Goal: Task Accomplishment & Management: Manage account settings

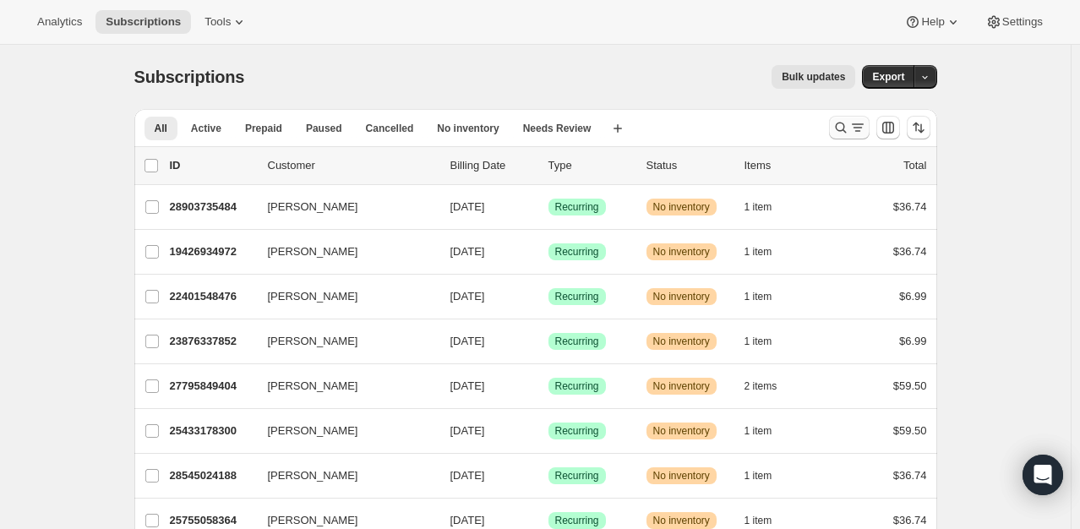
click at [844, 123] on icon "Search and filter results" at bounding box center [840, 127] width 17 height 17
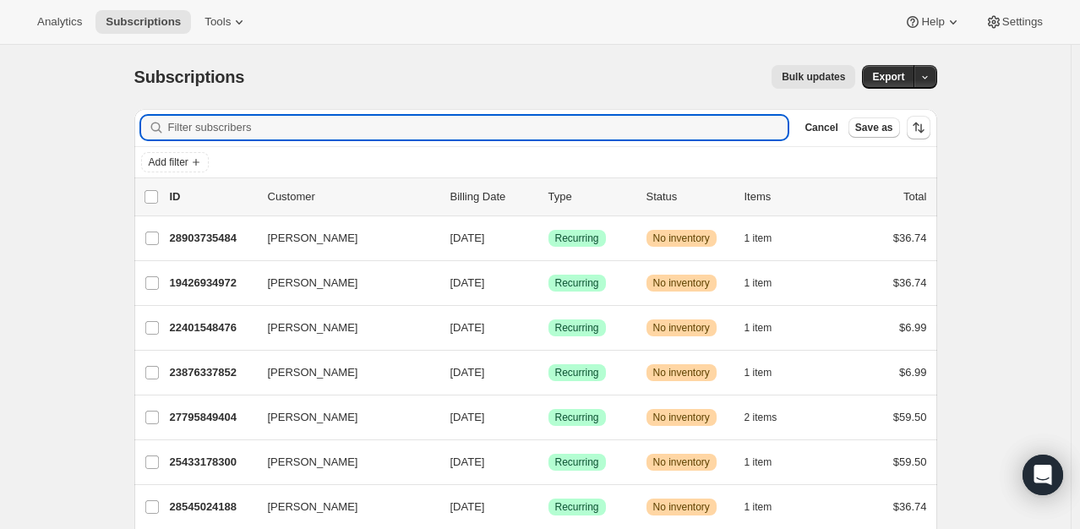
paste input "wmurrian22@gmail.com"
type input "wmurrian22@gmail.com"
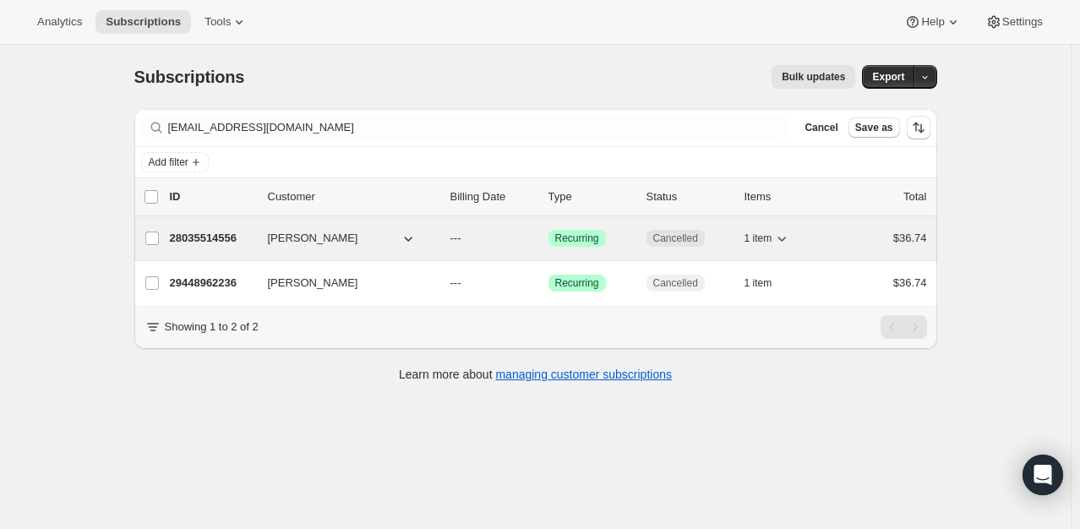
click at [215, 238] on p "28035514556" at bounding box center [212, 238] width 85 height 17
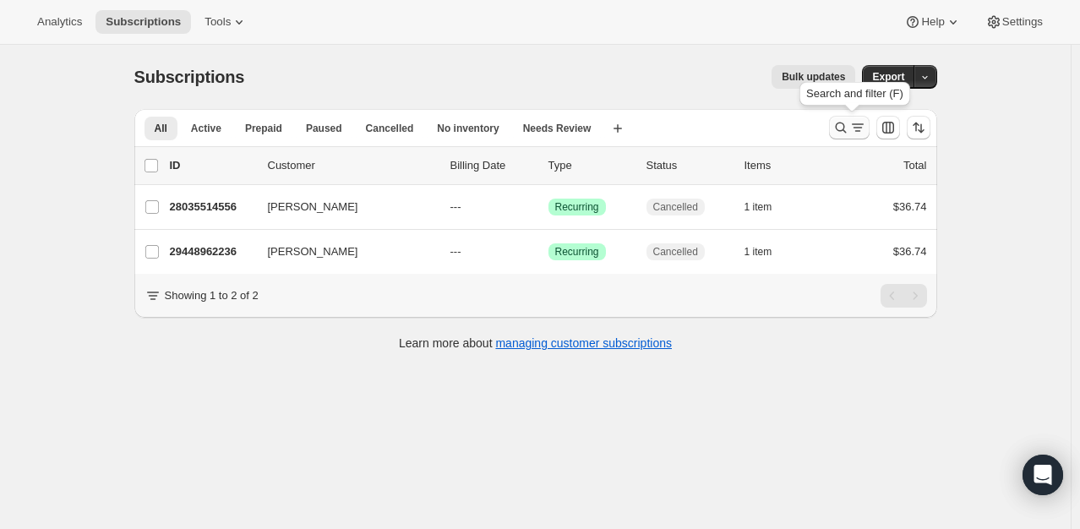
click at [845, 121] on icon "Search and filter results" at bounding box center [840, 127] width 17 height 17
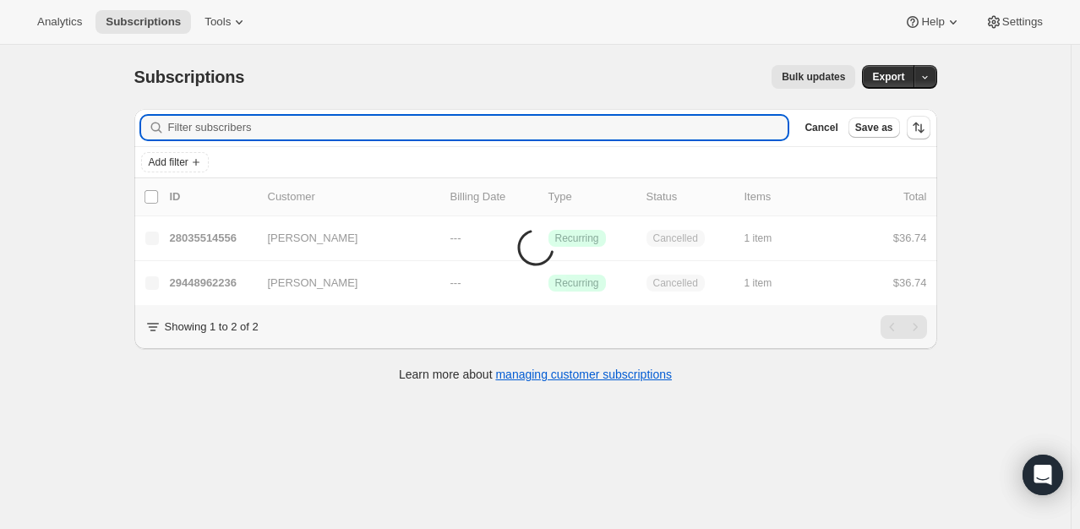
type input "v"
type input "eleanornahley@me.com"
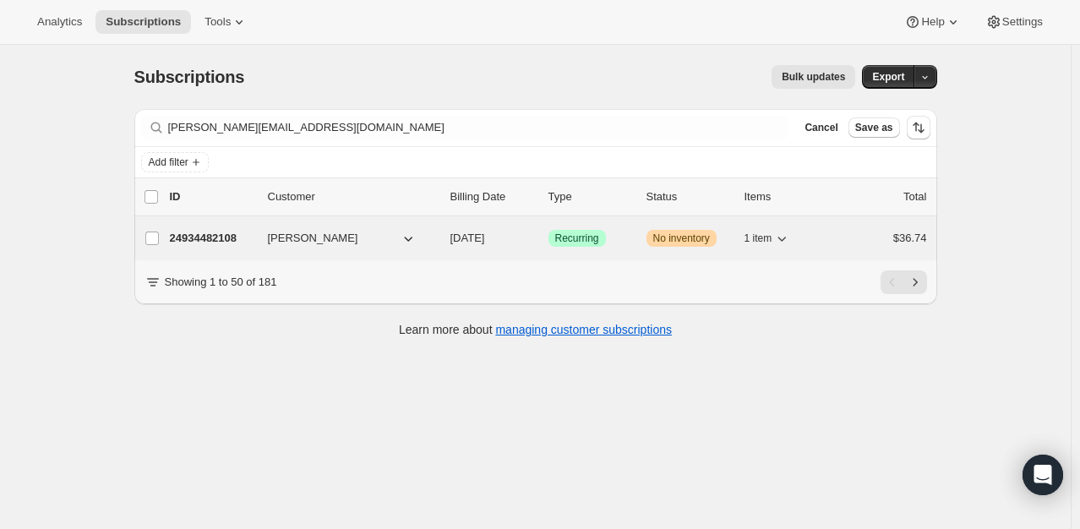
click at [219, 237] on p "24934482108" at bounding box center [212, 238] width 85 height 17
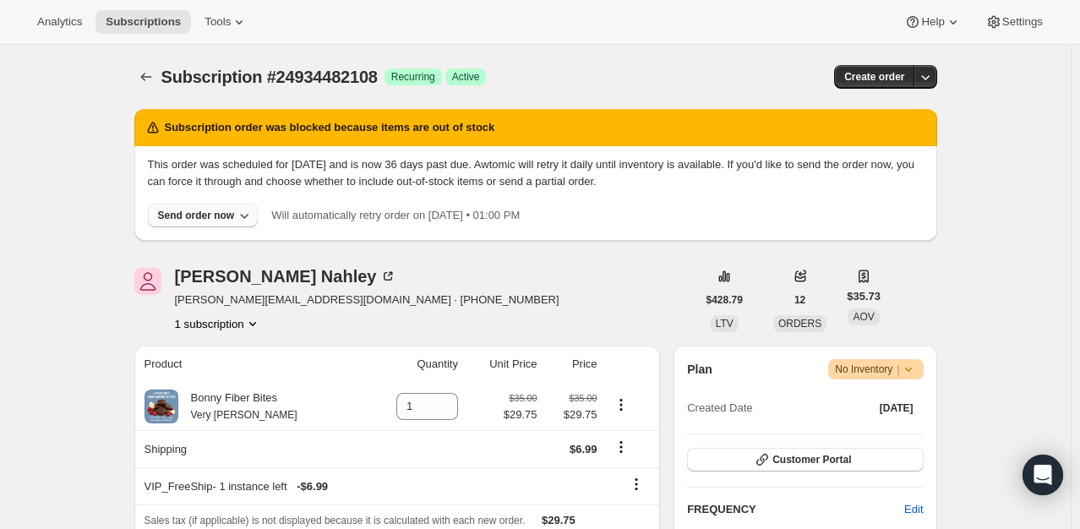
click at [221, 220] on div "Send order now" at bounding box center [196, 216] width 77 height 14
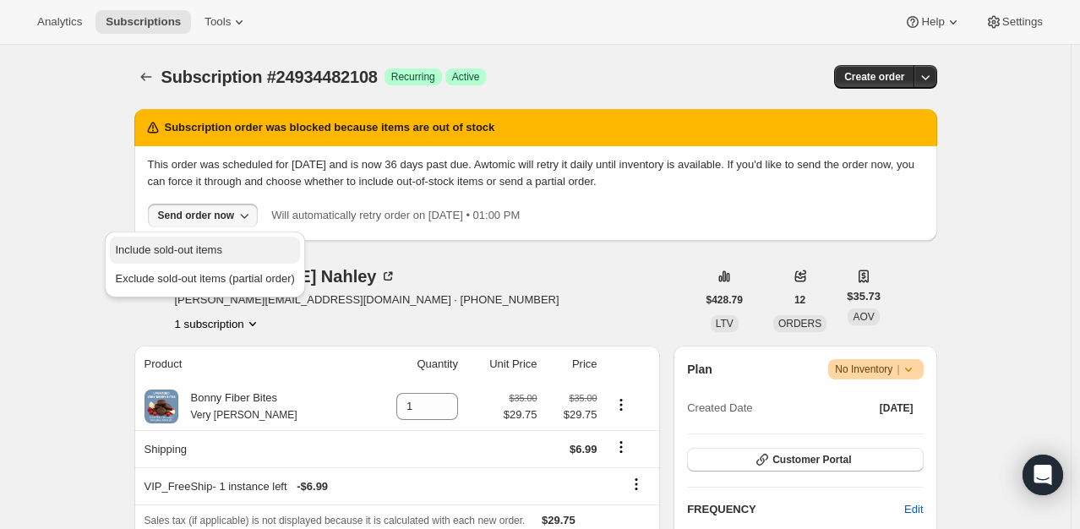
click at [210, 248] on span "Include sold-out items" at bounding box center [168, 249] width 106 height 13
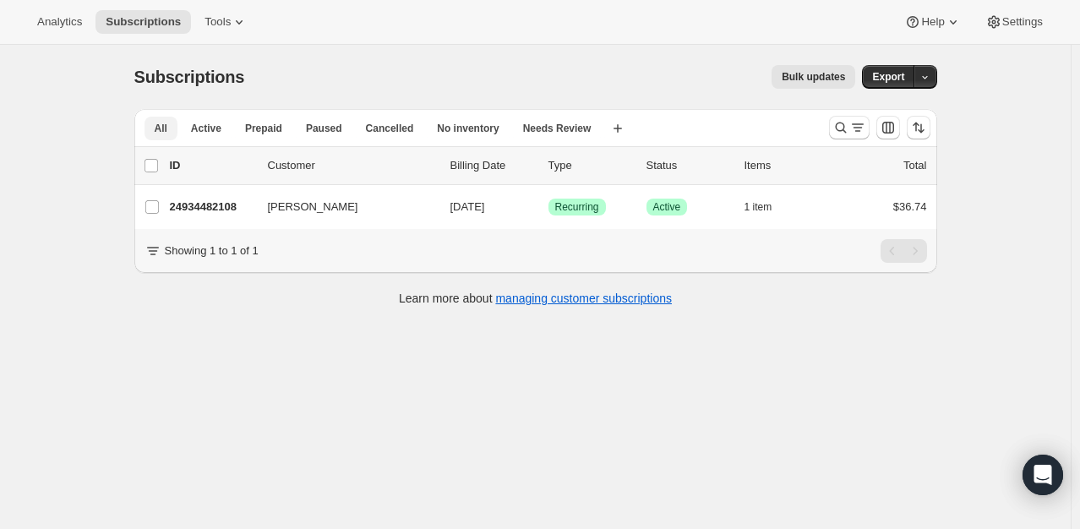
click at [161, 130] on span "All" at bounding box center [161, 129] width 13 height 14
click at [201, 127] on span "Active" at bounding box center [206, 129] width 30 height 14
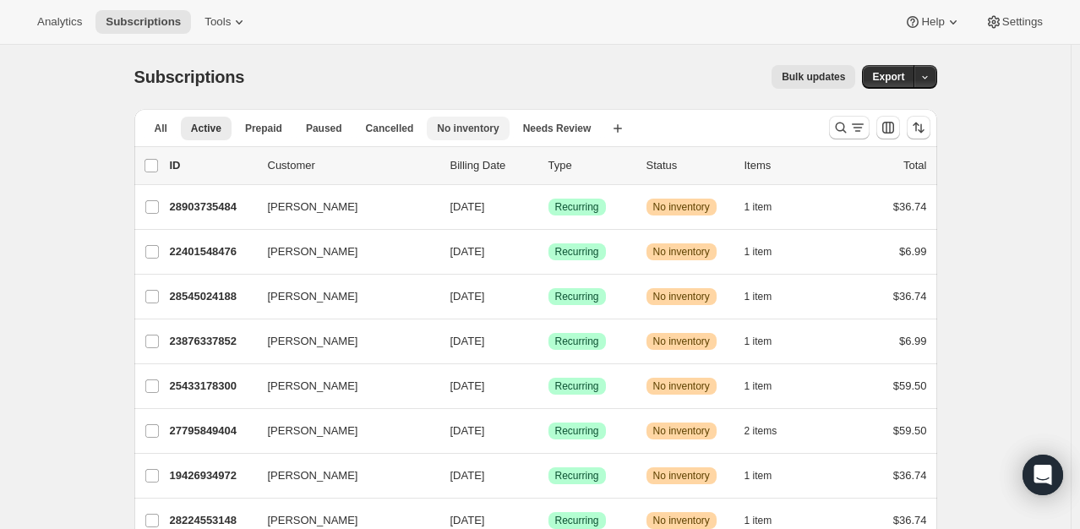
click at [460, 129] on span "No inventory" at bounding box center [468, 129] width 62 height 14
click at [1019, 20] on span "Settings" at bounding box center [1022, 22] width 41 height 14
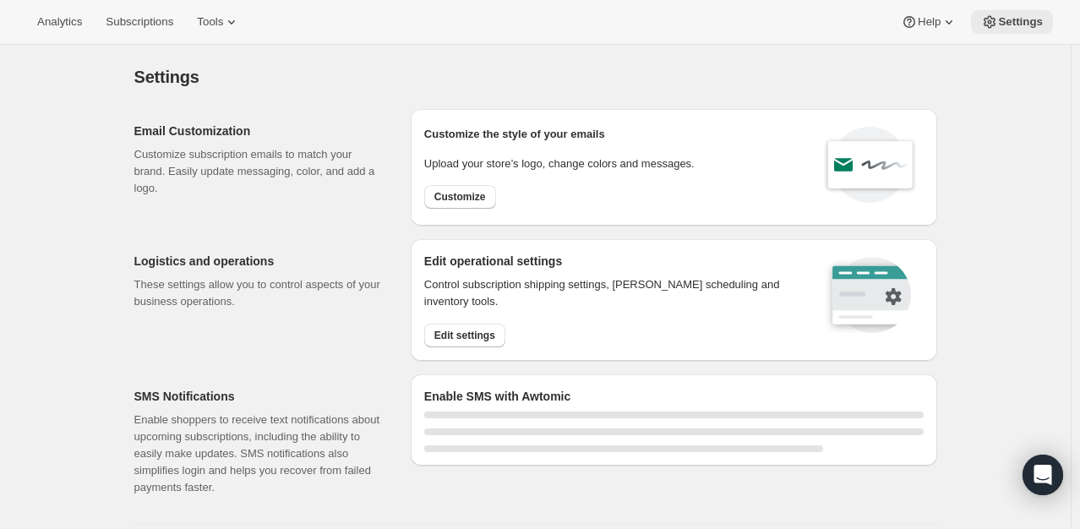
select select "22:00"
select select "09:00"
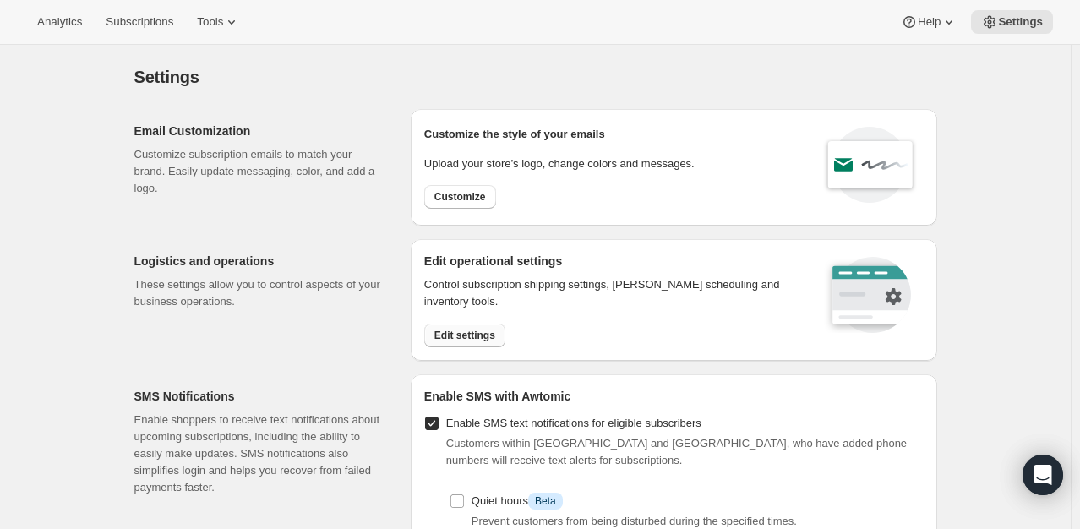
click at [461, 341] on button "Edit settings" at bounding box center [464, 336] width 81 height 24
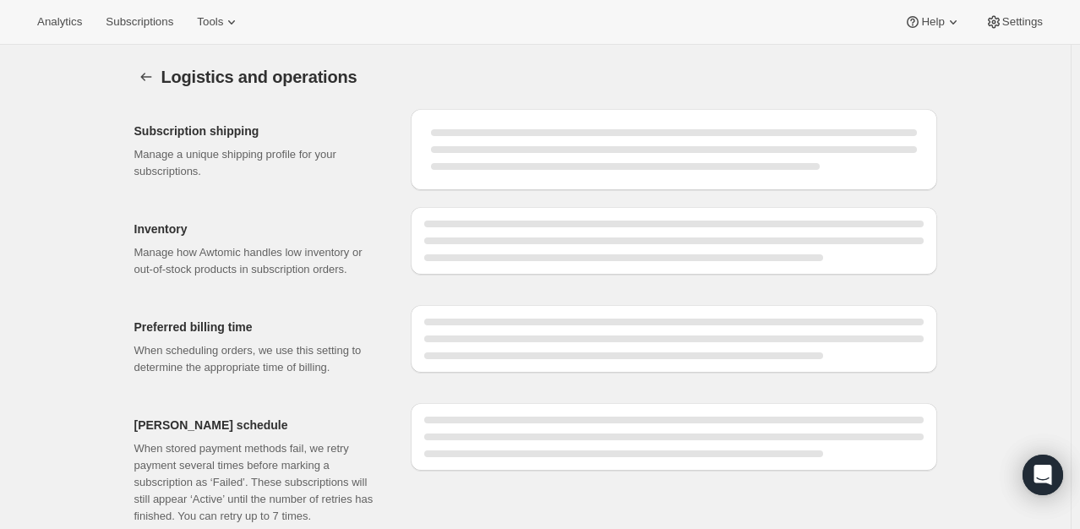
select select "DAY"
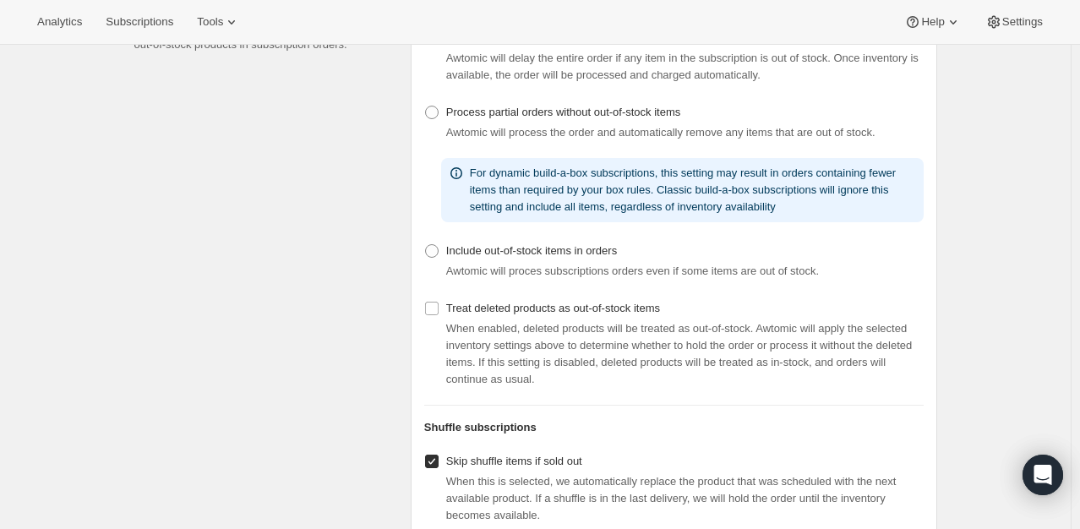
scroll to position [412, 0]
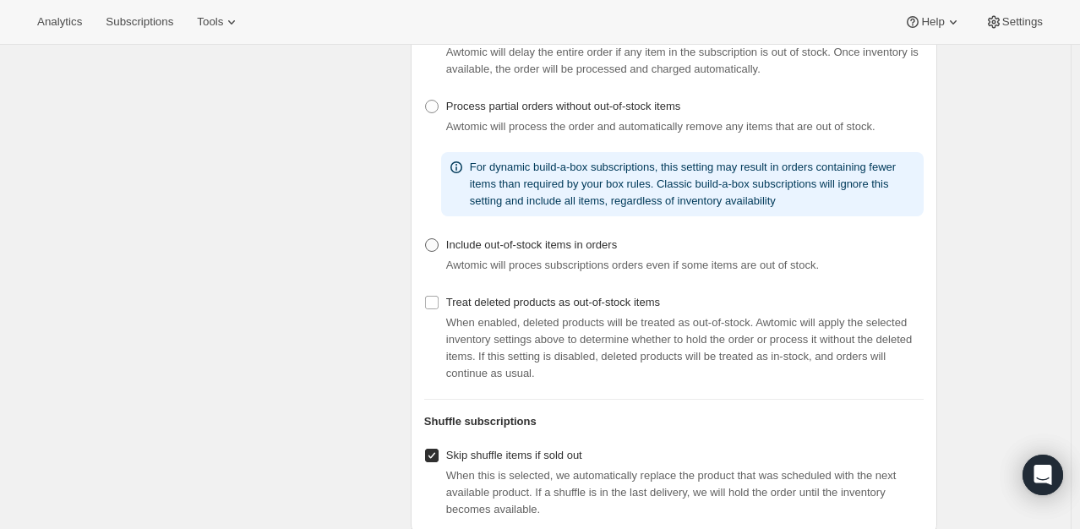
click at [487, 251] on span "Include out-of-stock items in orders" at bounding box center [531, 244] width 171 height 13
click at [426, 239] on input "Include out-of-stock items in orders" at bounding box center [425, 238] width 1 height 1
radio input "true"
click at [53, 19] on span "Analytics" at bounding box center [59, 22] width 45 height 14
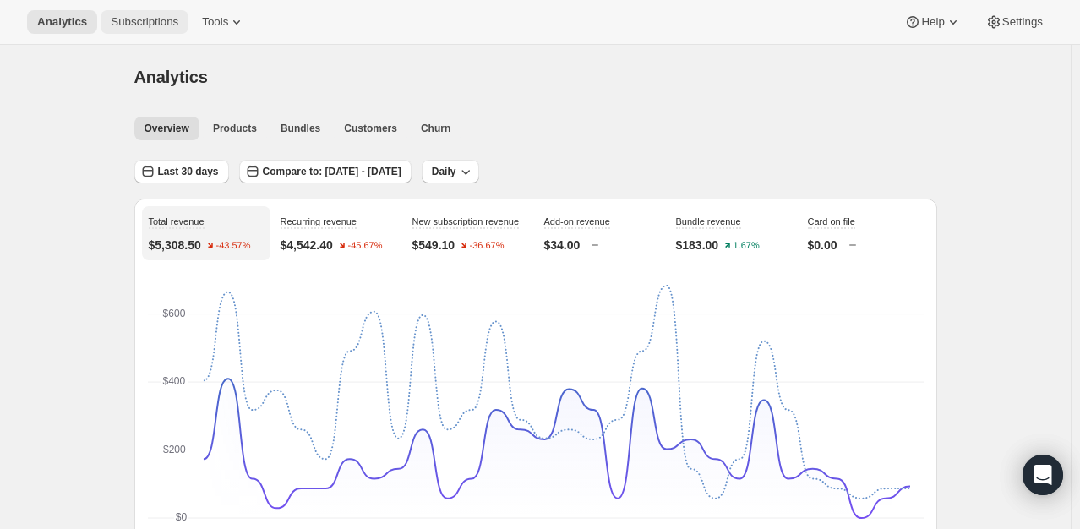
click at [152, 31] on button "Subscriptions" at bounding box center [145, 22] width 88 height 24
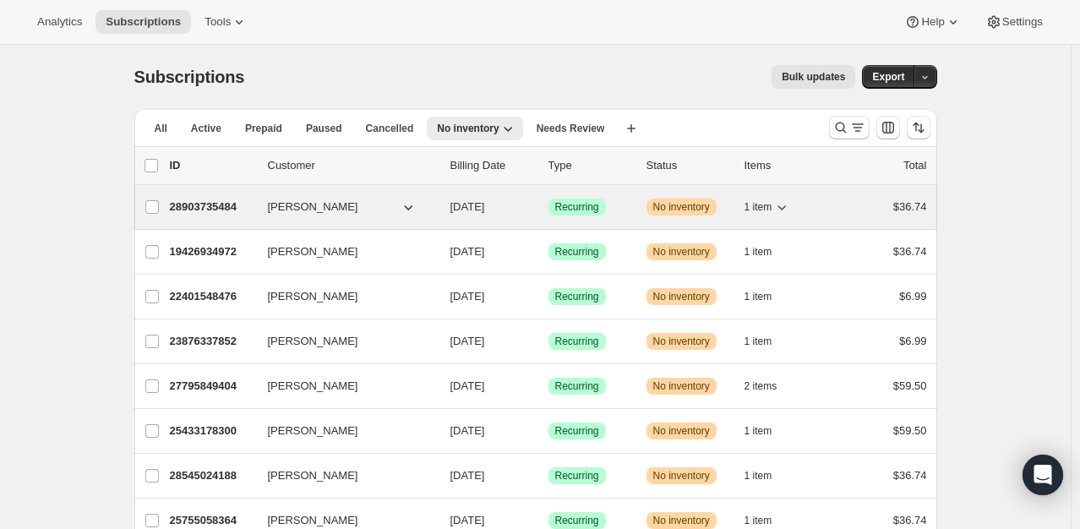
click at [200, 199] on p "28903735484" at bounding box center [212, 207] width 85 height 17
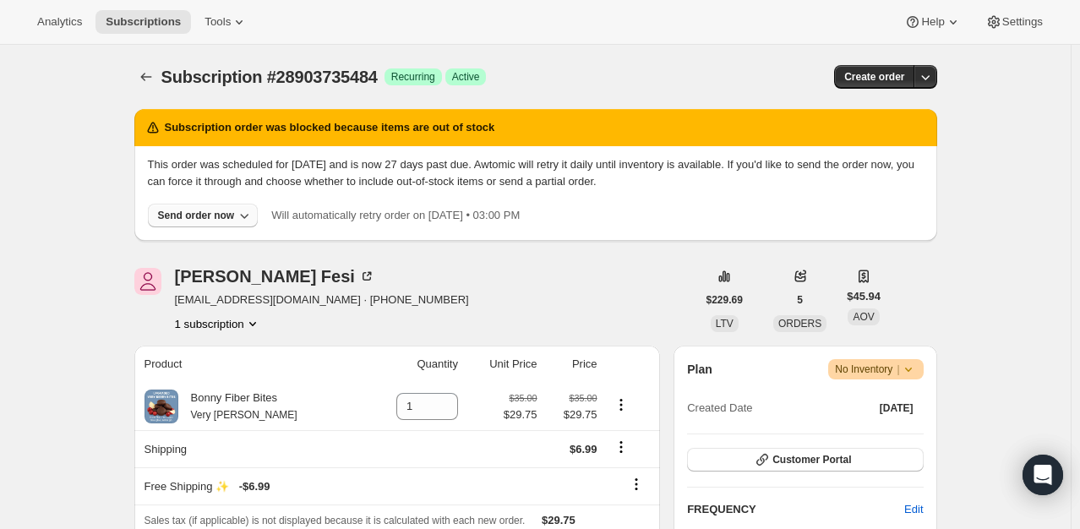
click at [211, 215] on div "Send order now" at bounding box center [196, 216] width 77 height 14
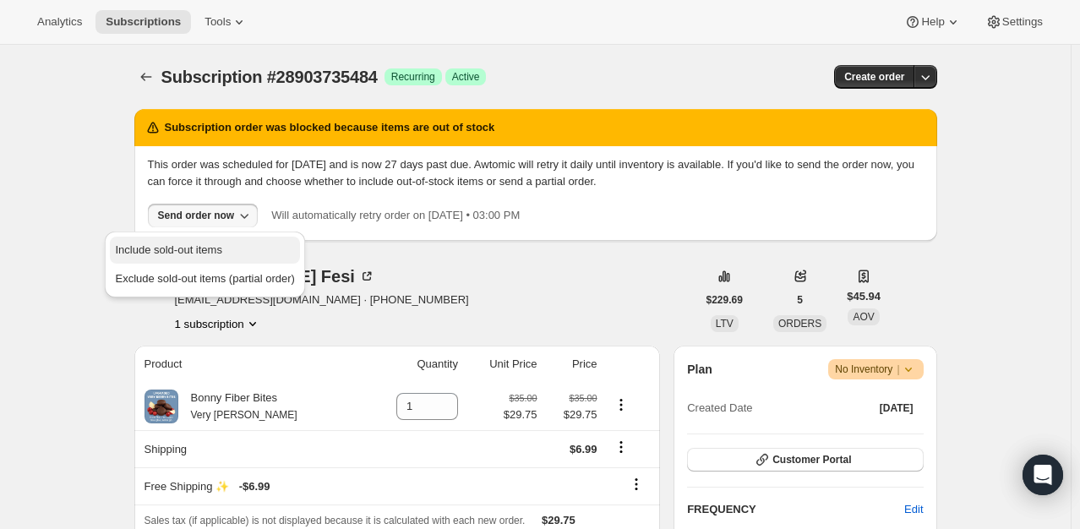
click at [210, 250] on span "Include sold-out items" at bounding box center [168, 249] width 106 height 13
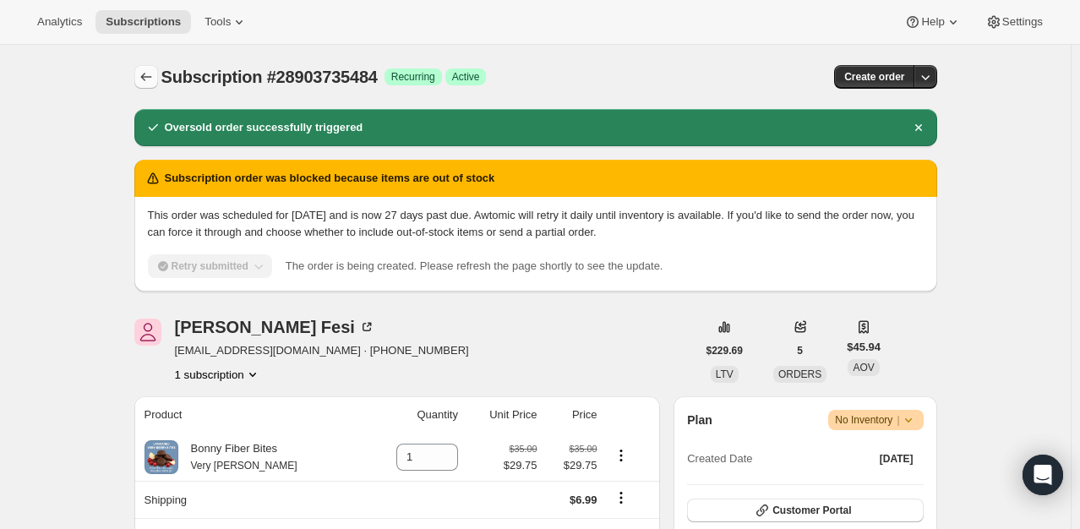
click at [145, 74] on icon "Subscriptions" at bounding box center [146, 76] width 17 height 17
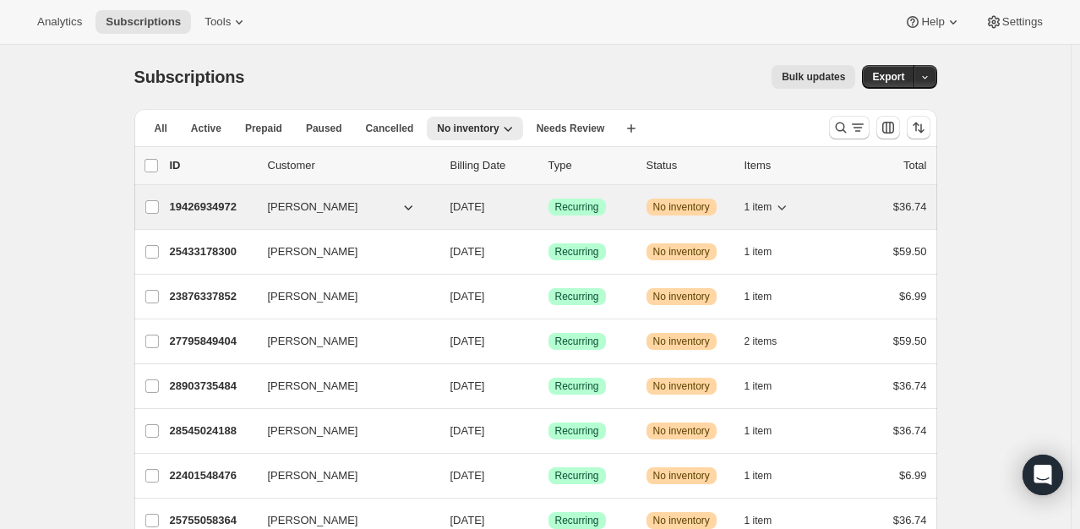
click at [201, 215] on p "19426934972" at bounding box center [212, 207] width 85 height 17
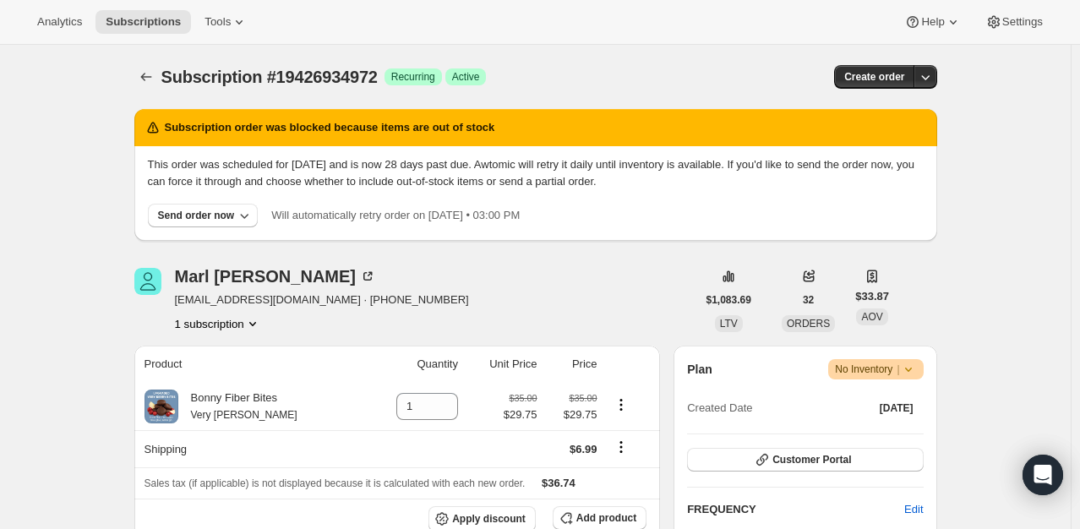
click at [201, 215] on div "Send order now" at bounding box center [196, 216] width 77 height 14
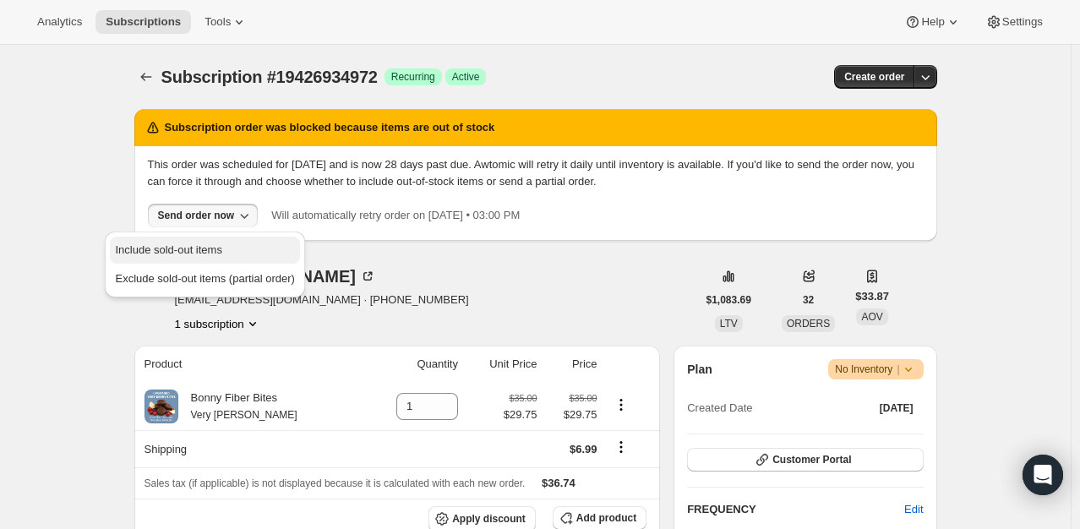
click at [193, 243] on span "Include sold-out items" at bounding box center [168, 249] width 106 height 13
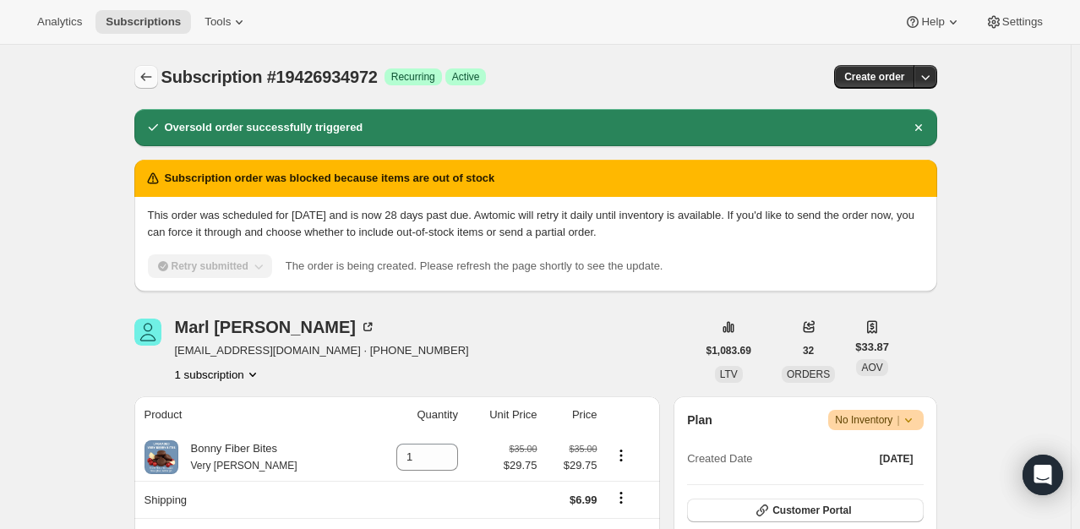
click at [149, 76] on icon "Subscriptions" at bounding box center [146, 76] width 17 height 17
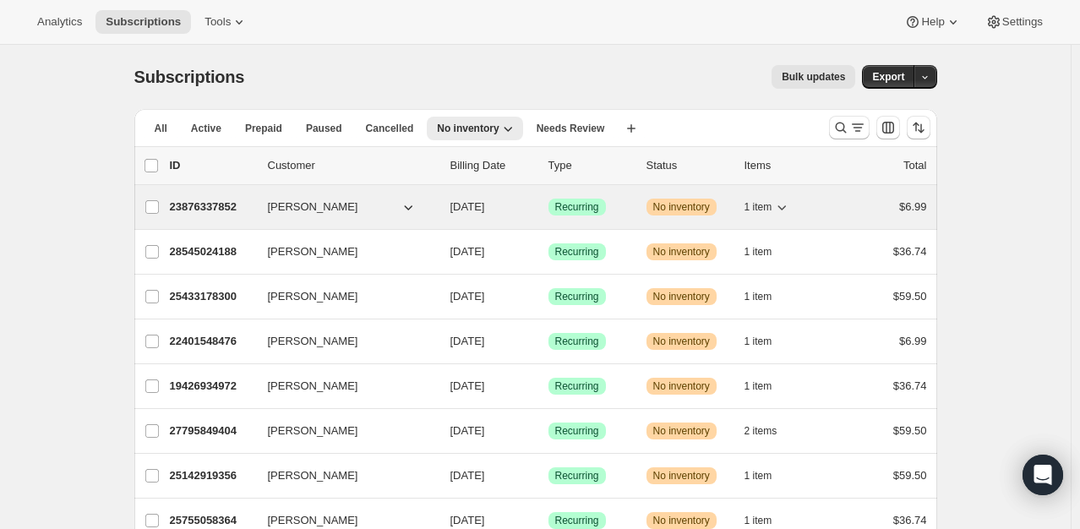
click at [221, 211] on p "23876337852" at bounding box center [212, 207] width 85 height 17
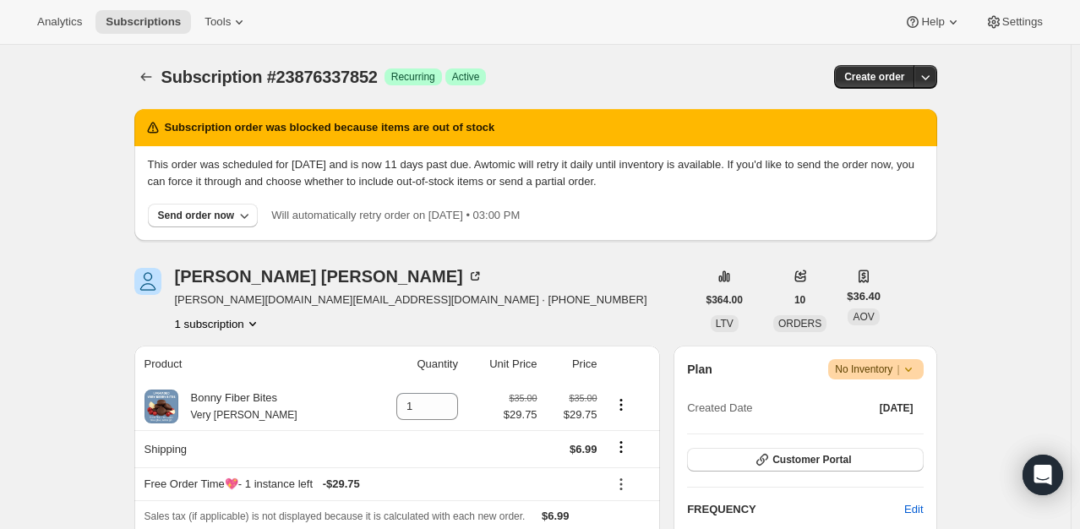
click at [221, 211] on div "Send order now" at bounding box center [196, 216] width 77 height 14
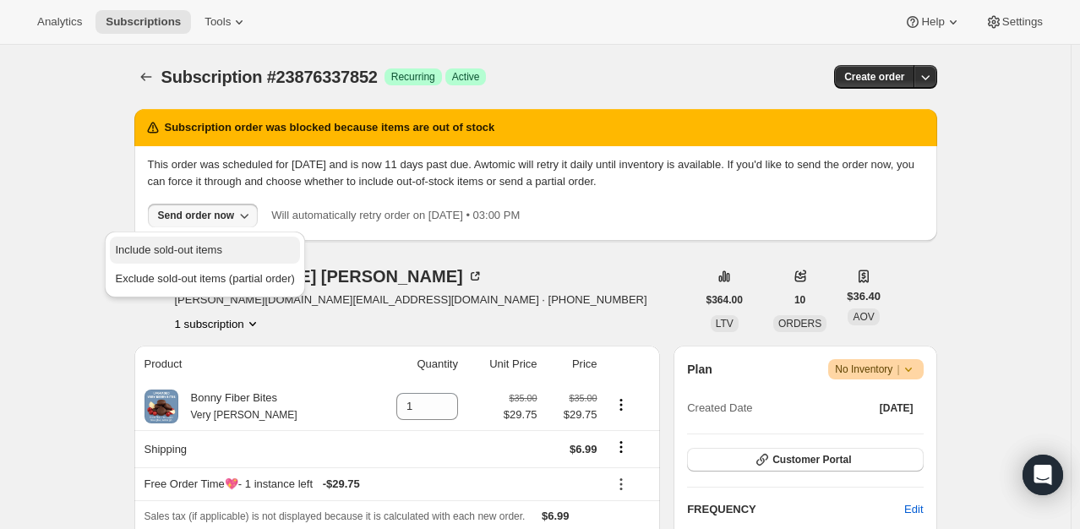
click at [218, 243] on span "Include sold-out items" at bounding box center [168, 249] width 106 height 13
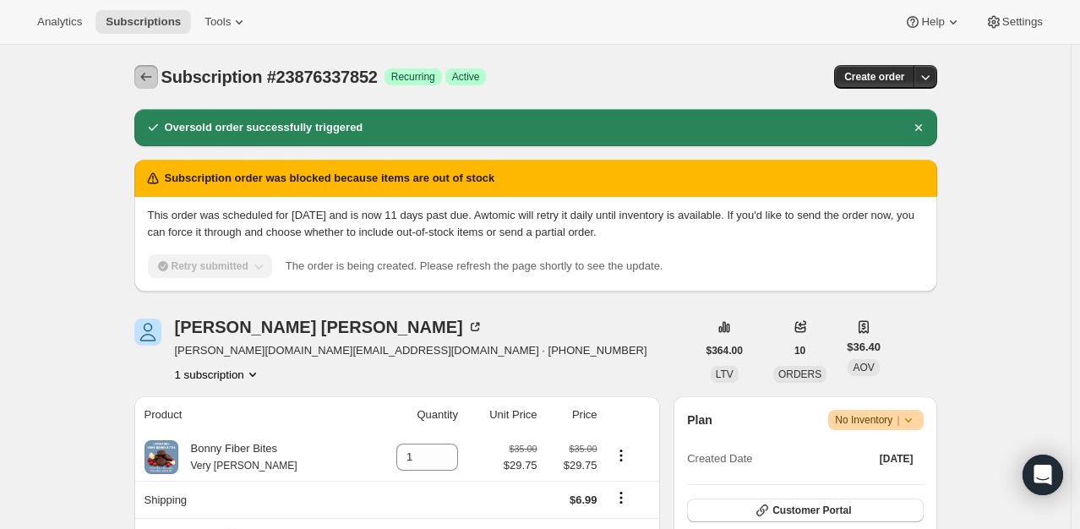
click at [148, 76] on icon "Subscriptions" at bounding box center [146, 76] width 17 height 17
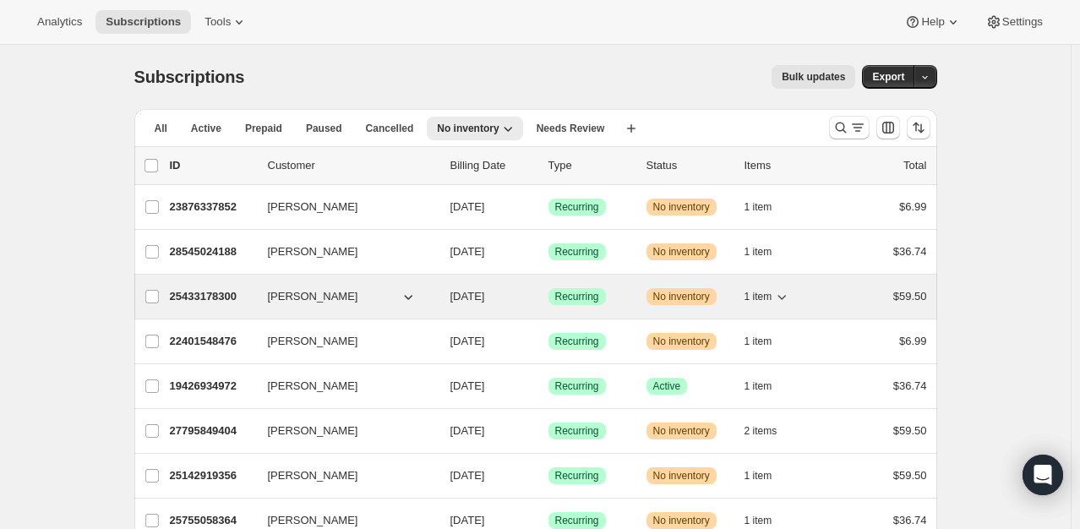
click at [203, 292] on p "25433178300" at bounding box center [212, 296] width 85 height 17
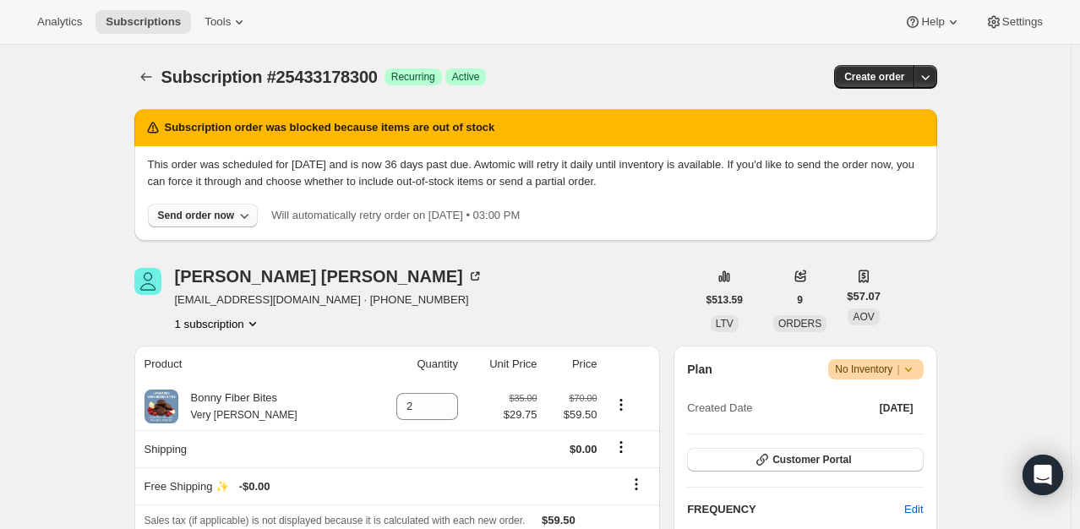
click at [195, 213] on div "Send order now" at bounding box center [196, 216] width 77 height 14
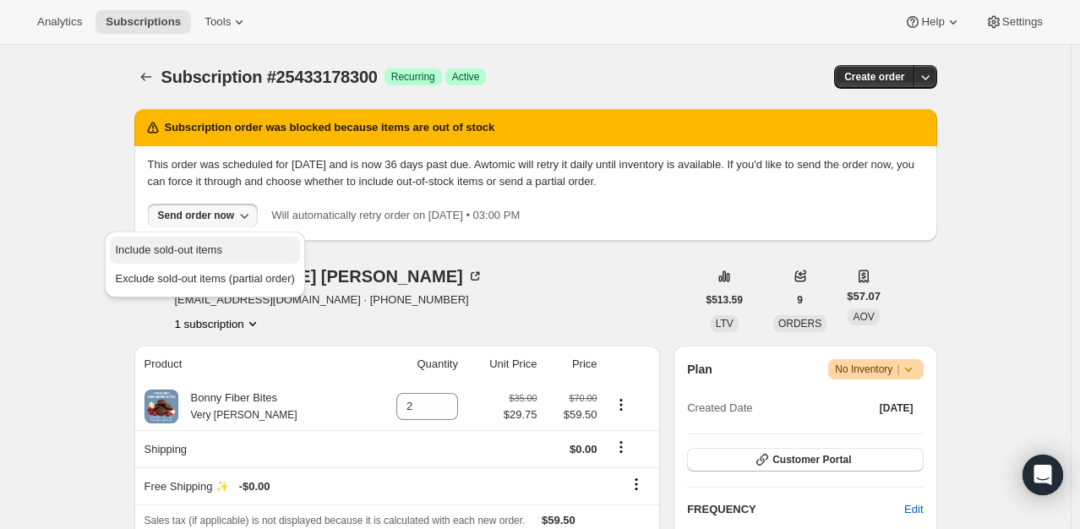
click at [203, 243] on span "Include sold-out items" at bounding box center [168, 249] width 106 height 13
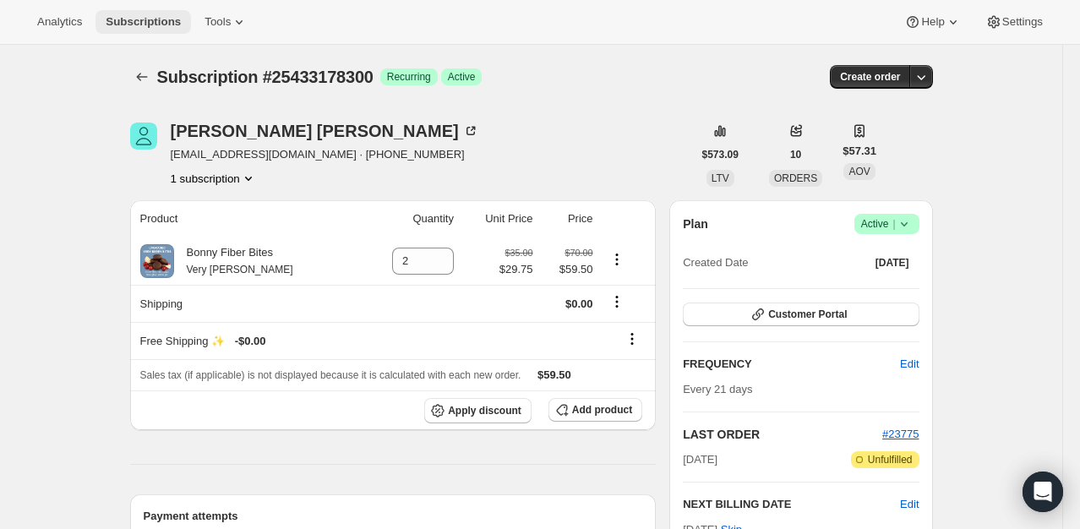
click at [138, 29] on span "Subscriptions" at bounding box center [143, 22] width 75 height 14
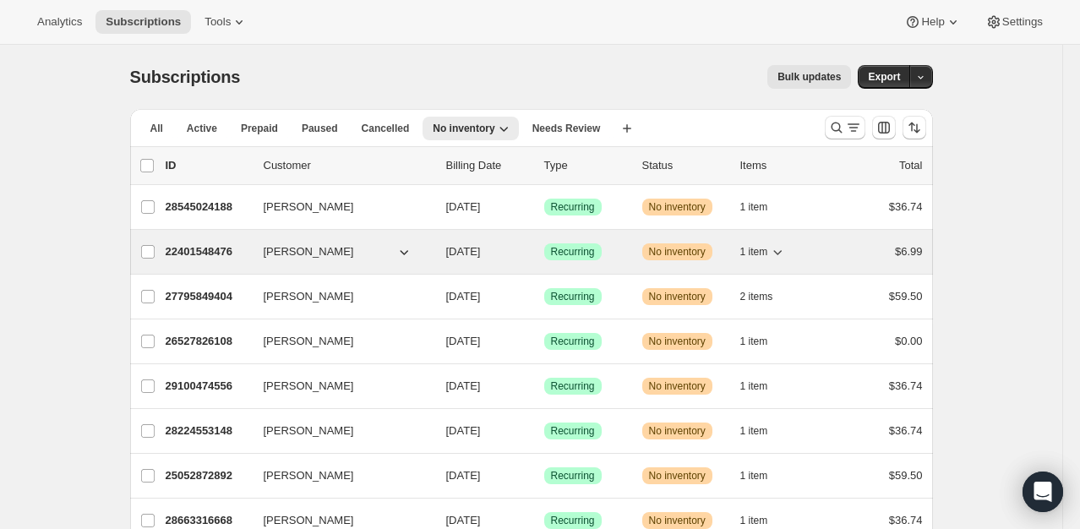
click at [210, 253] on p "22401548476" at bounding box center [208, 251] width 85 height 17
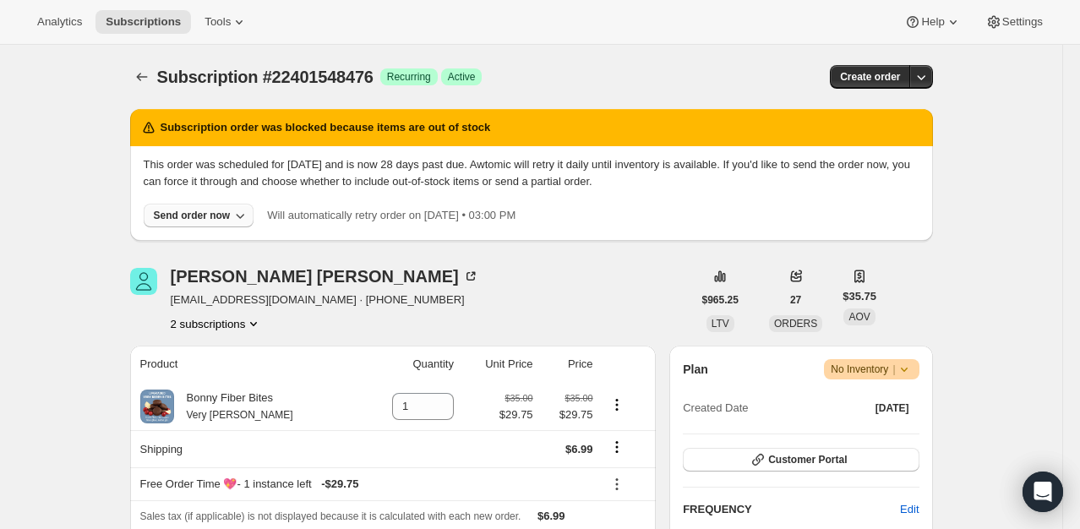
click at [209, 216] on div "Send order now" at bounding box center [192, 216] width 77 height 14
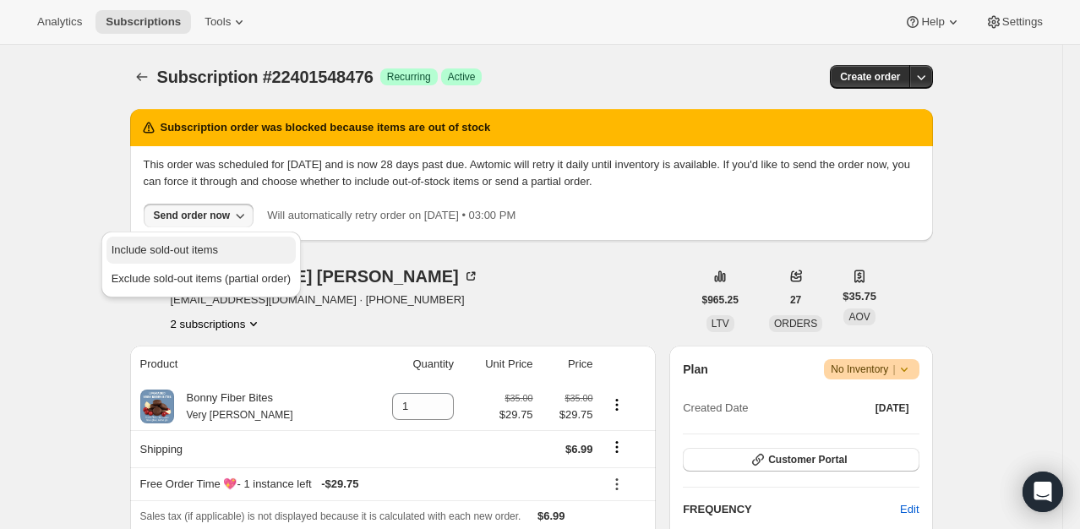
click at [205, 249] on span "Include sold-out items" at bounding box center [165, 249] width 106 height 13
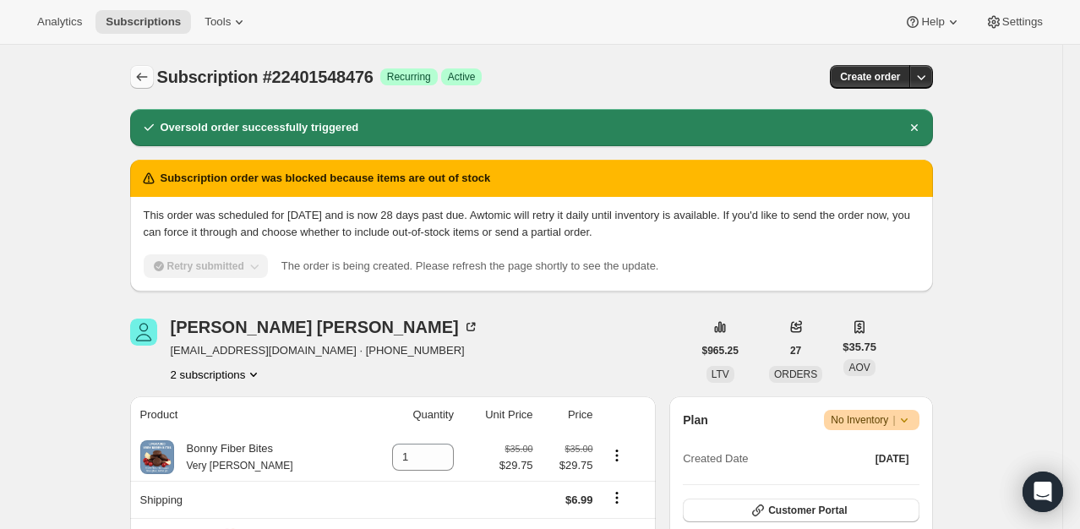
click at [149, 69] on icon "Subscriptions" at bounding box center [142, 76] width 17 height 17
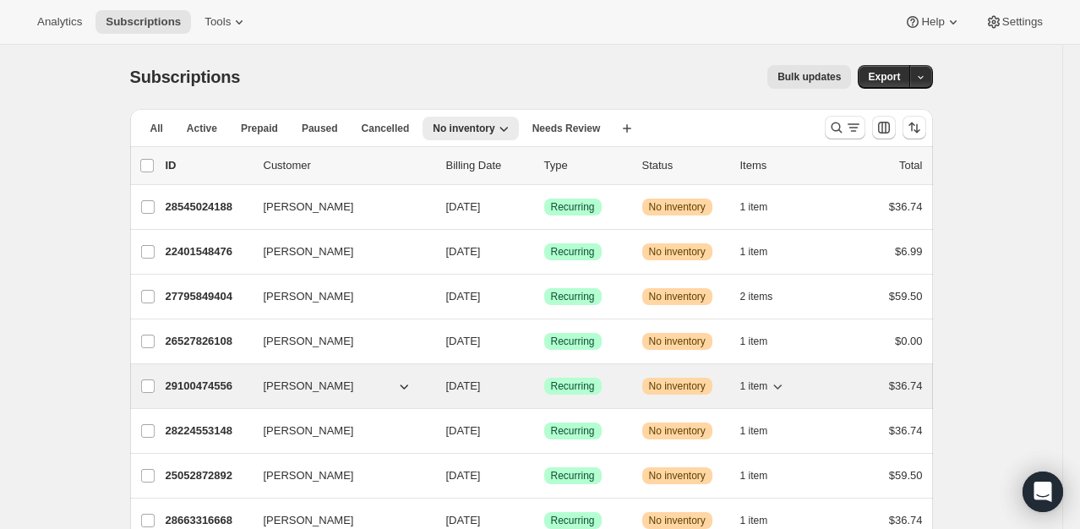
click at [204, 394] on div "29100474556 [PERSON_NAME] [DATE] Success Recurring Warning No inventory 1 item …" at bounding box center [544, 386] width 757 height 24
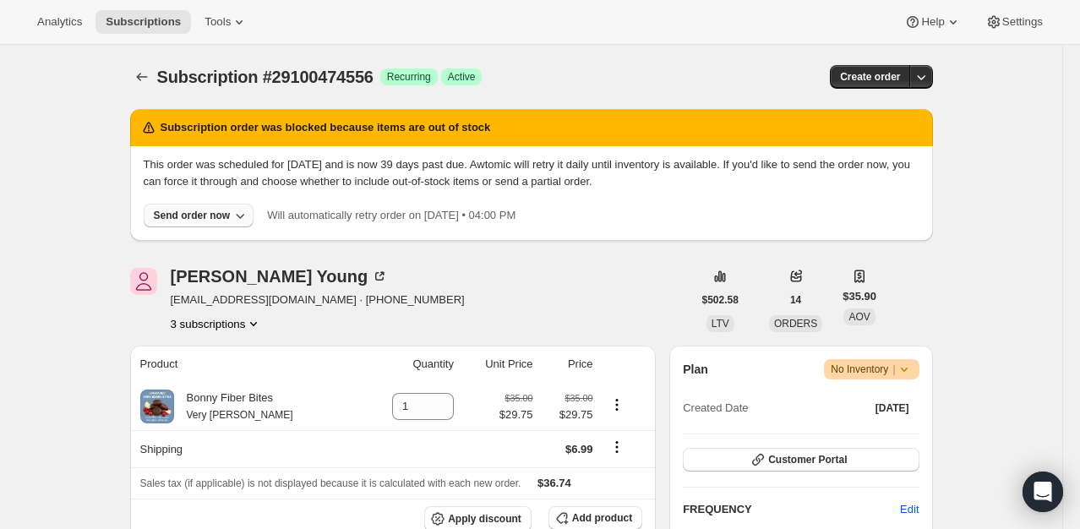
click at [186, 215] on div "Send order now" at bounding box center [192, 216] width 77 height 14
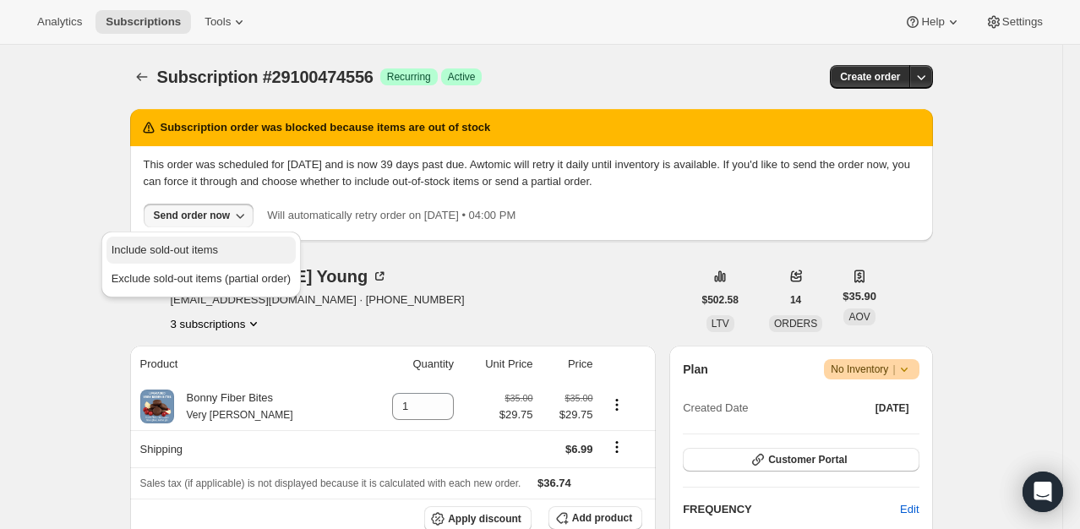
click at [185, 248] on span "Include sold-out items" at bounding box center [165, 249] width 106 height 13
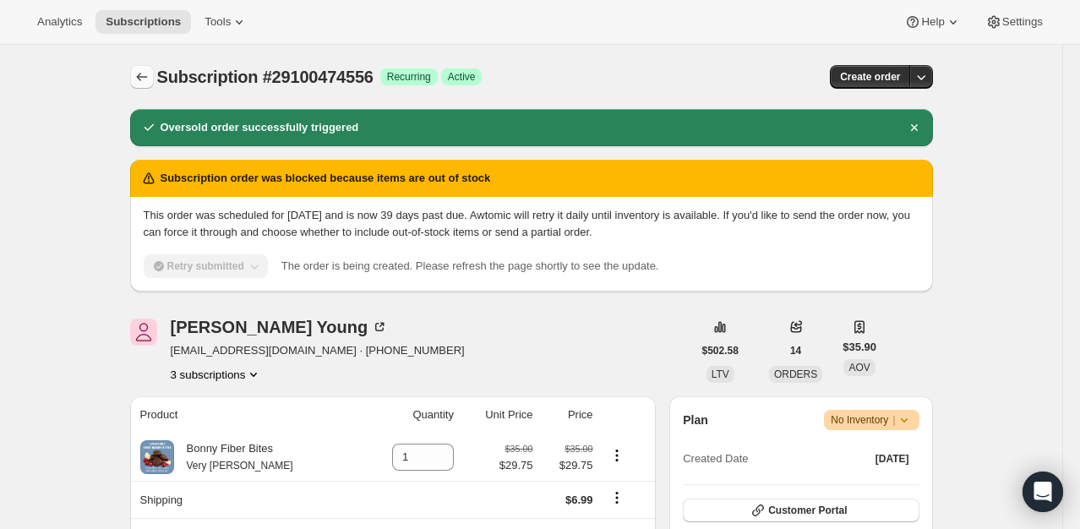
click at [150, 81] on icon "Subscriptions" at bounding box center [142, 76] width 17 height 17
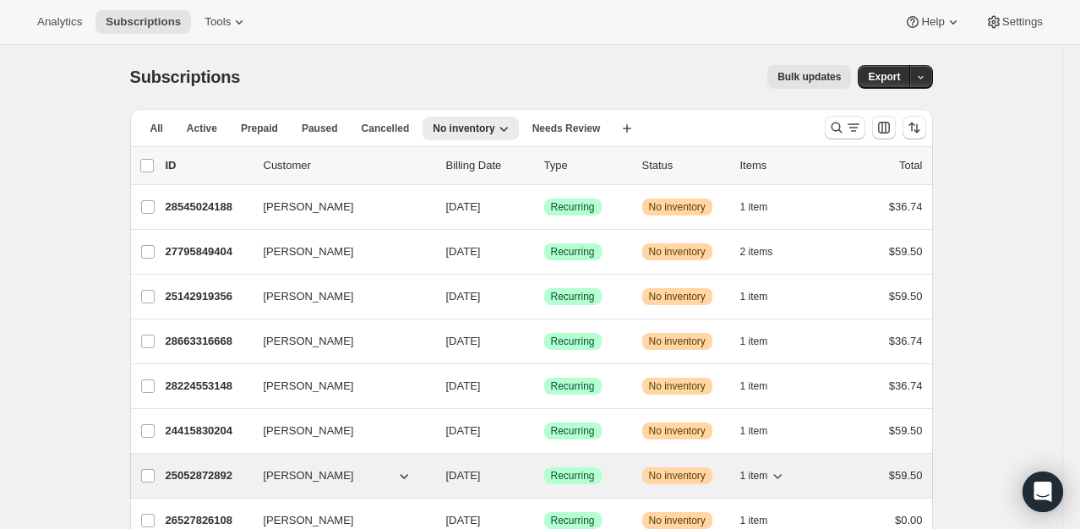
click at [210, 467] on p "25052872892" at bounding box center [208, 475] width 85 height 17
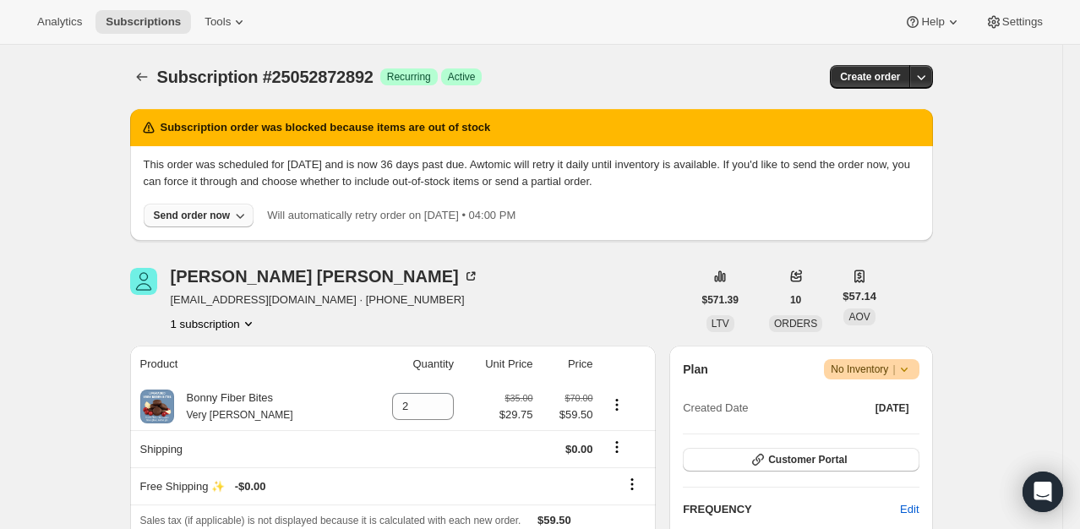
click at [210, 215] on div "Send order now" at bounding box center [192, 216] width 77 height 14
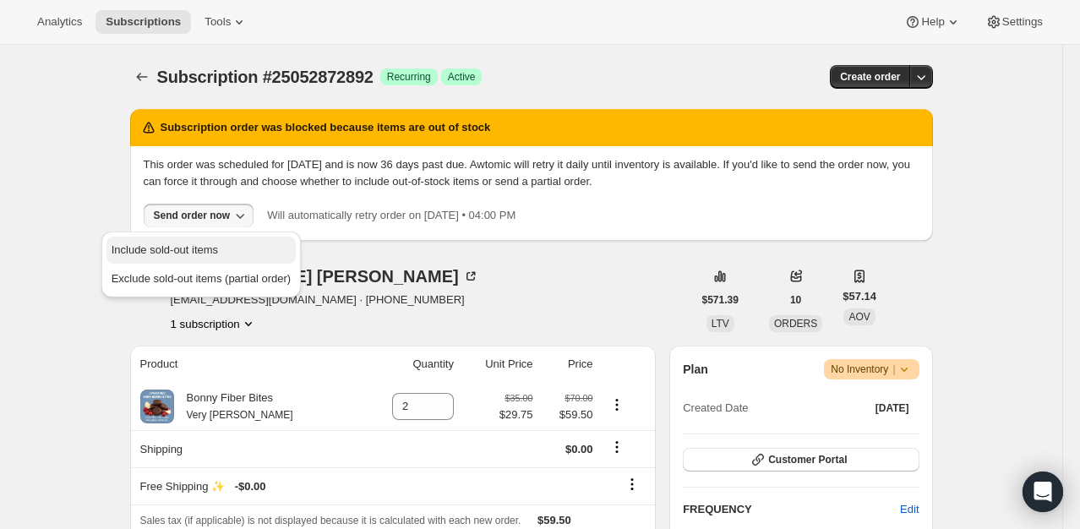
click at [210, 247] on span "Include sold-out items" at bounding box center [165, 249] width 106 height 13
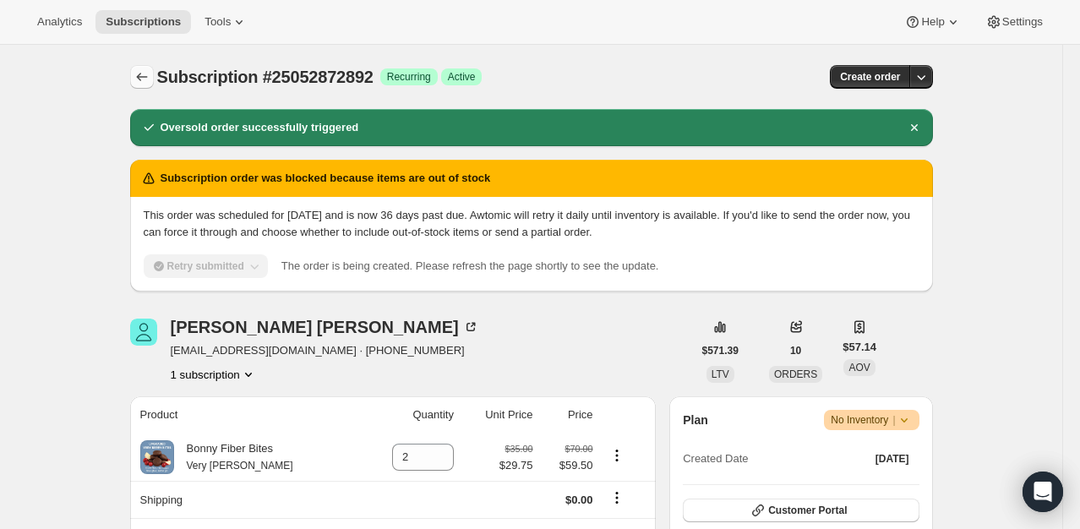
click at [147, 72] on icon "Subscriptions" at bounding box center [142, 76] width 17 height 17
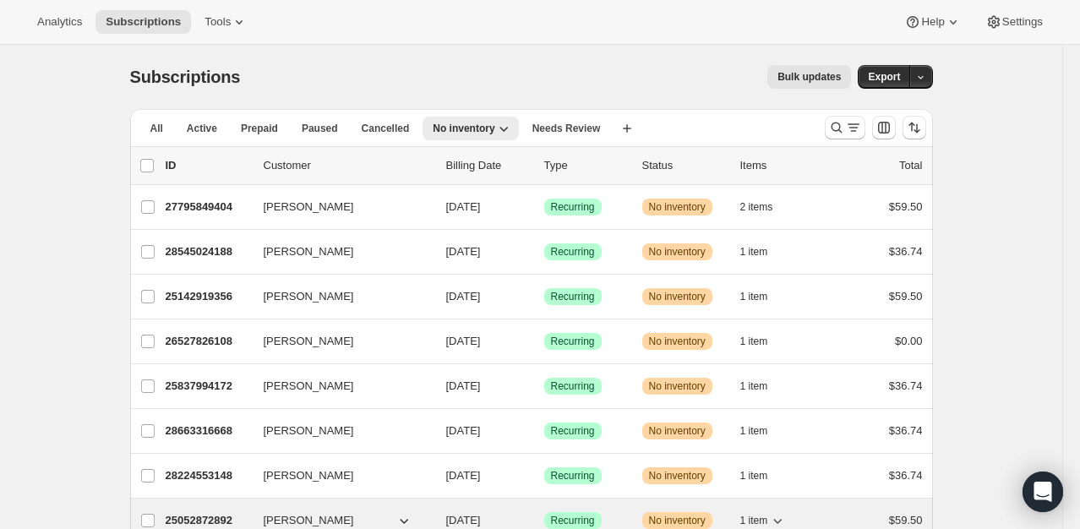
click at [205, 516] on p "25052872892" at bounding box center [208, 520] width 85 height 17
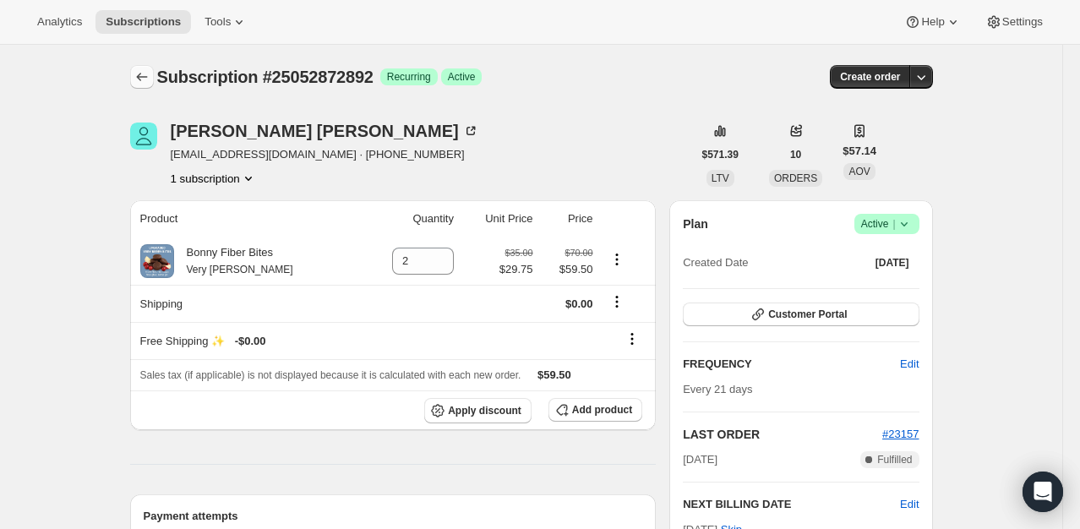
click at [140, 88] on button "Subscriptions" at bounding box center [142, 77] width 24 height 24
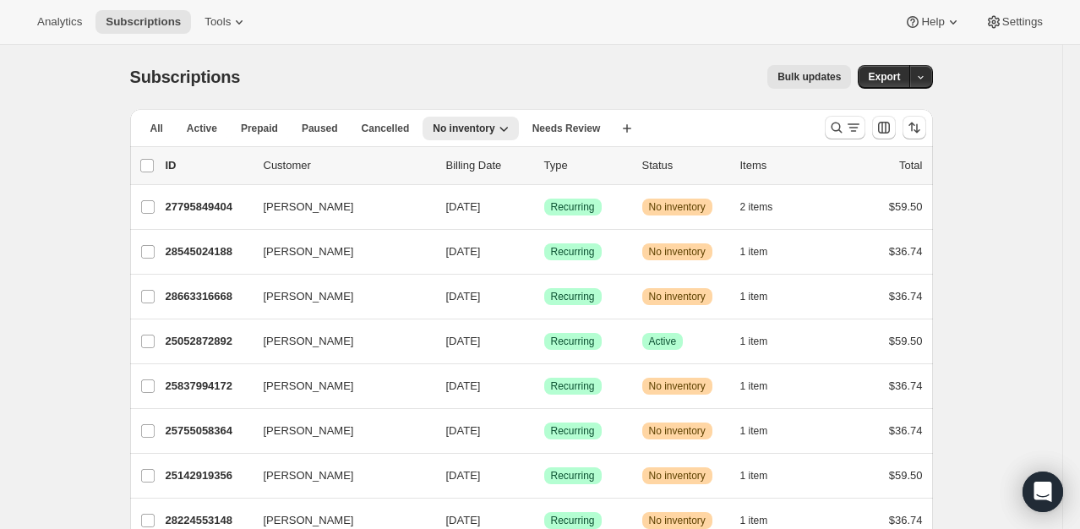
click at [205, 341] on p "25052872892" at bounding box center [208, 341] width 85 height 17
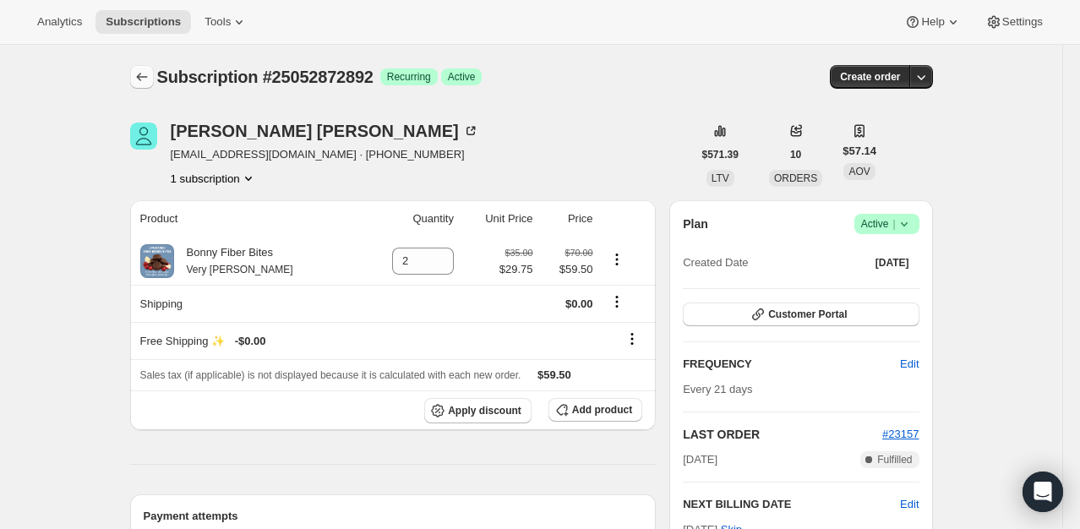
click at [144, 74] on icon "Subscriptions" at bounding box center [141, 77] width 11 height 8
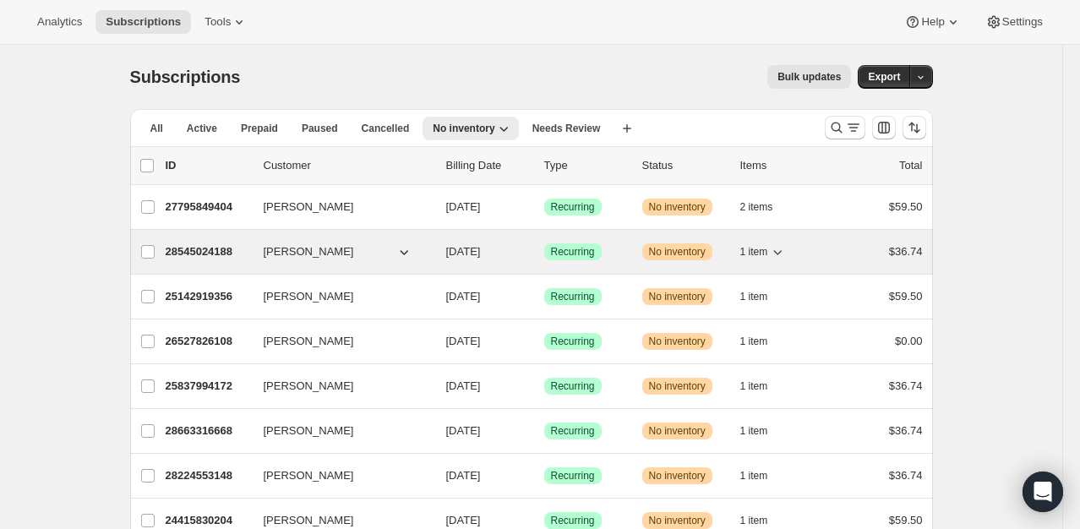
click at [227, 251] on p "28545024188" at bounding box center [208, 251] width 85 height 17
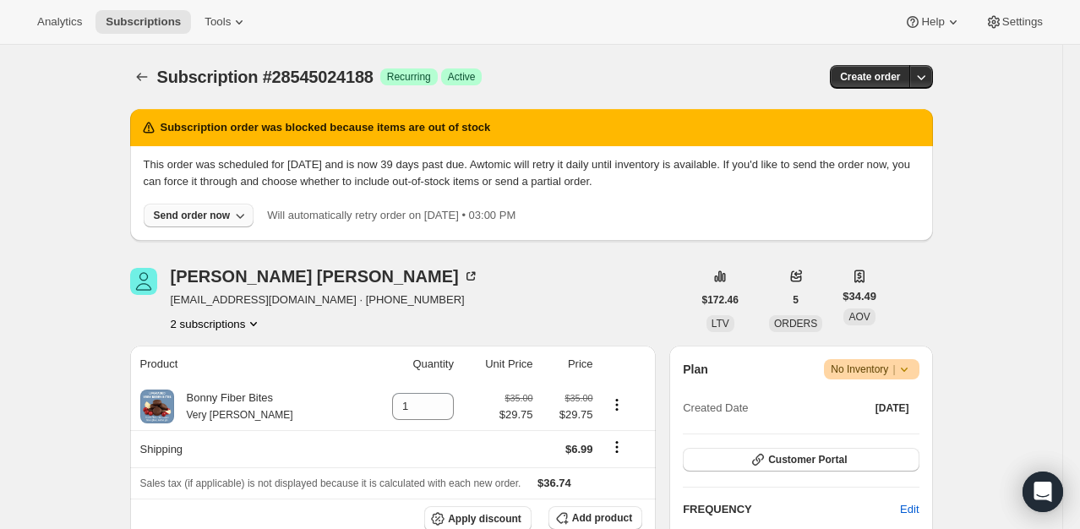
click at [202, 216] on div "Send order now" at bounding box center [192, 216] width 77 height 14
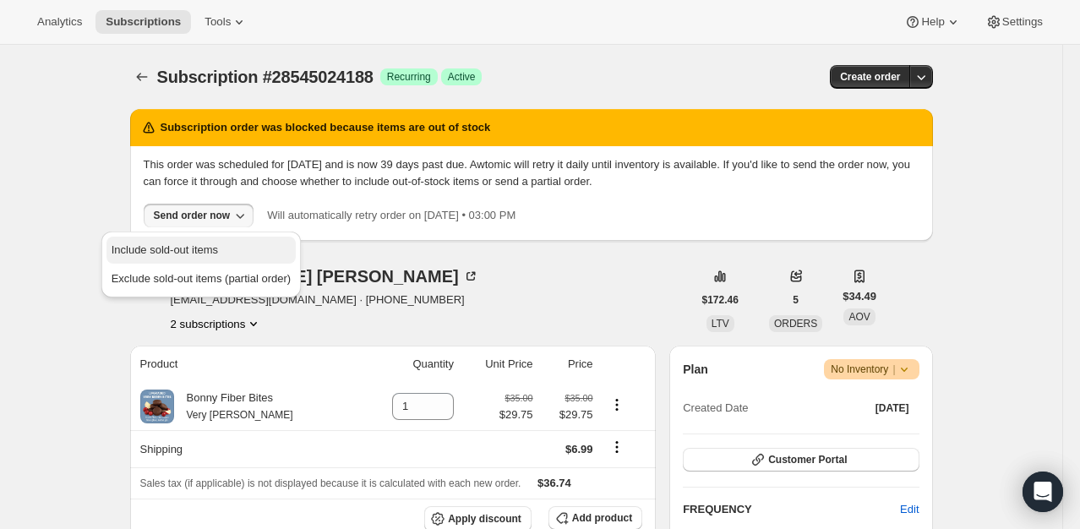
click at [199, 245] on span "Include sold-out items" at bounding box center [165, 249] width 106 height 13
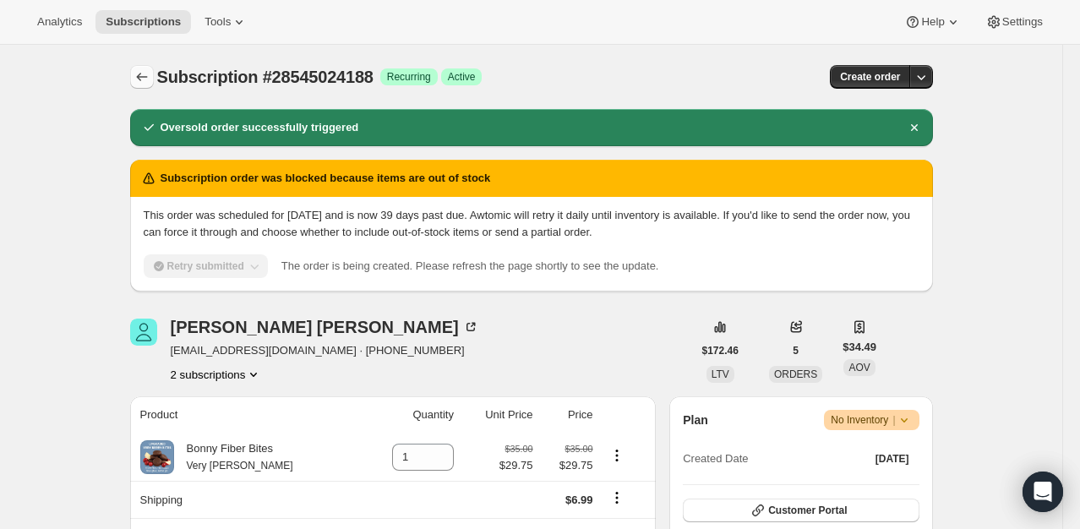
click at [143, 68] on icon "Subscriptions" at bounding box center [142, 76] width 17 height 17
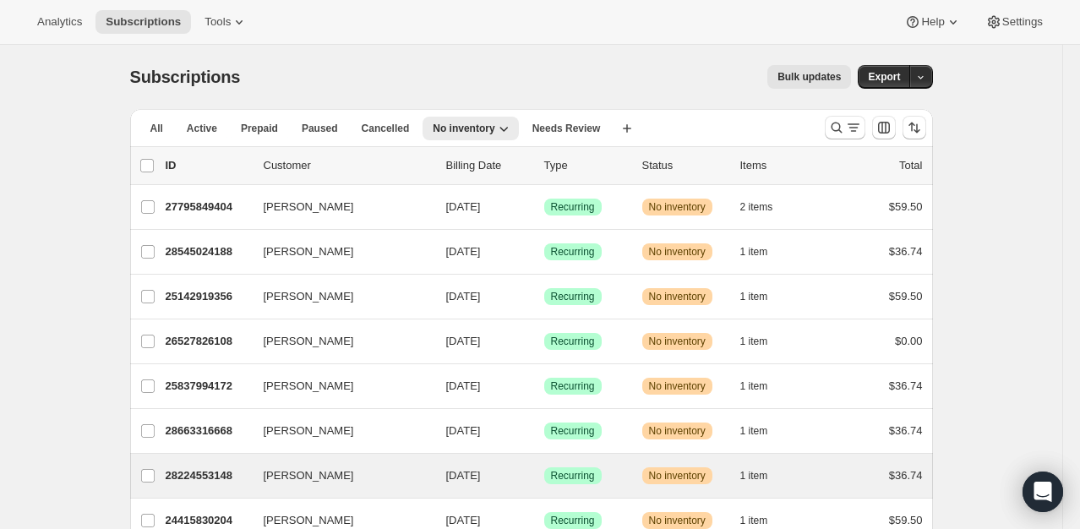
click at [198, 461] on div "kathy welch 28224553148 kathy welch 09/10/2025 Success Recurring Warning No inv…" at bounding box center [531, 476] width 803 height 44
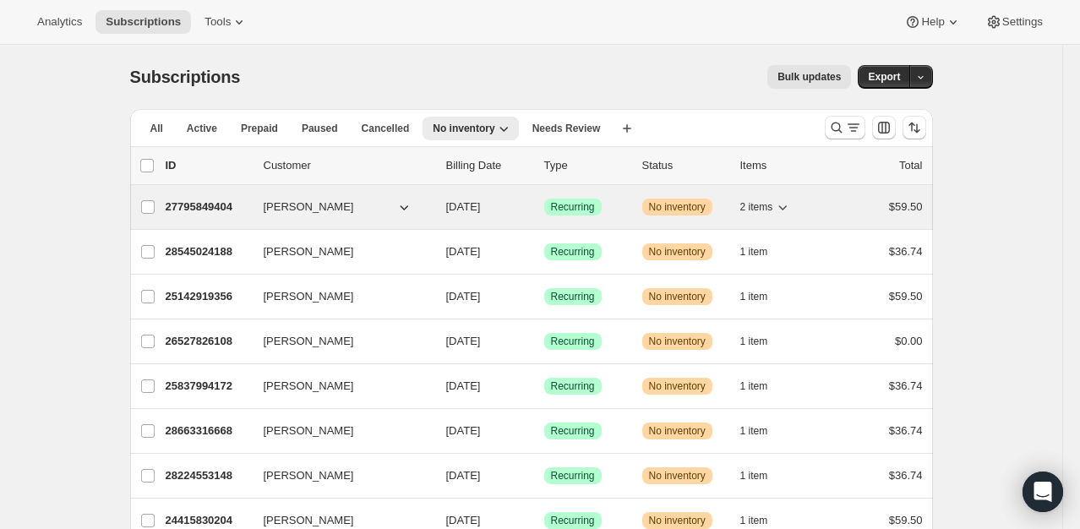
click at [210, 202] on p "27795849404" at bounding box center [208, 207] width 85 height 17
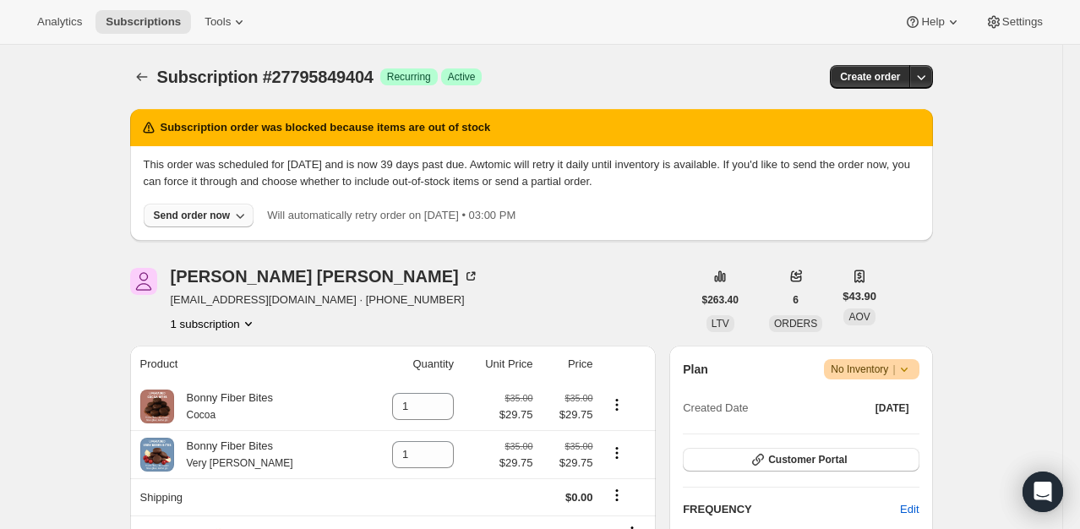
click at [193, 217] on div "Send order now" at bounding box center [192, 216] width 77 height 14
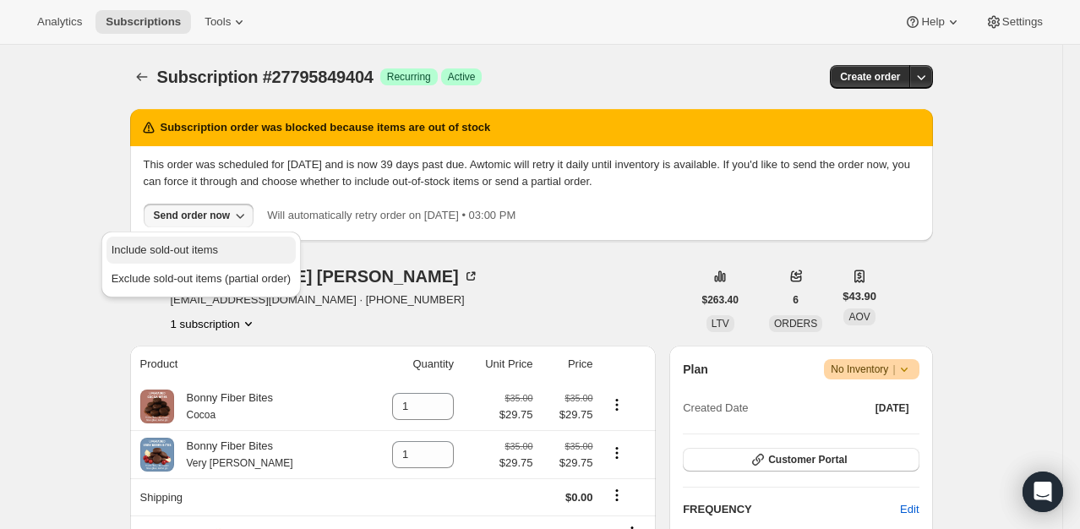
click at [204, 247] on span "Include sold-out items" at bounding box center [165, 249] width 106 height 13
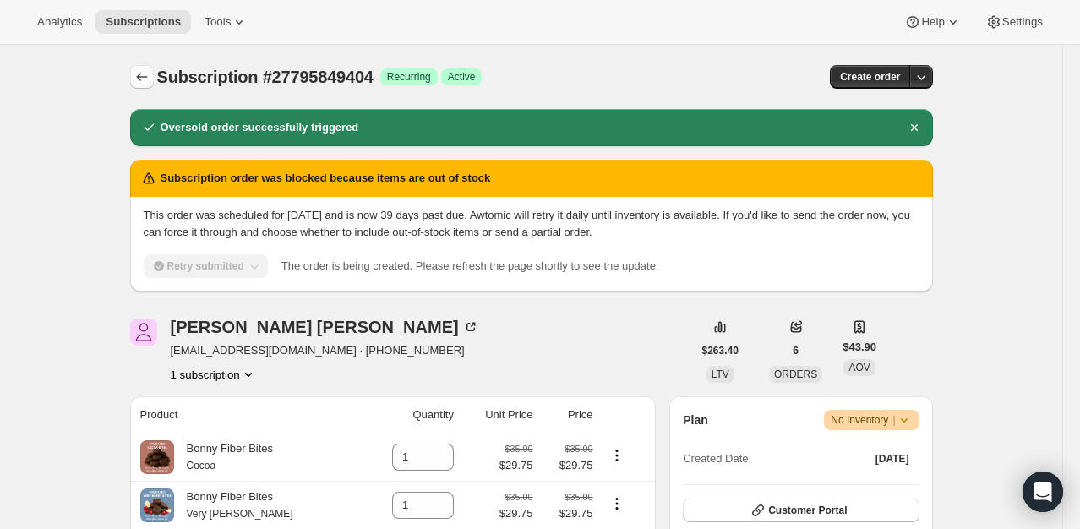
click at [150, 74] on icon "Subscriptions" at bounding box center [142, 76] width 17 height 17
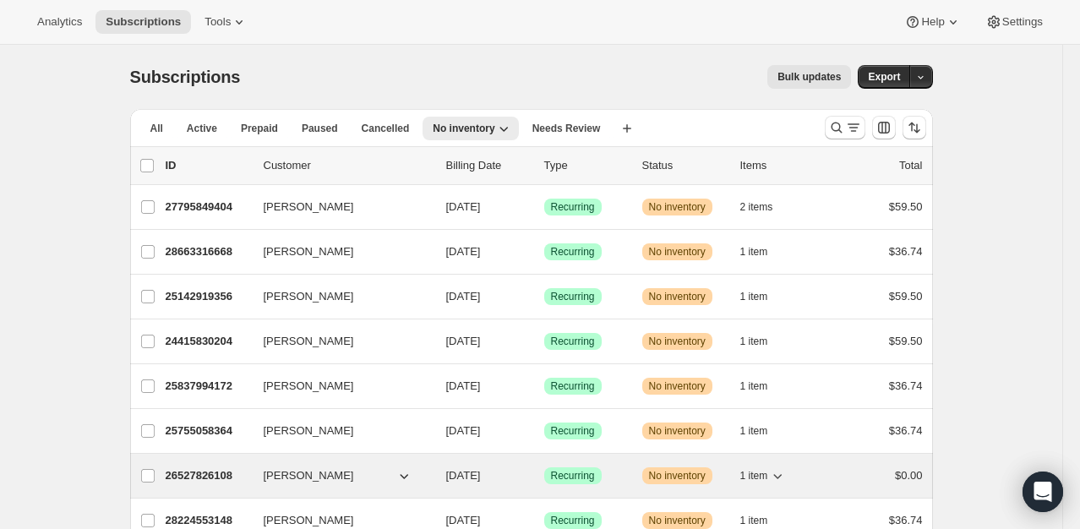
click at [207, 477] on p "26527826108" at bounding box center [208, 475] width 85 height 17
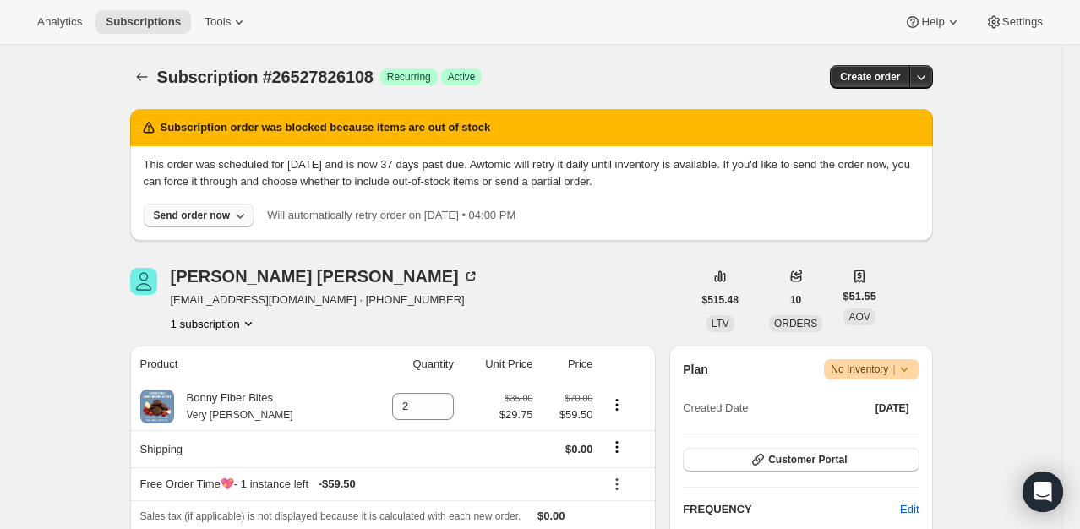
click at [203, 209] on div "Send order now" at bounding box center [192, 216] width 77 height 14
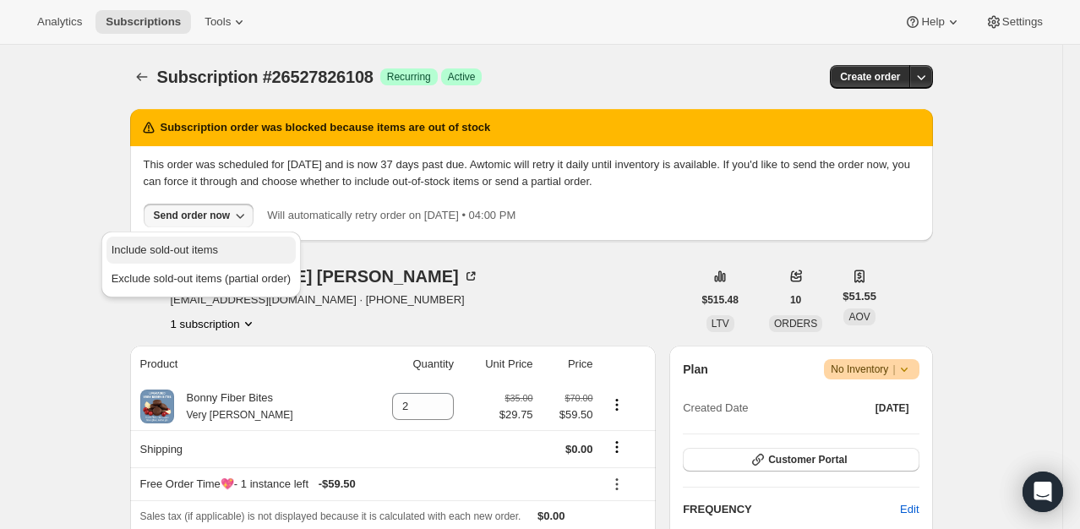
click at [199, 249] on span "Include sold-out items" at bounding box center [165, 249] width 106 height 13
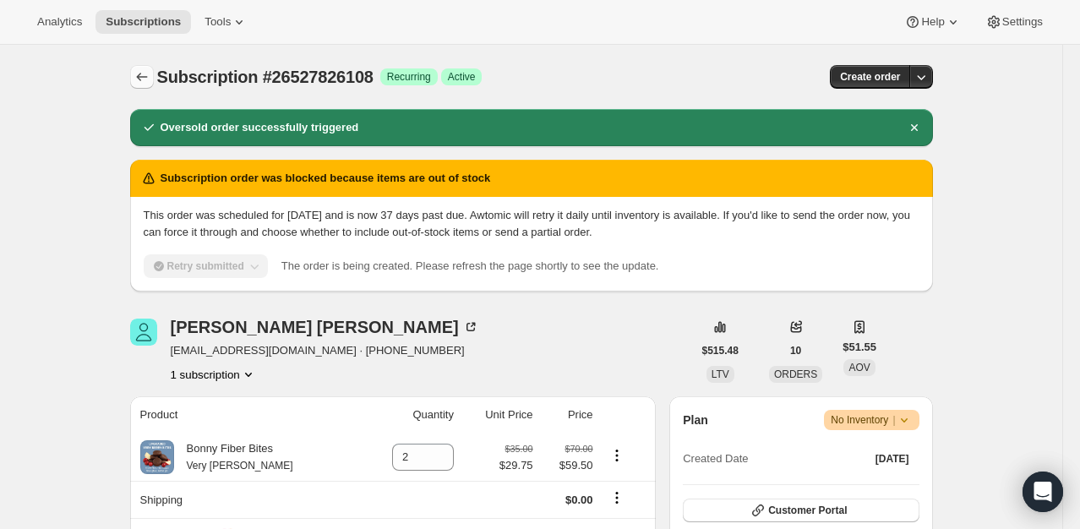
click at [149, 73] on icon "Subscriptions" at bounding box center [142, 76] width 17 height 17
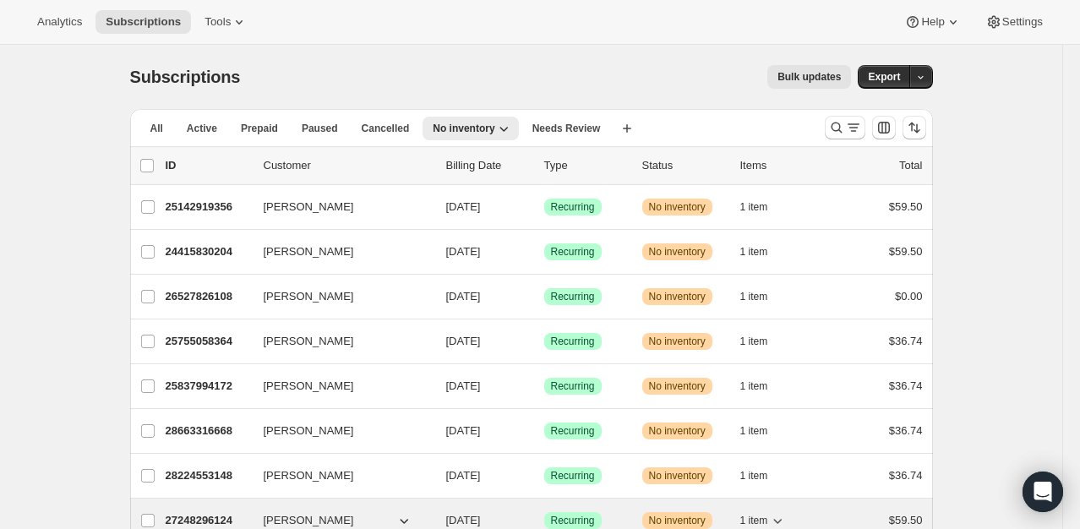
click at [197, 519] on p "27248296124" at bounding box center [208, 520] width 85 height 17
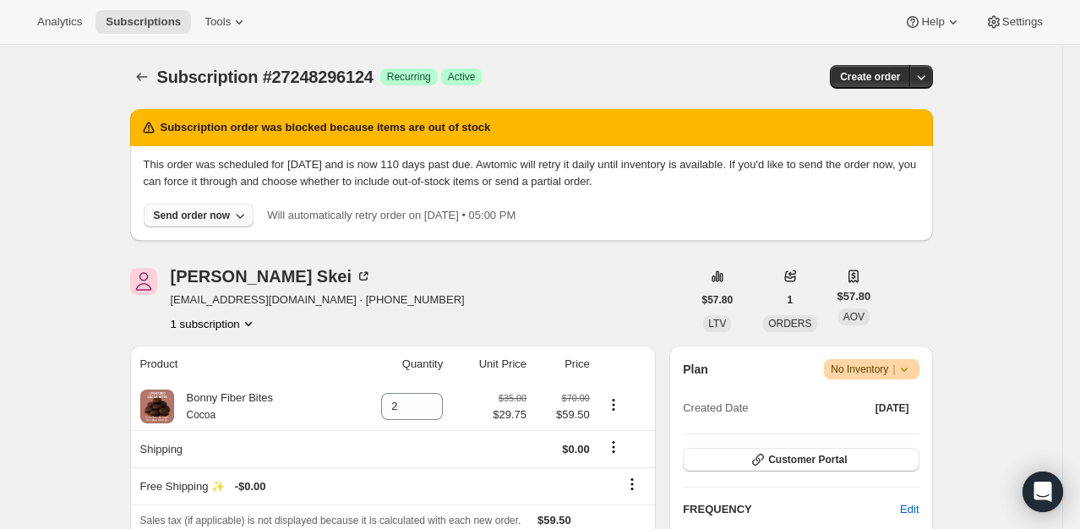
click at [186, 214] on div "Send order now" at bounding box center [192, 216] width 77 height 14
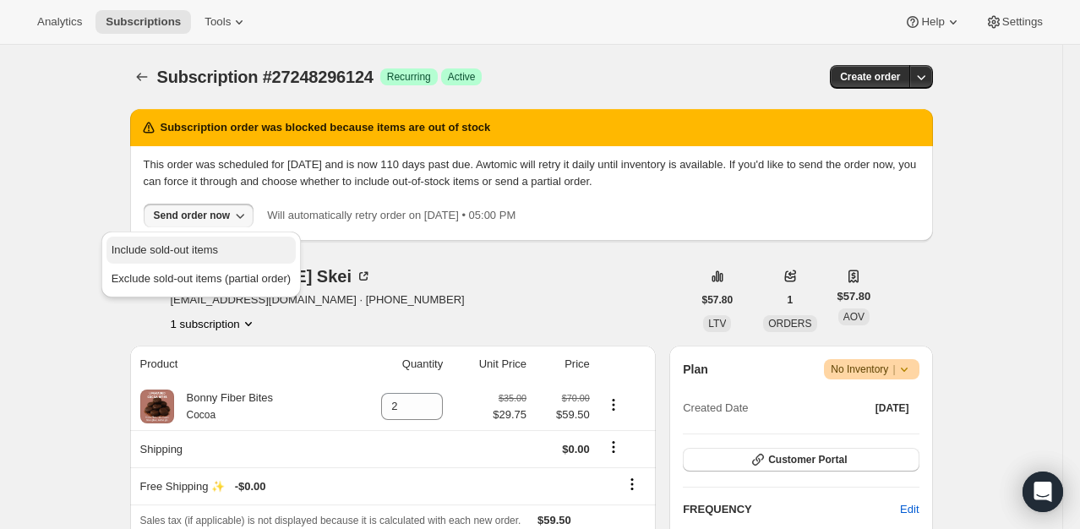
click at [193, 246] on span "Include sold-out items" at bounding box center [165, 249] width 106 height 13
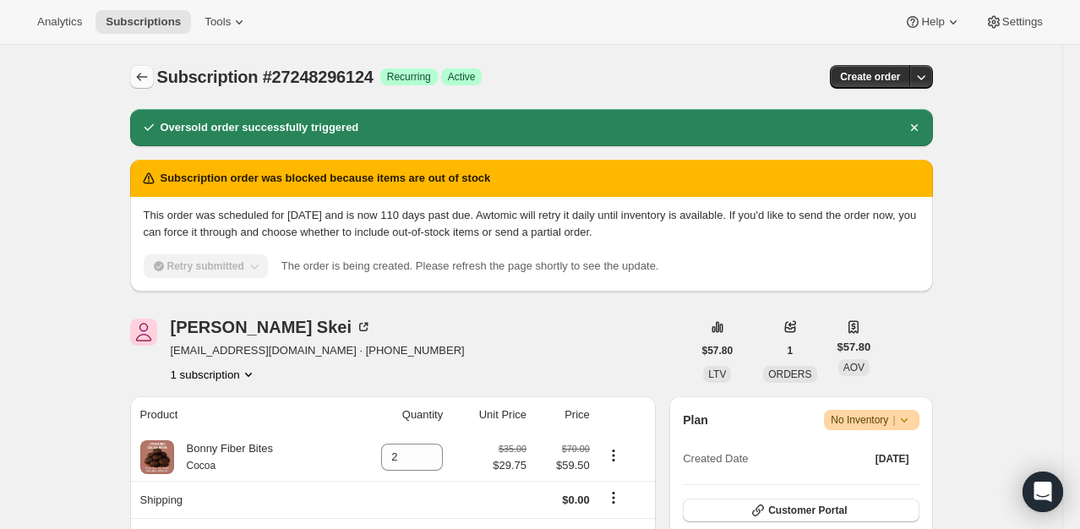
click at [150, 79] on icon "Subscriptions" at bounding box center [142, 76] width 17 height 17
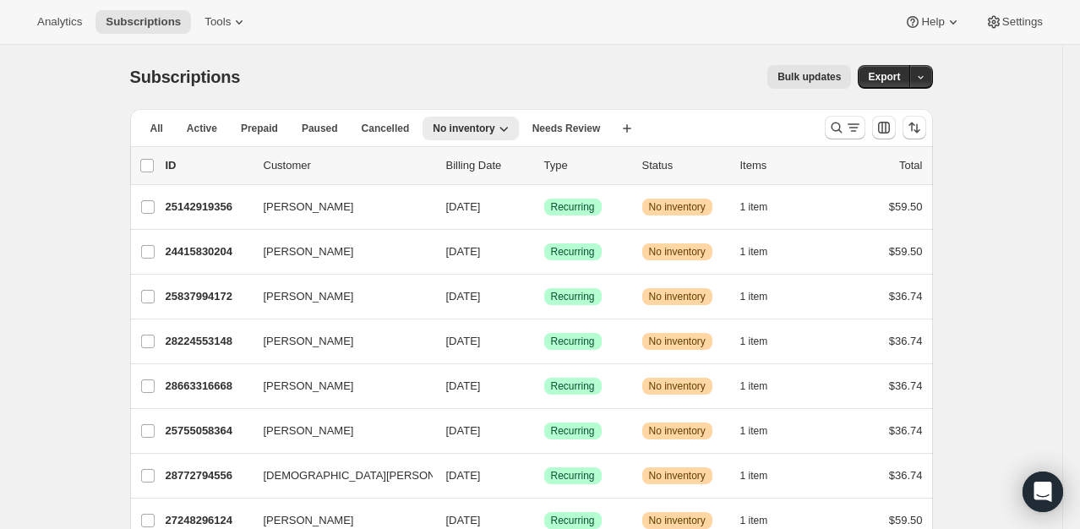
scroll to position [1035, 0]
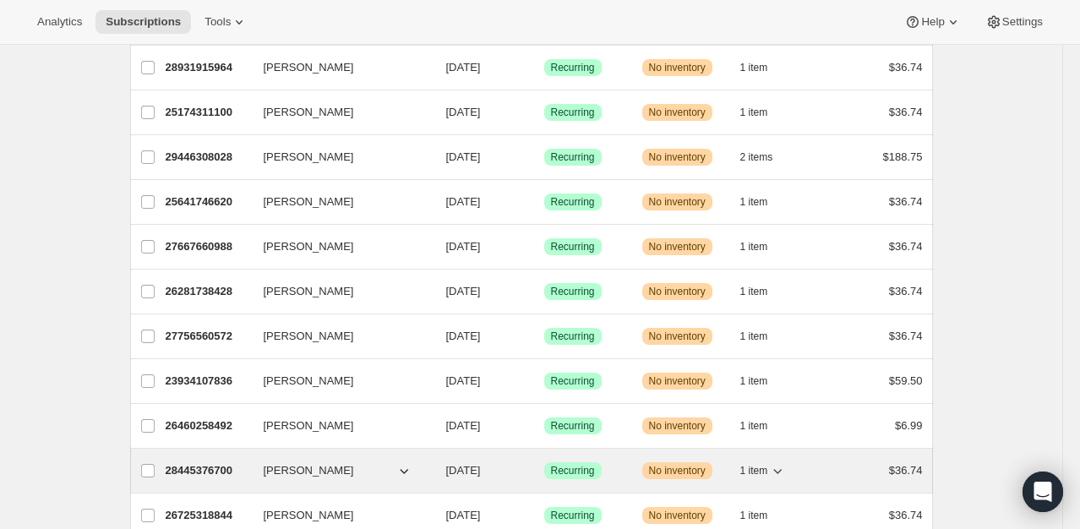
click at [193, 462] on p "28445376700" at bounding box center [208, 470] width 85 height 17
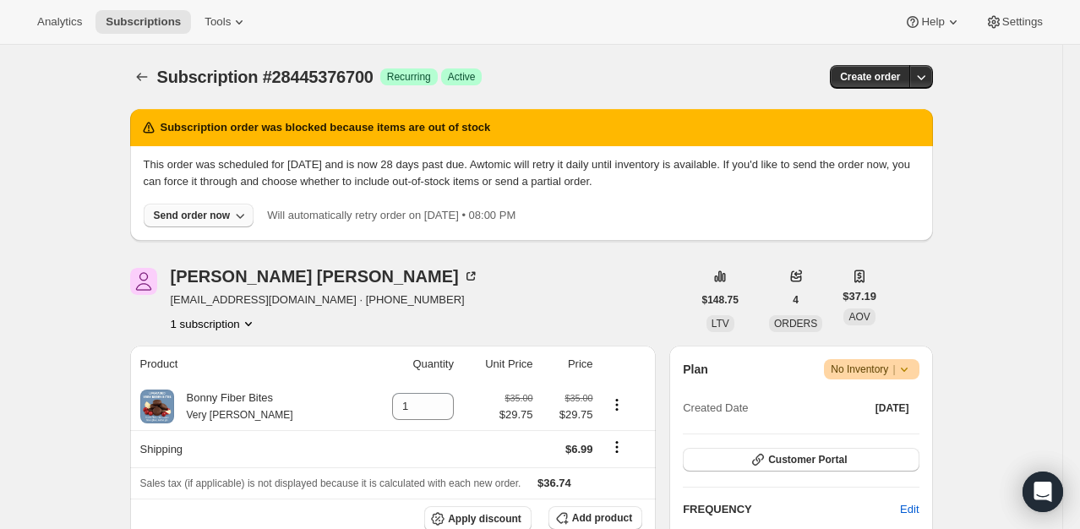
click at [193, 212] on div "Send order now" at bounding box center [192, 216] width 77 height 14
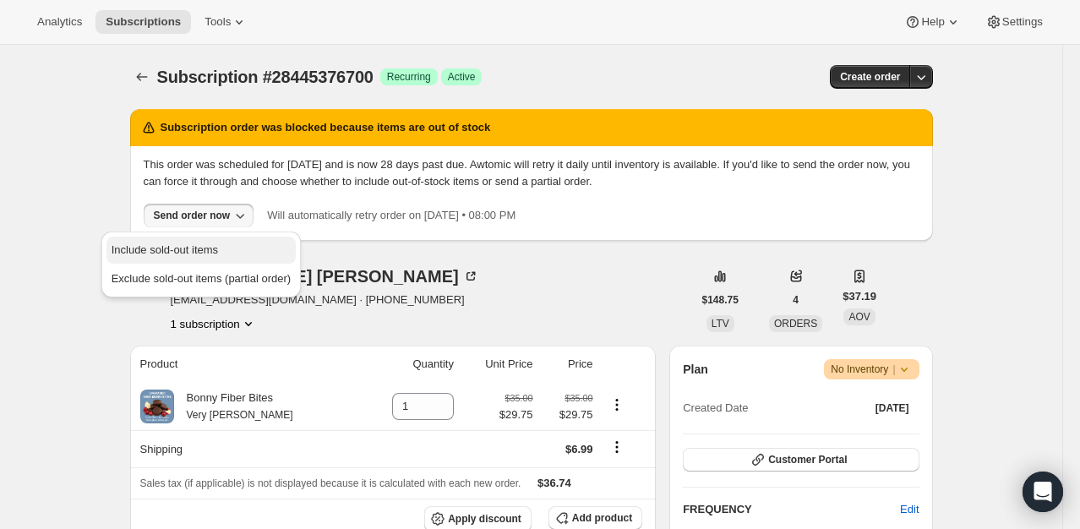
click at [191, 250] on span "Include sold-out items" at bounding box center [165, 249] width 106 height 13
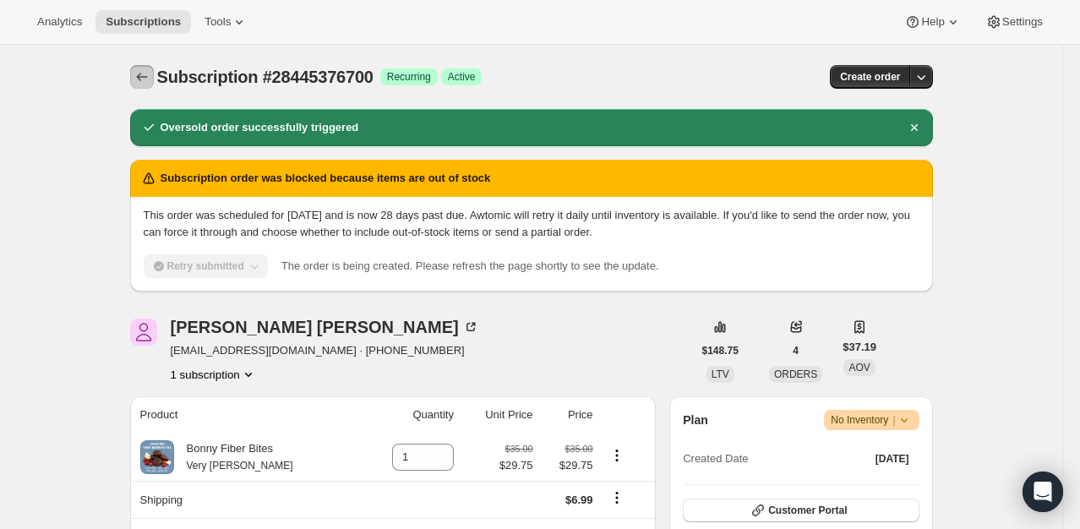
click at [149, 78] on icon "Subscriptions" at bounding box center [142, 76] width 17 height 17
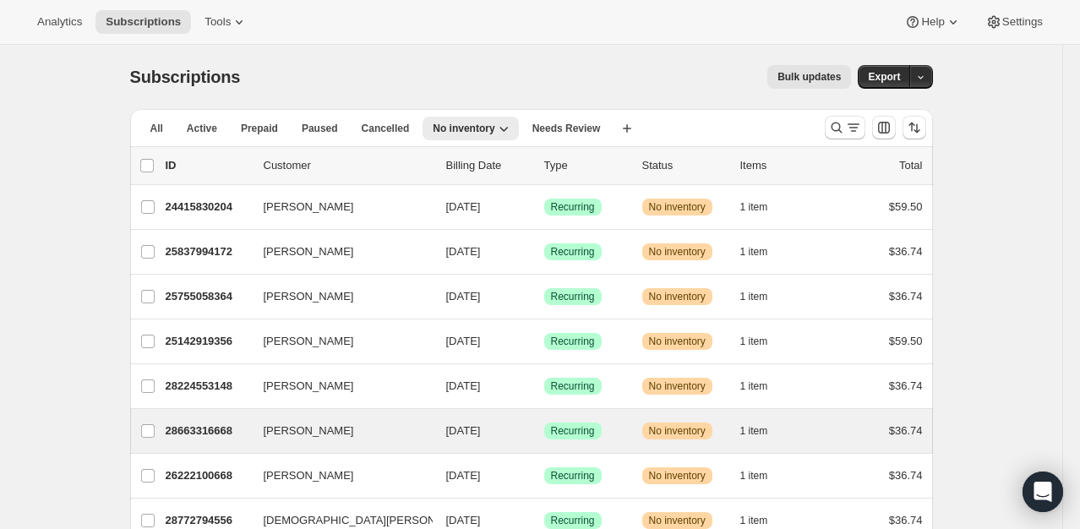
click at [196, 413] on div "Gretchen Papazian 28663316668 Gretchen Papazian 09/10/2025 Success Recurring Wa…" at bounding box center [531, 431] width 803 height 44
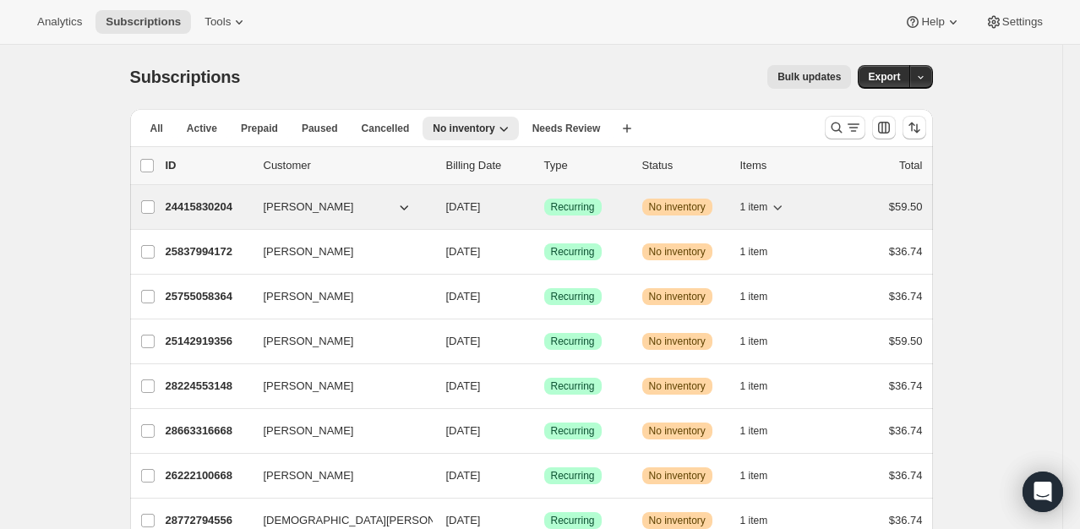
click at [194, 215] on p "24415830204" at bounding box center [208, 207] width 85 height 17
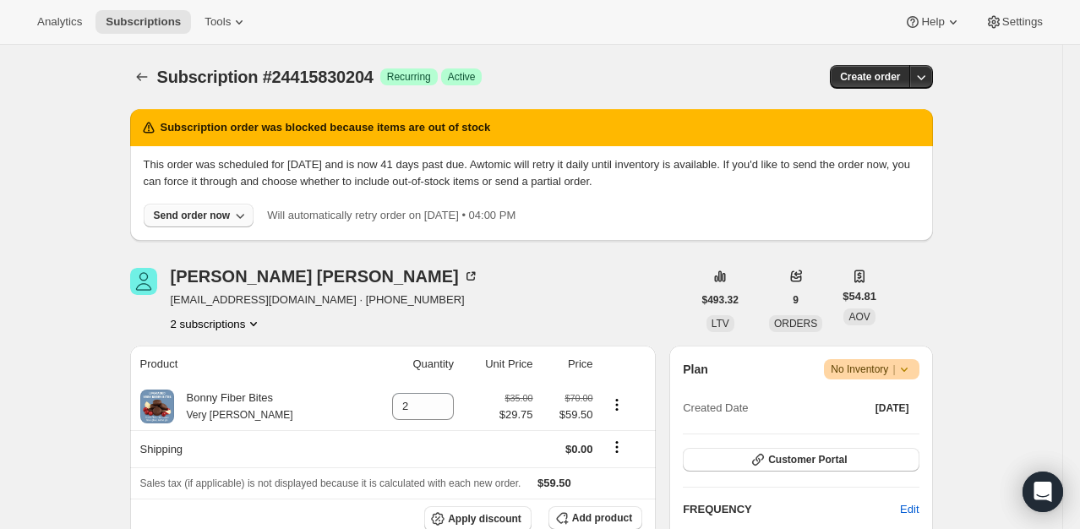
click at [193, 211] on div "Send order now" at bounding box center [192, 216] width 77 height 14
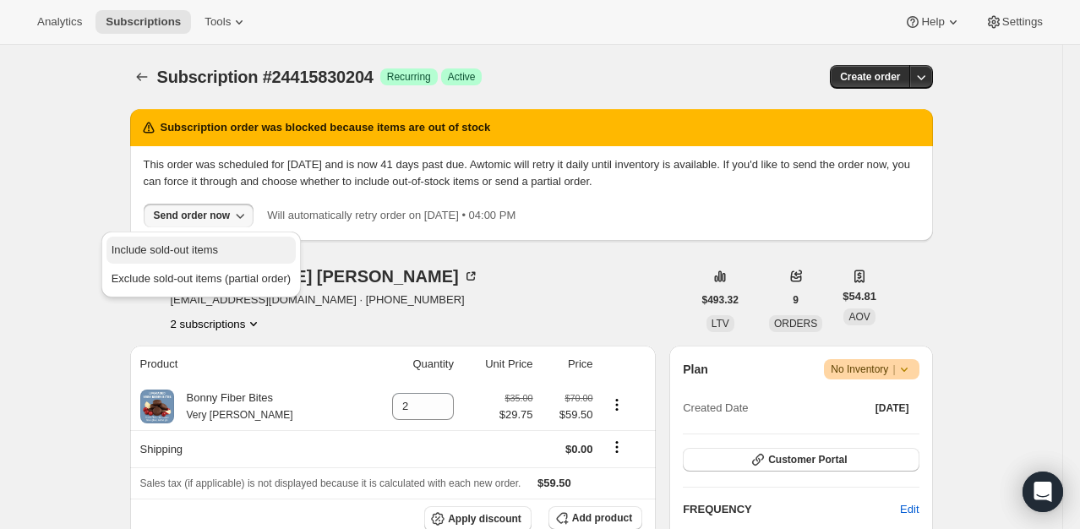
click at [176, 243] on span "Include sold-out items" at bounding box center [165, 249] width 106 height 13
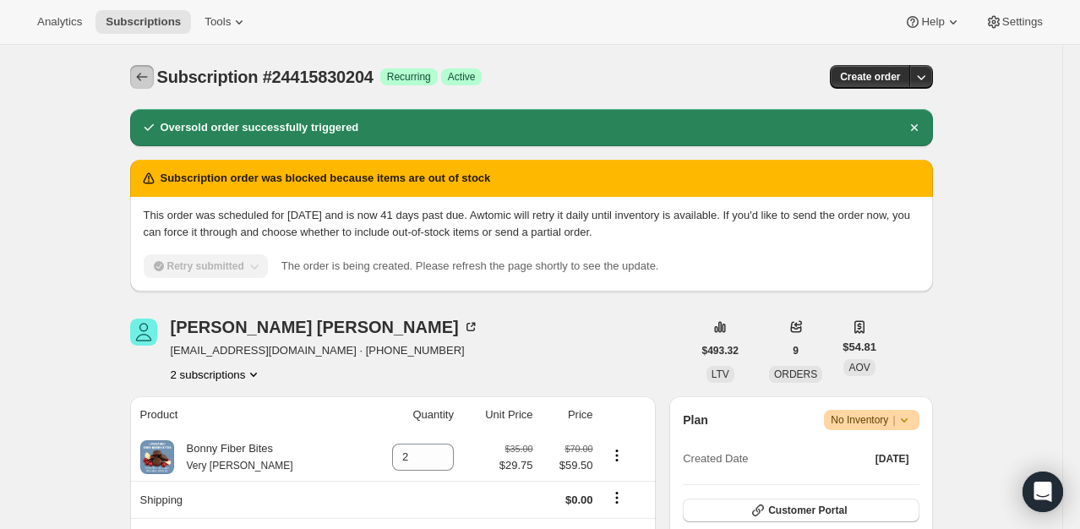
click at [145, 81] on icon "Subscriptions" at bounding box center [142, 76] width 17 height 17
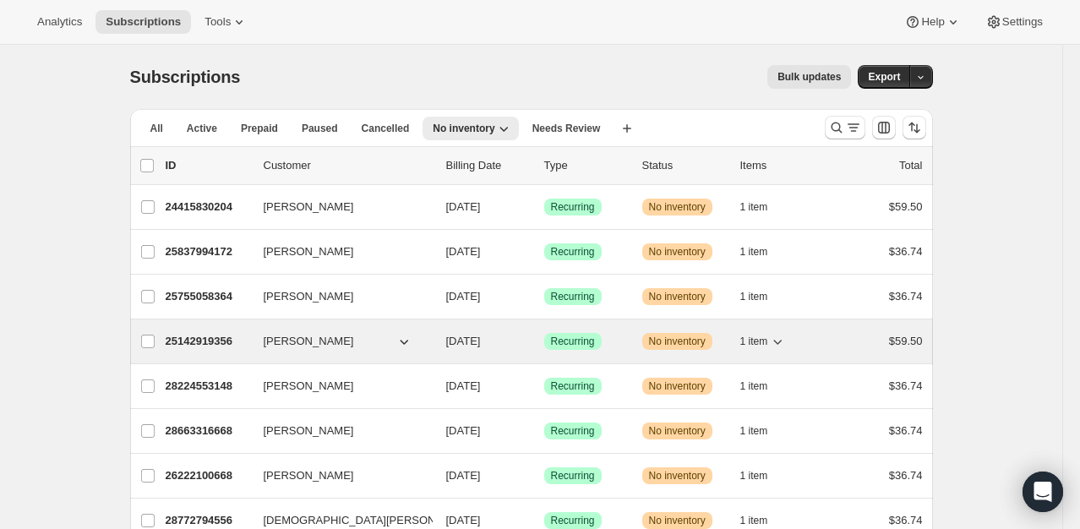
click at [186, 336] on p "25142919356" at bounding box center [208, 341] width 85 height 17
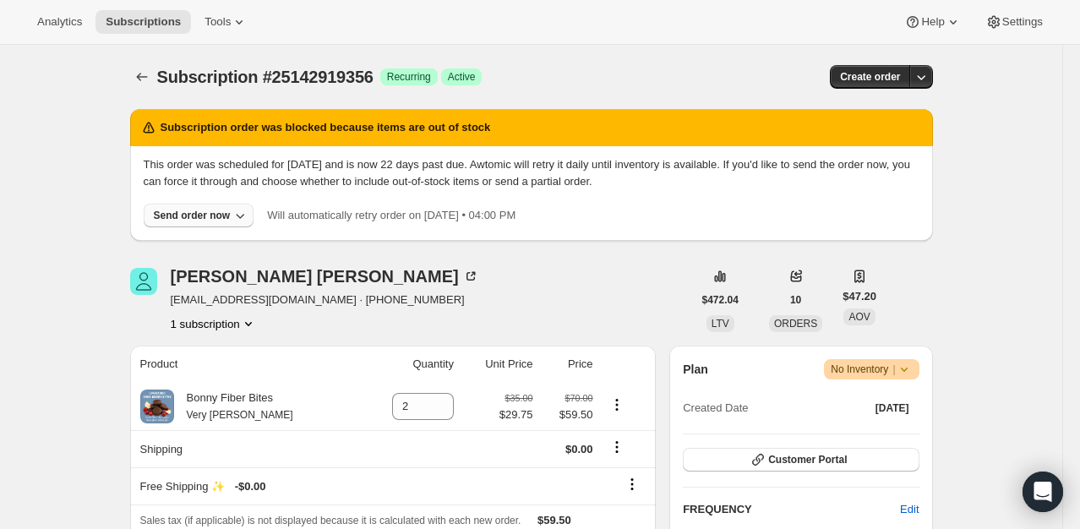
click at [179, 210] on div "Send order now" at bounding box center [192, 216] width 77 height 14
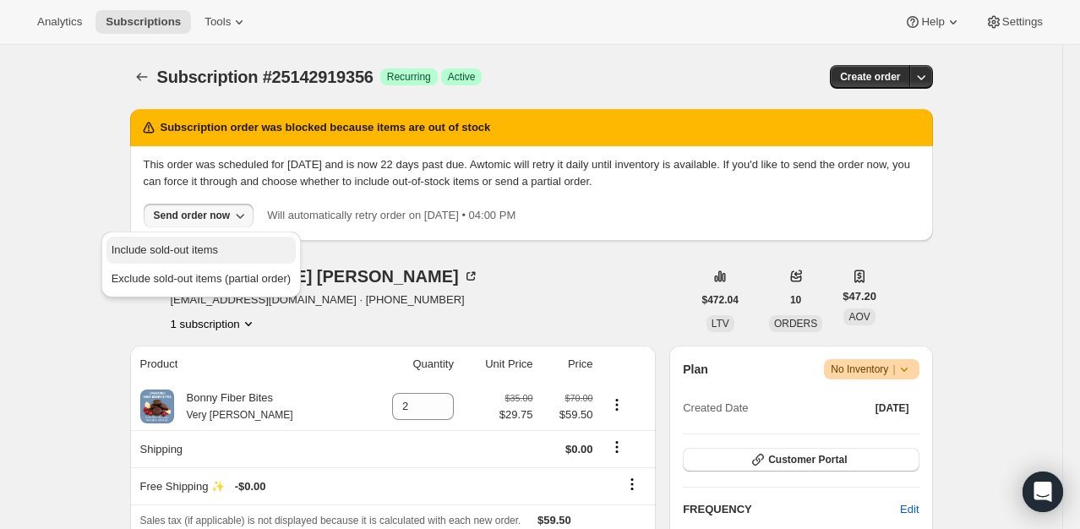
click at [188, 246] on span "Include sold-out items" at bounding box center [165, 249] width 106 height 13
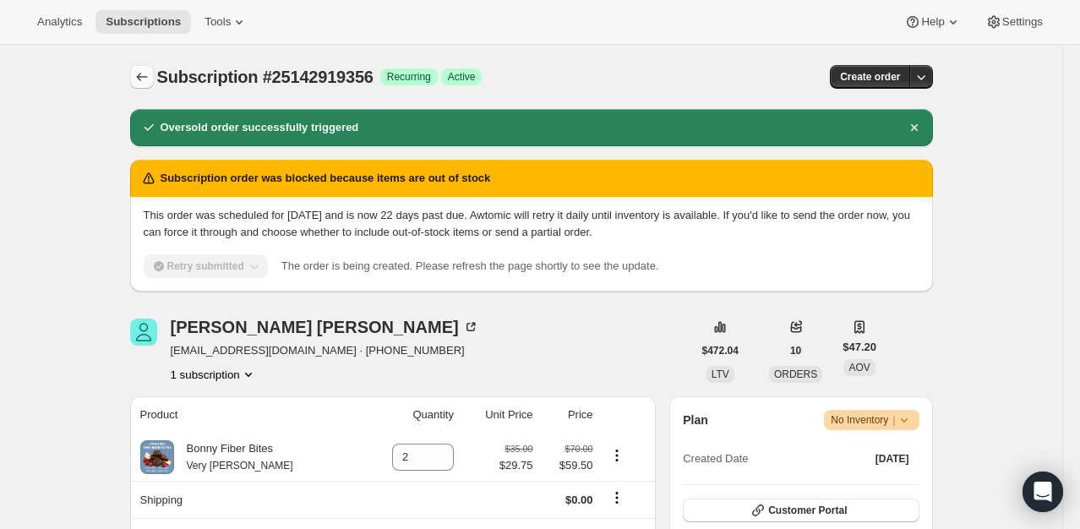
click at [149, 85] on button "Subscriptions" at bounding box center [142, 77] width 24 height 24
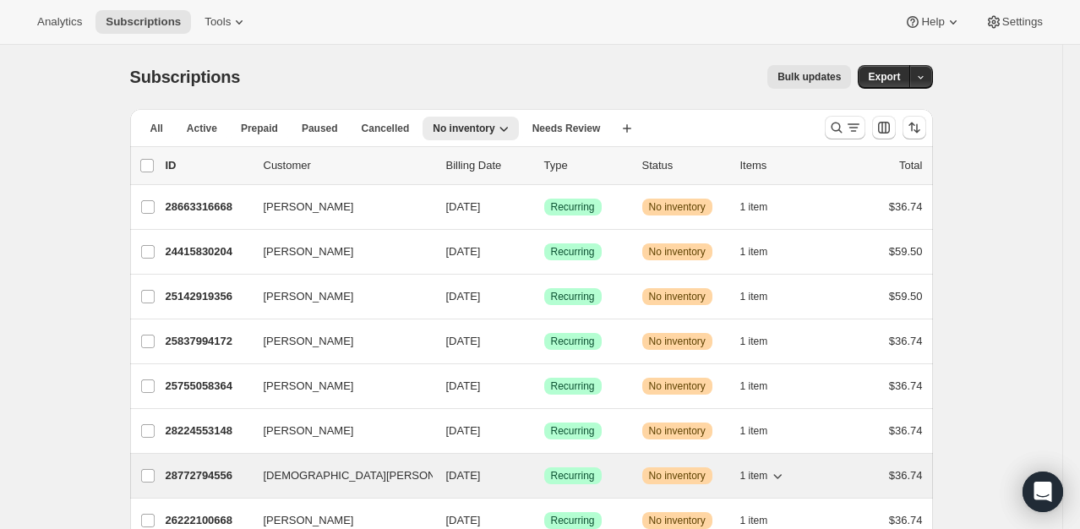
click at [213, 472] on p "28772794556" at bounding box center [208, 475] width 85 height 17
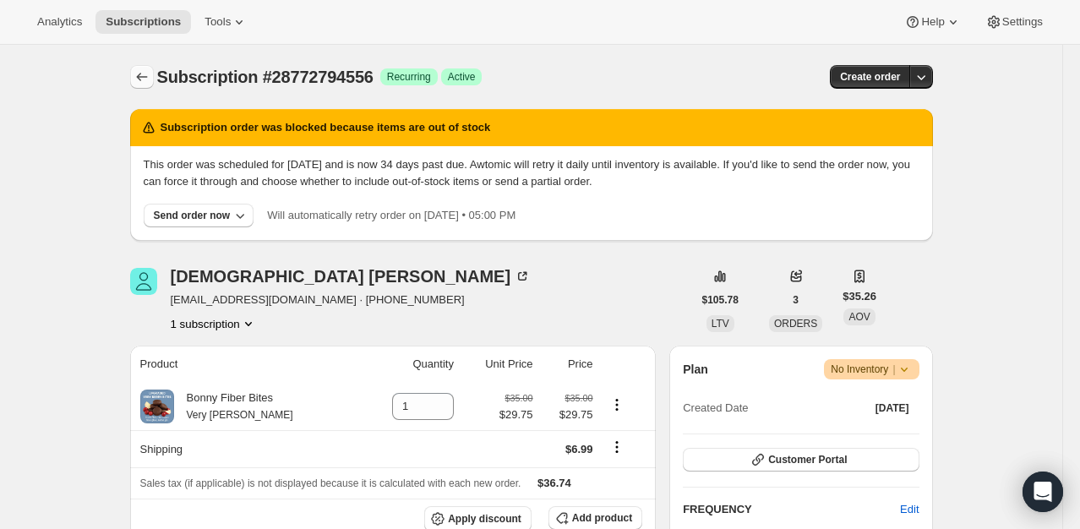
click at [145, 79] on icon "Subscriptions" at bounding box center [142, 76] width 17 height 17
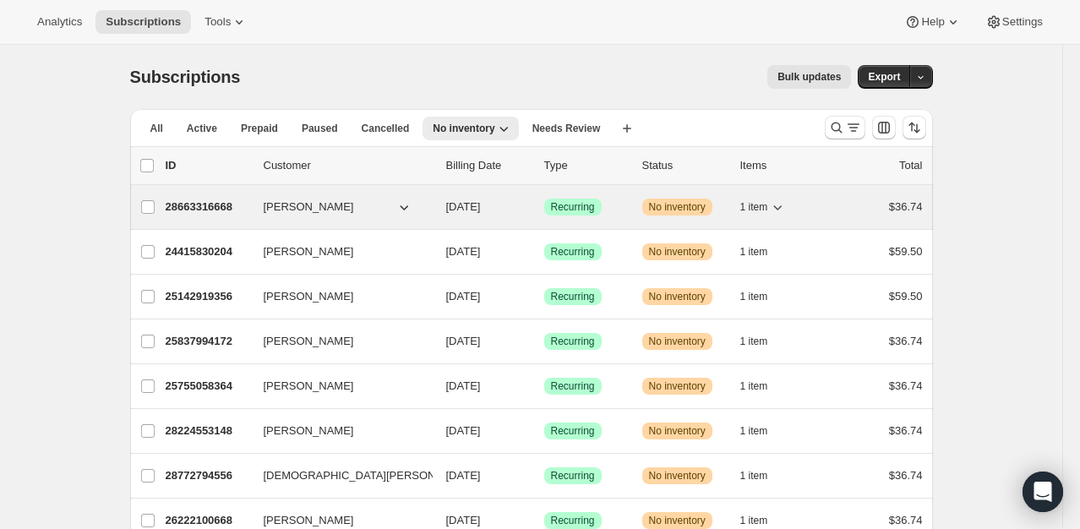
click at [198, 215] on div "28663316668 Gretchen Papazian 09/10/2025 Success Recurring Warning No inventory…" at bounding box center [544, 207] width 757 height 24
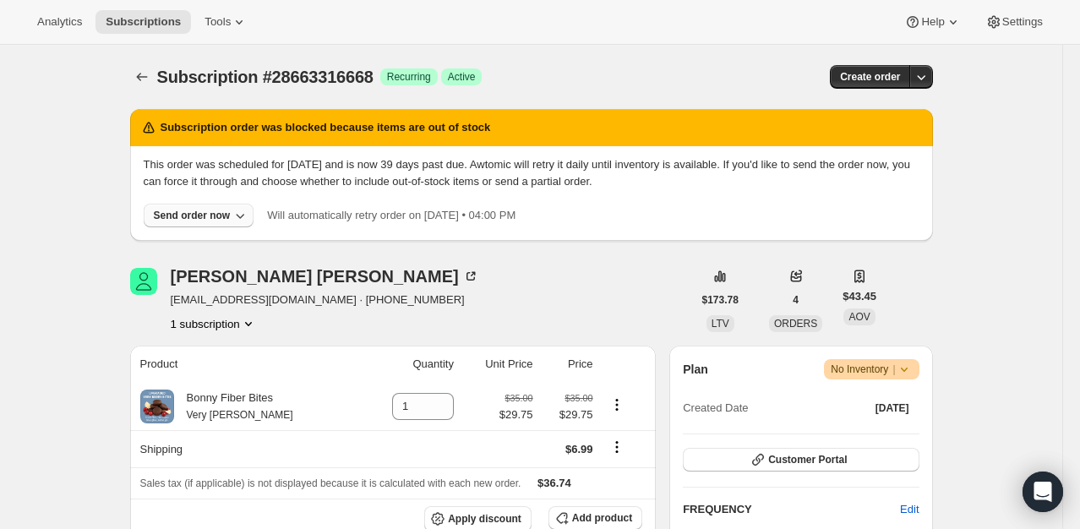
click at [198, 221] on button "Send order now" at bounding box center [199, 216] width 111 height 24
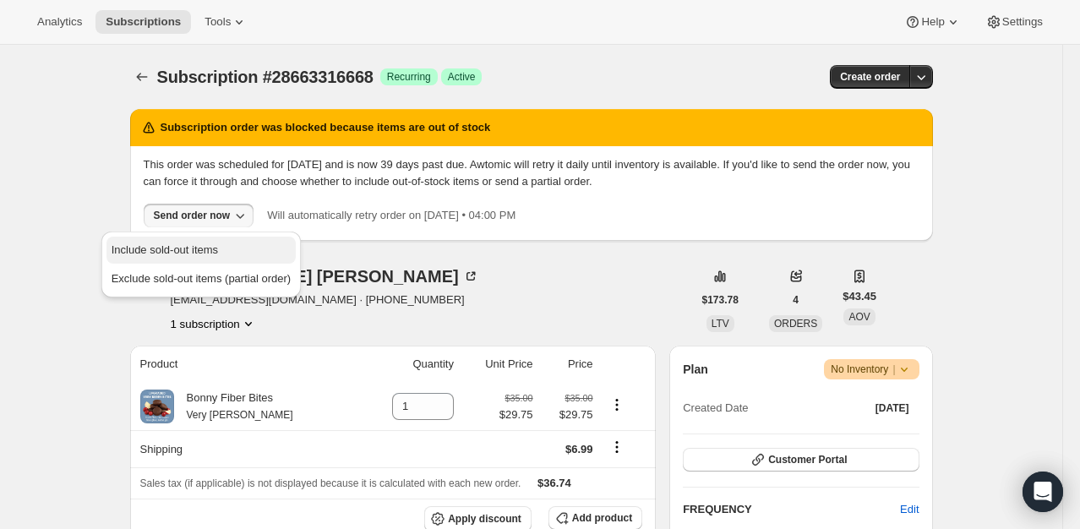
click at [198, 244] on span "Include sold-out items" at bounding box center [165, 249] width 106 height 13
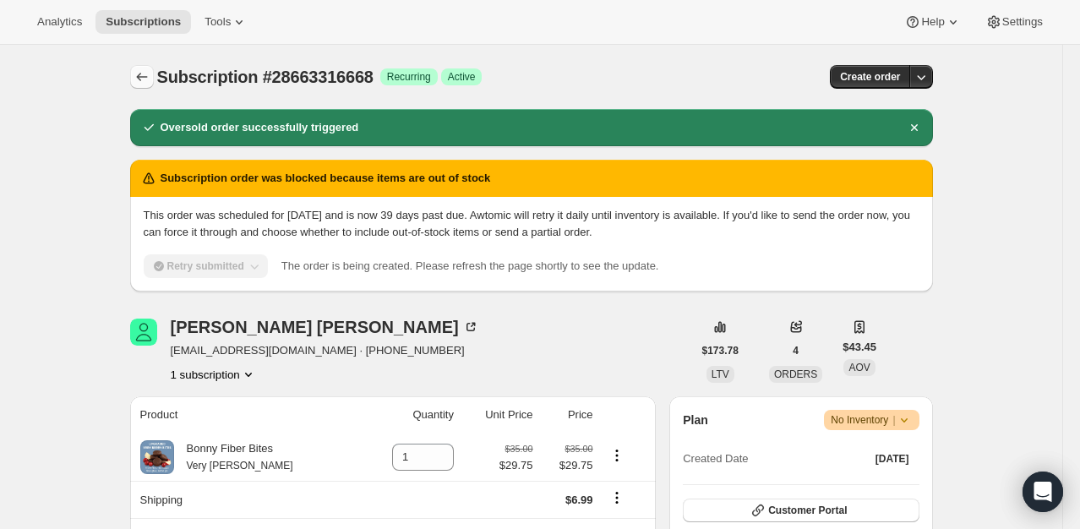
click at [149, 76] on icon "Subscriptions" at bounding box center [142, 76] width 17 height 17
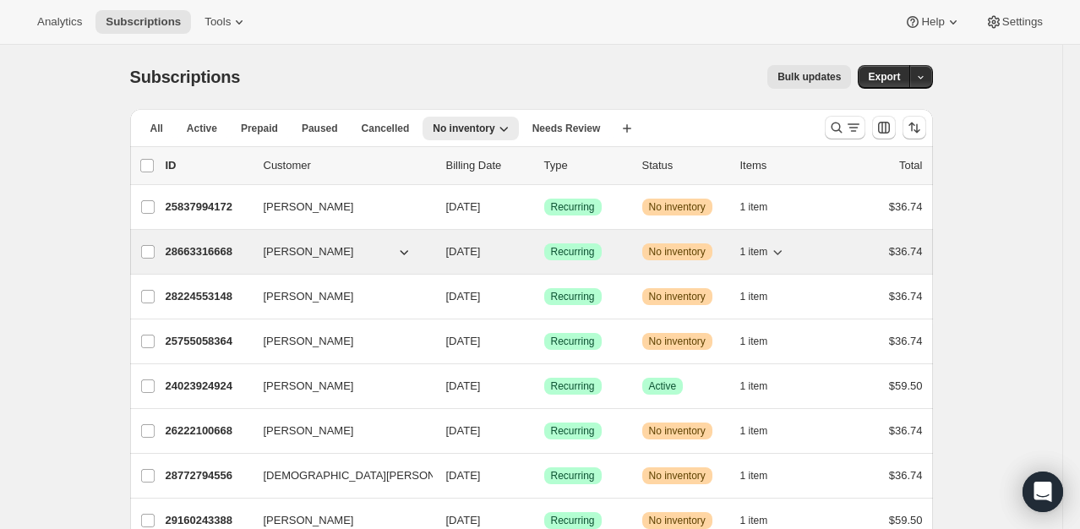
click at [199, 255] on p "28663316668" at bounding box center [208, 251] width 85 height 17
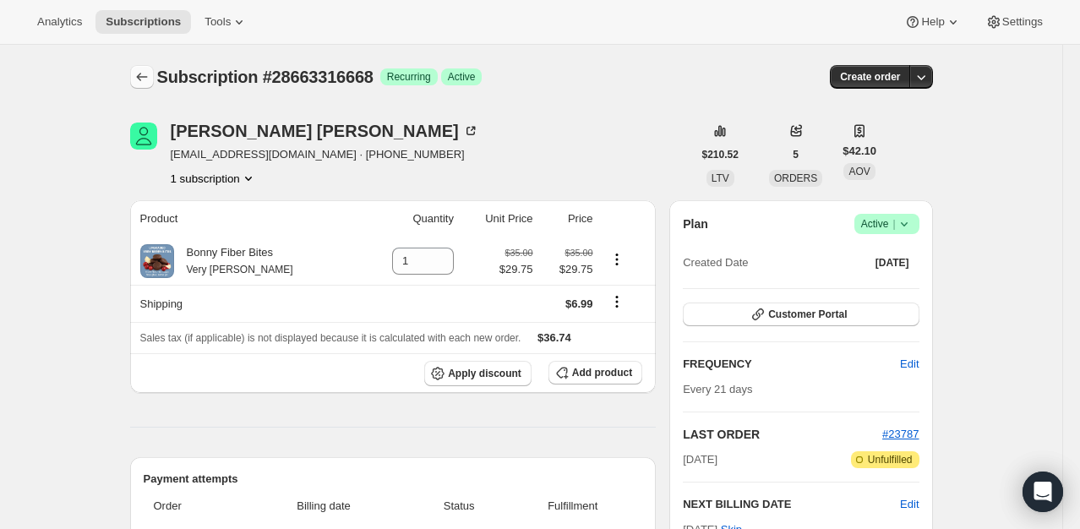
click at [149, 68] on button "Subscriptions" at bounding box center [142, 77] width 24 height 24
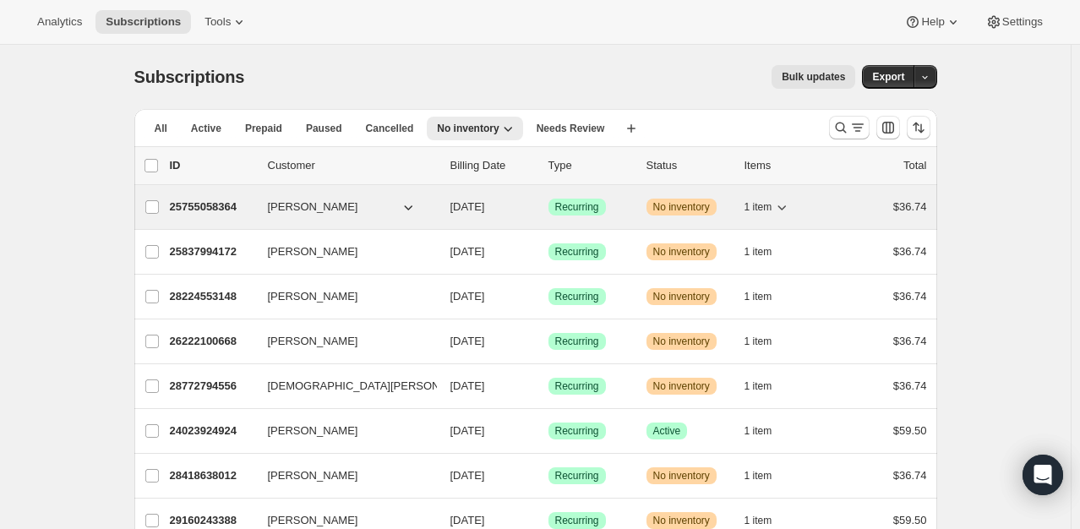
click at [215, 200] on p "25755058364" at bounding box center [212, 207] width 85 height 17
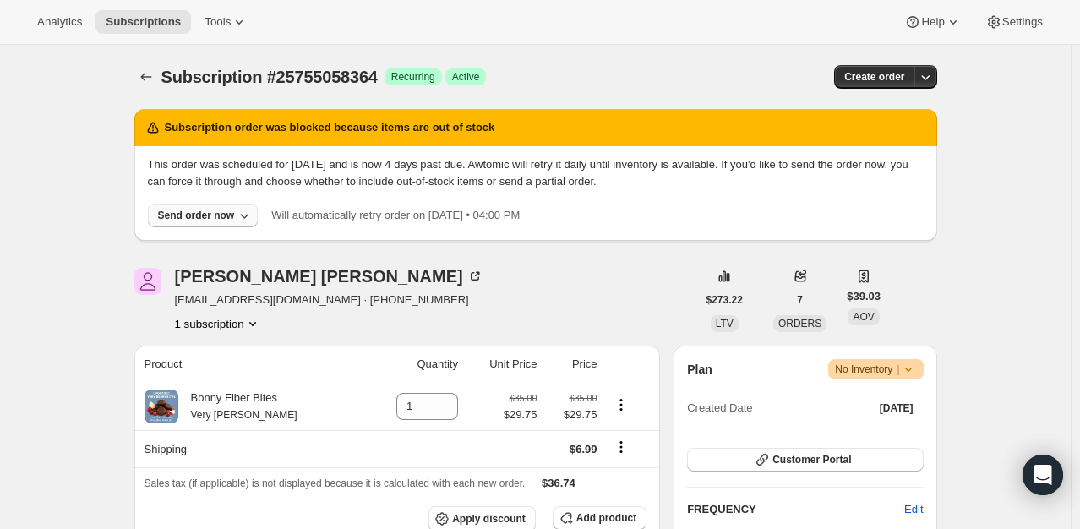
click at [200, 215] on div "Send order now" at bounding box center [196, 216] width 77 height 14
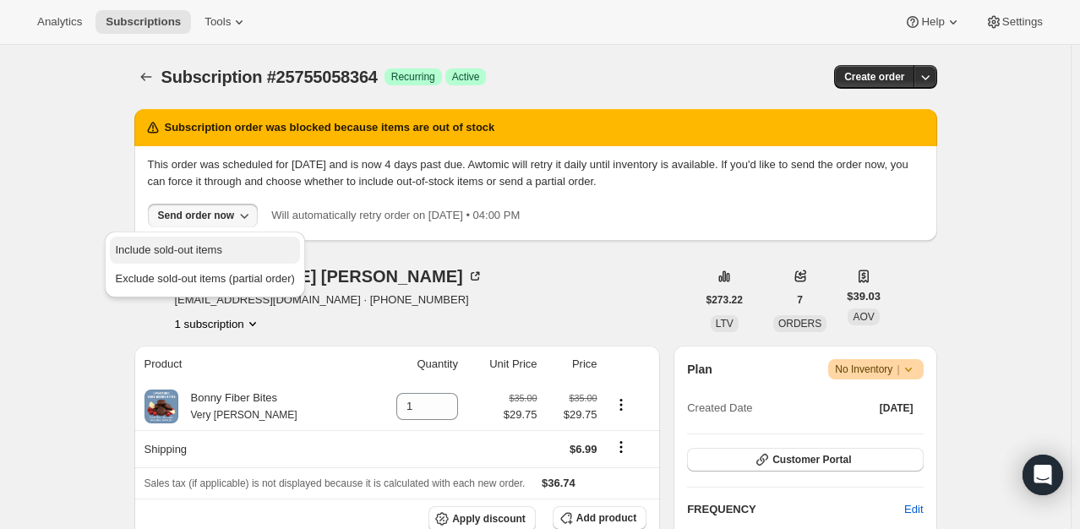
click at [199, 248] on span "Include sold-out items" at bounding box center [168, 249] width 106 height 13
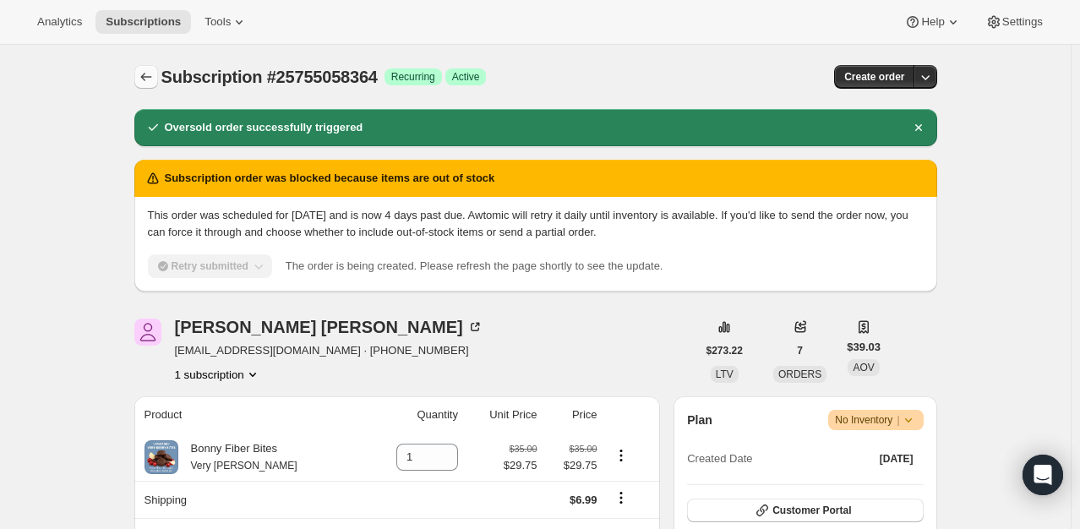
click at [152, 68] on icon "Subscriptions" at bounding box center [146, 76] width 17 height 17
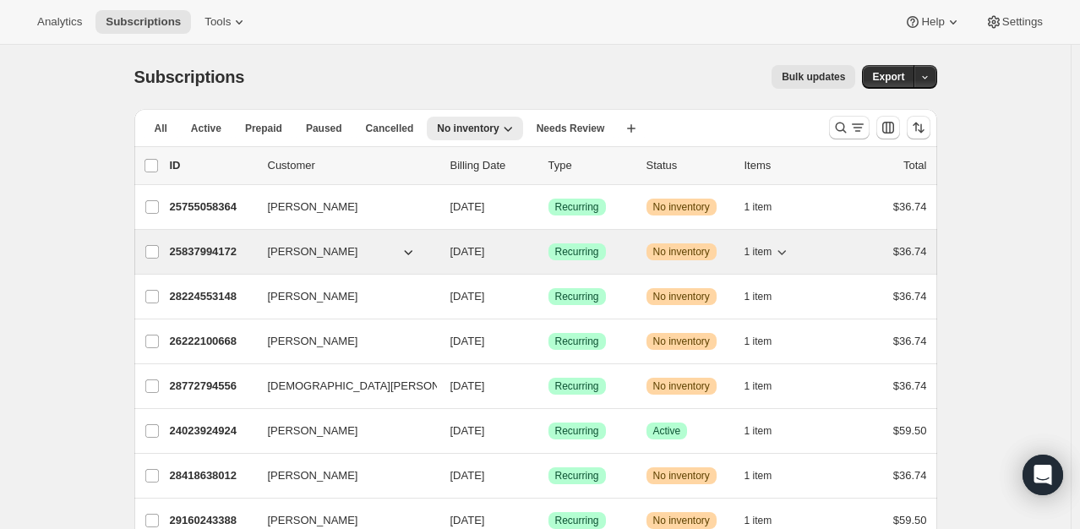
click at [192, 250] on p "25837994172" at bounding box center [212, 251] width 85 height 17
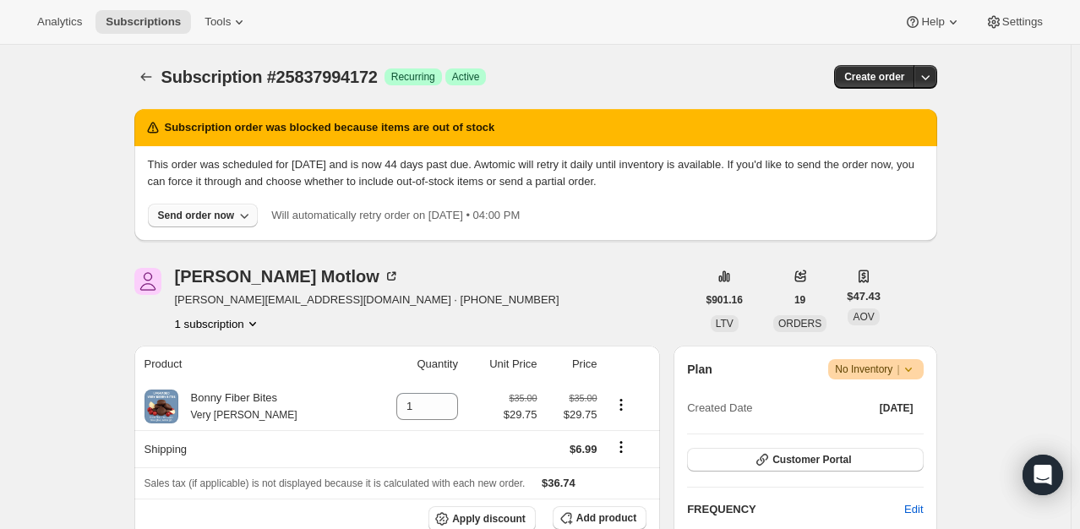
click at [190, 214] on div "Send order now" at bounding box center [196, 216] width 77 height 14
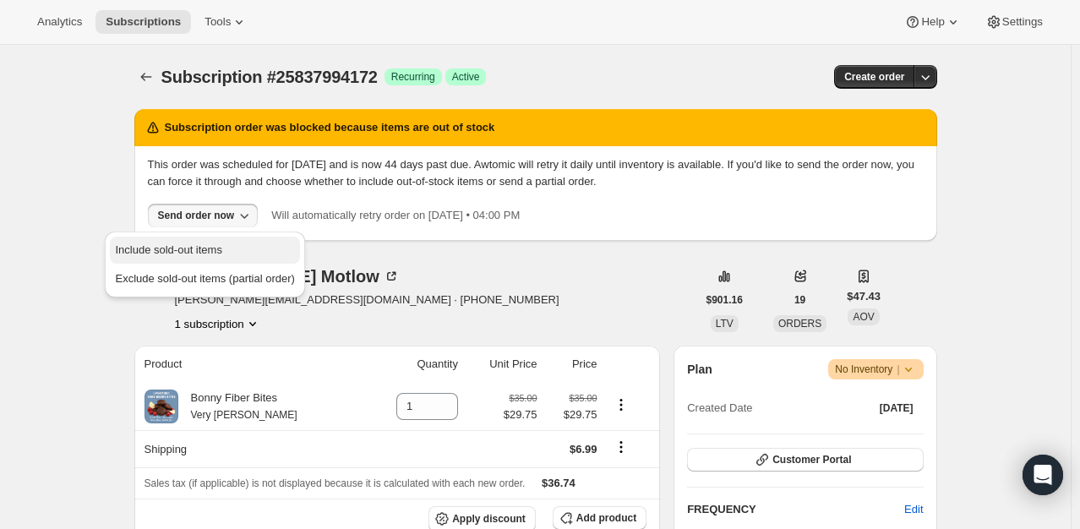
click at [191, 238] on button "Include sold-out items" at bounding box center [204, 250] width 189 height 27
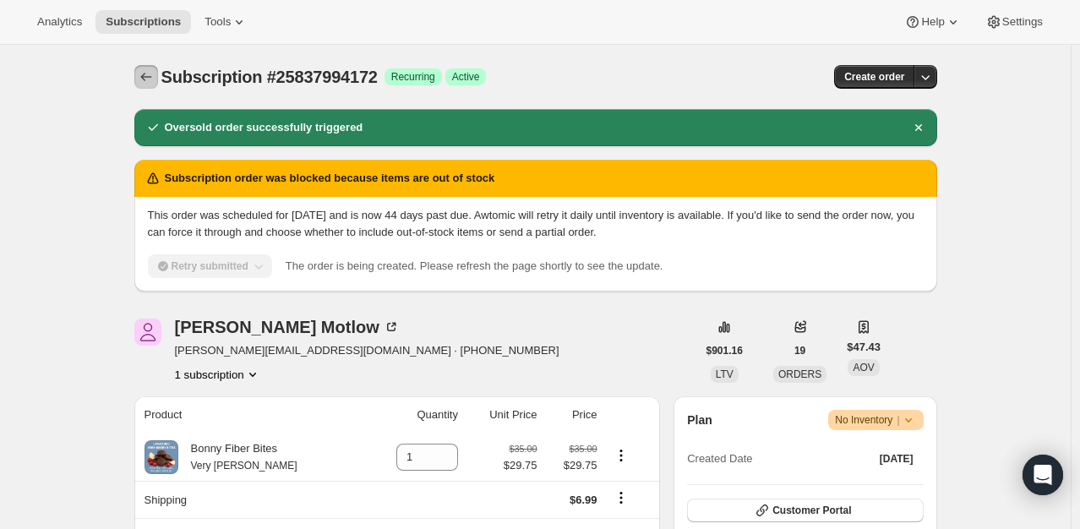
click at [145, 78] on icon "Subscriptions" at bounding box center [146, 76] width 17 height 17
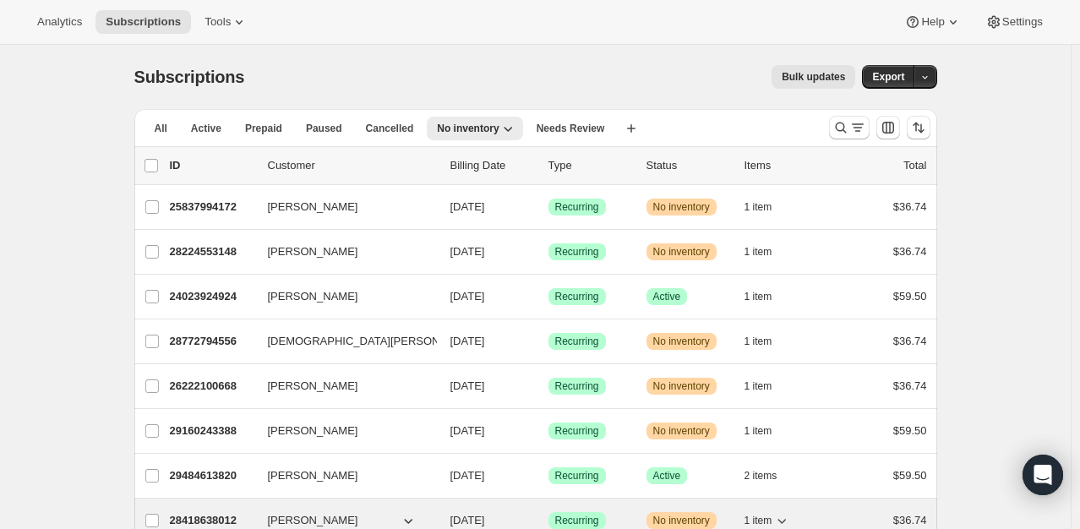
click at [210, 509] on div "28418638012 Rebecca Paquette 09/10/2025 Success Recurring Warning No inventory …" at bounding box center [548, 521] width 757 height 24
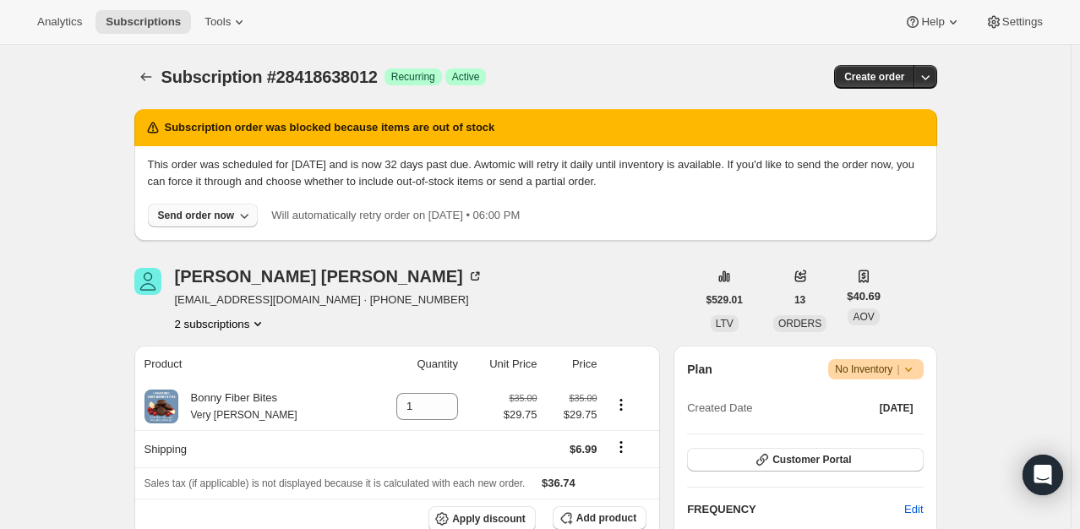
click at [186, 211] on div "Send order now" at bounding box center [196, 216] width 77 height 14
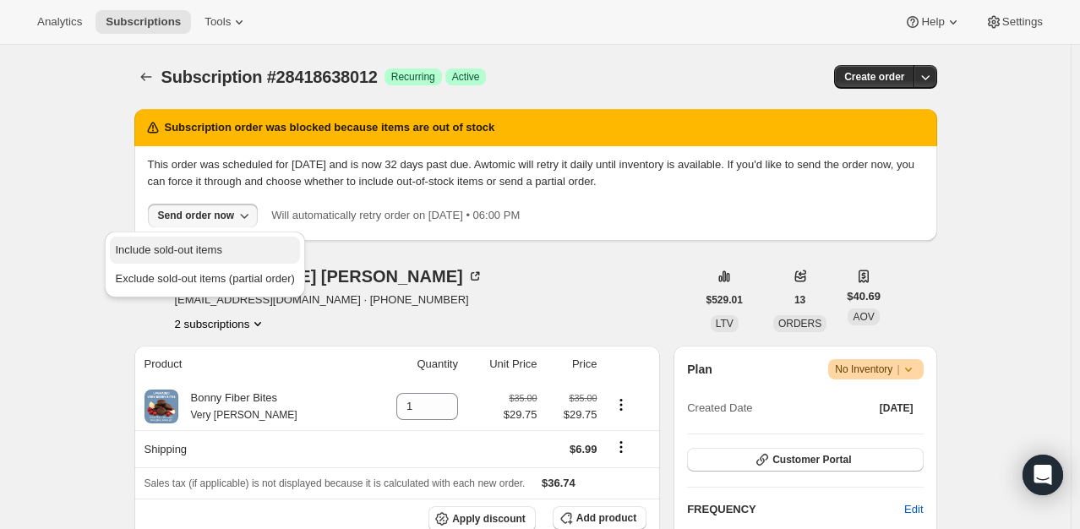
click at [193, 248] on span "Include sold-out items" at bounding box center [168, 249] width 106 height 13
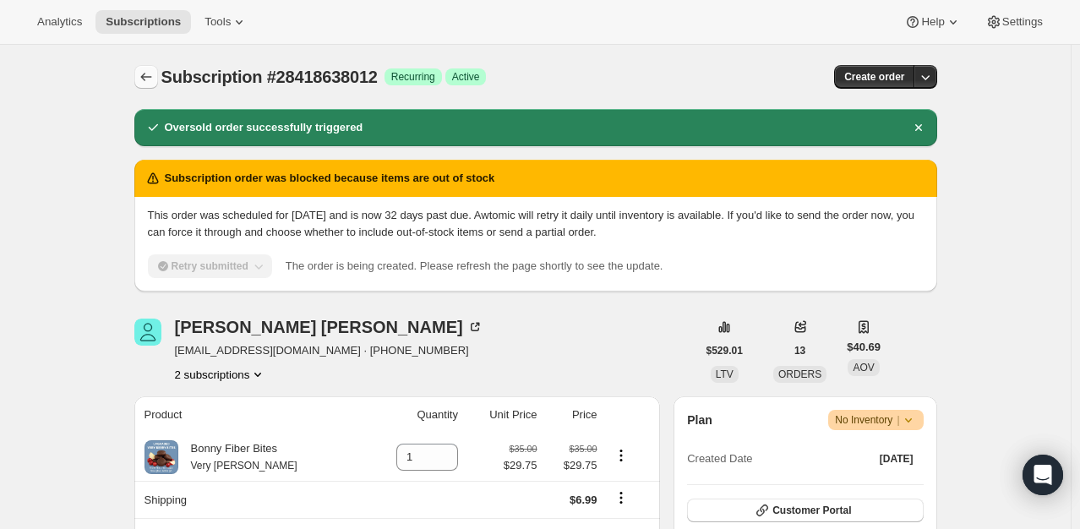
click at [150, 72] on icon "Subscriptions" at bounding box center [146, 76] width 17 height 17
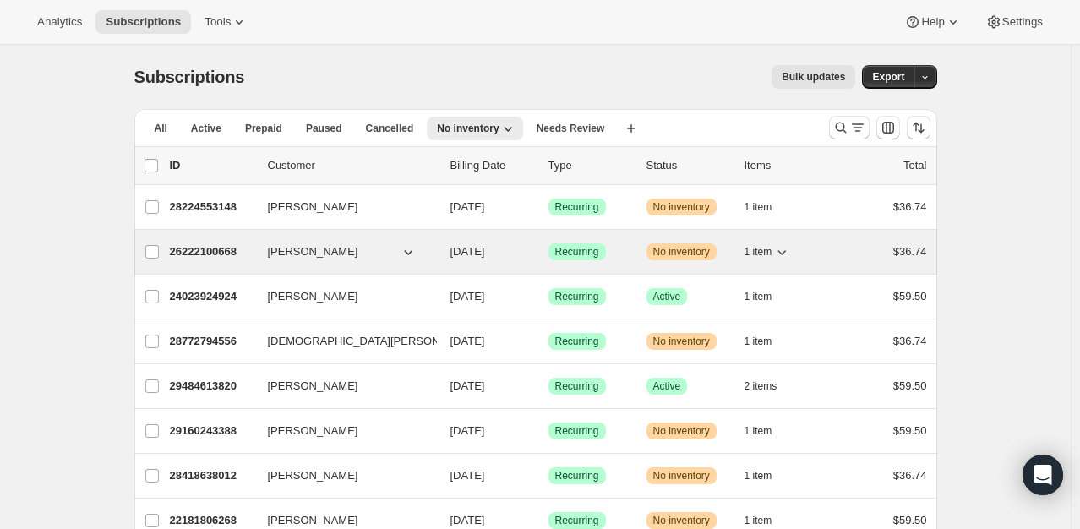
click at [183, 243] on p "26222100668" at bounding box center [212, 251] width 85 height 17
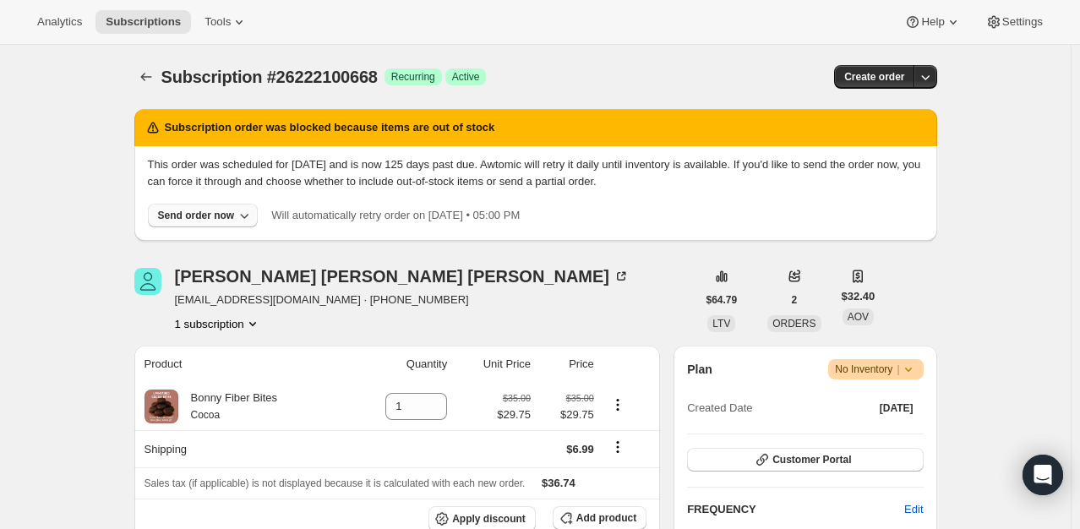
click at [195, 211] on div "Send order now" at bounding box center [196, 216] width 77 height 14
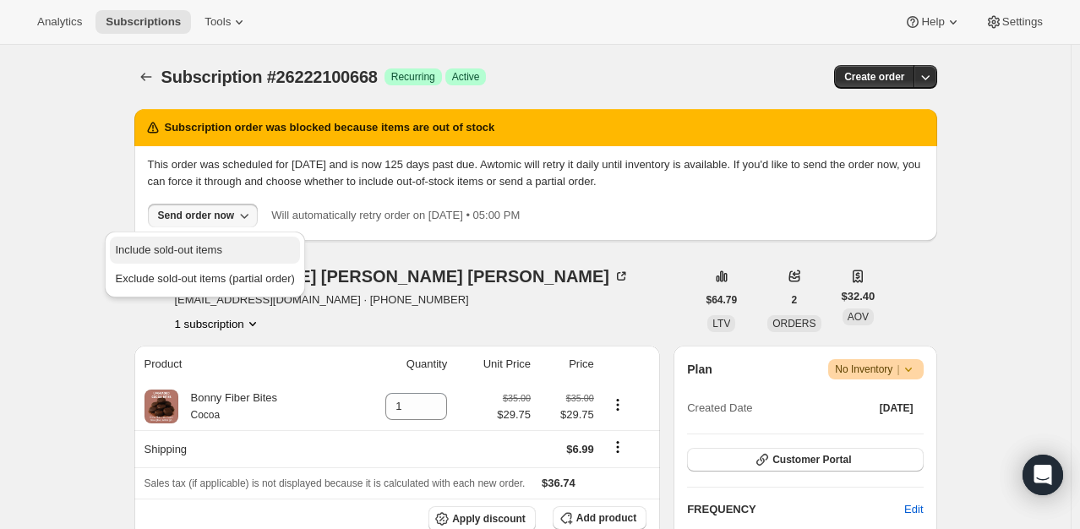
click at [194, 248] on span "Include sold-out items" at bounding box center [168, 249] width 106 height 13
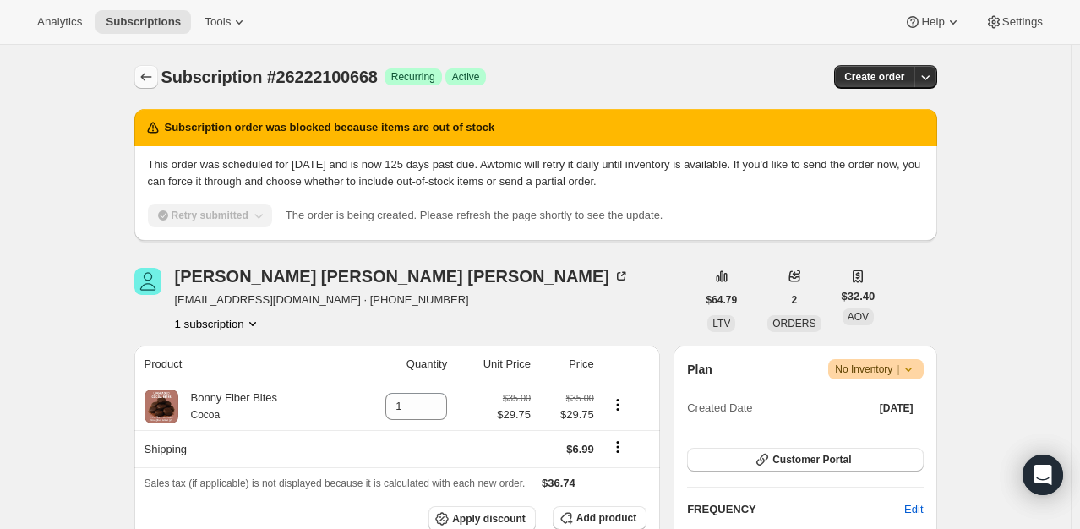
click at [149, 73] on icon "Subscriptions" at bounding box center [146, 76] width 17 height 17
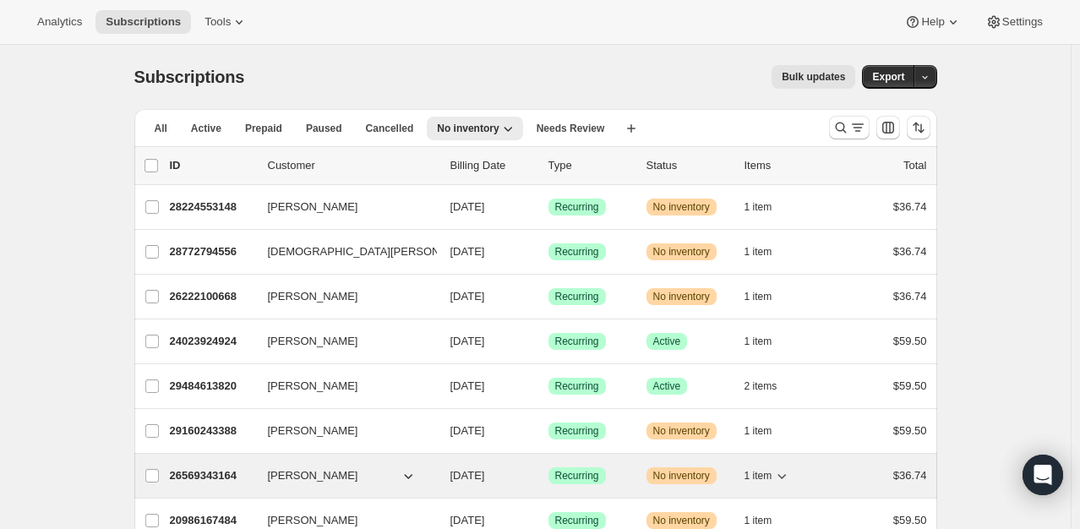
click at [203, 471] on p "26569343164" at bounding box center [212, 475] width 85 height 17
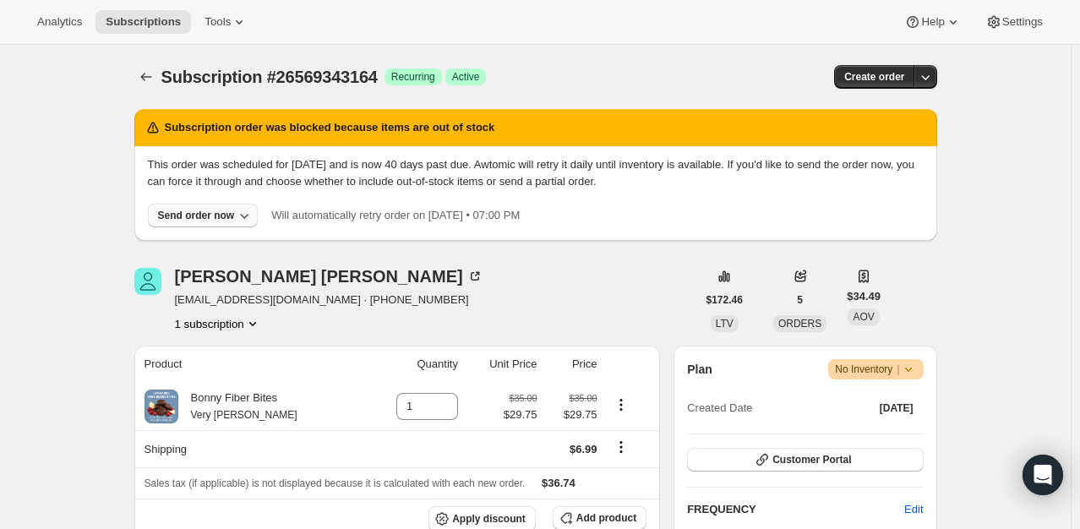
click at [188, 224] on button "Send order now" at bounding box center [203, 216] width 111 height 24
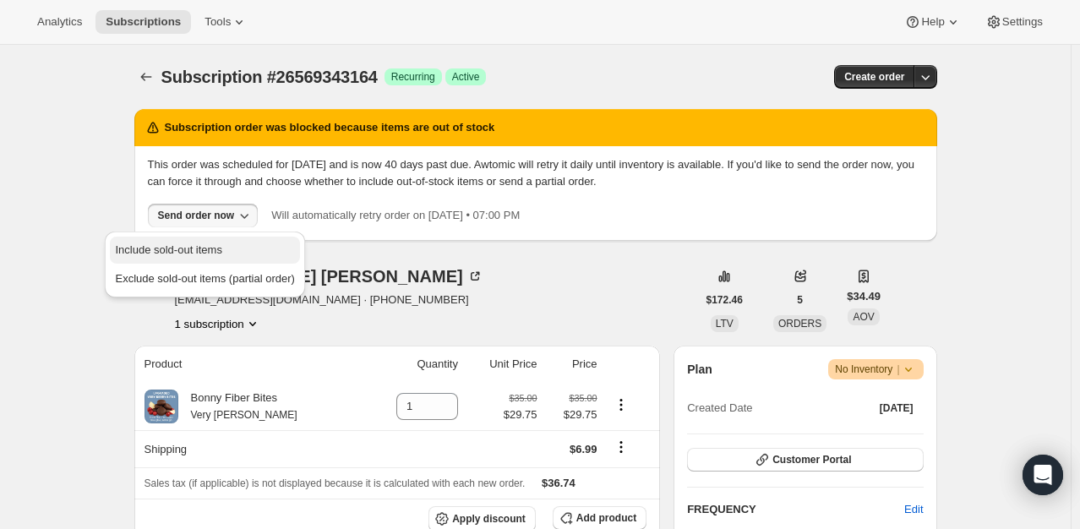
click at [192, 248] on span "Include sold-out items" at bounding box center [168, 249] width 106 height 13
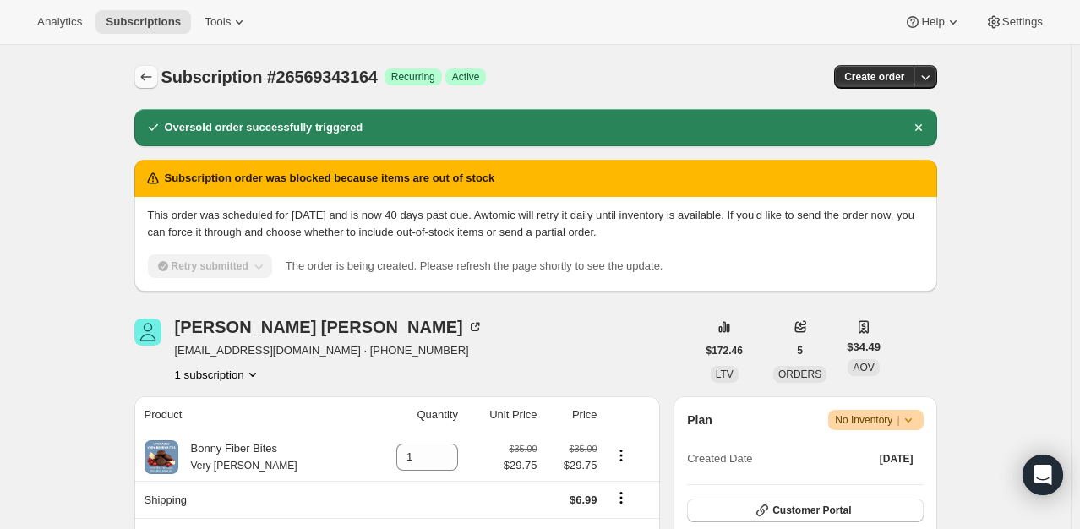
click at [150, 65] on button "Subscriptions" at bounding box center [146, 77] width 24 height 24
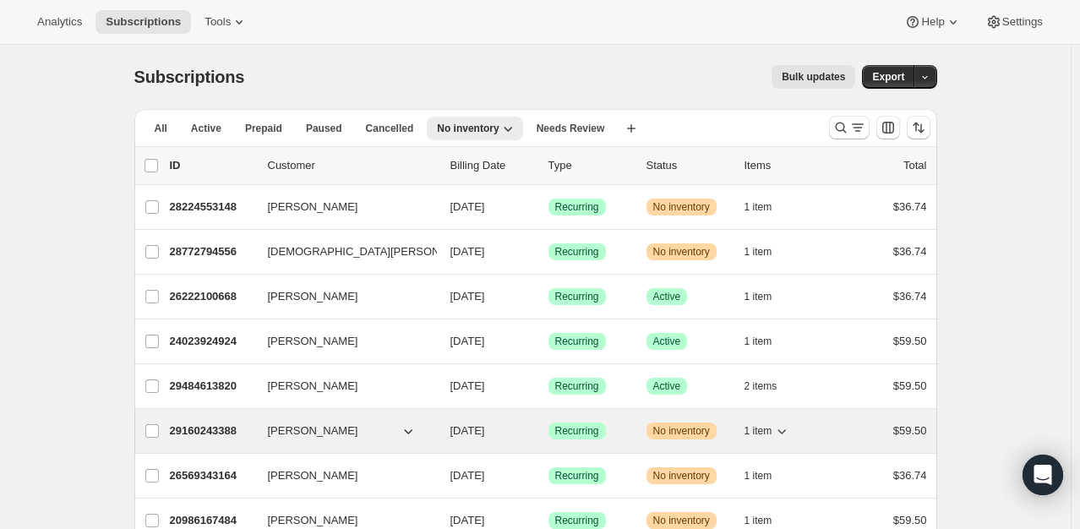
click at [219, 424] on p "29160243388" at bounding box center [212, 431] width 85 height 17
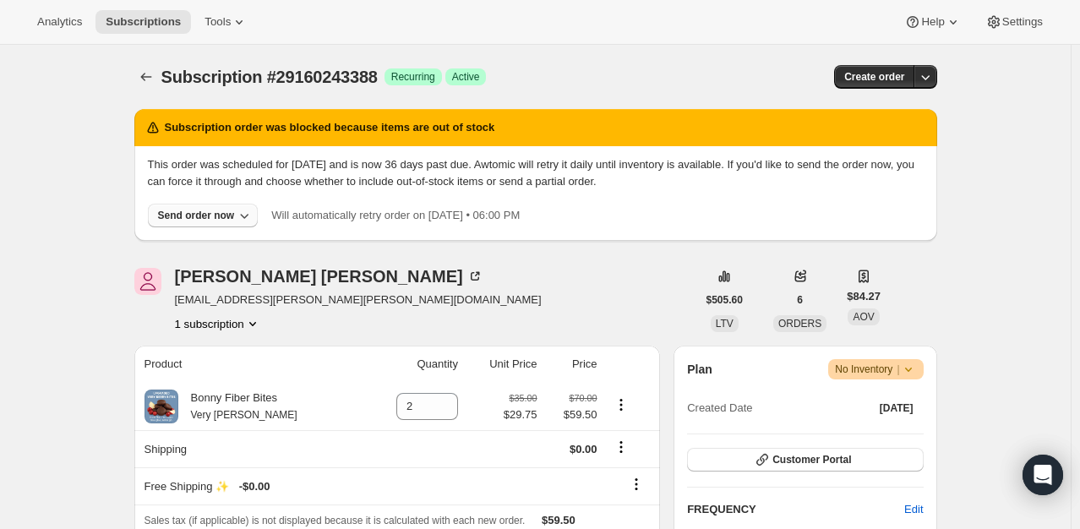
click at [182, 207] on button "Send order now" at bounding box center [203, 216] width 111 height 24
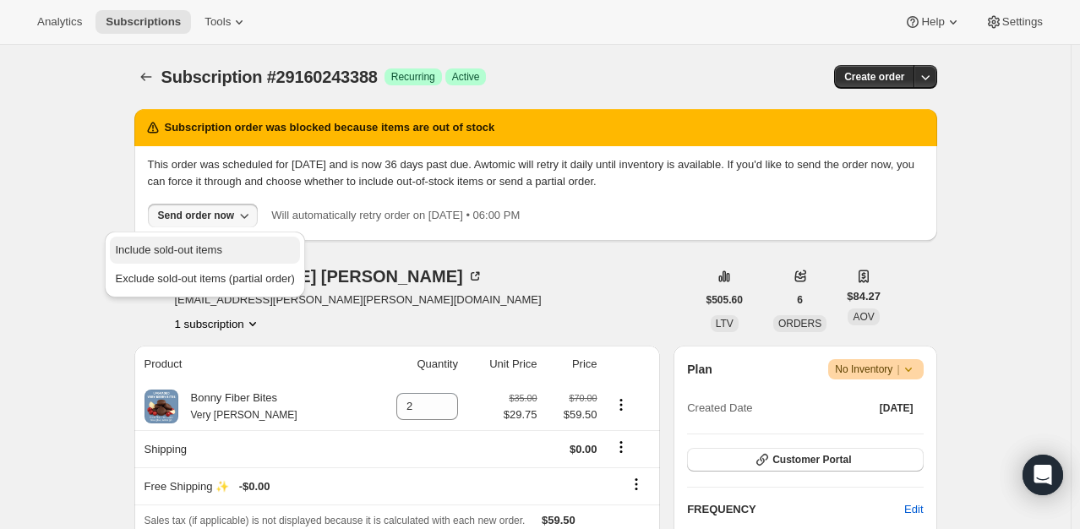
click at [194, 244] on span "Include sold-out items" at bounding box center [168, 249] width 106 height 13
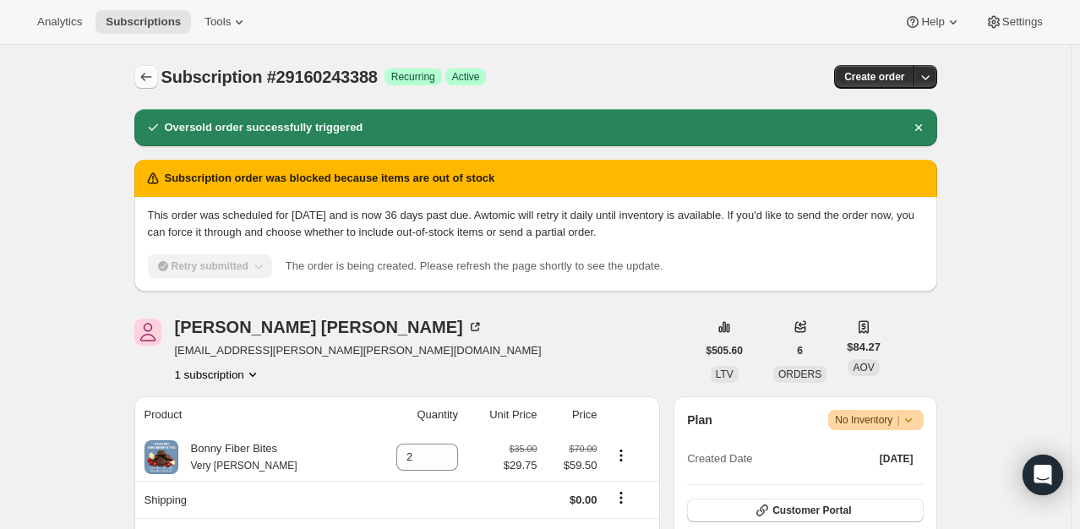
click at [153, 81] on icon "Subscriptions" at bounding box center [146, 76] width 17 height 17
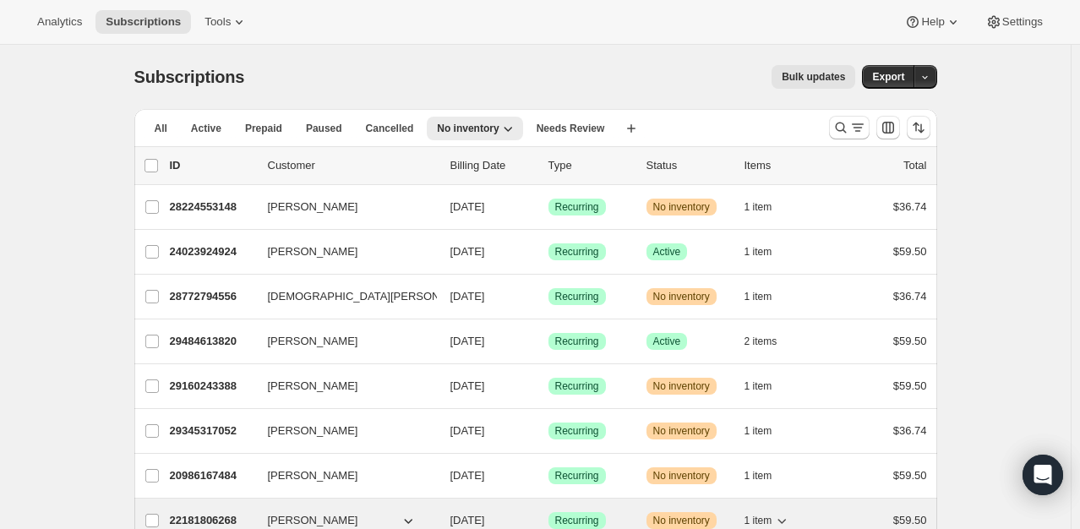
click at [210, 509] on div "22181806268 Michelle Johnson 09/10/2025 Success Recurring Warning No inventory …" at bounding box center [548, 521] width 757 height 24
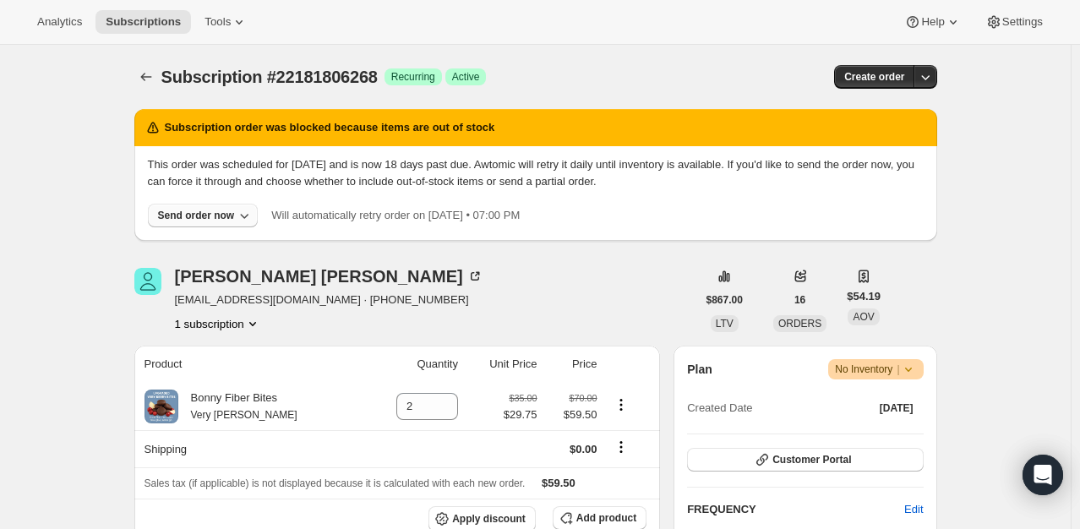
click at [191, 217] on div "Send order now" at bounding box center [196, 216] width 77 height 14
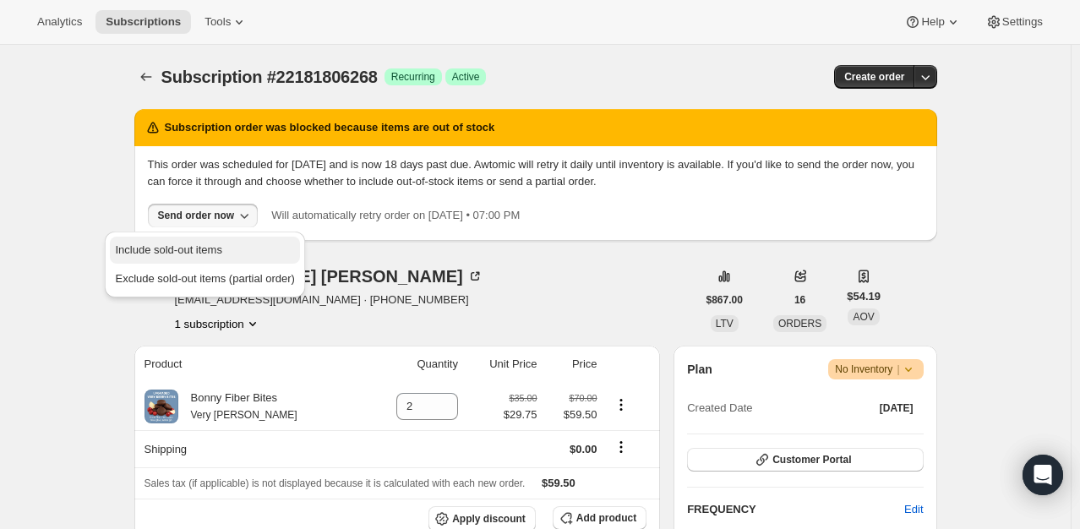
click at [191, 237] on button "Include sold-out items" at bounding box center [204, 250] width 189 height 27
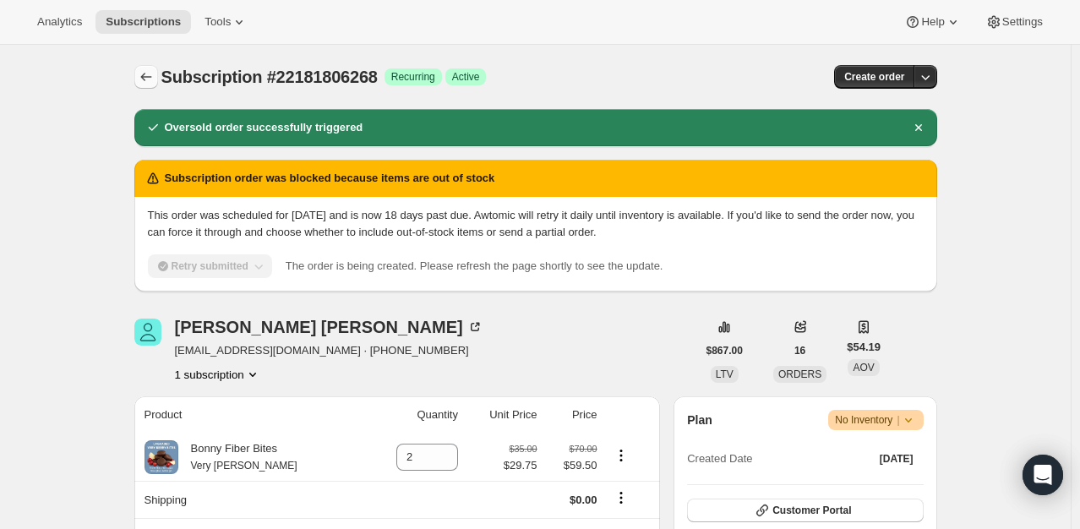
click at [150, 74] on icon "Subscriptions" at bounding box center [146, 76] width 17 height 17
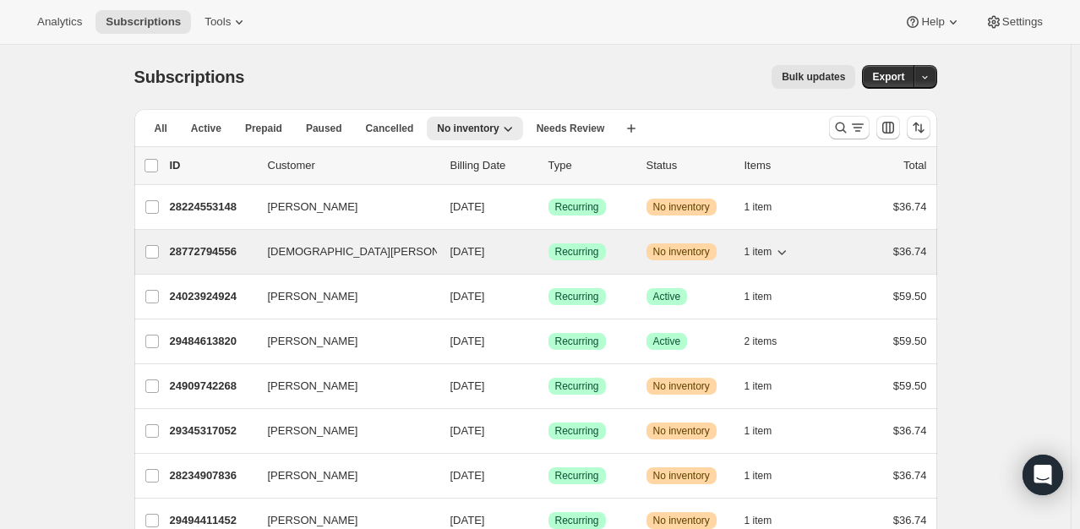
click at [213, 252] on p "28772794556" at bounding box center [212, 251] width 85 height 17
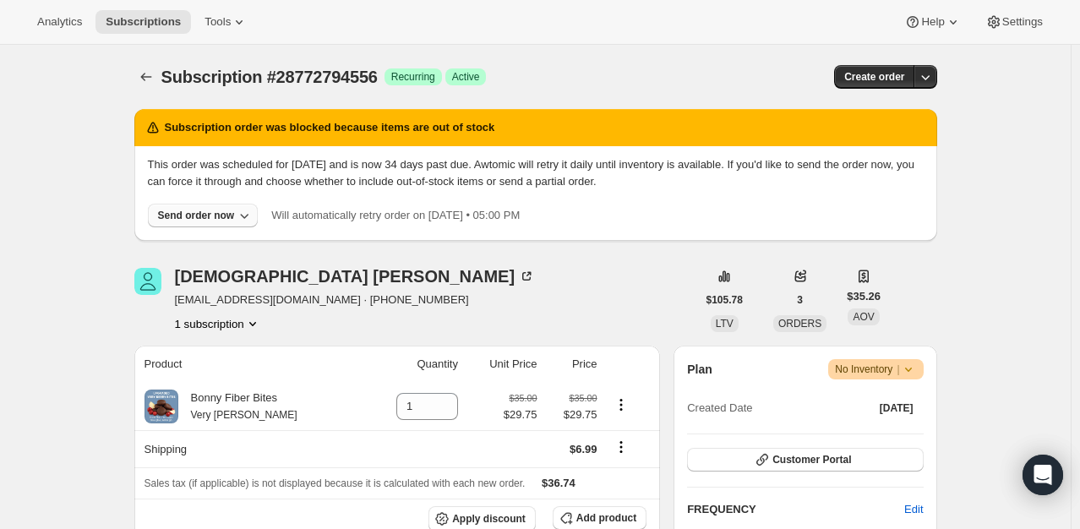
click at [215, 213] on div "Send order now" at bounding box center [196, 216] width 77 height 14
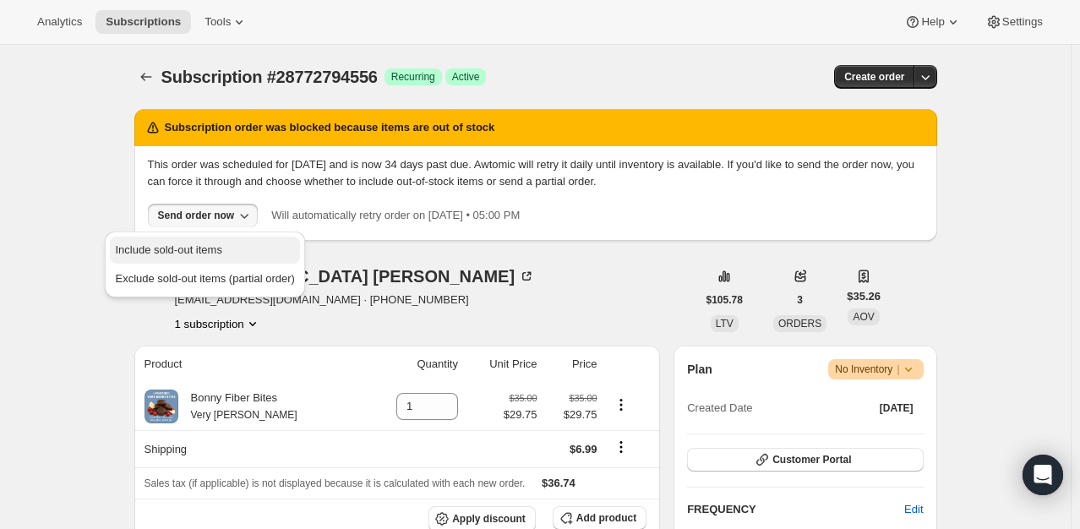
click at [209, 248] on span "Include sold-out items" at bounding box center [168, 249] width 106 height 13
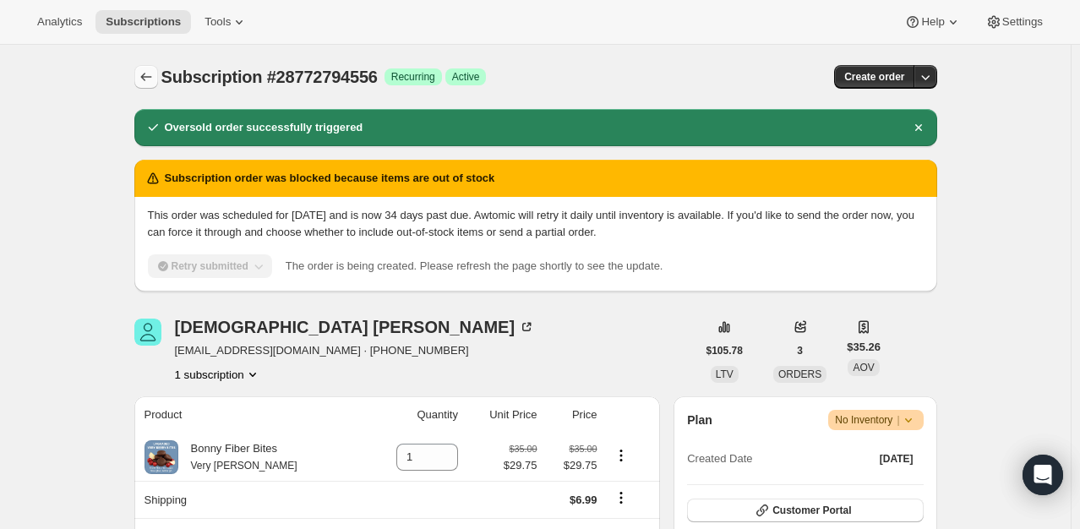
click at [149, 83] on icon "Subscriptions" at bounding box center [146, 76] width 17 height 17
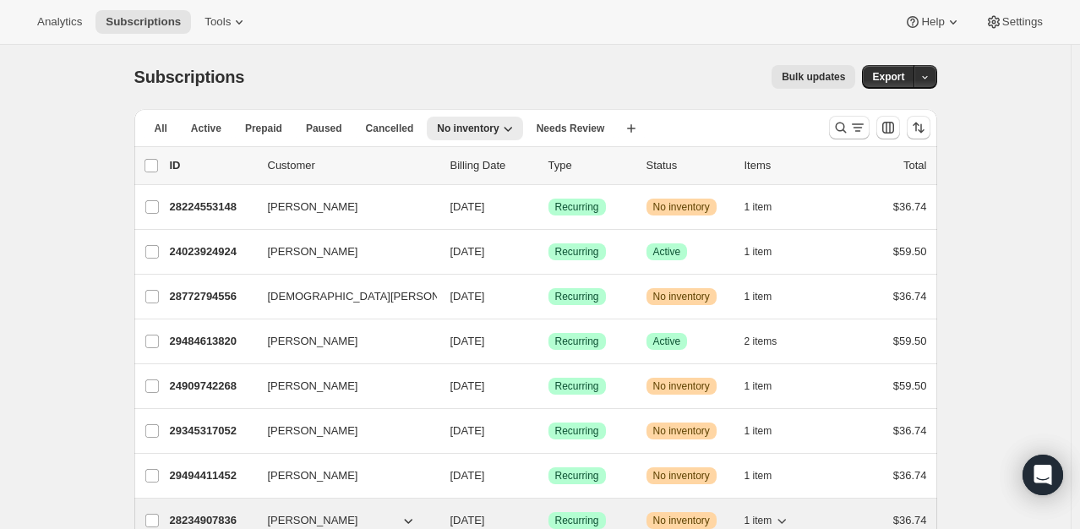
click at [216, 516] on p "28234907836" at bounding box center [212, 520] width 85 height 17
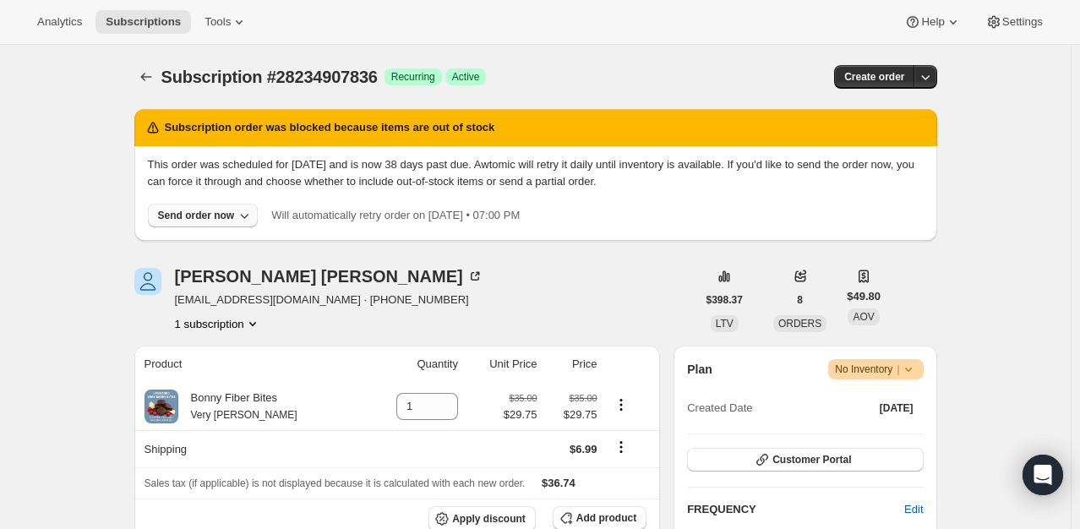
click at [196, 221] on div "Send order now" at bounding box center [196, 216] width 77 height 14
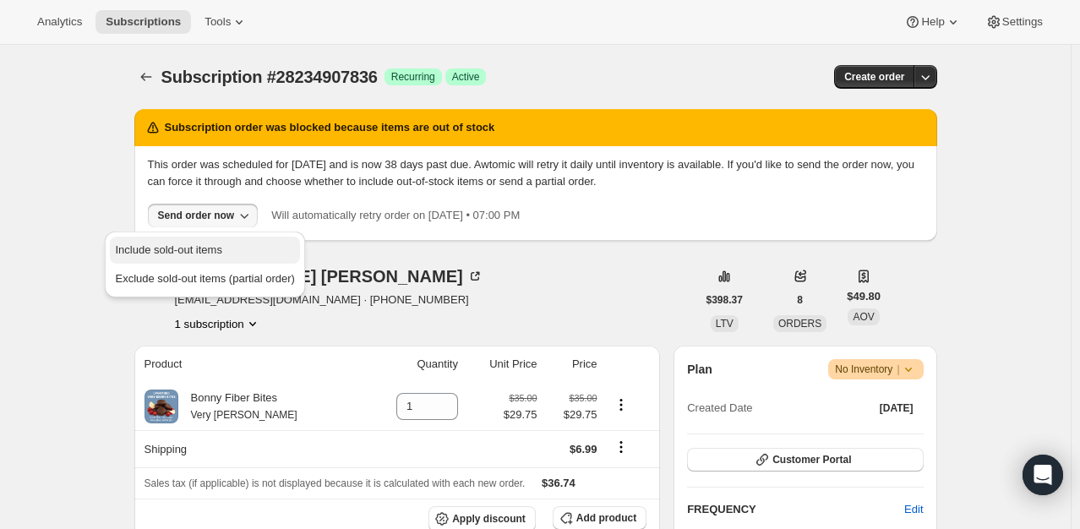
click at [198, 247] on span "Include sold-out items" at bounding box center [168, 249] width 106 height 13
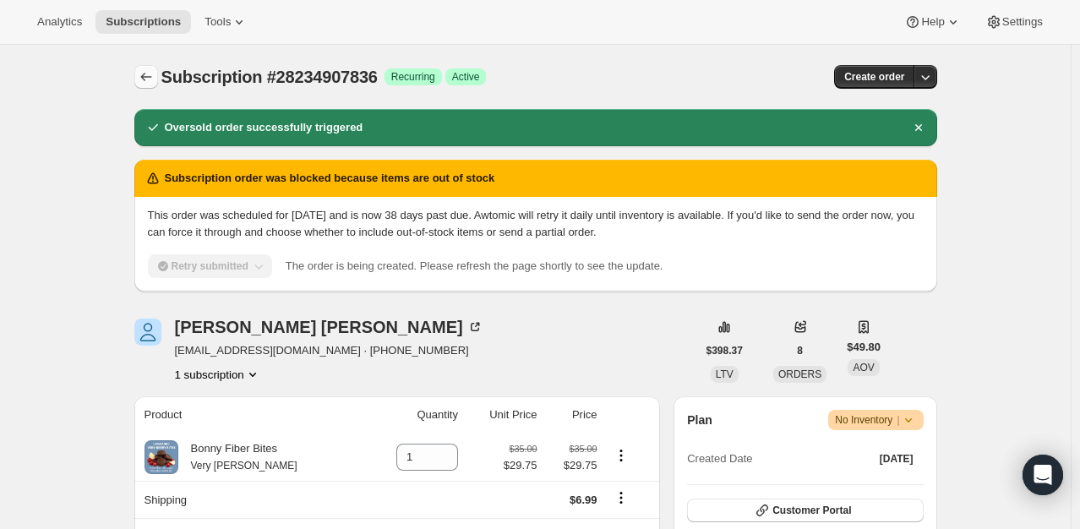
click at [149, 79] on icon "Subscriptions" at bounding box center [146, 76] width 17 height 17
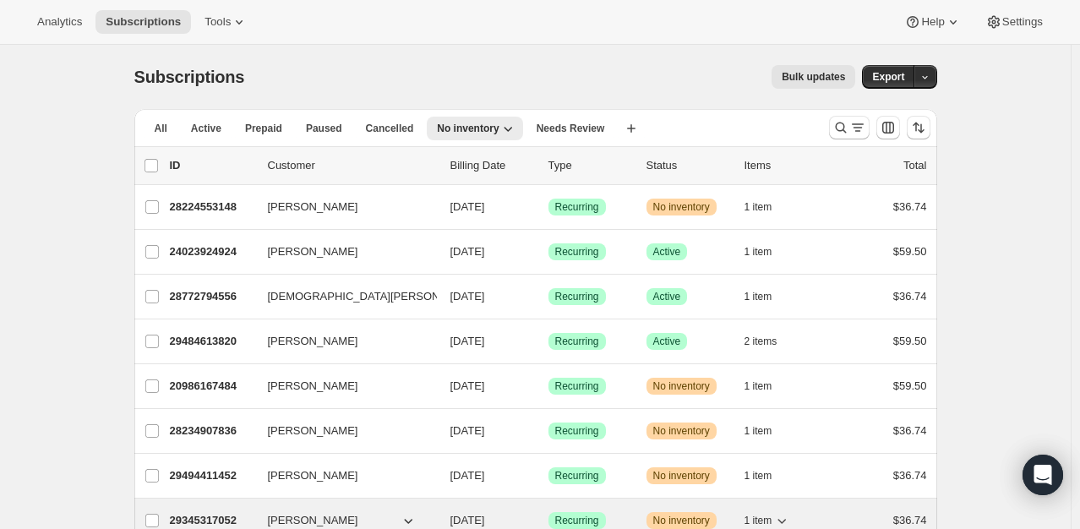
click at [212, 519] on p "29345317052" at bounding box center [212, 520] width 85 height 17
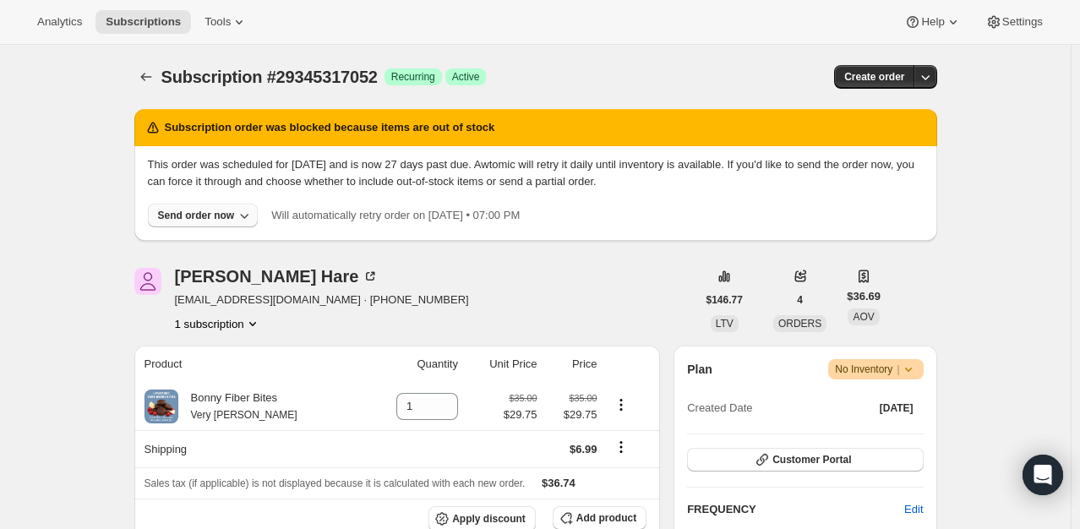
click at [184, 215] on div "Send order now" at bounding box center [196, 216] width 77 height 14
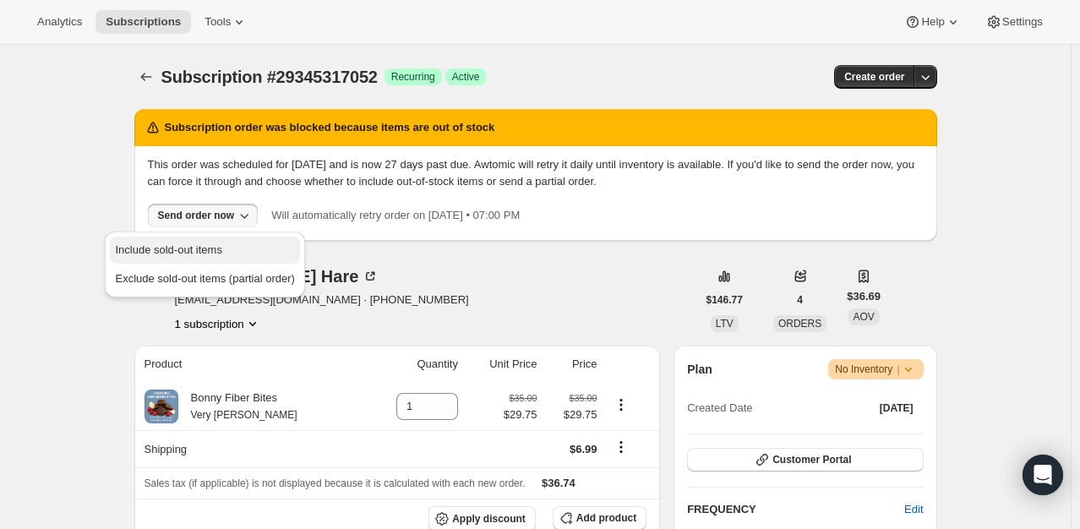
click at [190, 245] on span "Include sold-out items" at bounding box center [168, 249] width 106 height 13
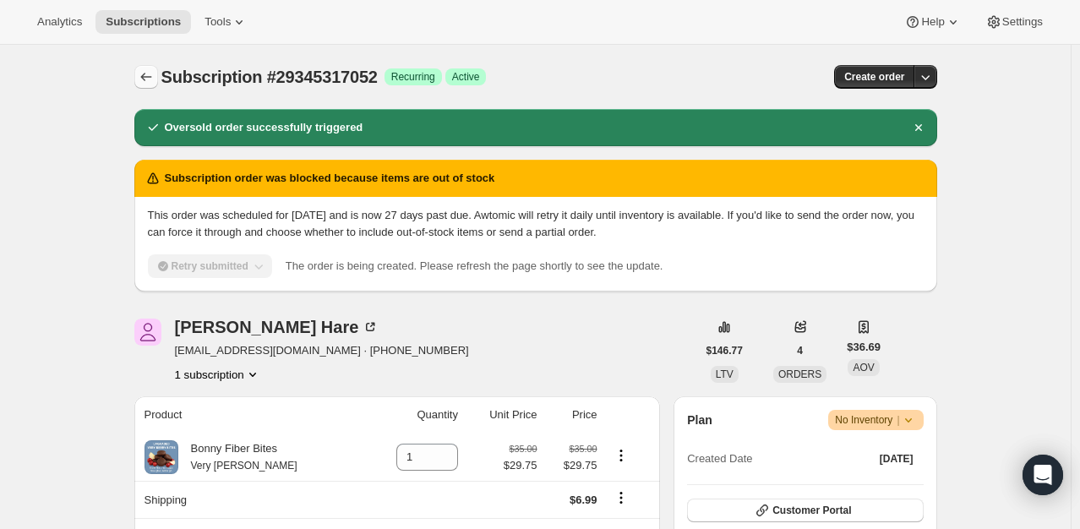
click at [144, 76] on icon "Subscriptions" at bounding box center [146, 76] width 17 height 17
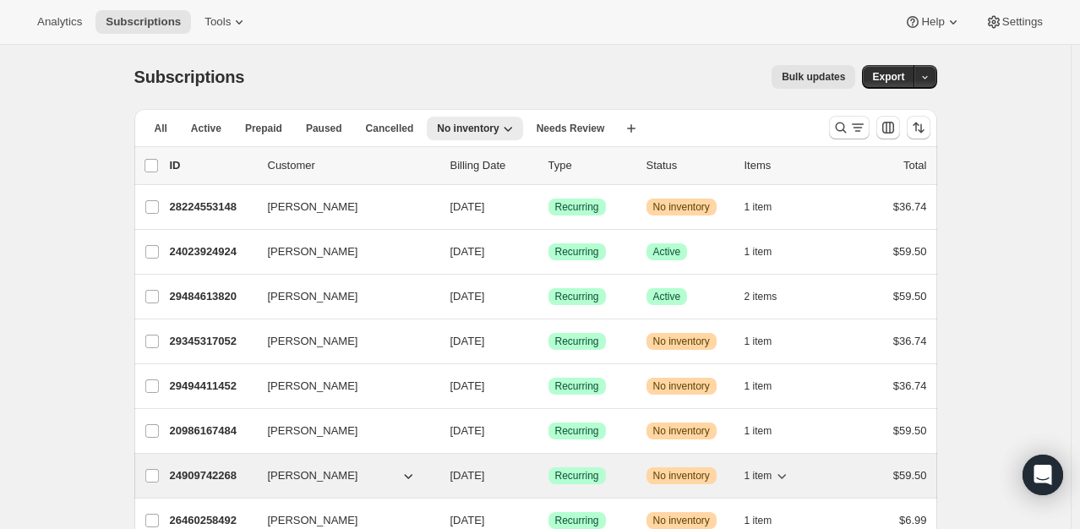
click at [211, 467] on p "24909742268" at bounding box center [212, 475] width 85 height 17
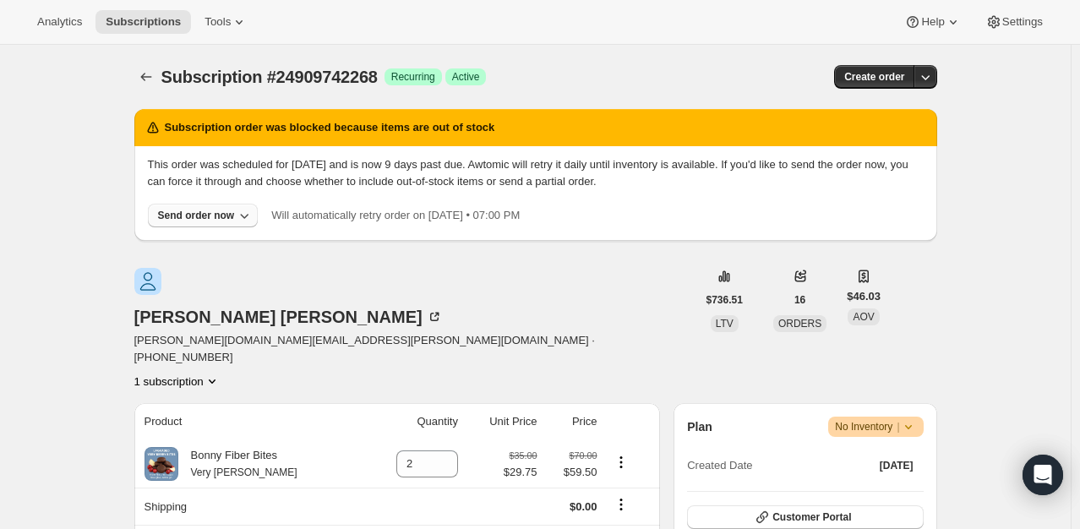
click at [190, 208] on button "Send order now" at bounding box center [203, 216] width 111 height 24
click at [192, 240] on button "Include sold-out items" at bounding box center [204, 250] width 189 height 27
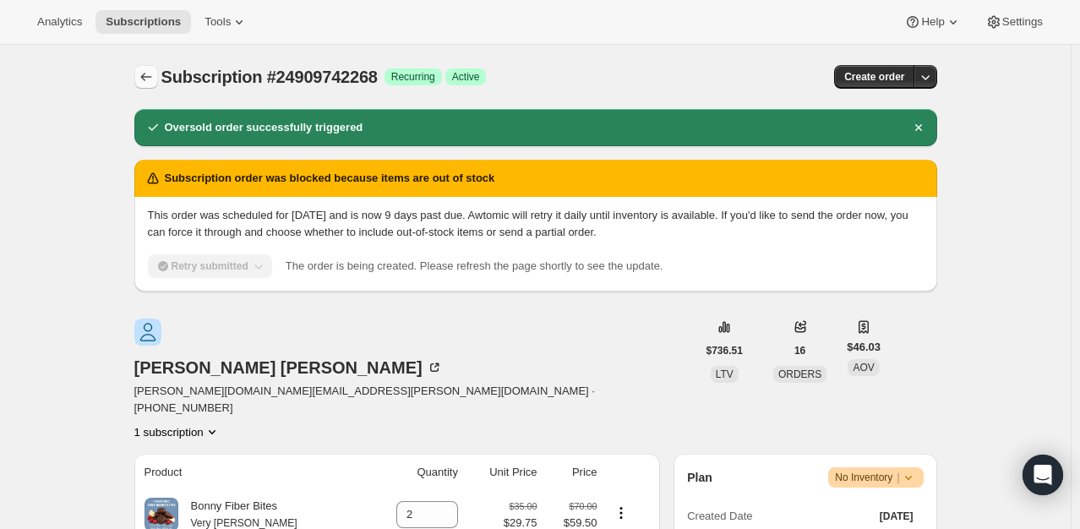
click at [155, 74] on icon "Subscriptions" at bounding box center [146, 76] width 17 height 17
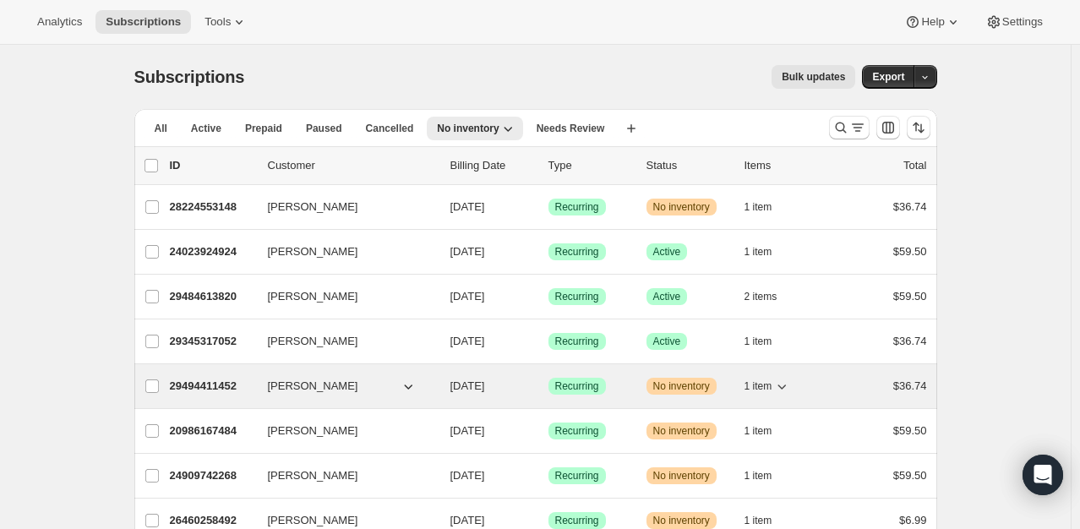
click at [209, 387] on p "29494411452" at bounding box center [212, 386] width 85 height 17
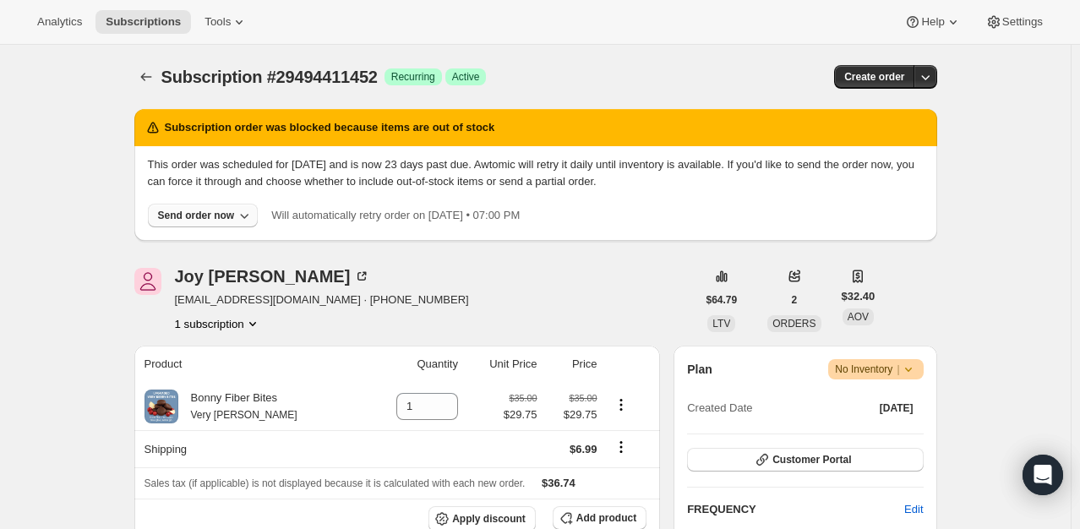
click at [186, 218] on div "Send order now" at bounding box center [196, 216] width 77 height 14
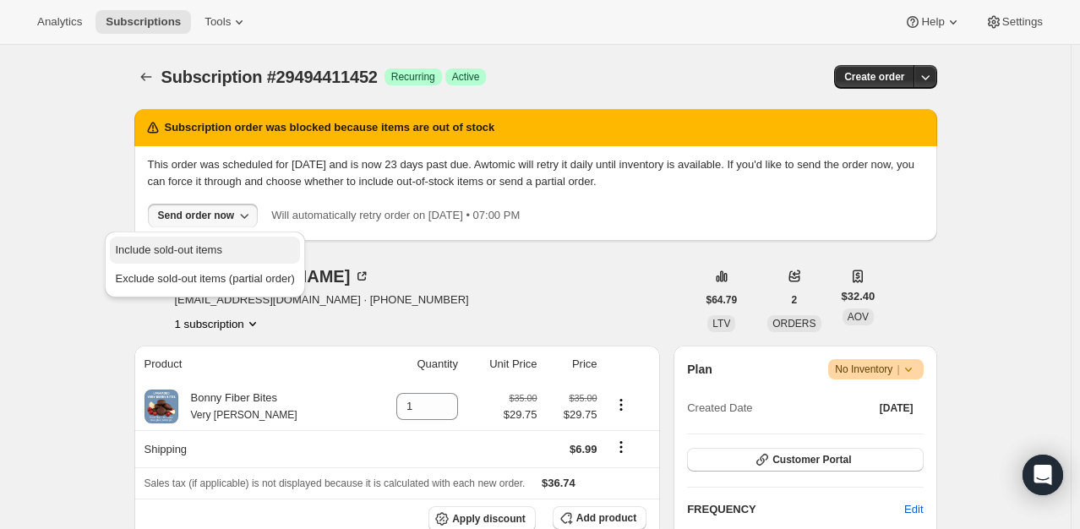
click at [188, 247] on span "Include sold-out items" at bounding box center [168, 249] width 106 height 13
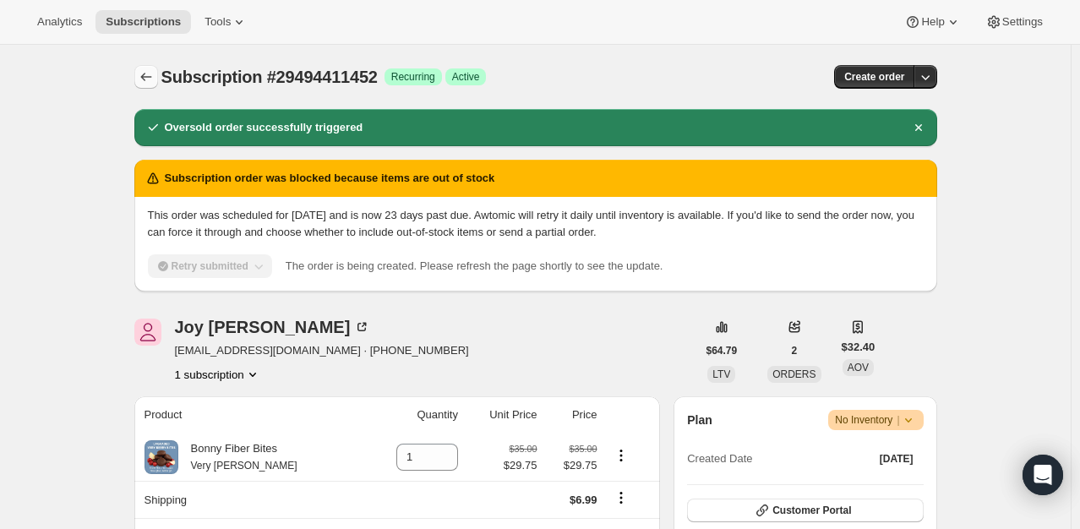
click at [149, 86] on button "Subscriptions" at bounding box center [146, 77] width 24 height 24
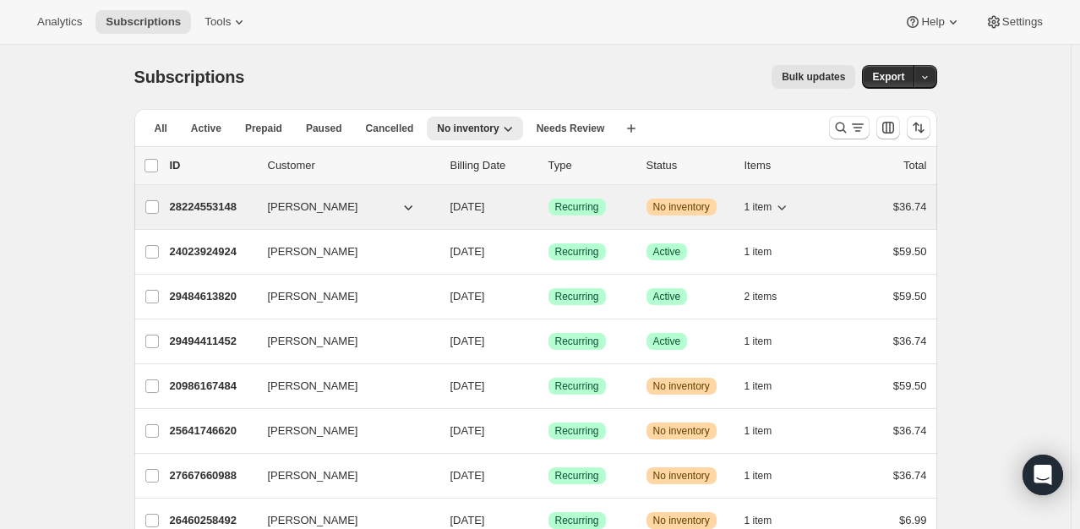
click at [203, 202] on p "28224553148" at bounding box center [212, 207] width 85 height 17
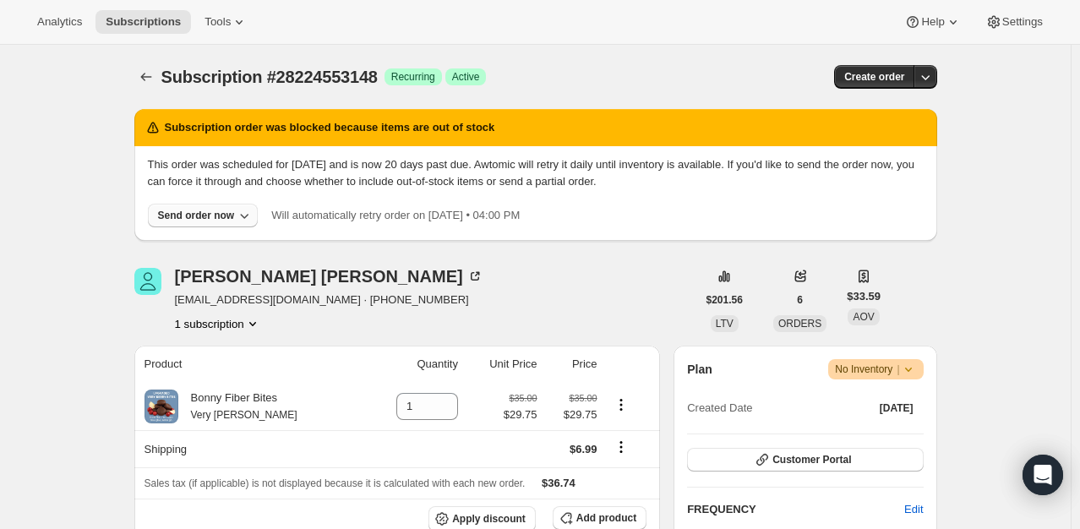
click at [196, 225] on button "Send order now" at bounding box center [203, 216] width 111 height 24
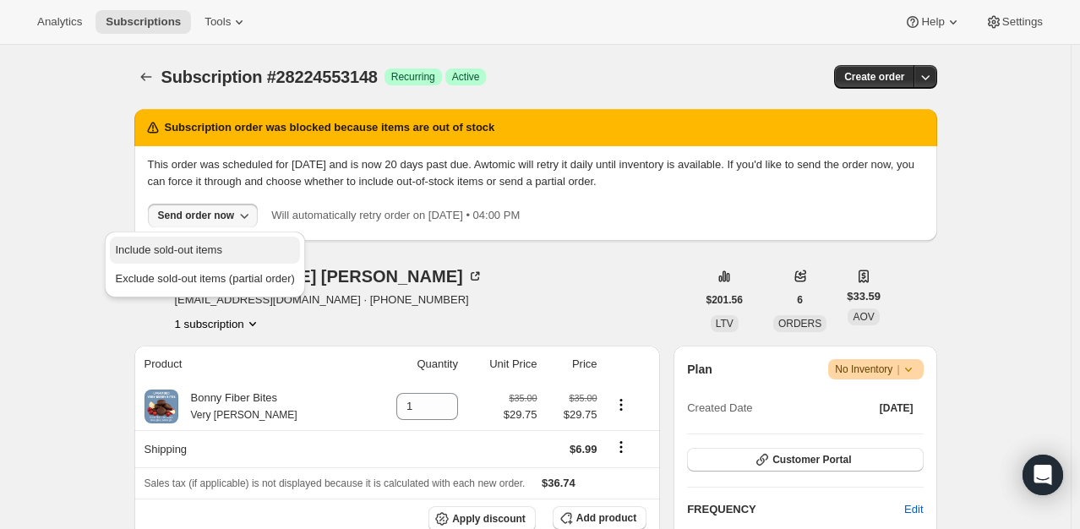
click at [189, 250] on span "Include sold-out items" at bounding box center [168, 249] width 106 height 13
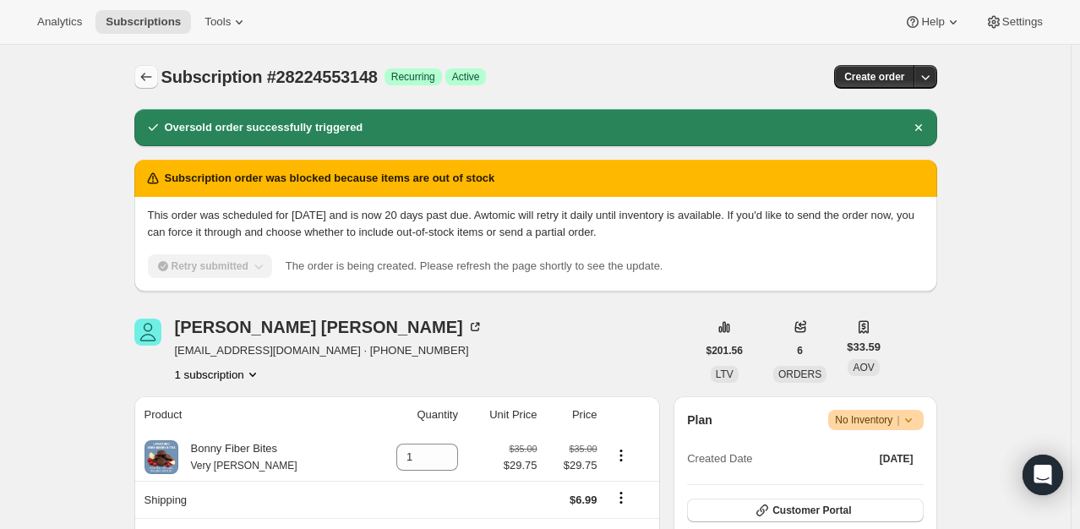
click at [148, 76] on icon "Subscriptions" at bounding box center [146, 76] width 17 height 17
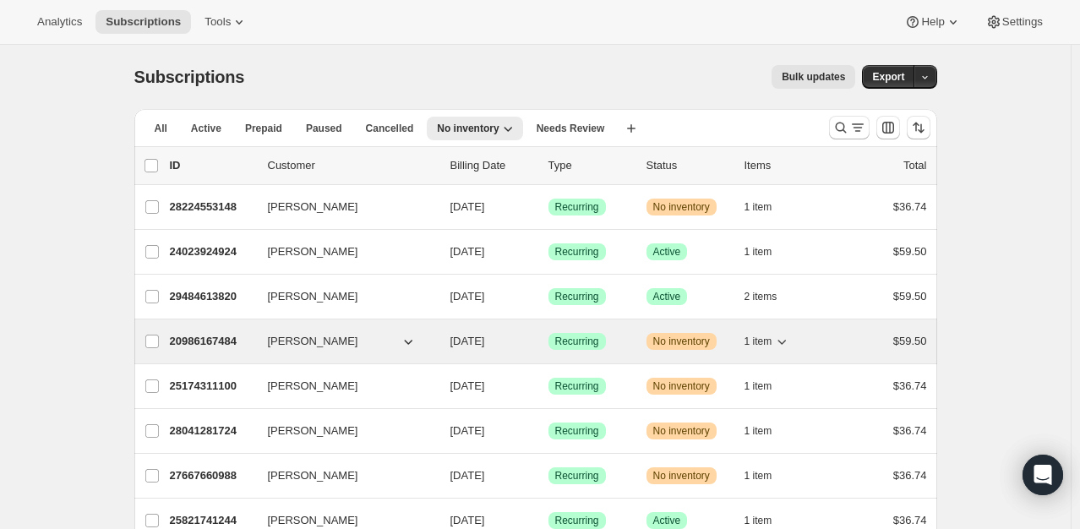
click at [197, 339] on p "20986167484" at bounding box center [212, 341] width 85 height 17
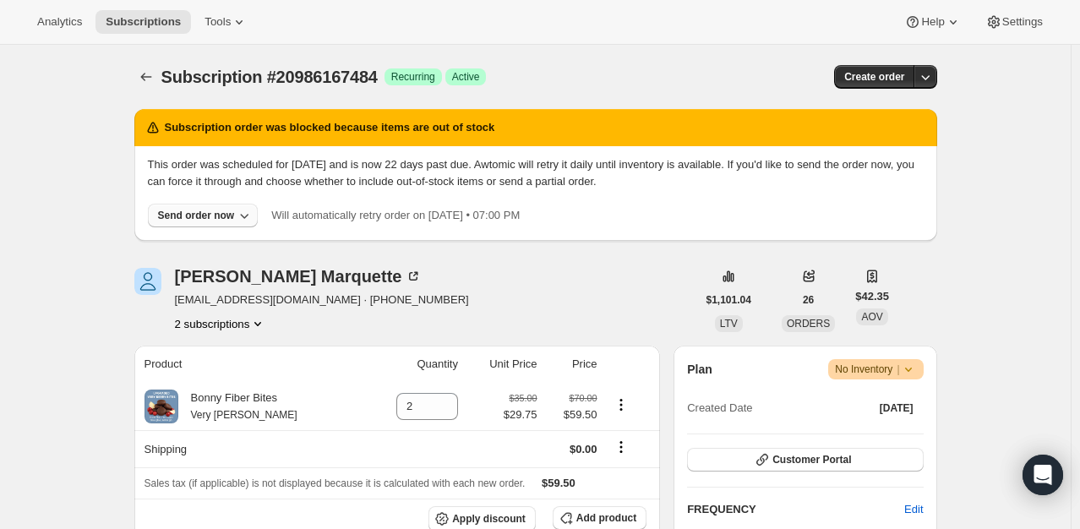
click at [224, 218] on div "Send order now" at bounding box center [196, 216] width 77 height 14
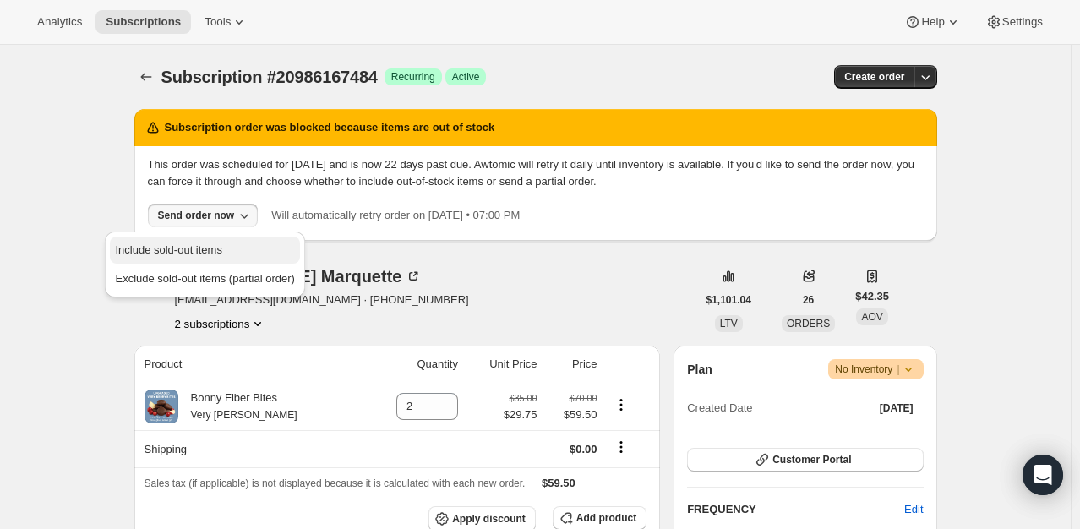
click at [209, 245] on span "Include sold-out items" at bounding box center [168, 249] width 106 height 13
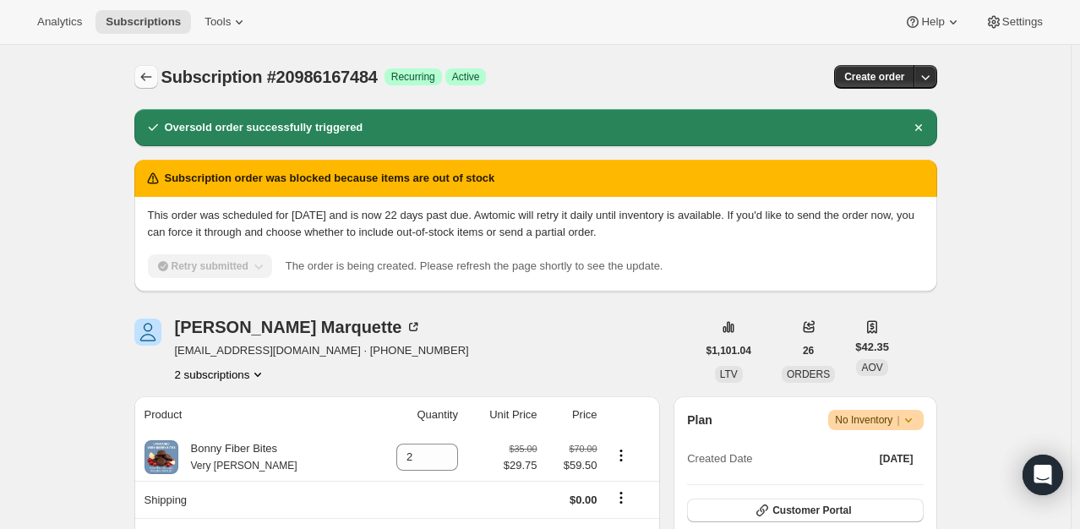
click at [139, 66] on button "Subscriptions" at bounding box center [146, 77] width 24 height 24
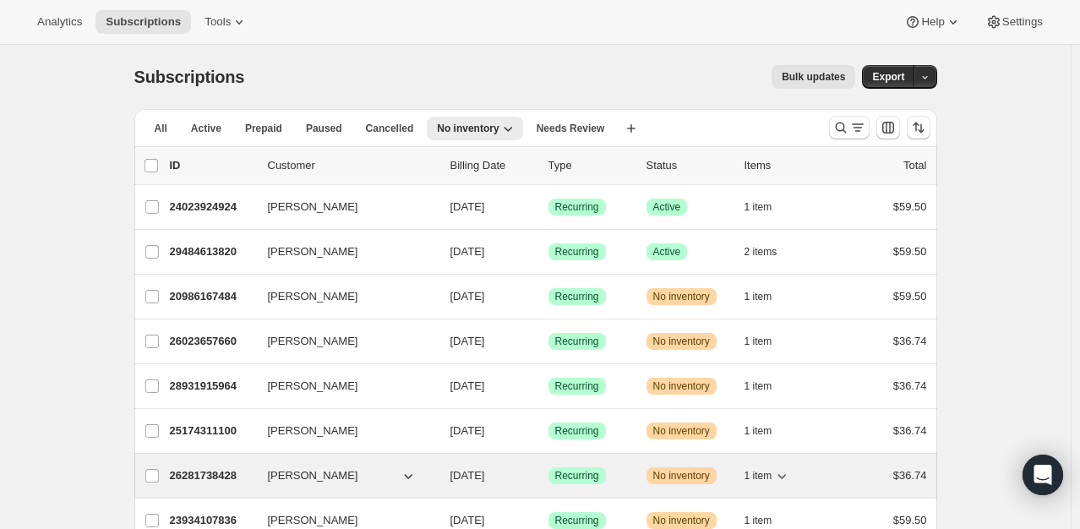
click at [198, 478] on p "26281738428" at bounding box center [212, 475] width 85 height 17
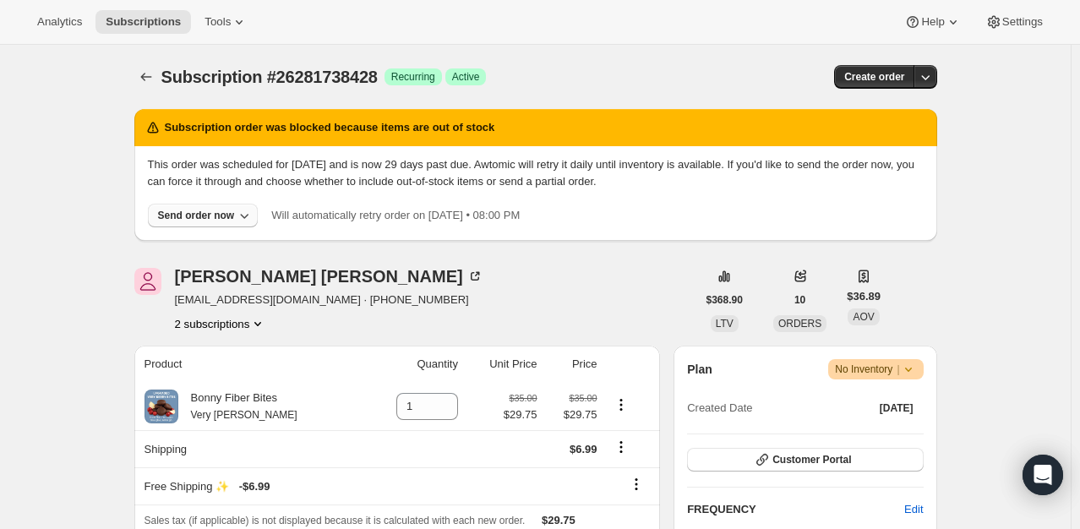
click at [186, 209] on div "Send order now" at bounding box center [196, 216] width 77 height 14
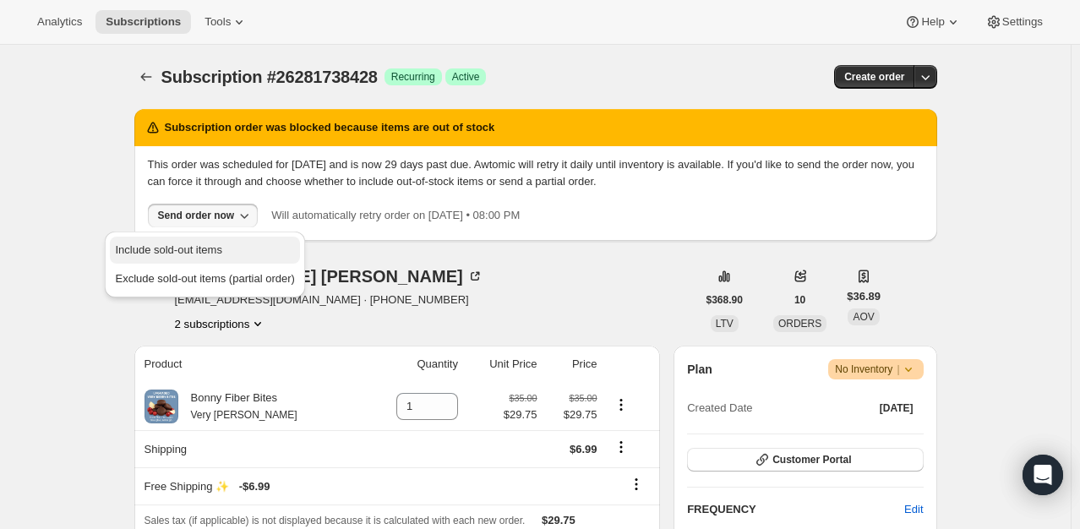
click at [189, 252] on span "Include sold-out items" at bounding box center [168, 249] width 106 height 13
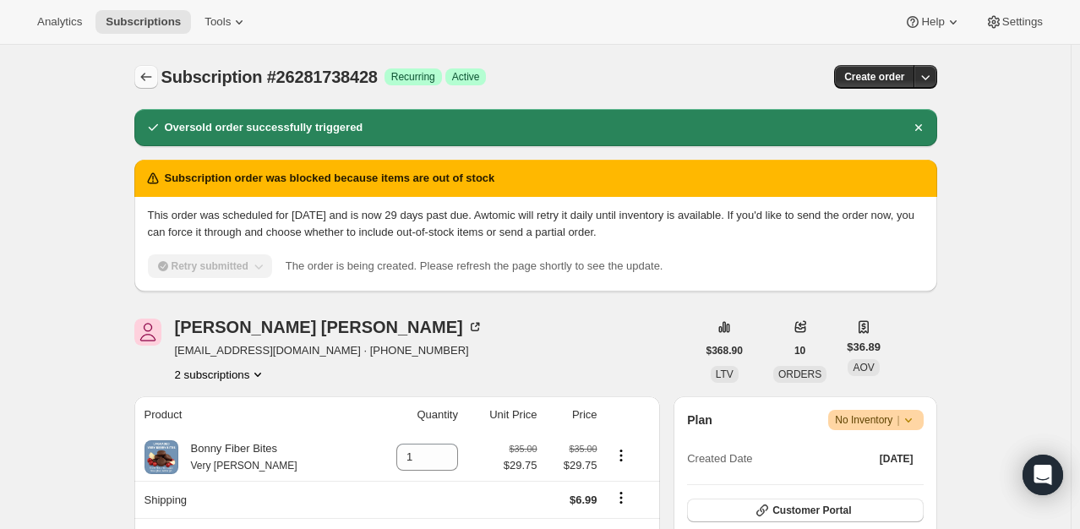
click at [150, 83] on icon "Subscriptions" at bounding box center [146, 76] width 17 height 17
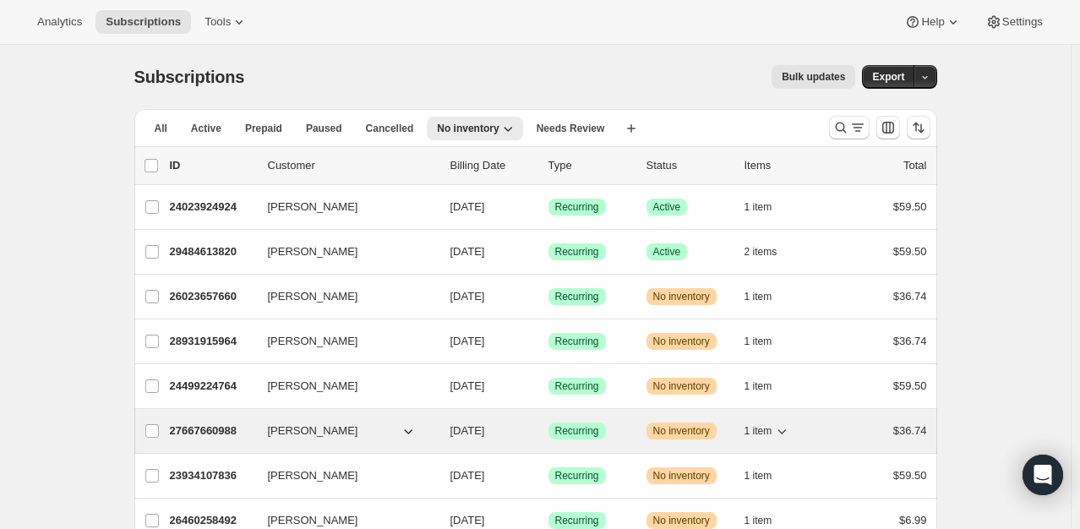
click at [183, 423] on p "27667660988" at bounding box center [212, 431] width 85 height 17
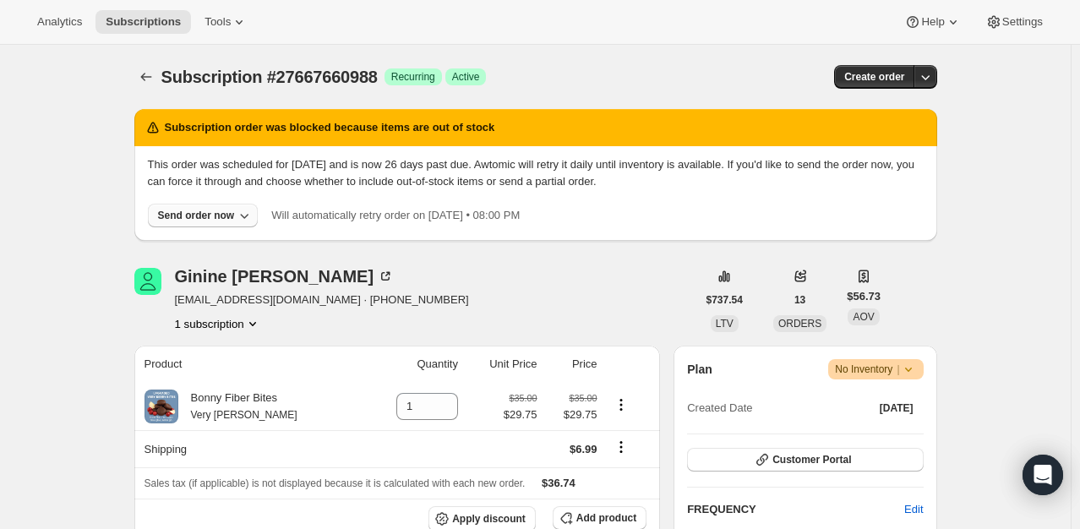
click at [209, 215] on div "Send order now" at bounding box center [196, 216] width 77 height 14
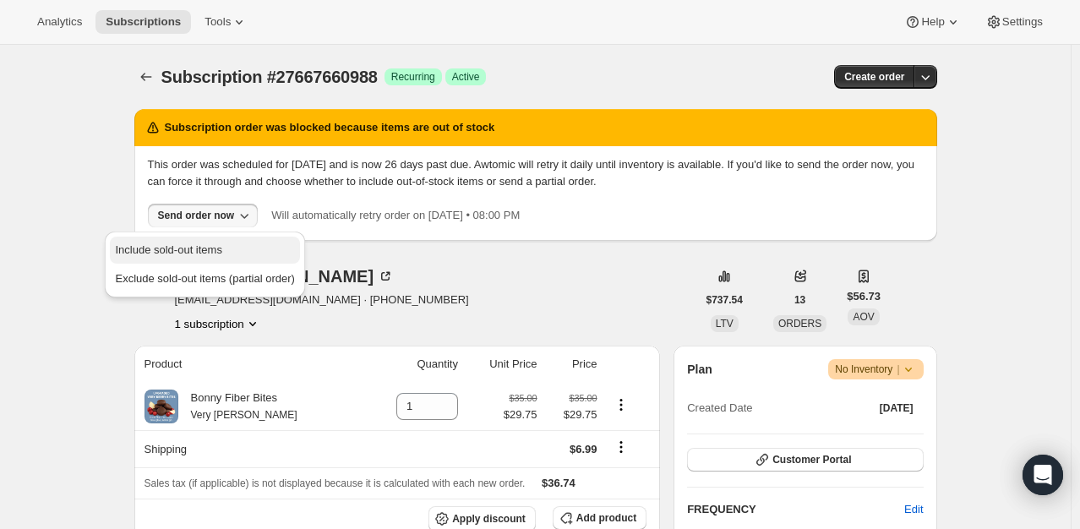
click at [205, 245] on span "Include sold-out items" at bounding box center [168, 249] width 106 height 13
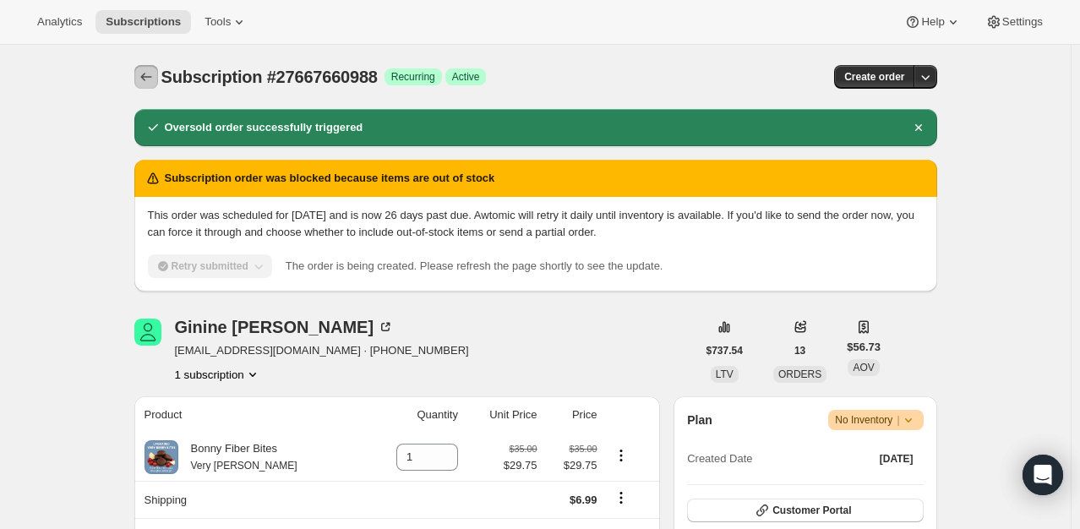
click at [142, 75] on icon "Subscriptions" at bounding box center [146, 76] width 17 height 17
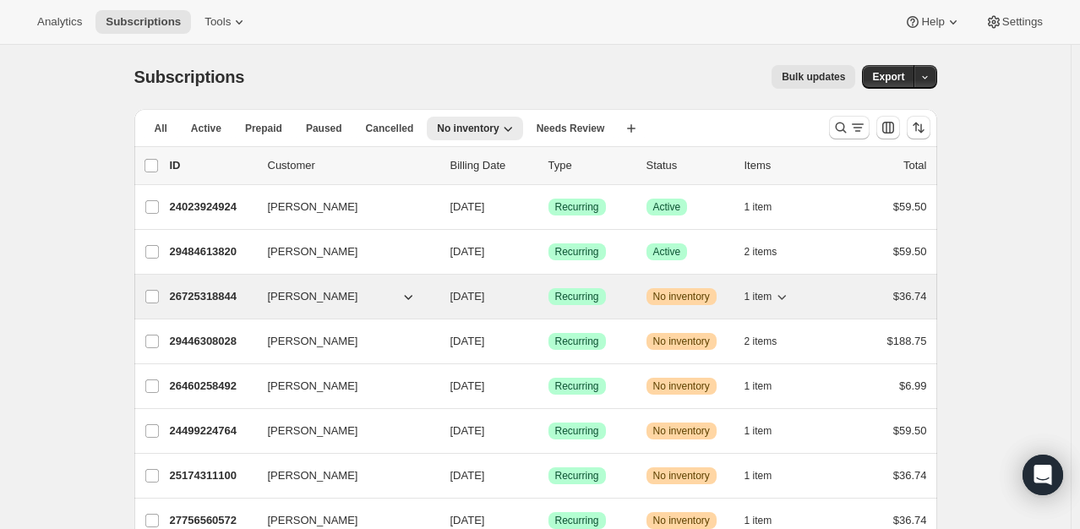
click at [208, 296] on p "26725318844" at bounding box center [212, 296] width 85 height 17
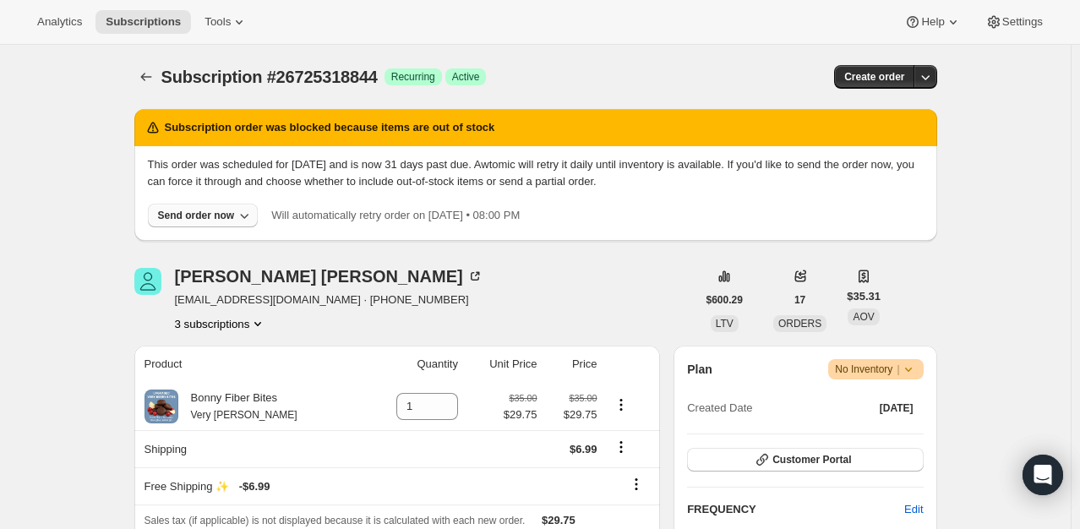
click at [194, 208] on button "Send order now" at bounding box center [203, 216] width 111 height 24
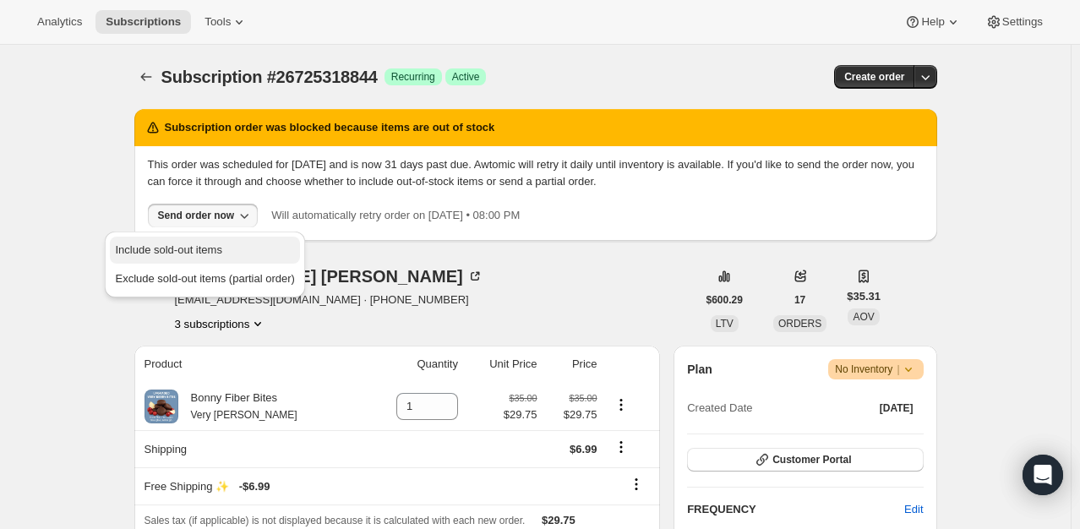
click at [194, 248] on span "Include sold-out items" at bounding box center [168, 249] width 106 height 13
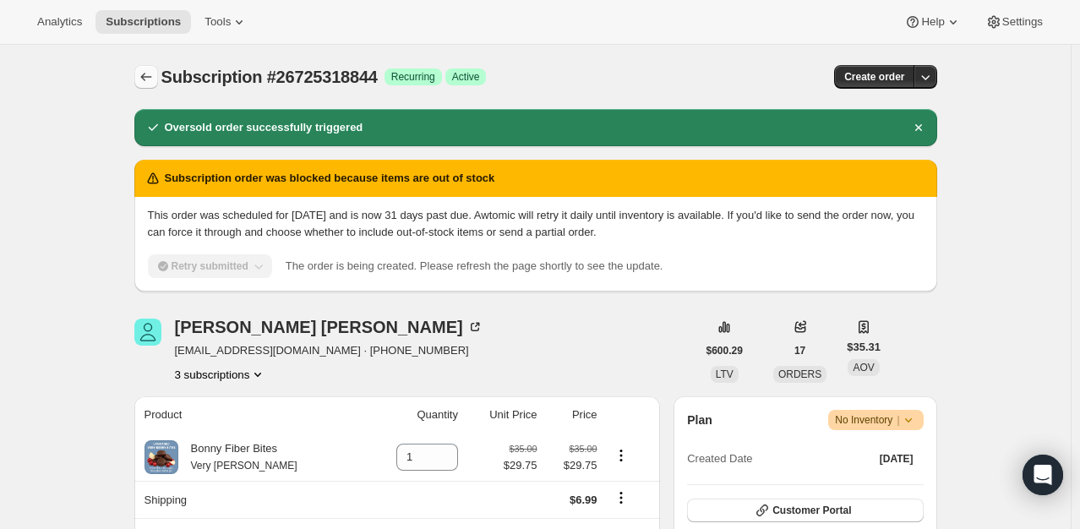
click at [145, 71] on icon "Subscriptions" at bounding box center [146, 76] width 17 height 17
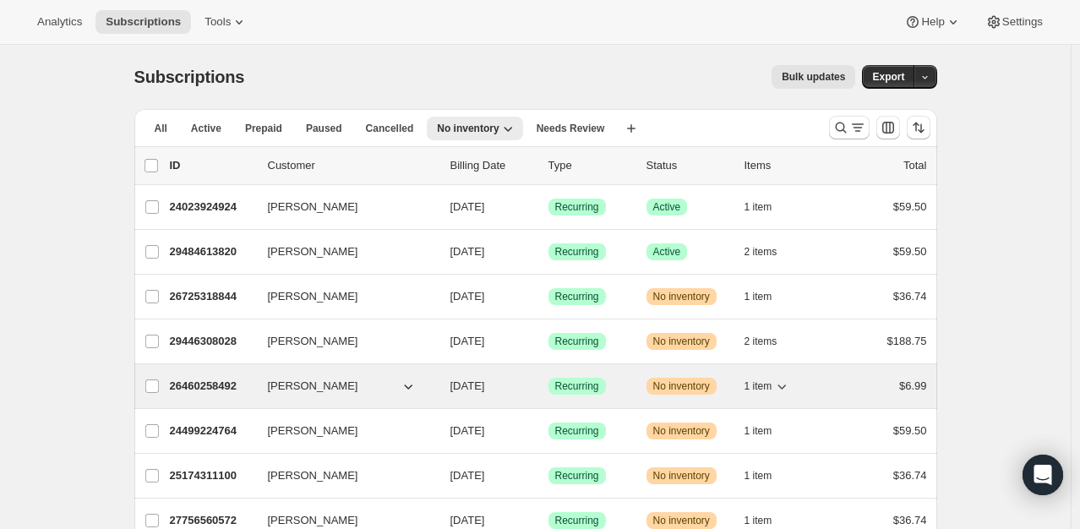
click at [221, 390] on p "26460258492" at bounding box center [212, 386] width 85 height 17
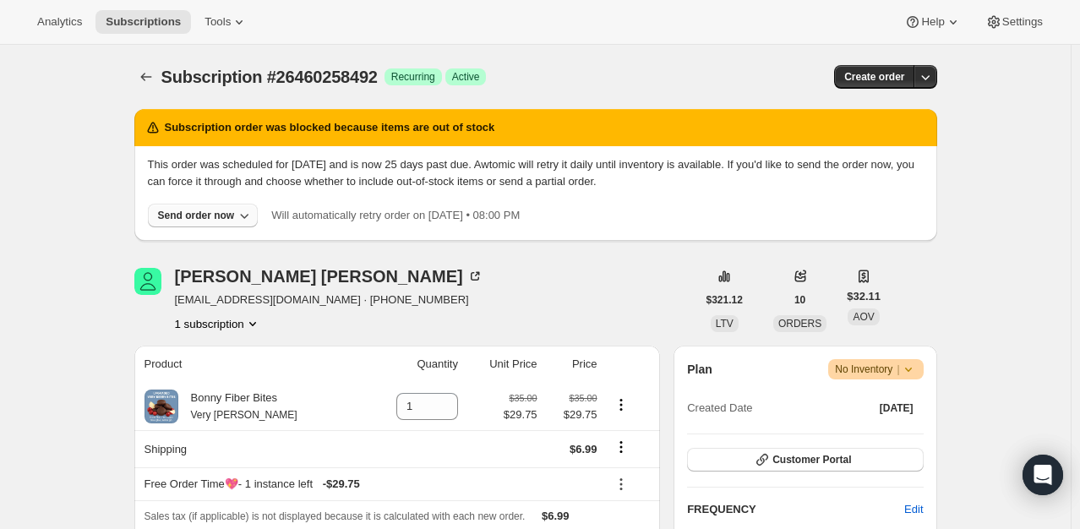
click at [183, 208] on button "Send order now" at bounding box center [203, 216] width 111 height 24
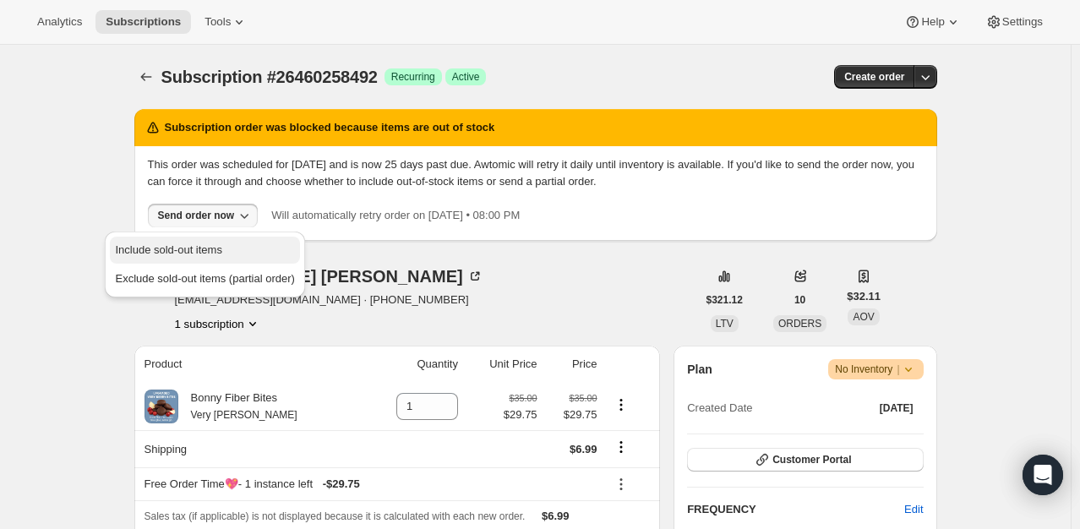
click at [185, 243] on span "Include sold-out items" at bounding box center [168, 249] width 106 height 13
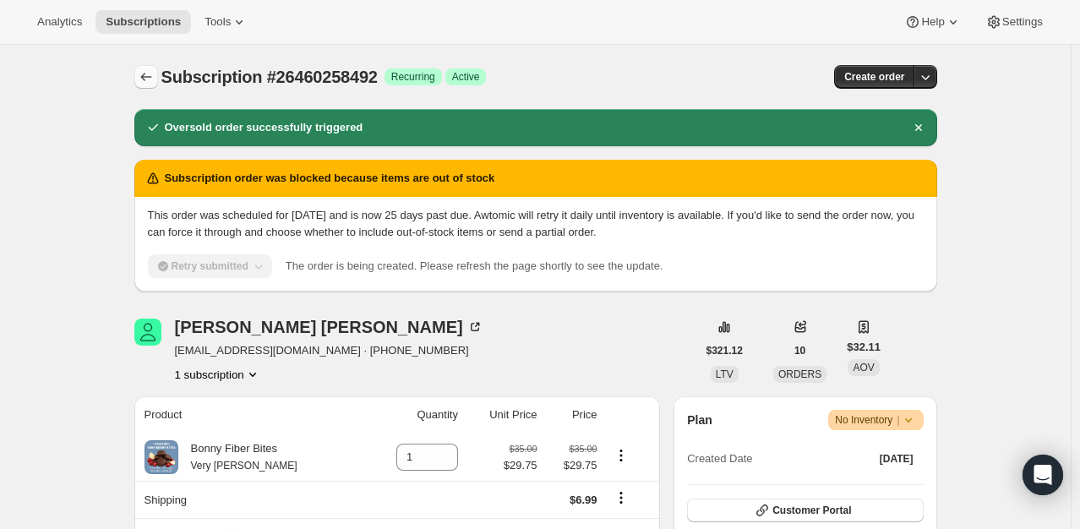
click at [155, 76] on icon "Subscriptions" at bounding box center [146, 76] width 17 height 17
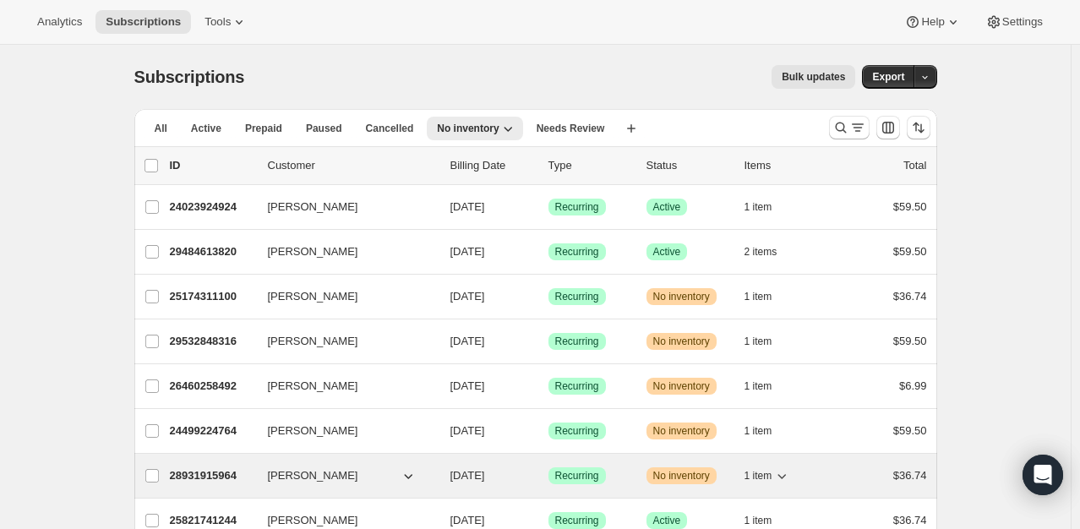
click at [198, 475] on p "28931915964" at bounding box center [212, 475] width 85 height 17
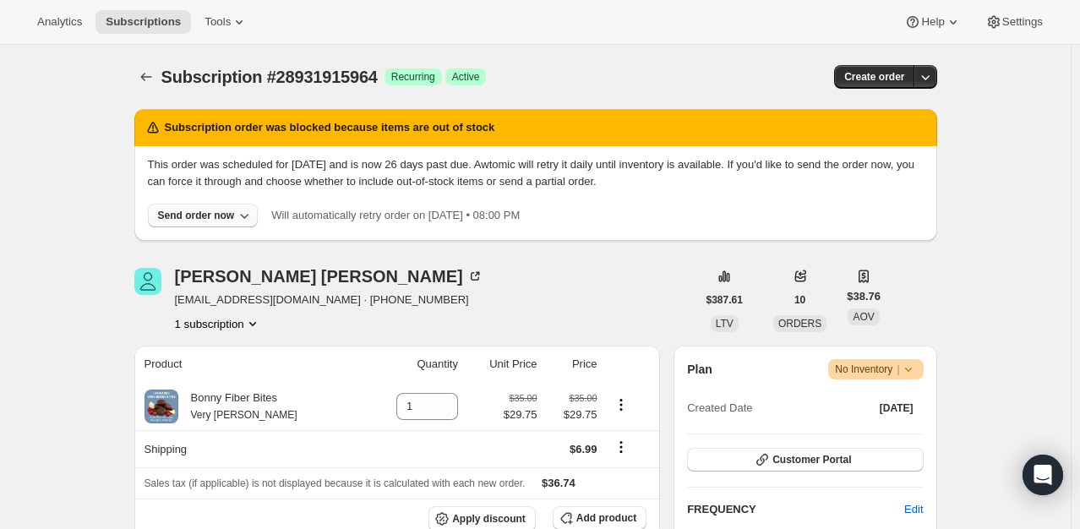
click at [189, 225] on button "Send order now" at bounding box center [203, 216] width 111 height 24
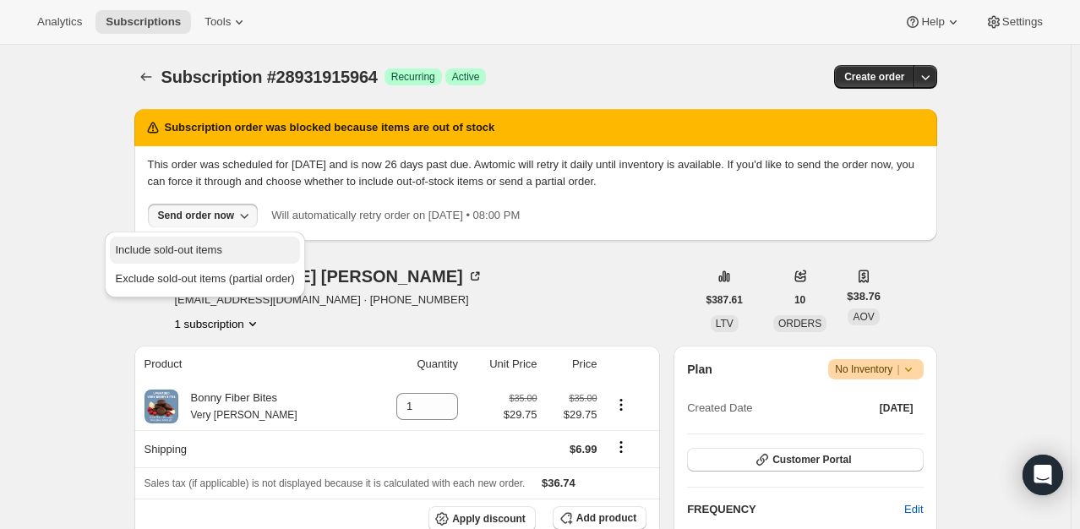
click at [189, 246] on span "Include sold-out items" at bounding box center [168, 249] width 106 height 13
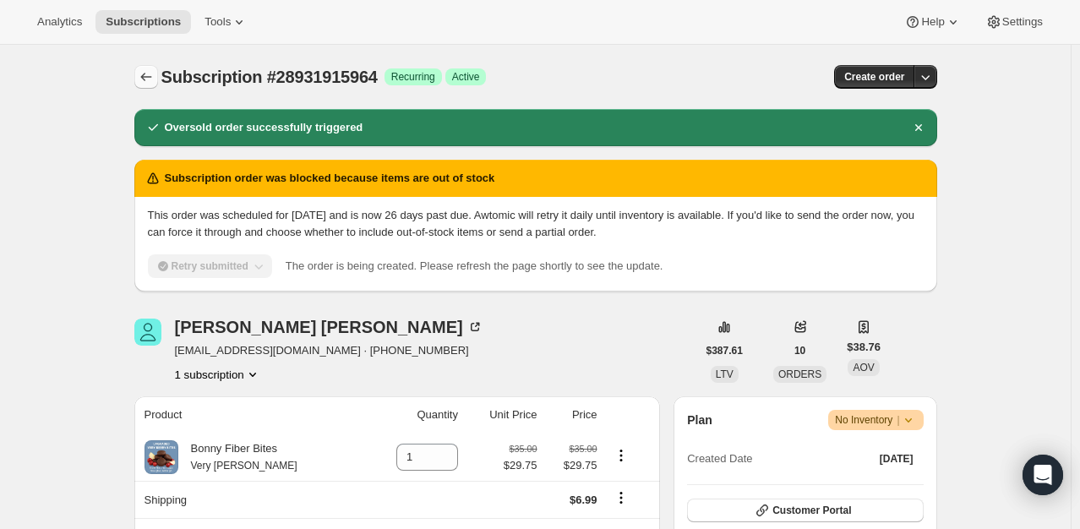
click at [150, 78] on icon "Subscriptions" at bounding box center [146, 76] width 17 height 17
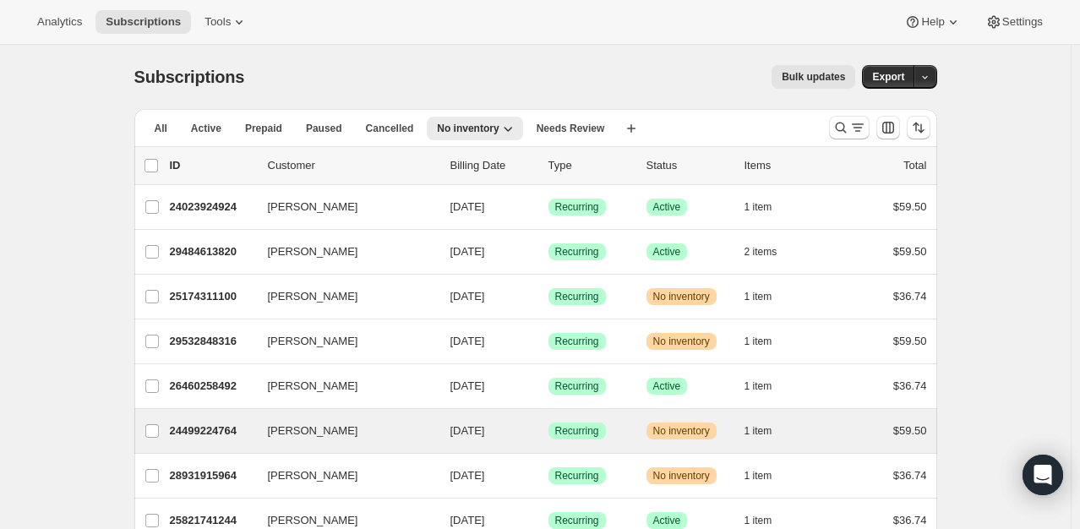
click at [210, 419] on div "24499224764 [PERSON_NAME] [DATE] Success Recurring Warning No inventory 1 item …" at bounding box center [548, 431] width 757 height 24
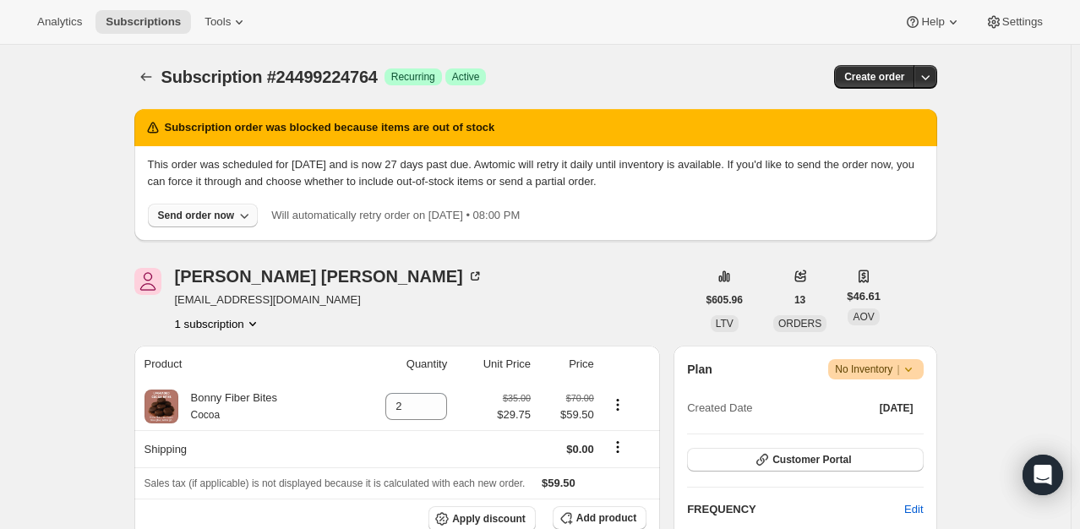
click at [213, 217] on div "Send order now" at bounding box center [196, 216] width 77 height 14
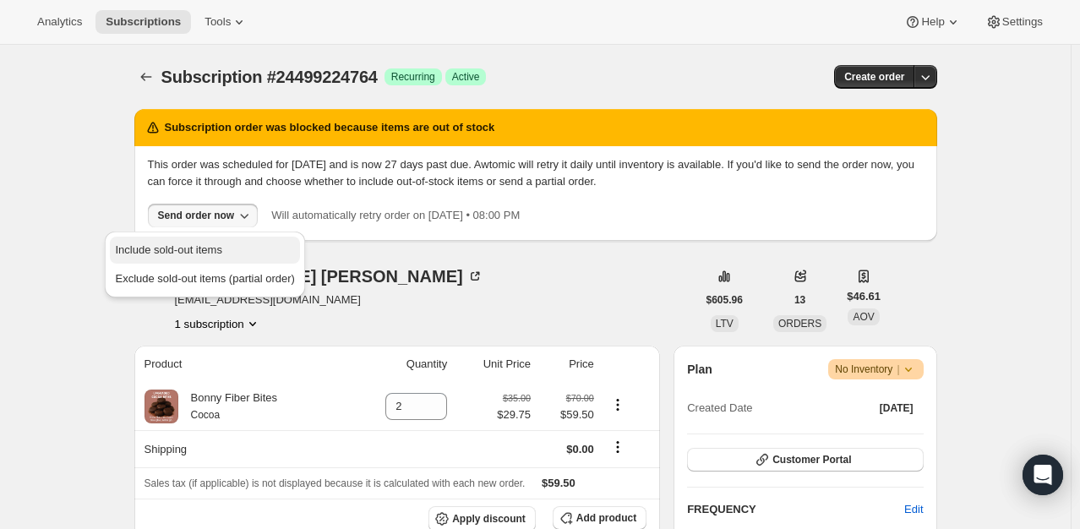
click at [213, 252] on span "Include sold-out items" at bounding box center [168, 249] width 106 height 13
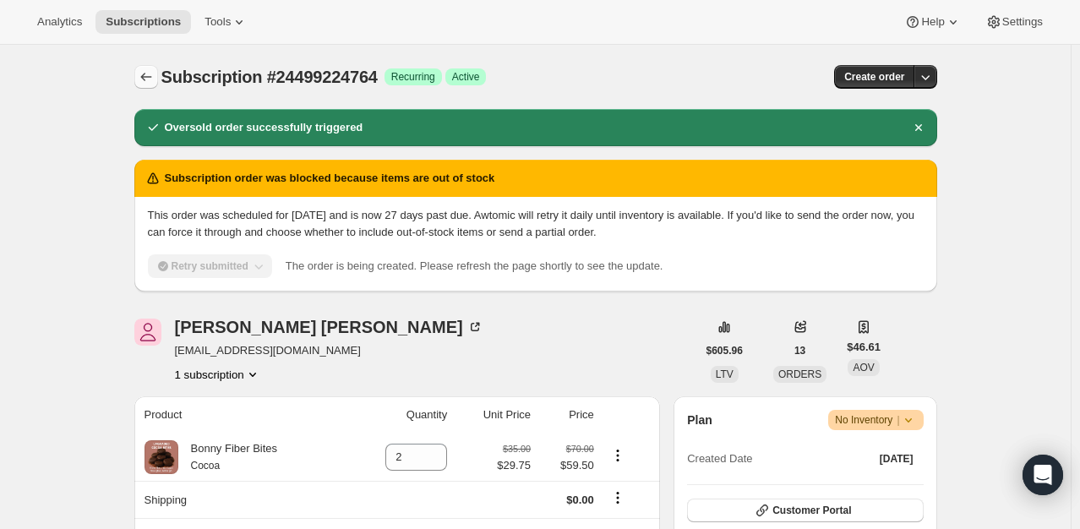
click at [145, 79] on icon "Subscriptions" at bounding box center [146, 76] width 17 height 17
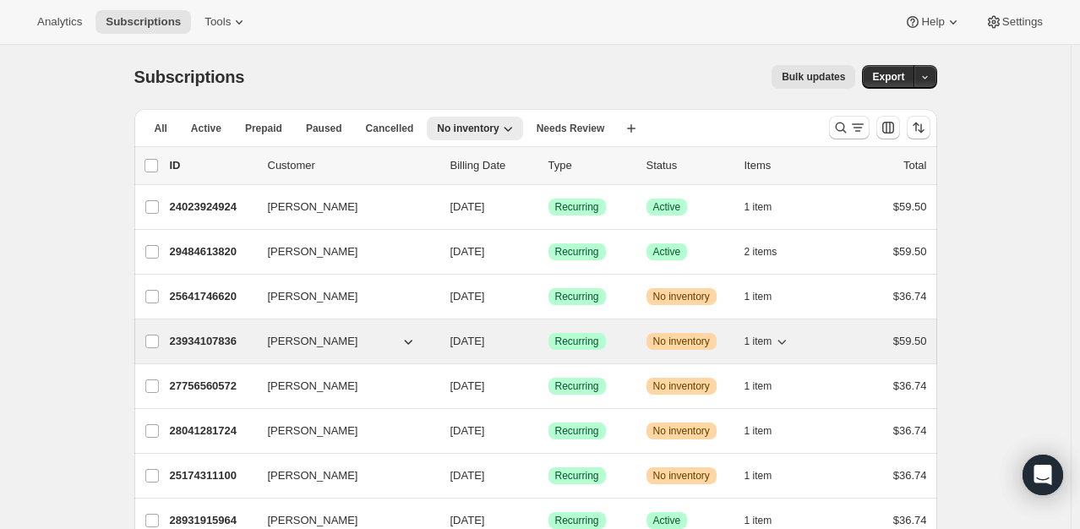
click at [206, 336] on p "23934107836" at bounding box center [212, 341] width 85 height 17
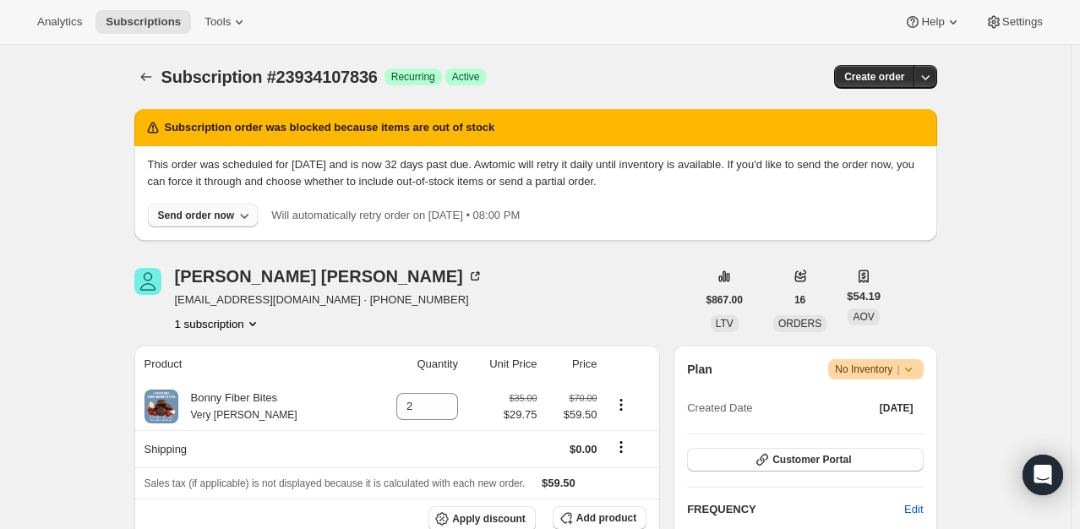
click at [209, 218] on div "Send order now" at bounding box center [196, 216] width 77 height 14
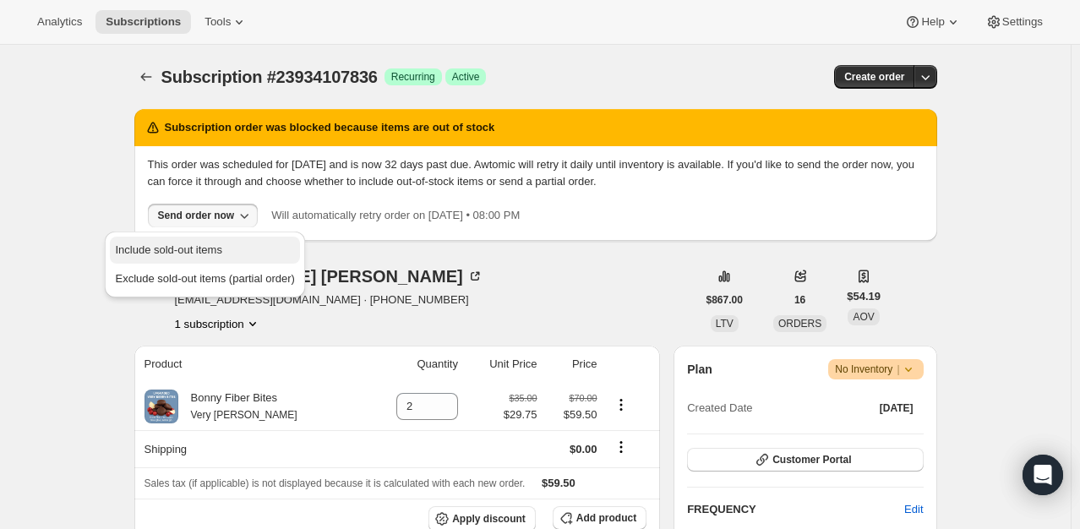
click at [206, 253] on span "Include sold-out items" at bounding box center [168, 249] width 106 height 13
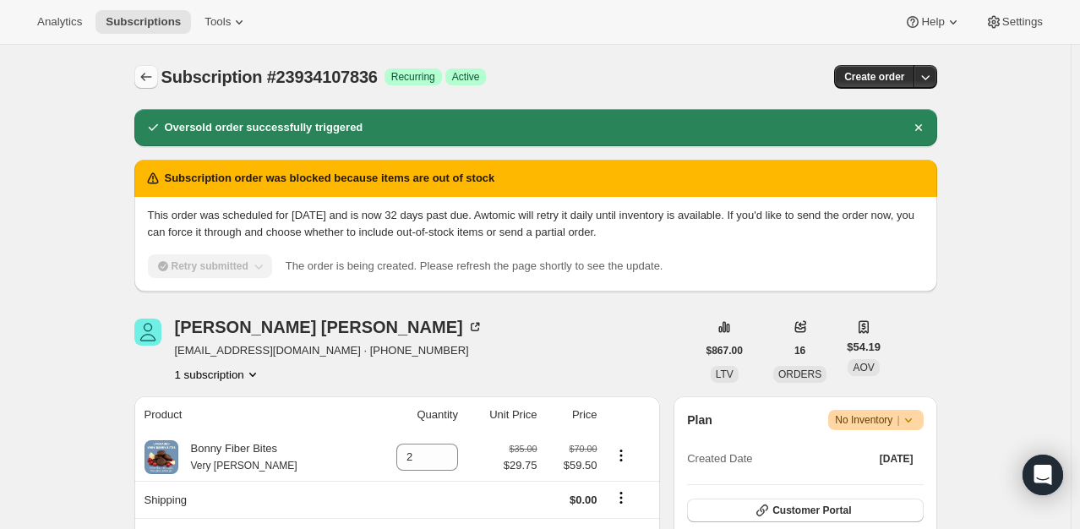
click at [148, 82] on icon "Subscriptions" at bounding box center [146, 76] width 17 height 17
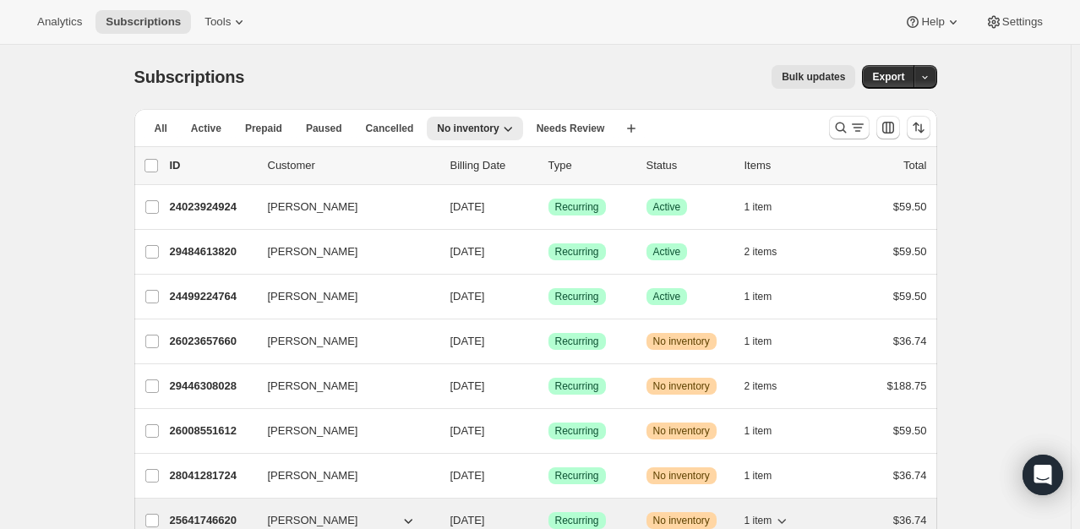
click at [210, 509] on div "25641746620 [PERSON_NAME] [DATE] Success Recurring Warning No inventory 1 item …" at bounding box center [548, 521] width 757 height 24
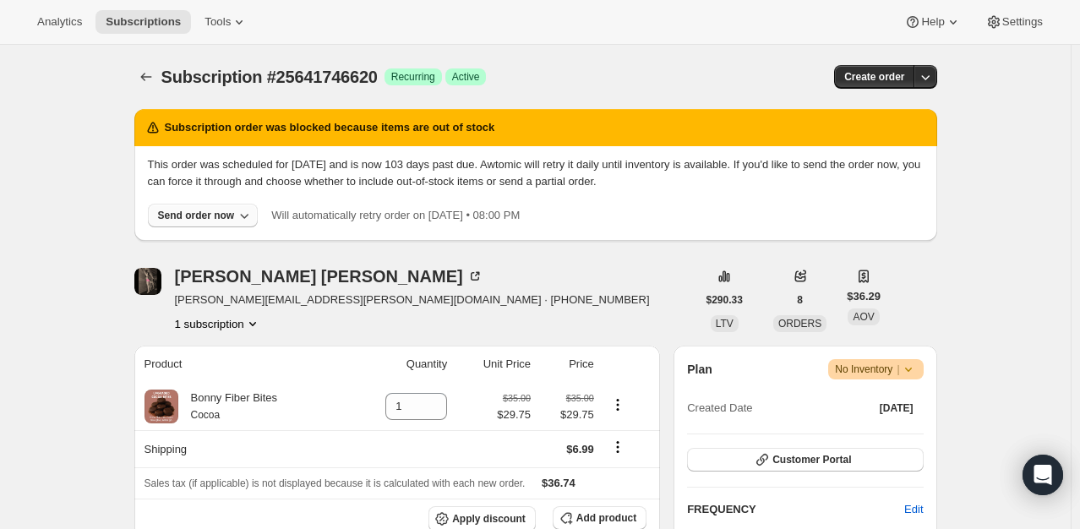
click at [196, 205] on button "Send order now" at bounding box center [203, 216] width 111 height 24
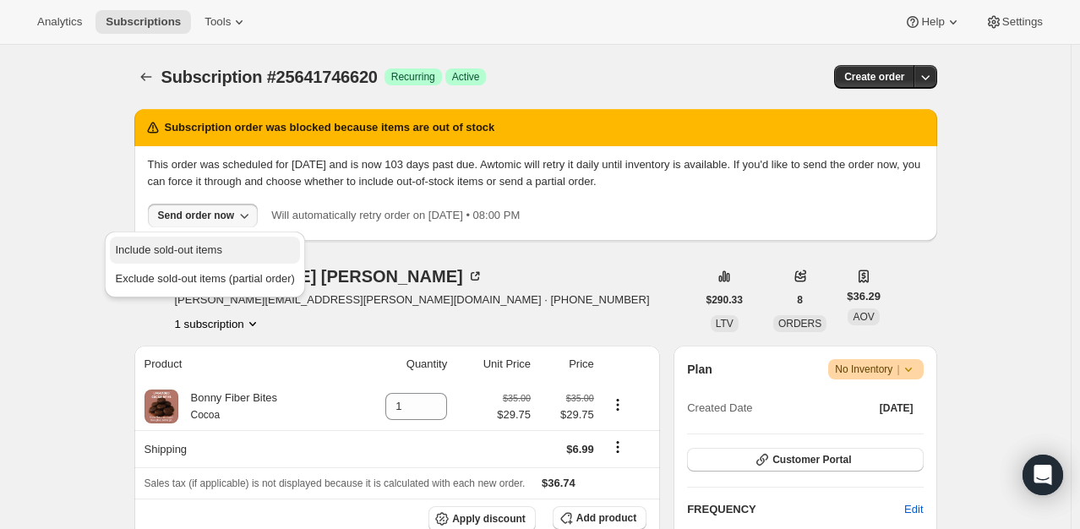
click at [194, 240] on button "Include sold-out items" at bounding box center [204, 250] width 189 height 27
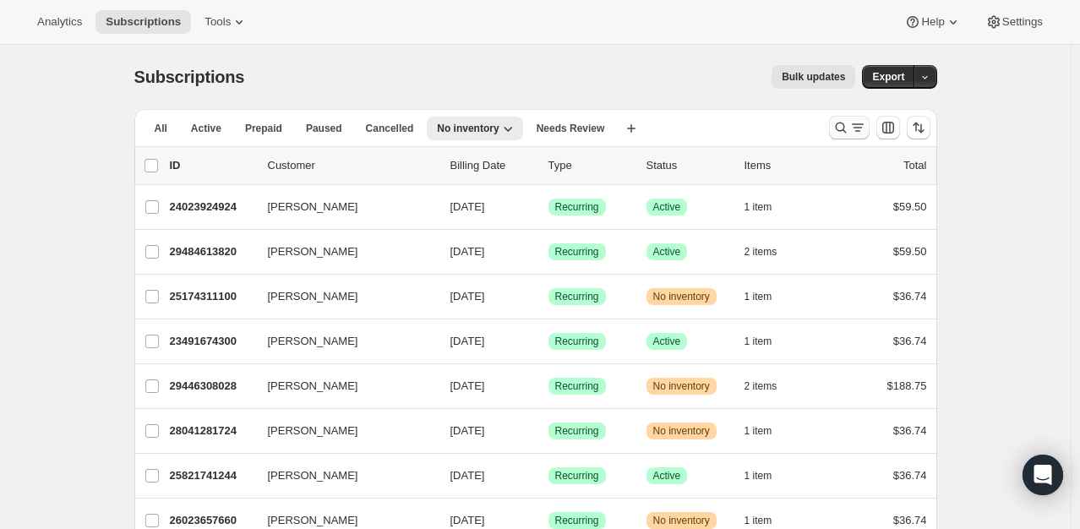
click at [838, 134] on icon "Search and filter results" at bounding box center [840, 127] width 17 height 17
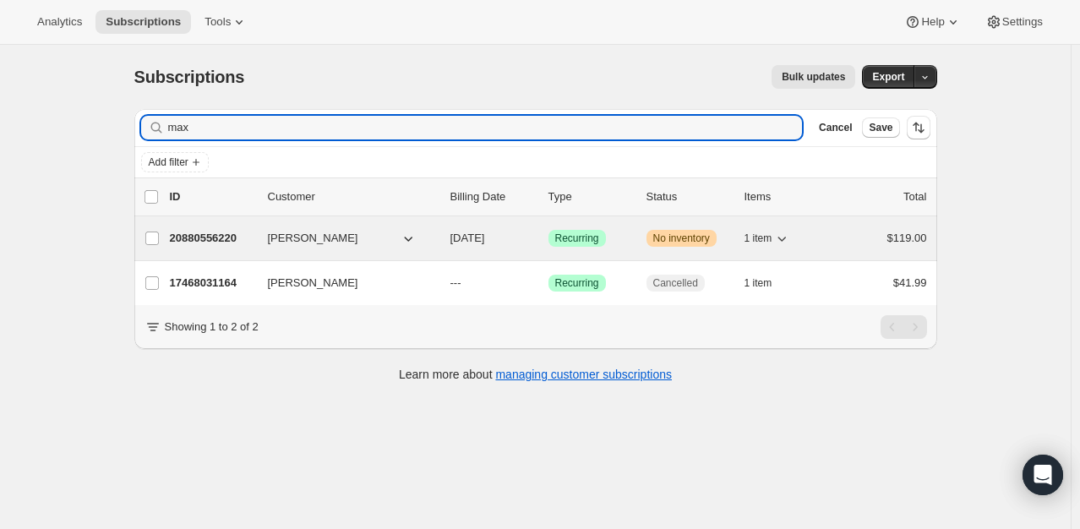
type input "max"
click at [219, 238] on p "20880556220" at bounding box center [212, 238] width 85 height 17
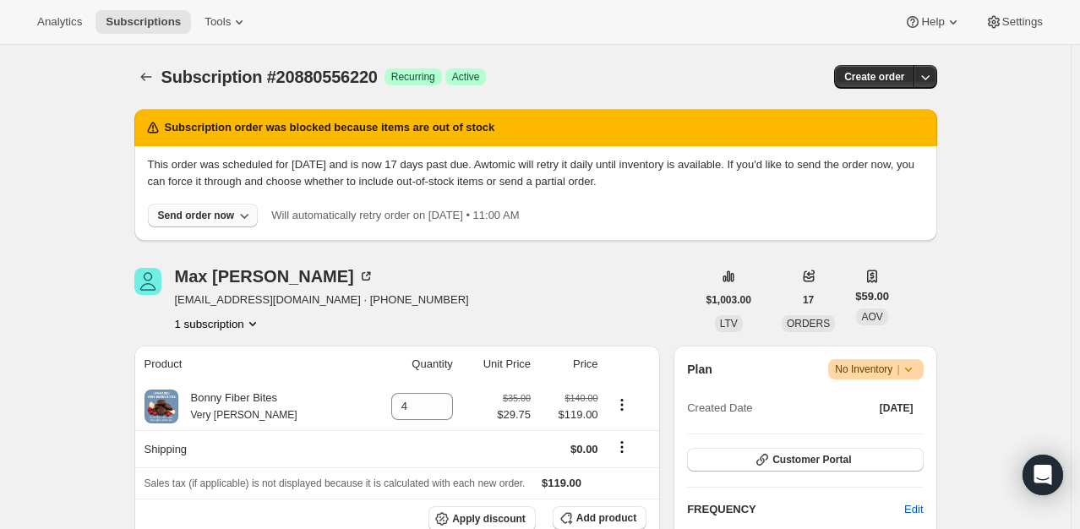
click at [208, 223] on button "Send order now" at bounding box center [203, 216] width 111 height 24
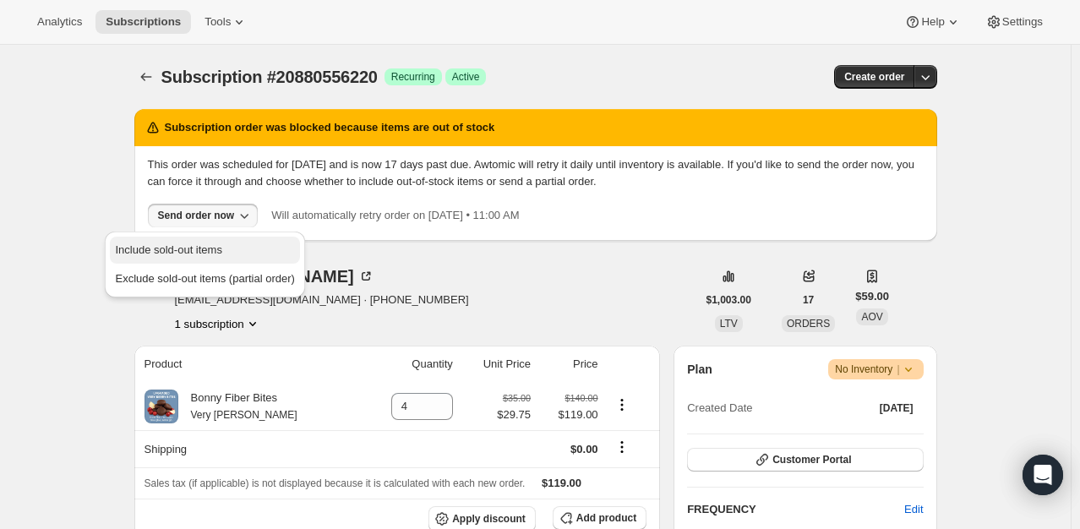
click at [203, 248] on span "Include sold-out items" at bounding box center [168, 249] width 106 height 13
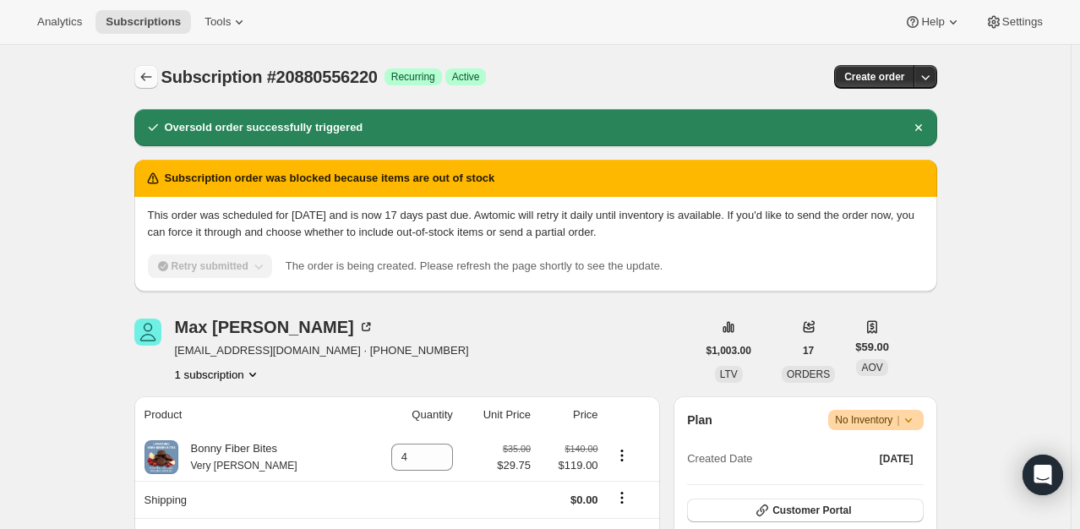
click at [152, 72] on icon "Subscriptions" at bounding box center [146, 76] width 17 height 17
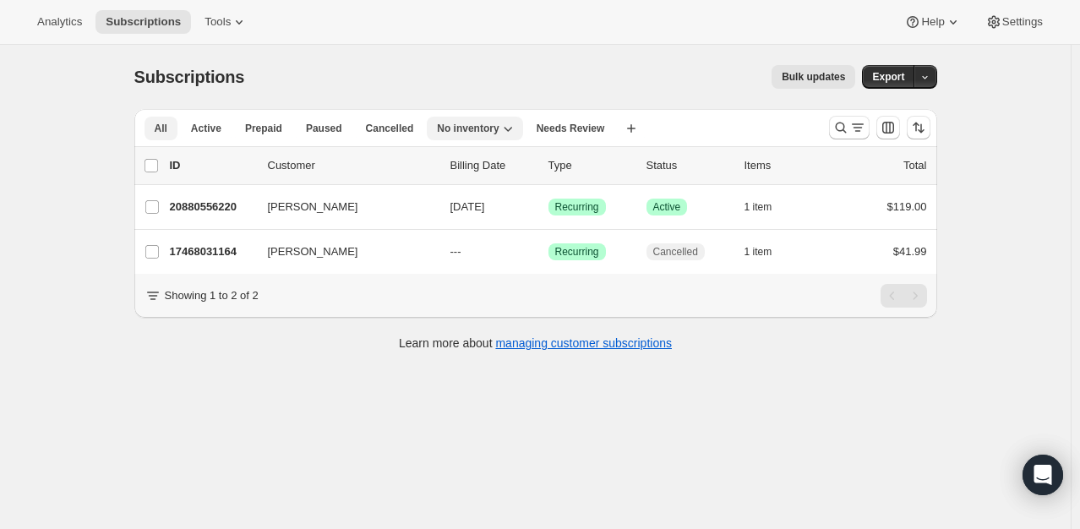
click at [163, 133] on span "All" at bounding box center [161, 129] width 13 height 14
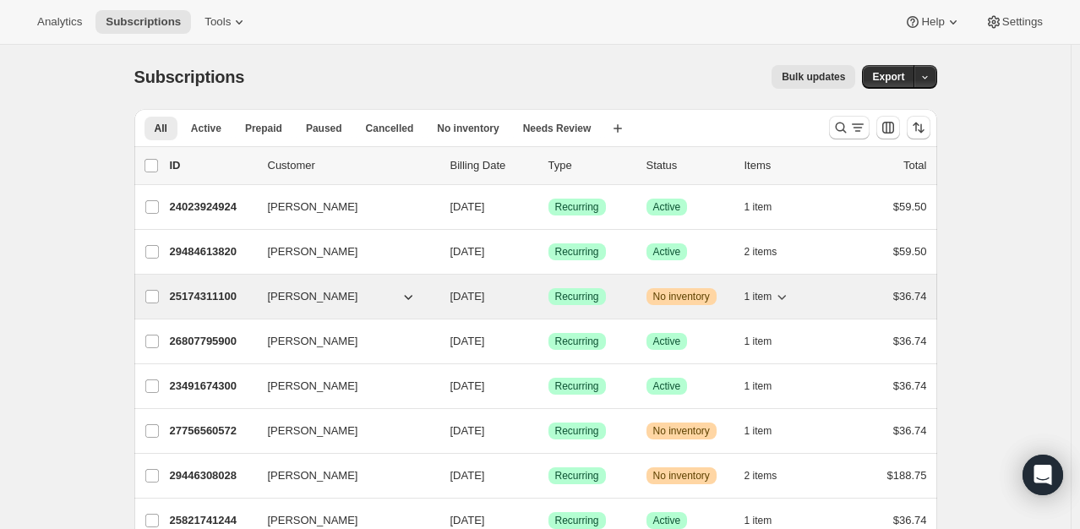
click at [213, 293] on p "25174311100" at bounding box center [212, 296] width 85 height 17
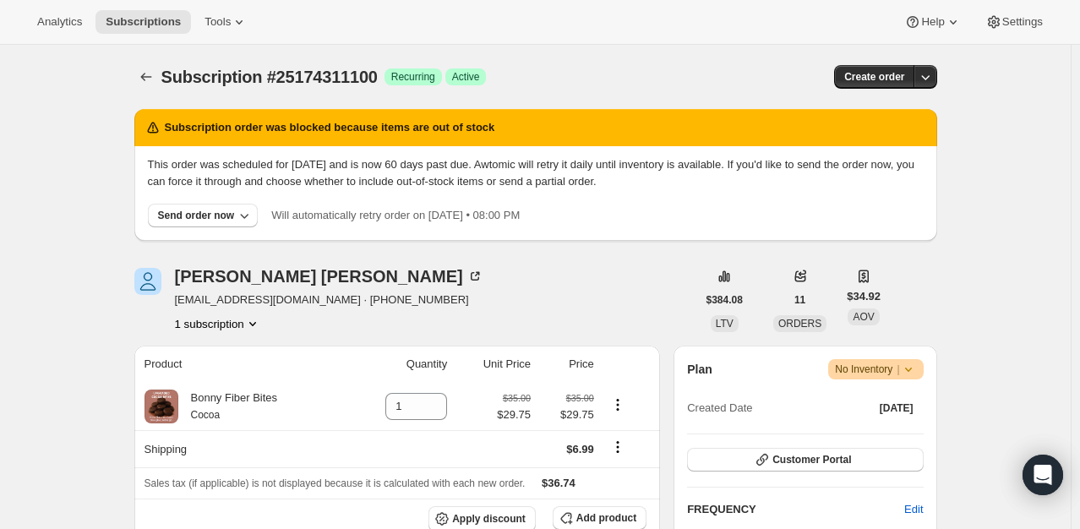
click at [224, 194] on div "This order was scheduled for Jul 12, 2025 and is now 60 days past due. Awtomic …" at bounding box center [536, 191] width 776 height 71
click at [222, 212] on div "Send order now" at bounding box center [196, 216] width 77 height 14
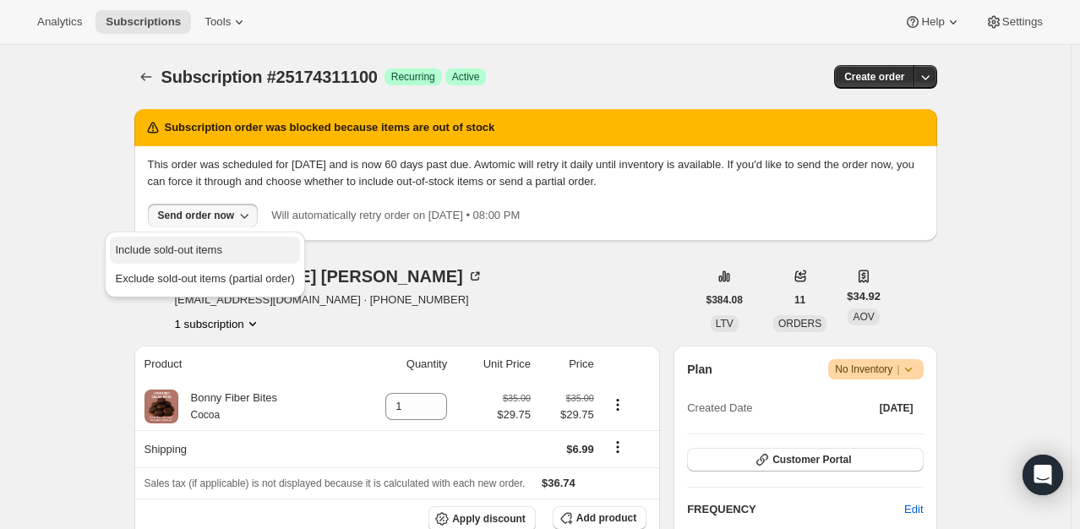
click at [215, 243] on span "Include sold-out items" at bounding box center [168, 249] width 106 height 13
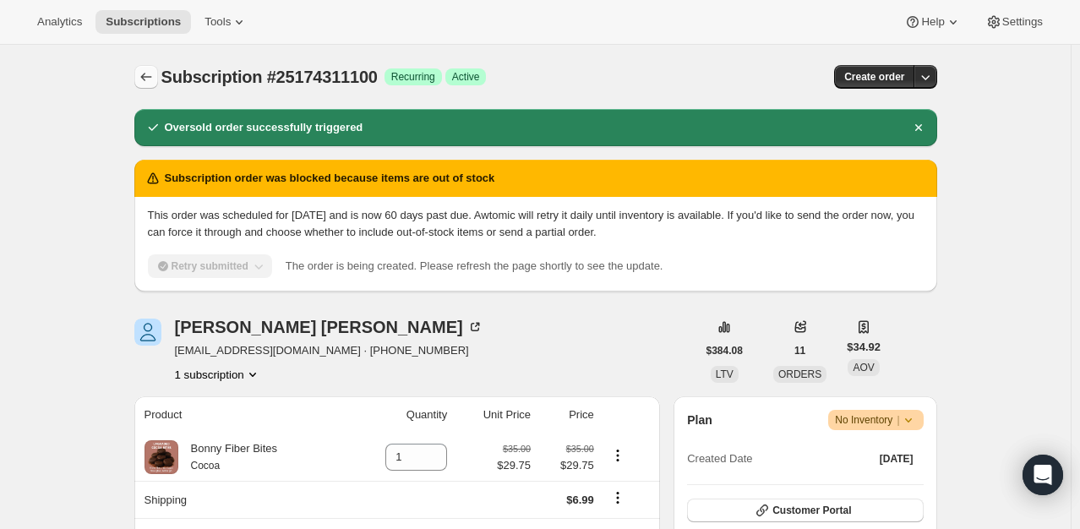
click at [149, 79] on icon "Subscriptions" at bounding box center [146, 76] width 17 height 17
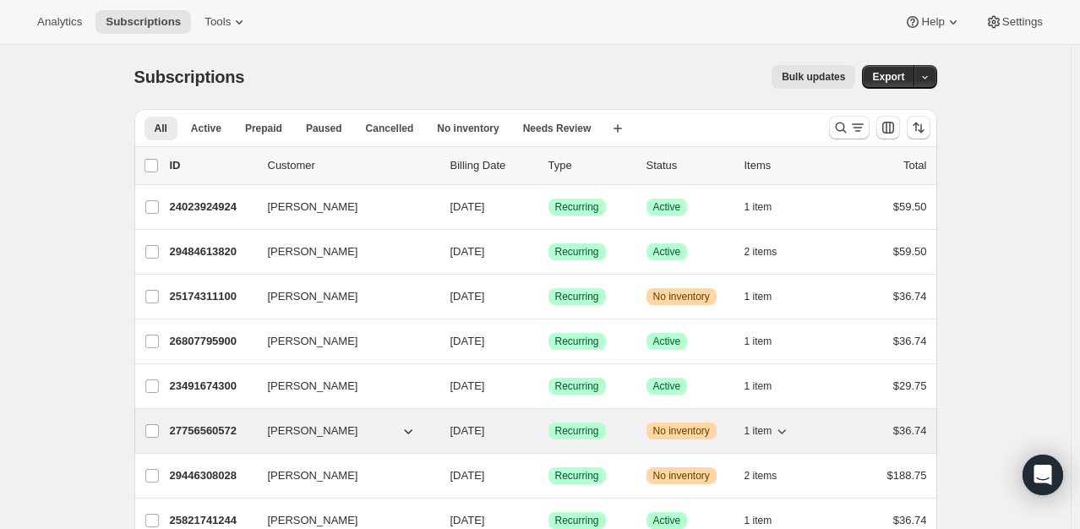
click at [209, 428] on p "27756560572" at bounding box center [212, 431] width 85 height 17
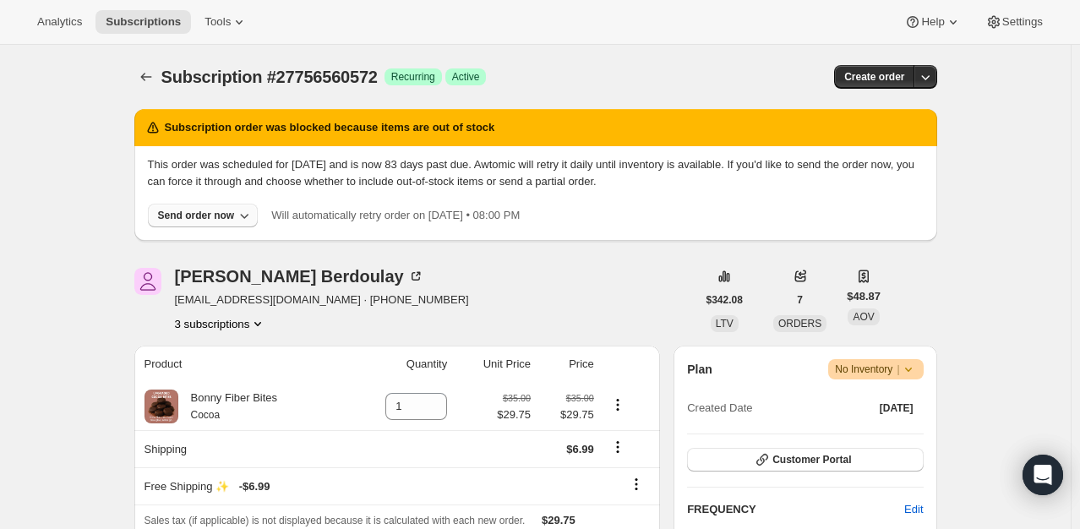
click at [193, 210] on div "Send order now" at bounding box center [196, 216] width 77 height 14
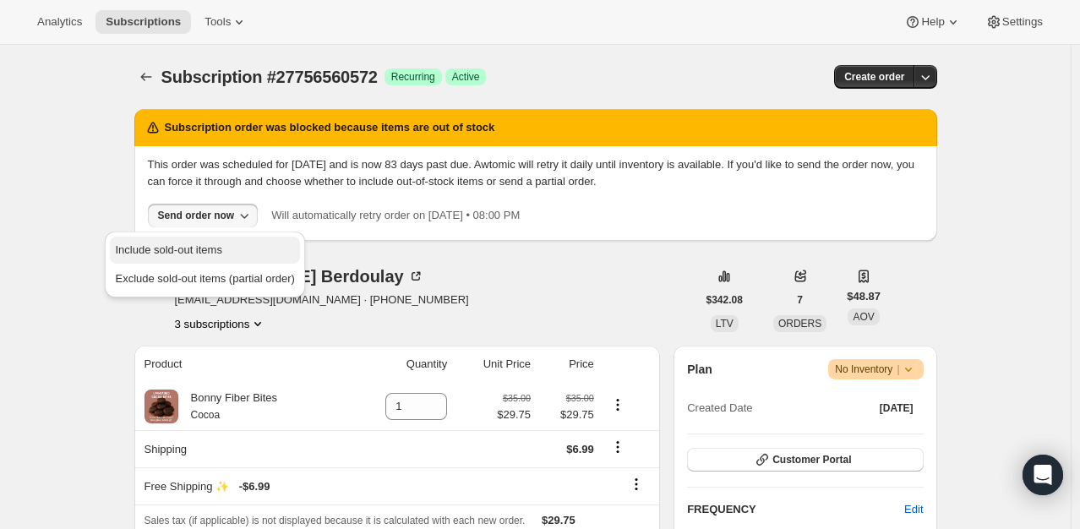
click at [199, 249] on span "Include sold-out items" at bounding box center [168, 249] width 106 height 13
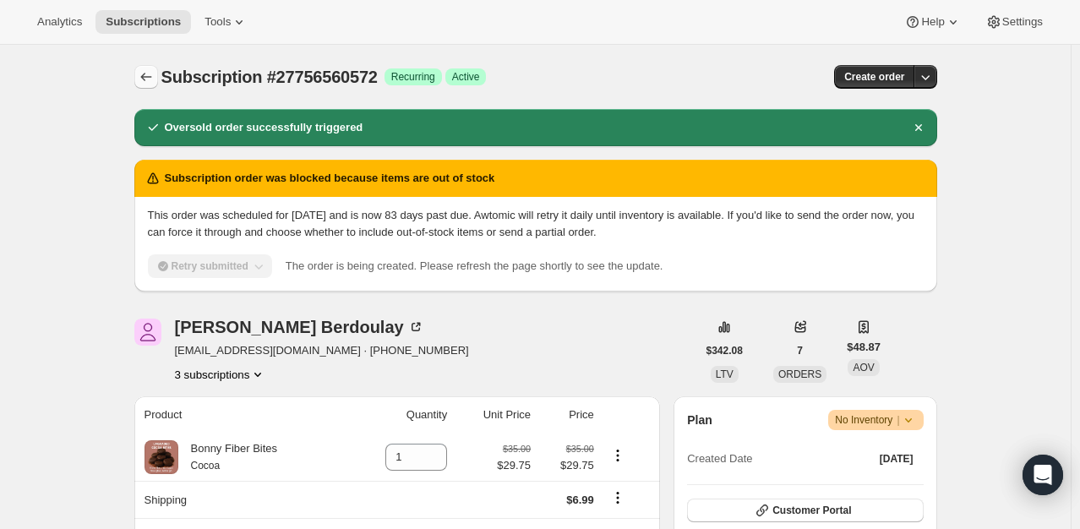
click at [145, 74] on icon "Subscriptions" at bounding box center [146, 76] width 17 height 17
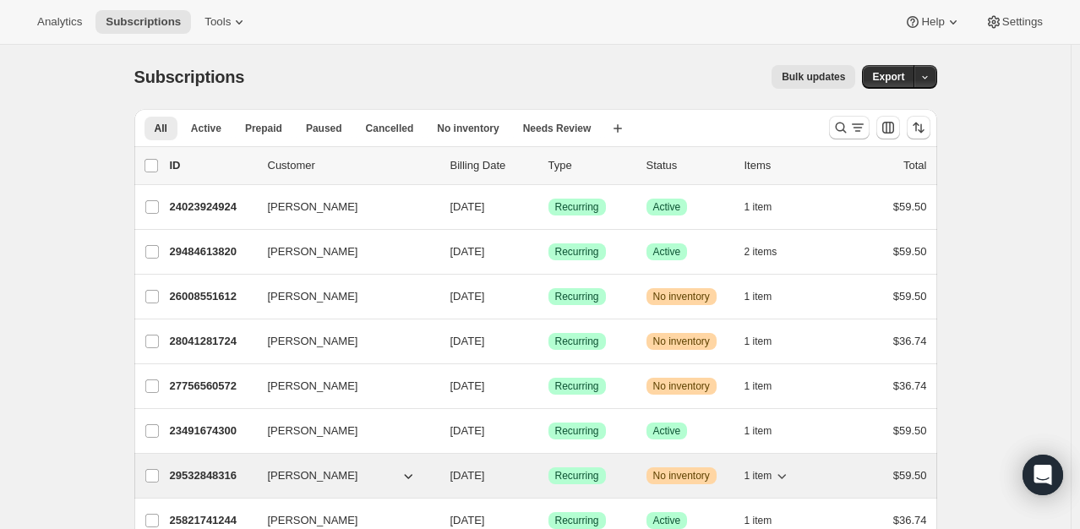
click at [211, 483] on div "29532848316 Linda McNabb 09/10/2025 Success Recurring Warning No inventory 1 it…" at bounding box center [548, 476] width 757 height 24
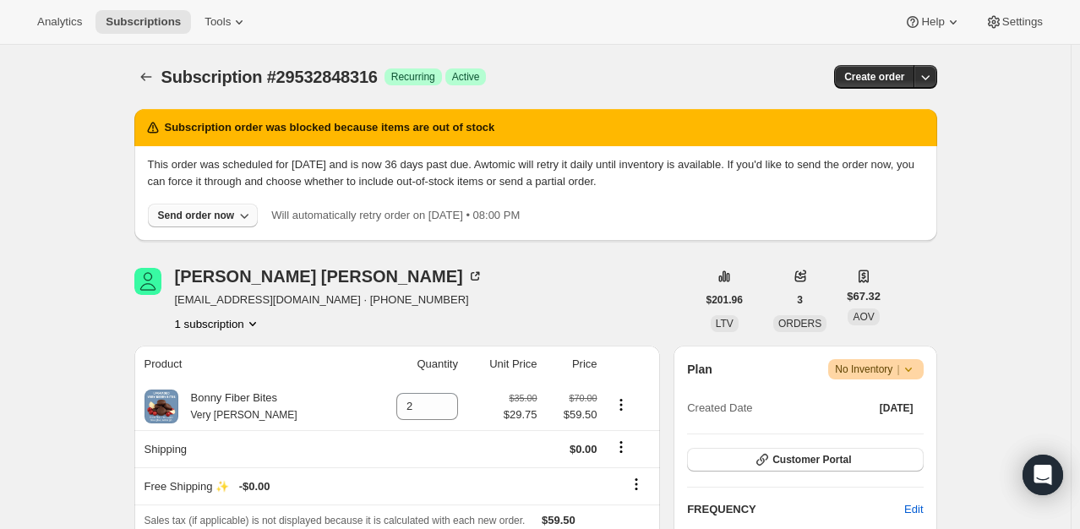
click at [192, 208] on button "Send order now" at bounding box center [203, 216] width 111 height 24
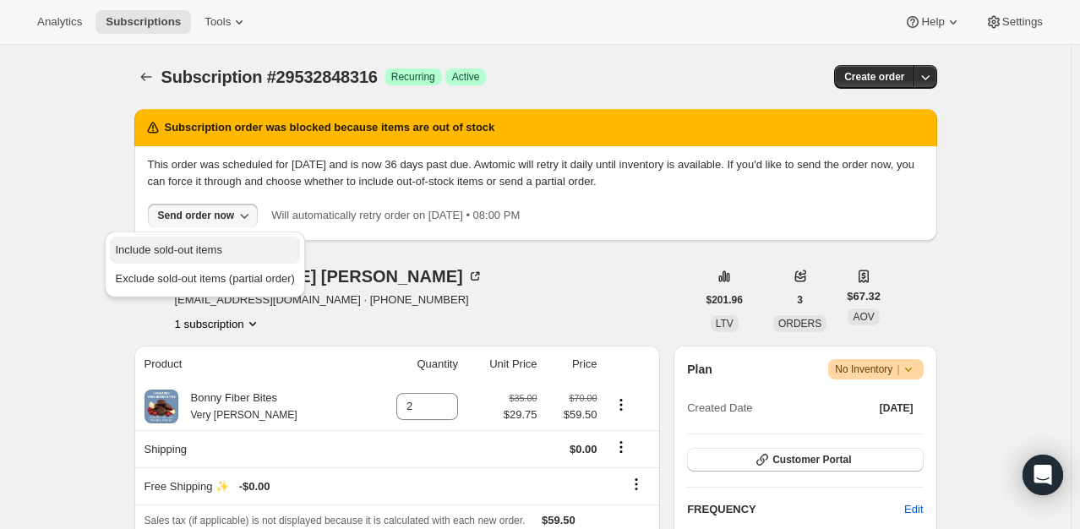
click at [191, 245] on span "Include sold-out items" at bounding box center [168, 249] width 106 height 13
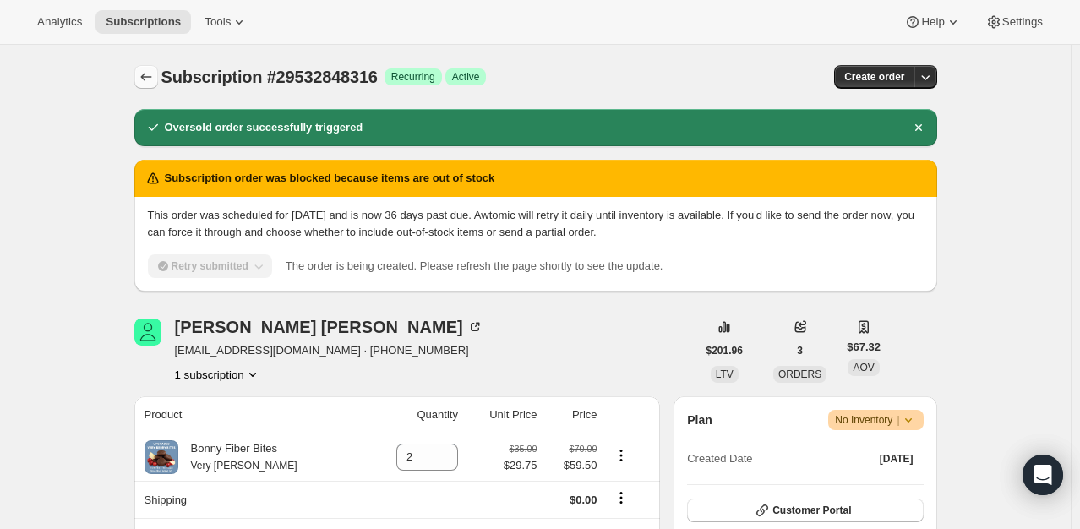
click at [153, 73] on icon "Subscriptions" at bounding box center [146, 76] width 17 height 17
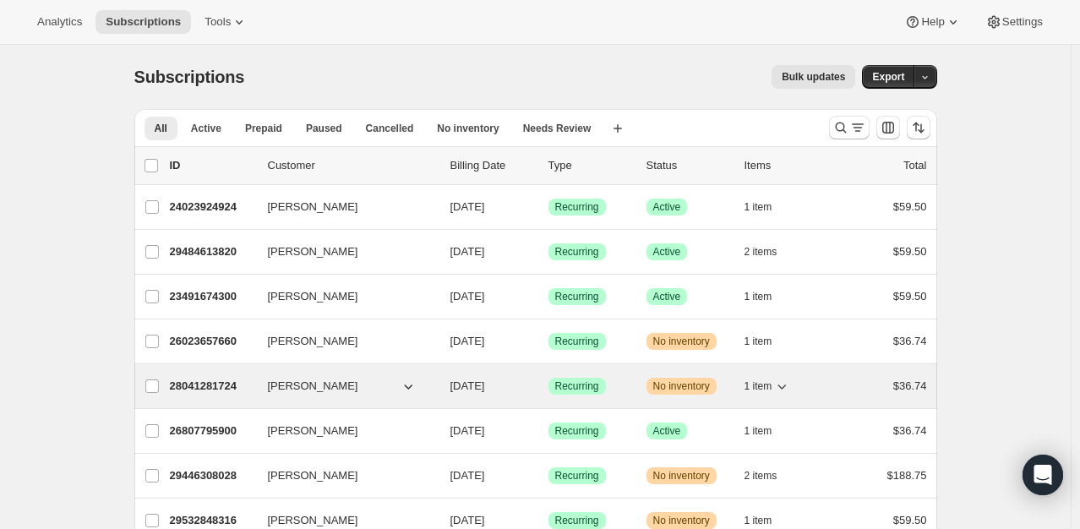
click at [202, 378] on p "28041281724" at bounding box center [212, 386] width 85 height 17
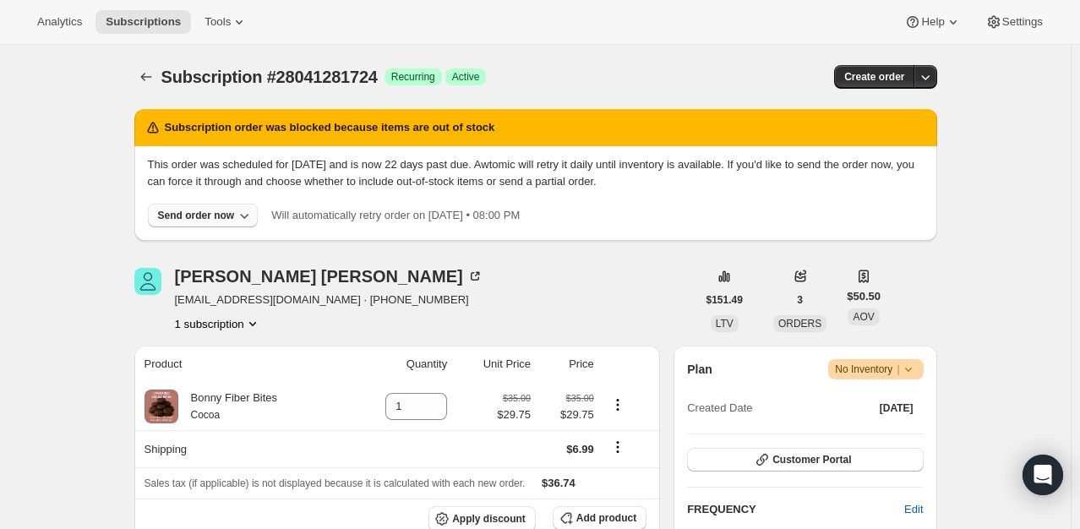
click at [196, 220] on div "Send order now" at bounding box center [196, 216] width 77 height 14
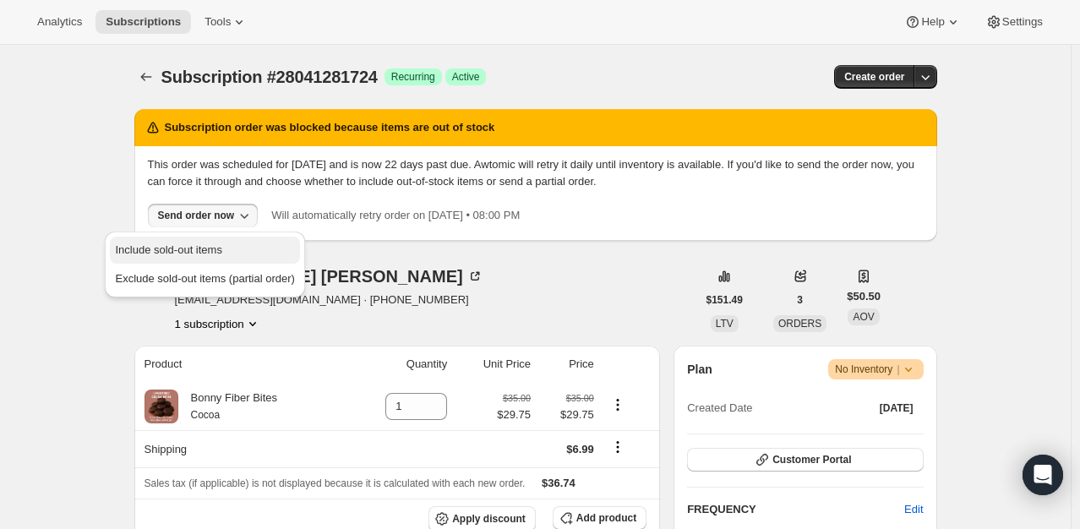
click at [196, 245] on span "Include sold-out items" at bounding box center [168, 249] width 106 height 13
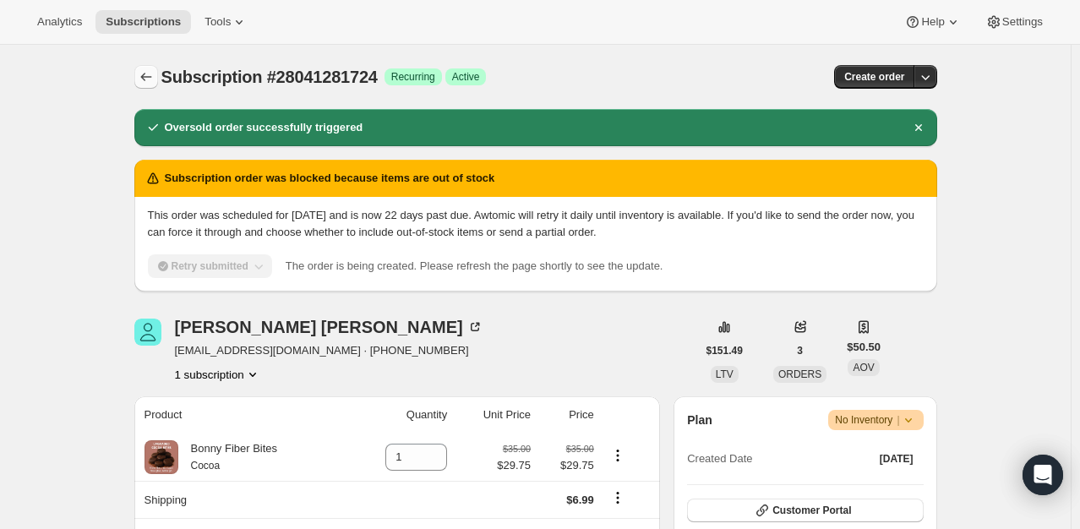
click at [155, 85] on button "Subscriptions" at bounding box center [146, 77] width 24 height 24
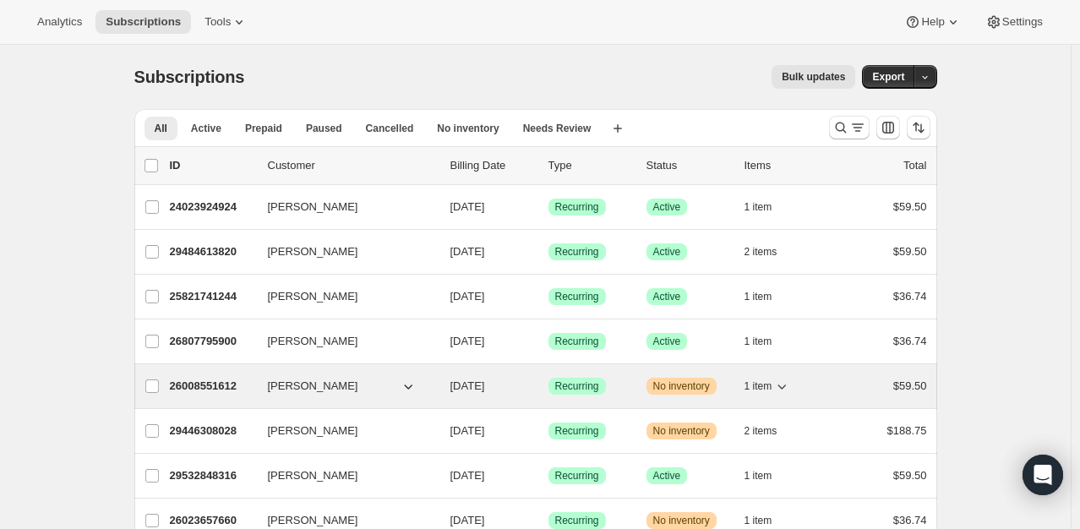
click at [199, 381] on p "26008551612" at bounding box center [212, 386] width 85 height 17
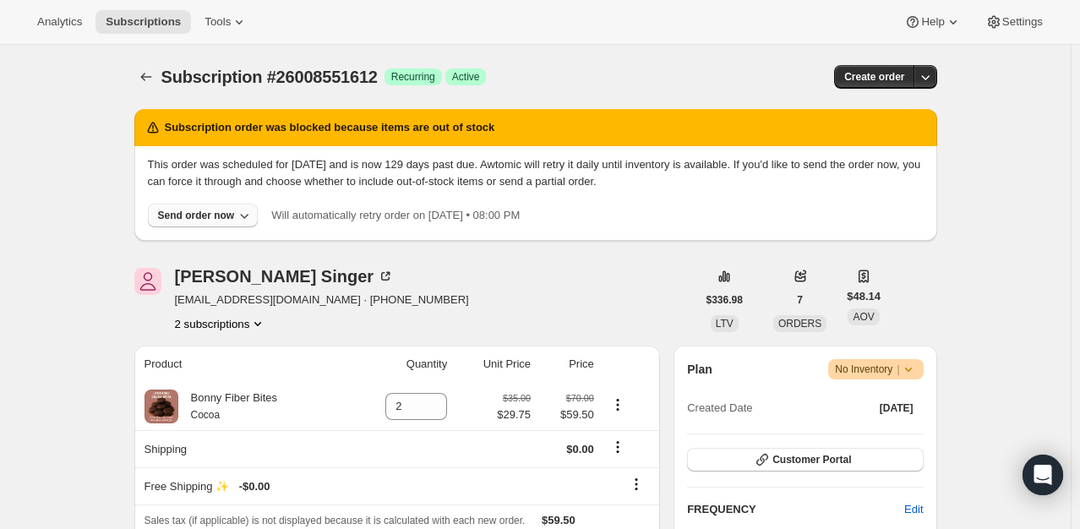
click at [195, 215] on div "Send order now" at bounding box center [196, 216] width 77 height 14
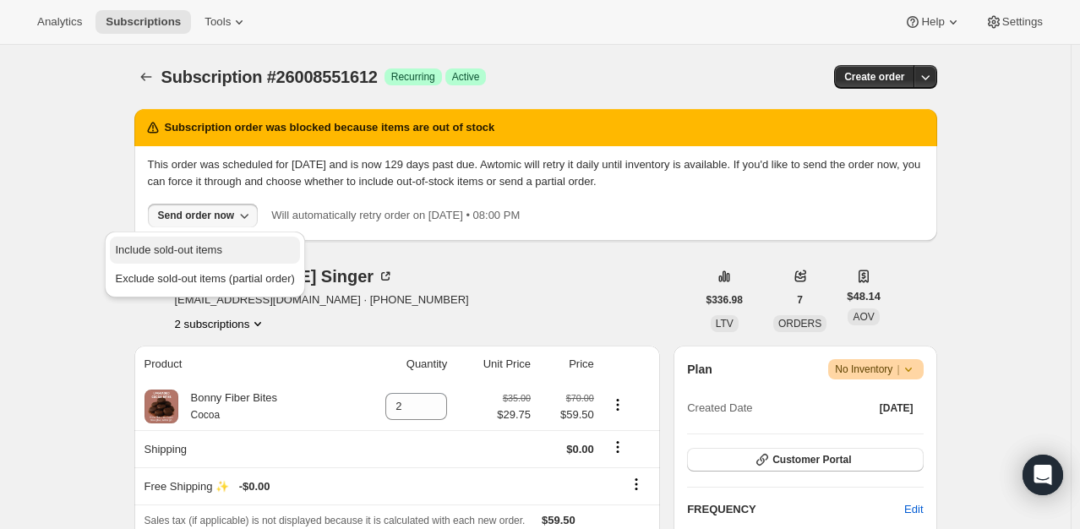
click at [195, 253] on span "Include sold-out items" at bounding box center [168, 249] width 106 height 13
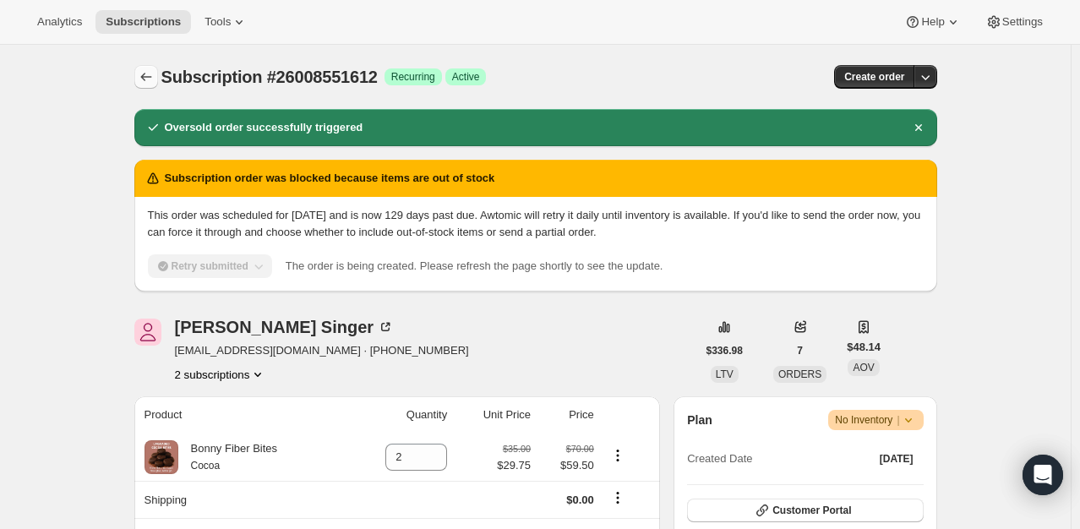
click at [155, 85] on icon "Subscriptions" at bounding box center [146, 76] width 17 height 17
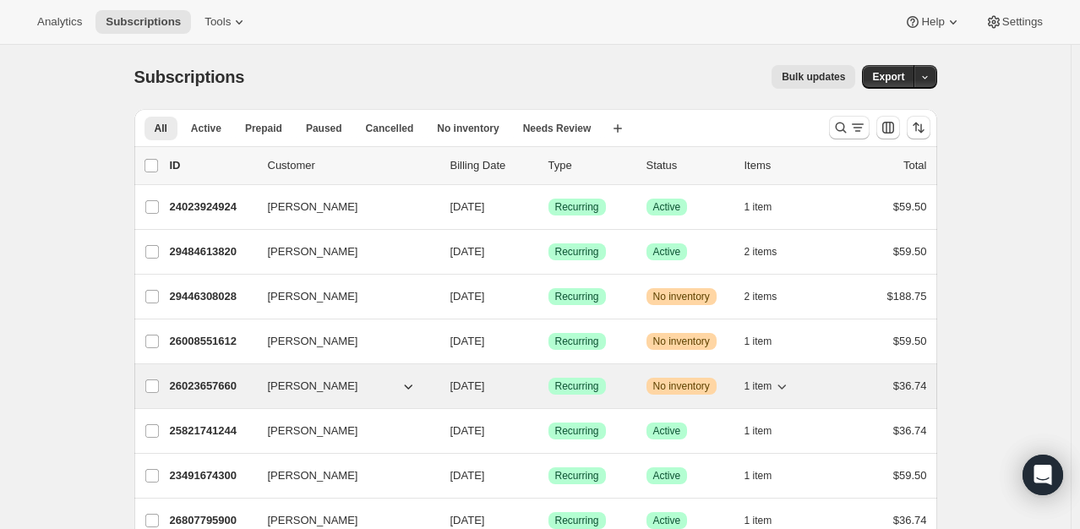
click at [205, 381] on p "26023657660" at bounding box center [212, 386] width 85 height 17
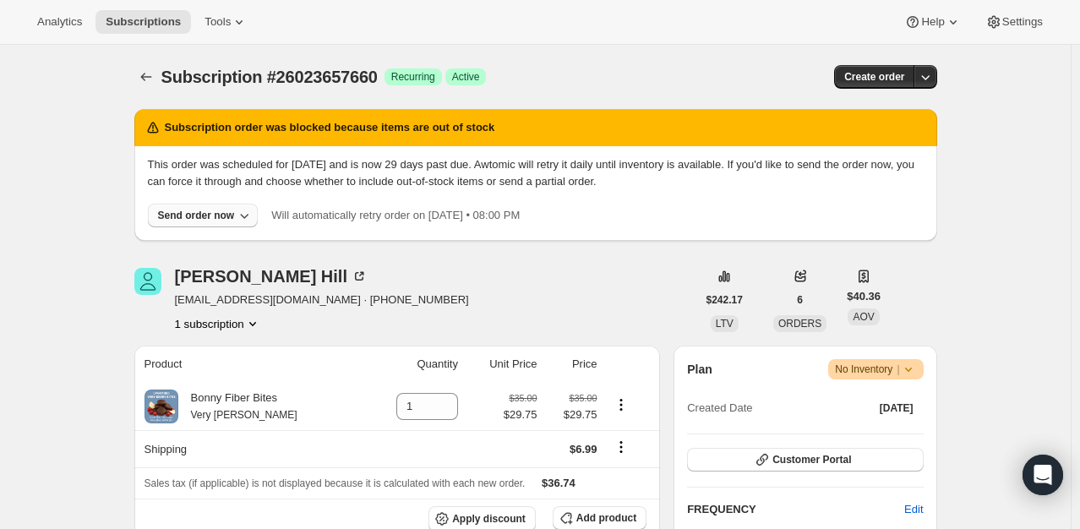
click at [191, 215] on div "Send order now" at bounding box center [196, 216] width 77 height 14
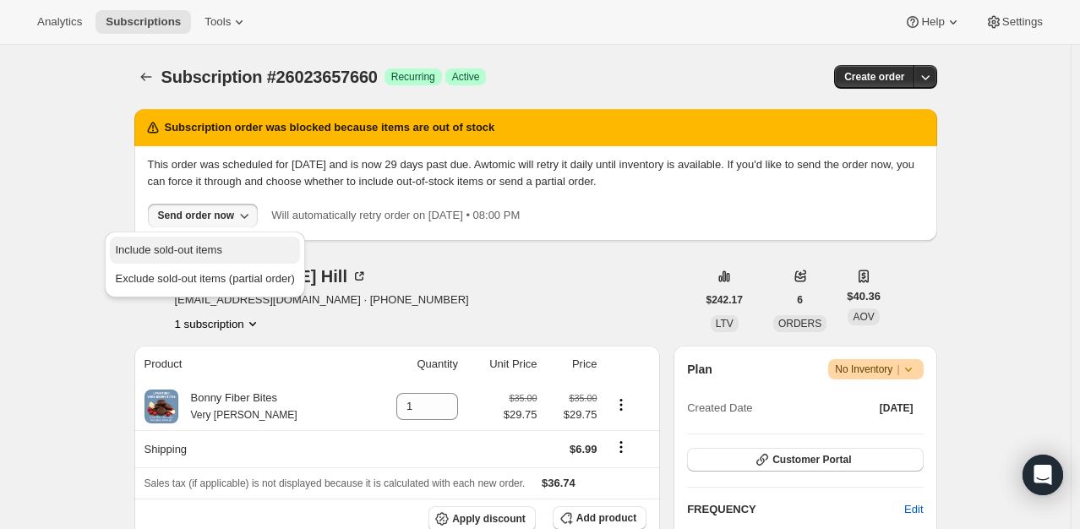
click at [193, 247] on span "Include sold-out items" at bounding box center [168, 249] width 106 height 13
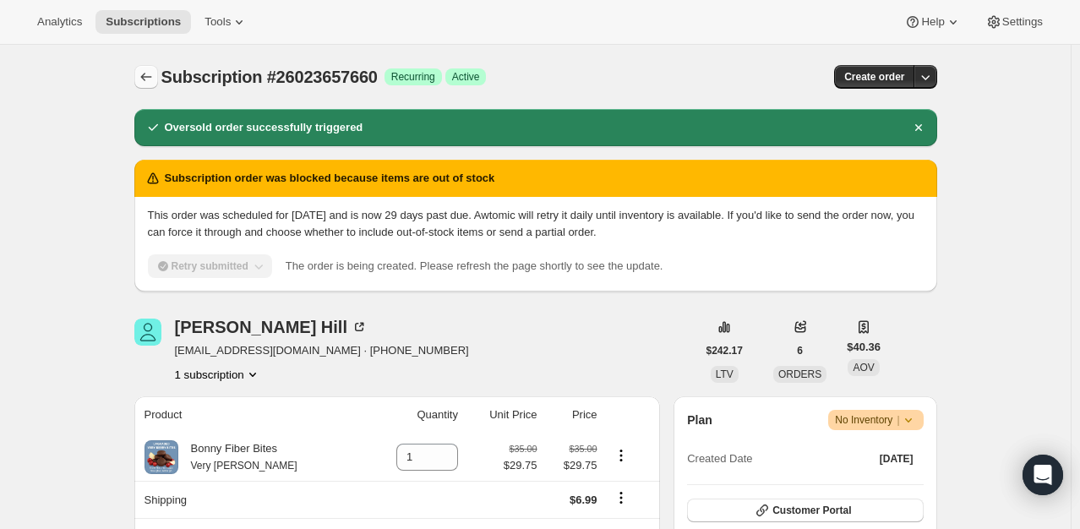
click at [153, 74] on icon "Subscriptions" at bounding box center [146, 76] width 17 height 17
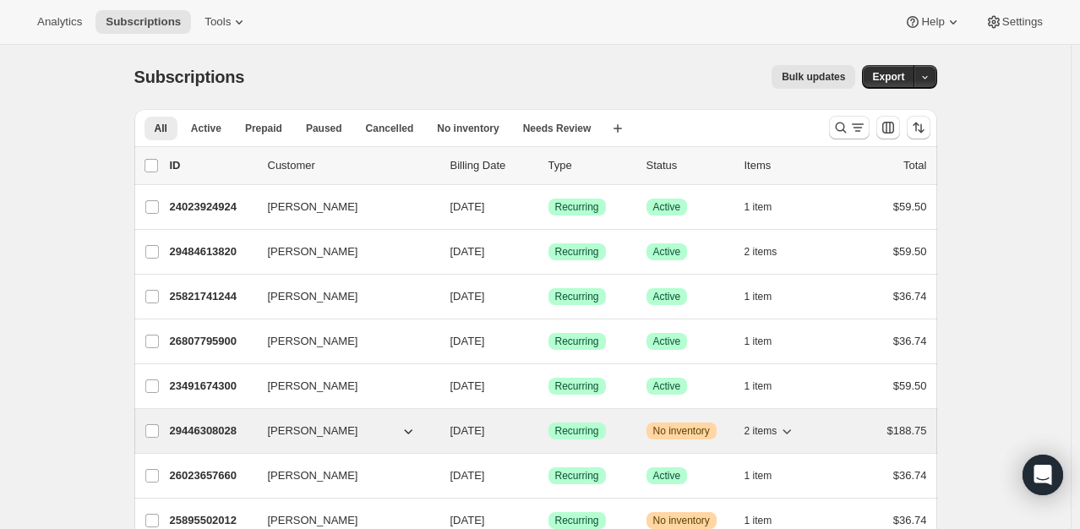
click at [211, 427] on p "29446308028" at bounding box center [212, 431] width 85 height 17
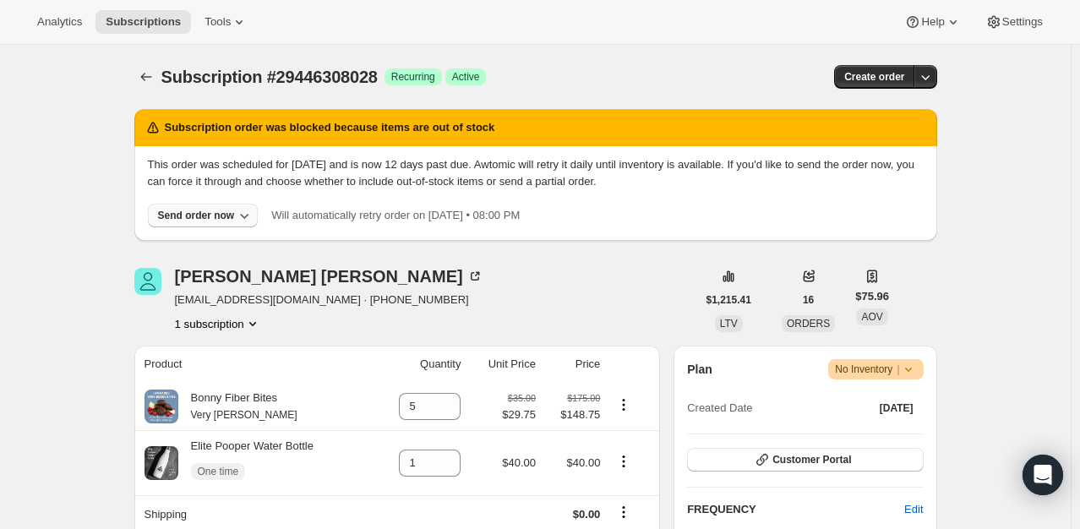
click at [203, 218] on div "Send order now" at bounding box center [196, 216] width 77 height 14
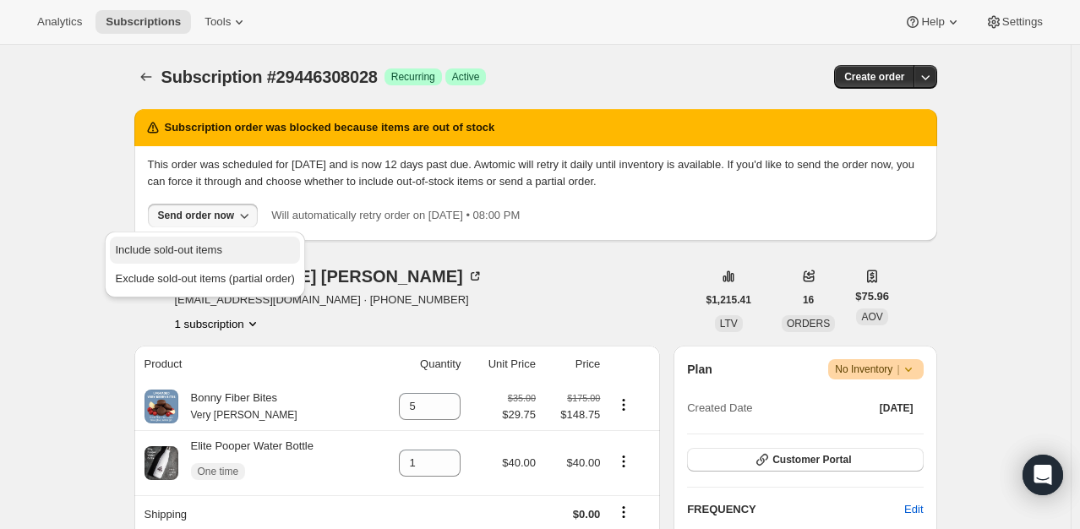
click at [205, 245] on span "Include sold-out items" at bounding box center [168, 249] width 106 height 13
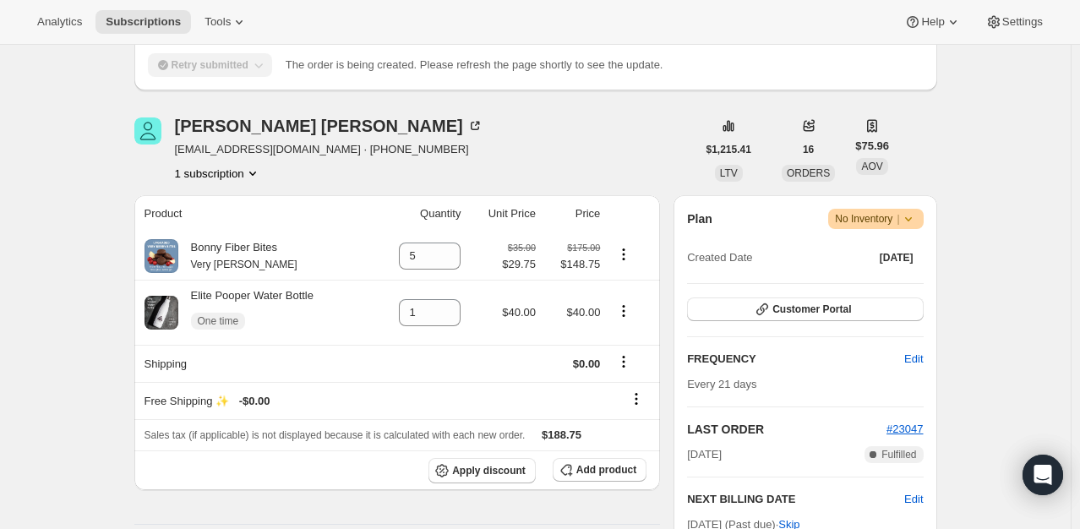
scroll to position [28, 0]
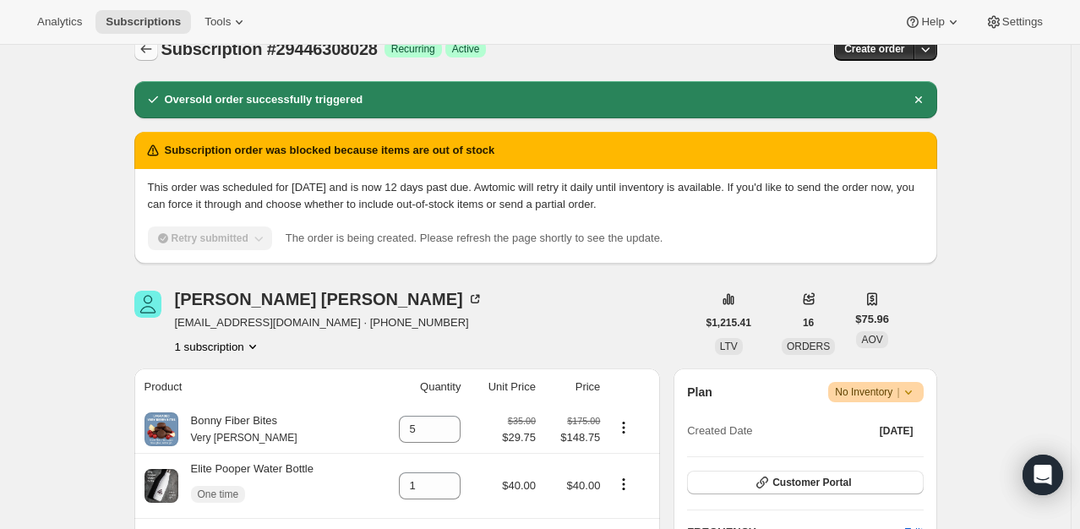
click at [141, 52] on icon "Subscriptions" at bounding box center [146, 49] width 17 height 17
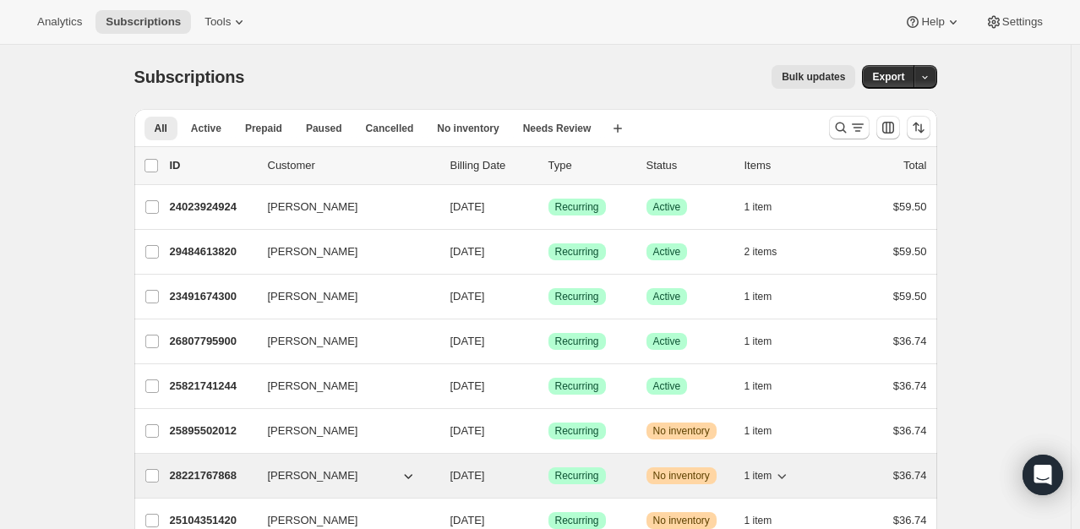
click at [212, 472] on p "28221767868" at bounding box center [212, 475] width 85 height 17
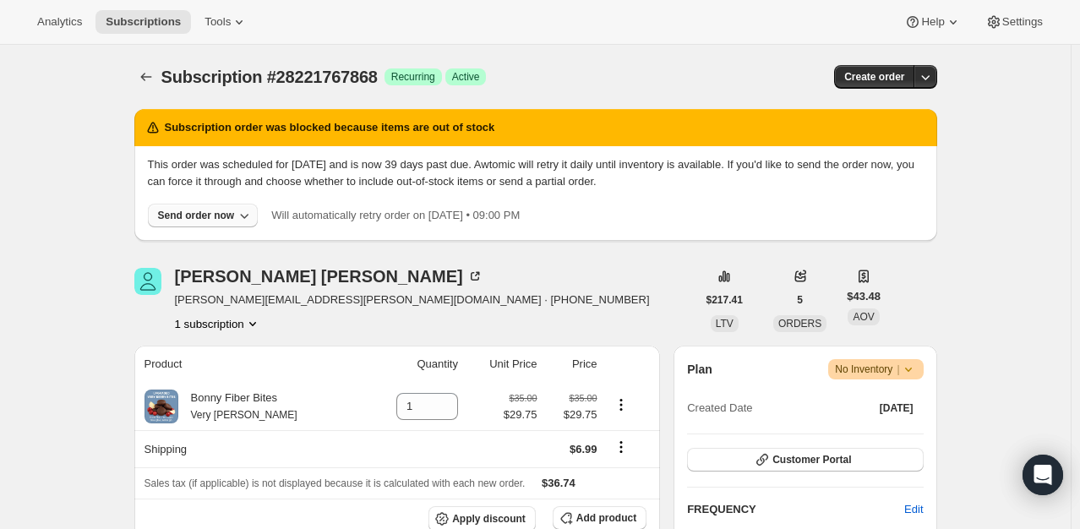
click at [212, 210] on div "Send order now" at bounding box center [196, 216] width 77 height 14
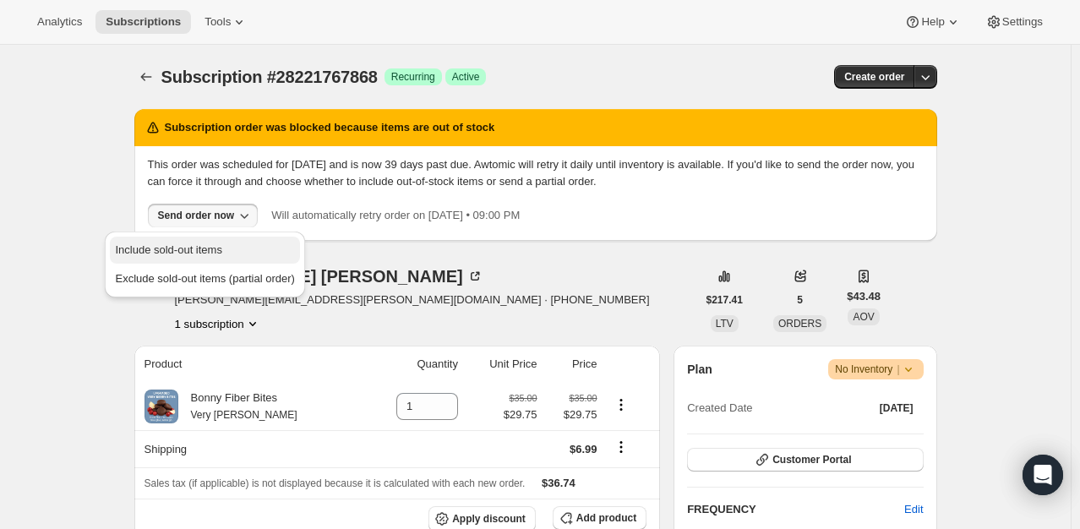
click at [205, 245] on span "Include sold-out items" at bounding box center [168, 249] width 106 height 13
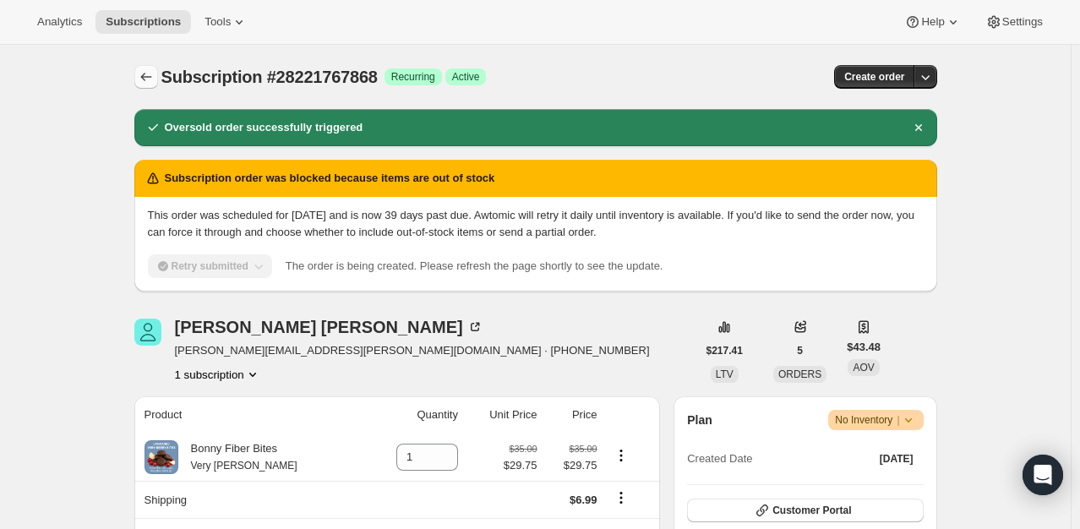
click at [149, 78] on icon "Subscriptions" at bounding box center [146, 76] width 17 height 17
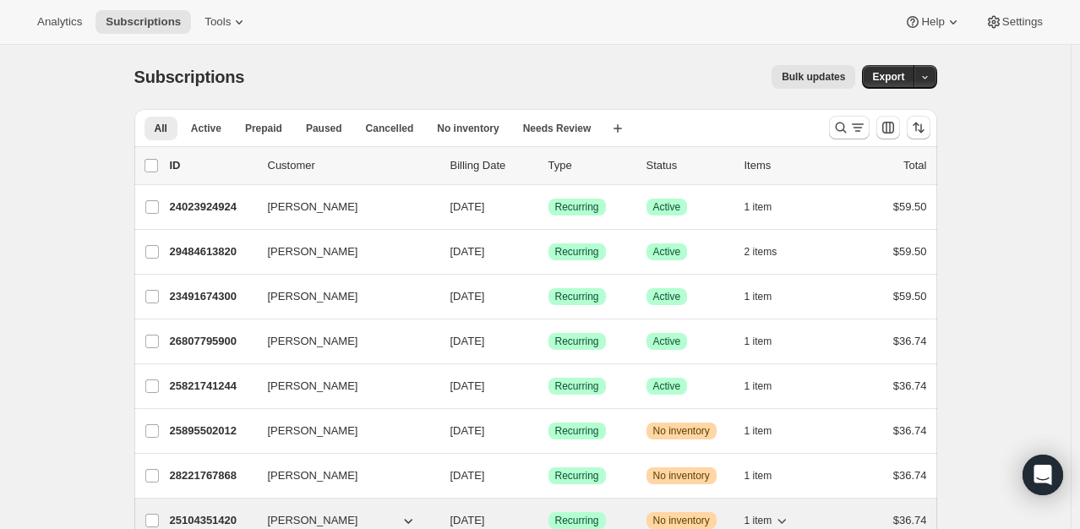
click at [203, 512] on p "25104351420" at bounding box center [212, 520] width 85 height 17
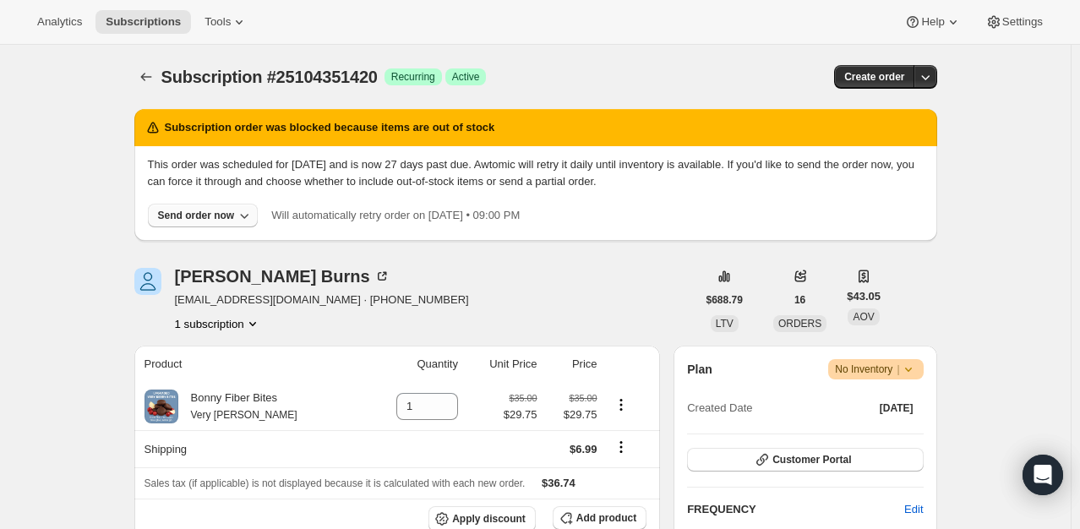
click at [203, 218] on div "Send order now" at bounding box center [196, 216] width 77 height 14
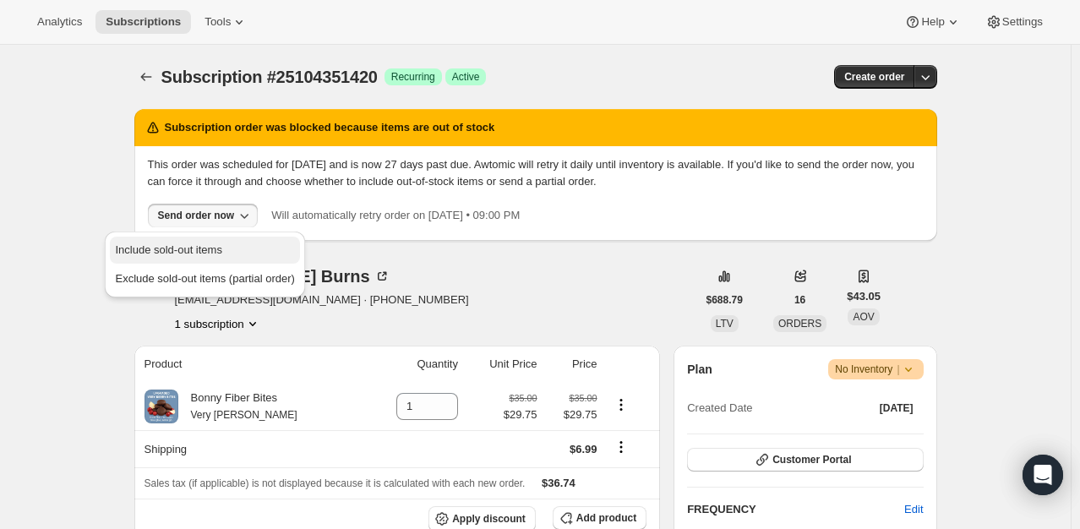
click at [197, 248] on span "Include sold-out items" at bounding box center [168, 249] width 106 height 13
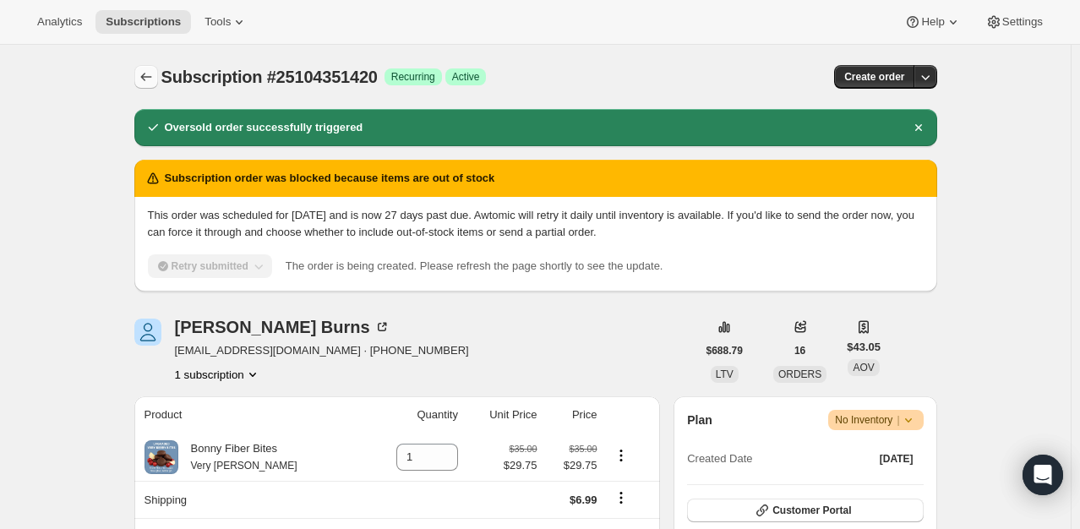
click at [148, 76] on icon "Subscriptions" at bounding box center [146, 76] width 17 height 17
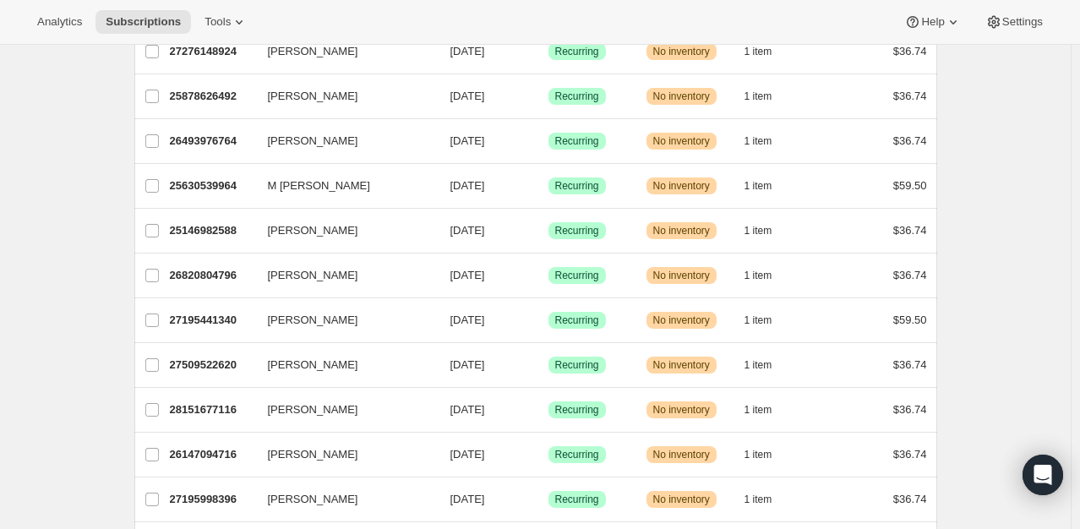
scroll to position [717, 0]
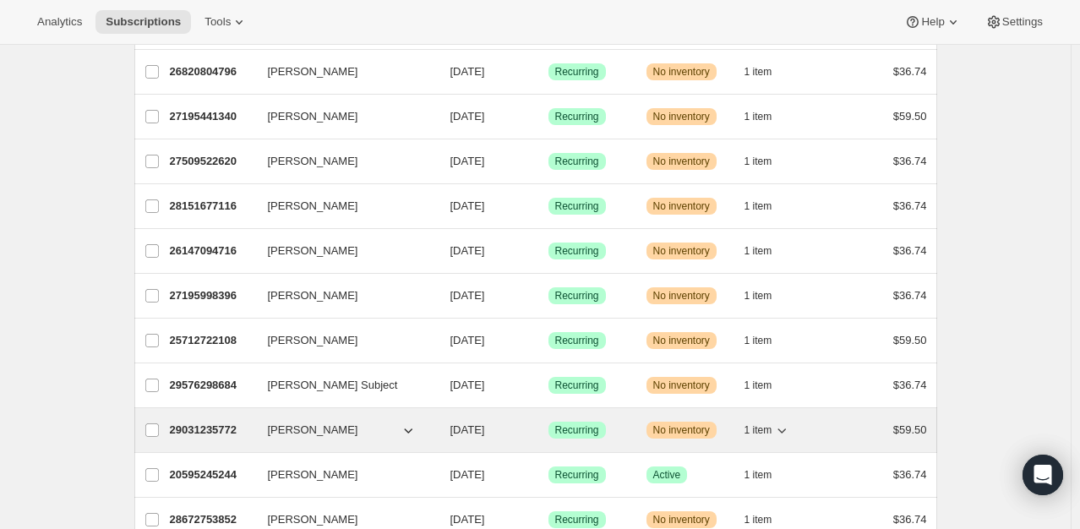
click at [199, 422] on p "29031235772" at bounding box center [212, 430] width 85 height 17
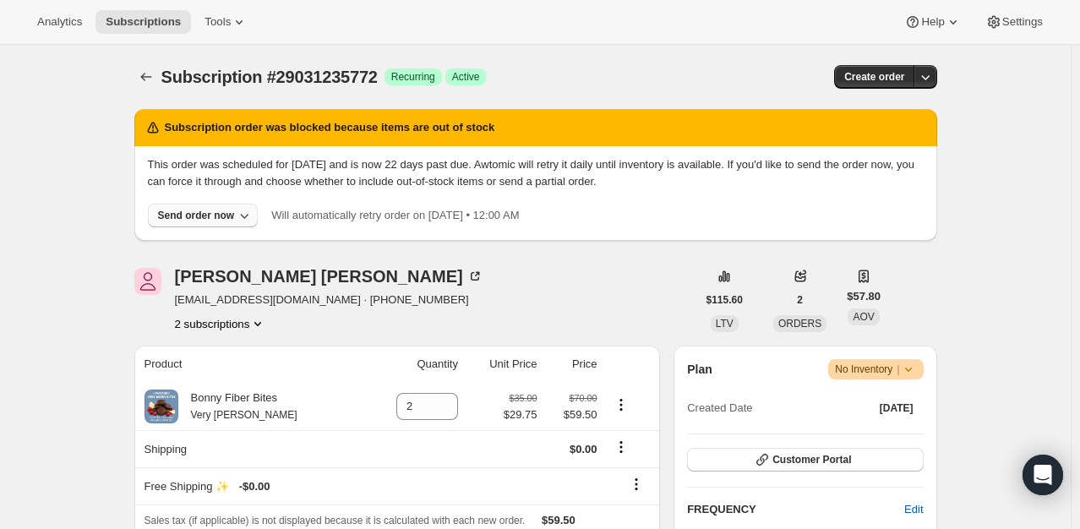
click at [203, 208] on button "Send order now" at bounding box center [203, 216] width 111 height 24
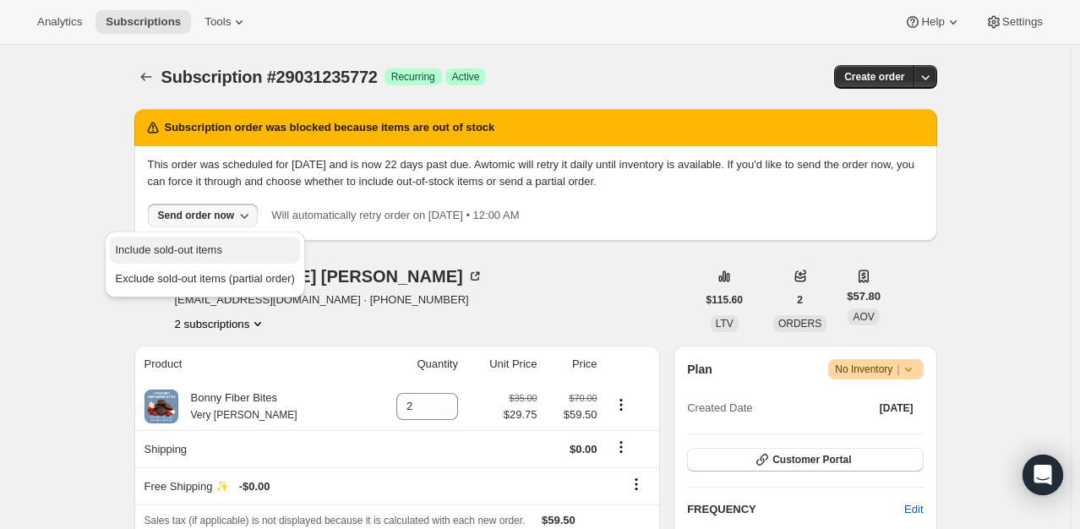
click at [203, 244] on span "Include sold-out items" at bounding box center [168, 249] width 106 height 13
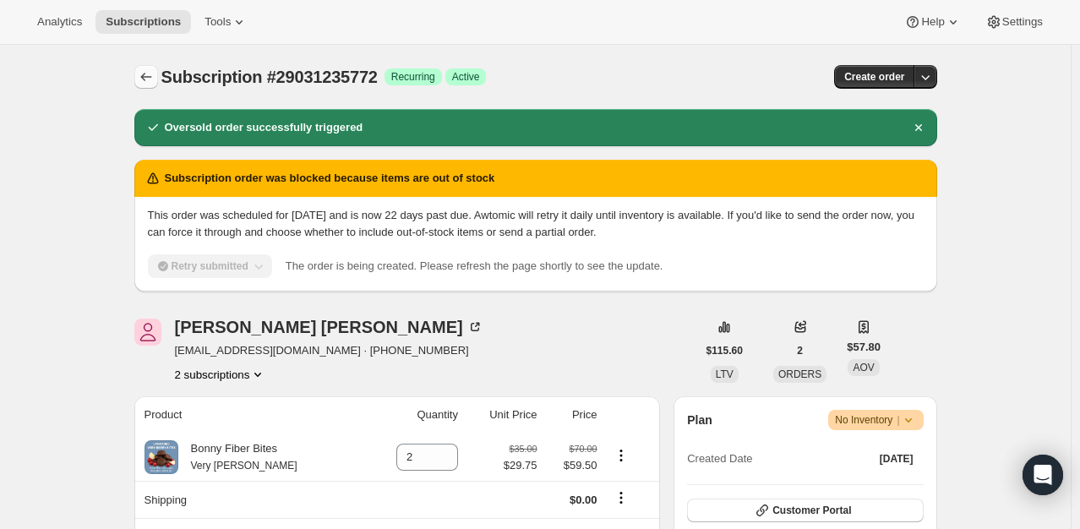
click at [155, 83] on icon "Subscriptions" at bounding box center [146, 76] width 17 height 17
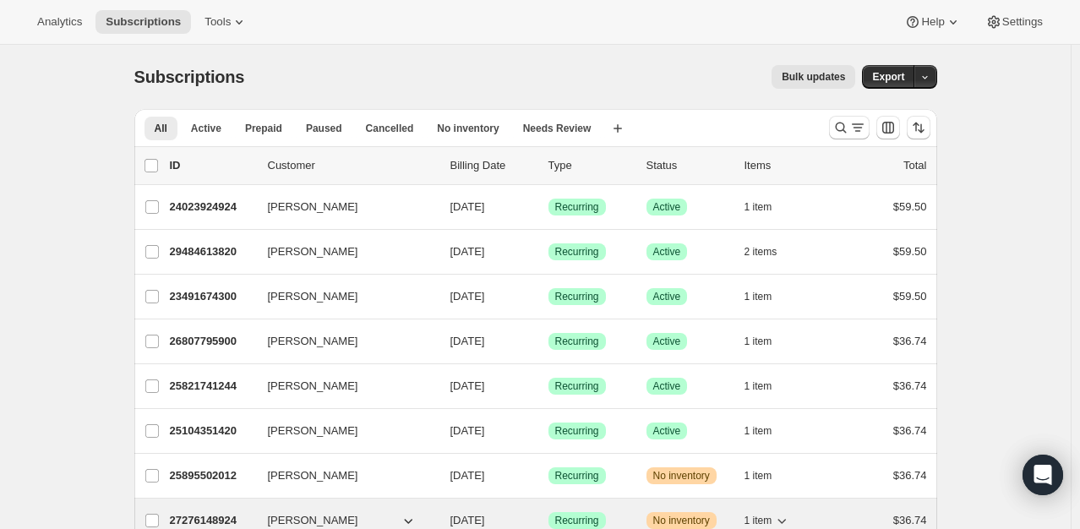
click at [210, 509] on div "27276148924 Susan Giles 09/10/2025 Success Recurring Warning No inventory 1 ite…" at bounding box center [548, 521] width 757 height 24
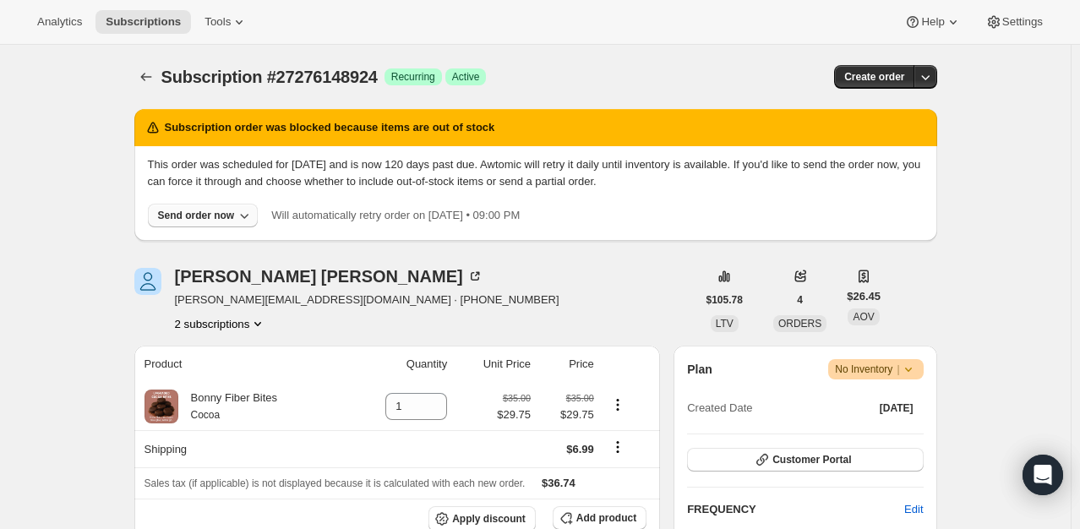
click at [211, 215] on div "Send order now" at bounding box center [196, 216] width 77 height 14
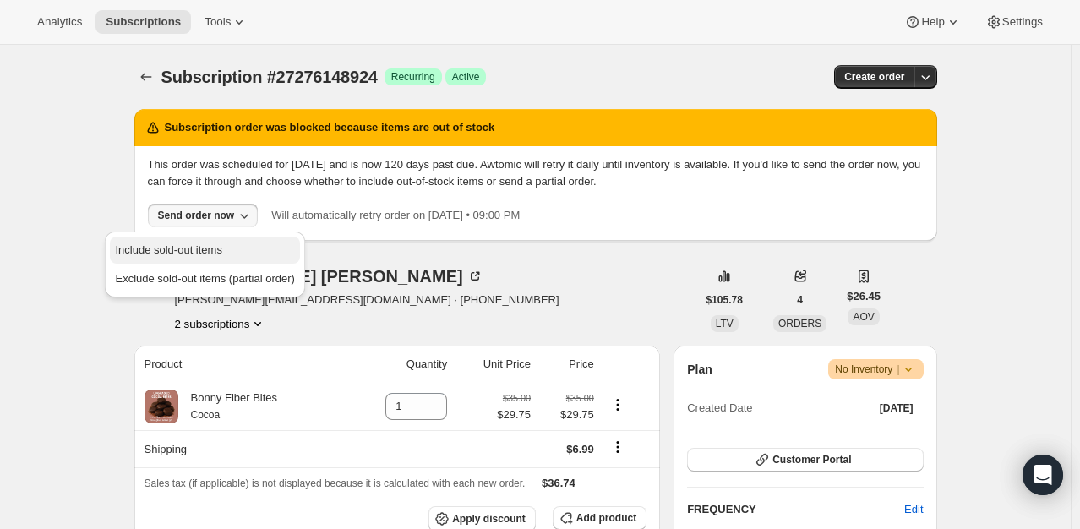
click at [200, 248] on span "Include sold-out items" at bounding box center [168, 249] width 106 height 13
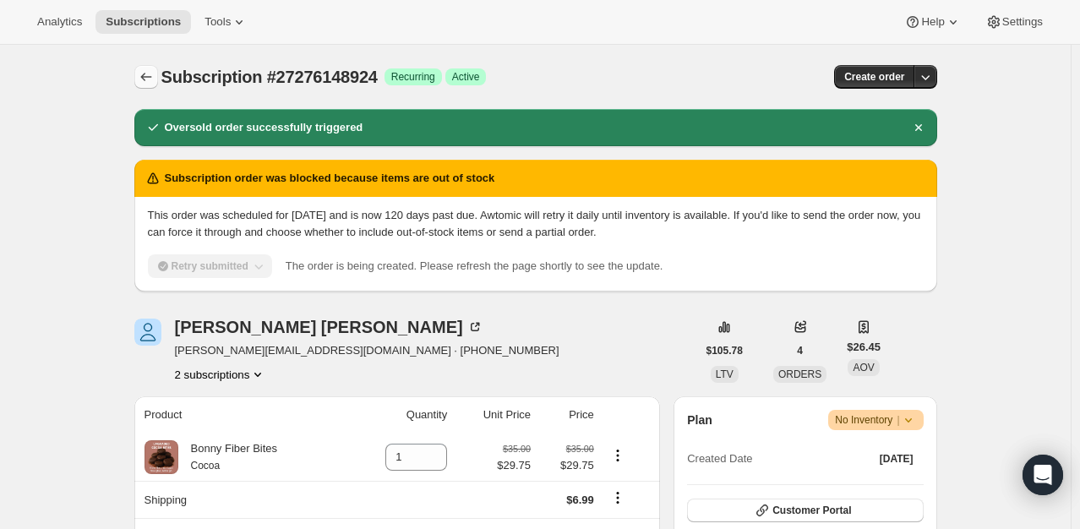
click at [150, 79] on icon "Subscriptions" at bounding box center [146, 76] width 17 height 17
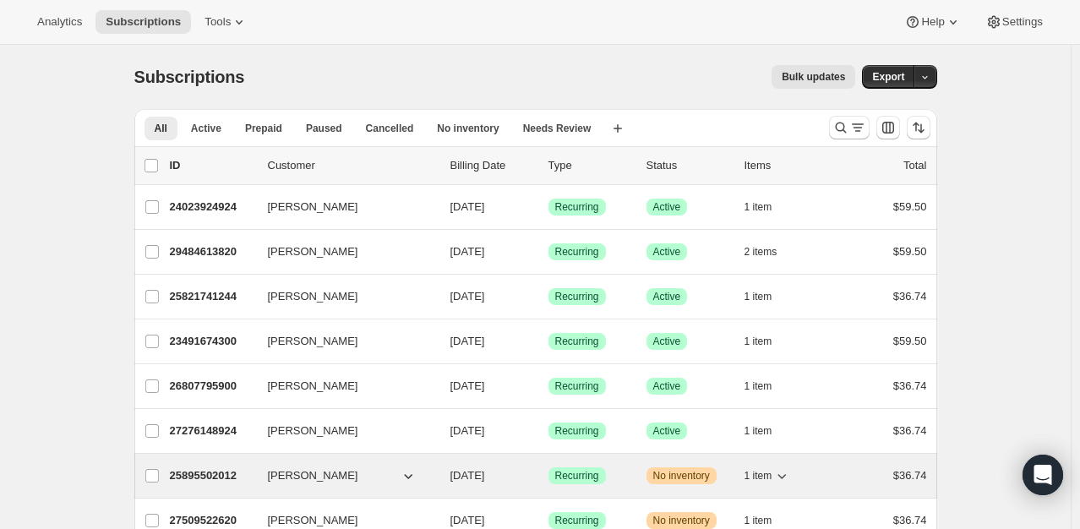
click at [216, 471] on p "25895502012" at bounding box center [212, 475] width 85 height 17
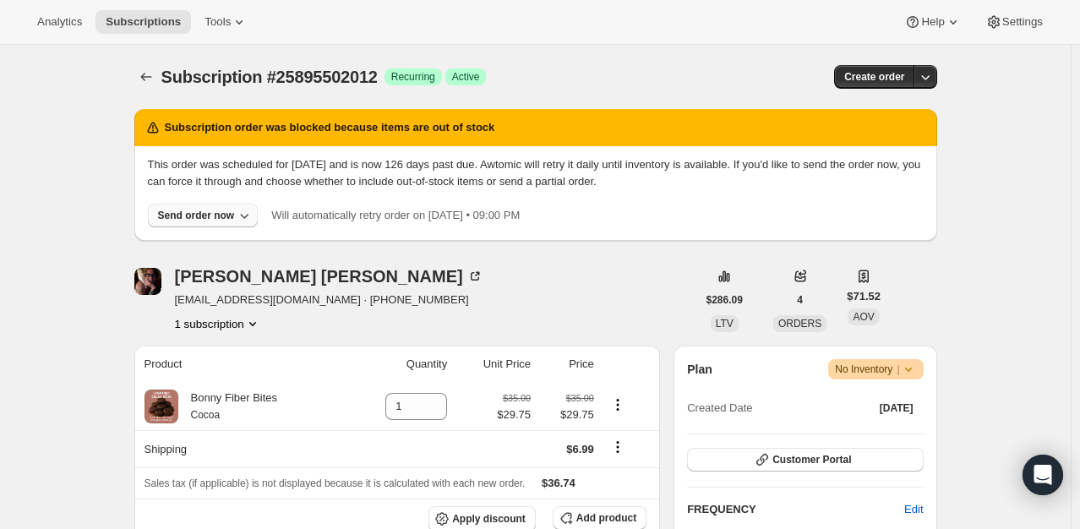
click at [199, 222] on button "Send order now" at bounding box center [203, 216] width 111 height 24
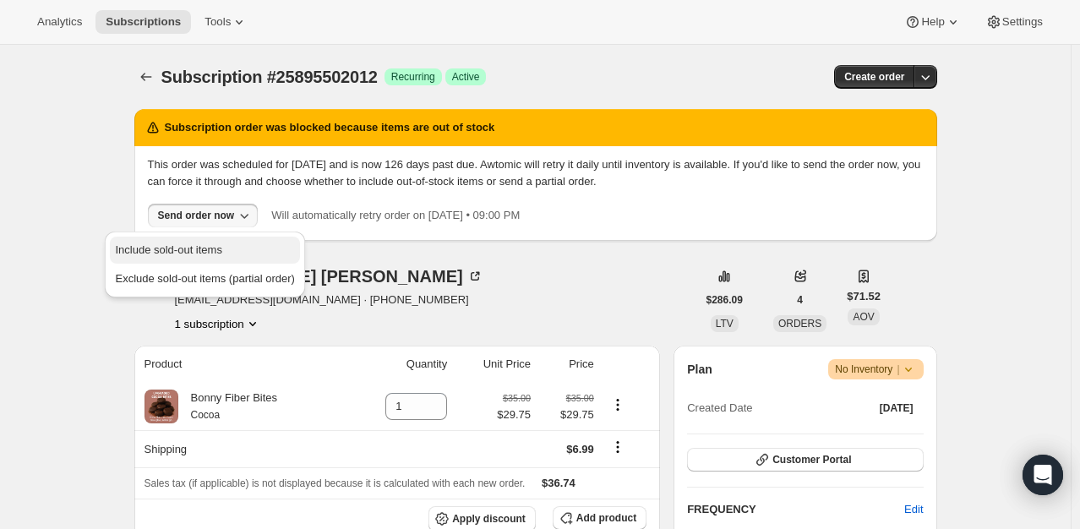
click at [197, 248] on span "Include sold-out items" at bounding box center [168, 249] width 106 height 13
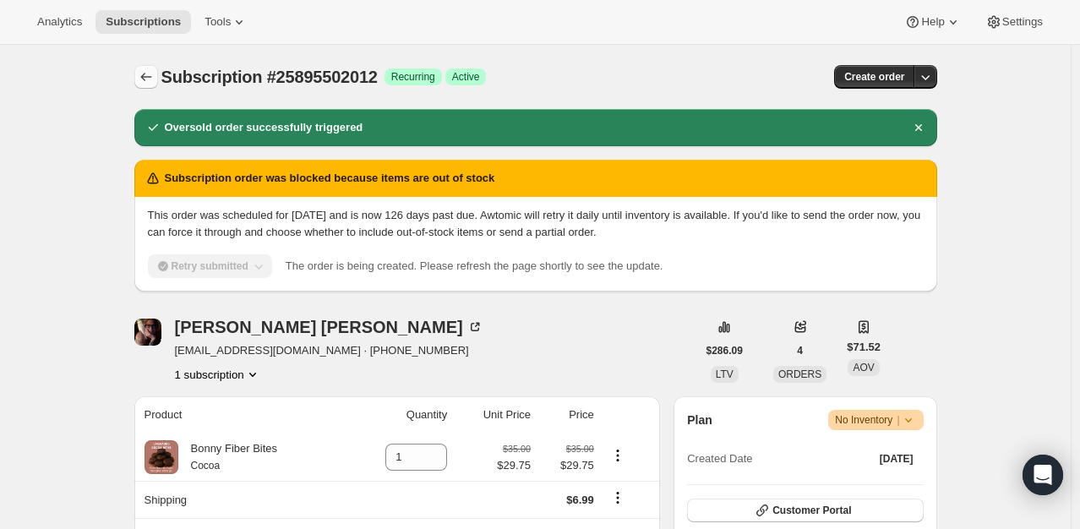
click at [148, 76] on icon "Subscriptions" at bounding box center [146, 76] width 17 height 17
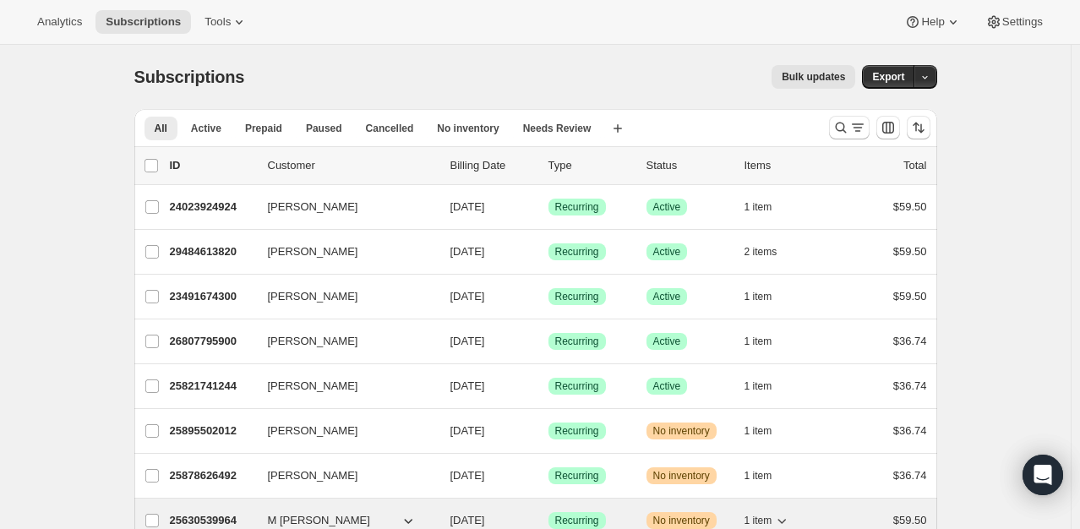
click at [209, 509] on div "25630539964 M Jennifer WOODBERY 09/10/2025 Success Recurring Warning No invento…" at bounding box center [548, 521] width 757 height 24
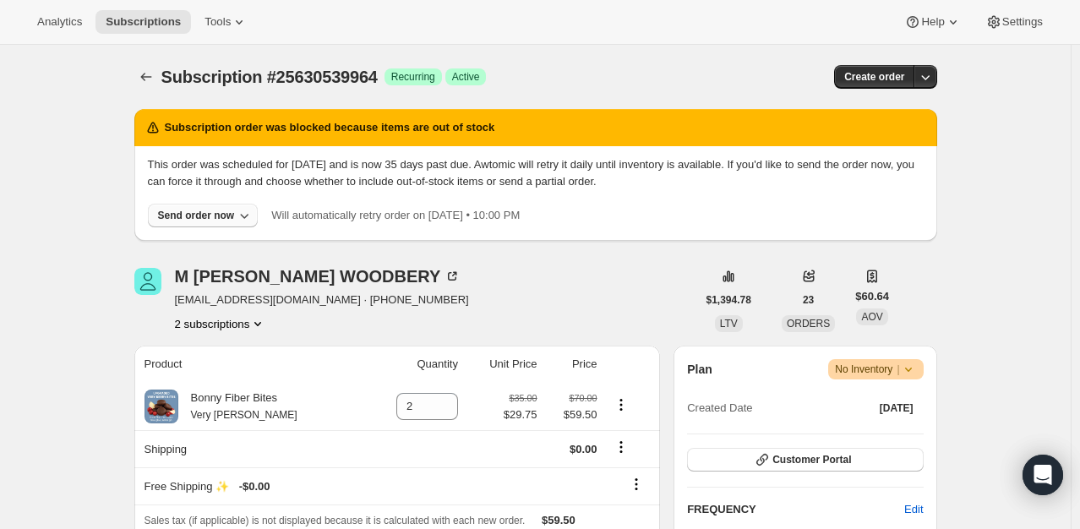
click at [183, 219] on div "Send order now" at bounding box center [196, 216] width 77 height 14
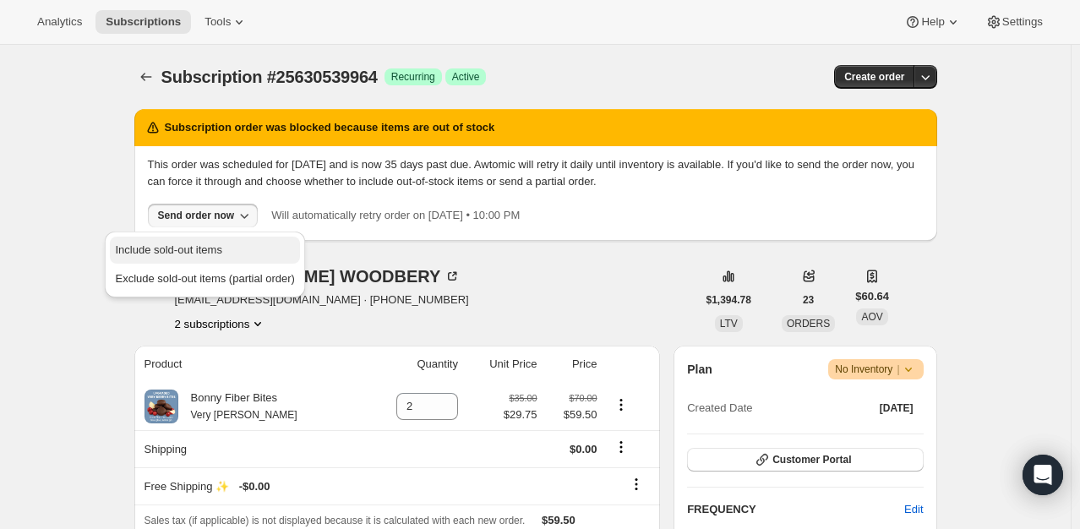
click at [192, 245] on span "Include sold-out items" at bounding box center [168, 249] width 106 height 13
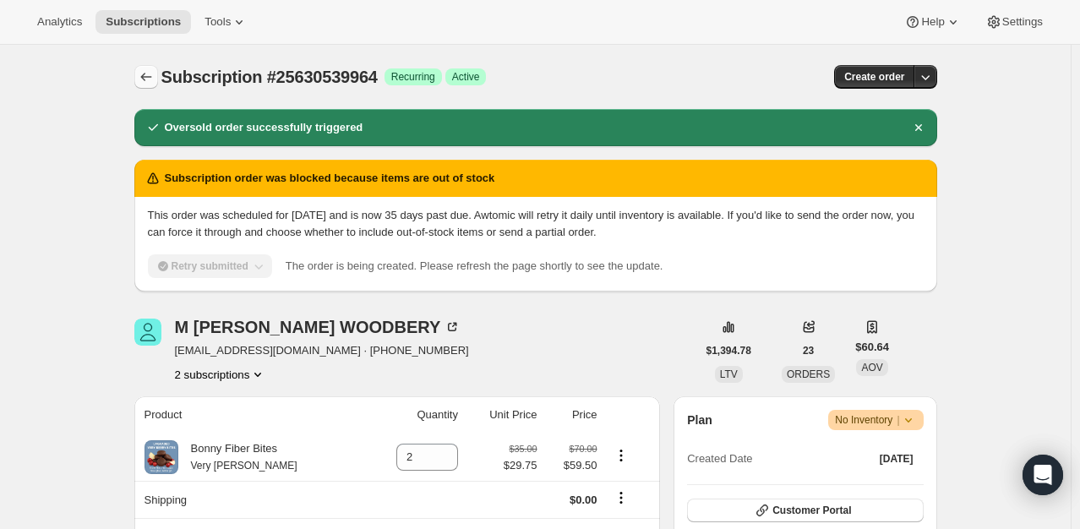
click at [155, 74] on icon "Subscriptions" at bounding box center [146, 76] width 17 height 17
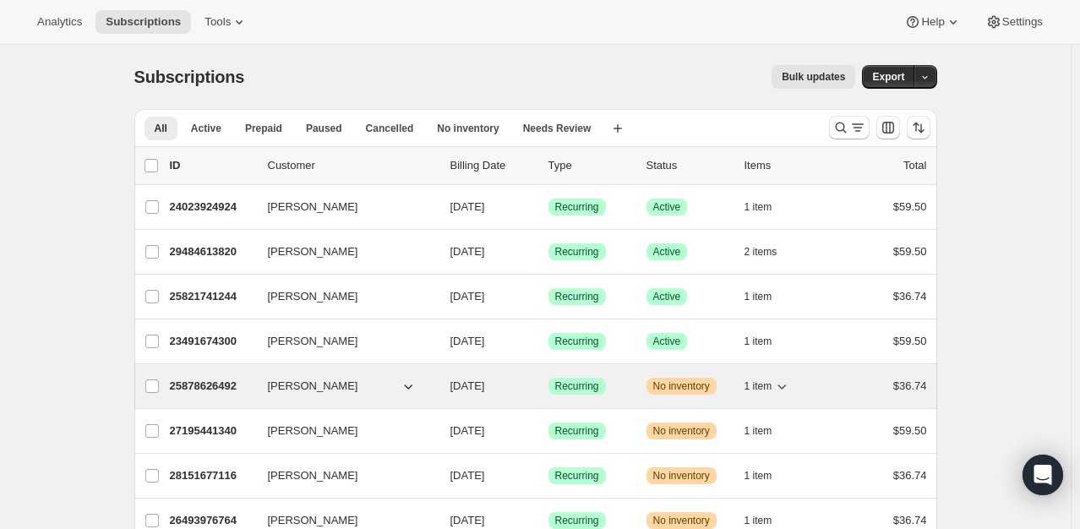
click at [200, 382] on p "25878626492" at bounding box center [212, 386] width 85 height 17
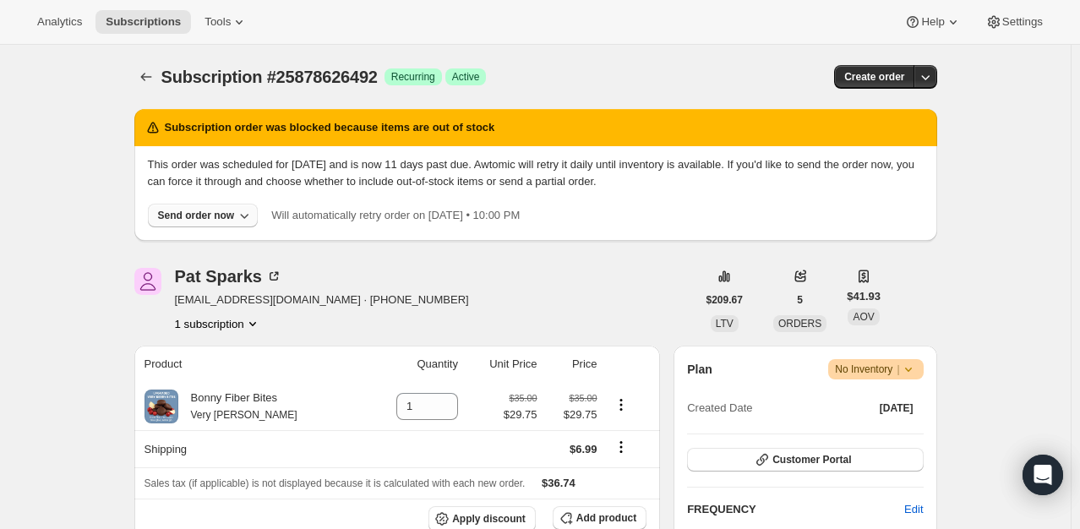
click at [193, 218] on div "Send order now" at bounding box center [196, 216] width 77 height 14
click at [191, 258] on span "Include sold-out items" at bounding box center [204, 250] width 179 height 17
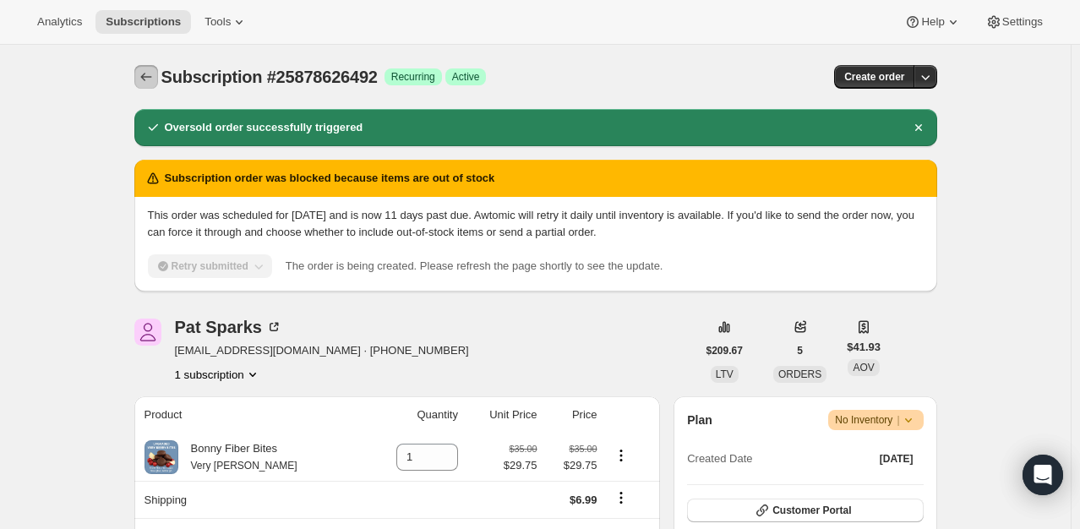
click at [150, 78] on icon "Subscriptions" at bounding box center [146, 76] width 17 height 17
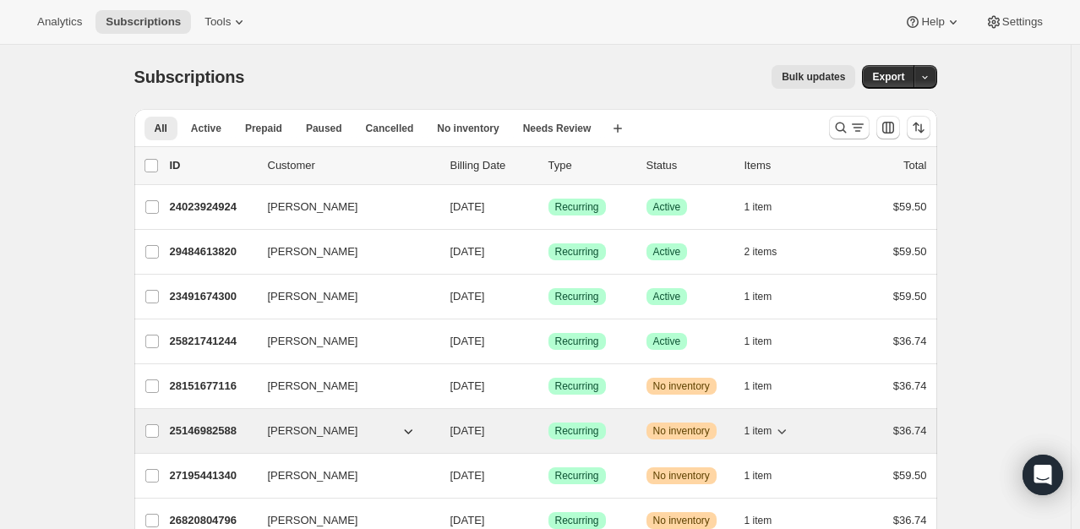
click at [234, 429] on p "25146982588" at bounding box center [212, 431] width 85 height 17
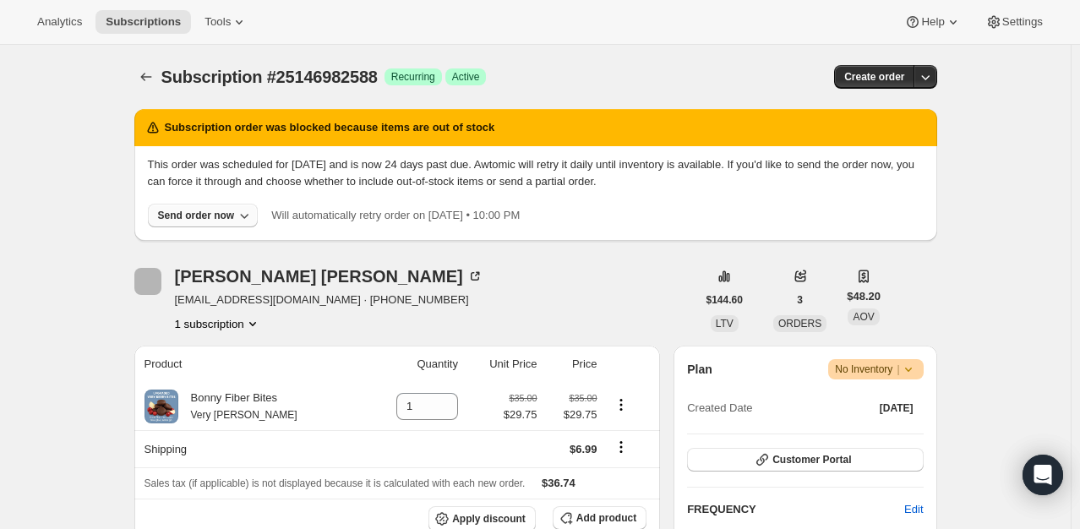
click at [216, 212] on div "Send order now" at bounding box center [196, 216] width 77 height 14
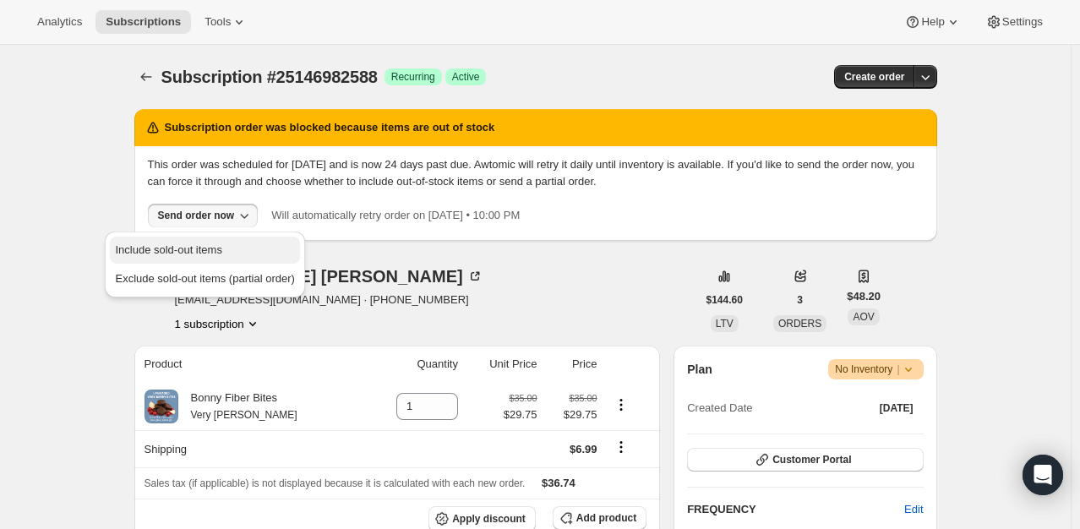
click at [201, 251] on span "Include sold-out items" at bounding box center [168, 249] width 106 height 13
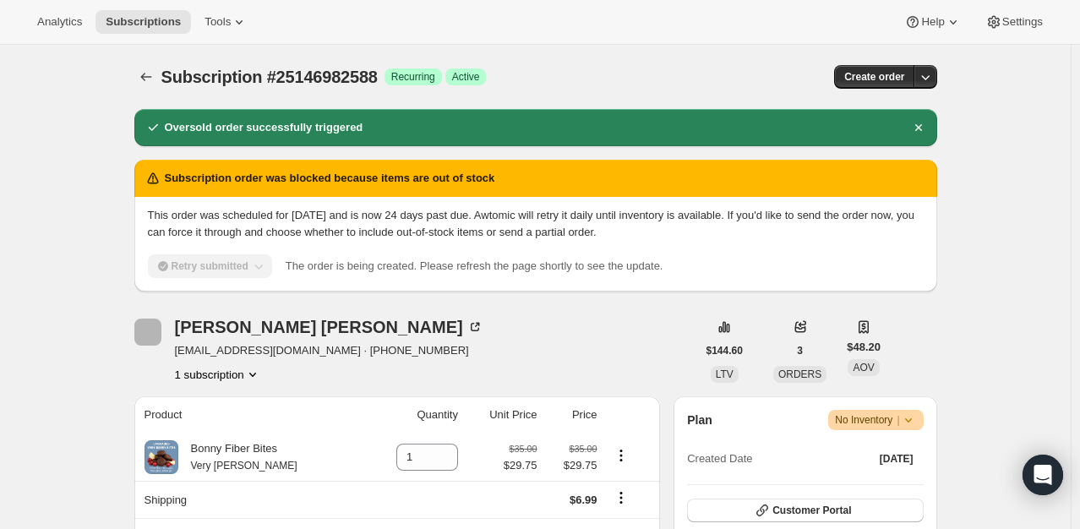
click at [143, 69] on icon "Subscriptions" at bounding box center [146, 76] width 17 height 17
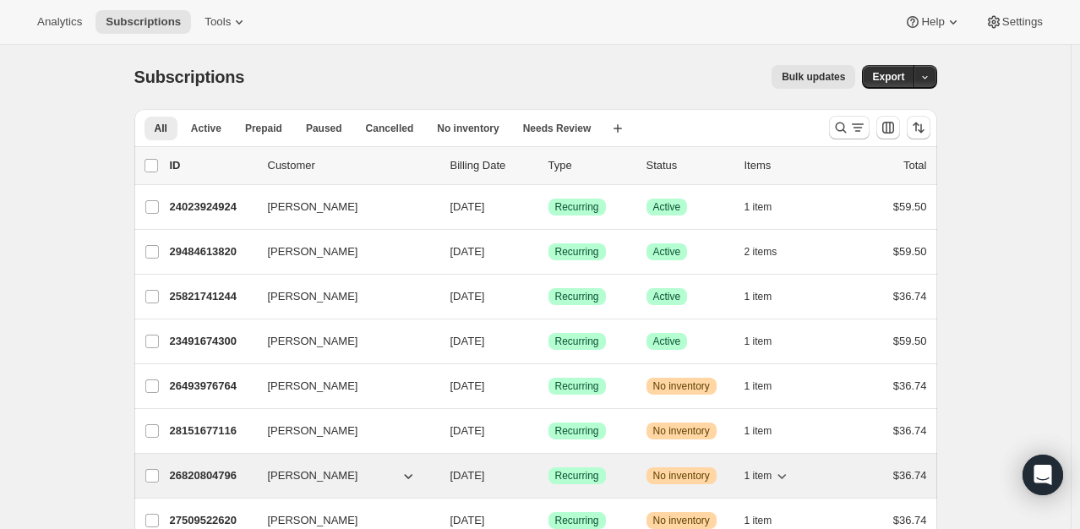
click at [210, 471] on p "26820804796" at bounding box center [212, 475] width 85 height 17
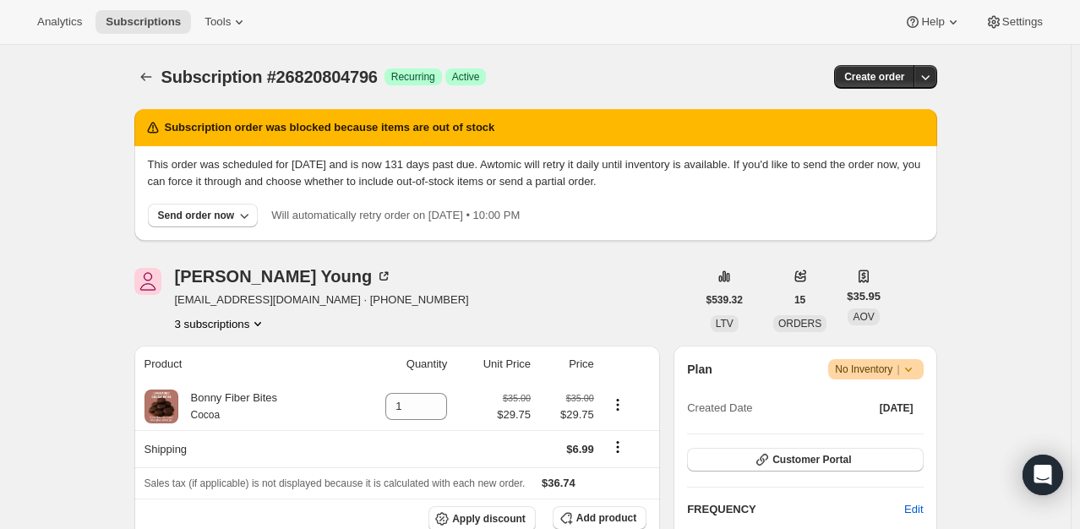
click at [203, 201] on div "This order was scheduled for May 2, 2025 and is now 131 days past due. Awtomic …" at bounding box center [536, 191] width 776 height 71
click at [205, 215] on div "Send order now" at bounding box center [196, 216] width 77 height 14
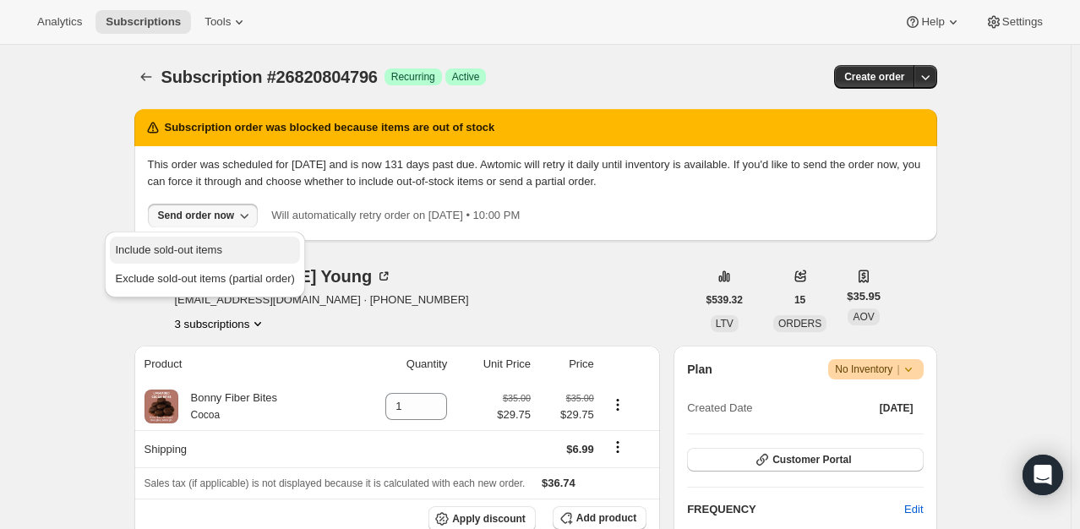
click at [199, 247] on span "Include sold-out items" at bounding box center [168, 249] width 106 height 13
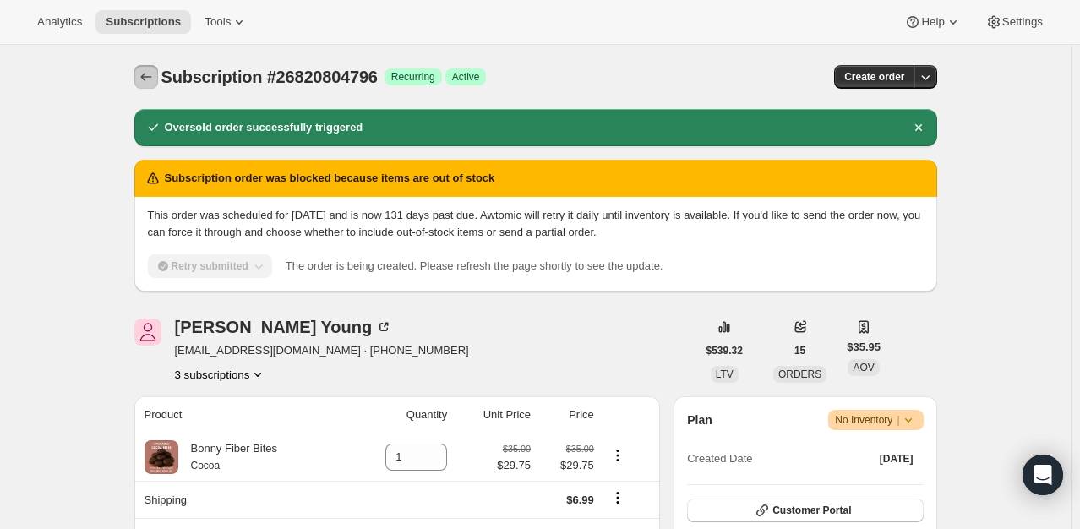
click at [150, 80] on icon "Subscriptions" at bounding box center [146, 76] width 17 height 17
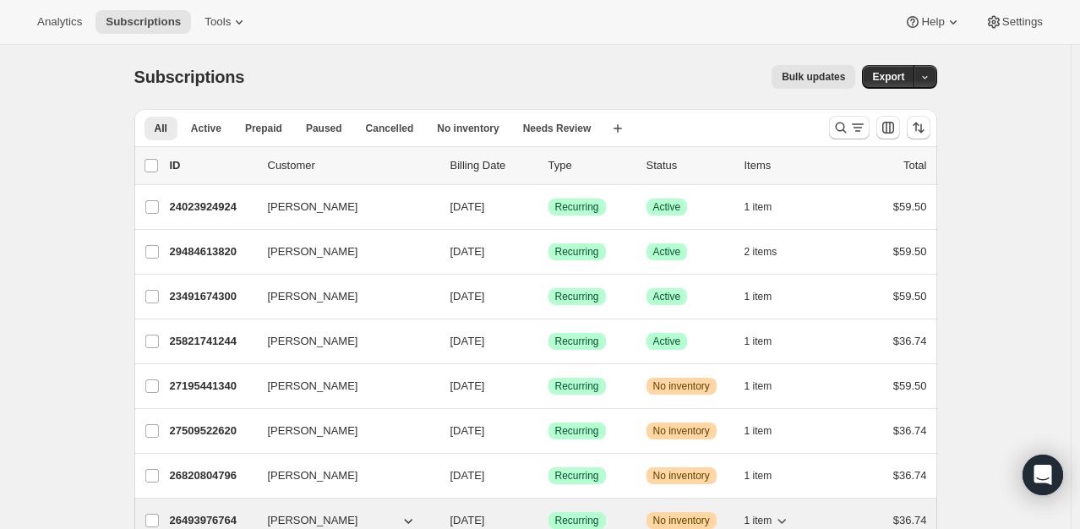
click at [203, 512] on p "26493976764" at bounding box center [212, 520] width 85 height 17
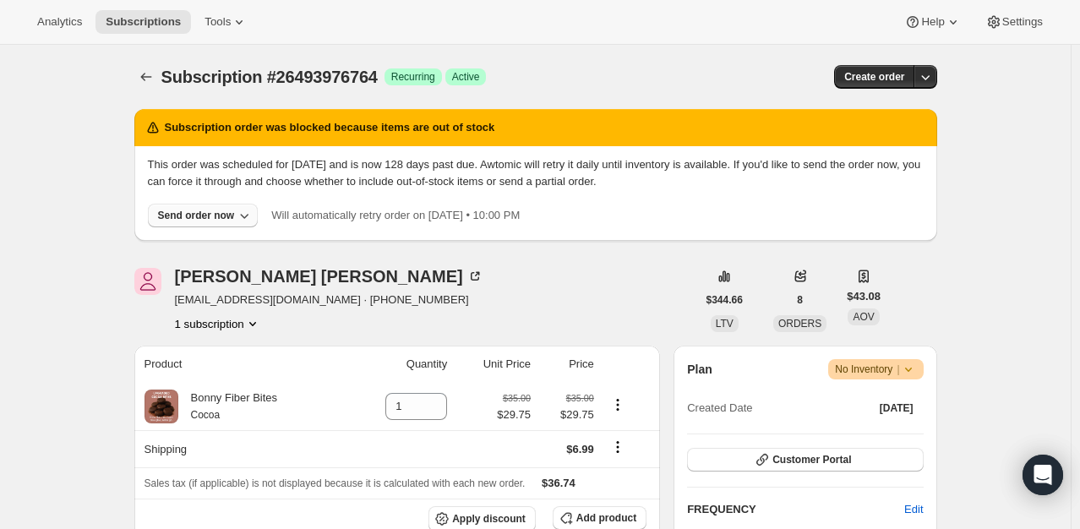
click at [200, 208] on button "Send order now" at bounding box center [203, 216] width 111 height 24
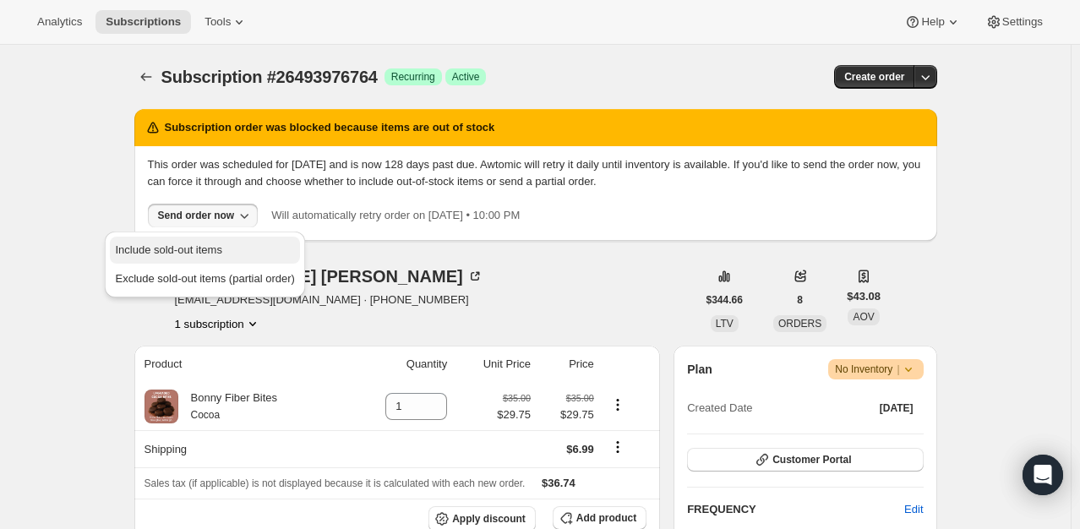
click at [201, 237] on button "Include sold-out items" at bounding box center [204, 250] width 189 height 27
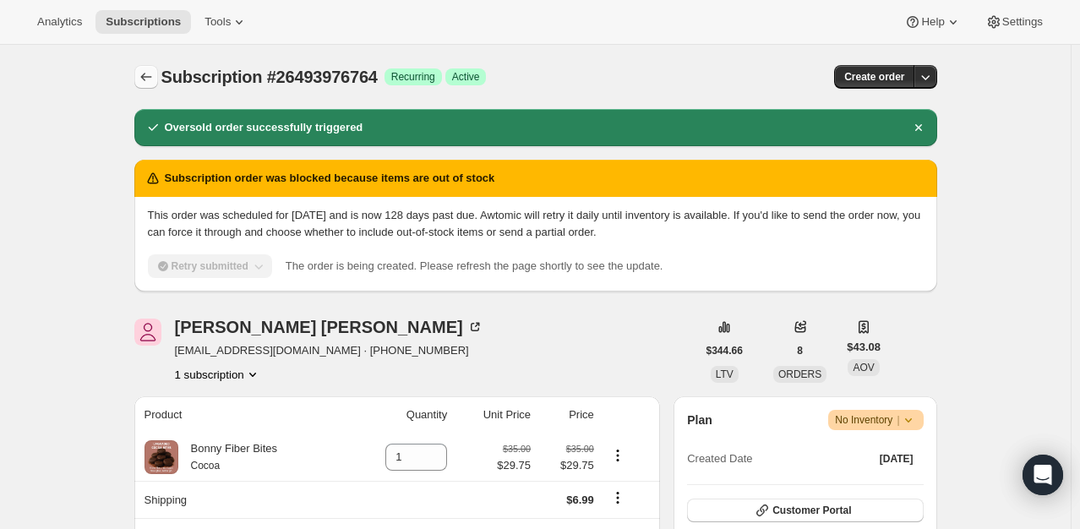
click at [148, 87] on button "Subscriptions" at bounding box center [146, 77] width 24 height 24
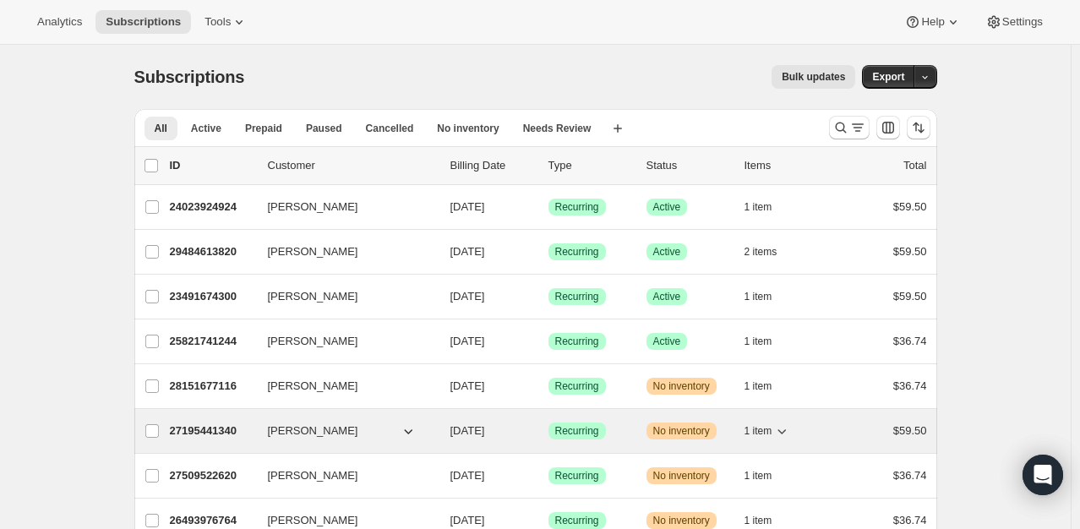
click at [212, 425] on p "27195441340" at bounding box center [212, 431] width 85 height 17
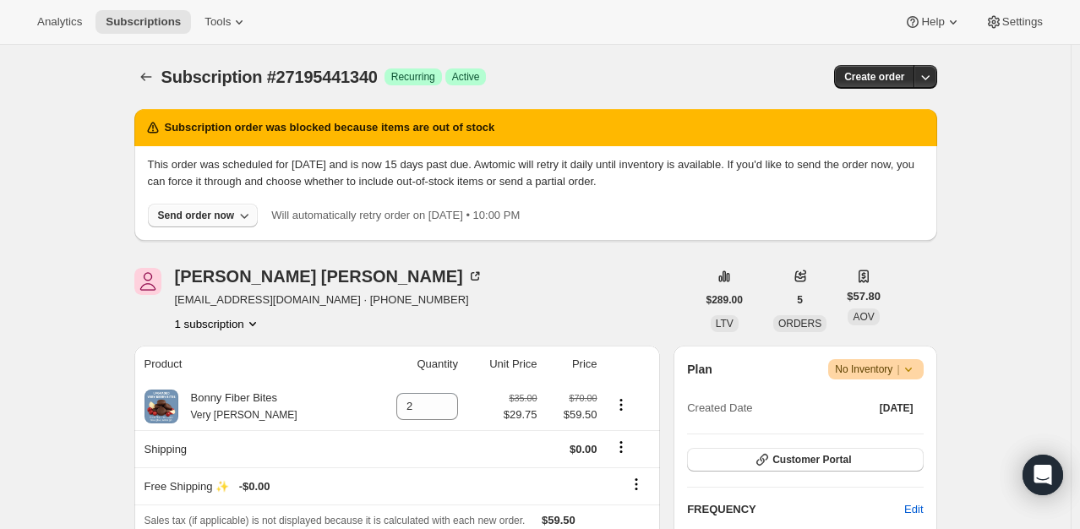
click at [212, 211] on div "Send order now" at bounding box center [196, 216] width 77 height 14
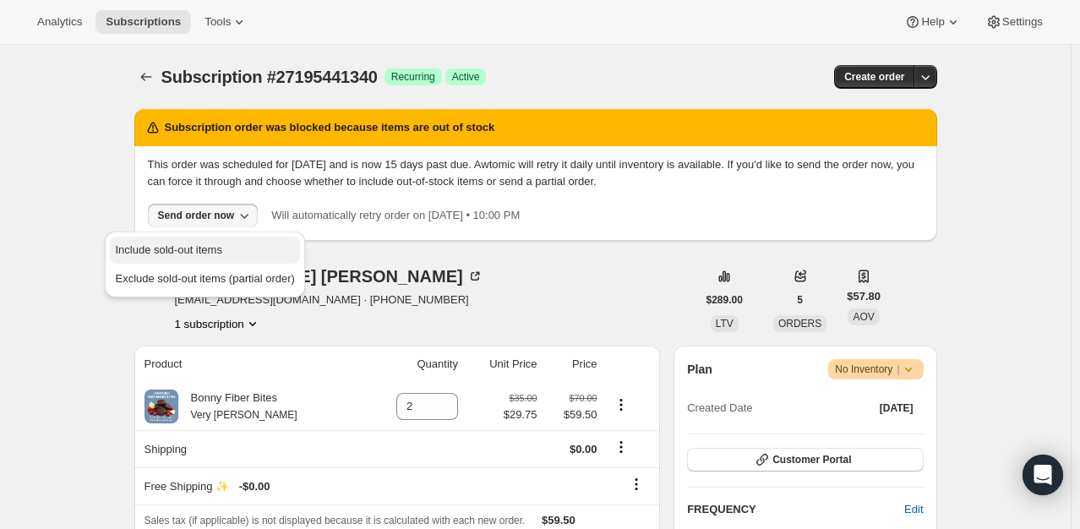
click at [212, 249] on span "Include sold-out items" at bounding box center [168, 249] width 106 height 13
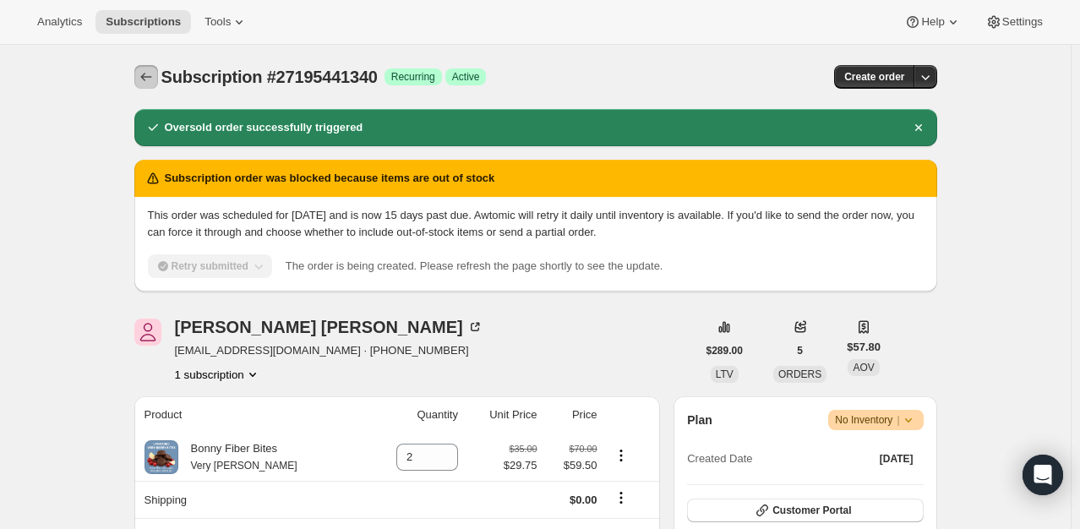
click at [144, 81] on icon "Subscriptions" at bounding box center [146, 76] width 17 height 17
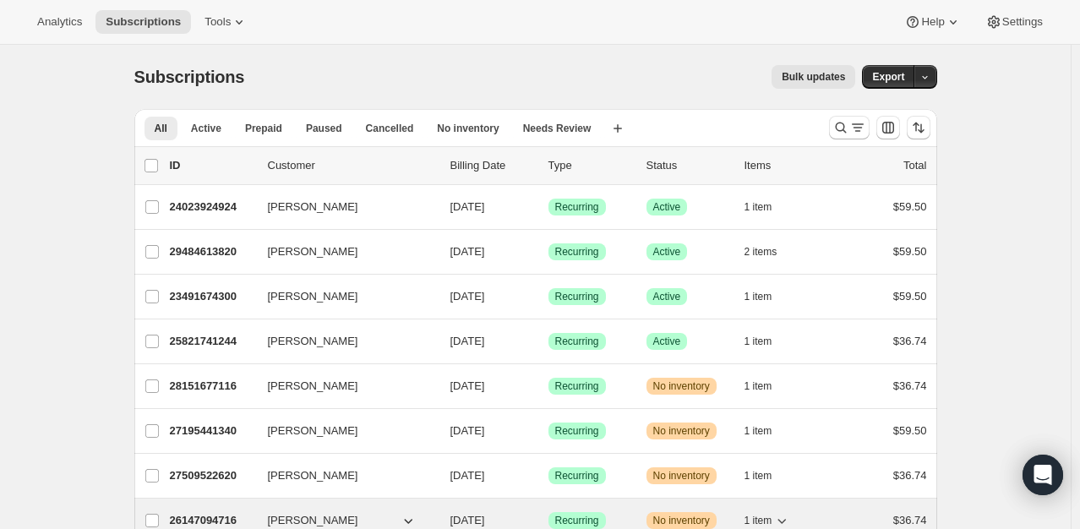
click at [202, 515] on p "26147094716" at bounding box center [212, 520] width 85 height 17
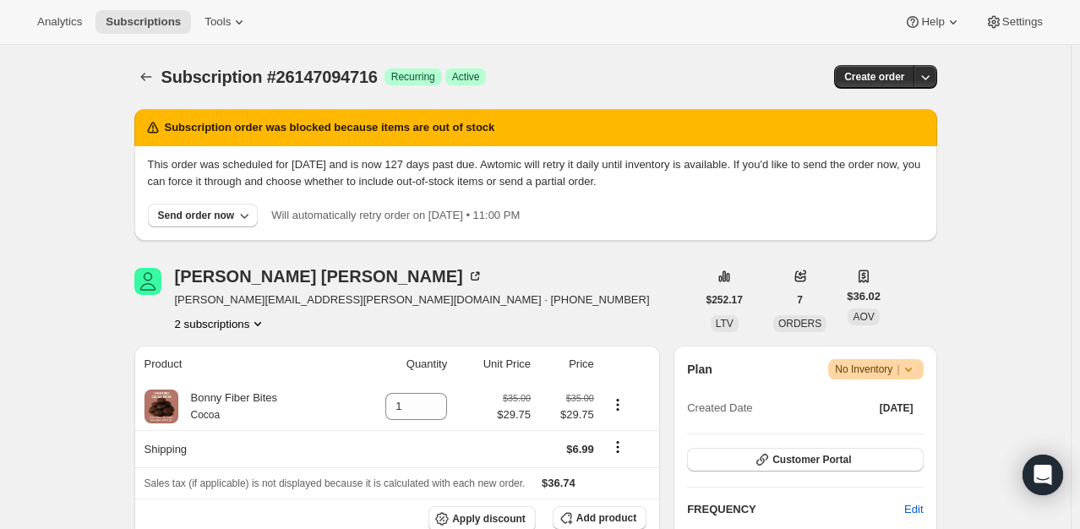
click at [194, 227] on div "This order was scheduled for [DATE] and is now 127 days past due. Awtomic will …" at bounding box center [535, 193] width 803 height 95
click at [189, 215] on div "Send order now" at bounding box center [196, 216] width 77 height 14
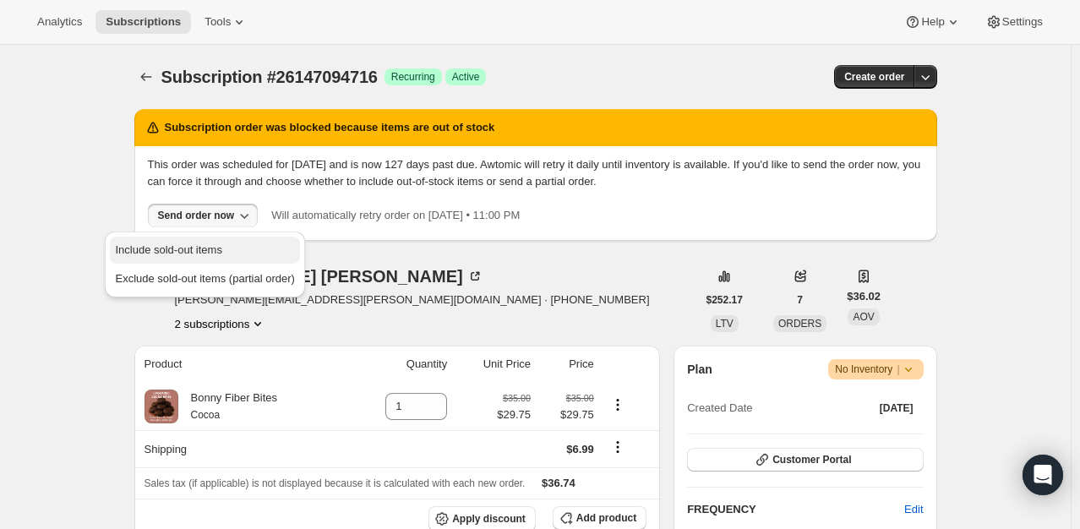
click at [191, 243] on span "Include sold-out items" at bounding box center [168, 249] width 106 height 13
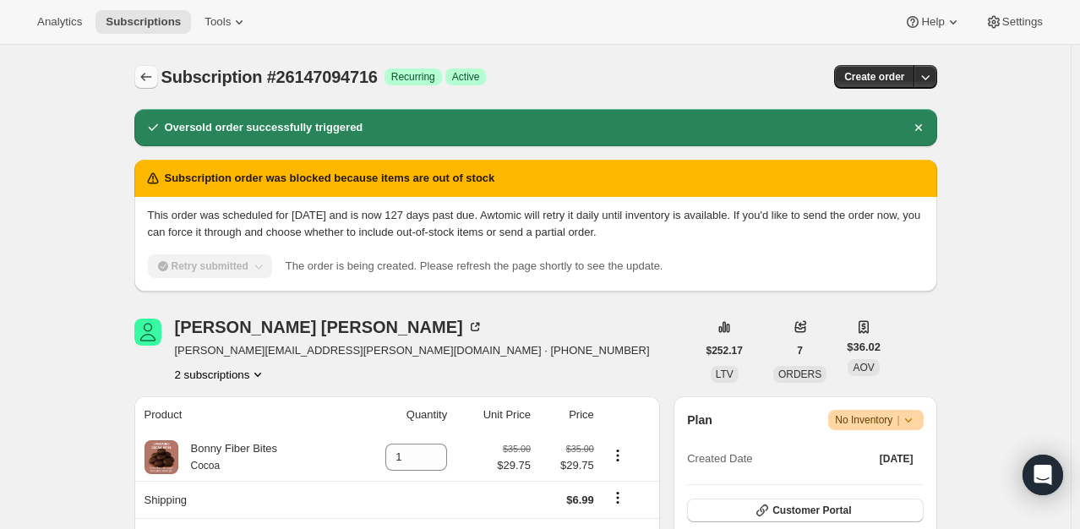
click at [146, 79] on icon "Subscriptions" at bounding box center [145, 77] width 11 height 8
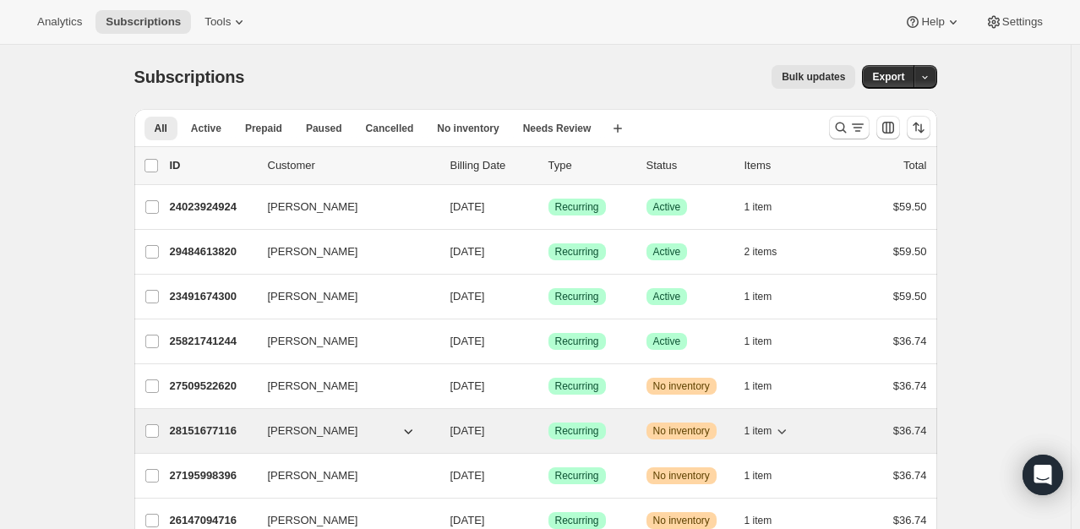
click at [206, 428] on p "28151677116" at bounding box center [212, 431] width 85 height 17
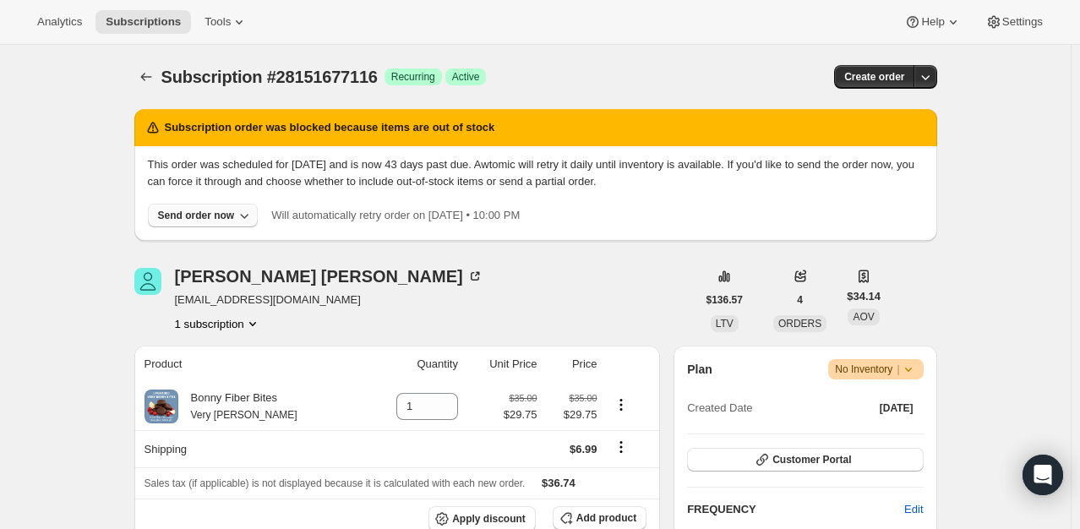
click at [223, 211] on div "Send order now" at bounding box center [196, 216] width 77 height 14
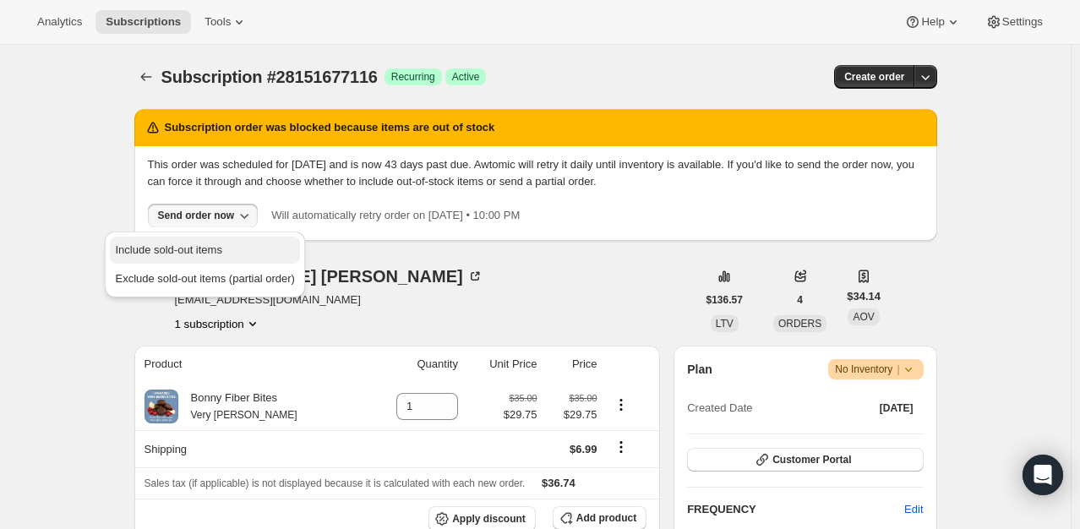
click at [189, 254] on span "Include sold-out items" at bounding box center [168, 249] width 106 height 13
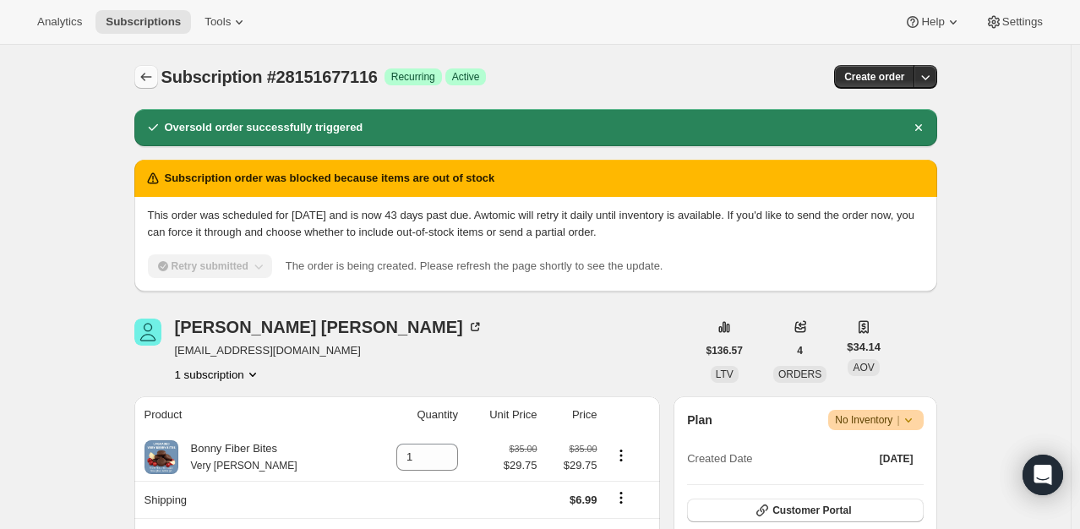
click at [149, 81] on icon "Subscriptions" at bounding box center [146, 76] width 17 height 17
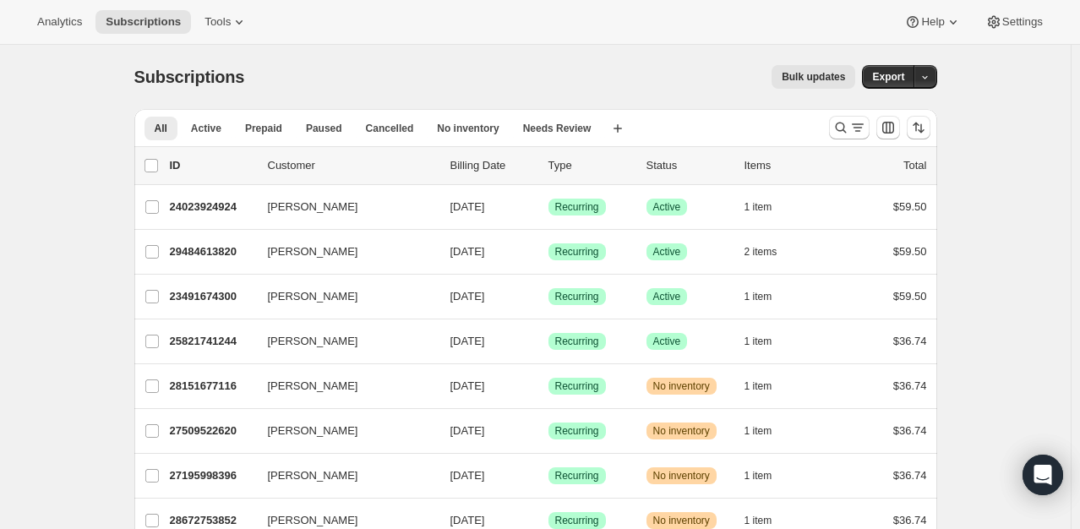
scroll to position [515, 0]
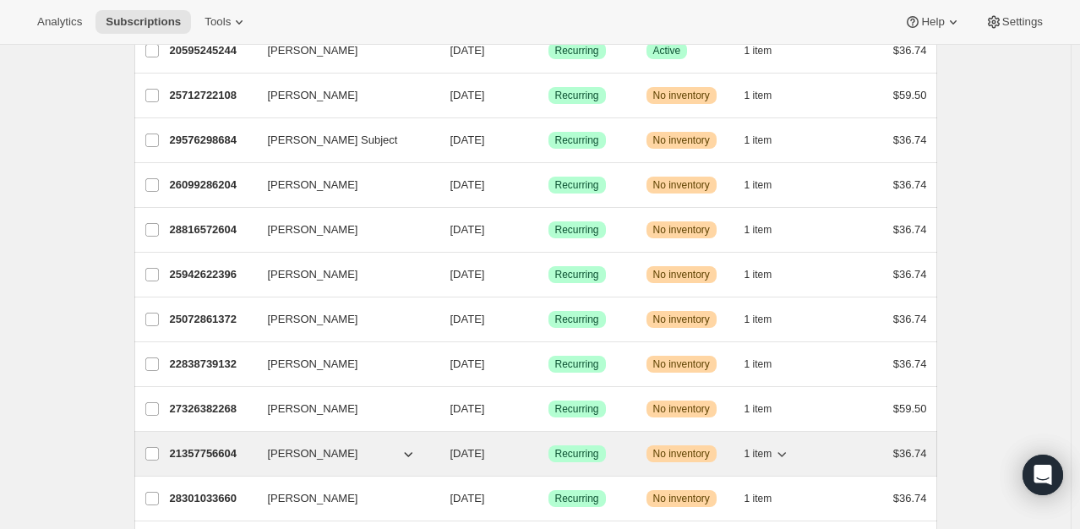
click at [189, 449] on p "21357756604" at bounding box center [212, 453] width 85 height 17
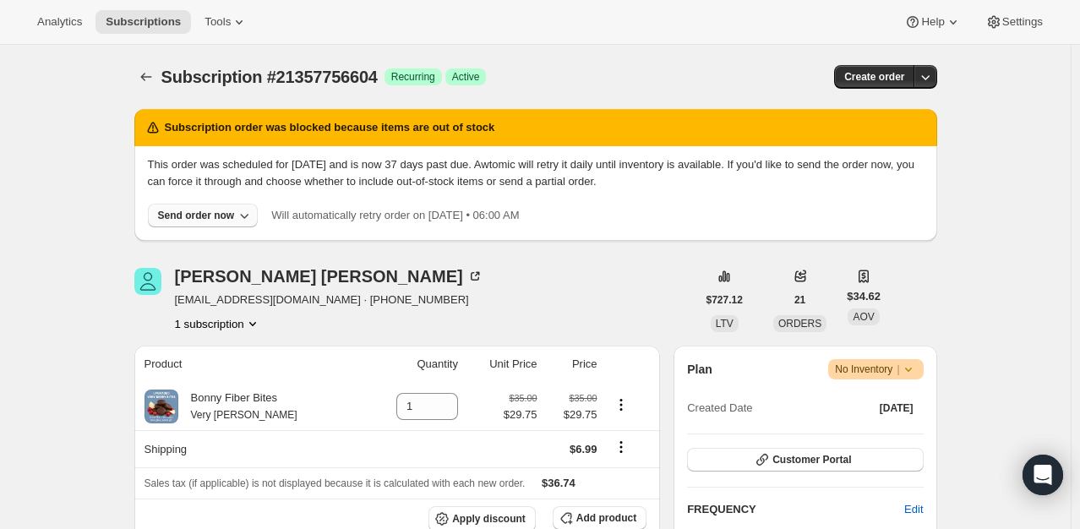
click at [198, 216] on div "Send order now" at bounding box center [196, 216] width 77 height 14
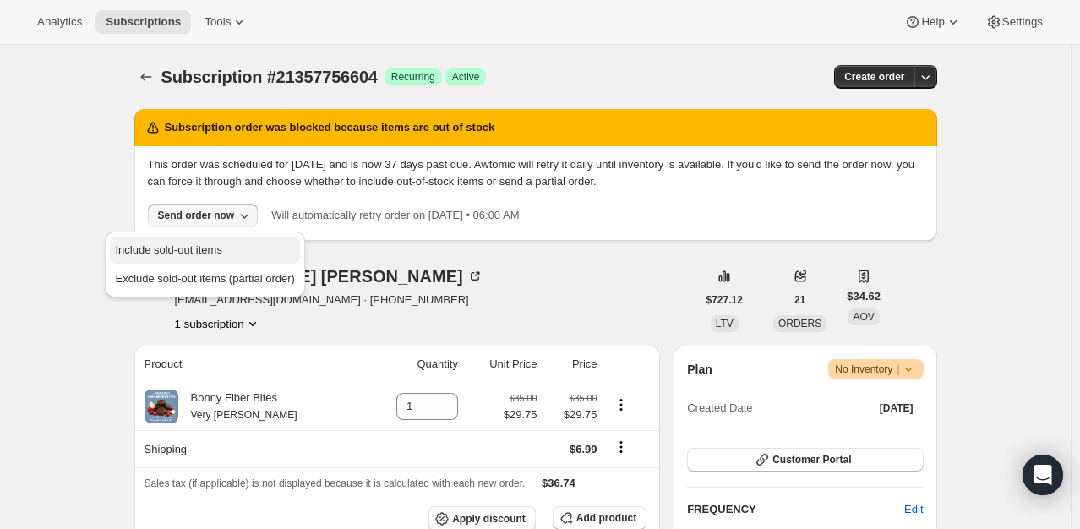
click at [196, 246] on span "Include sold-out items" at bounding box center [168, 249] width 106 height 13
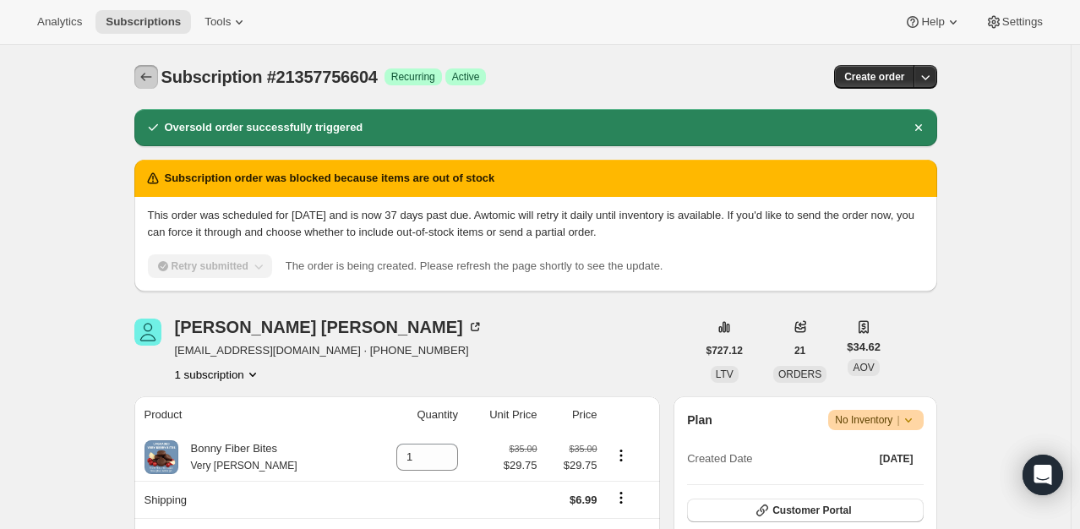
click at [147, 80] on icon "Subscriptions" at bounding box center [146, 76] width 17 height 17
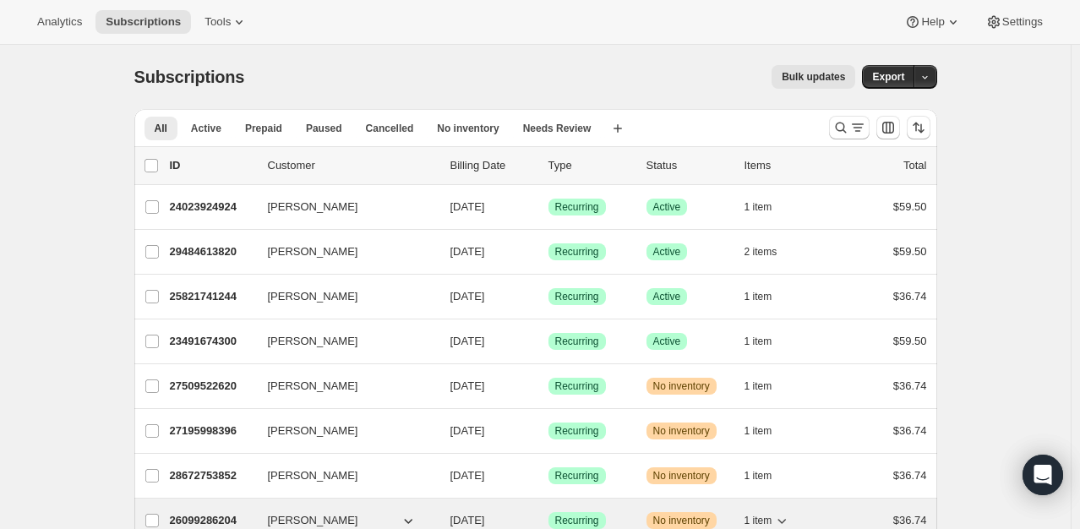
click at [223, 509] on div "26099286204 [PERSON_NAME] [DATE] Success Recurring Warning No inventory 1 item …" at bounding box center [548, 521] width 757 height 24
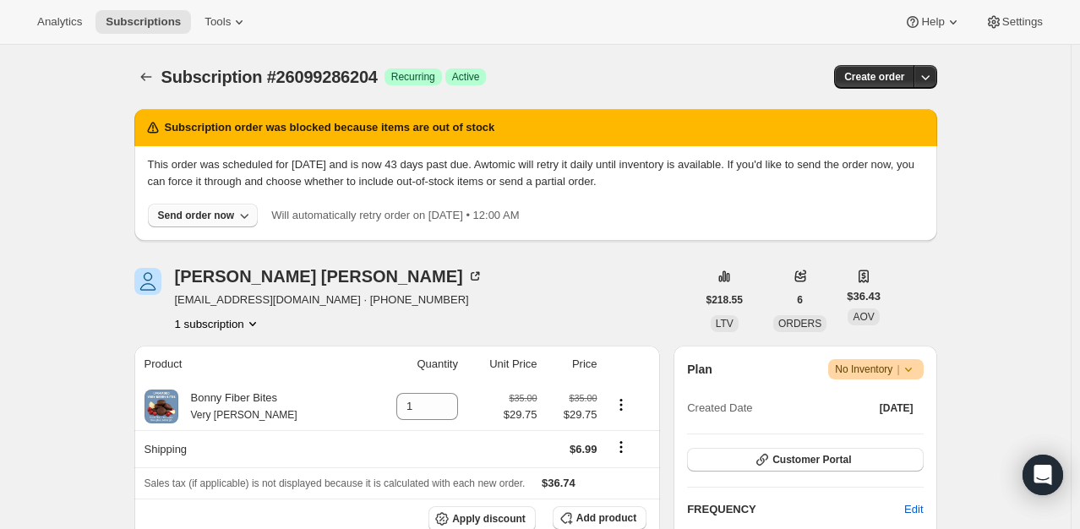
click at [202, 215] on div "Send order now" at bounding box center [196, 216] width 77 height 14
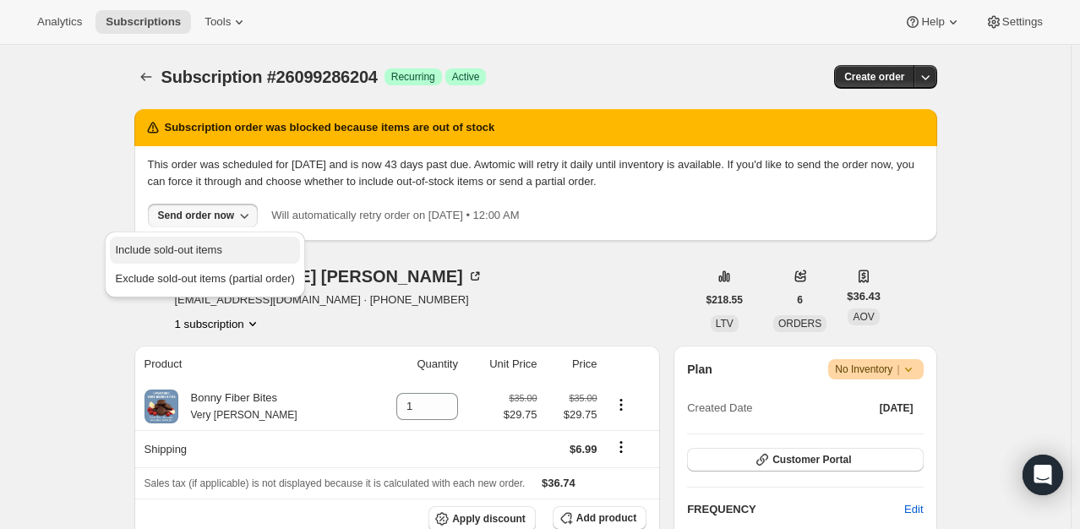
click at [200, 245] on span "Include sold-out items" at bounding box center [168, 249] width 106 height 13
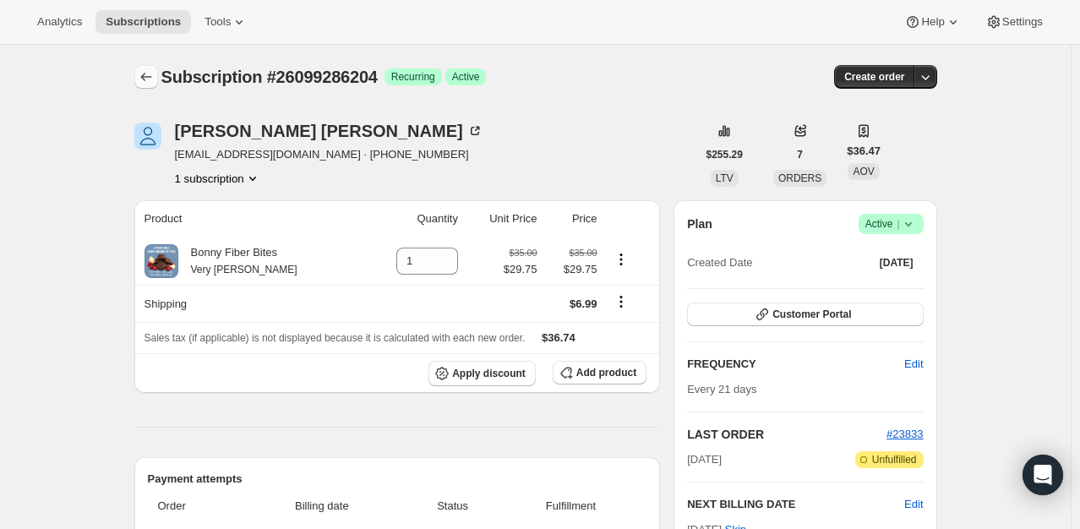
click at [149, 82] on icon "Subscriptions" at bounding box center [146, 76] width 17 height 17
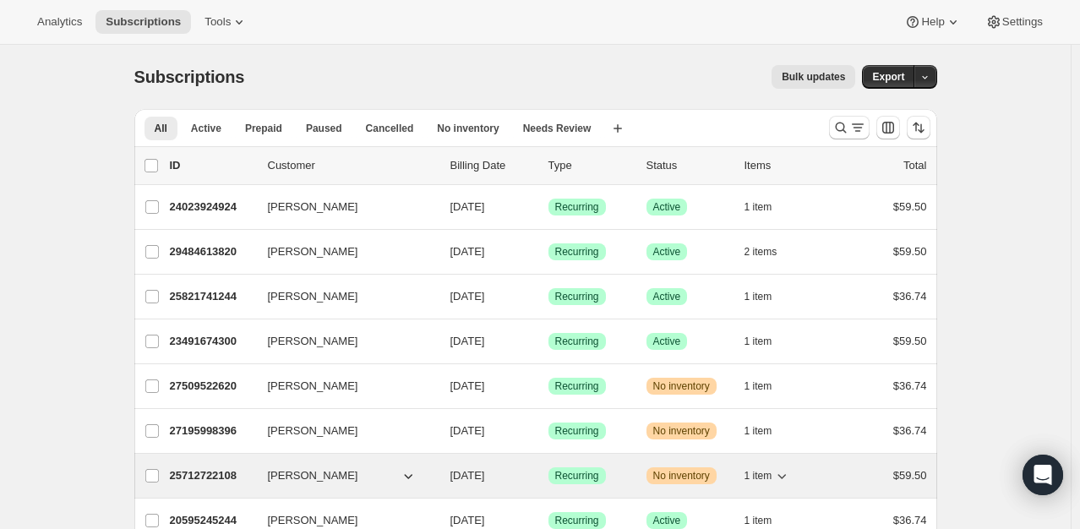
click at [204, 467] on p "25712722108" at bounding box center [212, 475] width 85 height 17
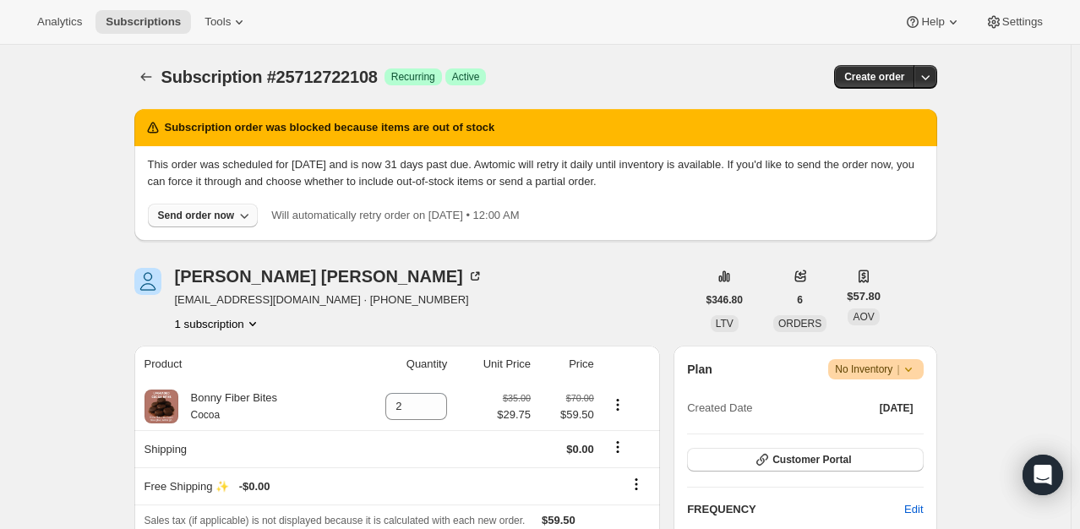
click at [204, 214] on div "Send order now" at bounding box center [196, 216] width 77 height 14
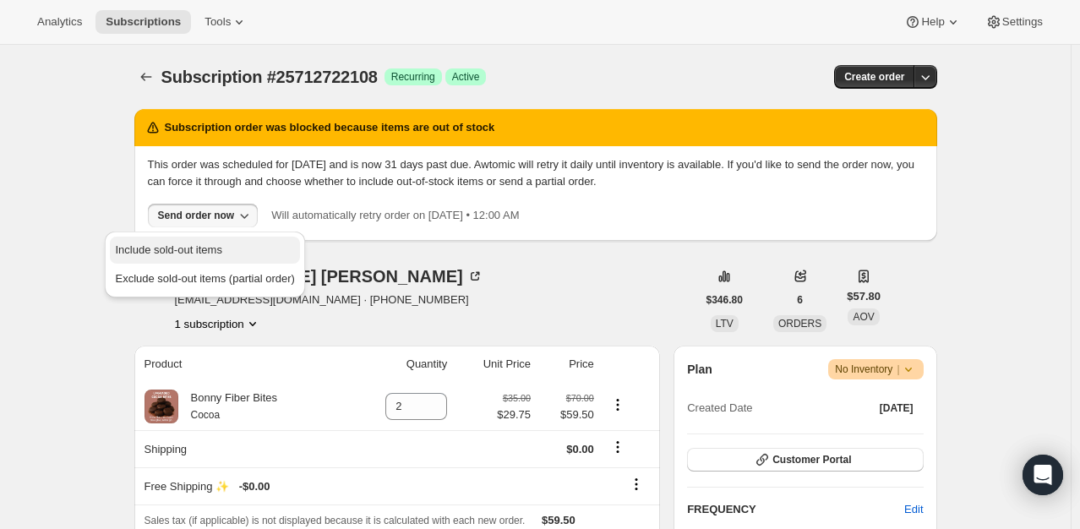
click at [206, 258] on span "Include sold-out items" at bounding box center [204, 250] width 179 height 17
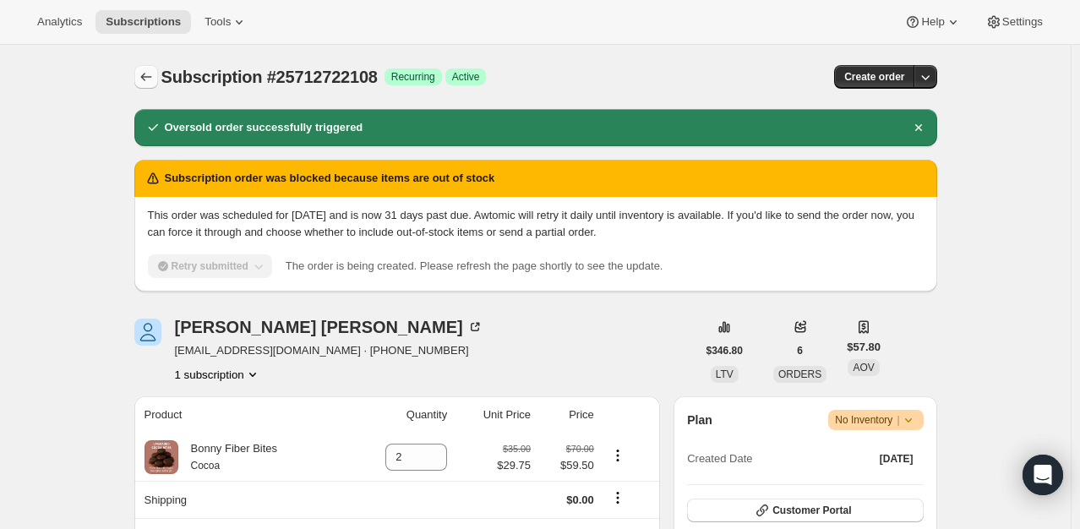
click at [151, 80] on icon "Subscriptions" at bounding box center [146, 76] width 17 height 17
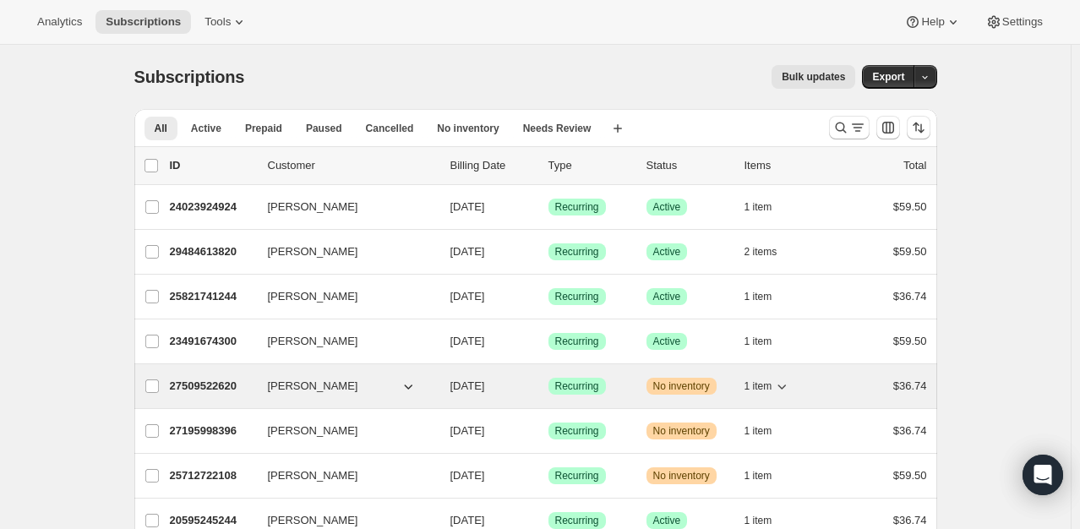
click at [206, 385] on p "27509522620" at bounding box center [212, 386] width 85 height 17
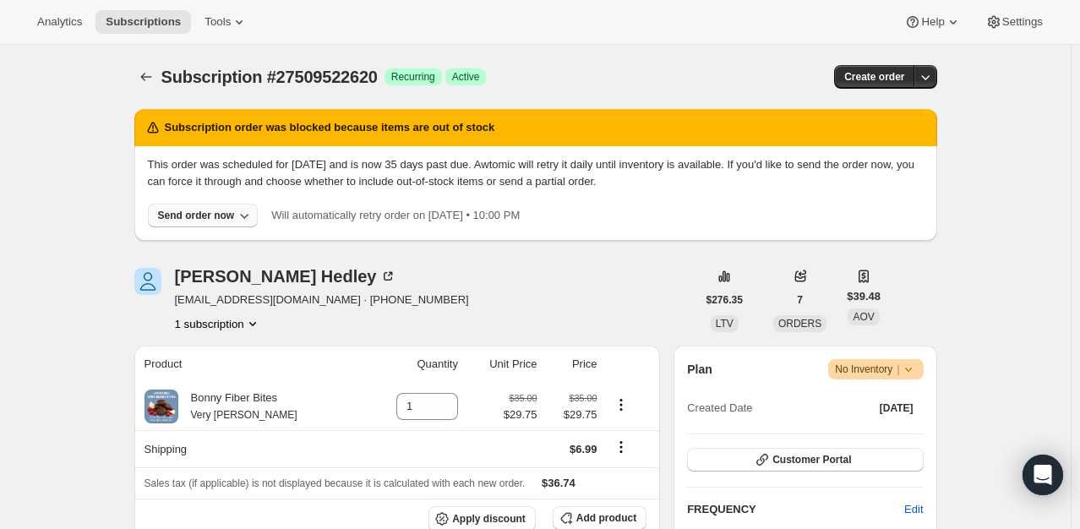
click at [191, 212] on div "Send order now" at bounding box center [196, 216] width 77 height 14
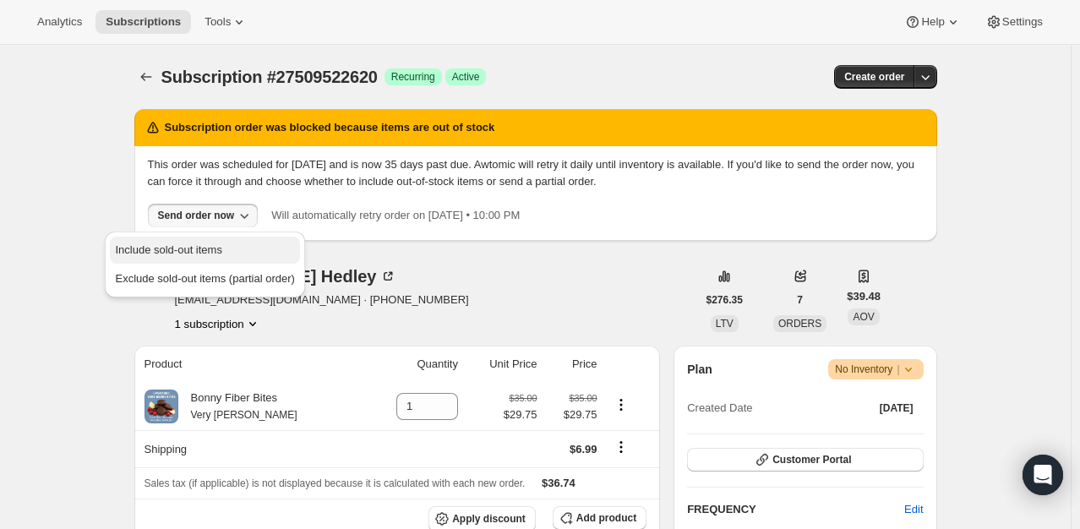
click at [193, 240] on button "Include sold-out items" at bounding box center [204, 250] width 189 height 27
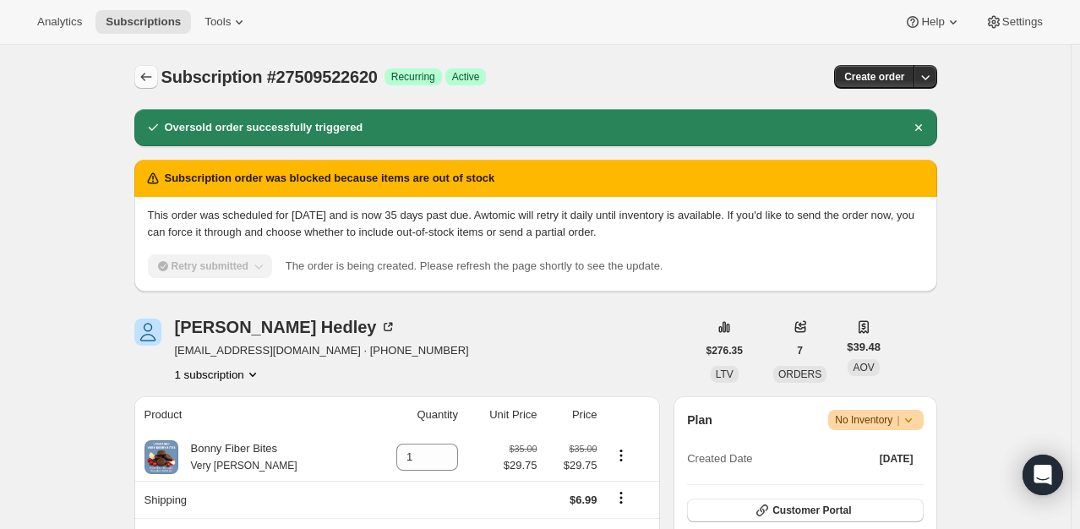
click at [149, 80] on icon "Subscriptions" at bounding box center [146, 76] width 17 height 17
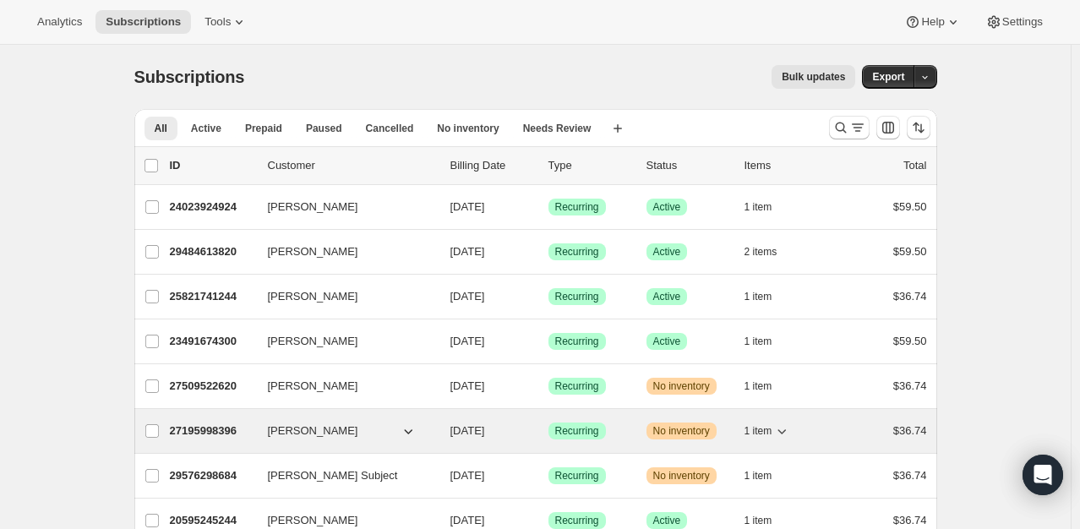
click at [218, 423] on p "27195998396" at bounding box center [212, 431] width 85 height 17
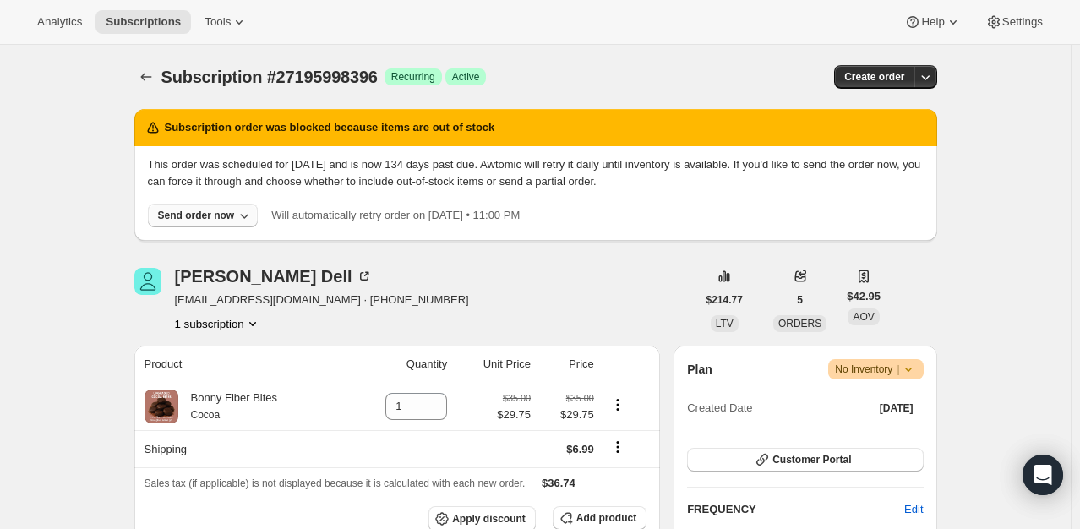
click at [189, 210] on div "Send order now" at bounding box center [196, 216] width 77 height 14
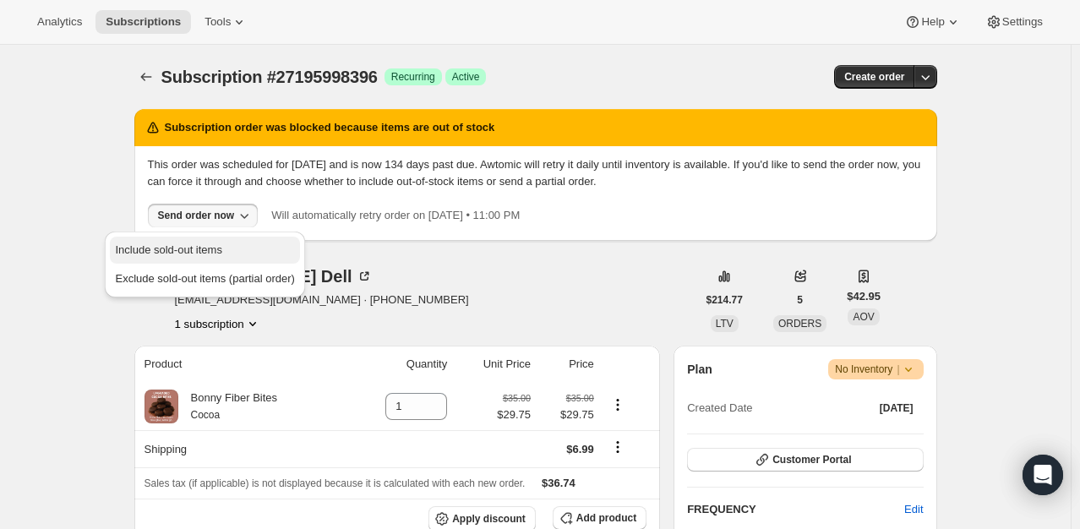
click at [189, 242] on span "Include sold-out items" at bounding box center [204, 250] width 179 height 17
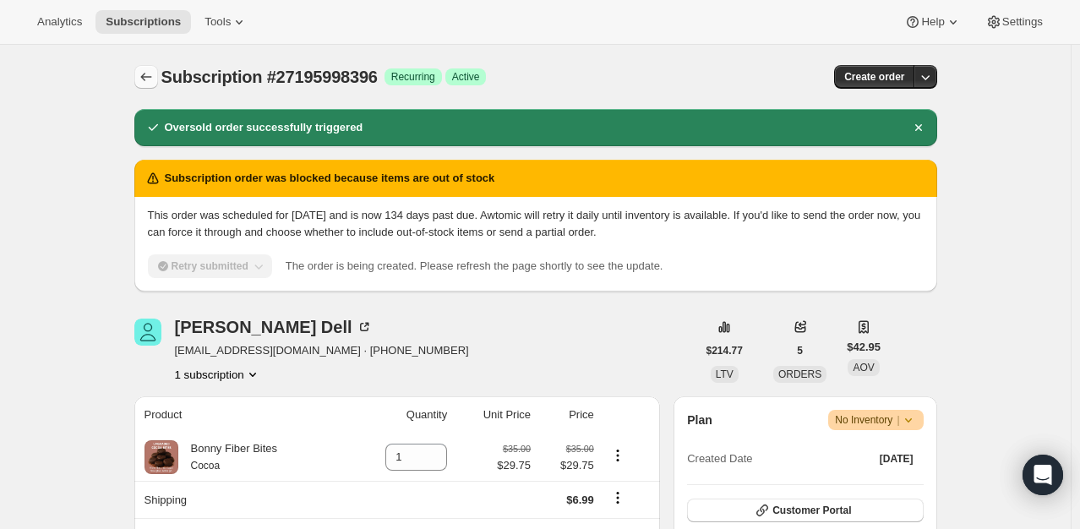
click at [150, 74] on icon "Subscriptions" at bounding box center [146, 76] width 17 height 17
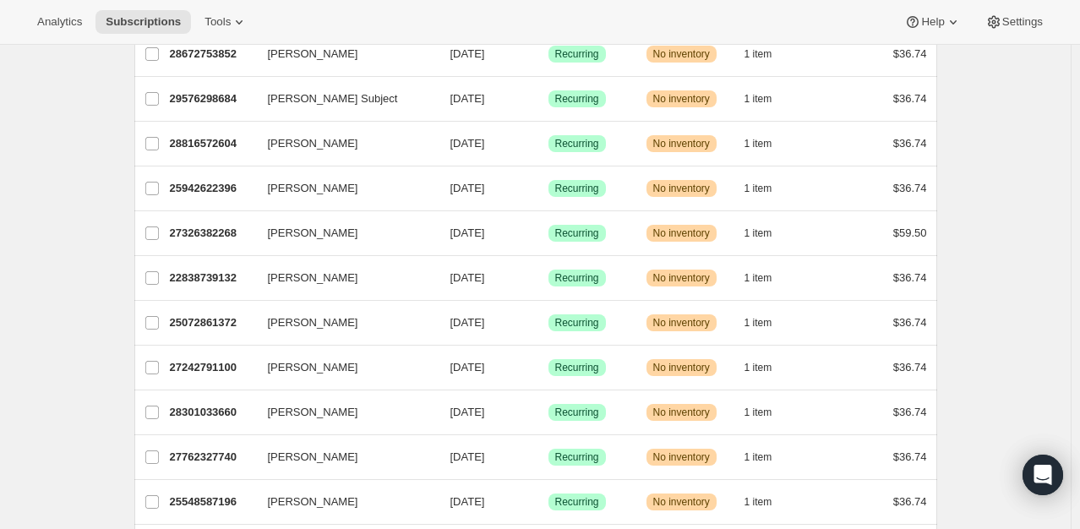
scroll to position [387, 0]
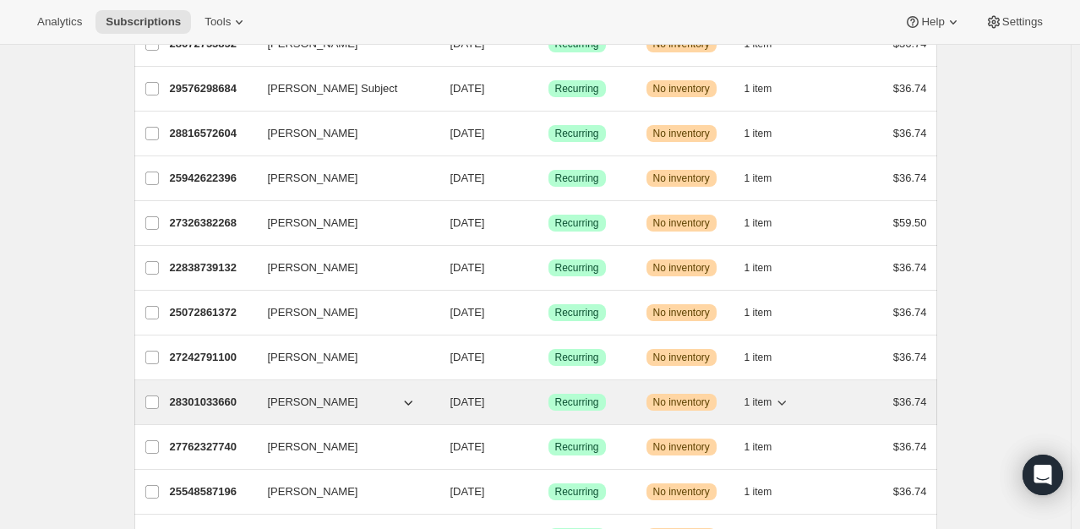
click at [209, 395] on p "28301033660" at bounding box center [212, 402] width 85 height 17
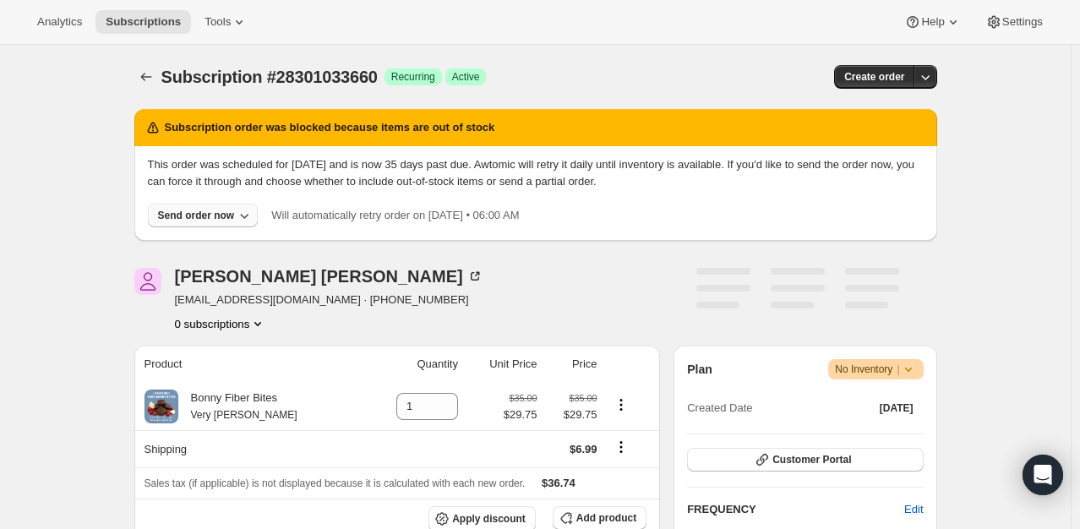
click at [215, 215] on div "Send order now" at bounding box center [196, 216] width 77 height 14
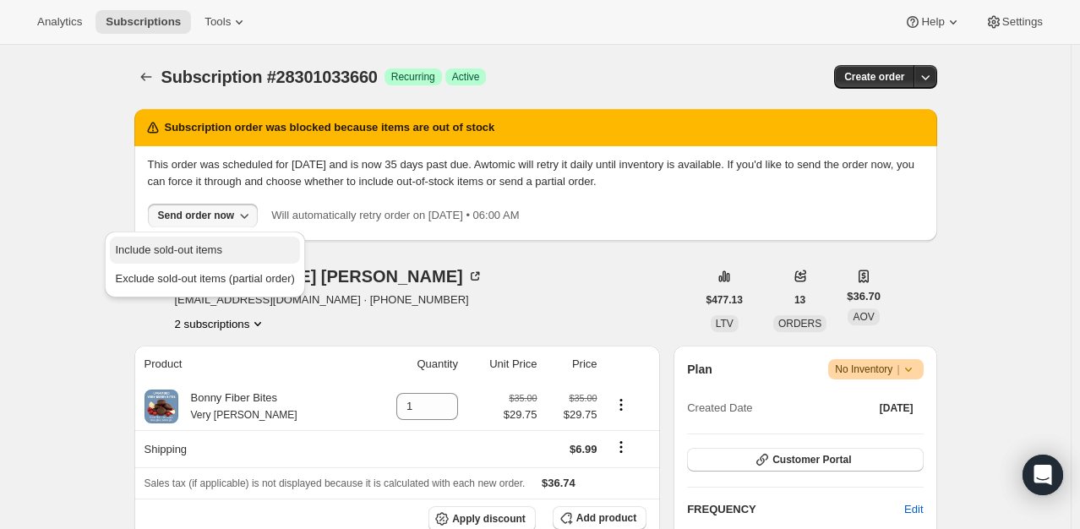
click at [210, 253] on span "Include sold-out items" at bounding box center [168, 249] width 106 height 13
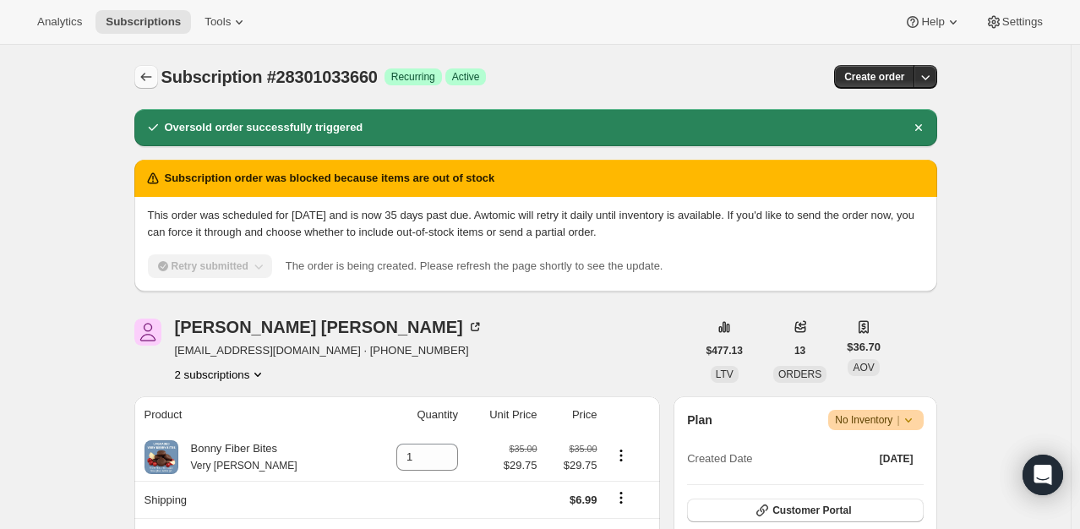
click at [146, 81] on icon "Subscriptions" at bounding box center [146, 76] width 17 height 17
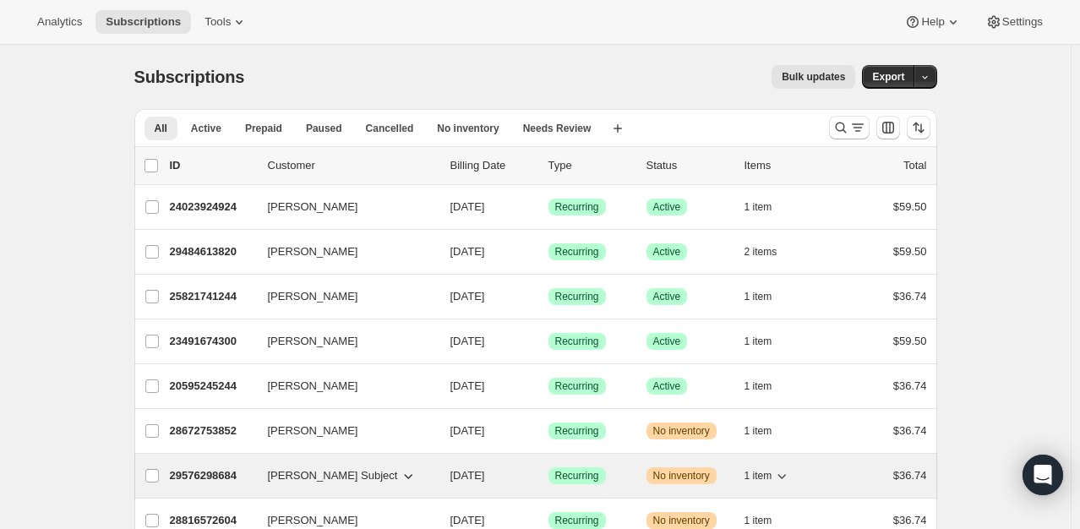
click at [196, 478] on p "29576298684" at bounding box center [212, 475] width 85 height 17
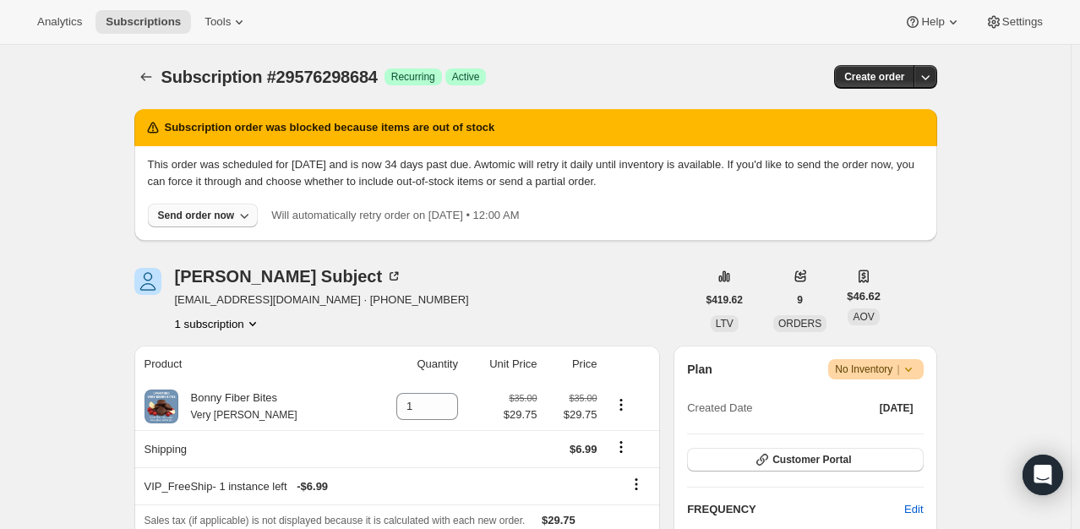
click at [206, 224] on button "Send order now" at bounding box center [203, 216] width 111 height 24
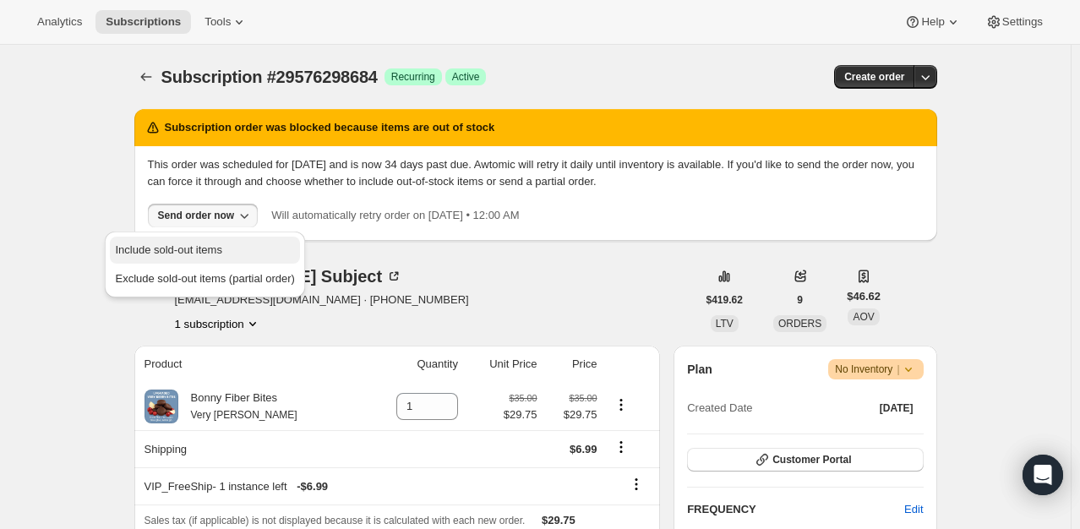
click at [202, 259] on button "Include sold-out items" at bounding box center [204, 250] width 189 height 27
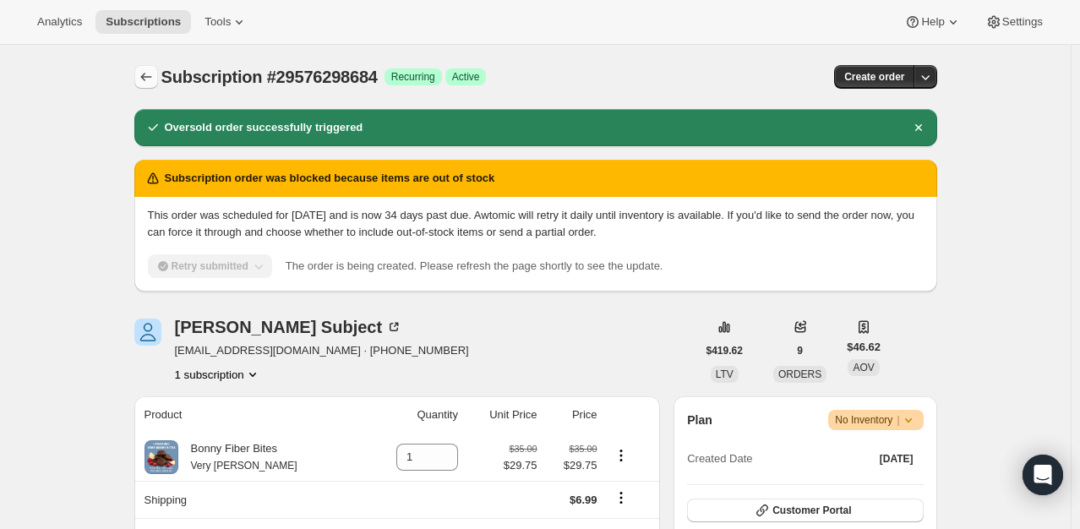
click at [155, 81] on icon "Subscriptions" at bounding box center [146, 76] width 17 height 17
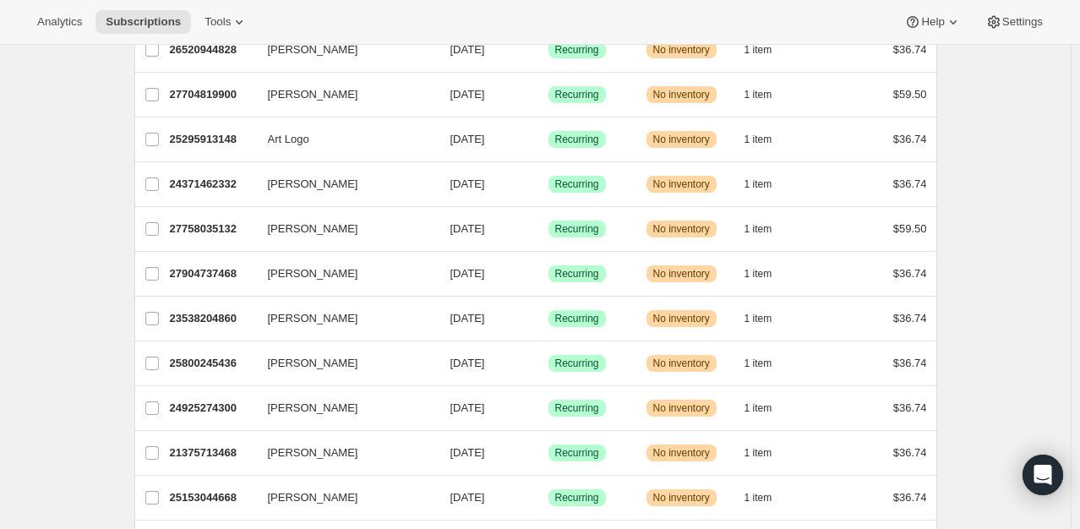
scroll to position [1690, 0]
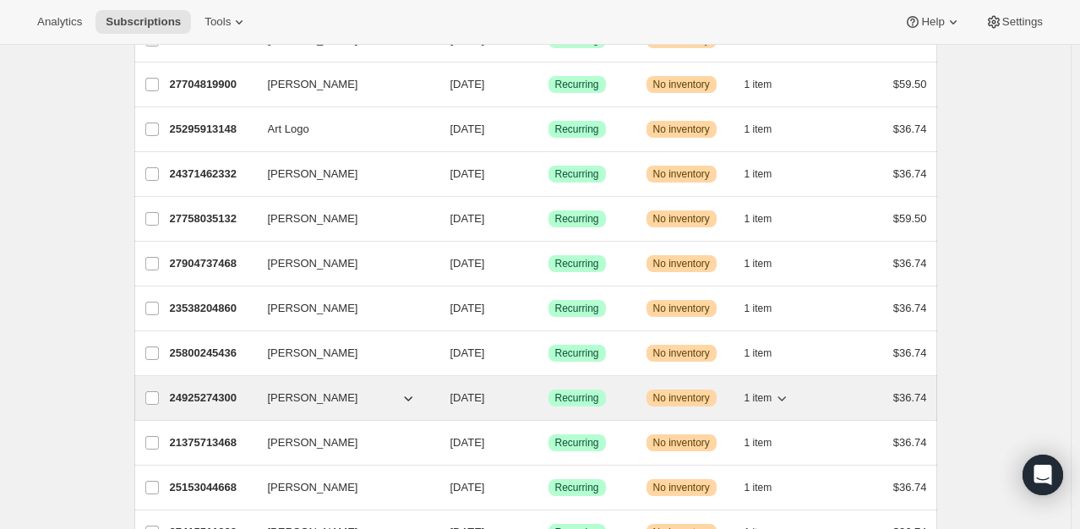
click at [196, 393] on p "24925274300" at bounding box center [212, 398] width 85 height 17
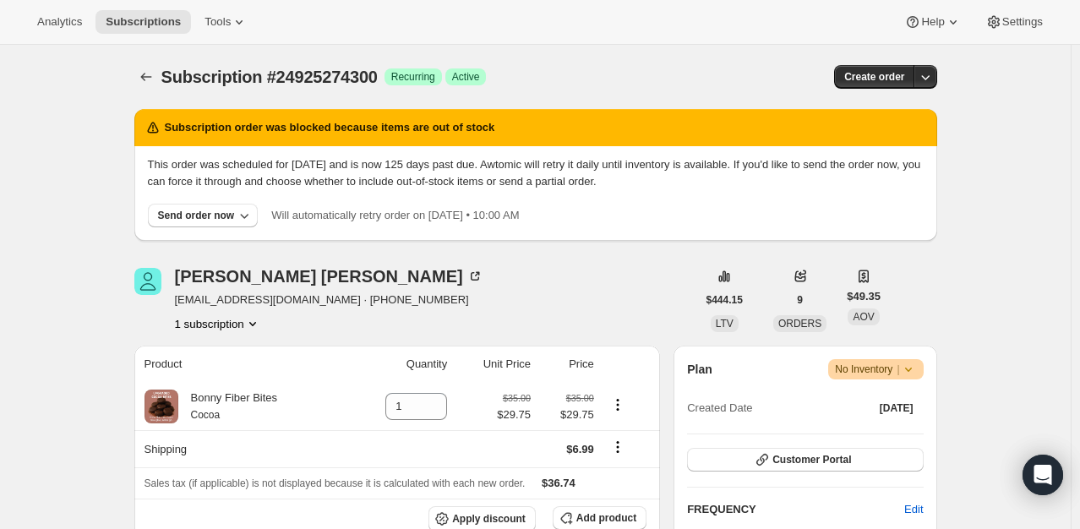
click at [223, 227] on div "This order was scheduled for May 9, 2025 and is now 125 days past due. Awtomic …" at bounding box center [535, 193] width 803 height 95
click at [210, 214] on div "Send order now" at bounding box center [196, 216] width 77 height 14
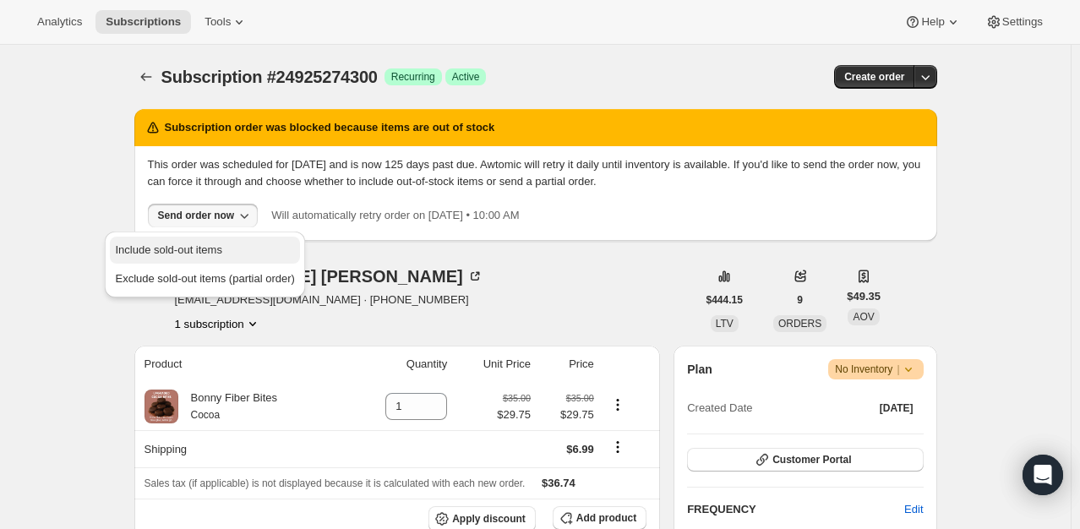
click at [203, 248] on span "Include sold-out items" at bounding box center [168, 249] width 106 height 13
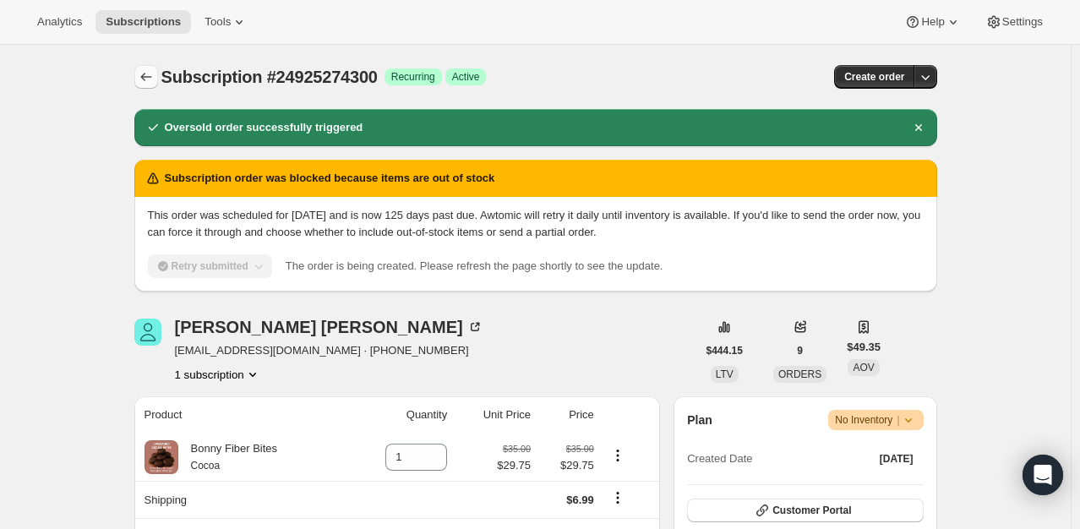
click at [150, 77] on icon "Subscriptions" at bounding box center [146, 76] width 17 height 17
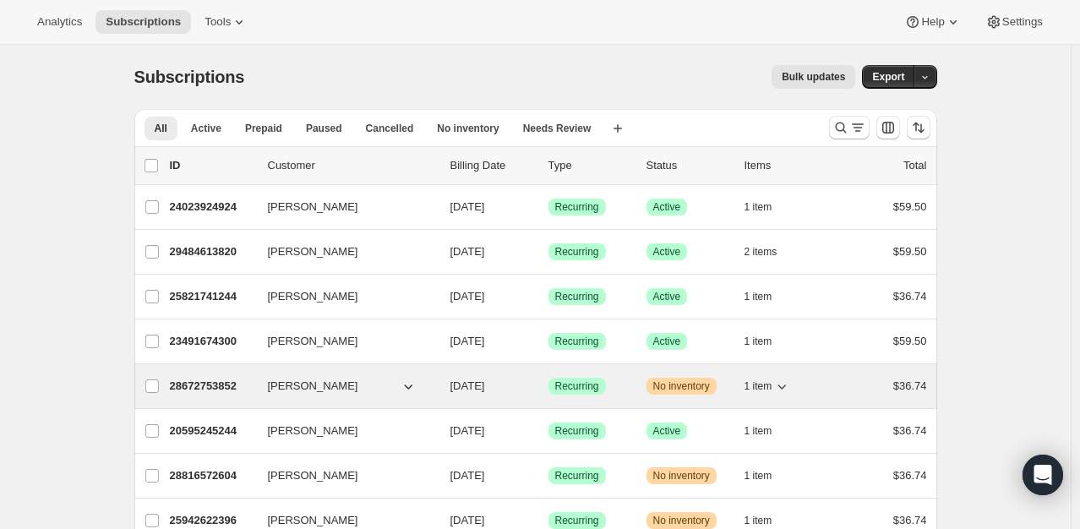
click at [201, 386] on p "28672753852" at bounding box center [212, 386] width 85 height 17
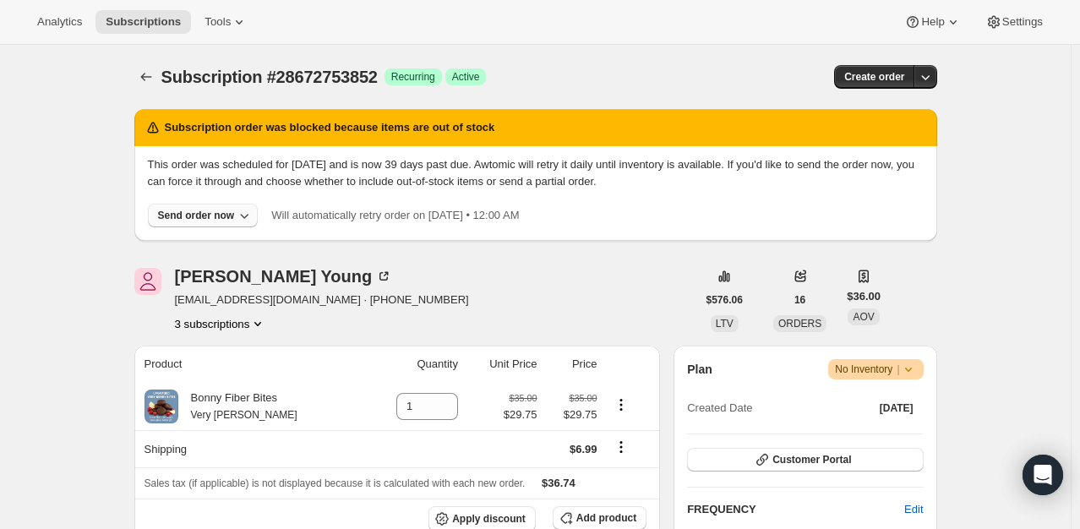
click at [204, 218] on div "Send order now" at bounding box center [196, 216] width 77 height 14
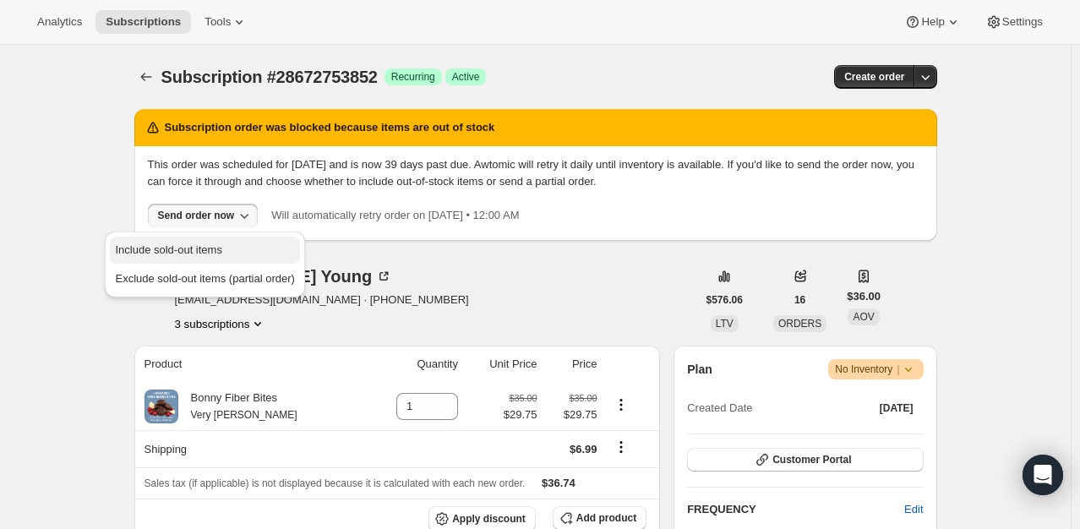
click at [196, 243] on span "Include sold-out items" at bounding box center [168, 249] width 106 height 13
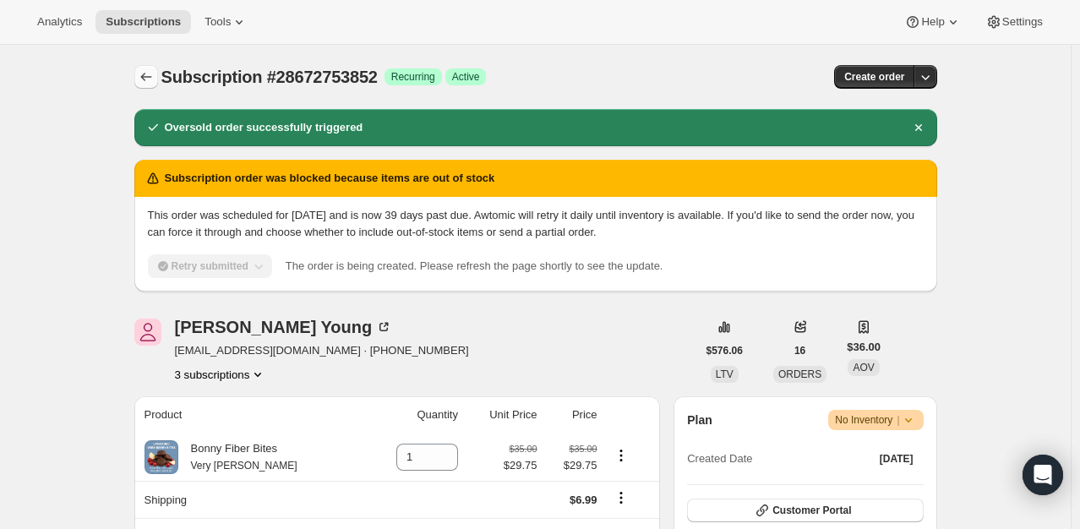
click at [147, 74] on icon "Subscriptions" at bounding box center [145, 77] width 11 height 8
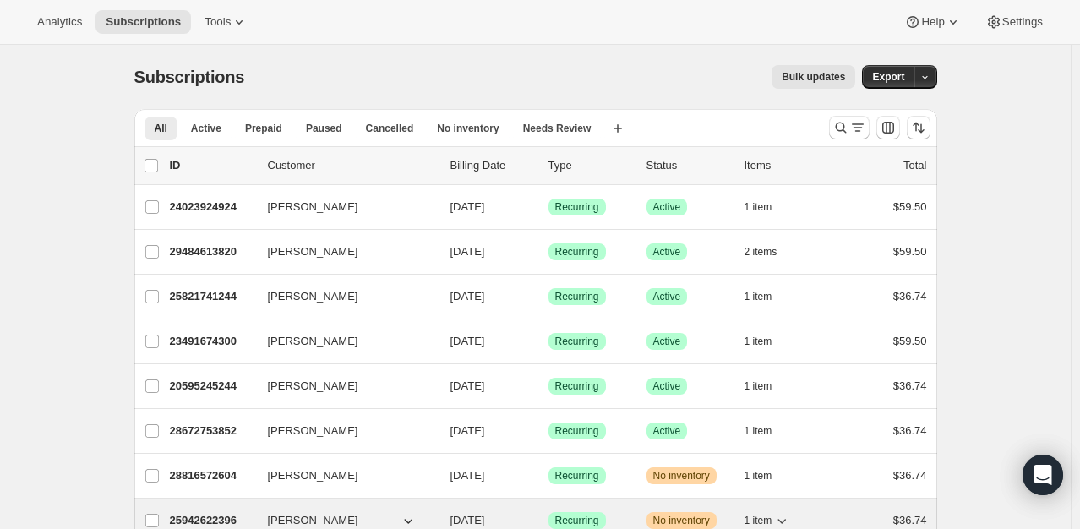
click at [215, 516] on p "25942622396" at bounding box center [212, 520] width 85 height 17
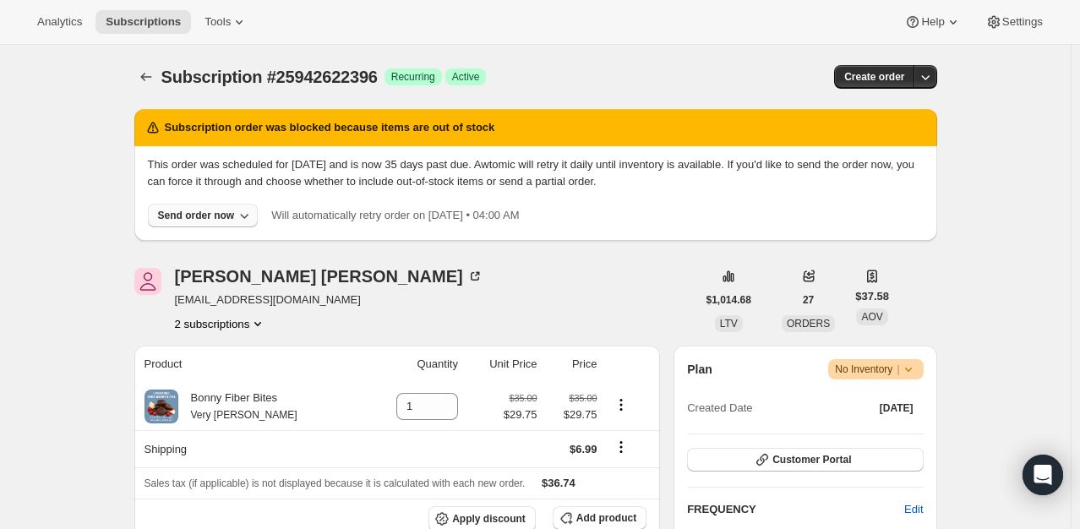
click at [205, 212] on div "Send order now" at bounding box center [196, 216] width 77 height 14
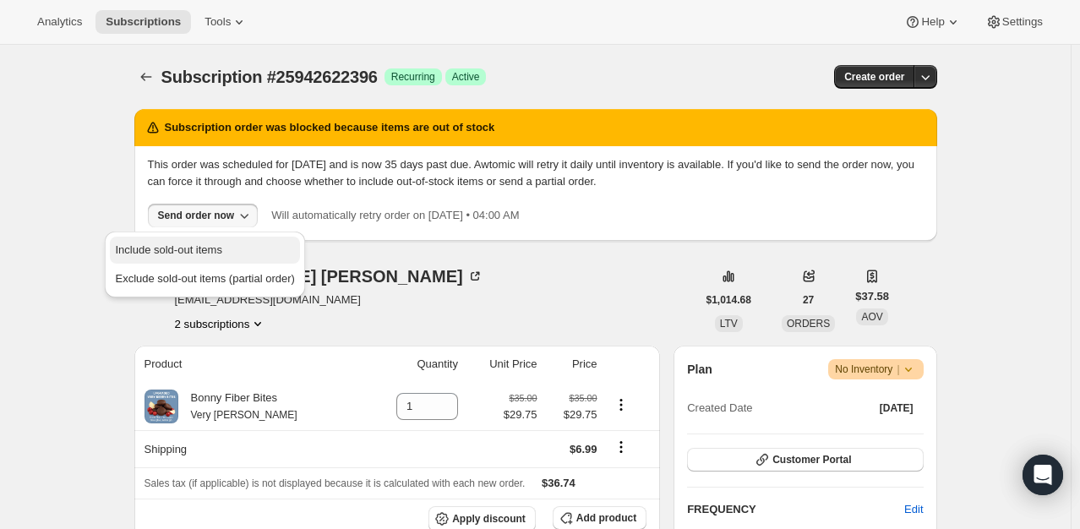
click at [201, 245] on span "Include sold-out items" at bounding box center [168, 249] width 106 height 13
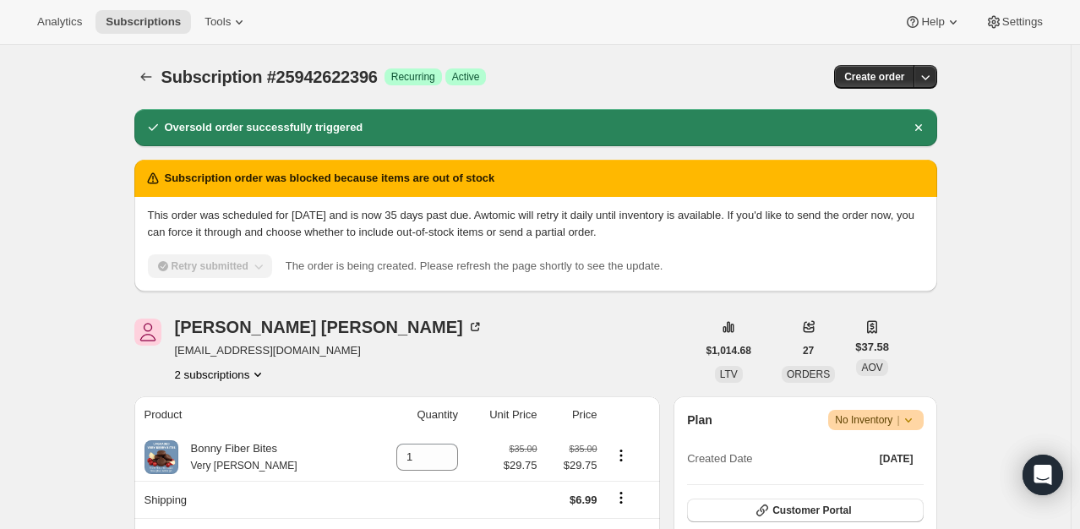
click at [146, 63] on div "Subscription #25942622396. This page is ready Subscription #25942622396 Success…" at bounding box center [535, 77] width 803 height 64
click at [149, 75] on icon "Subscriptions" at bounding box center [146, 76] width 17 height 17
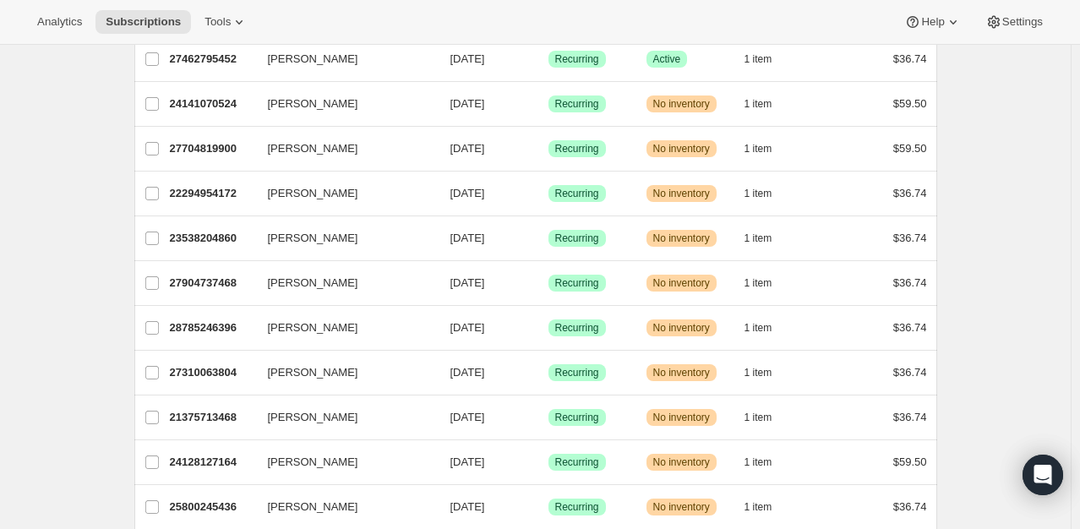
scroll to position [1993, 0]
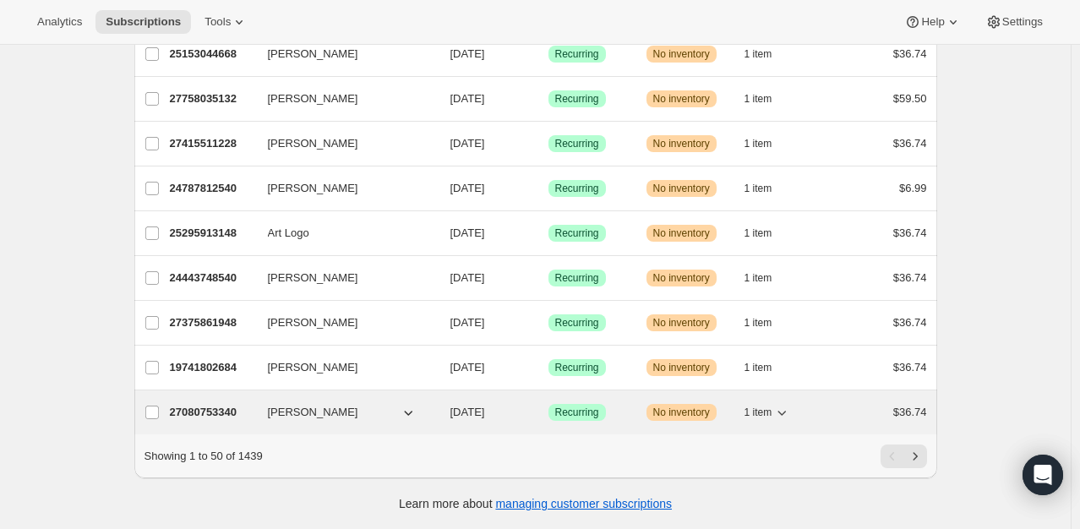
click at [201, 406] on p "27080753340" at bounding box center [212, 412] width 85 height 17
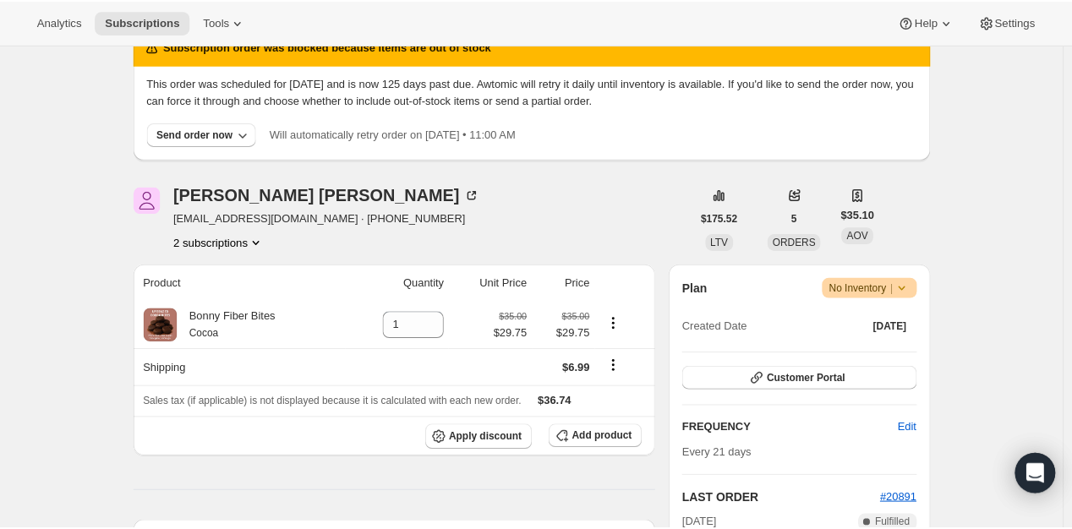
scroll to position [73, 0]
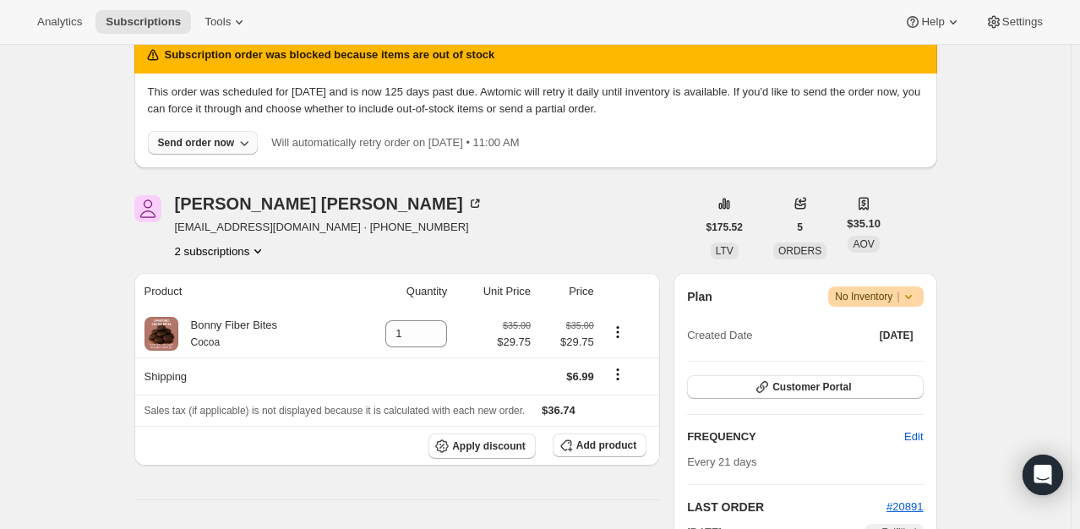
click at [190, 133] on button "Send order now" at bounding box center [203, 143] width 111 height 24
click at [188, 172] on span "Include sold-out items" at bounding box center [168, 177] width 106 height 13
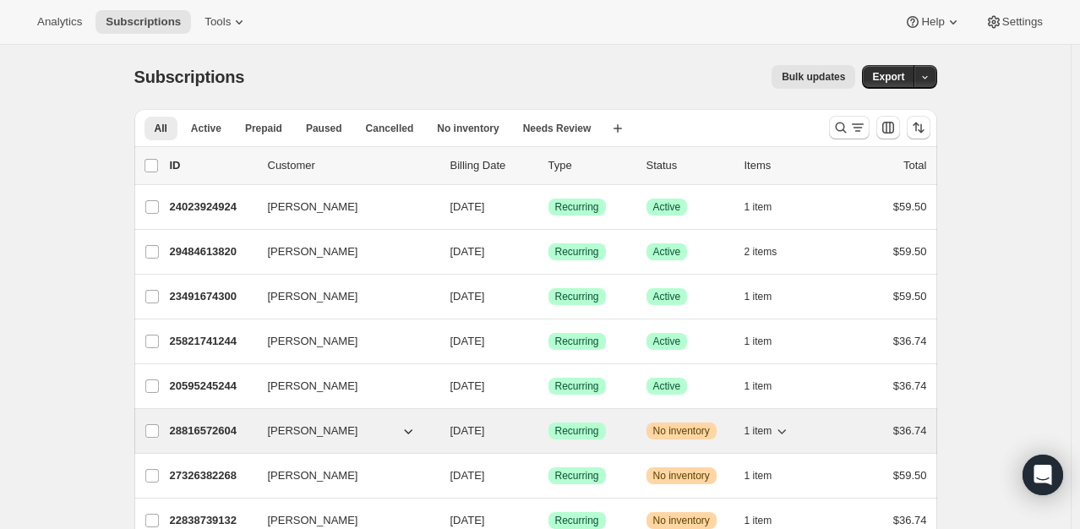
click at [203, 437] on p "28816572604" at bounding box center [212, 431] width 85 height 17
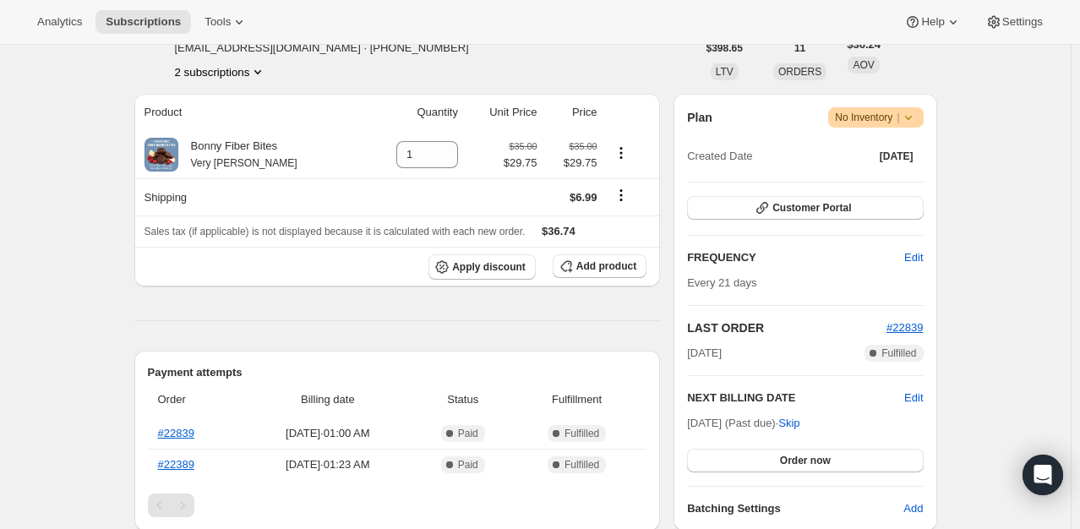
scroll to position [254, 0]
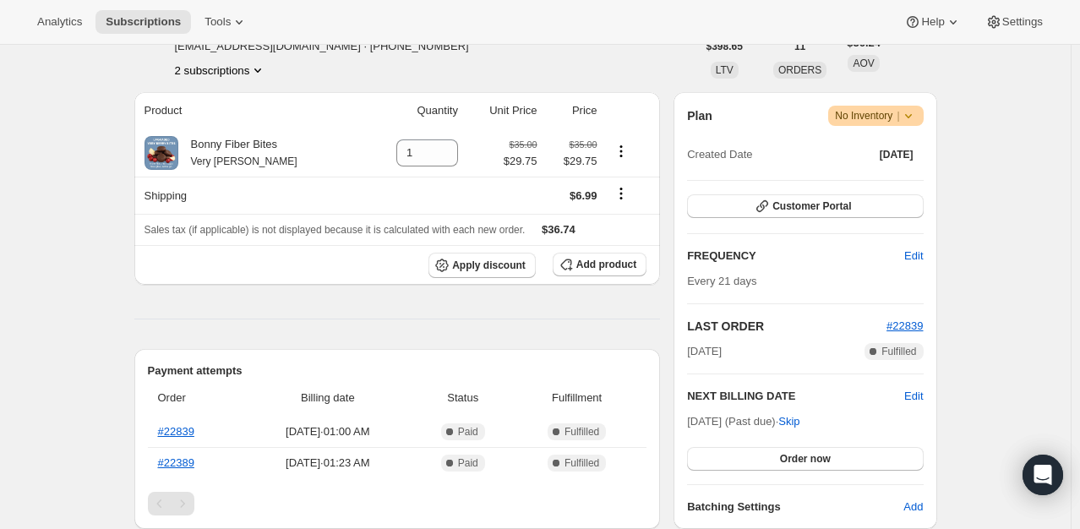
click at [1068, 113] on div "Subscription #28816572604. This page is ready Subscription #28816572604 Success…" at bounding box center [535, 521] width 1071 height 1460
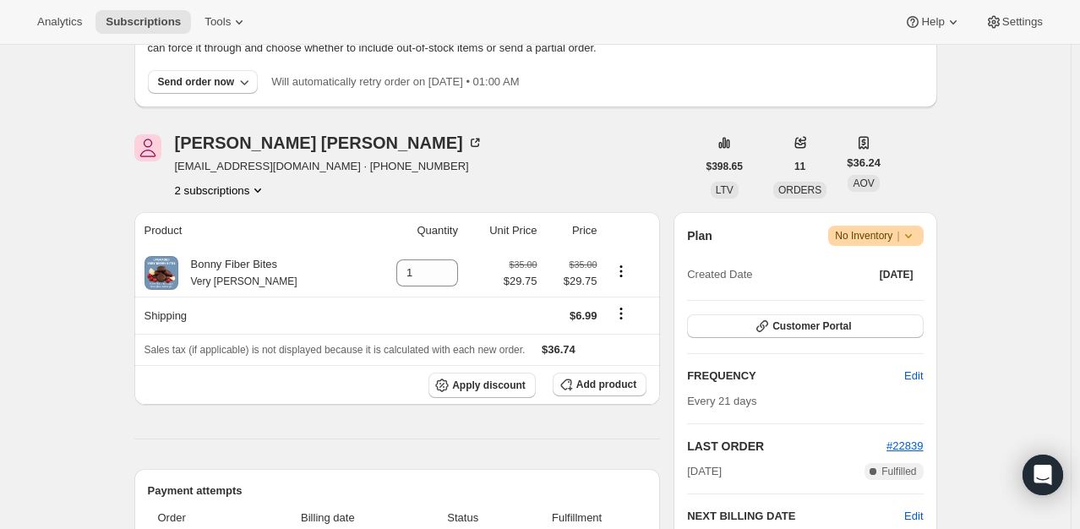
scroll to position [128, 0]
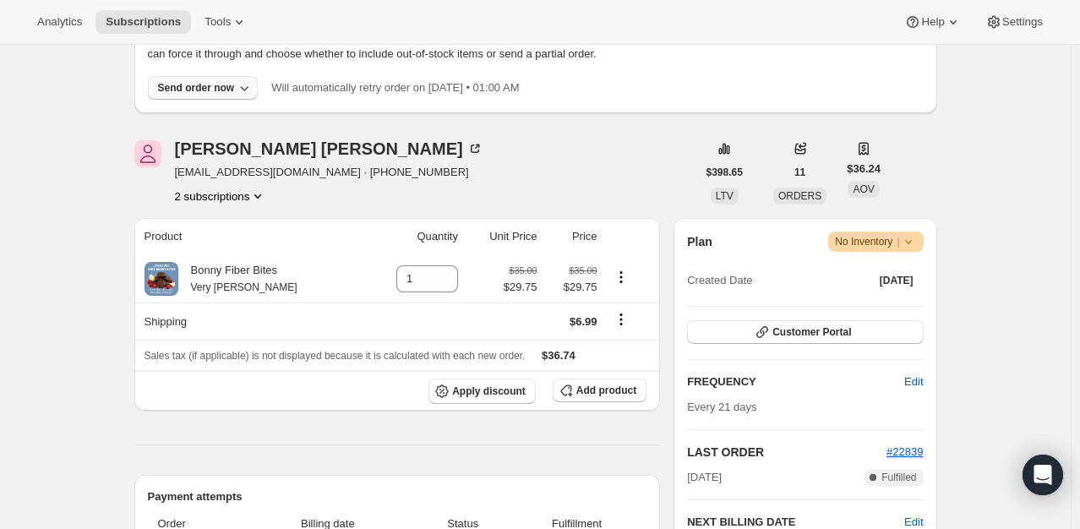
click at [206, 93] on div "Send order now" at bounding box center [196, 88] width 77 height 14
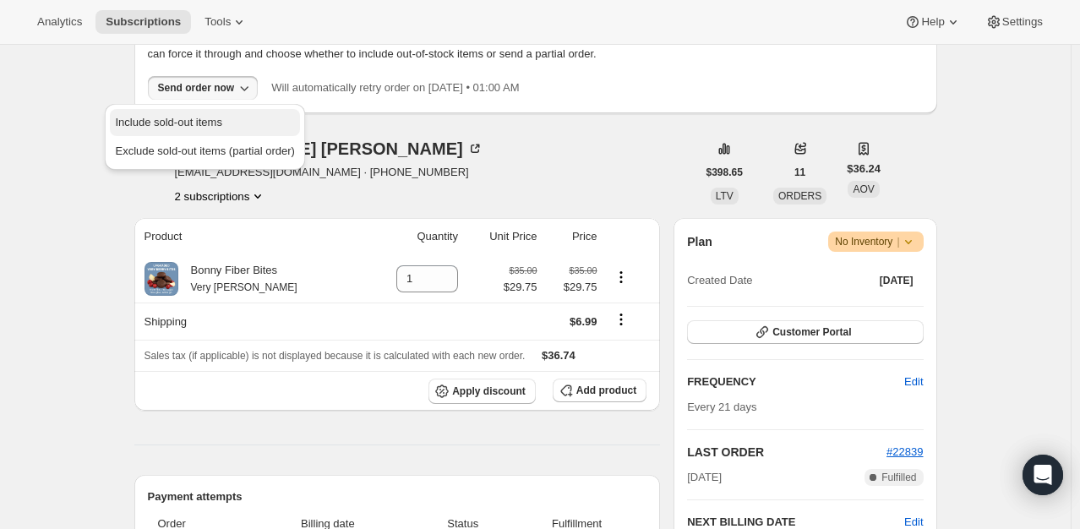
click at [199, 120] on span "Include sold-out items" at bounding box center [168, 122] width 106 height 13
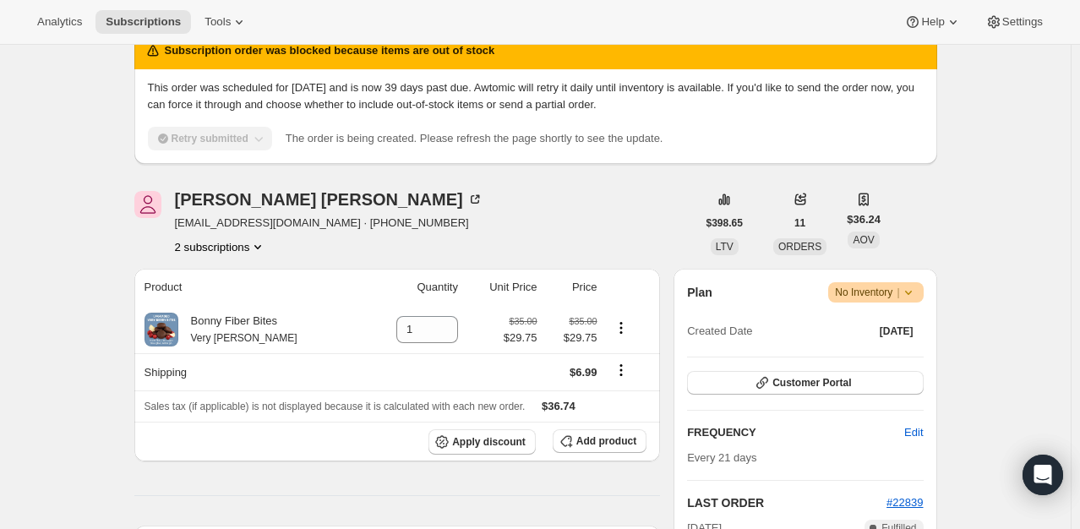
scroll to position [0, 0]
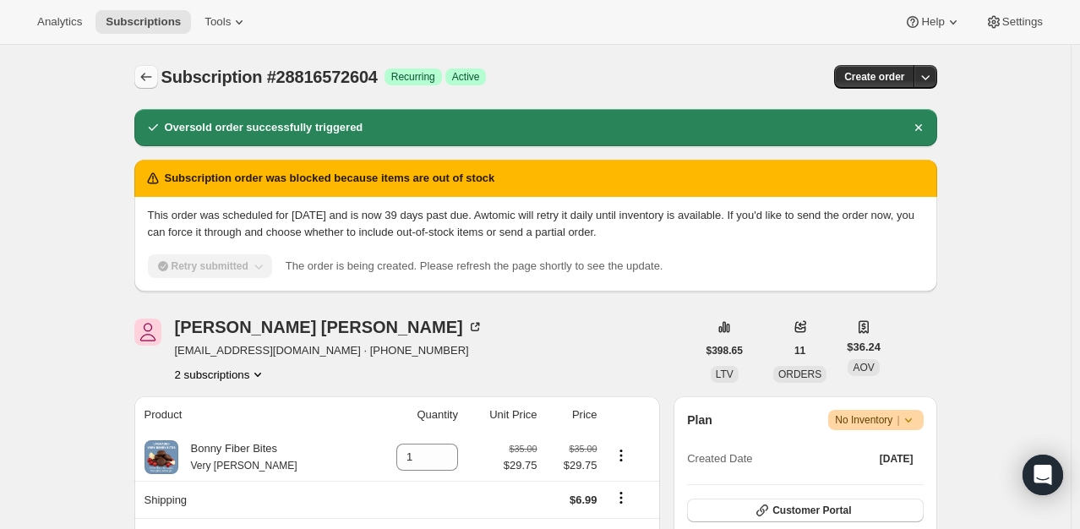
click at [139, 79] on button "Subscriptions" at bounding box center [146, 77] width 24 height 24
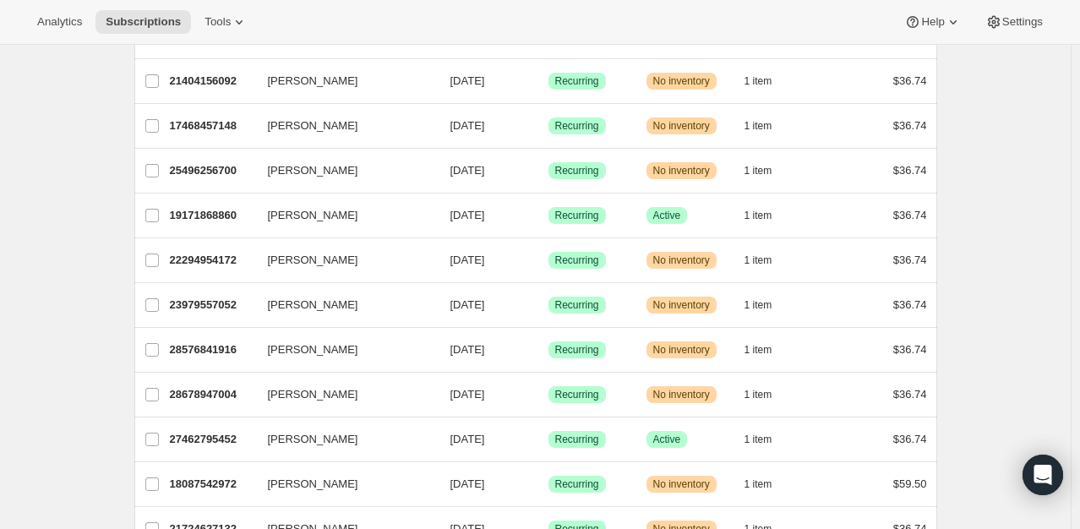
scroll to position [962, 0]
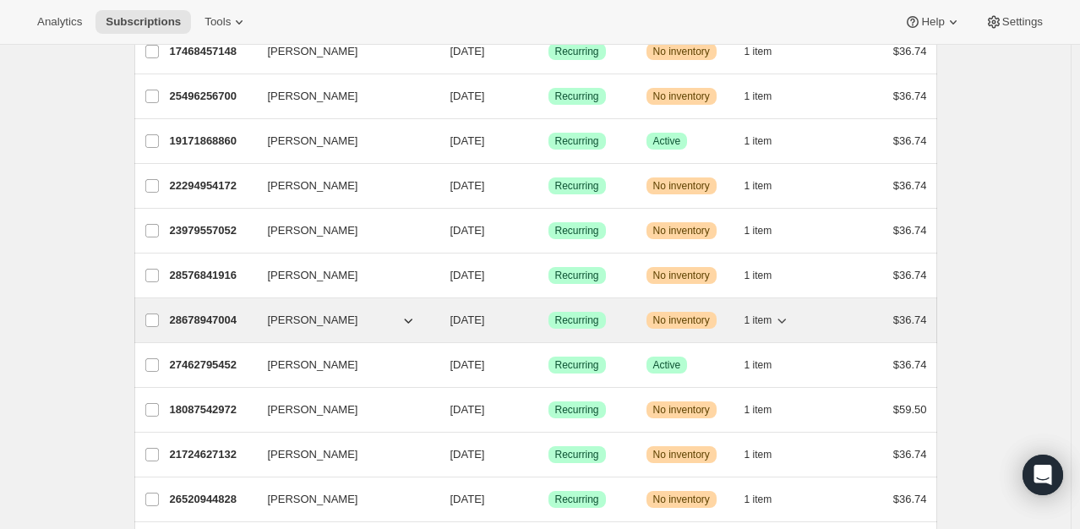
click at [227, 317] on p "28678947004" at bounding box center [212, 320] width 85 height 17
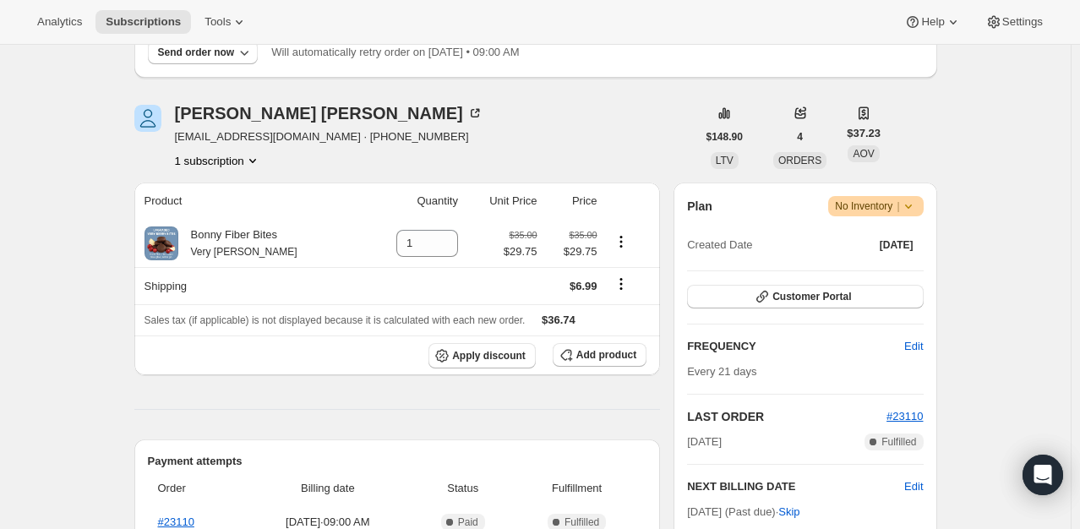
scroll to position [161, 0]
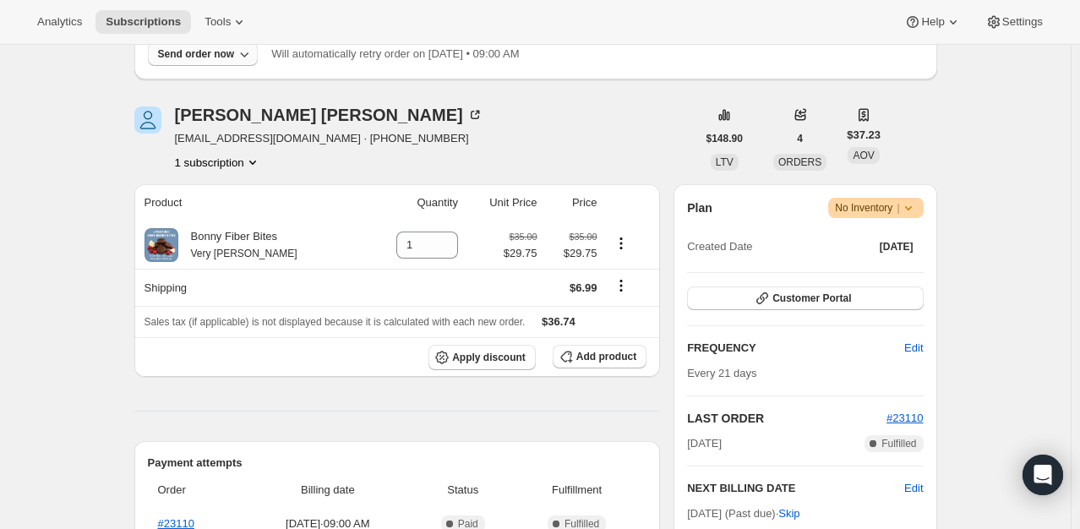
click at [203, 57] on div "Send order now" at bounding box center [196, 54] width 77 height 14
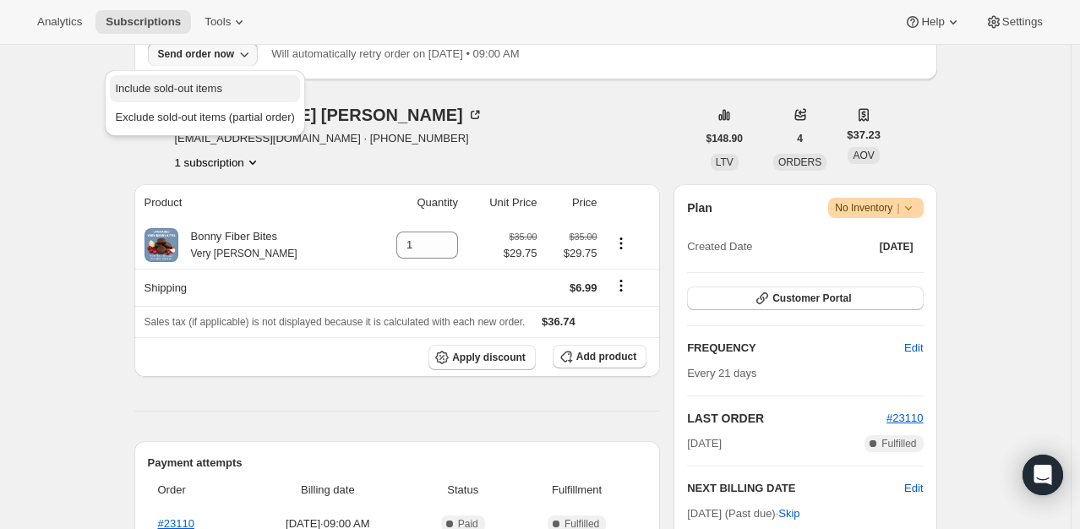
click at [199, 85] on span "Include sold-out items" at bounding box center [168, 88] width 106 height 13
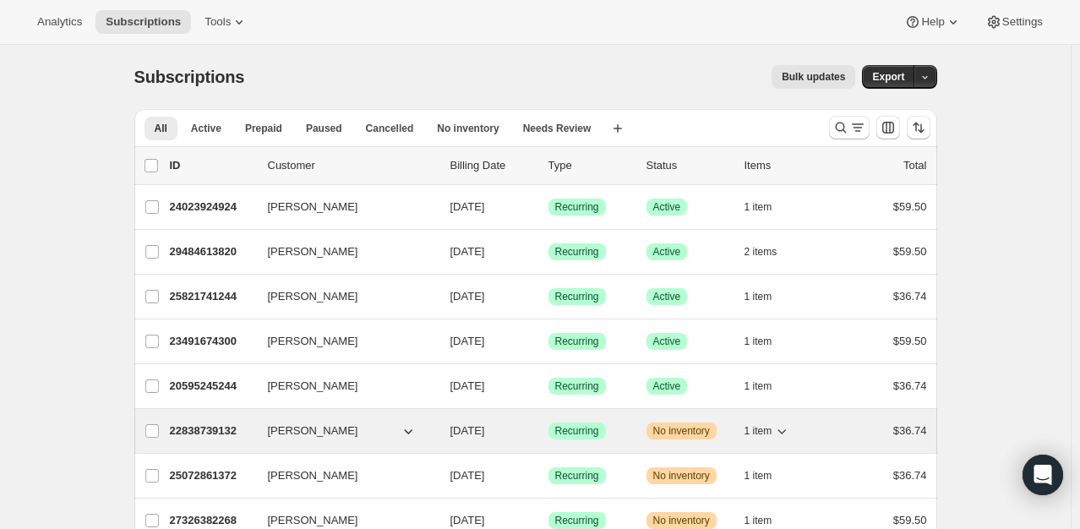
click at [191, 427] on p "22838739132" at bounding box center [212, 431] width 85 height 17
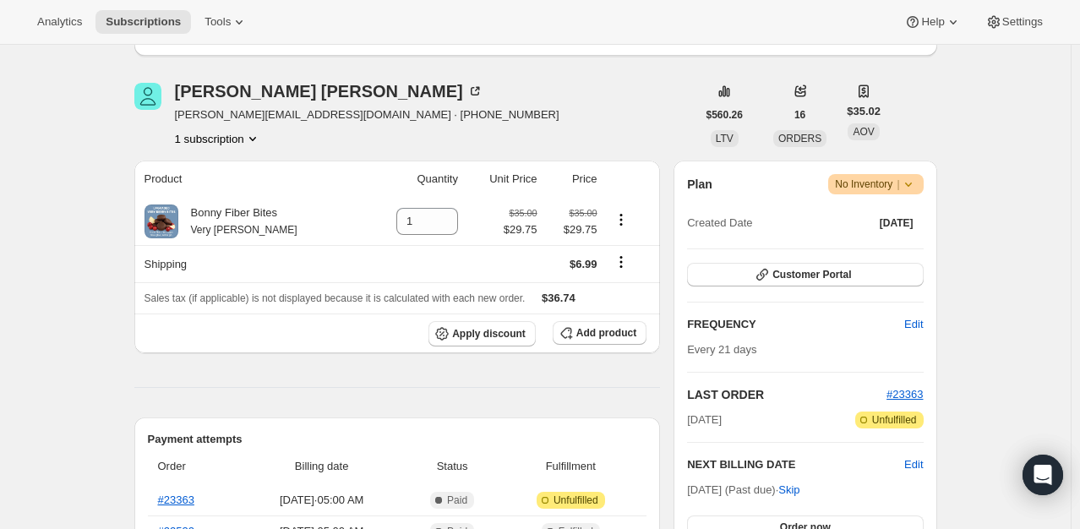
scroll to position [117, 0]
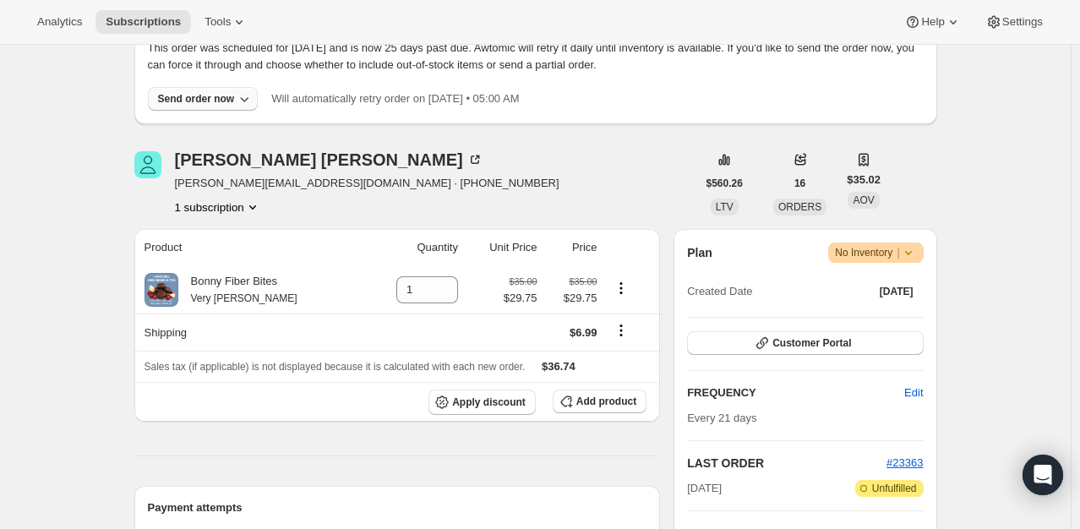
click at [207, 101] on div "Send order now" at bounding box center [196, 99] width 77 height 14
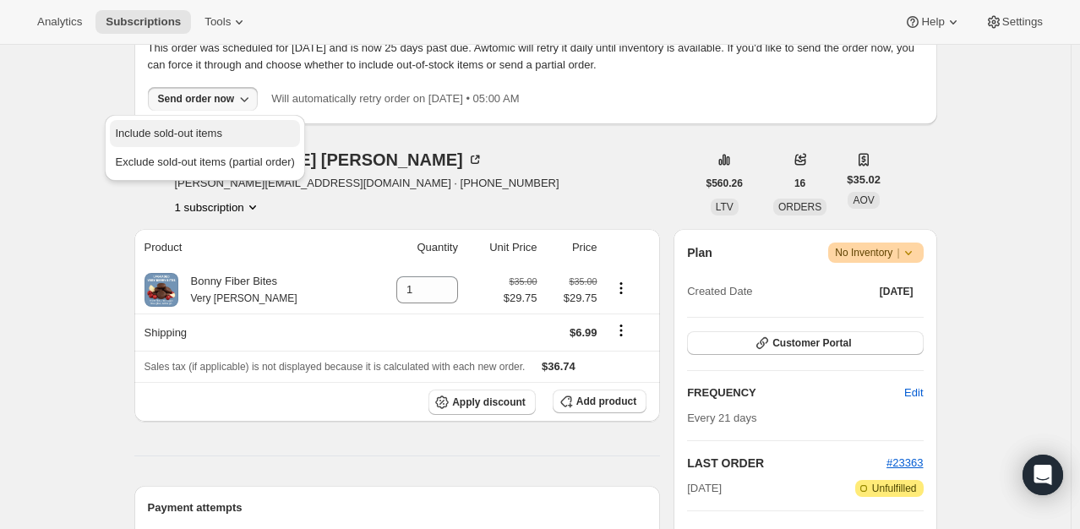
click at [199, 128] on span "Include sold-out items" at bounding box center [168, 133] width 106 height 13
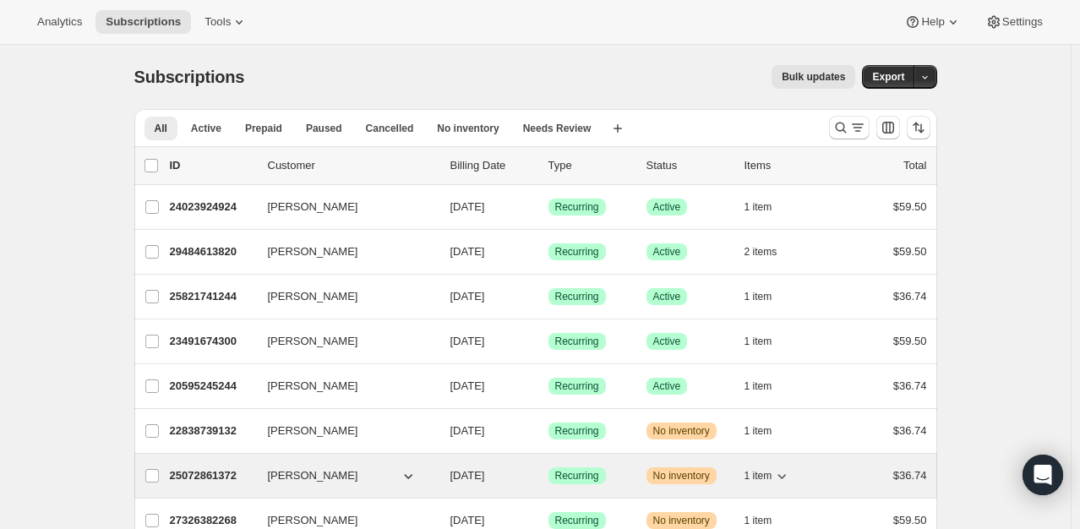
click at [215, 472] on p "25072861372" at bounding box center [212, 475] width 85 height 17
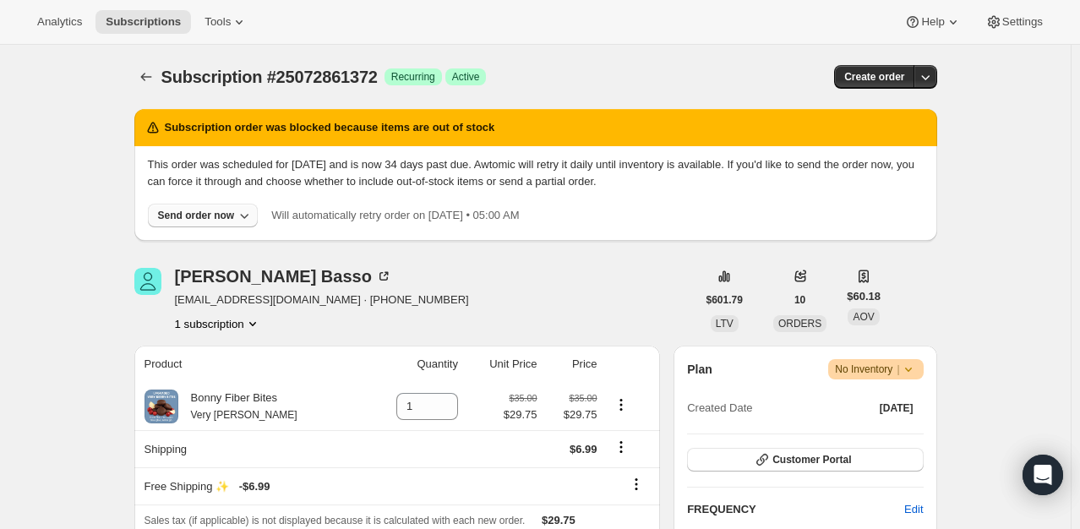
click at [212, 221] on button "Send order now" at bounding box center [203, 216] width 111 height 24
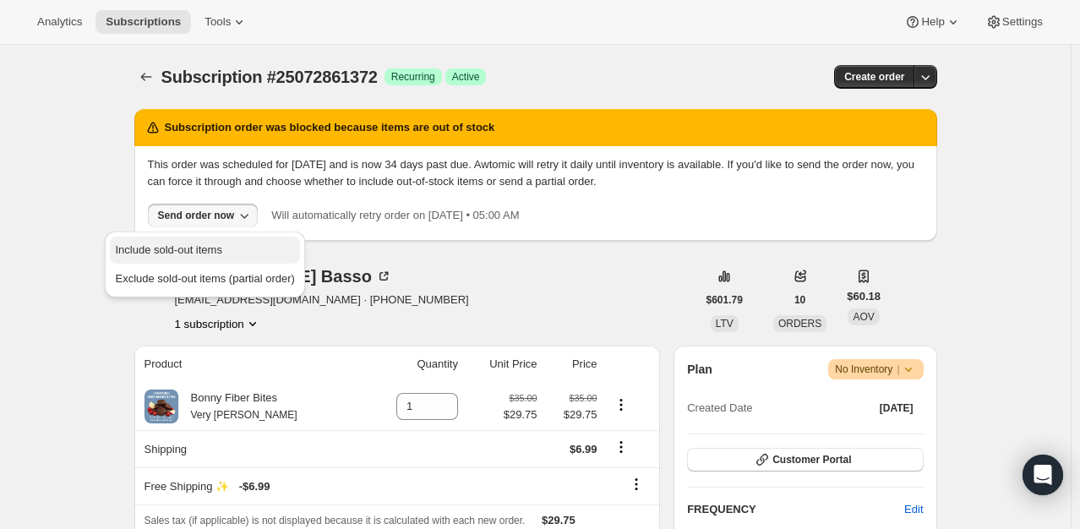
click at [202, 247] on span "Include sold-out items" at bounding box center [168, 249] width 106 height 13
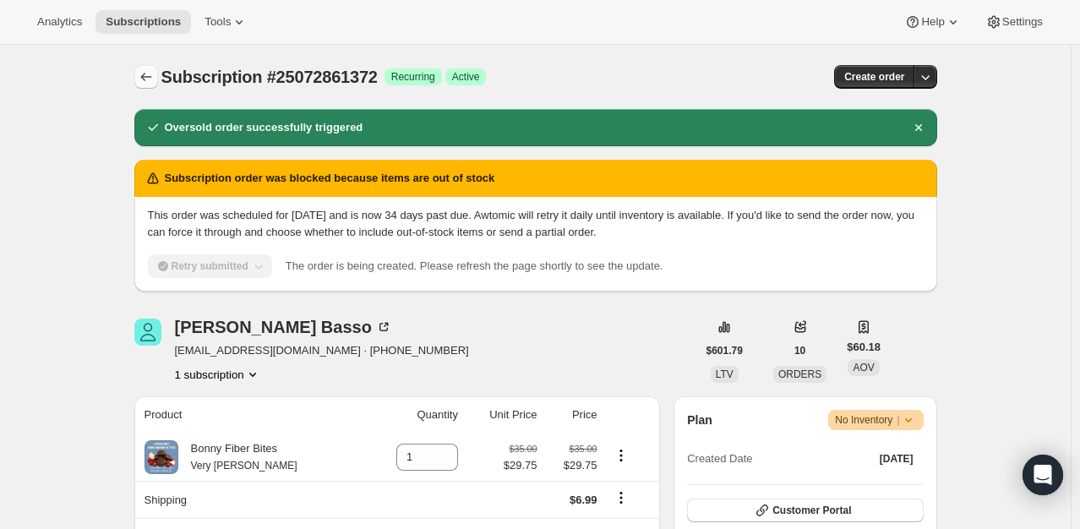
click at [155, 80] on icon "Subscriptions" at bounding box center [146, 76] width 17 height 17
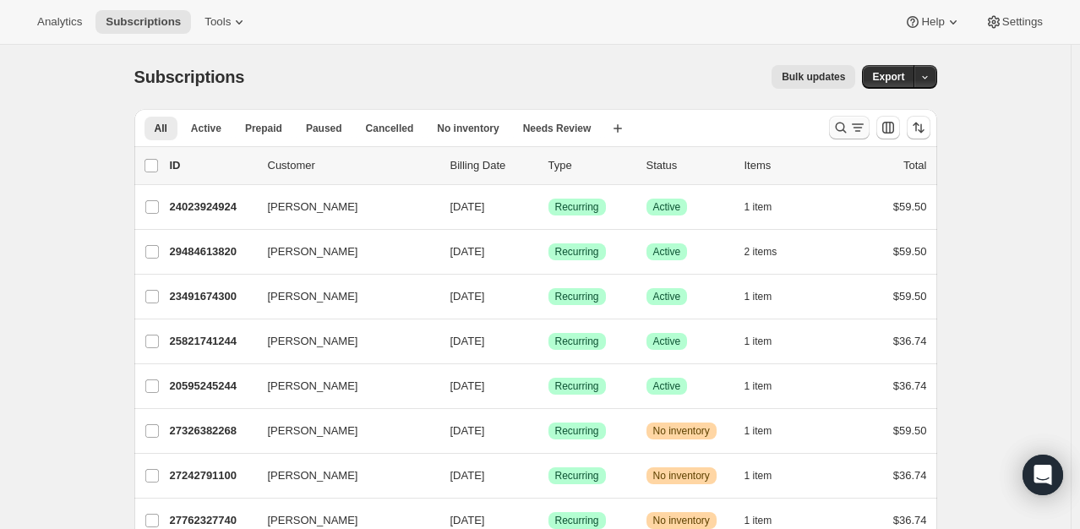
click at [849, 127] on icon "Search and filter results" at bounding box center [840, 127] width 17 height 17
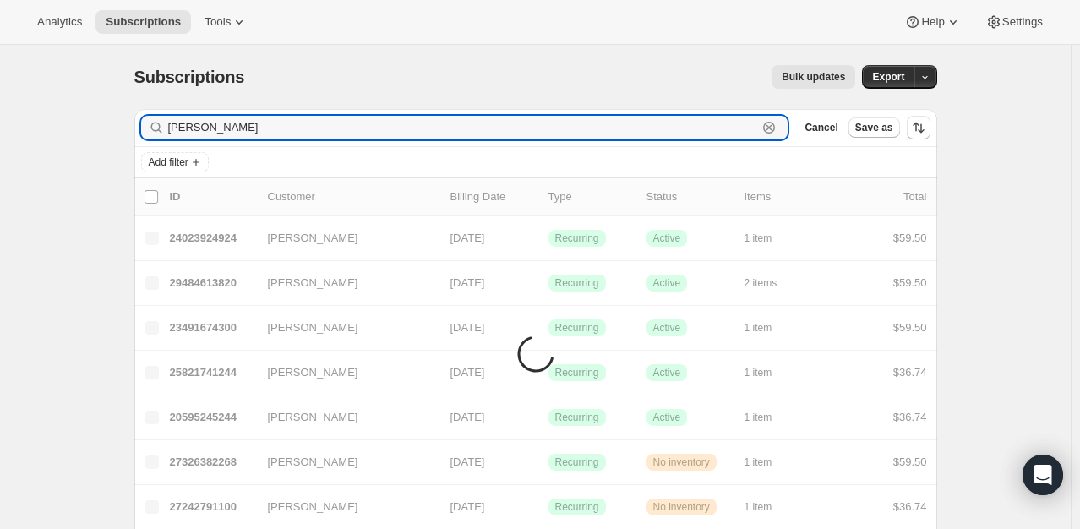
type input "[PERSON_NAME]"
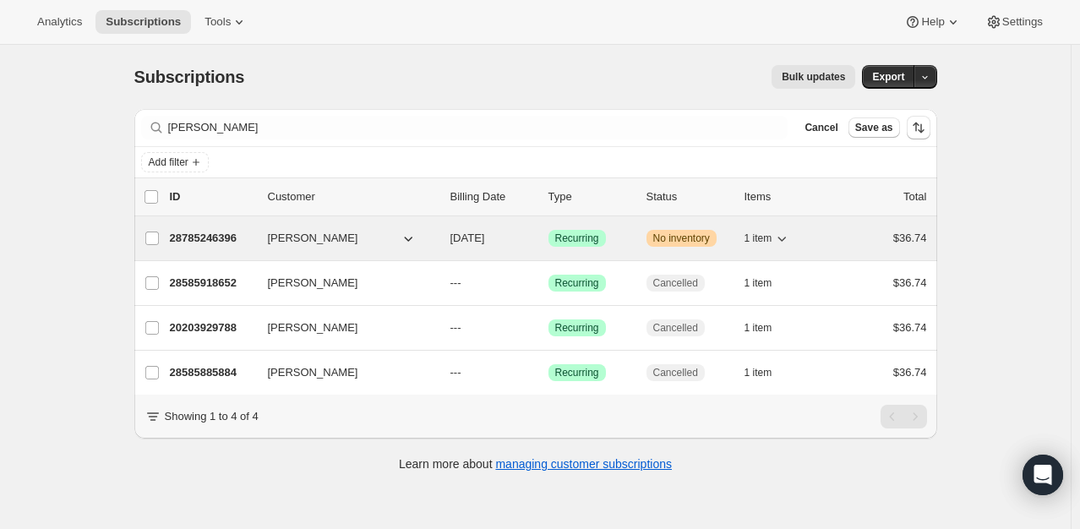
click at [210, 245] on p "28785246396" at bounding box center [212, 238] width 85 height 17
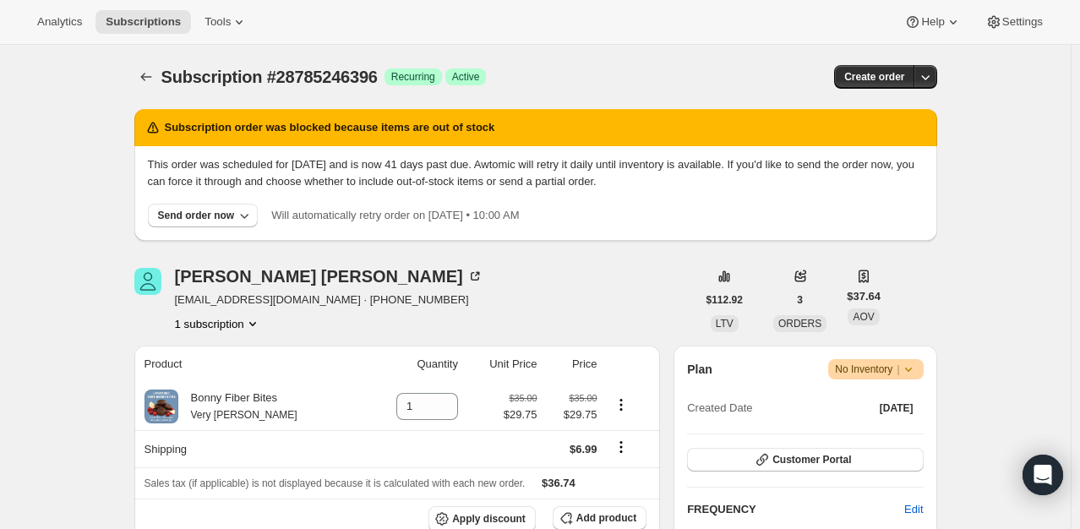
click at [209, 228] on div "This order was scheduled for [DATE] and is now 41 days past due. Awtomic will r…" at bounding box center [535, 193] width 803 height 95
click at [203, 221] on div "Send order now" at bounding box center [196, 216] width 77 height 14
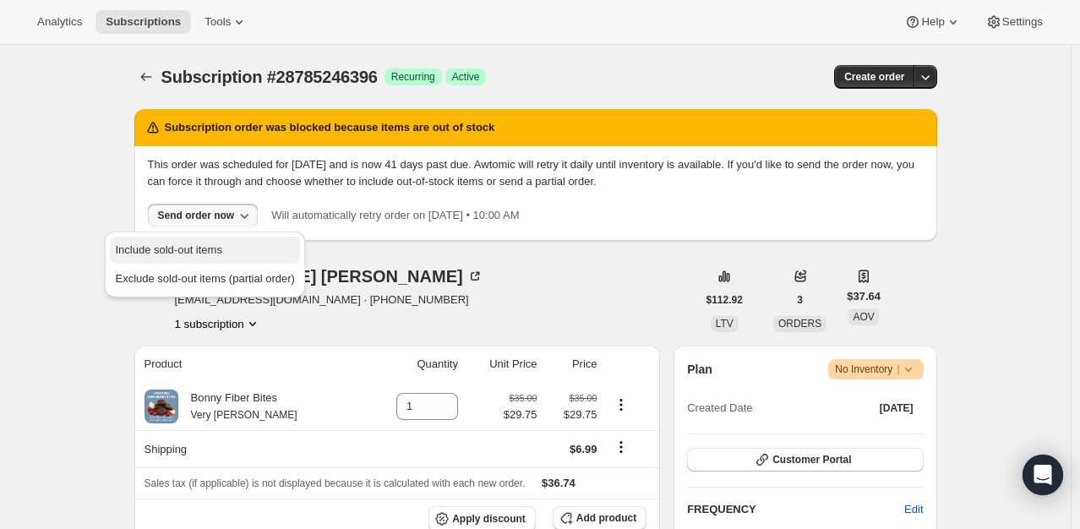
click at [191, 246] on span "Include sold-out items" at bounding box center [168, 249] width 106 height 13
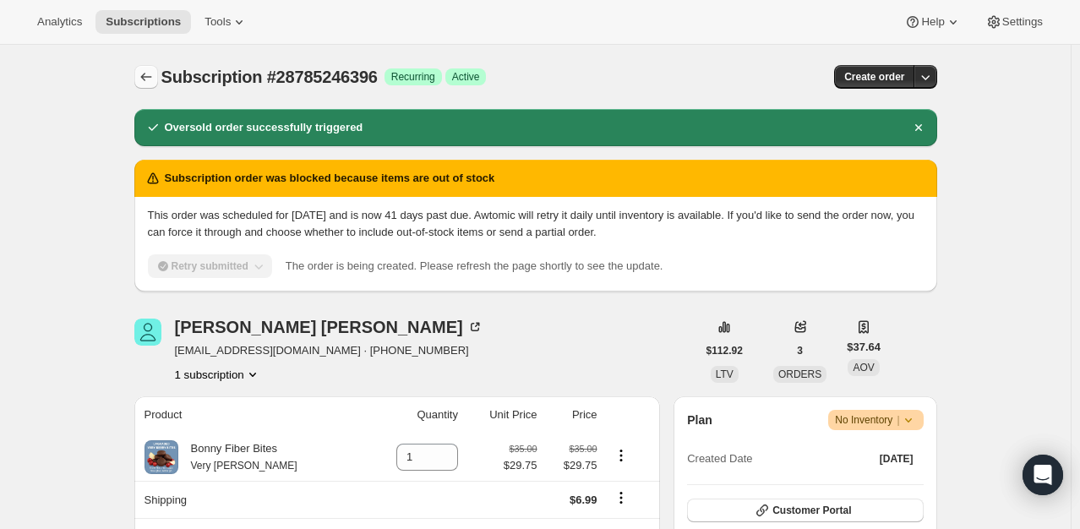
click at [150, 74] on icon "Subscriptions" at bounding box center [146, 76] width 17 height 17
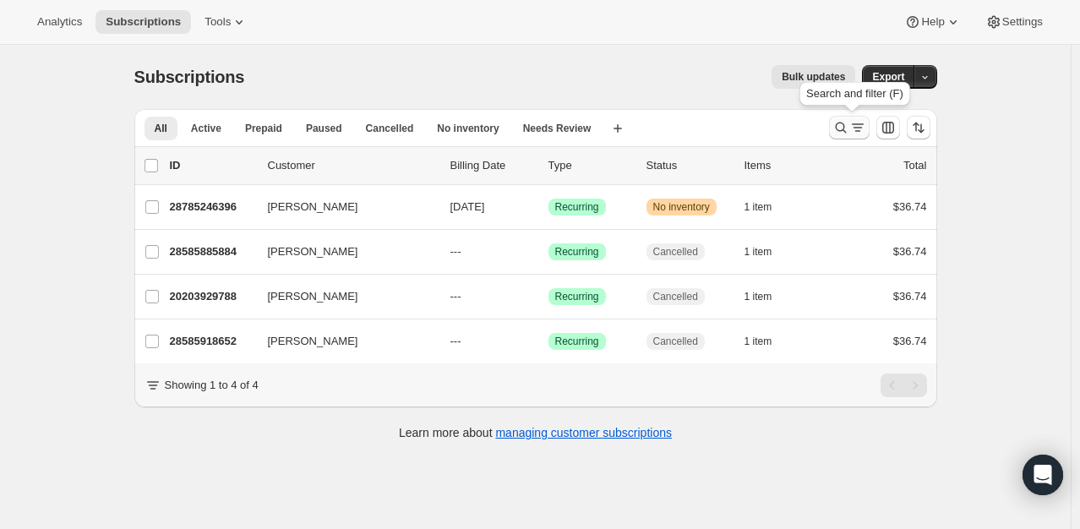
click at [846, 125] on icon "Search and filter results" at bounding box center [840, 128] width 11 height 11
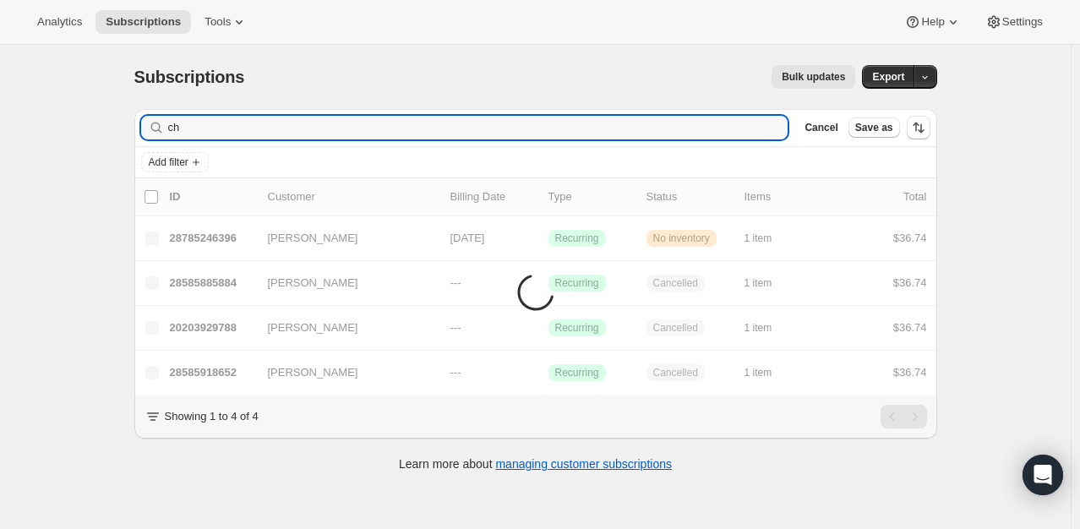
type input "c"
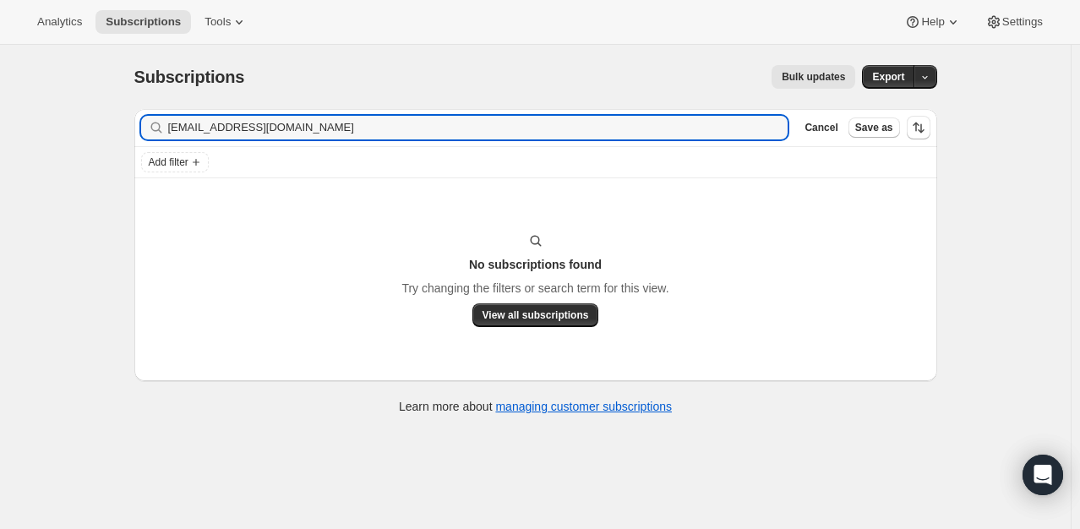
type input "[EMAIL_ADDRESS][DOMAIN_NAME]"
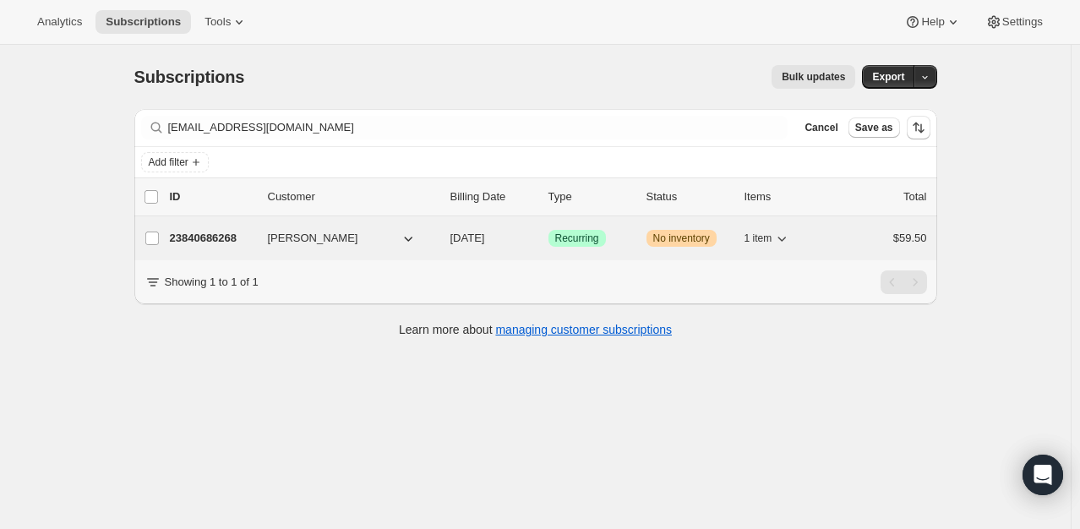
click at [223, 235] on p "23840686268" at bounding box center [212, 238] width 85 height 17
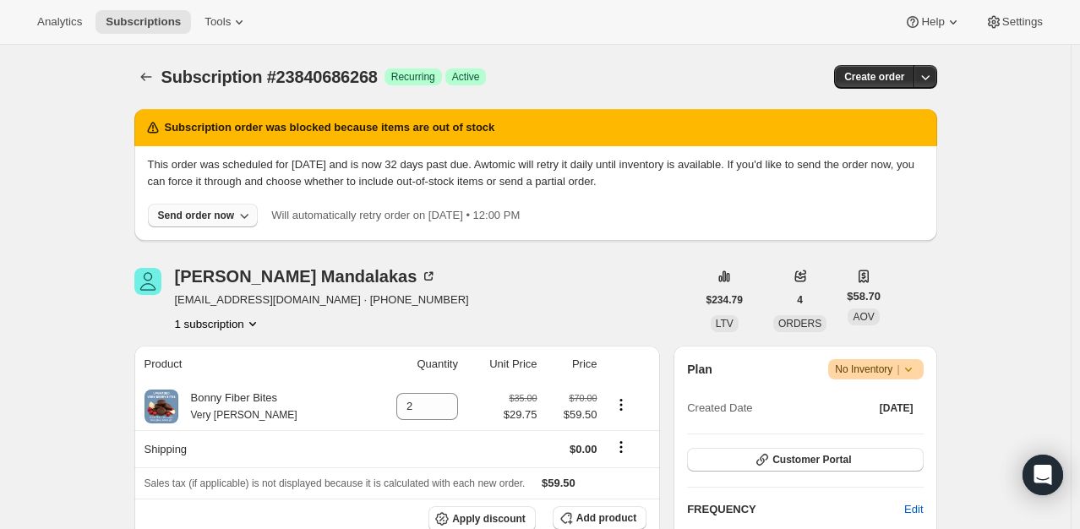
click at [227, 217] on div "Send order now" at bounding box center [196, 216] width 77 height 14
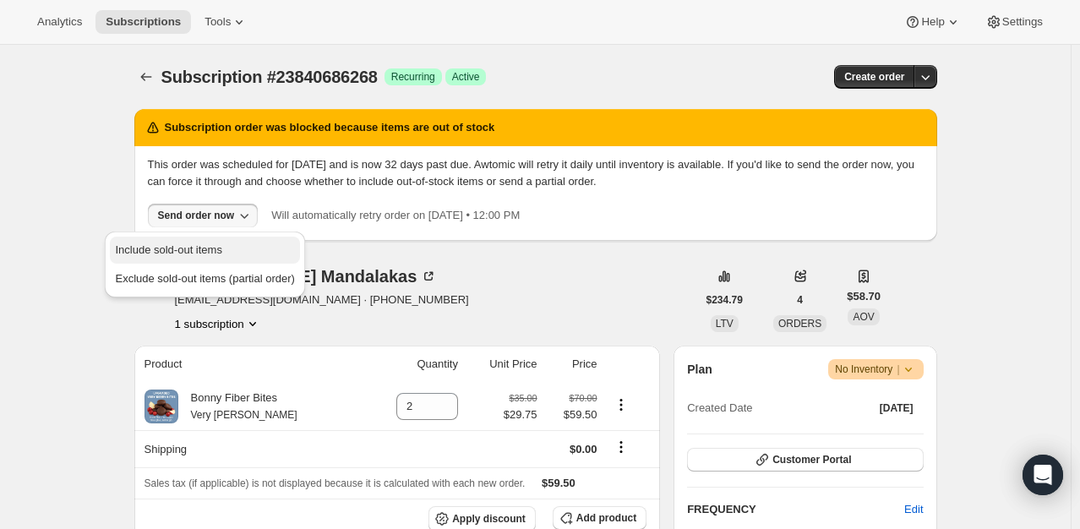
click at [207, 245] on span "Include sold-out items" at bounding box center [168, 249] width 106 height 13
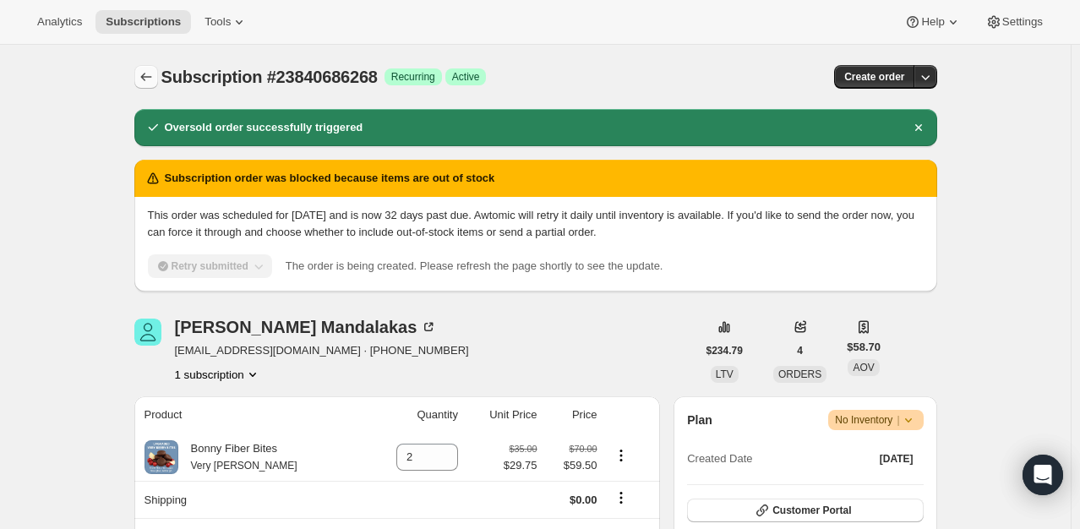
click at [153, 84] on icon "Subscriptions" at bounding box center [146, 76] width 17 height 17
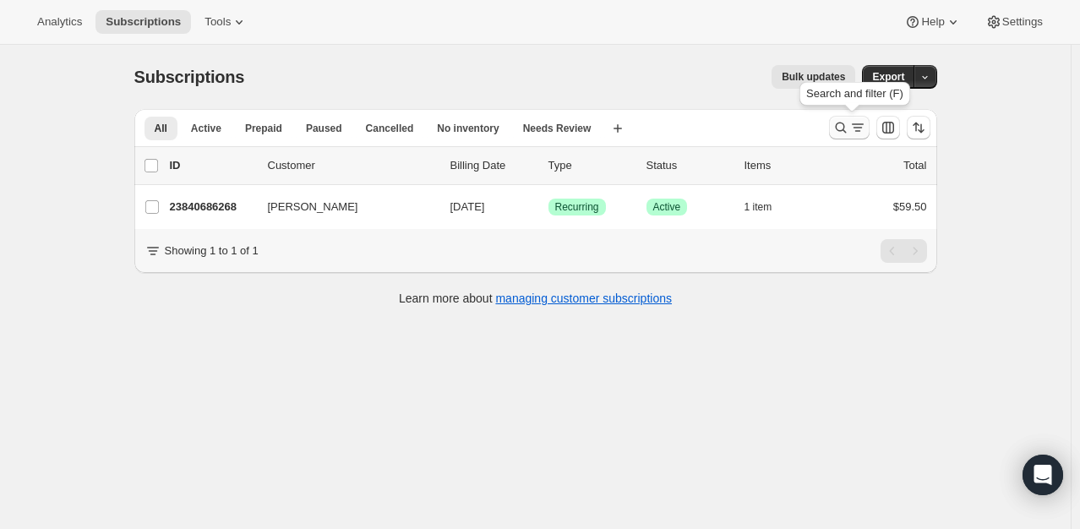
click at [836, 131] on icon "Search and filter results" at bounding box center [840, 127] width 17 height 17
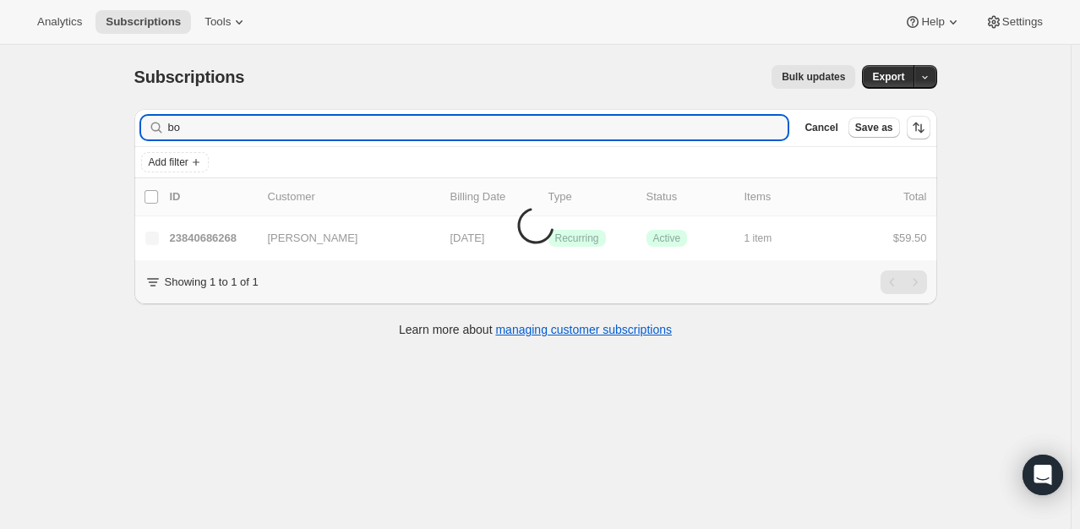
type input "b"
type input "[EMAIL_ADDRESS][DOMAIN_NAME]"
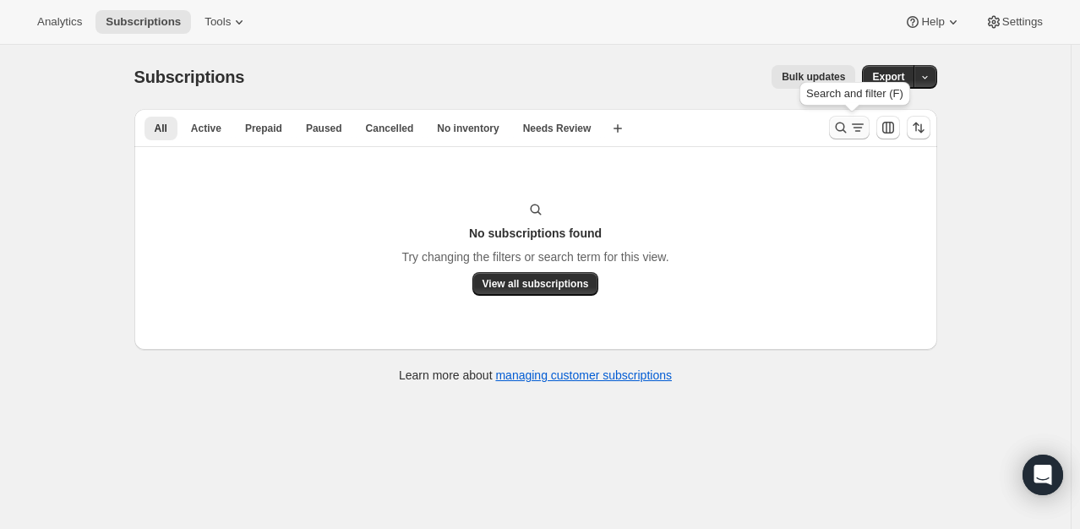
click at [841, 129] on icon "Search and filter results" at bounding box center [840, 128] width 11 height 11
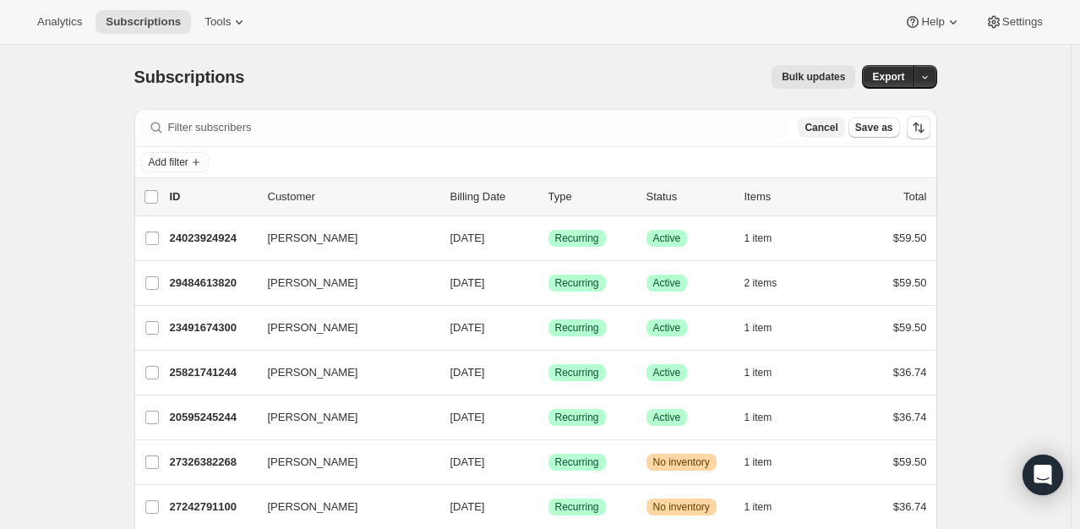
click at [837, 131] on span "Cancel" at bounding box center [821, 128] width 33 height 14
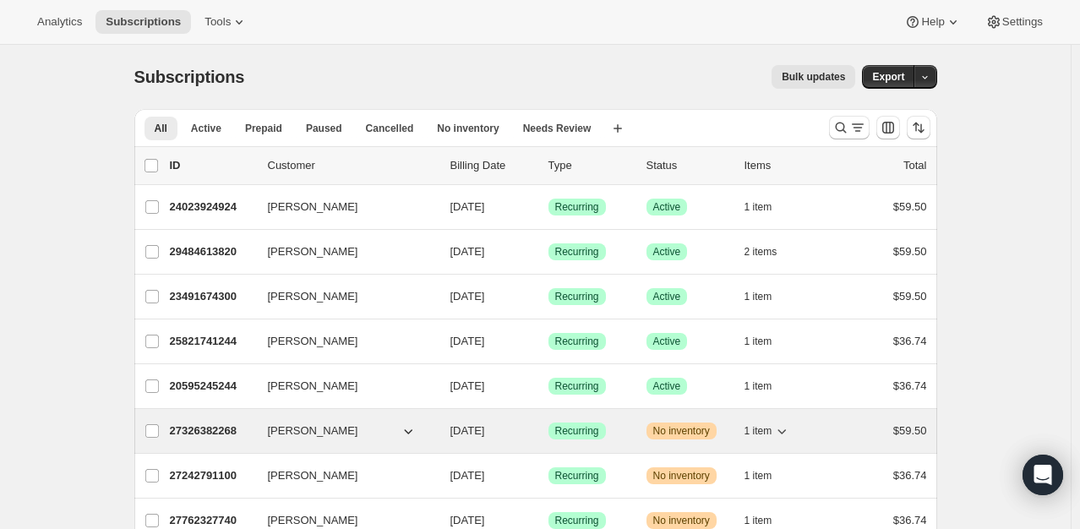
click at [217, 428] on p "27326382268" at bounding box center [212, 431] width 85 height 17
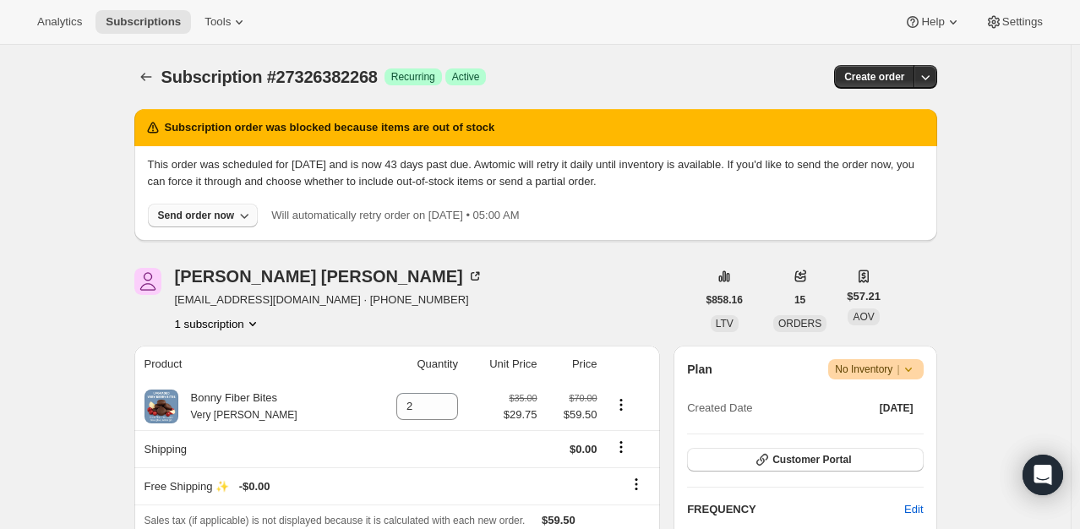
click at [218, 209] on div "Send order now" at bounding box center [196, 216] width 77 height 14
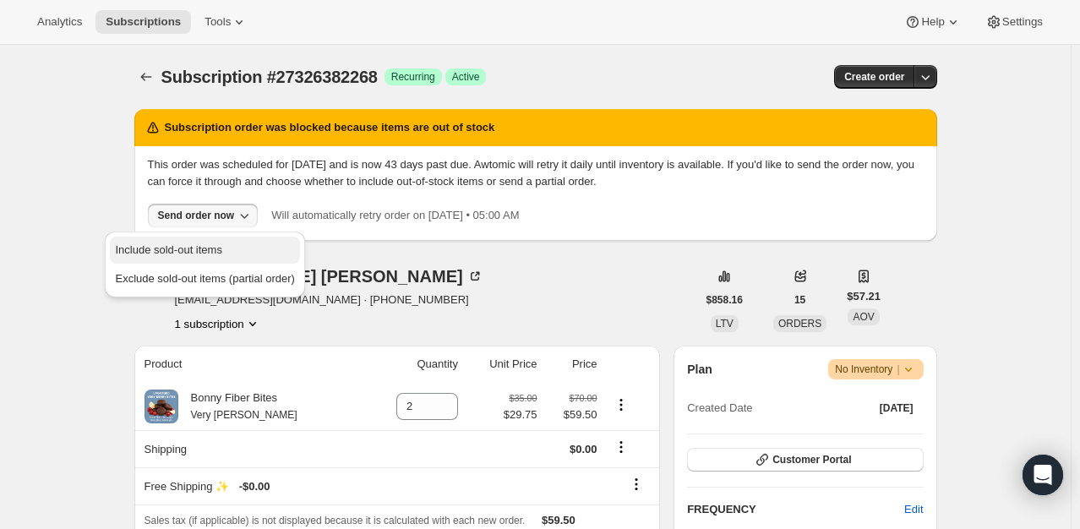
click at [204, 249] on span "Include sold-out items" at bounding box center [168, 249] width 106 height 13
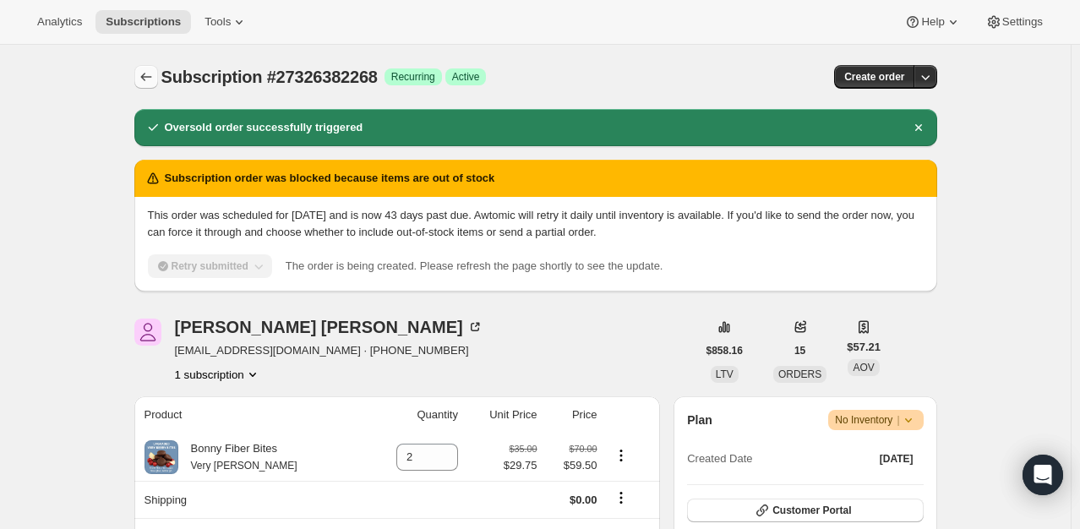
click at [152, 80] on icon "Subscriptions" at bounding box center [146, 76] width 17 height 17
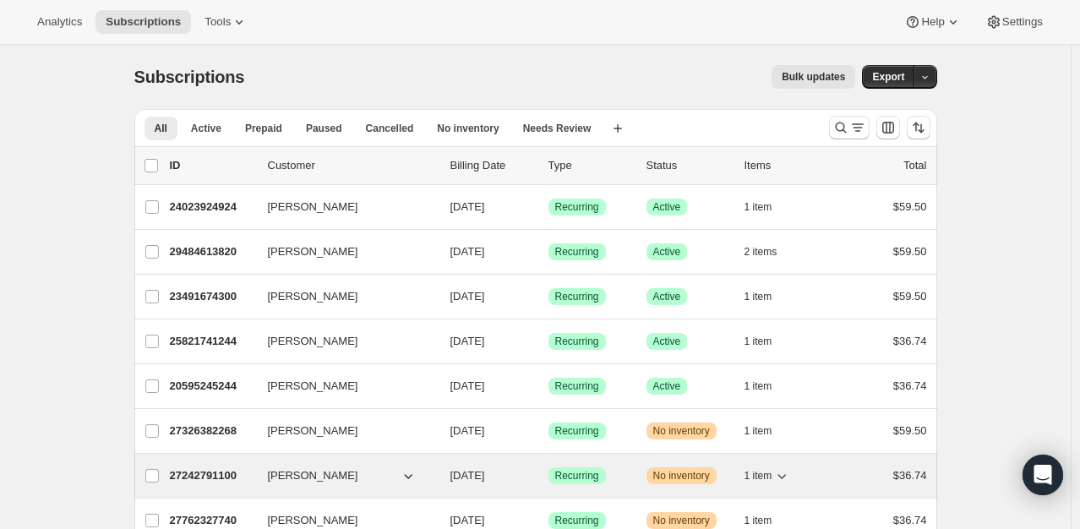
click at [223, 473] on p "27242791100" at bounding box center [212, 475] width 85 height 17
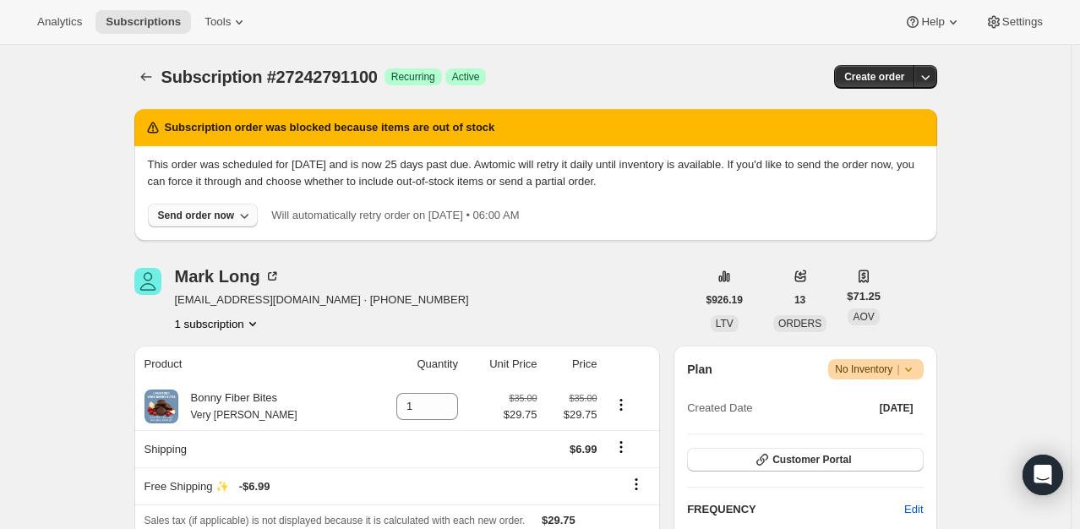
click at [220, 216] on div "Send order now" at bounding box center [196, 216] width 77 height 14
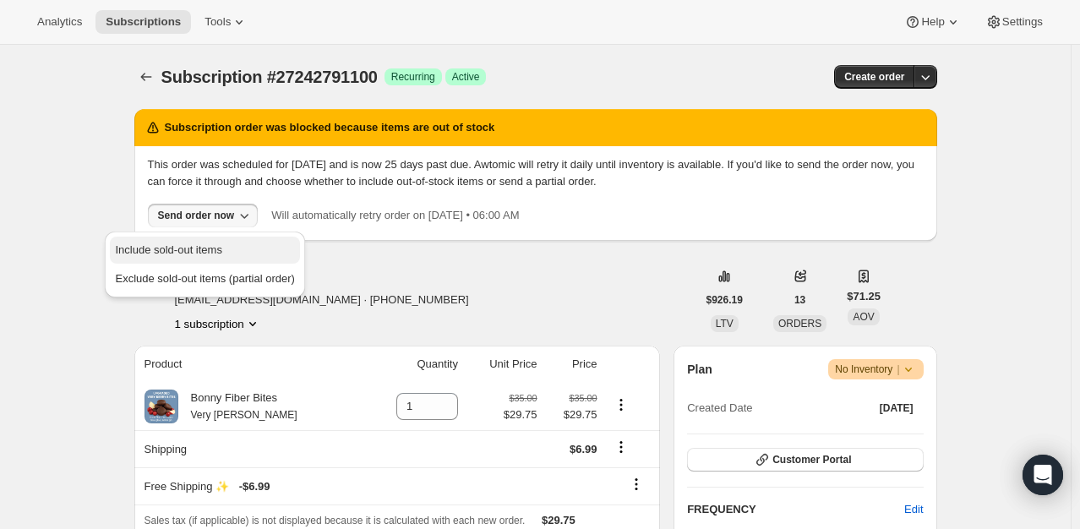
click at [215, 243] on span "Include sold-out items" at bounding box center [168, 249] width 106 height 13
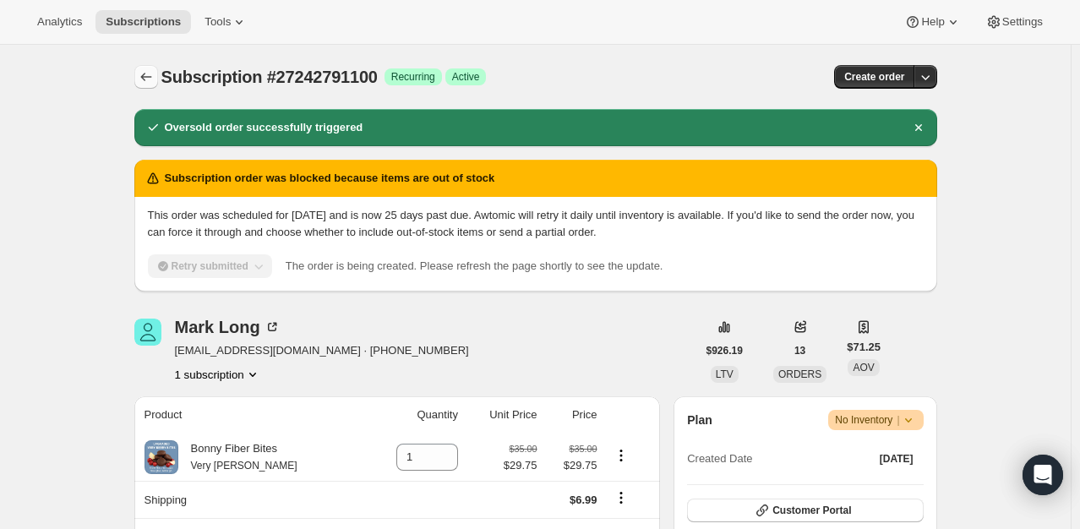
click at [150, 83] on icon "Subscriptions" at bounding box center [146, 76] width 17 height 17
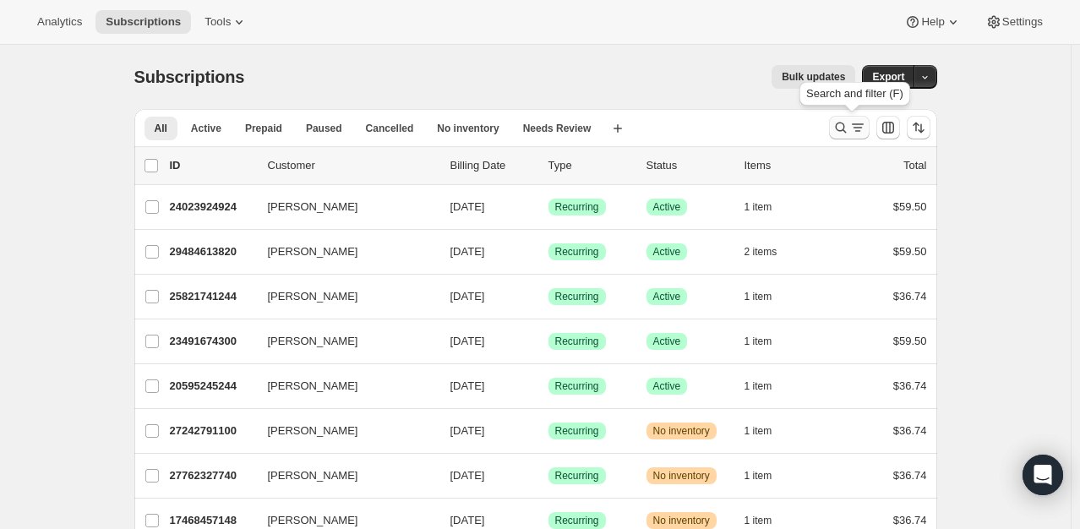
click at [849, 129] on icon "Search and filter results" at bounding box center [840, 127] width 17 height 17
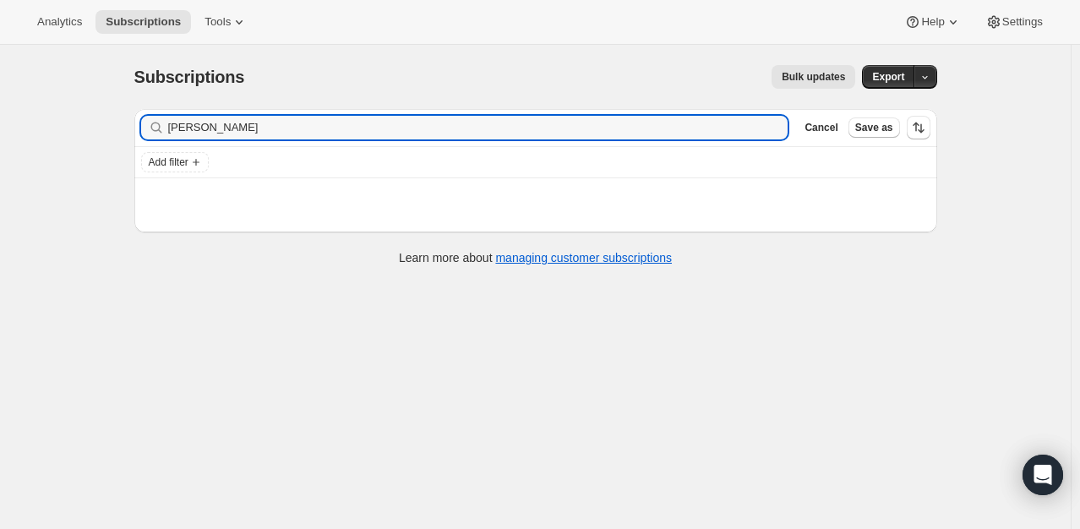
type input "[PERSON_NAME]"
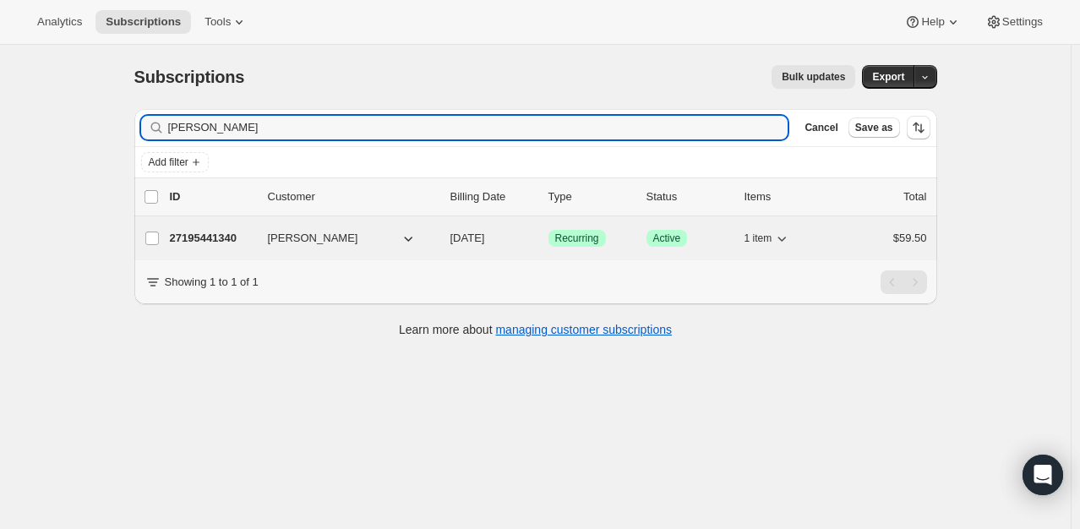
click at [210, 238] on p "27195441340" at bounding box center [212, 238] width 85 height 17
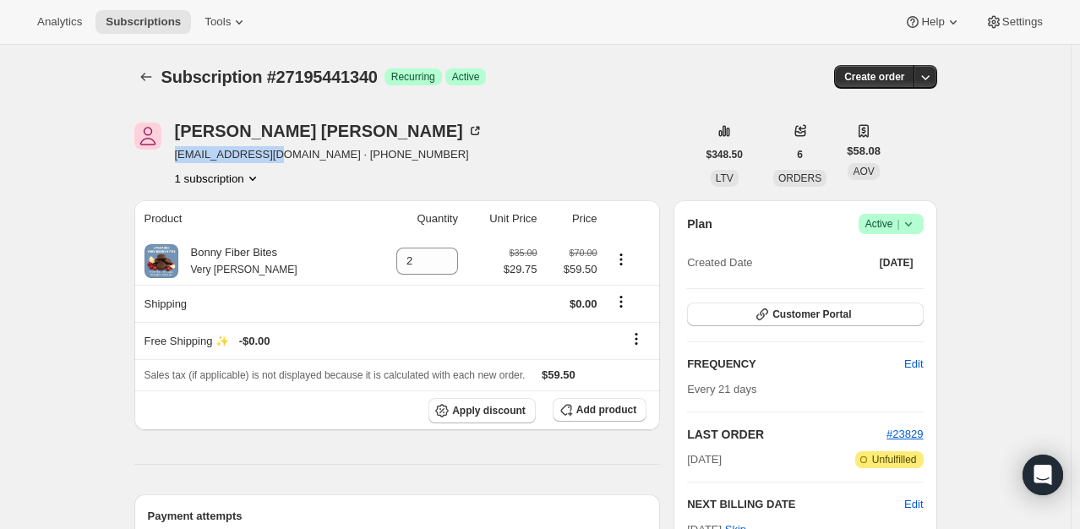
drag, startPoint x: 278, startPoint y: 161, endPoint x: 174, endPoint y: 166, distance: 104.1
click at [174, 166] on div "[PERSON_NAME] [EMAIL_ADDRESS][DOMAIN_NAME] · [PHONE_NUMBER] 1 subscription" at bounding box center [415, 155] width 562 height 64
copy span "[EMAIL_ADDRESS][DOMAIN_NAME]"
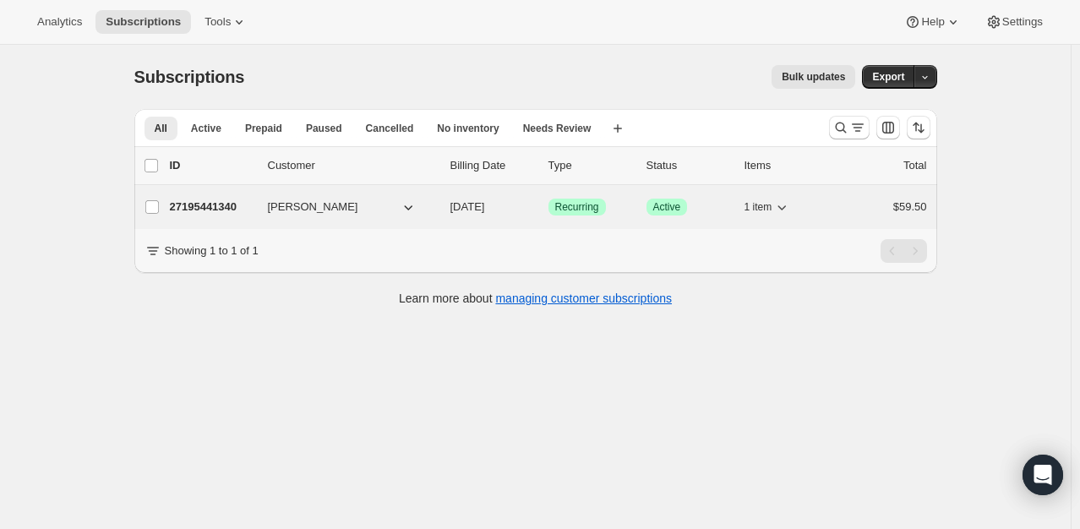
click at [387, 204] on button "[PERSON_NAME]" at bounding box center [342, 207] width 169 height 27
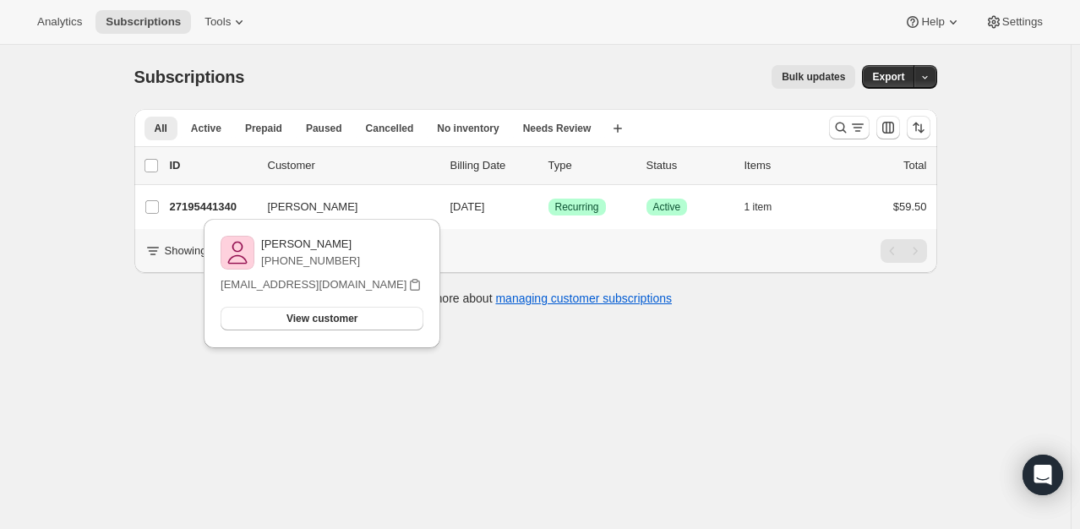
click at [237, 217] on div "[PERSON_NAME] [PHONE_NUMBER] [EMAIL_ADDRESS][DOMAIN_NAME] View customer Email […" at bounding box center [322, 288] width 250 height 147
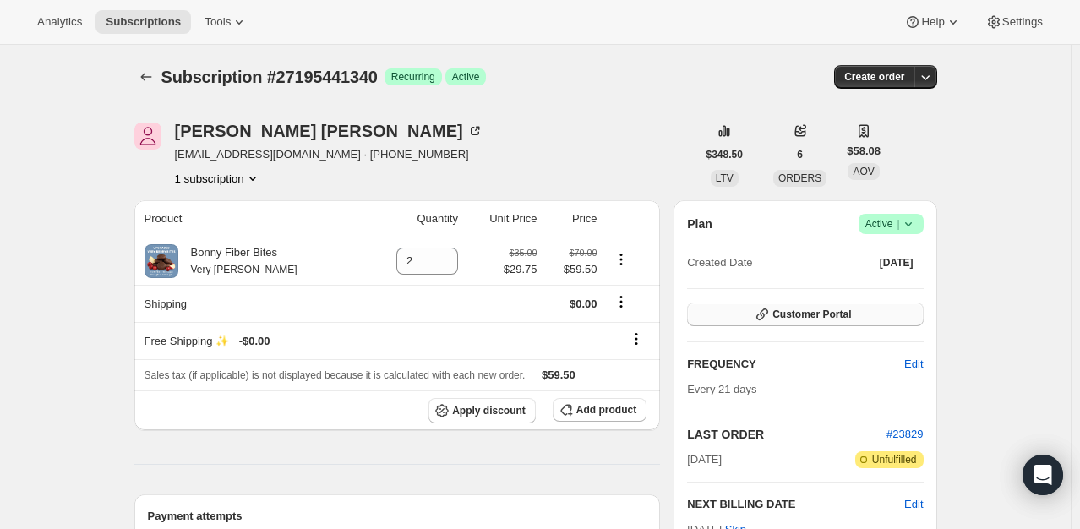
click at [844, 307] on button "Customer Portal" at bounding box center [805, 315] width 236 height 24
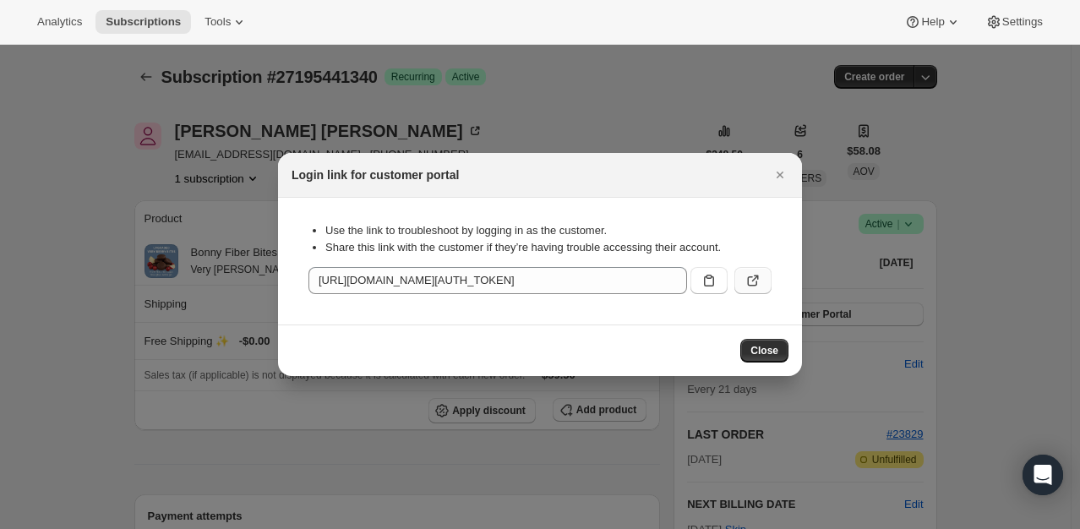
click at [761, 283] on icon ":r2t:" at bounding box center [753, 280] width 17 height 17
click at [779, 183] on icon "Close" at bounding box center [780, 174] width 17 height 17
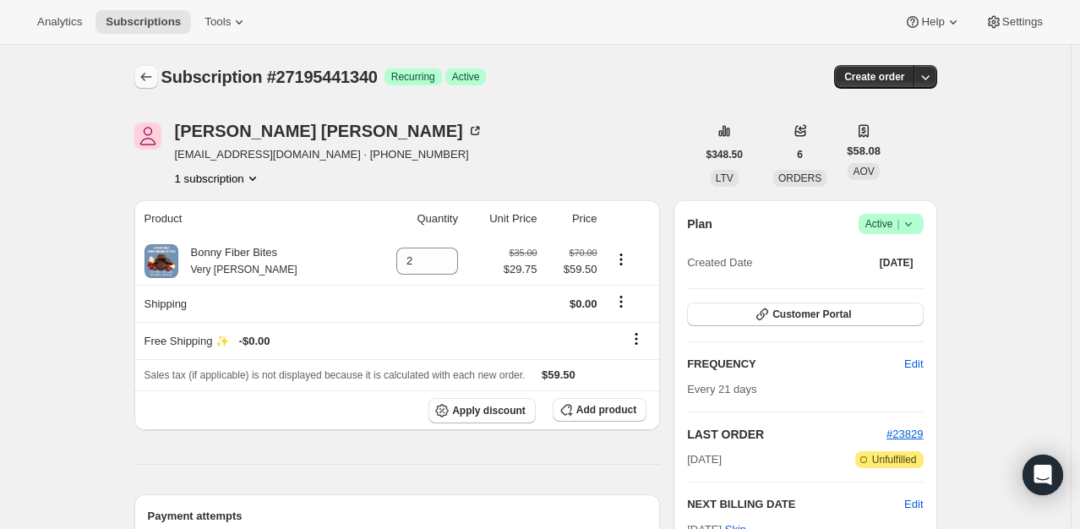
click at [153, 74] on icon "Subscriptions" at bounding box center [146, 76] width 17 height 17
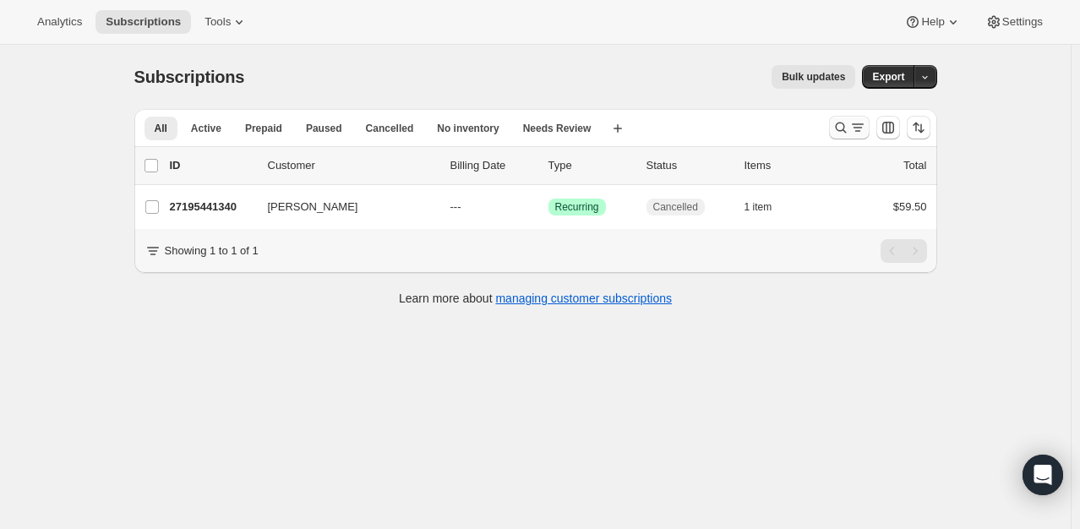
click at [842, 126] on icon "Search and filter results" at bounding box center [840, 127] width 17 height 17
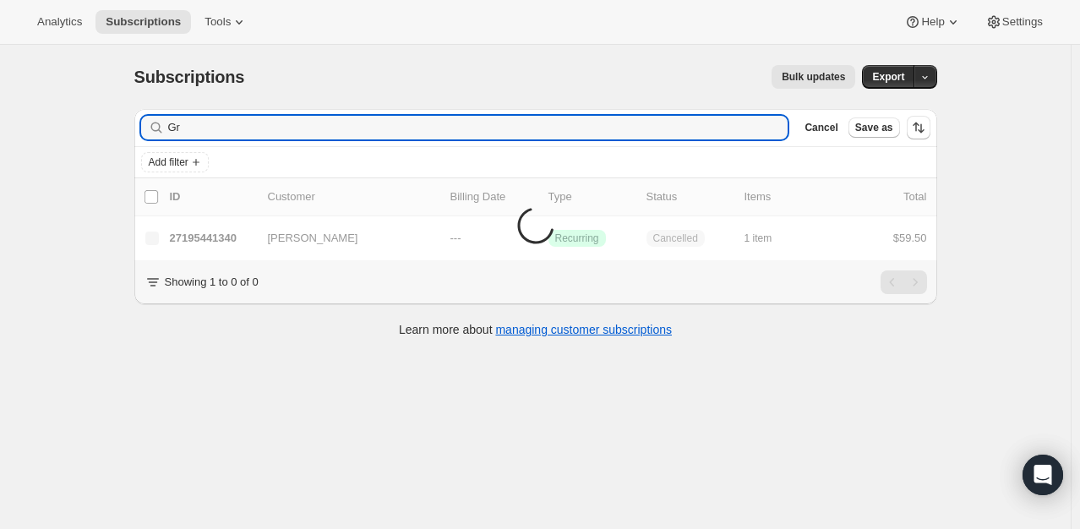
type input "G"
type input "knox"
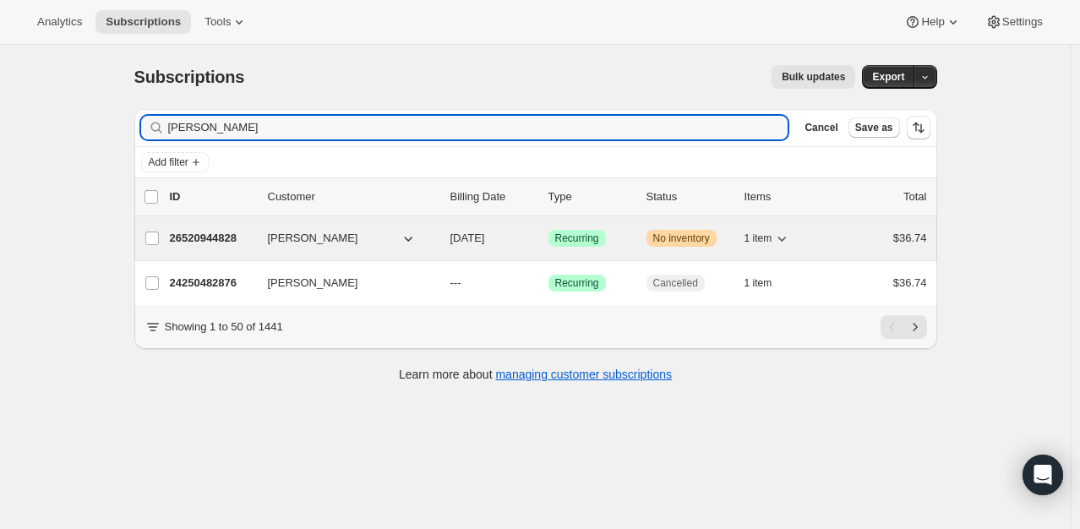
click at [220, 226] on div "26520944828 Richard Knox 09/11/2025 Success Recurring Warning No inventory 1 it…" at bounding box center [548, 238] width 757 height 24
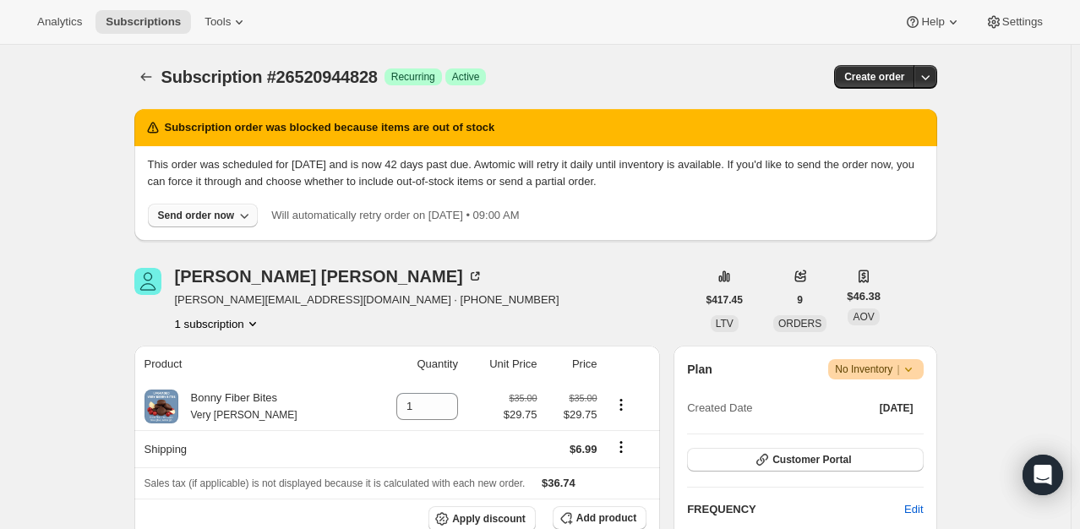
click at [202, 210] on div "Send order now" at bounding box center [196, 216] width 77 height 14
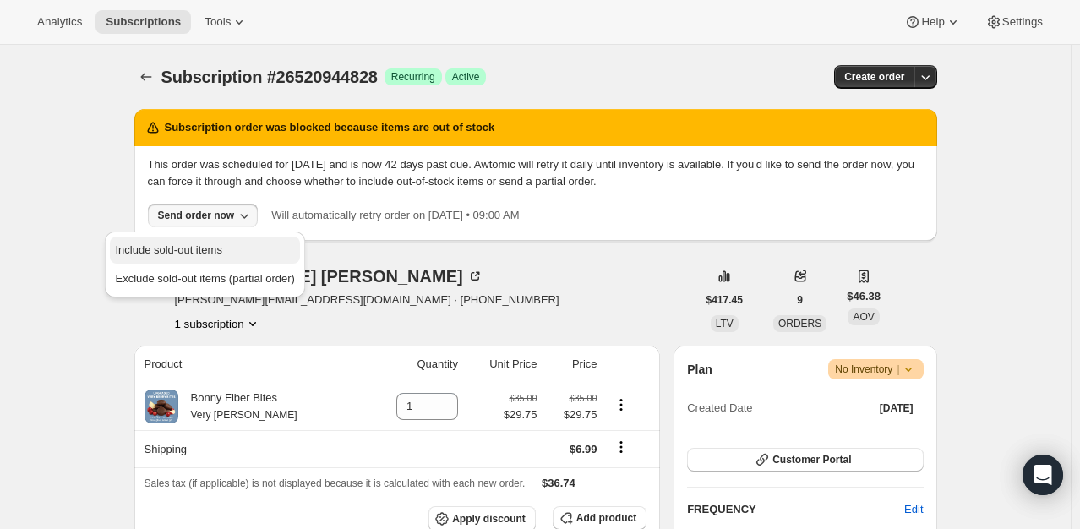
click at [196, 248] on span "Include sold-out items" at bounding box center [168, 249] width 106 height 13
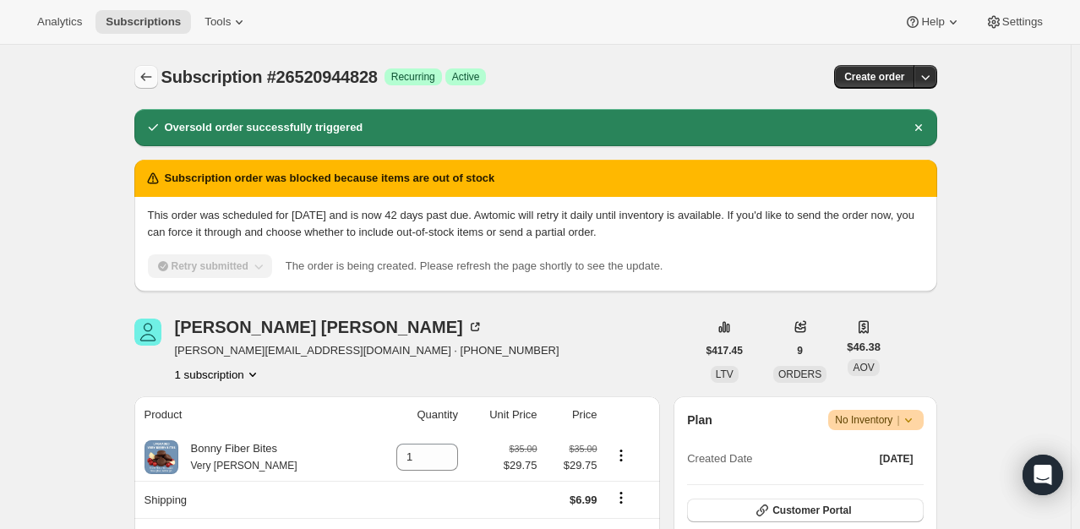
click at [149, 74] on icon "Subscriptions" at bounding box center [146, 76] width 17 height 17
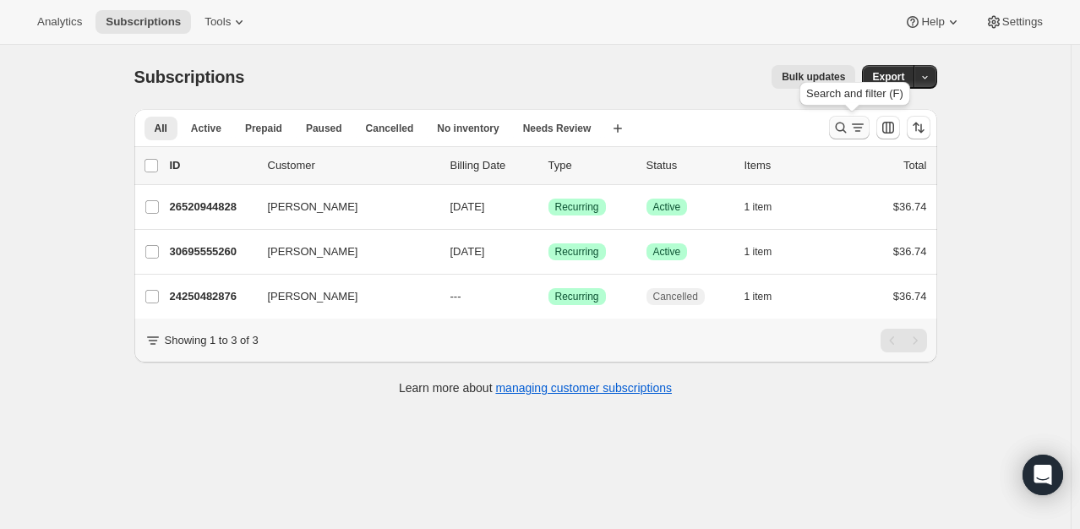
click at [843, 123] on icon "Search and filter results" at bounding box center [840, 127] width 17 height 17
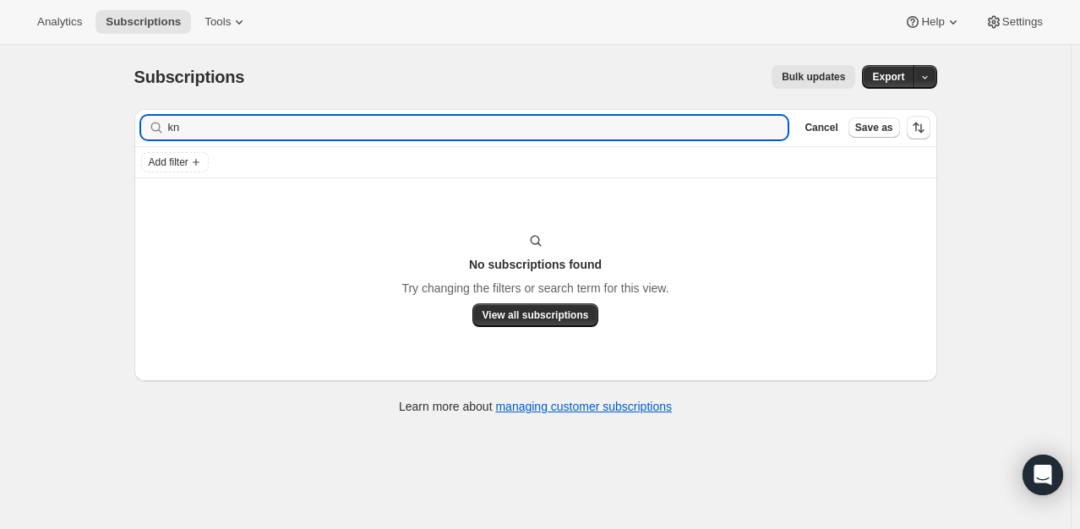
type input "k"
type input "jaymehanderson@hotmail.com"
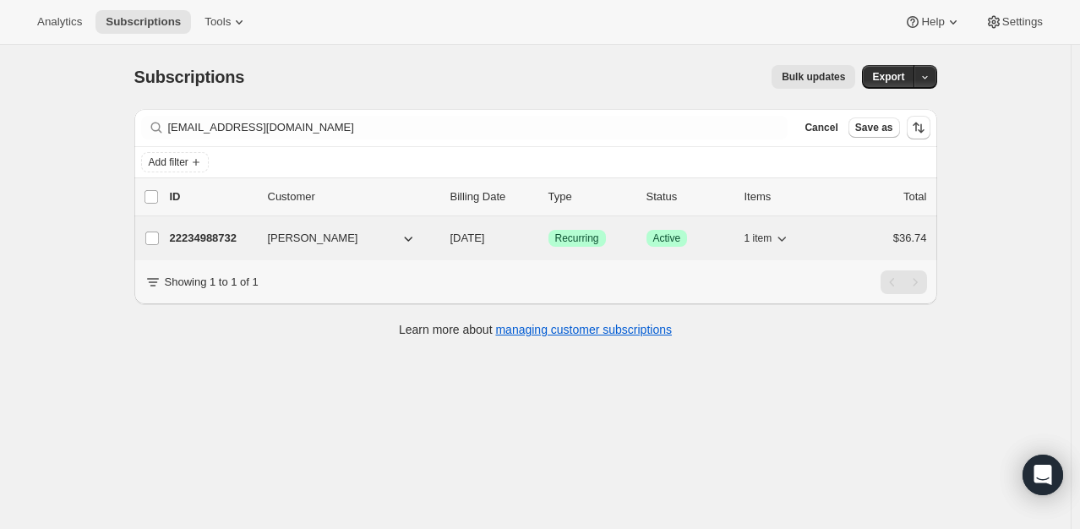
click at [224, 231] on p "22234988732" at bounding box center [212, 238] width 85 height 17
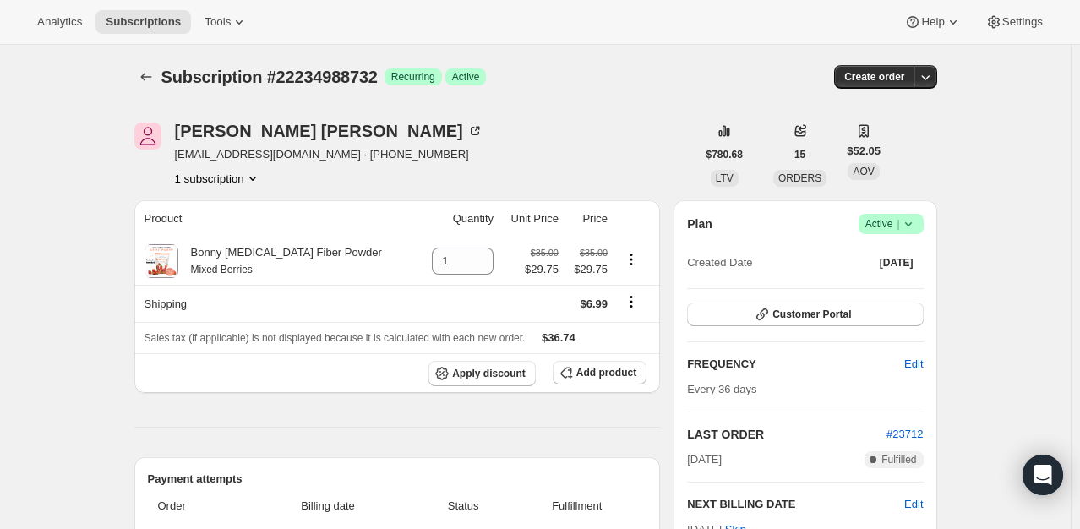
click at [145, 85] on icon "Subscriptions" at bounding box center [146, 76] width 17 height 17
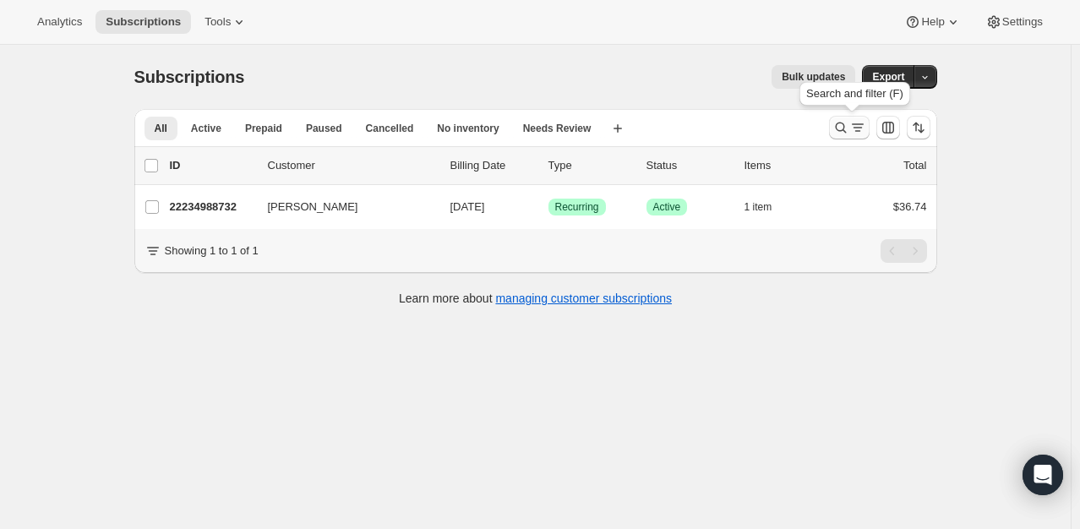
click at [841, 128] on icon "Search and filter results" at bounding box center [840, 127] width 17 height 17
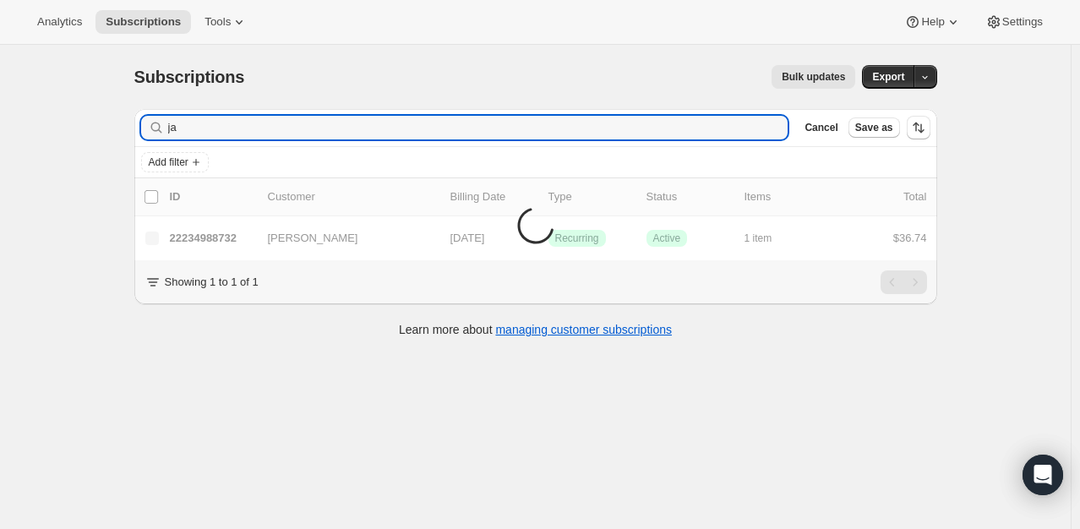
type input "j"
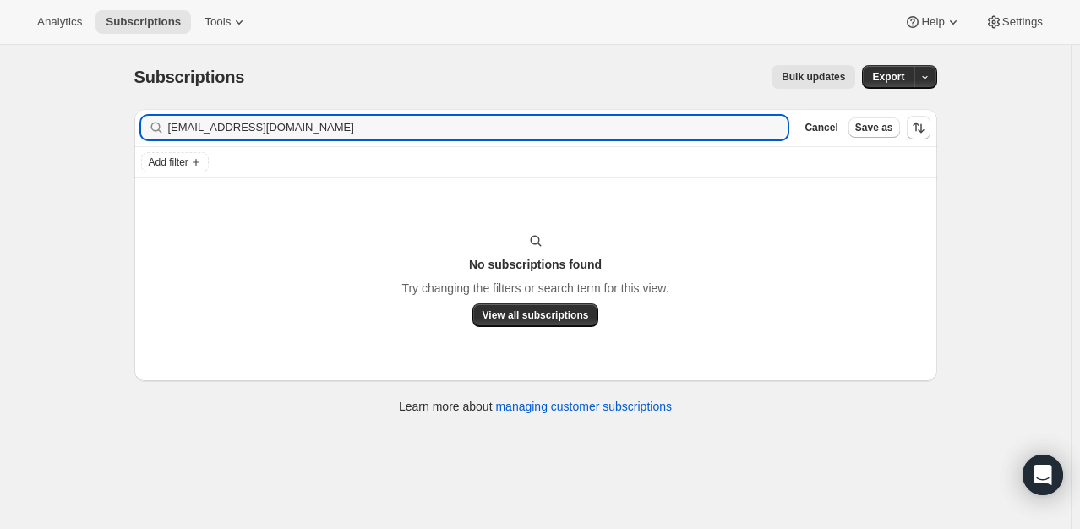
type input "lindawmcnabb@gmail.com"
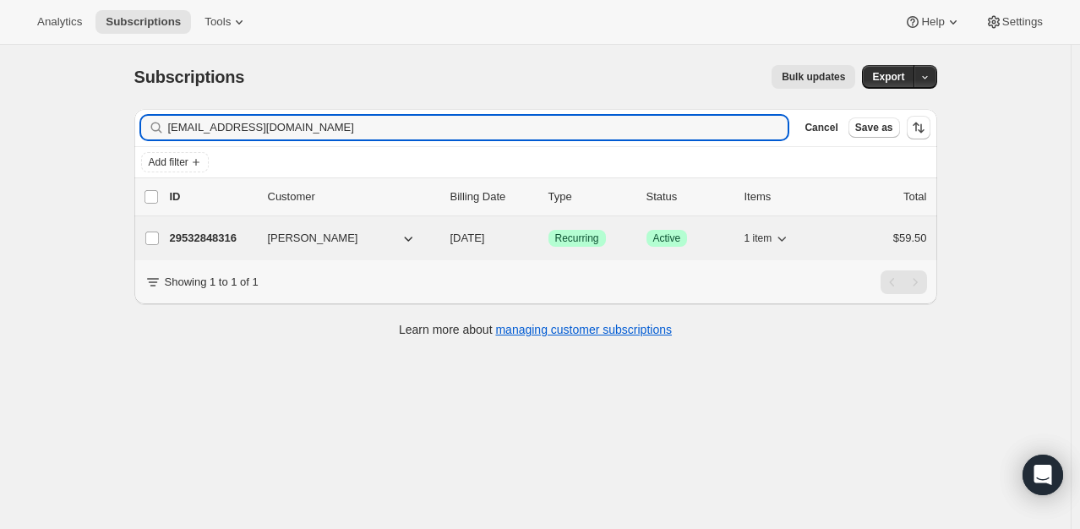
click at [217, 236] on p "29532848316" at bounding box center [212, 238] width 85 height 17
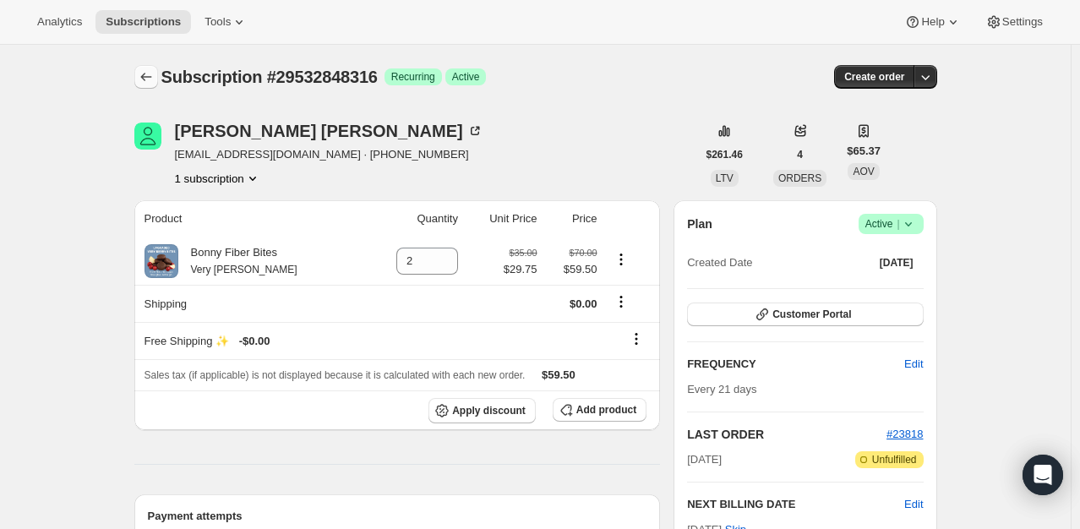
click at [151, 82] on icon "Subscriptions" at bounding box center [146, 76] width 17 height 17
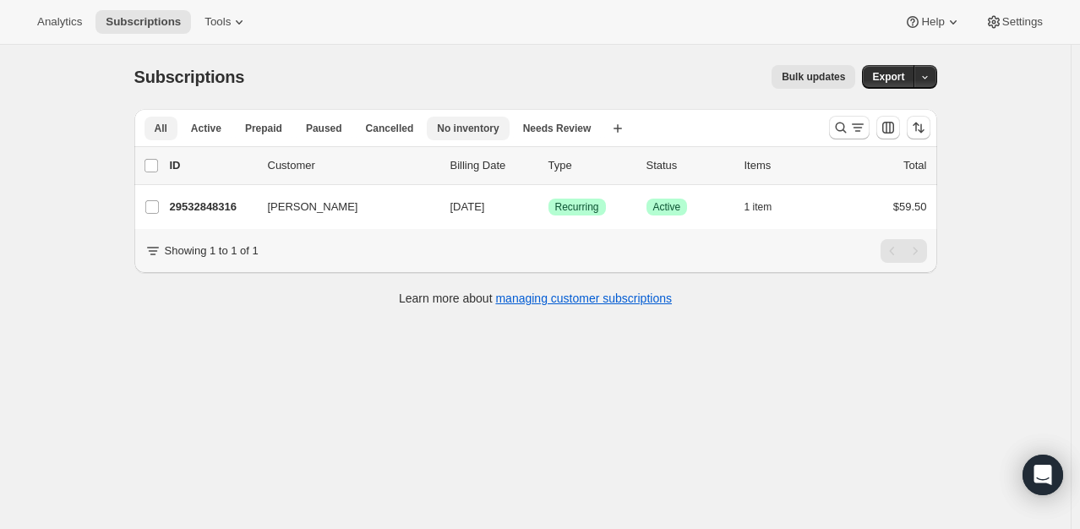
click at [457, 122] on span "No inventory" at bounding box center [468, 129] width 62 height 14
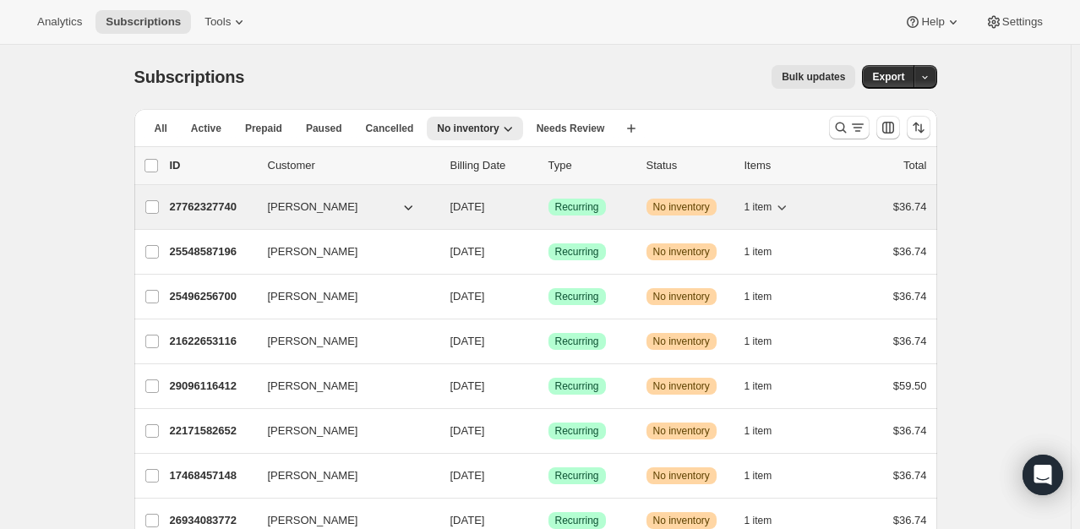
click at [210, 210] on p "27762327740" at bounding box center [212, 207] width 85 height 17
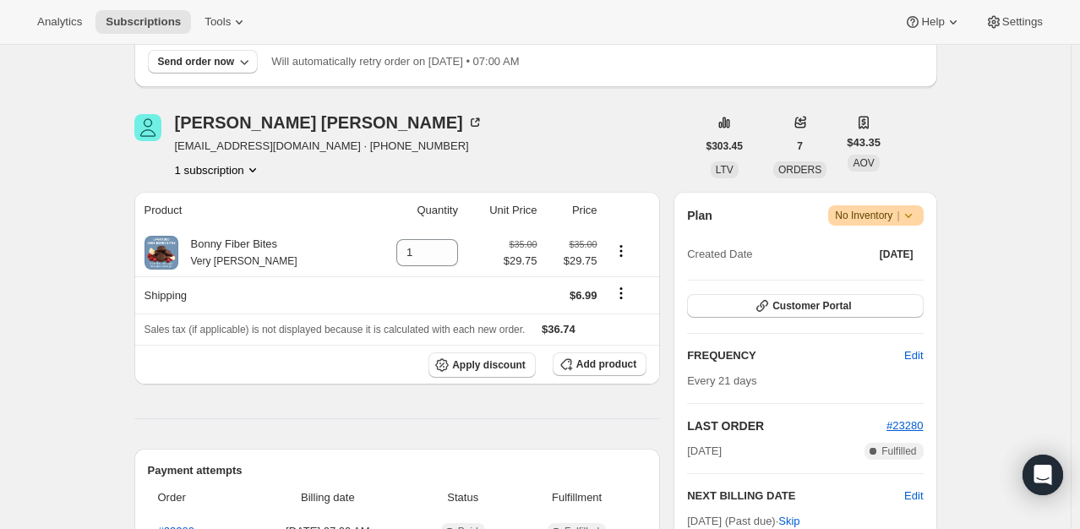
scroll to position [145, 0]
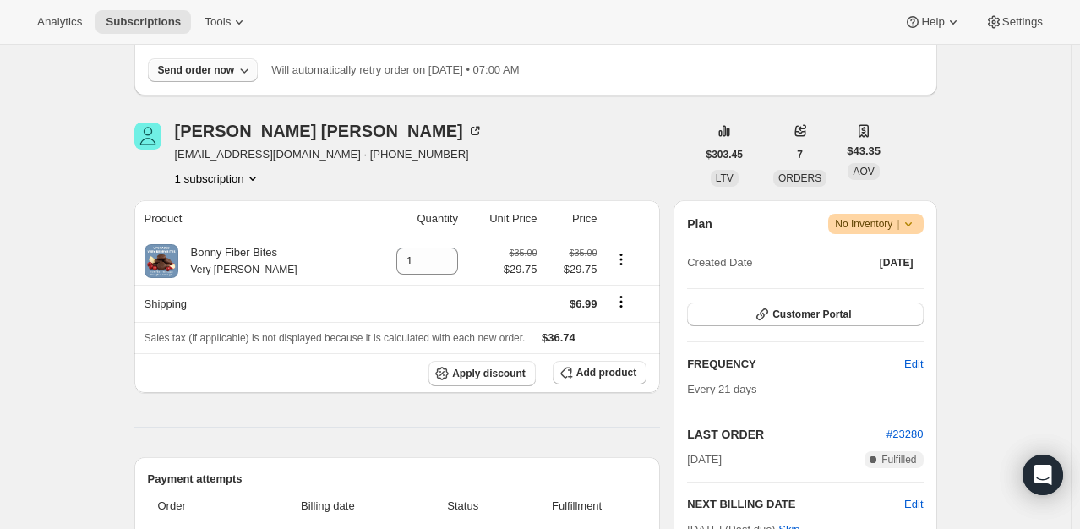
click at [206, 76] on button "Send order now" at bounding box center [203, 70] width 111 height 24
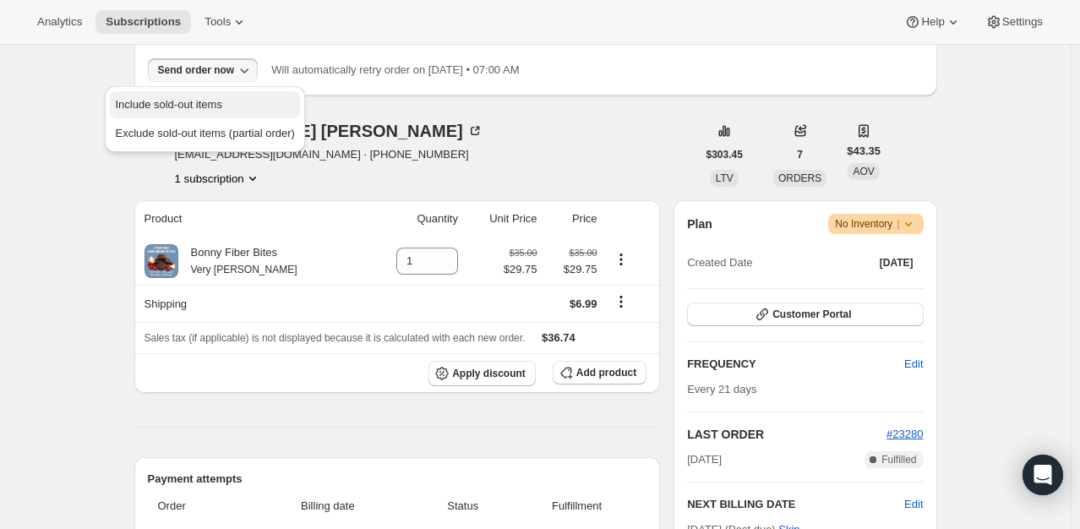
click at [198, 100] on span "Include sold-out items" at bounding box center [168, 104] width 106 height 13
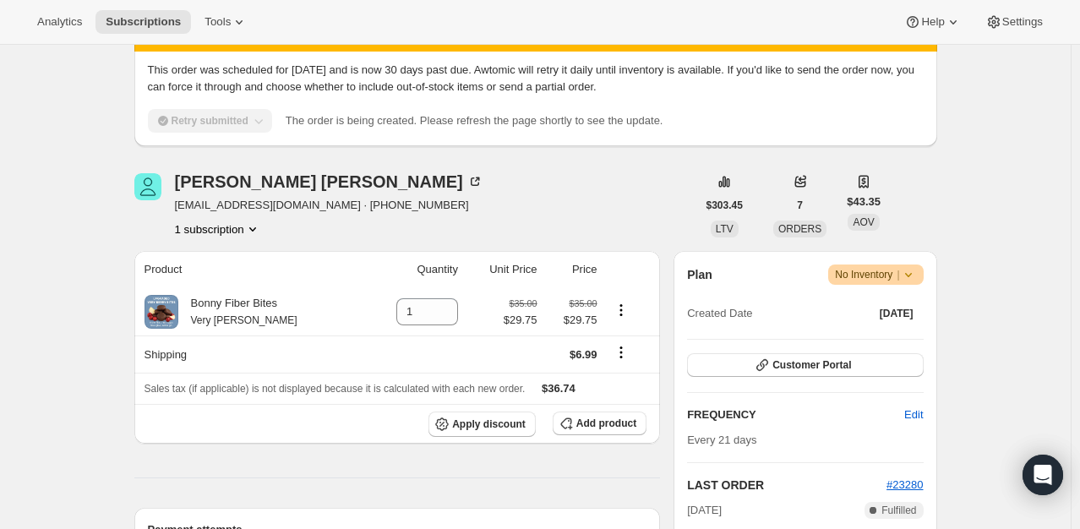
scroll to position [0, 0]
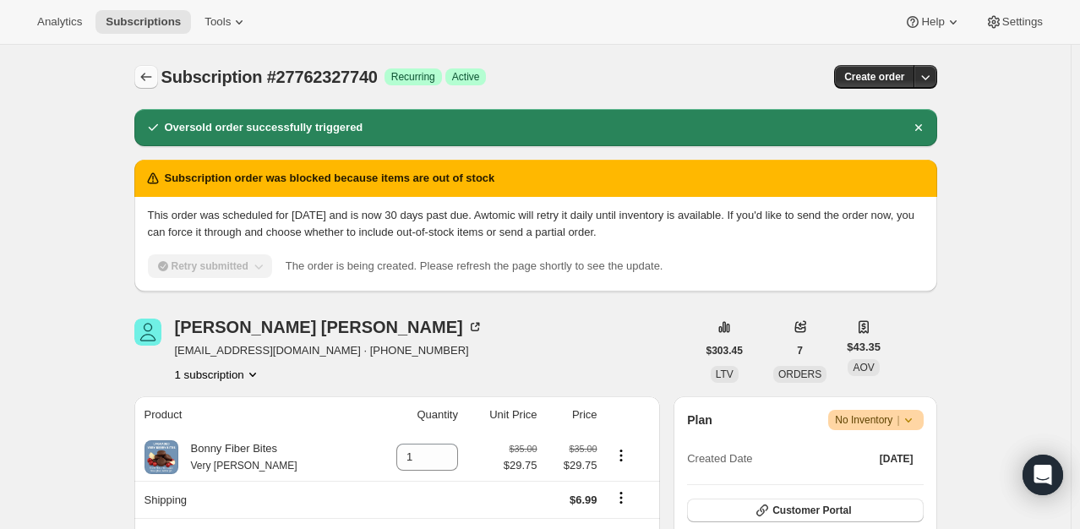
click at [155, 83] on icon "Subscriptions" at bounding box center [146, 76] width 17 height 17
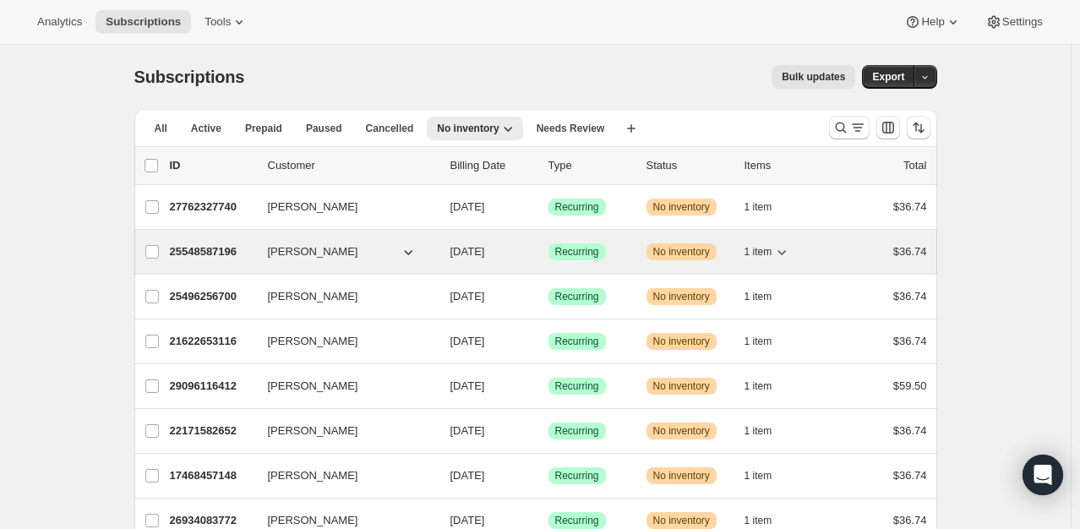
click at [207, 253] on p "25548587196" at bounding box center [212, 251] width 85 height 17
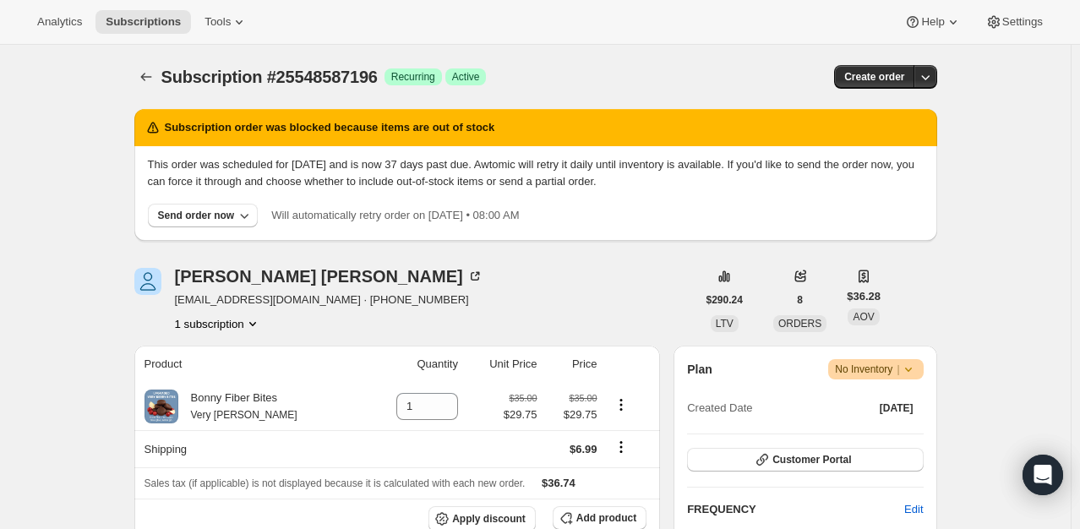
drag, startPoint x: 1065, startPoint y: 149, endPoint x: 1091, endPoint y: 246, distance: 100.7
click at [1079, 246] on html "Analytics Subscriptions Tools Help Settings Skip to content Subscription #25548…" at bounding box center [540, 264] width 1080 height 529
click at [216, 204] on button "Send order now" at bounding box center [203, 216] width 111 height 24
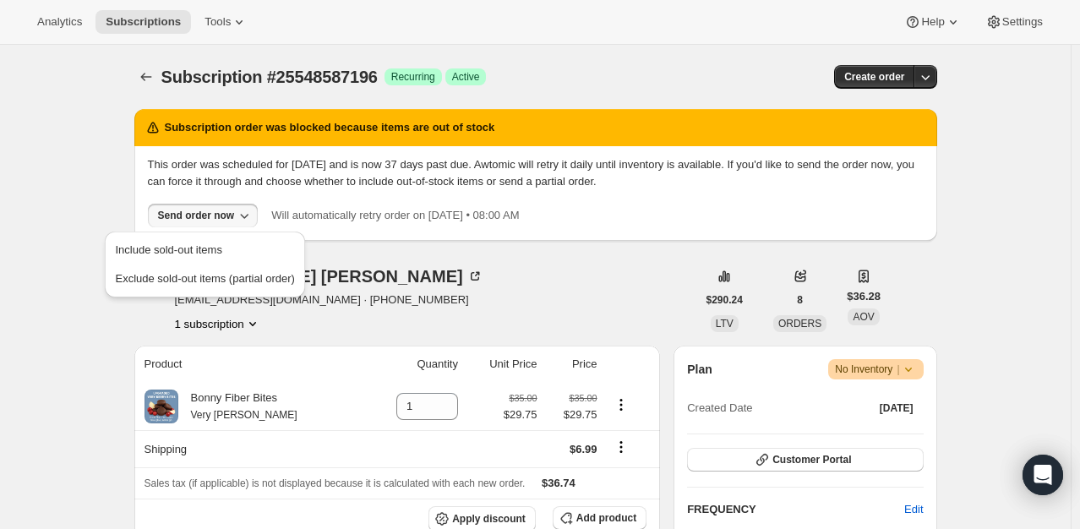
click at [201, 233] on div "Include sold-out items Exclude sold-out items (partial order)" at bounding box center [204, 265] width 199 height 66
click at [194, 240] on button "Include sold-out items" at bounding box center [204, 250] width 189 height 27
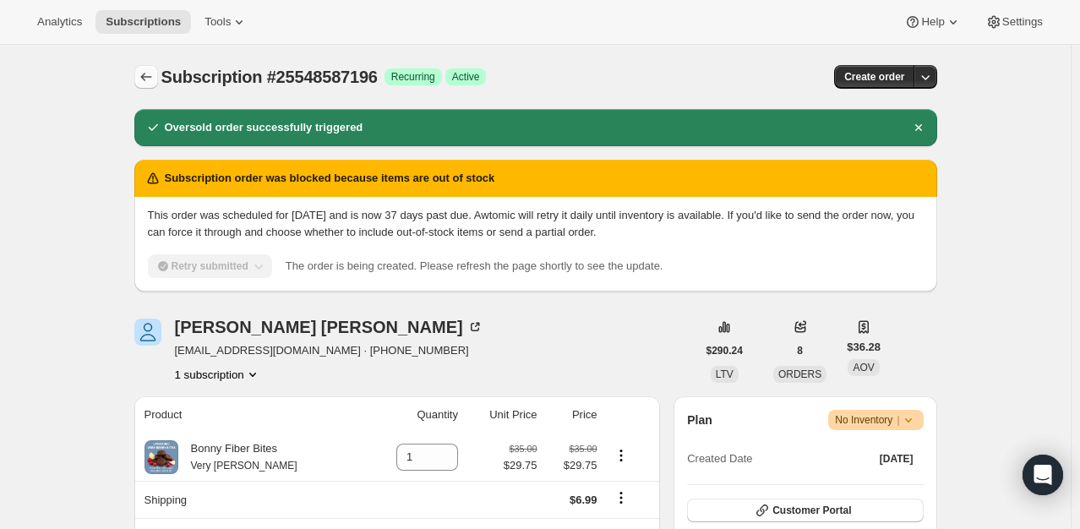
click at [155, 83] on icon "Subscriptions" at bounding box center [146, 76] width 17 height 17
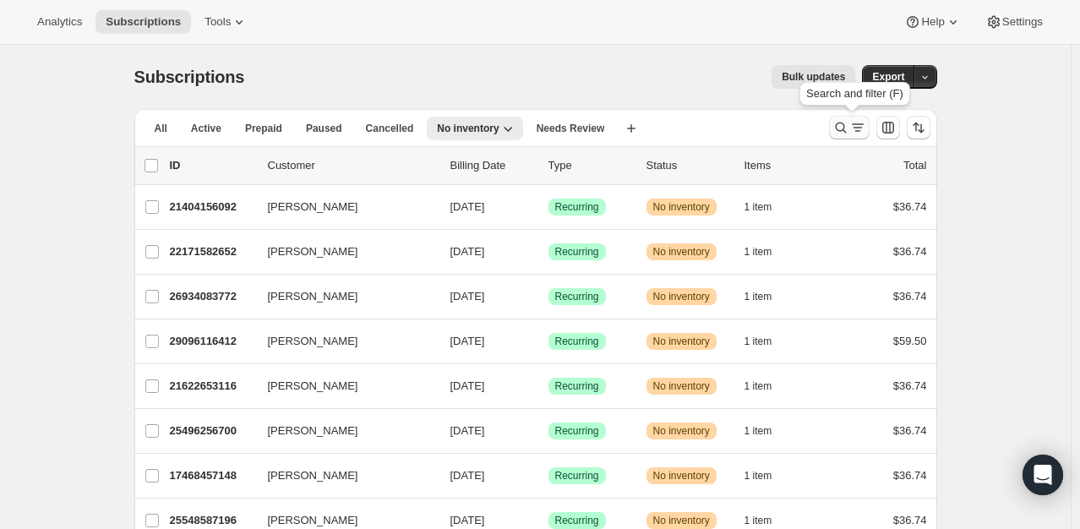
click at [838, 134] on icon "Search and filter results" at bounding box center [840, 127] width 17 height 17
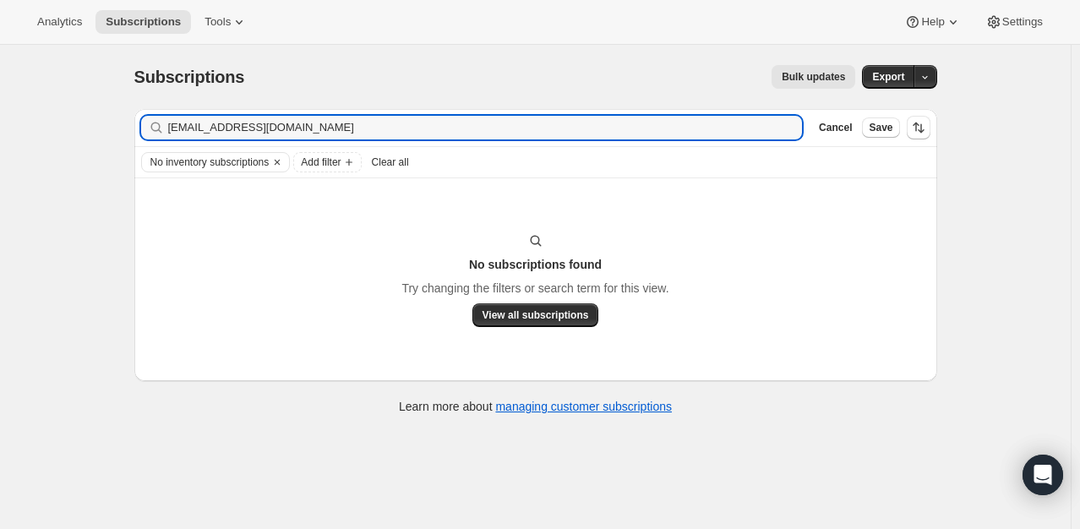
drag, startPoint x: 335, startPoint y: 124, endPoint x: 117, endPoint y: 122, distance: 218.0
click at [117, 122] on div "Subscriptions. This page is ready Subscriptions Bulk updates More actions Bulk …" at bounding box center [535, 309] width 1071 height 529
type input "vincent"
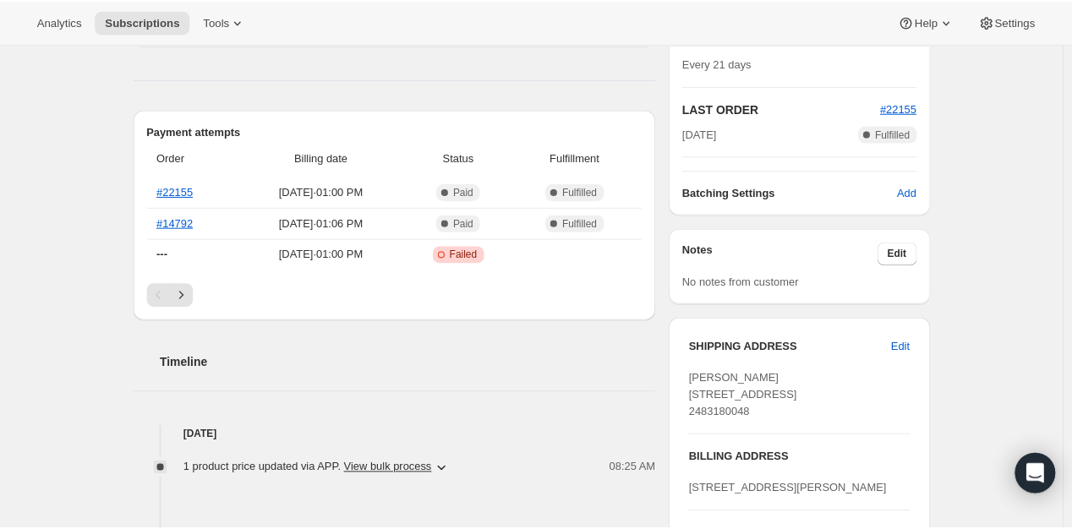
scroll to position [239, 0]
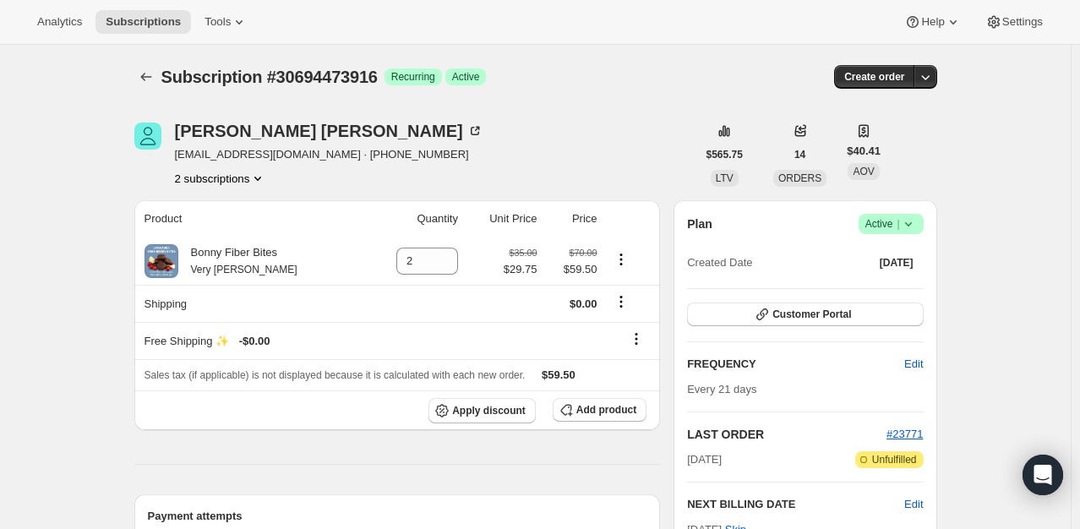
click at [250, 186] on button "2 subscriptions" at bounding box center [221, 178] width 92 height 17
click at [242, 208] on span "28418638012" at bounding box center [224, 209] width 117 height 17
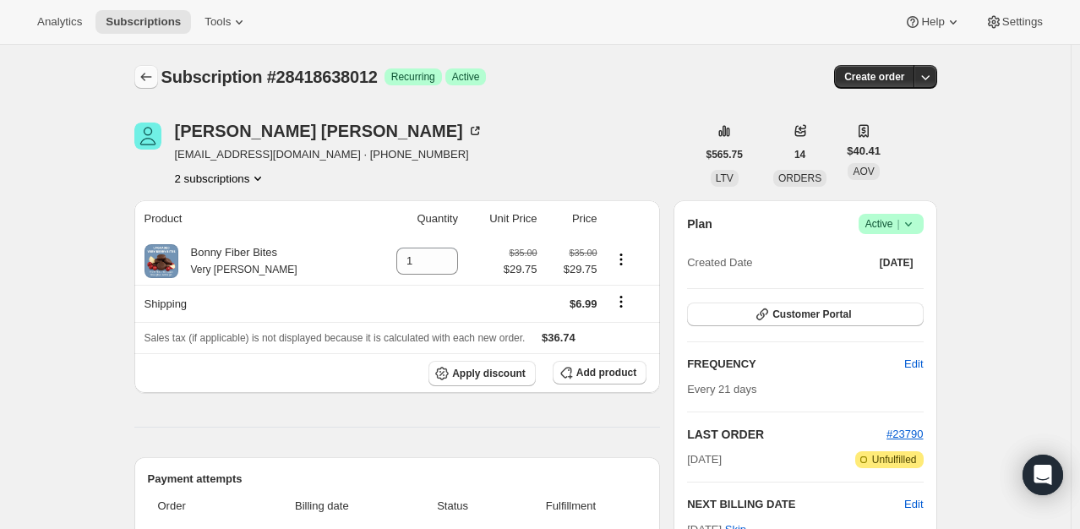
click at [155, 84] on icon "Subscriptions" at bounding box center [146, 76] width 17 height 17
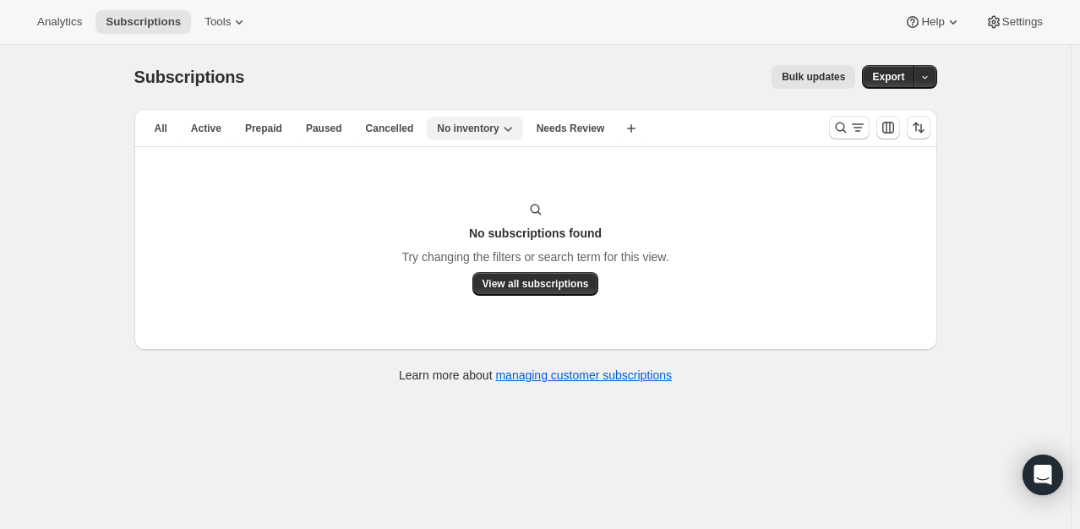
click at [456, 134] on span "No inventory" at bounding box center [468, 129] width 62 height 14
click at [174, 130] on button "All" at bounding box center [161, 129] width 33 height 24
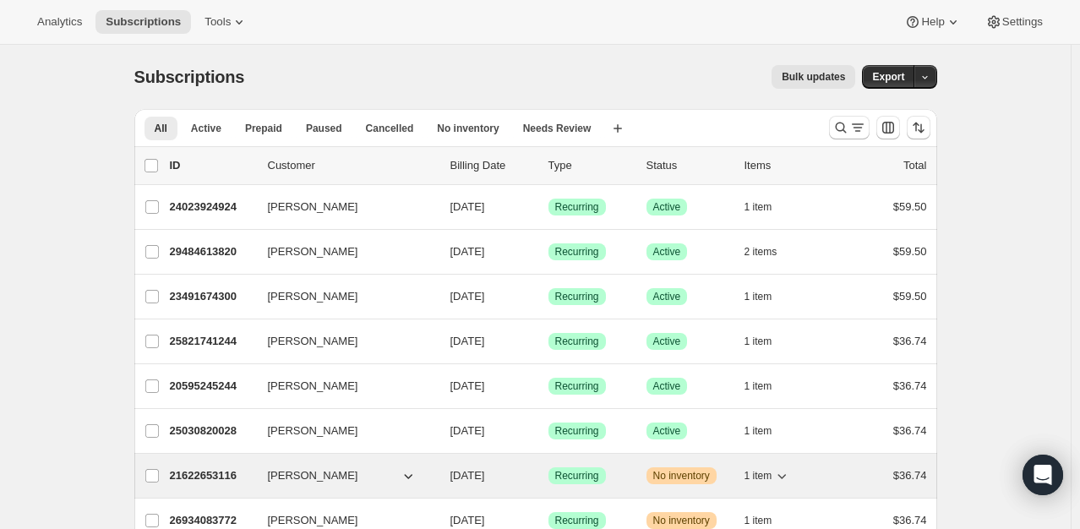
click at [209, 474] on p "21622653116" at bounding box center [212, 475] width 85 height 17
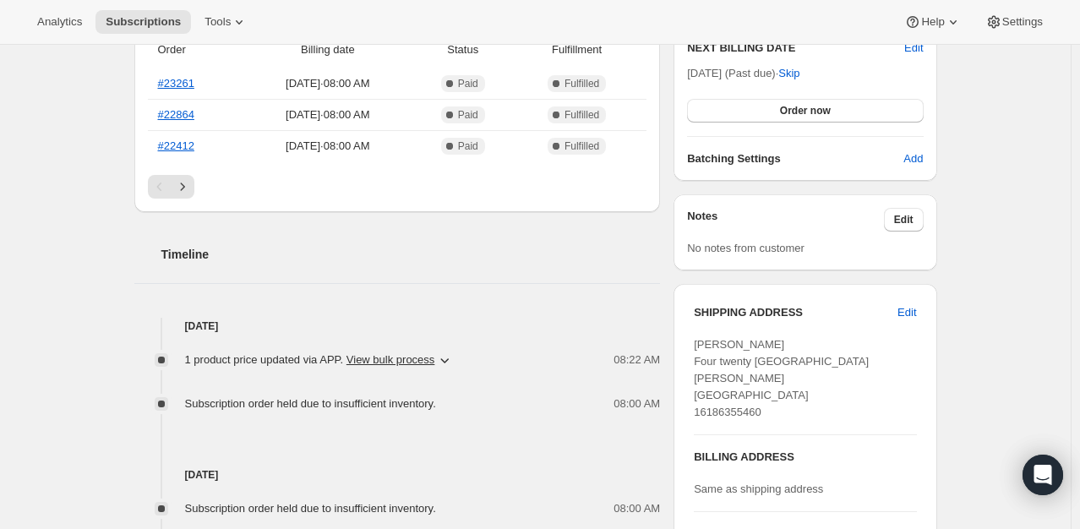
scroll to position [166, 0]
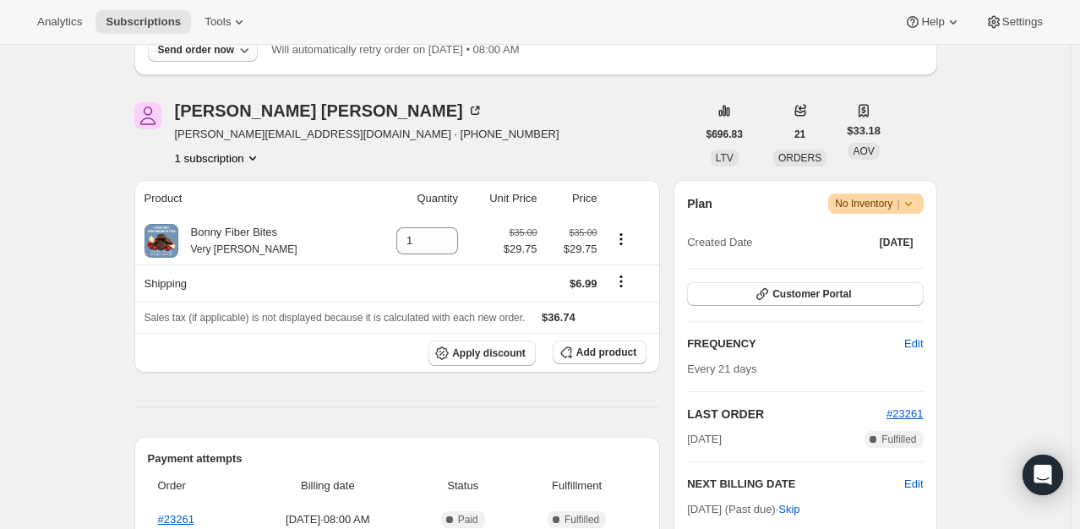
click at [187, 56] on div "Send order now" at bounding box center [196, 50] width 77 height 14
click at [193, 90] on span "Include sold-out items" at bounding box center [168, 84] width 106 height 13
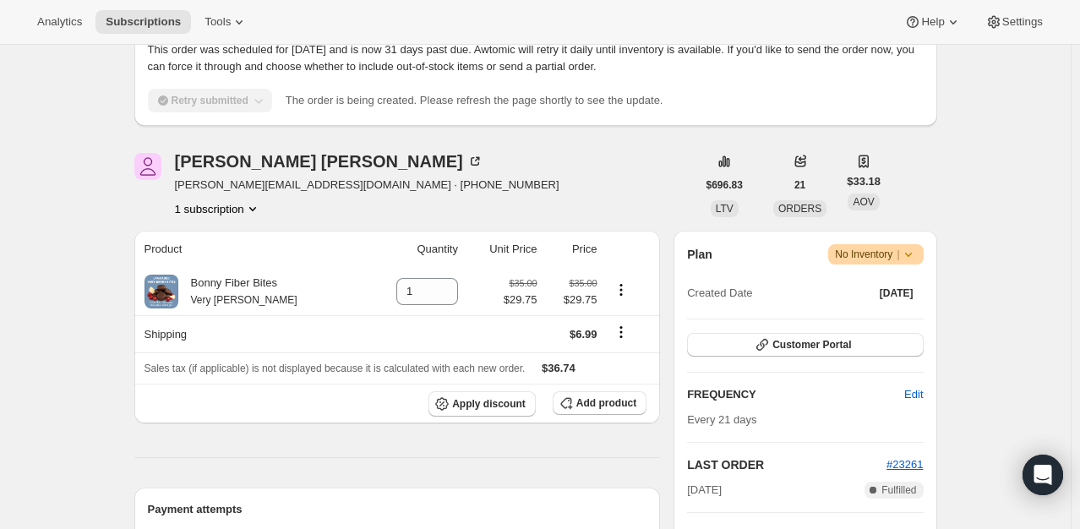
scroll to position [0, 0]
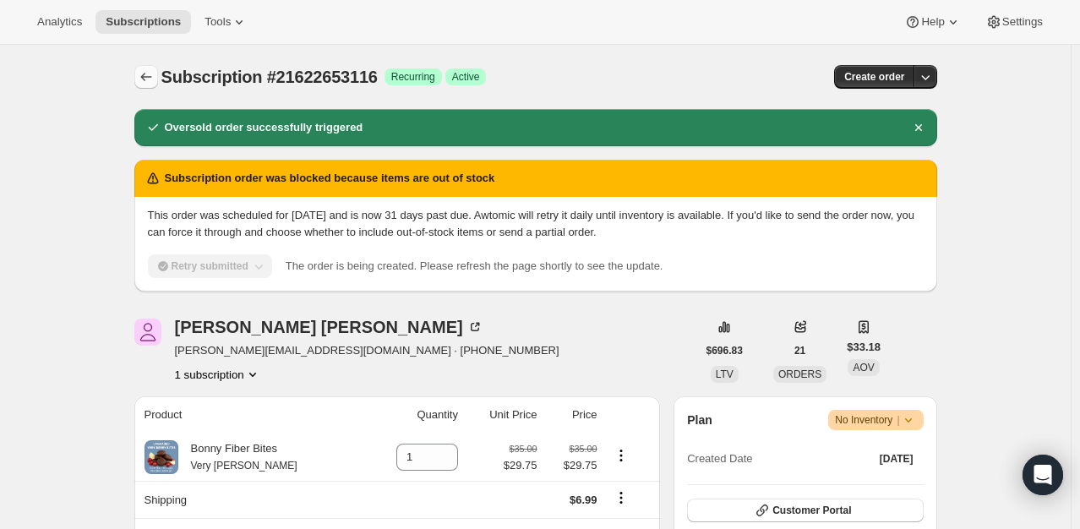
click at [150, 79] on icon "Subscriptions" at bounding box center [146, 76] width 17 height 17
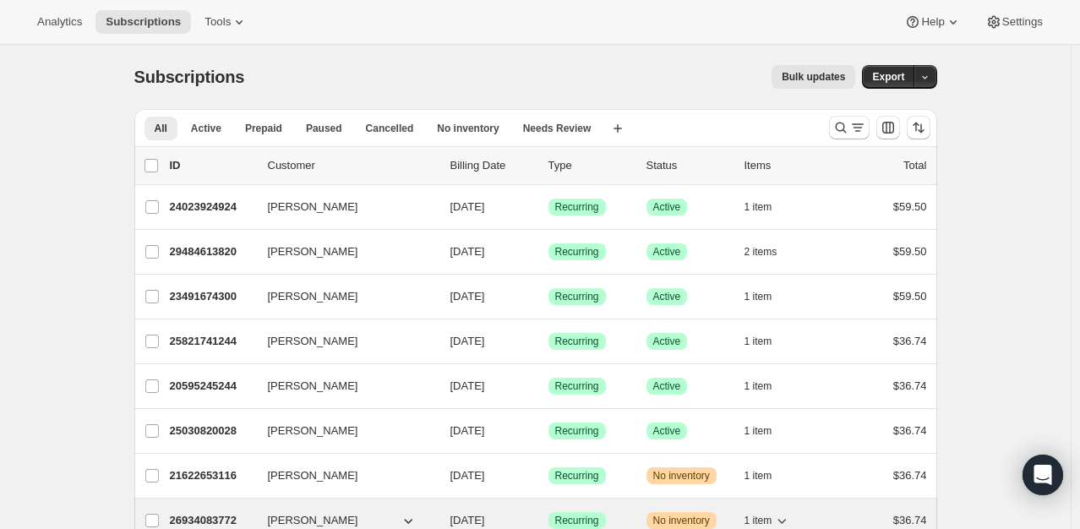
click at [192, 513] on p "26934083772" at bounding box center [212, 520] width 85 height 17
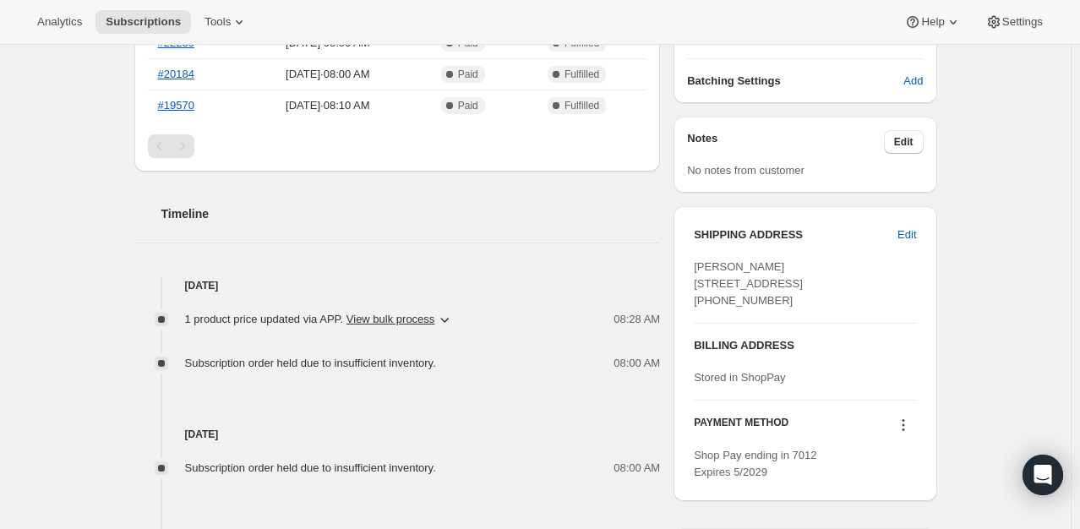
scroll to position [182, 0]
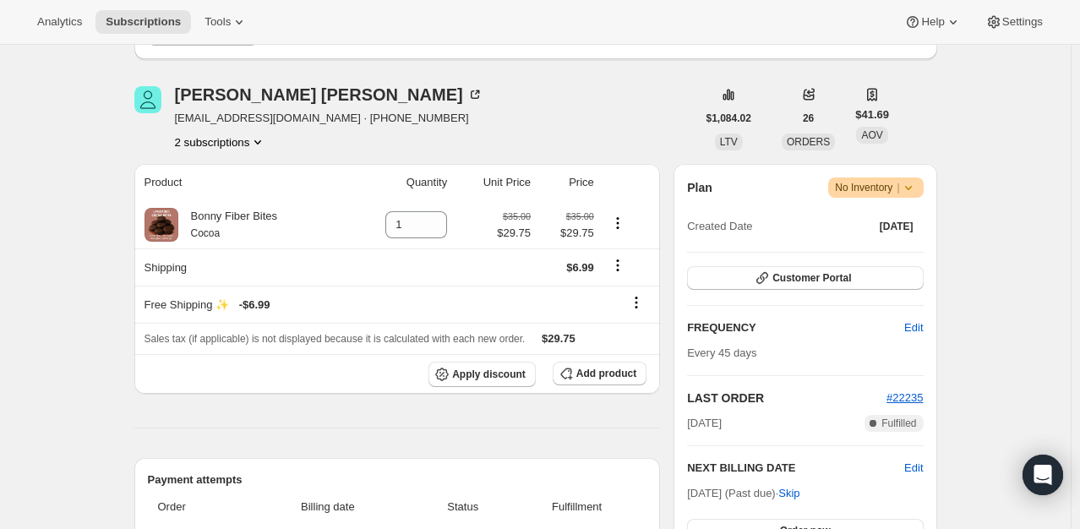
click at [233, 139] on button "2 subscriptions" at bounding box center [221, 142] width 92 height 17
click at [225, 165] on span "22461579452" at bounding box center [224, 173] width 117 height 17
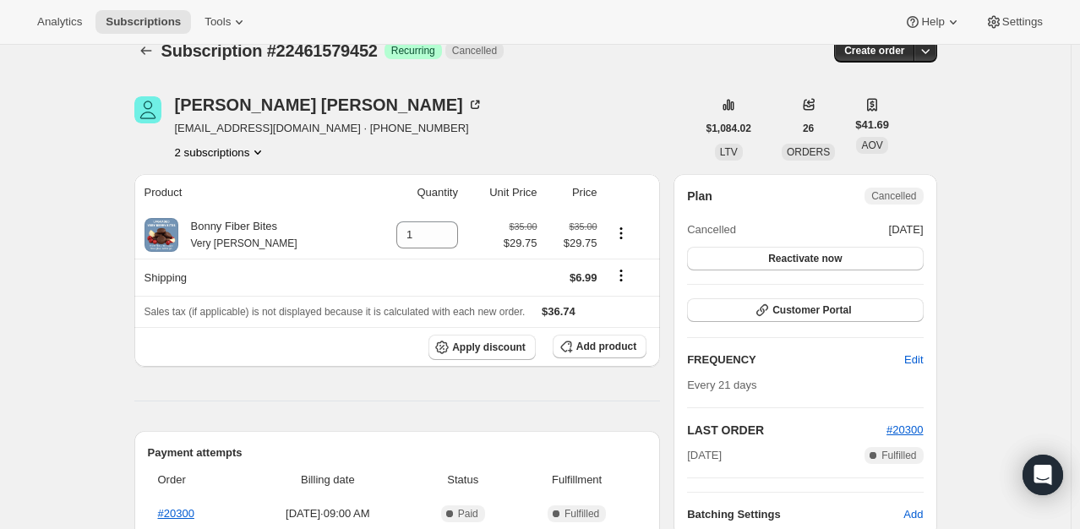
scroll to position [7, 0]
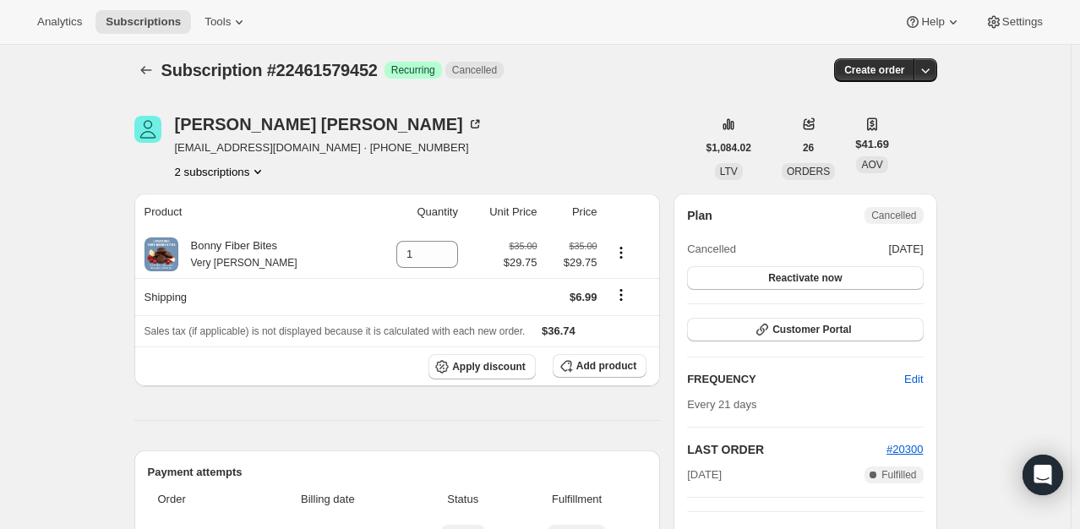
click at [225, 172] on button "2 subscriptions" at bounding box center [221, 171] width 92 height 17
click at [206, 225] on span "26934083772" at bounding box center [200, 231] width 68 height 13
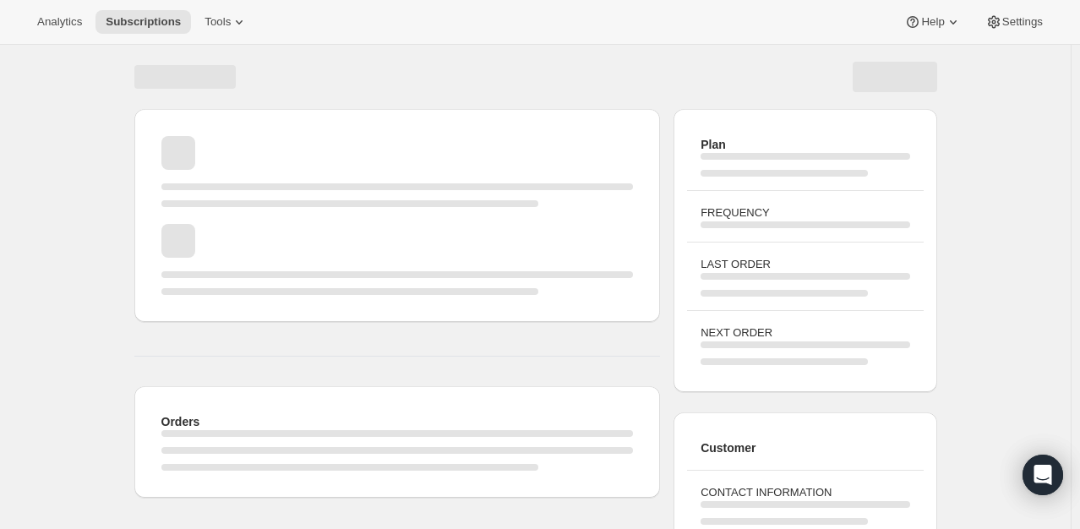
click at [206, 224] on div "Page loading" at bounding box center [397, 259] width 472 height 71
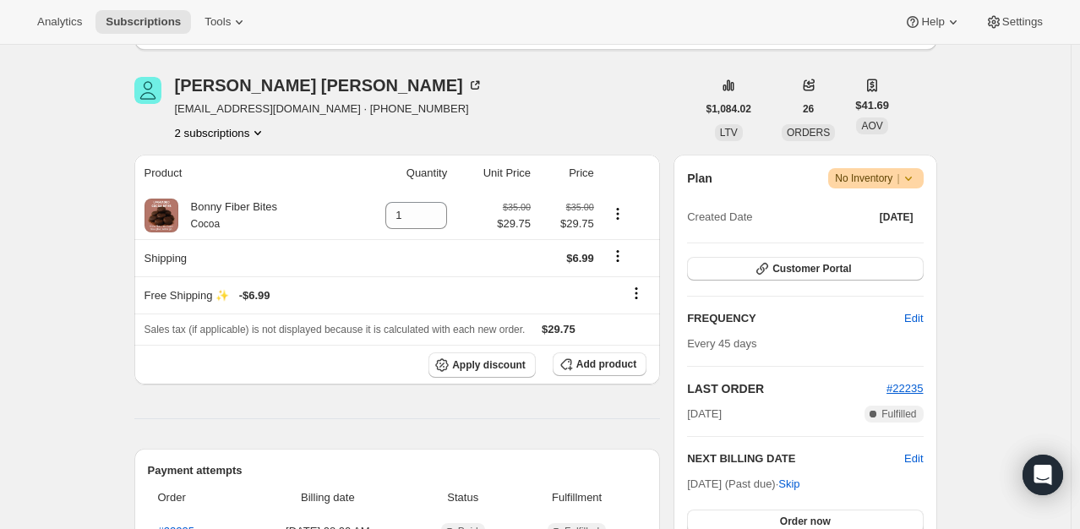
scroll to position [88, 0]
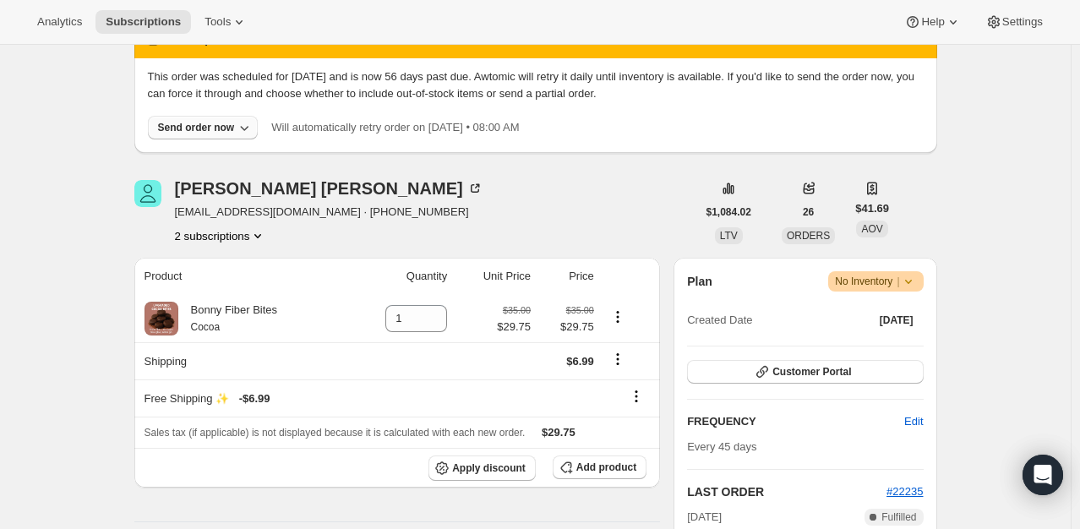
click at [210, 131] on div "Send order now" at bounding box center [196, 128] width 77 height 14
click at [198, 153] on button "Include sold-out items" at bounding box center [204, 162] width 189 height 27
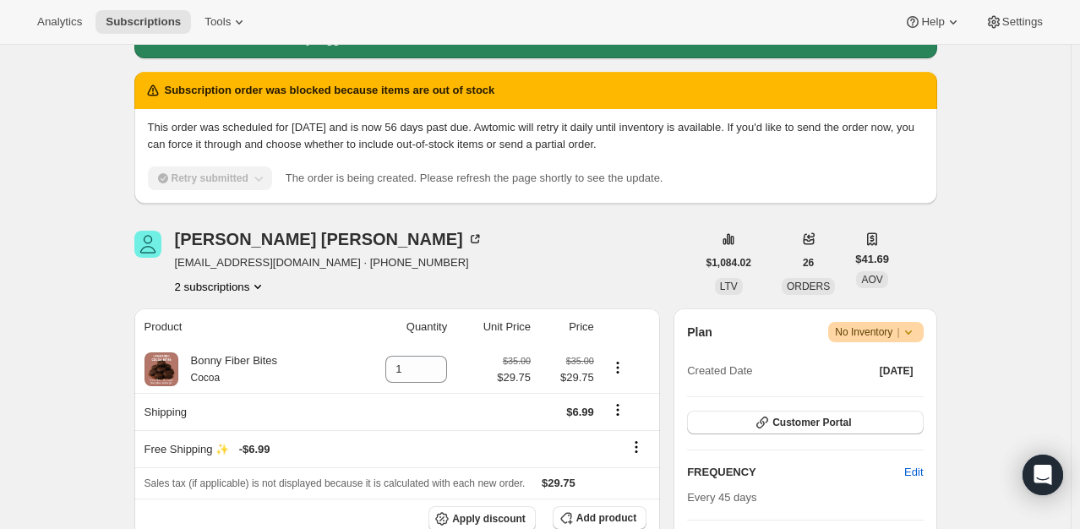
scroll to position [0, 0]
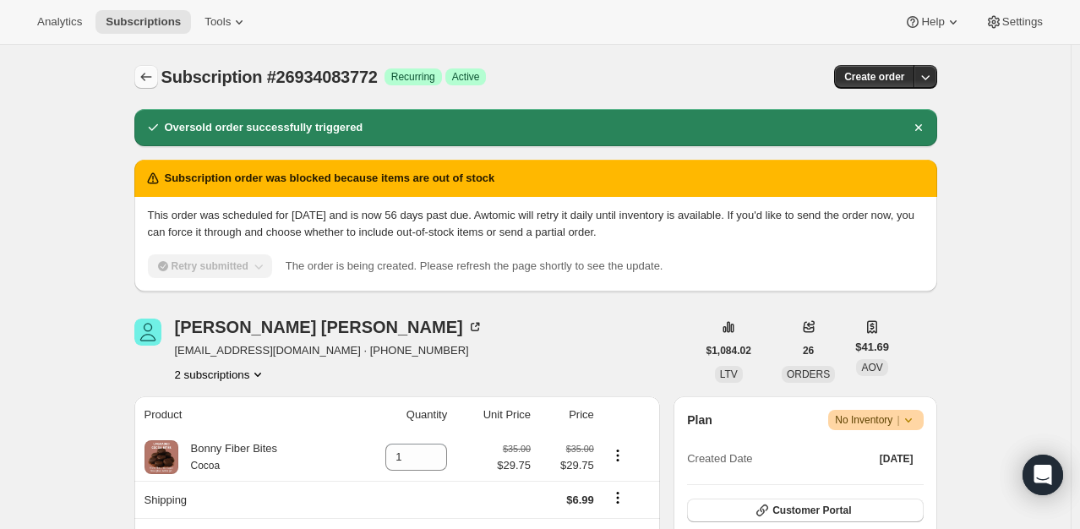
click at [152, 80] on icon "Subscriptions" at bounding box center [146, 76] width 17 height 17
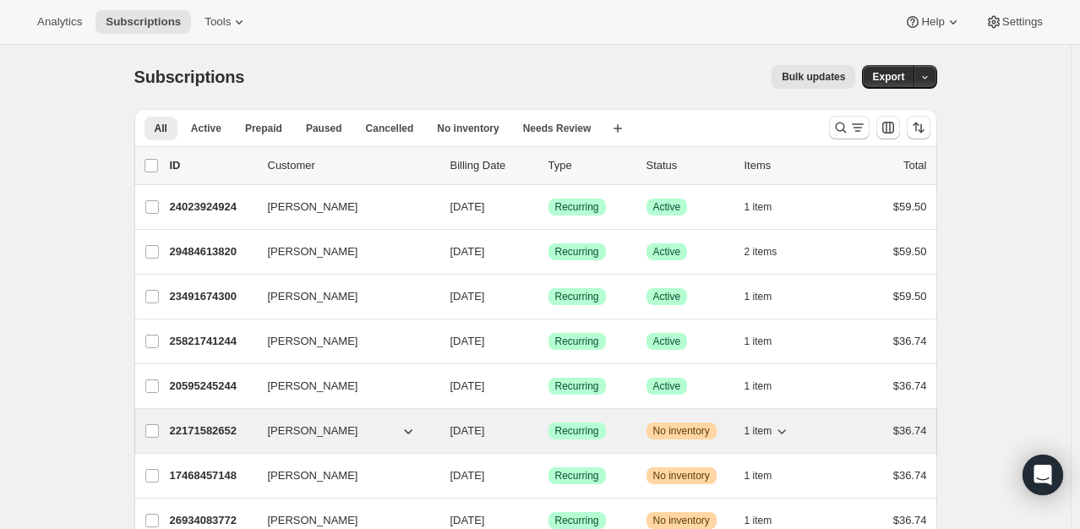
click at [211, 435] on p "22171582652" at bounding box center [212, 431] width 85 height 17
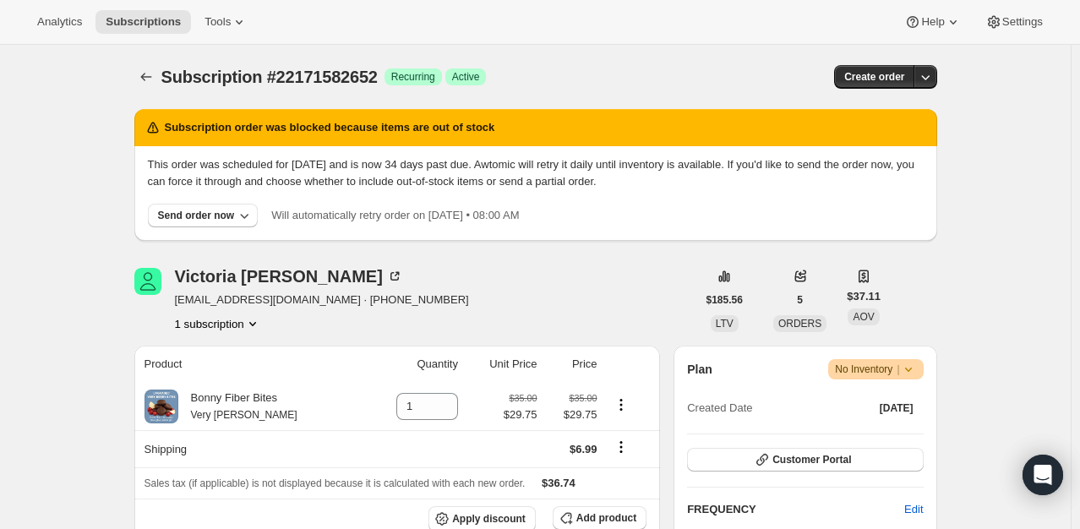
click at [151, 89] on div "Subscription #22171582652. This page is ready Subscription #22171582652 Success…" at bounding box center [535, 77] width 803 height 64
click at [150, 84] on icon "Subscriptions" at bounding box center [146, 76] width 17 height 17
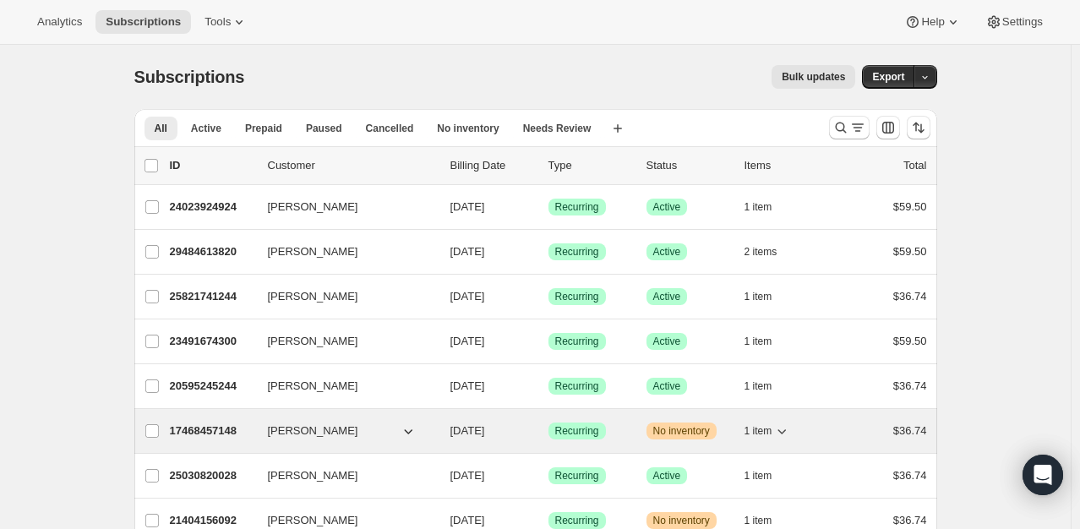
click at [190, 428] on p "17468457148" at bounding box center [212, 431] width 85 height 17
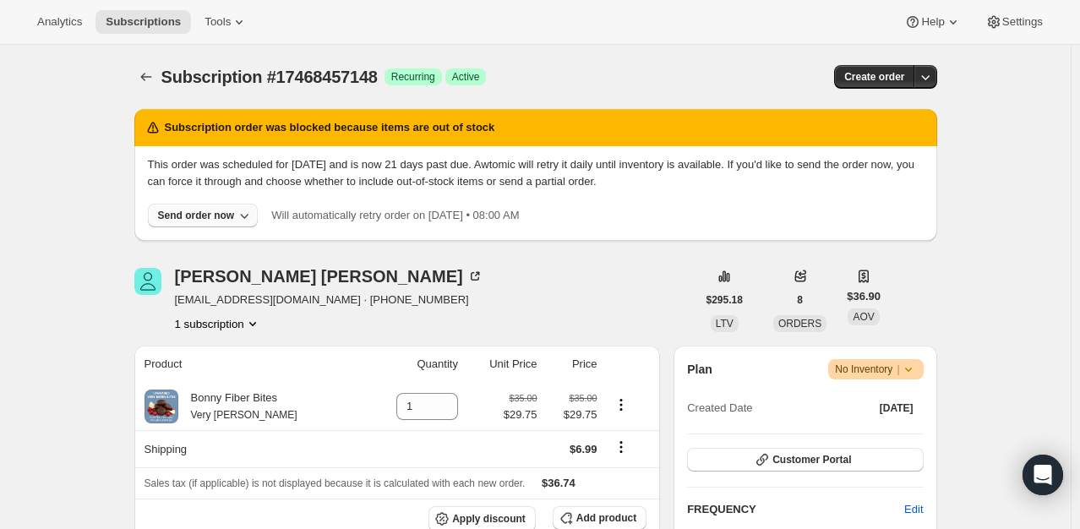
click at [217, 213] on div "Send order now" at bounding box center [196, 216] width 77 height 14
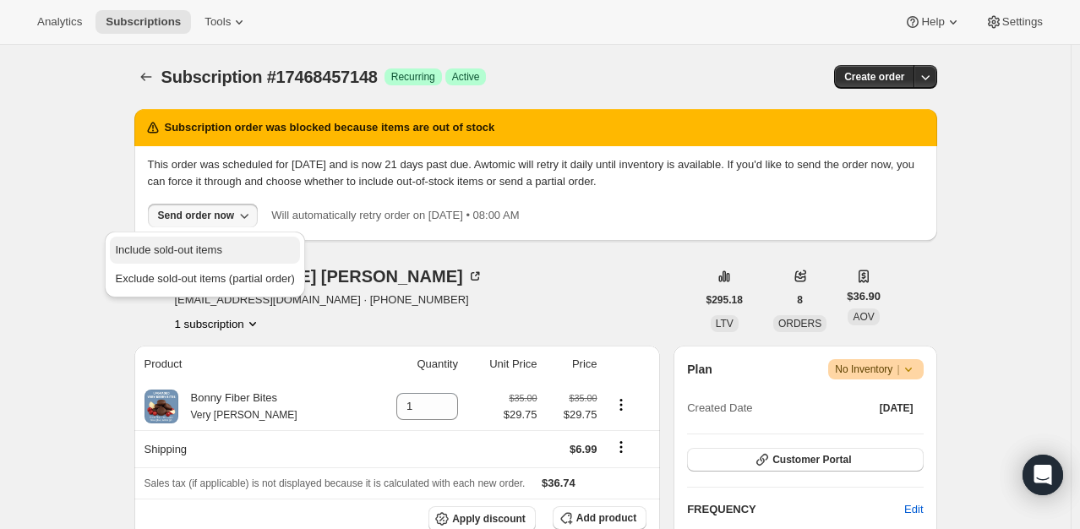
click at [199, 248] on span "Include sold-out items" at bounding box center [168, 249] width 106 height 13
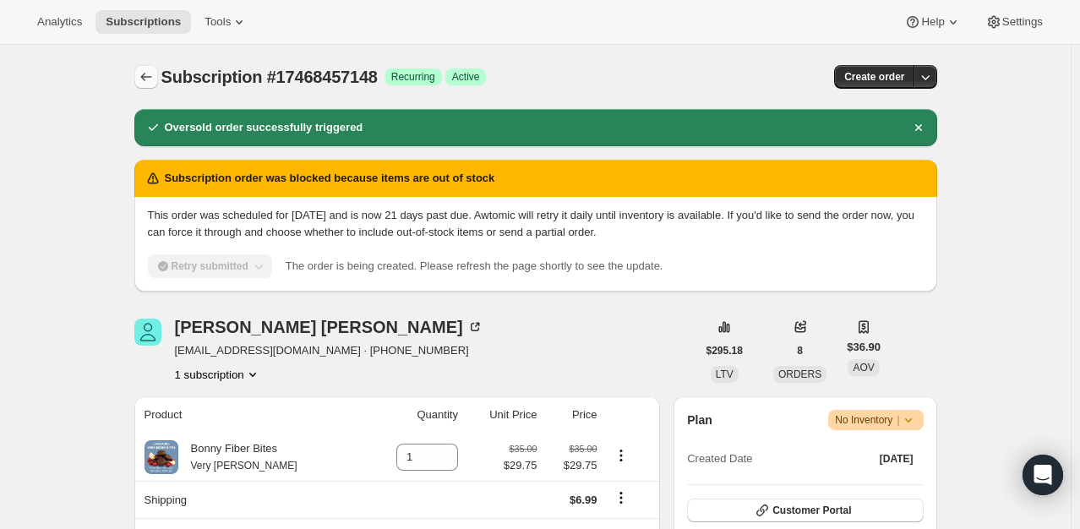
click at [146, 79] on icon "Subscriptions" at bounding box center [145, 77] width 11 height 8
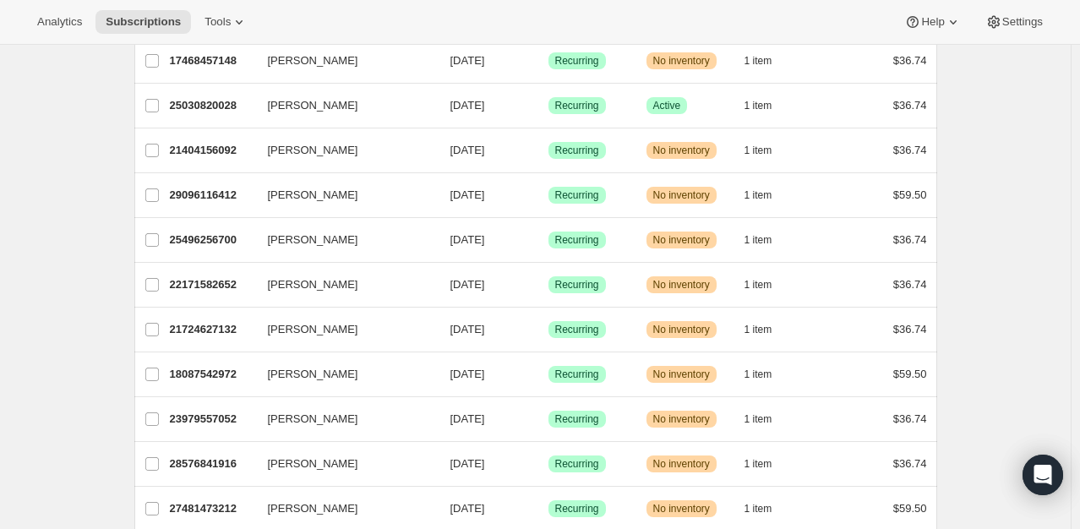
scroll to position [374, 0]
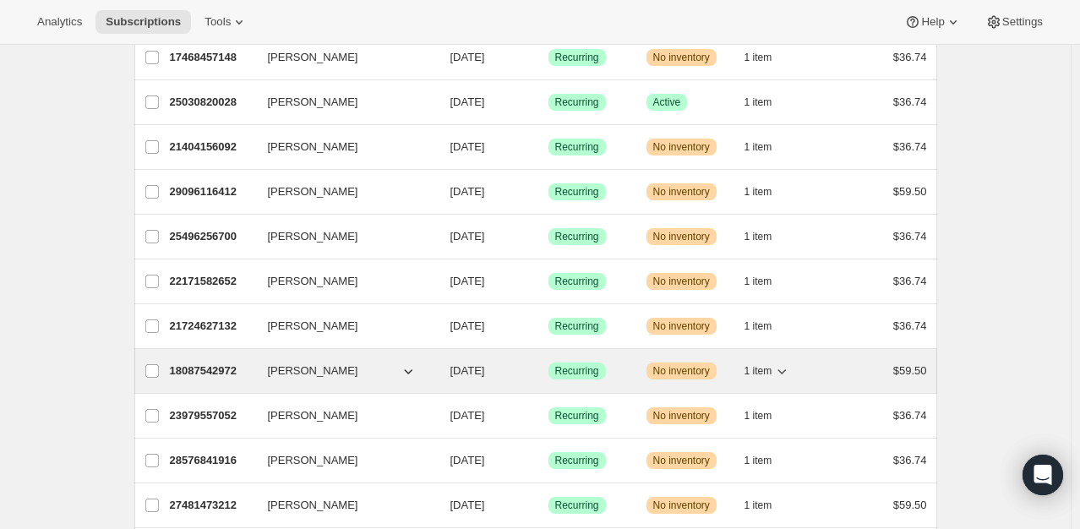
click at [208, 366] on p "18087542972" at bounding box center [212, 371] width 85 height 17
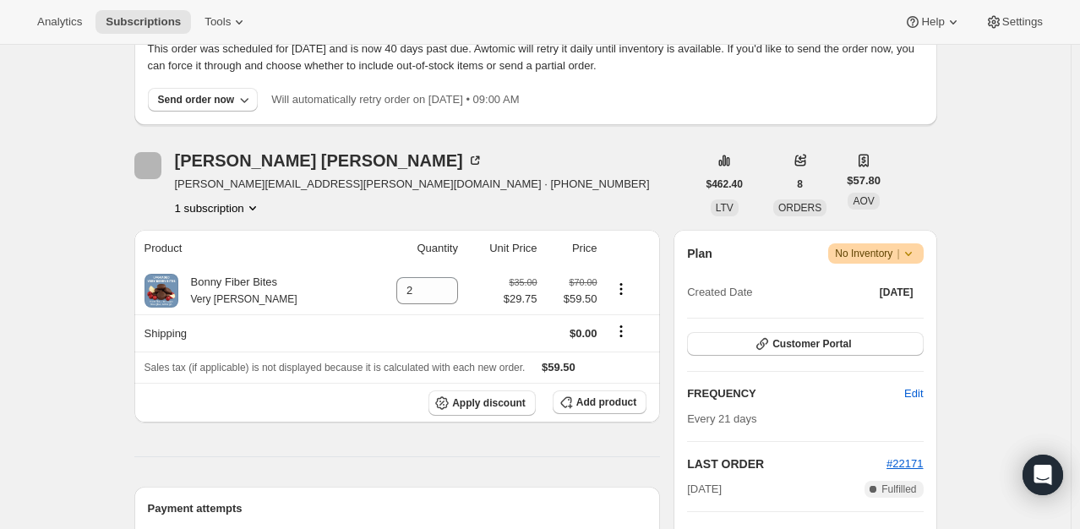
scroll to position [106, 0]
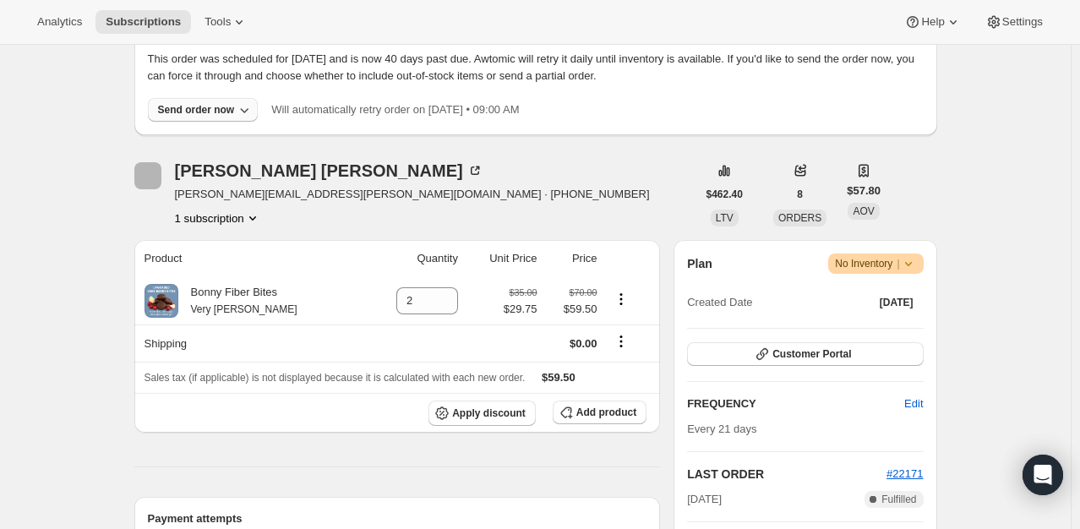
click at [240, 98] on button "Send order now" at bounding box center [203, 110] width 111 height 24
click at [206, 143] on span "Include sold-out items" at bounding box center [168, 144] width 106 height 13
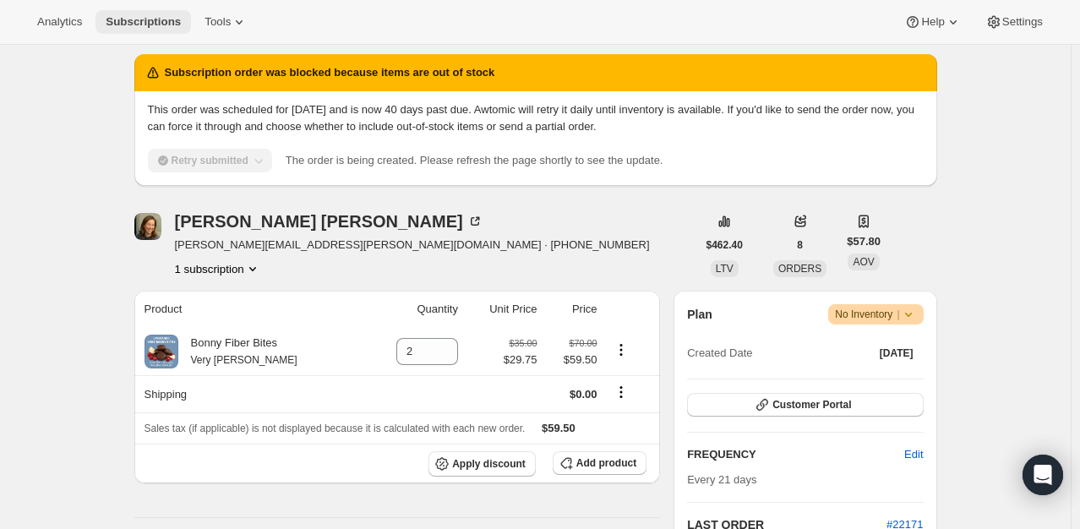
click at [120, 30] on button "Subscriptions" at bounding box center [142, 22] width 95 height 24
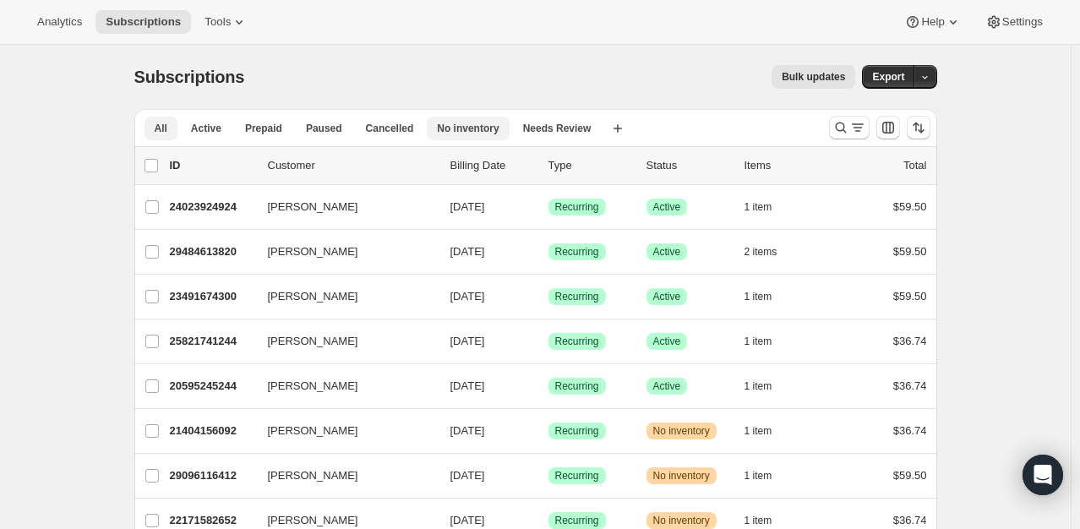
click at [461, 132] on span "No inventory" at bounding box center [468, 129] width 62 height 14
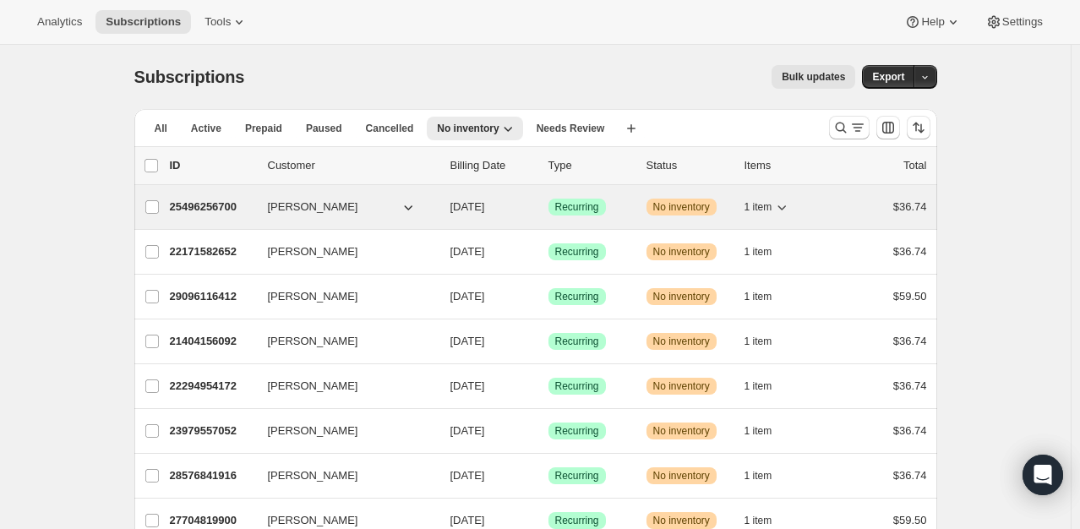
click at [213, 211] on p "25496256700" at bounding box center [212, 207] width 85 height 17
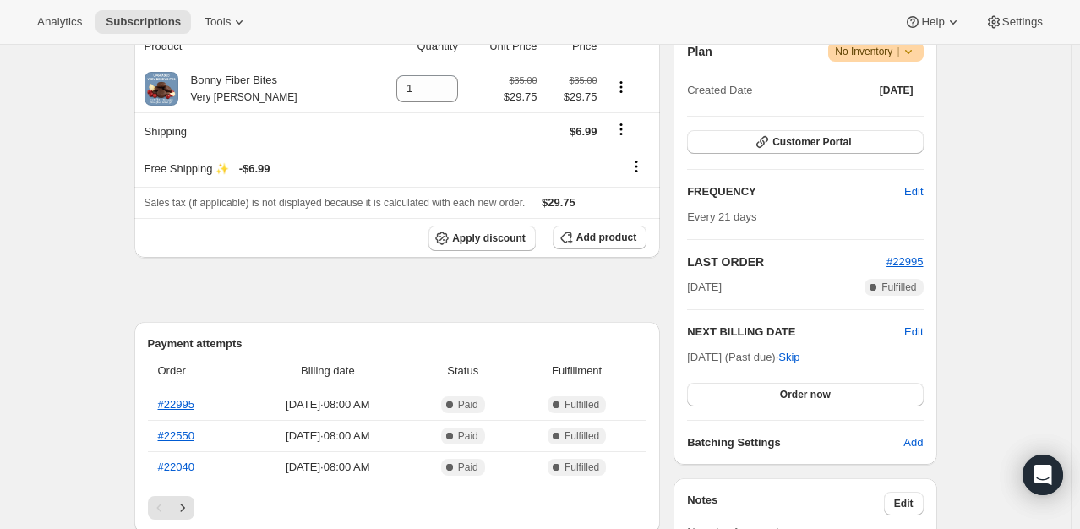
scroll to position [25, 0]
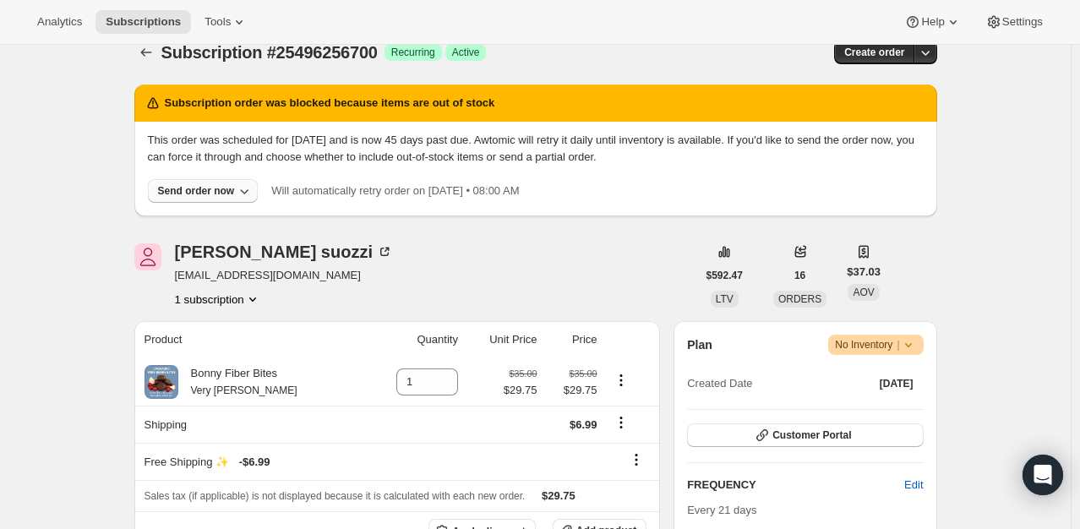
click at [195, 200] on button "Send order now" at bounding box center [203, 191] width 111 height 24
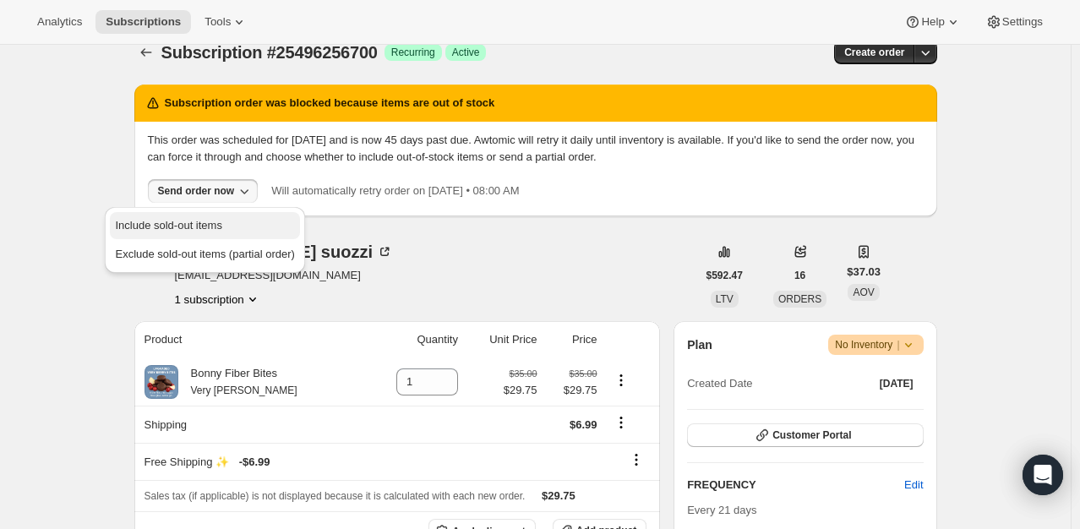
click at [192, 212] on button "Include sold-out items" at bounding box center [204, 225] width 189 height 27
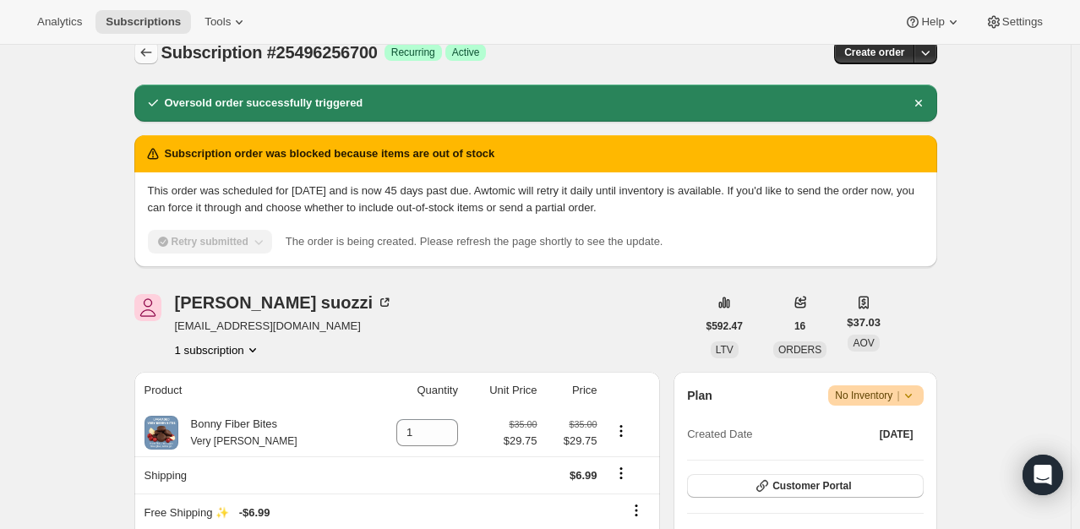
click at [144, 57] on icon "Subscriptions" at bounding box center [146, 52] width 17 height 17
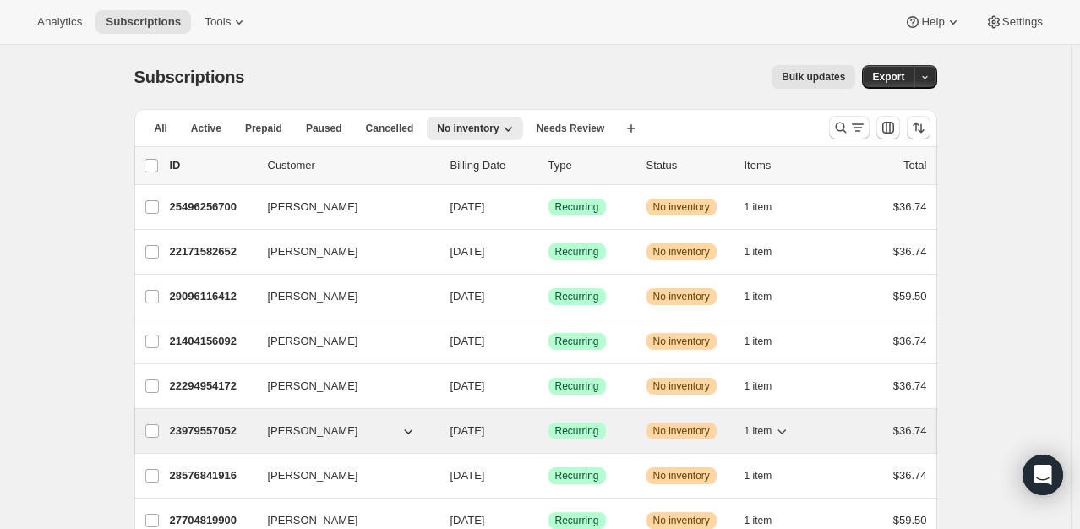
click at [202, 419] on div "23979557052 Sandra Lynch 09/11/2025 Success Recurring Warning No inventory 1 it…" at bounding box center [548, 431] width 757 height 24
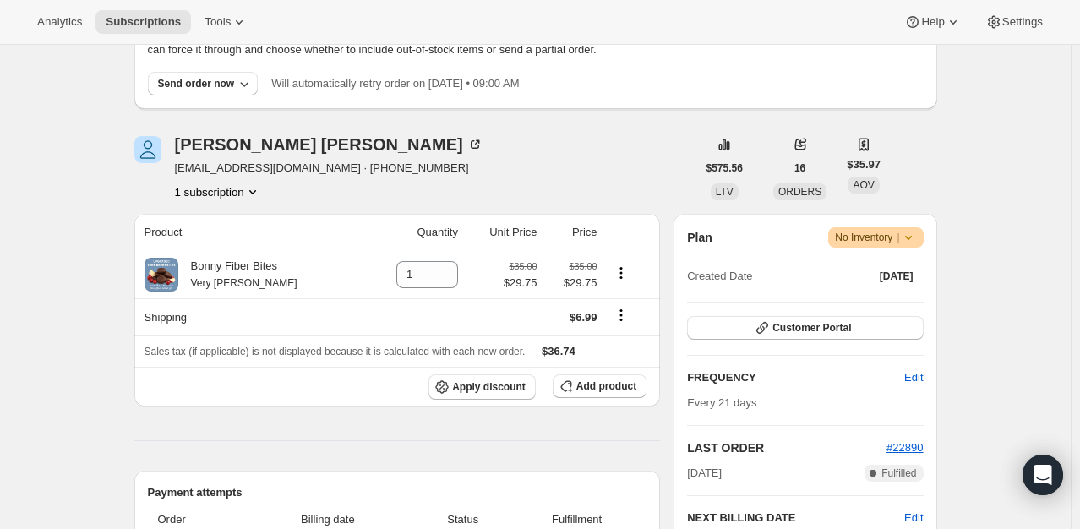
scroll to position [78, 0]
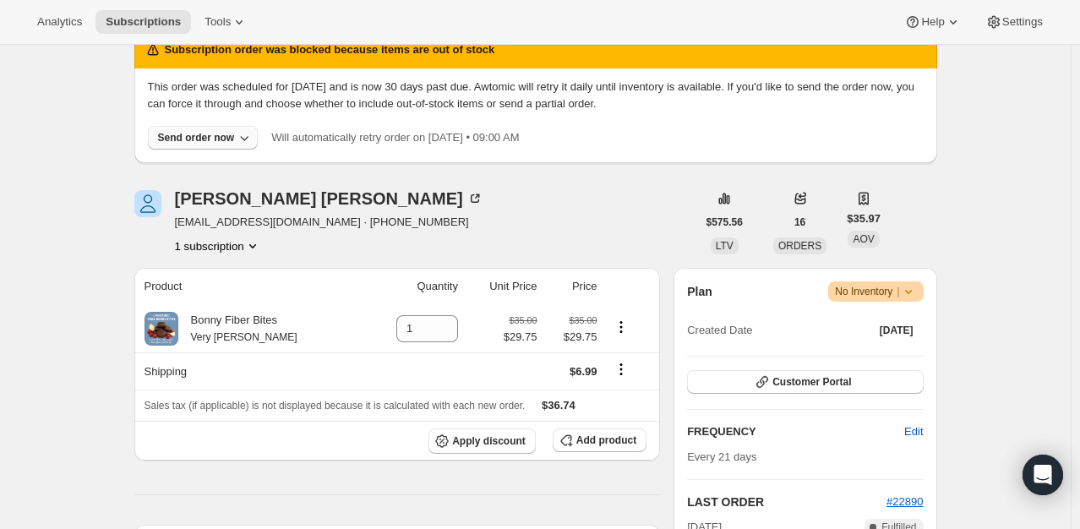
click at [225, 136] on div "Send order now" at bounding box center [196, 138] width 77 height 14
click at [210, 166] on span "Include sold-out items" at bounding box center [168, 172] width 106 height 13
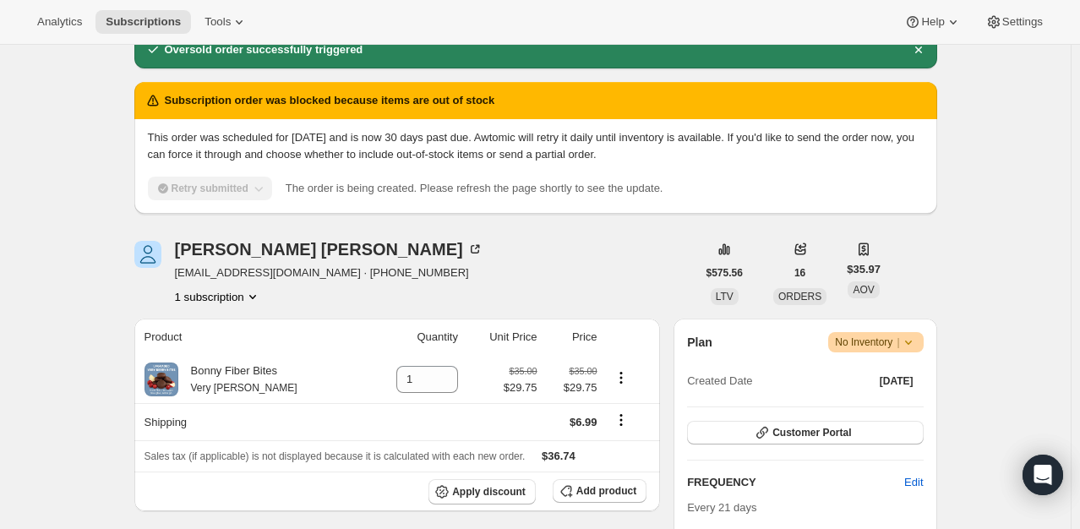
scroll to position [0, 0]
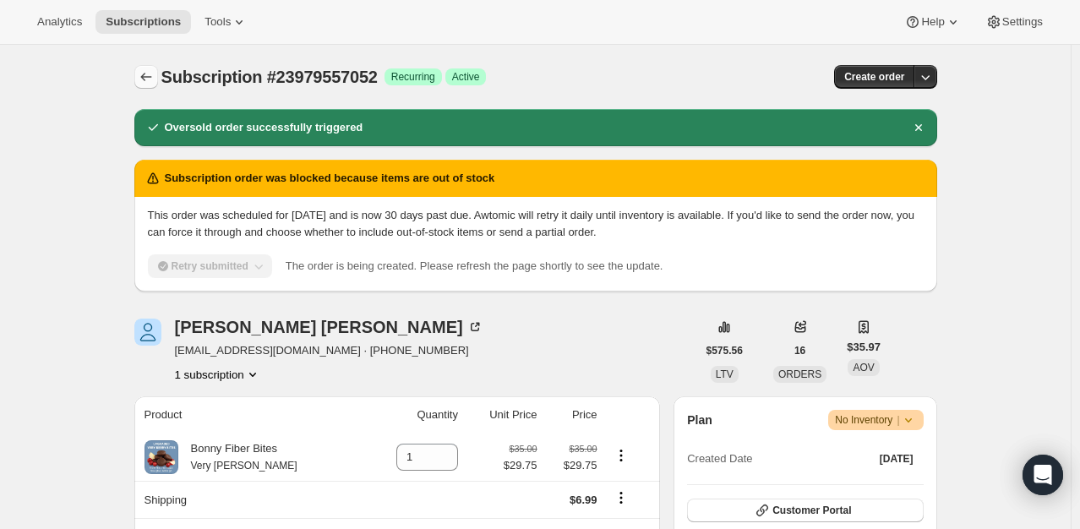
click at [139, 79] on button "Subscriptions" at bounding box center [146, 77] width 24 height 24
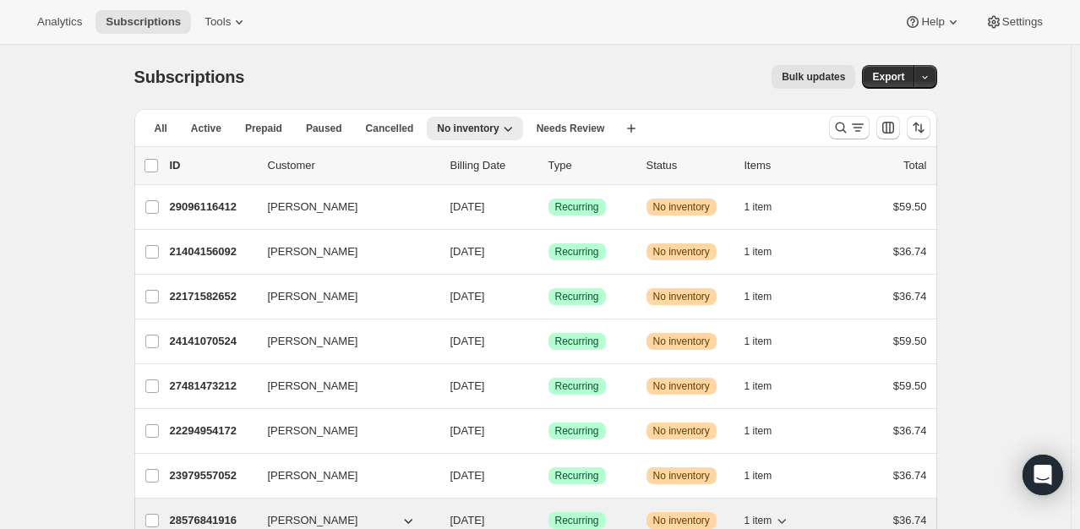
click at [207, 512] on p "28576841916" at bounding box center [212, 520] width 85 height 17
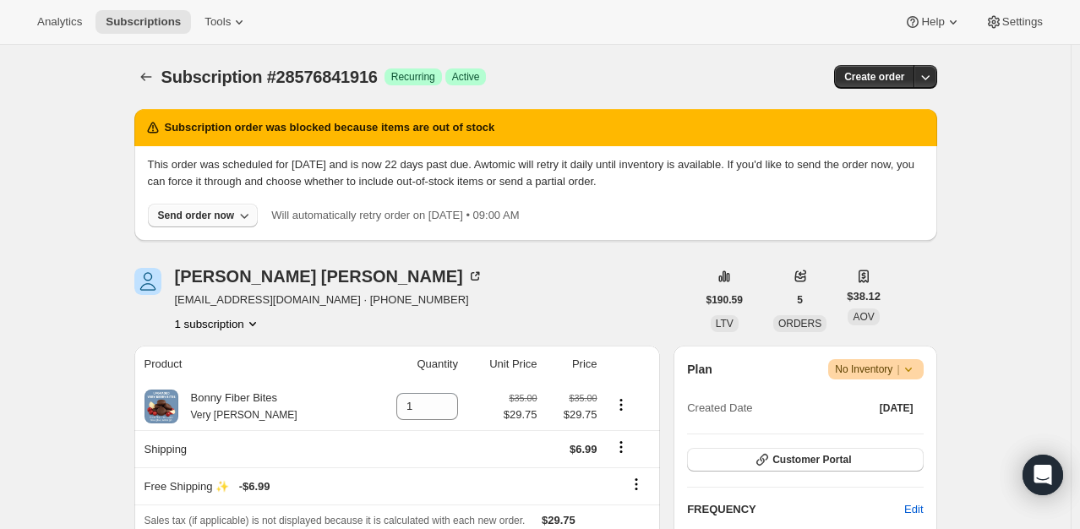
click at [215, 218] on div "Send order now" at bounding box center [196, 216] width 77 height 14
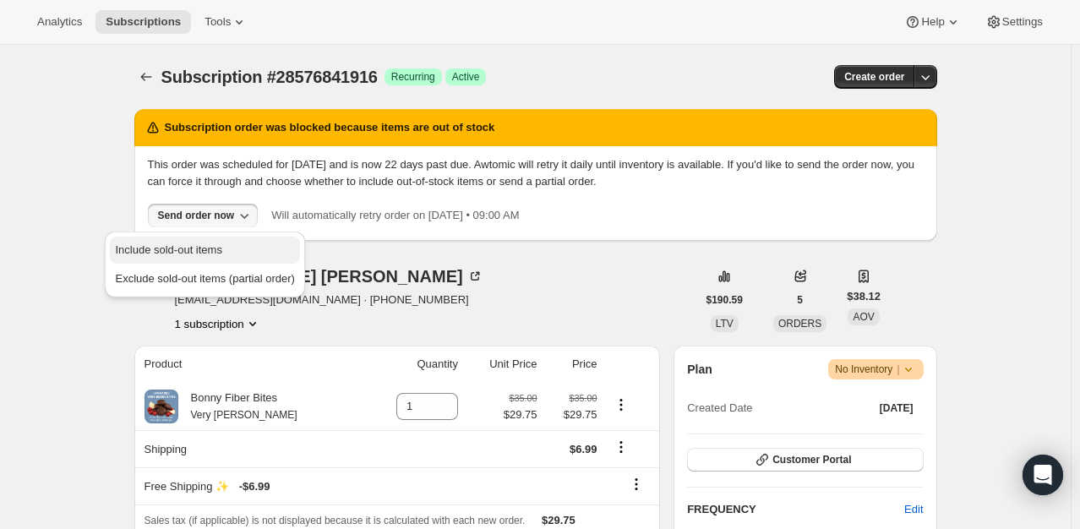
click at [215, 248] on span "Include sold-out items" at bounding box center [168, 249] width 106 height 13
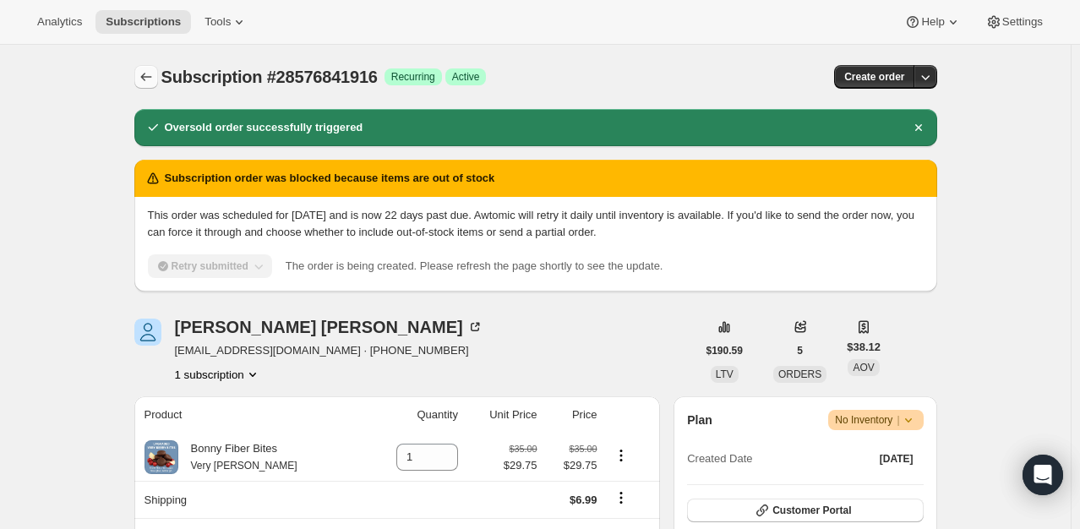
click at [149, 80] on icon "Subscriptions" at bounding box center [146, 76] width 17 height 17
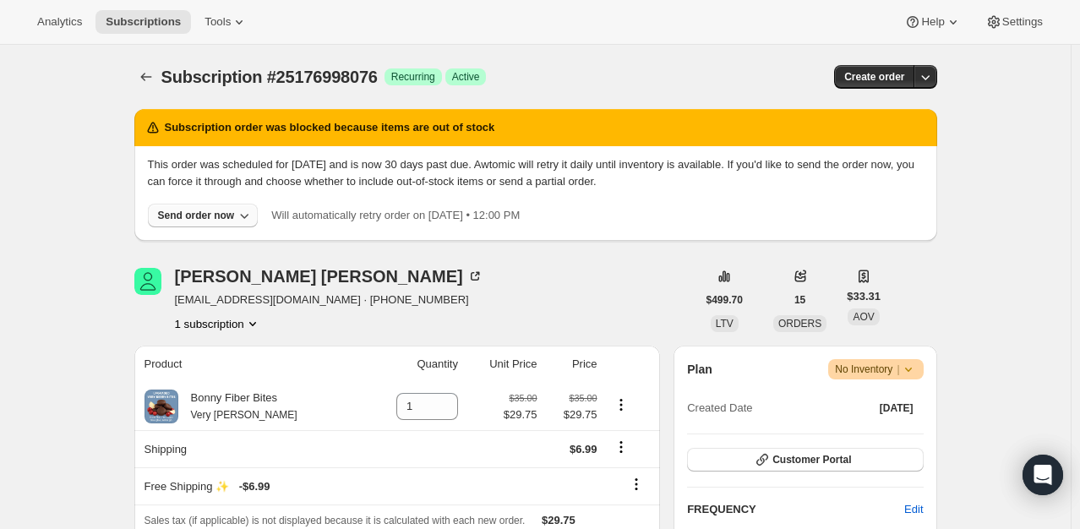
click at [200, 225] on button "Send order now" at bounding box center [203, 216] width 111 height 24
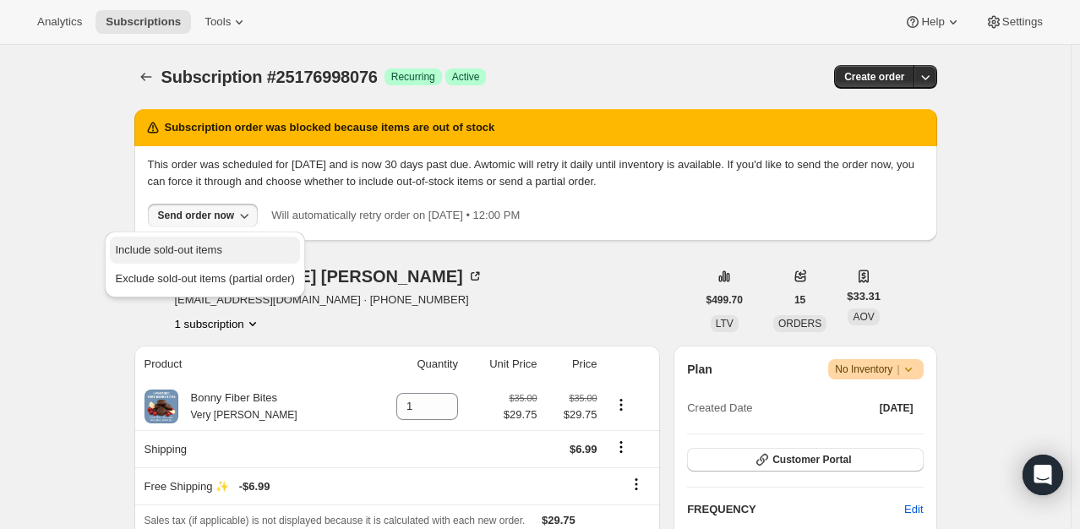
click at [200, 240] on button "Include sold-out items" at bounding box center [204, 250] width 189 height 27
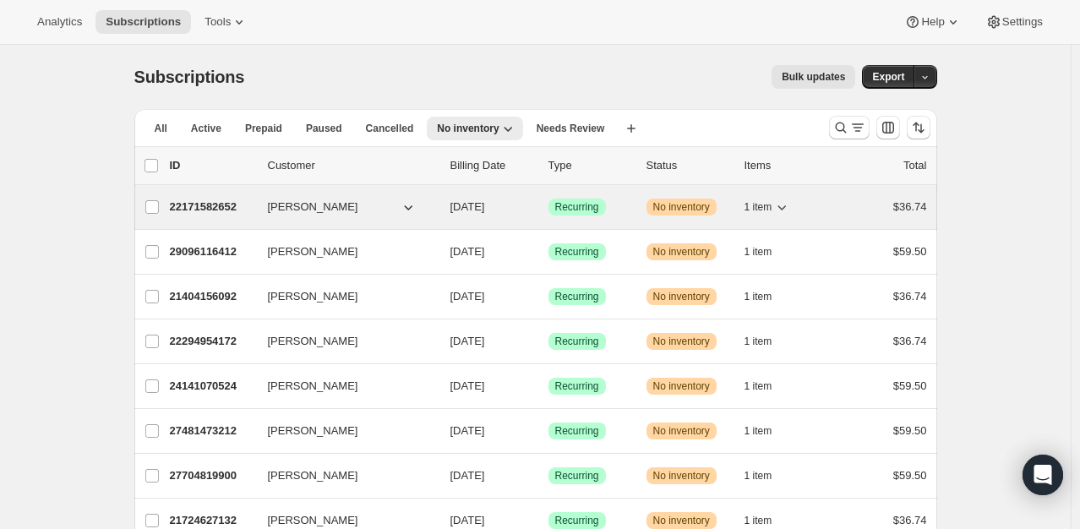
click at [335, 199] on span "[PERSON_NAME]" at bounding box center [313, 207] width 90 height 17
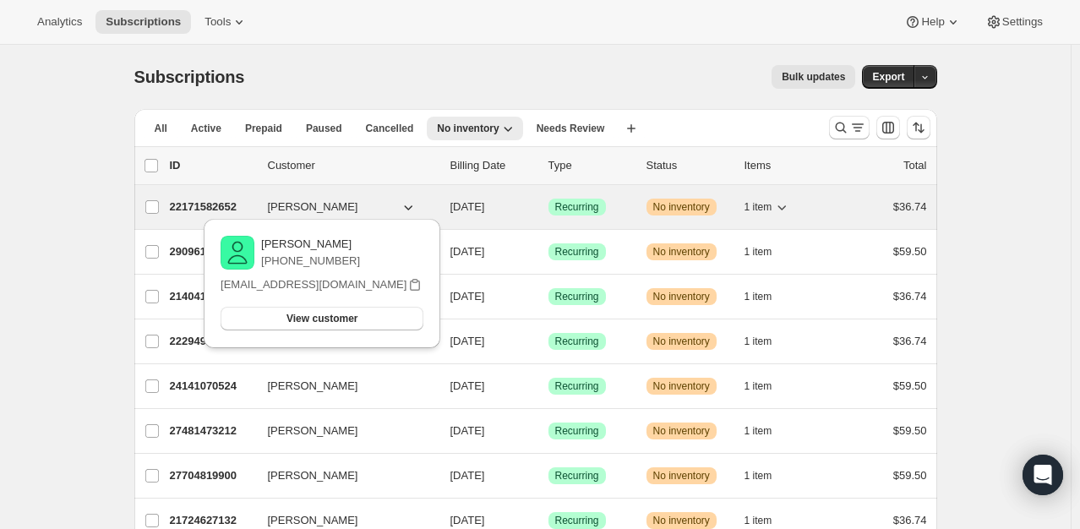
click at [219, 208] on p "22171582652" at bounding box center [212, 207] width 85 height 17
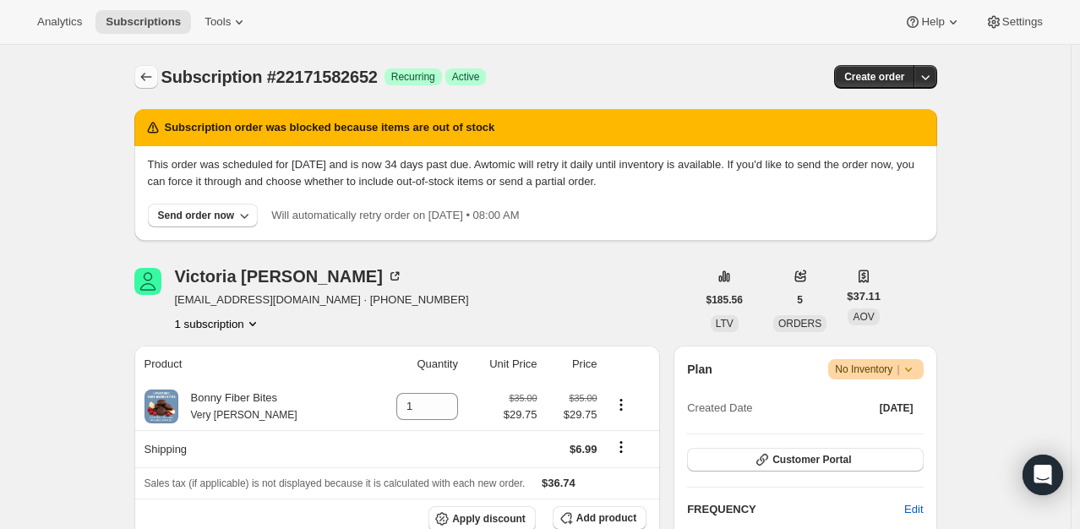
click at [143, 81] on icon "Subscriptions" at bounding box center [146, 76] width 17 height 17
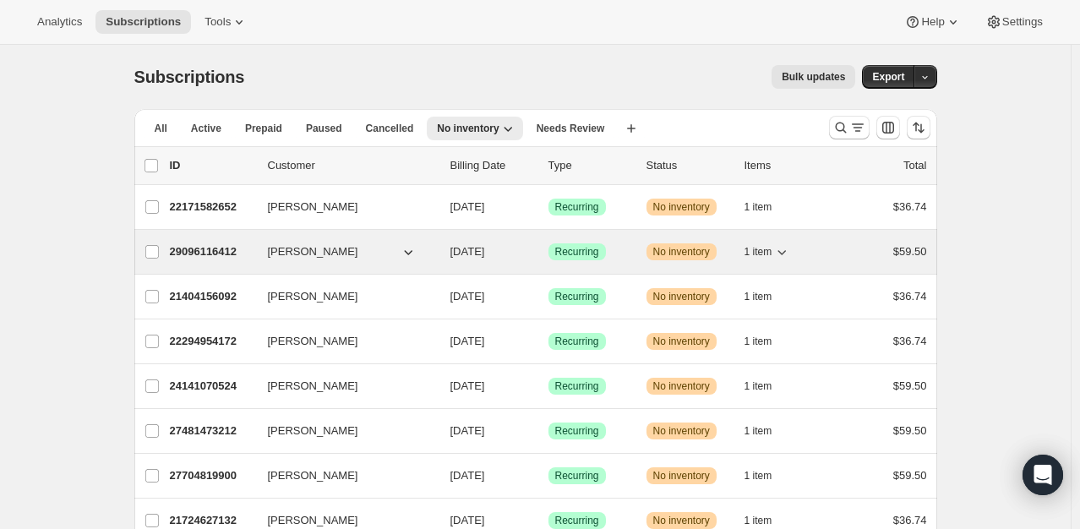
click at [223, 253] on p "29096116412" at bounding box center [212, 251] width 85 height 17
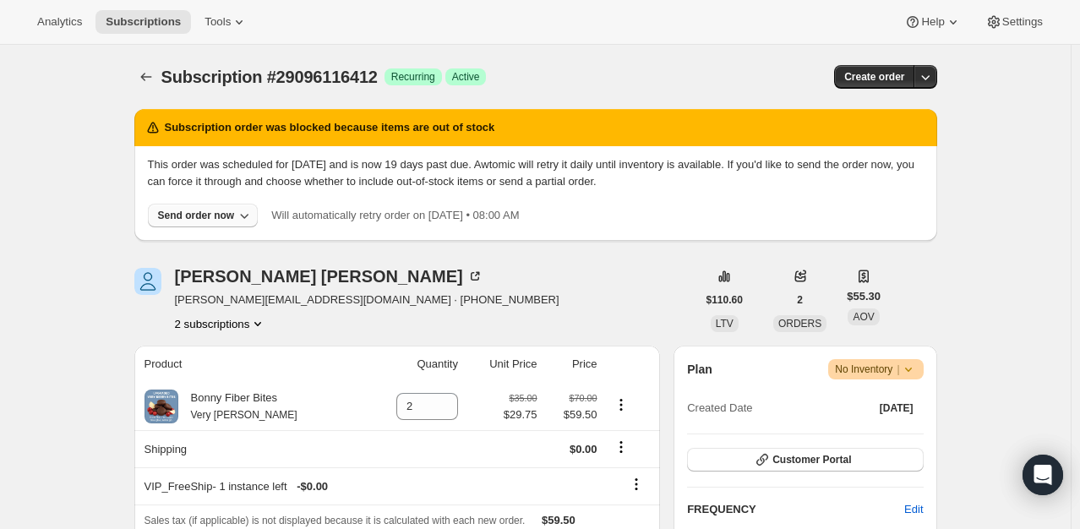
click at [176, 218] on div "Send order now" at bounding box center [196, 216] width 77 height 14
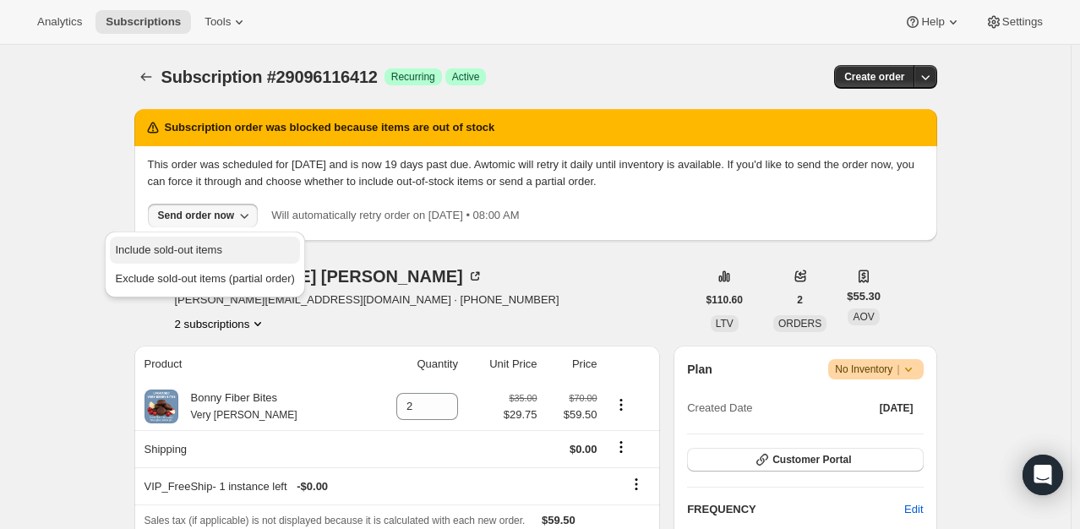
click at [179, 244] on span "Include sold-out items" at bounding box center [168, 249] width 106 height 13
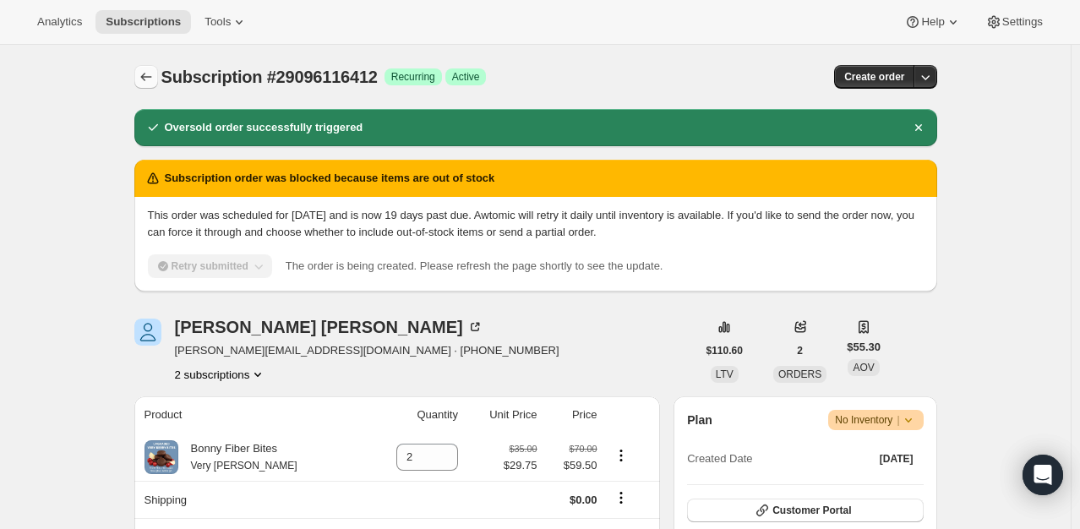
click at [154, 71] on icon "Subscriptions" at bounding box center [146, 76] width 17 height 17
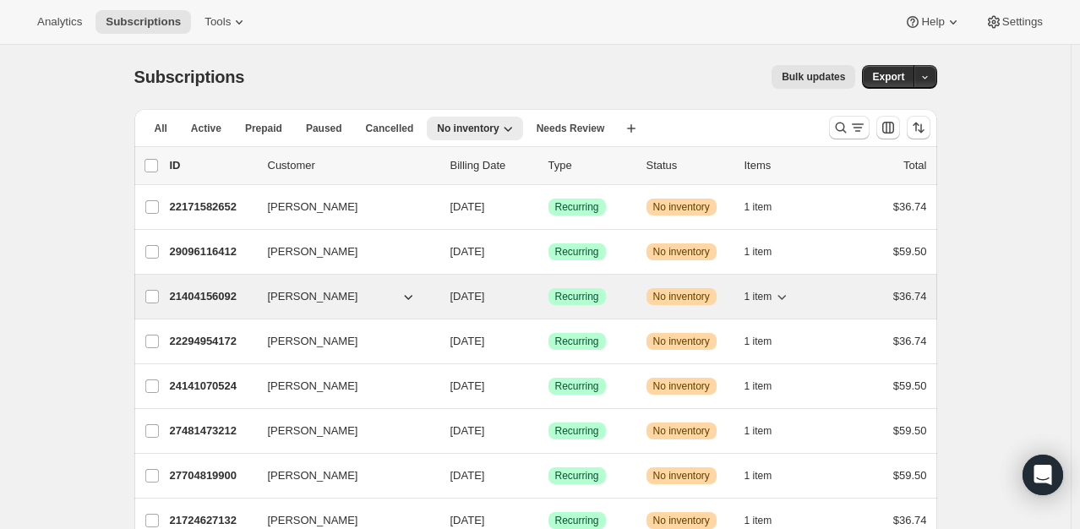
click at [203, 299] on p "21404156092" at bounding box center [212, 296] width 85 height 17
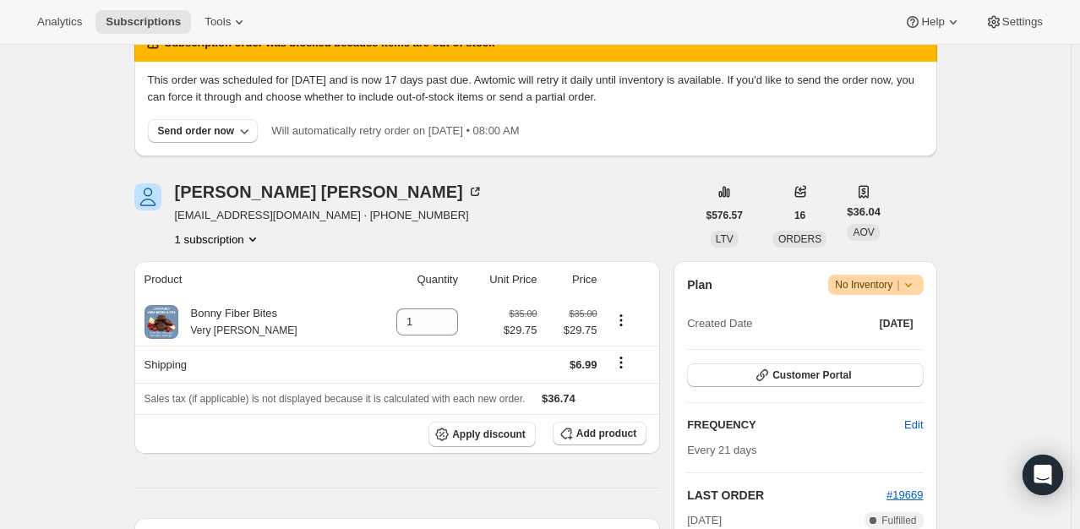
scroll to position [83, 0]
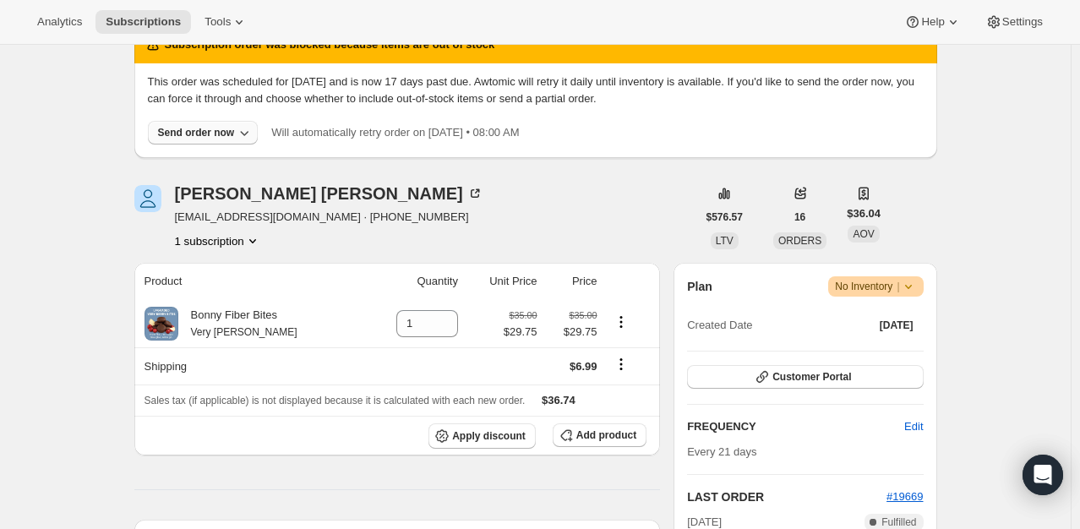
click at [226, 131] on div "Send order now" at bounding box center [196, 133] width 77 height 14
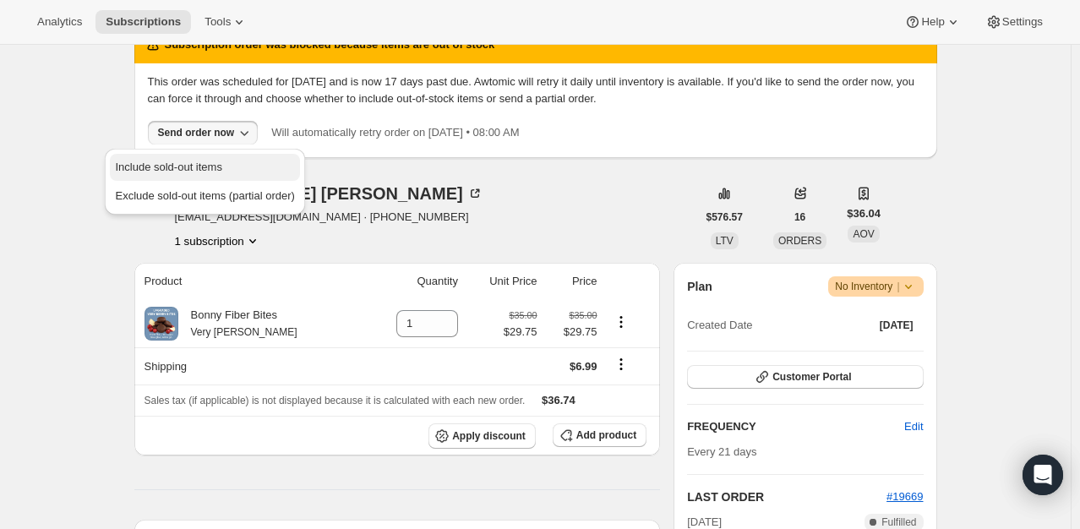
click at [191, 166] on span "Include sold-out items" at bounding box center [168, 167] width 106 height 13
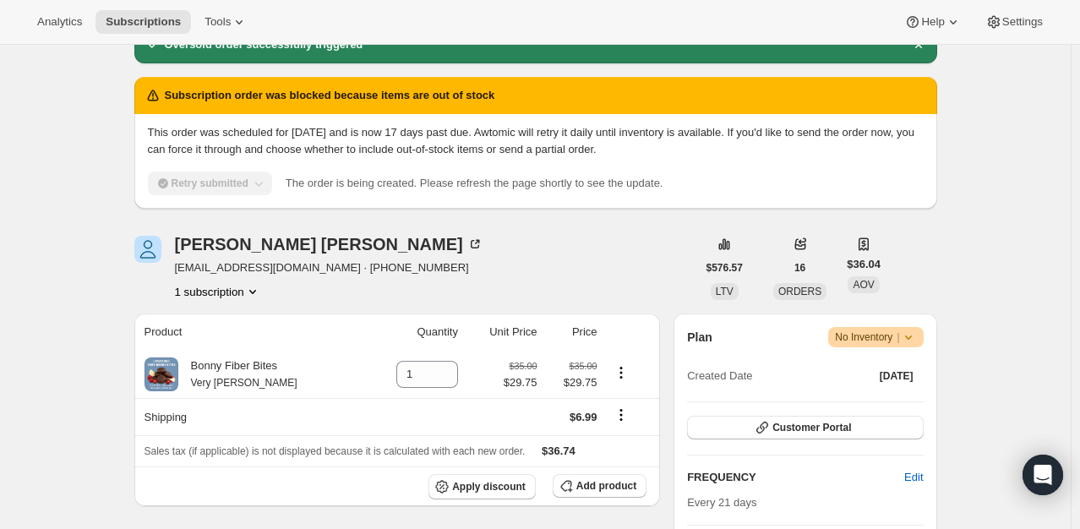
scroll to position [0, 0]
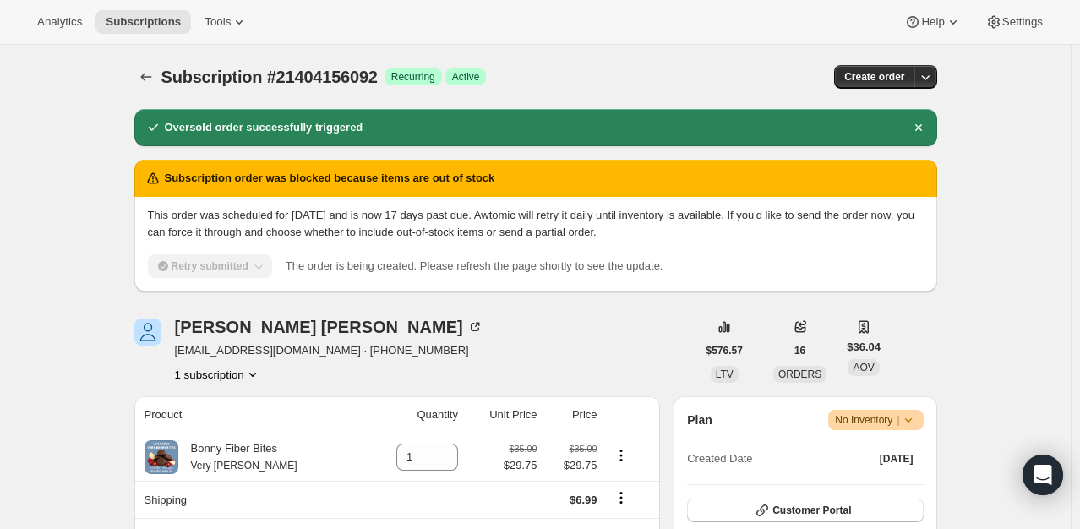
click at [154, 75] on icon "Subscriptions" at bounding box center [146, 76] width 17 height 17
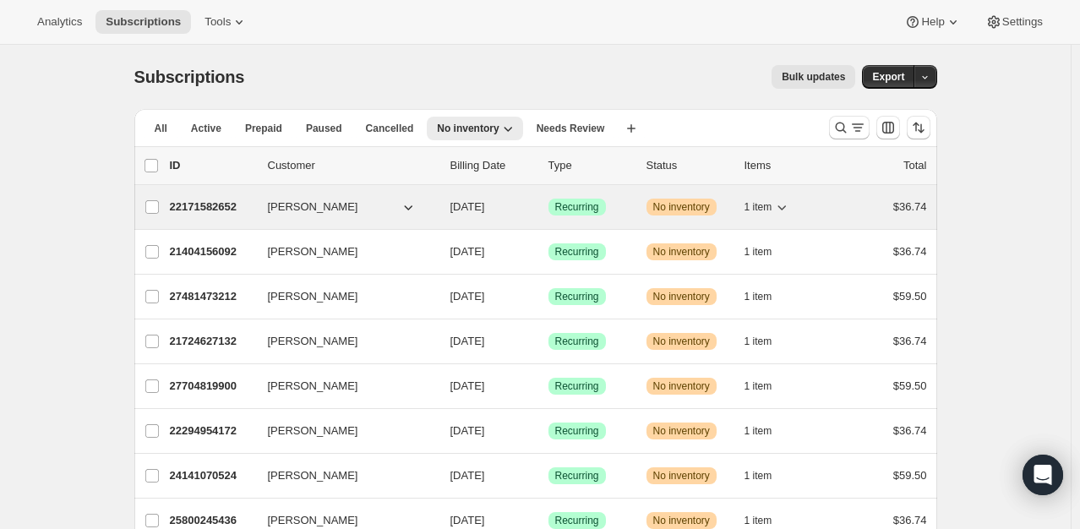
click at [211, 199] on p "22171582652" at bounding box center [212, 207] width 85 height 17
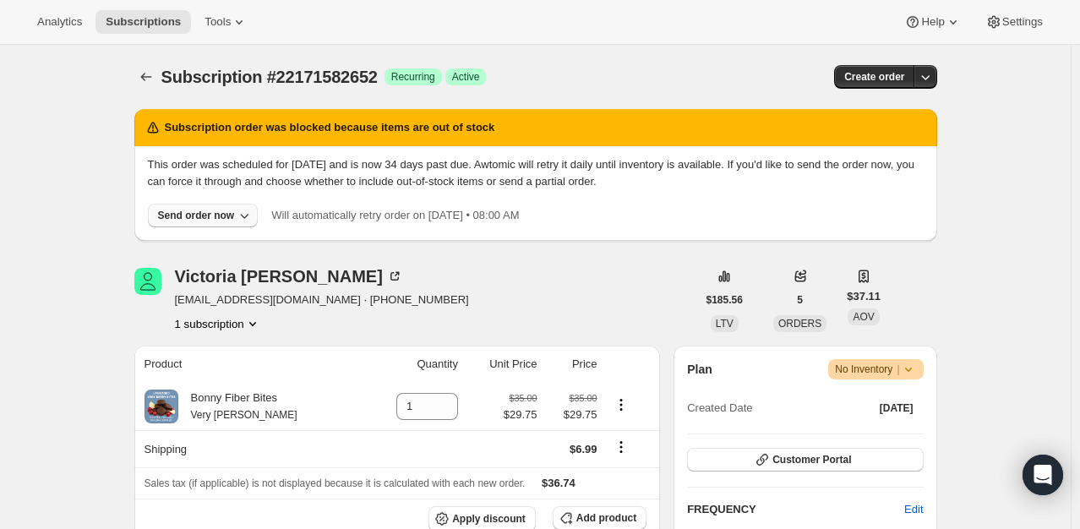
click at [203, 216] on div "Send order now" at bounding box center [196, 216] width 77 height 14
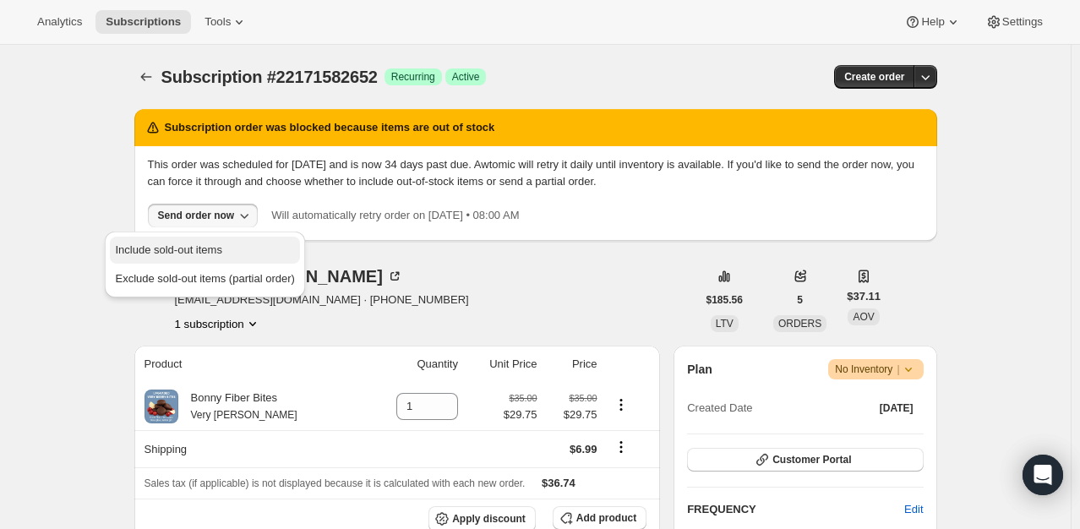
click at [186, 240] on button "Include sold-out items" at bounding box center [204, 250] width 189 height 27
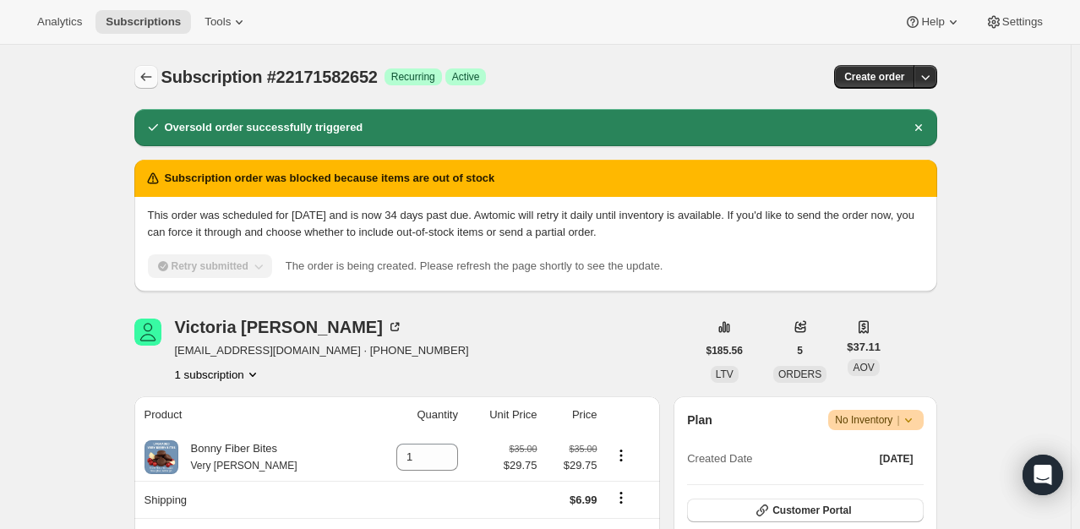
click at [150, 80] on icon "Subscriptions" at bounding box center [146, 76] width 17 height 17
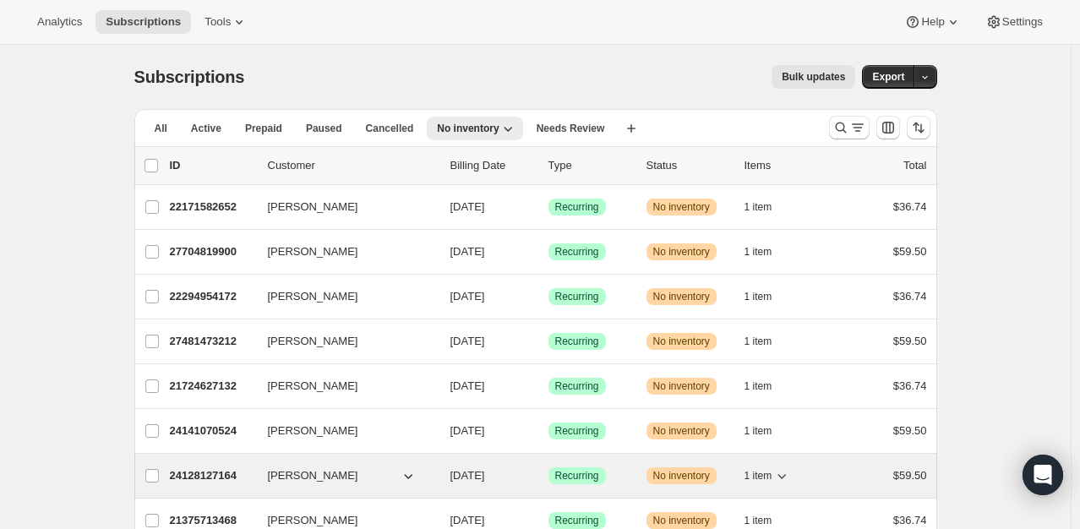
click at [192, 467] on p "24128127164" at bounding box center [212, 475] width 85 height 17
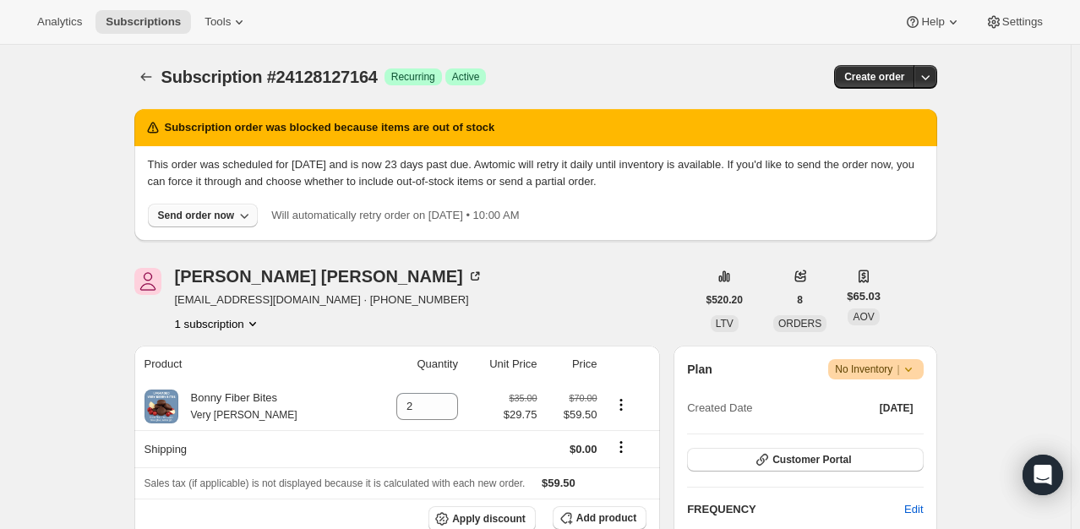
click at [180, 215] on div "Send order now" at bounding box center [196, 216] width 77 height 14
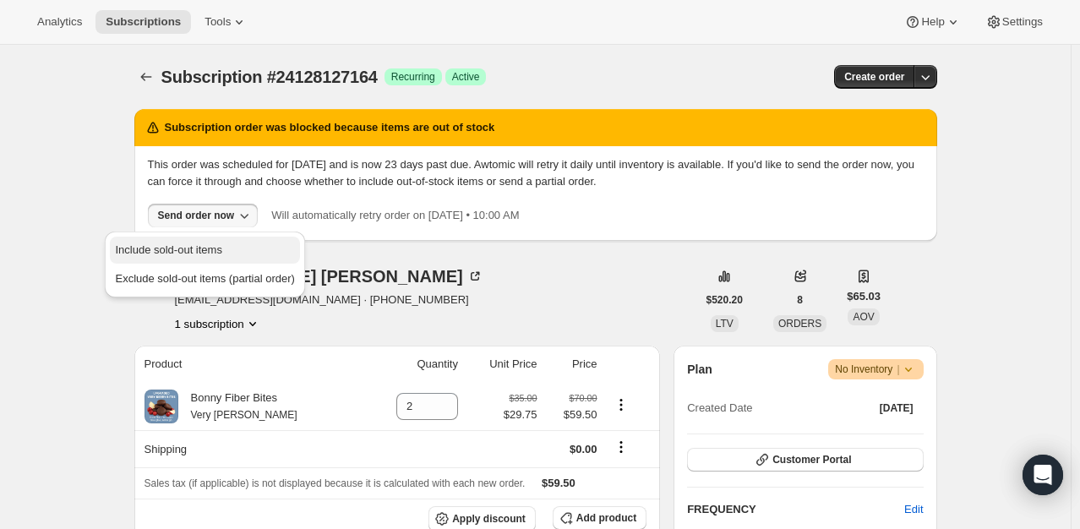
click at [177, 247] on span "Include sold-out items" at bounding box center [168, 249] width 106 height 13
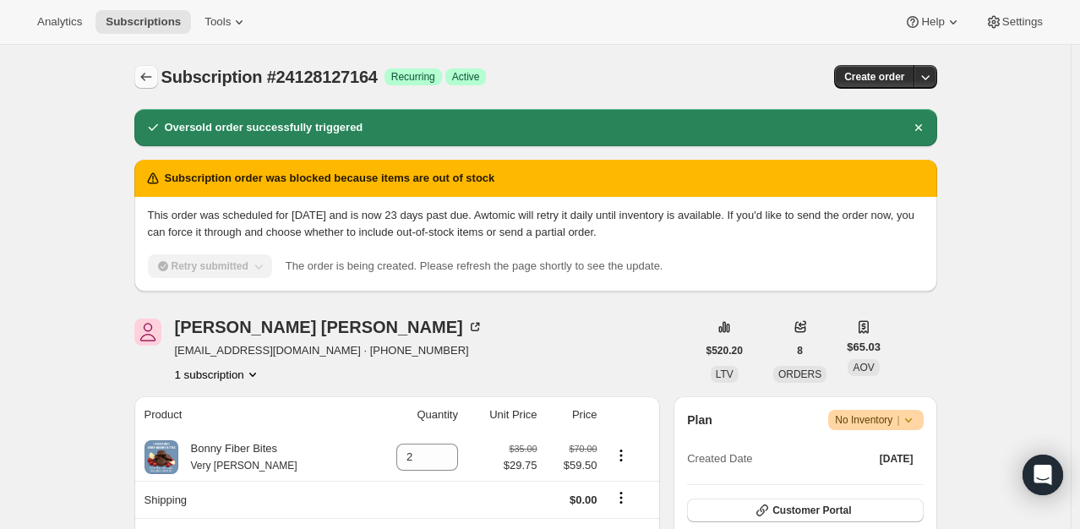
click at [150, 80] on icon "Subscriptions" at bounding box center [146, 76] width 17 height 17
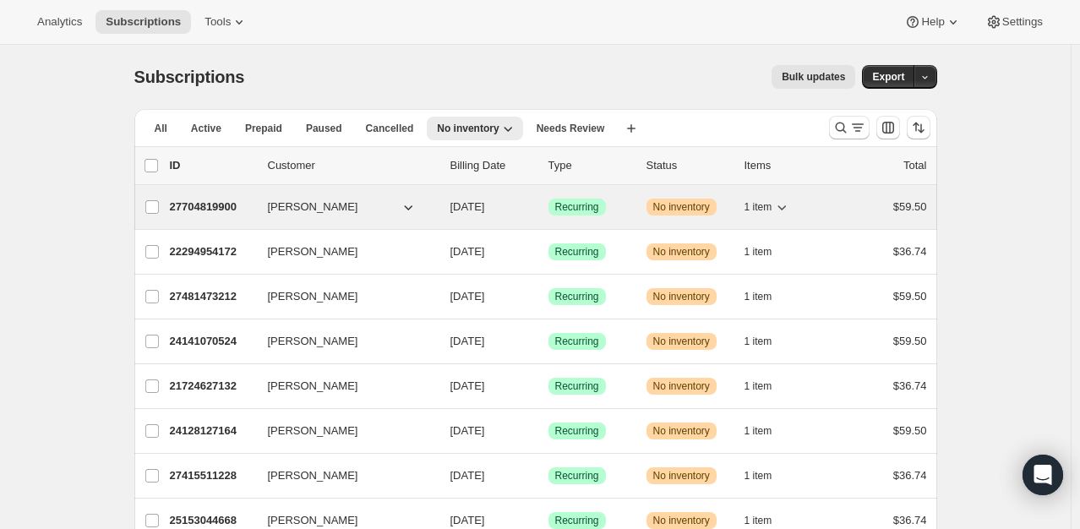
click at [218, 202] on p "27704819900" at bounding box center [212, 207] width 85 height 17
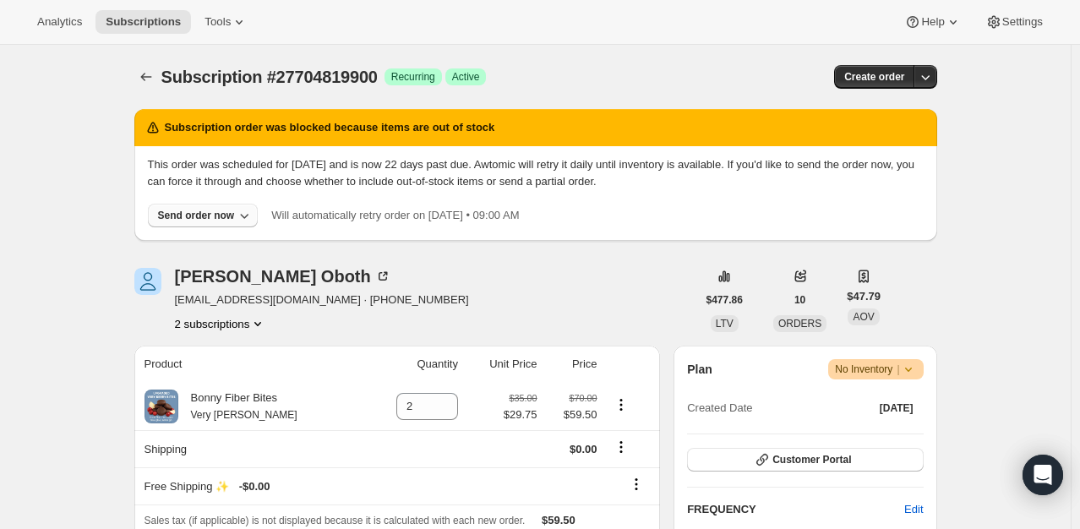
click at [200, 212] on div "Send order now" at bounding box center [196, 216] width 77 height 14
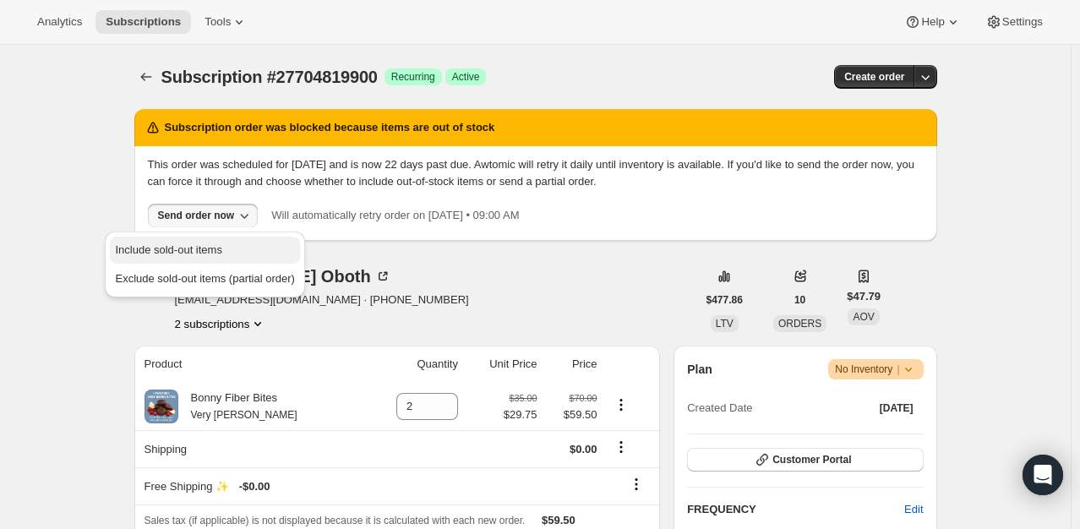
click at [193, 238] on button "Include sold-out items" at bounding box center [204, 250] width 189 height 27
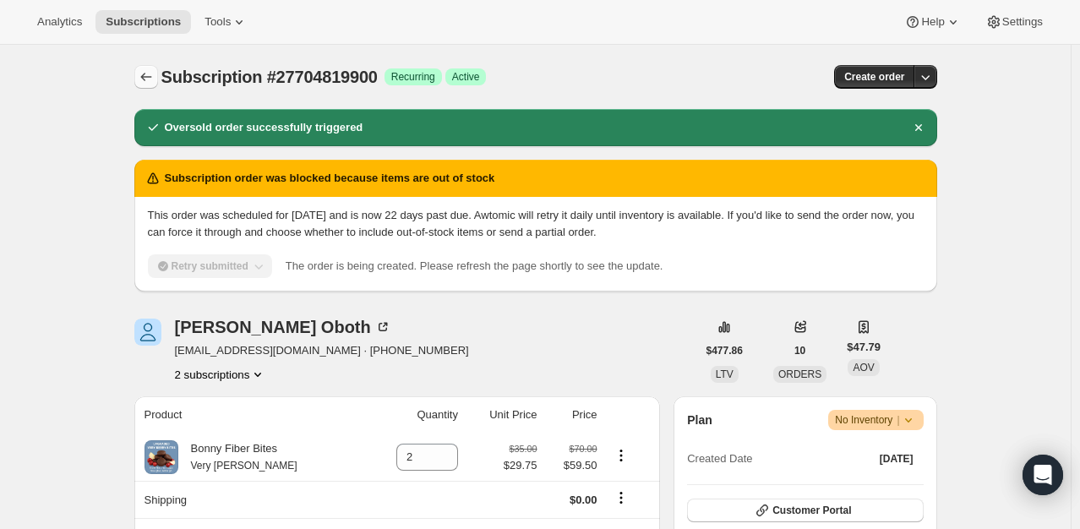
click at [153, 74] on icon "Subscriptions" at bounding box center [146, 76] width 17 height 17
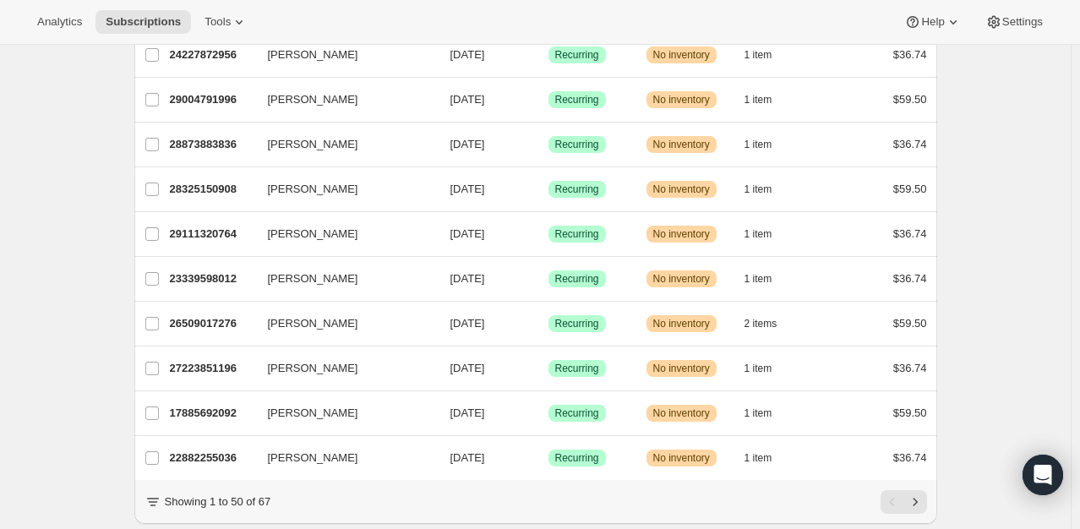
scroll to position [1993, 0]
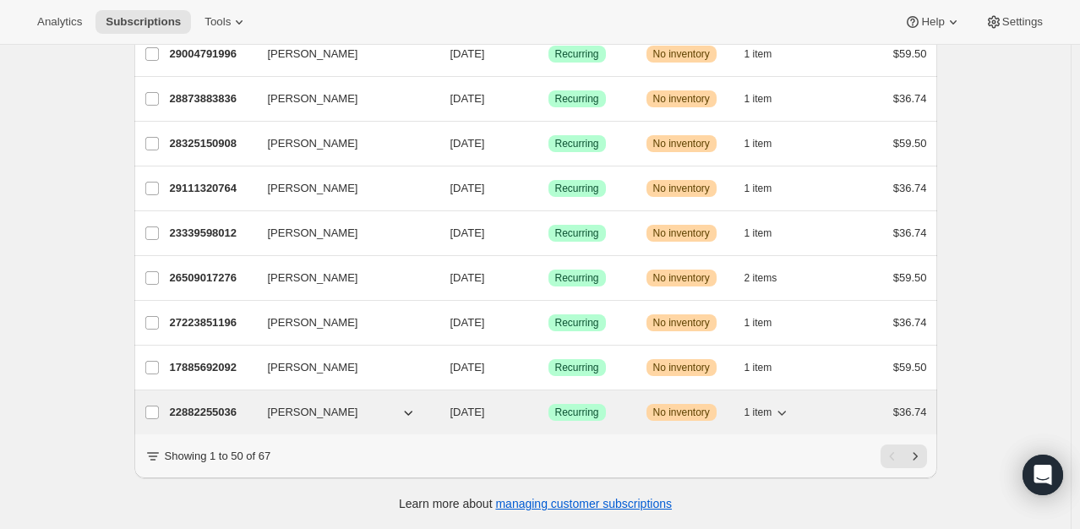
click at [206, 405] on p "22882255036" at bounding box center [212, 412] width 85 height 17
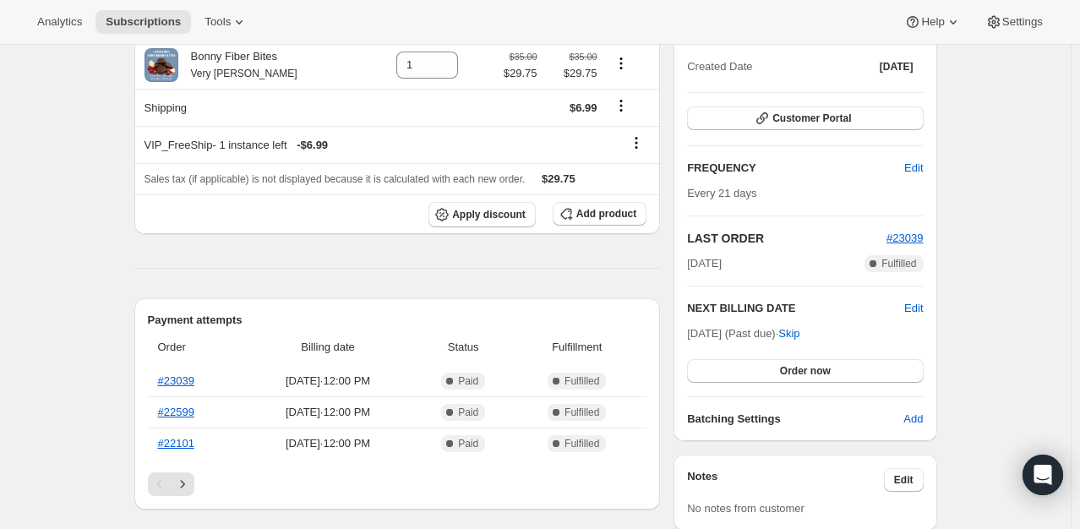
scroll to position [249, 0]
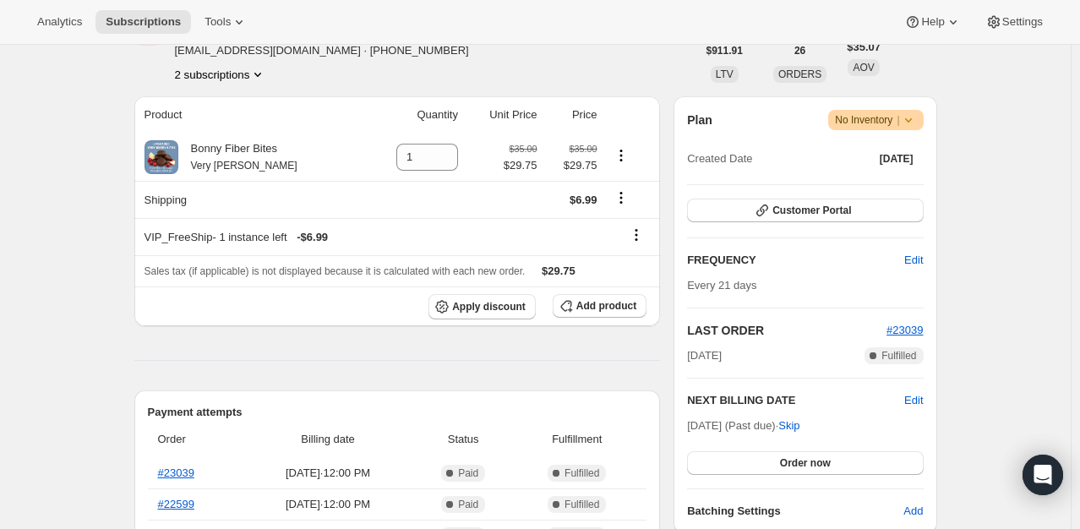
click at [206, 79] on button "2 subscriptions" at bounding box center [221, 74] width 92 height 17
click at [206, 97] on span "21016051900" at bounding box center [224, 105] width 117 height 17
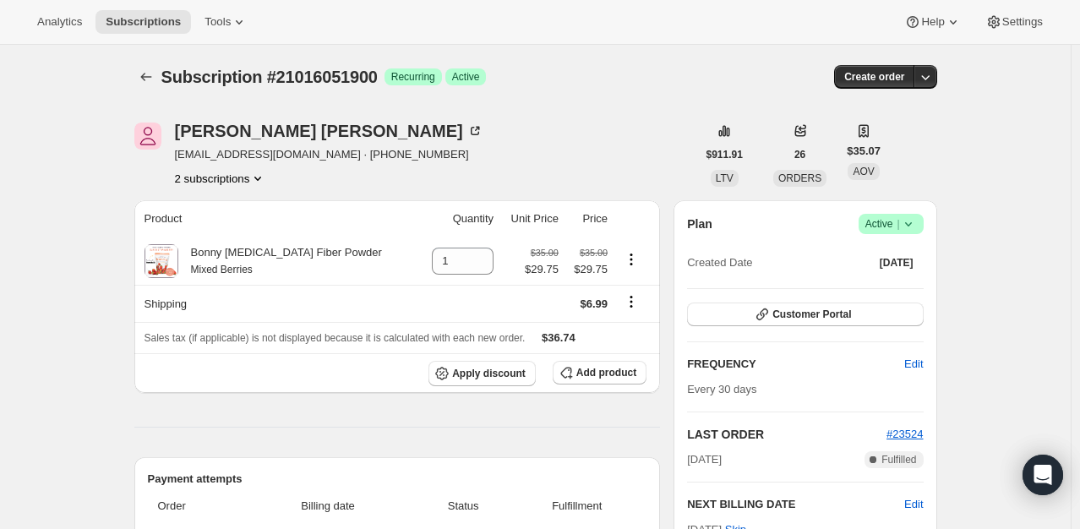
click at [209, 184] on button "2 subscriptions" at bounding box center [221, 178] width 92 height 17
click at [206, 240] on span "22882255036" at bounding box center [200, 238] width 68 height 13
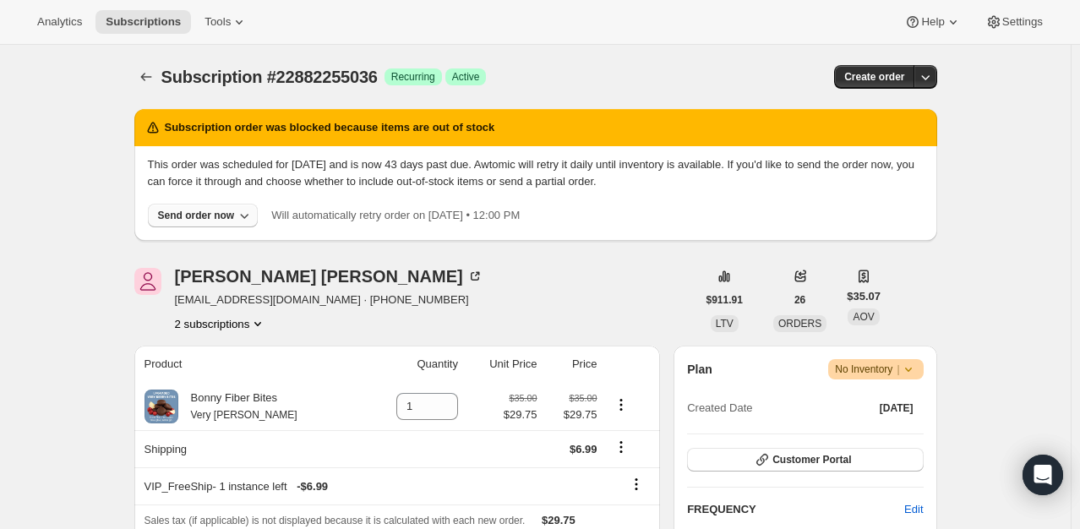
click at [194, 211] on div "Send order now" at bounding box center [196, 216] width 77 height 14
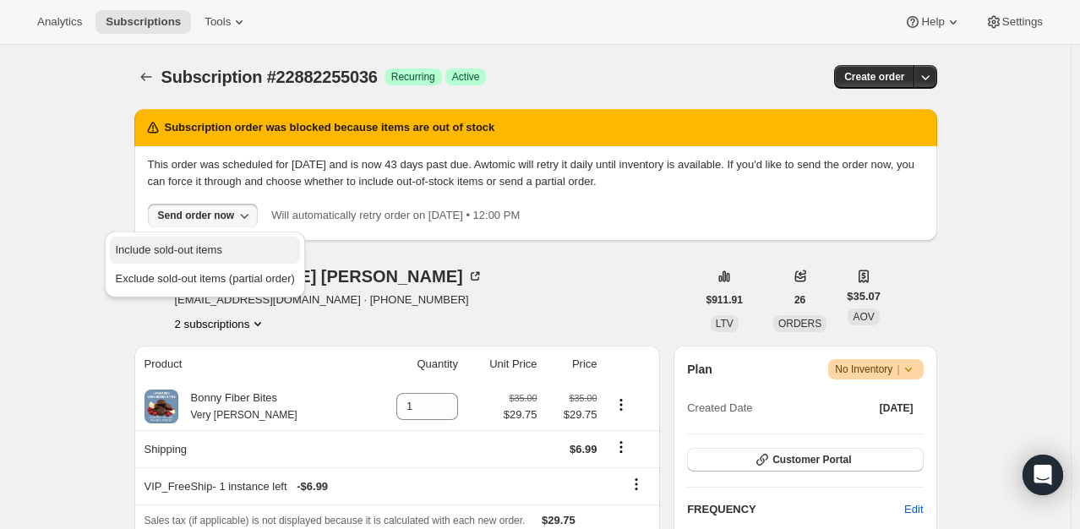
click at [189, 248] on span "Include sold-out items" at bounding box center [168, 249] width 106 height 13
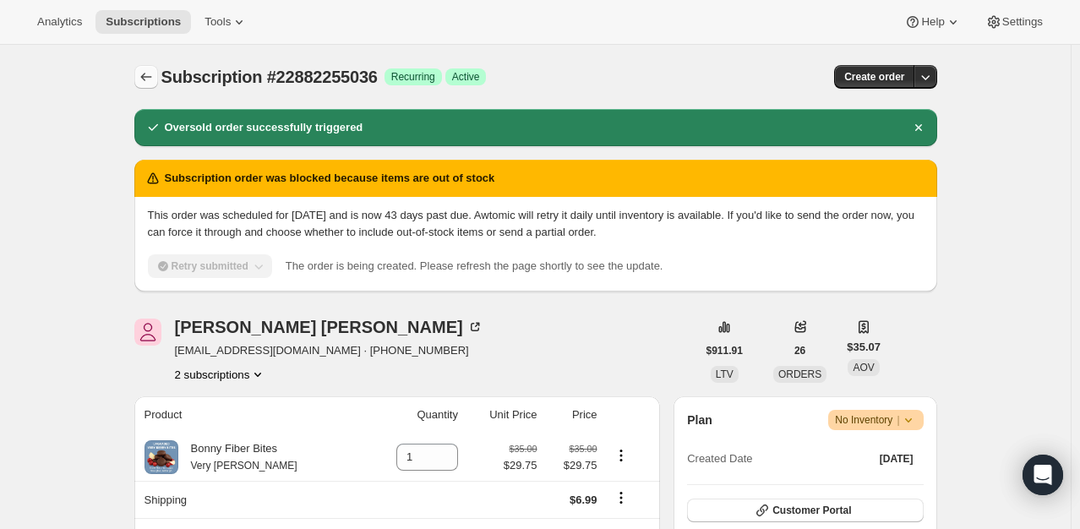
click at [155, 66] on button "Subscriptions" at bounding box center [146, 77] width 24 height 24
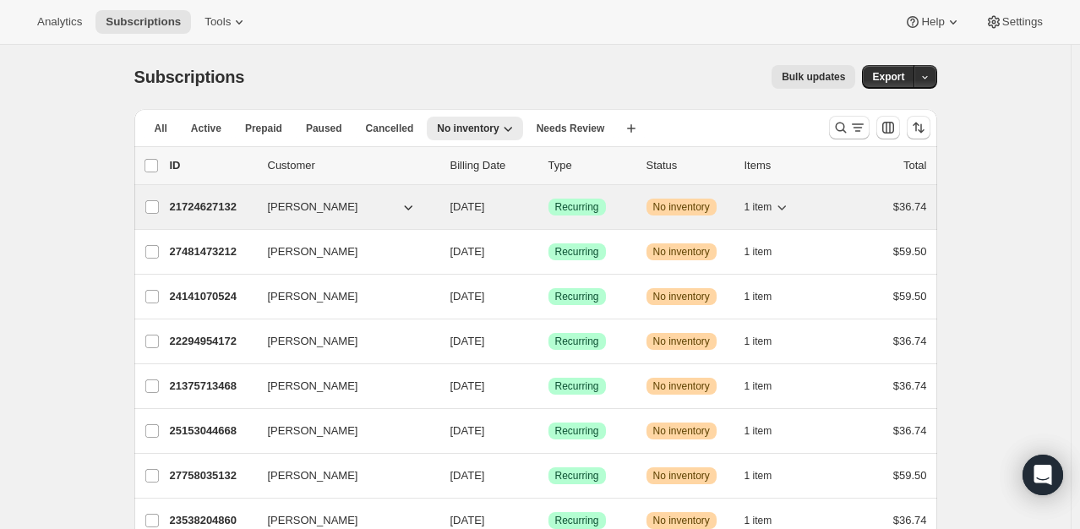
click at [223, 211] on p "21724627132" at bounding box center [212, 207] width 85 height 17
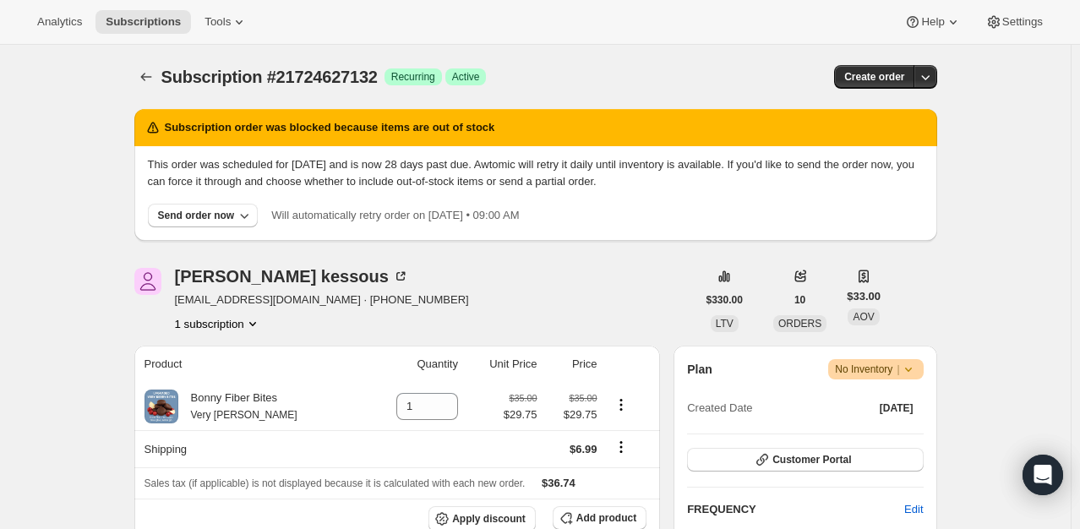
click at [223, 211] on div "Send order now" at bounding box center [196, 216] width 77 height 14
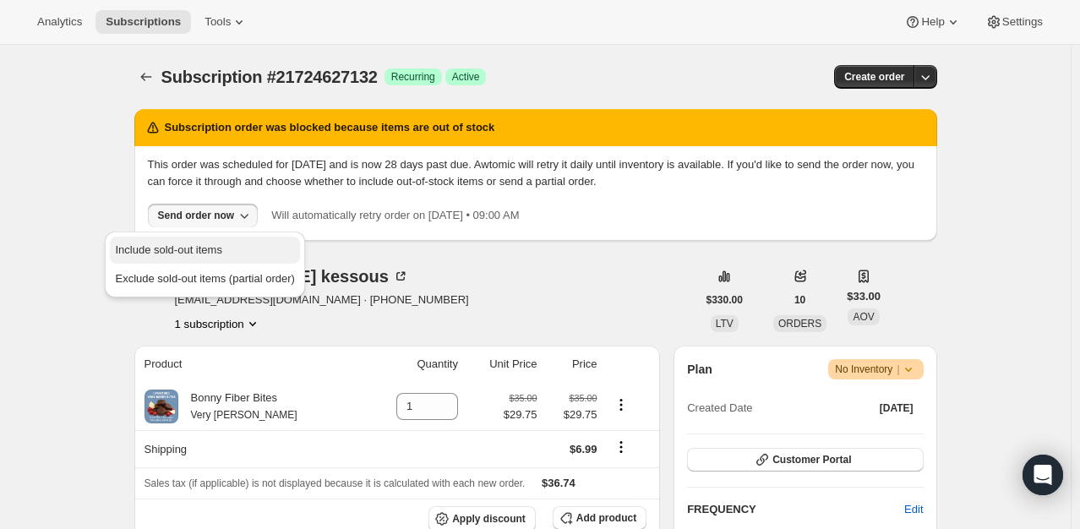
click at [195, 247] on span "Include sold-out items" at bounding box center [168, 249] width 106 height 13
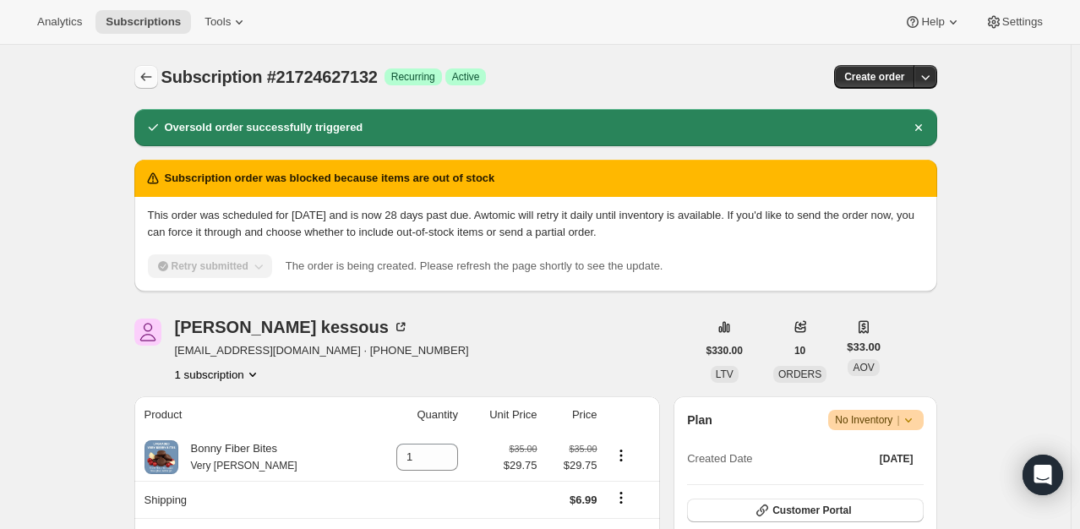
click at [142, 69] on icon "Subscriptions" at bounding box center [146, 76] width 17 height 17
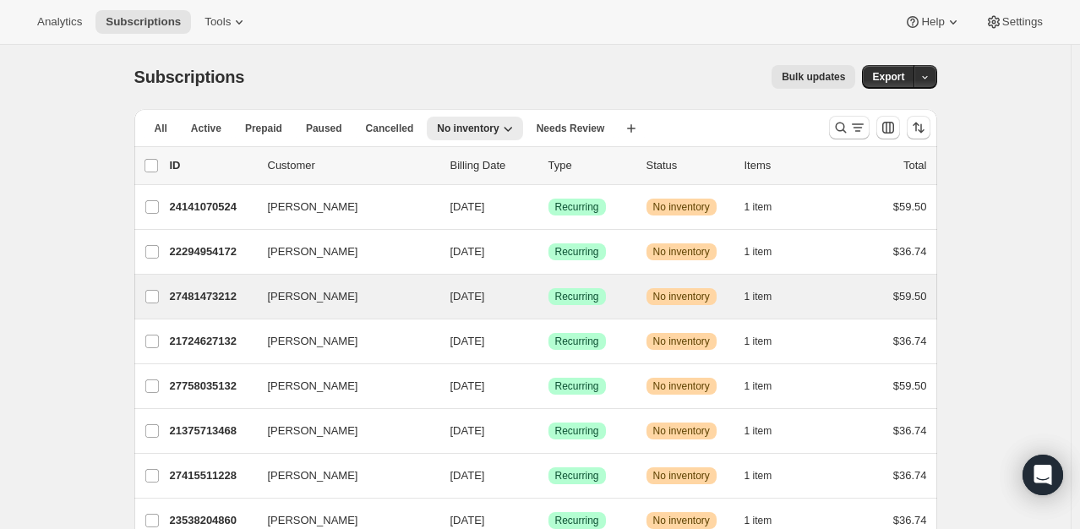
click at [210, 308] on div "Mary Baunoch 27481473212 Mary Baunoch 09/11/2025 Success Recurring Warning No i…" at bounding box center [535, 297] width 803 height 44
click at [205, 300] on p "27481473212" at bounding box center [212, 296] width 85 height 17
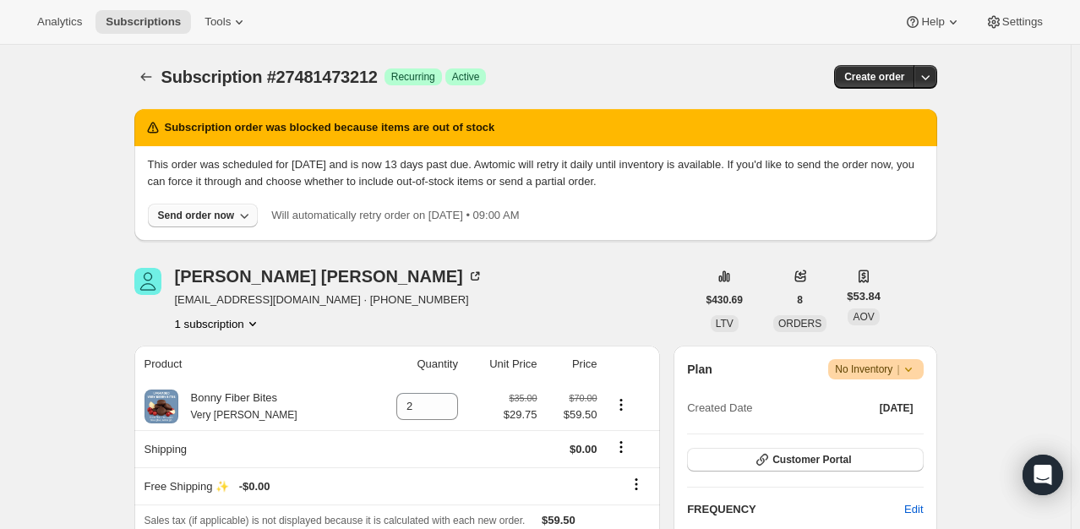
click at [189, 211] on div "Send order now" at bounding box center [196, 216] width 77 height 14
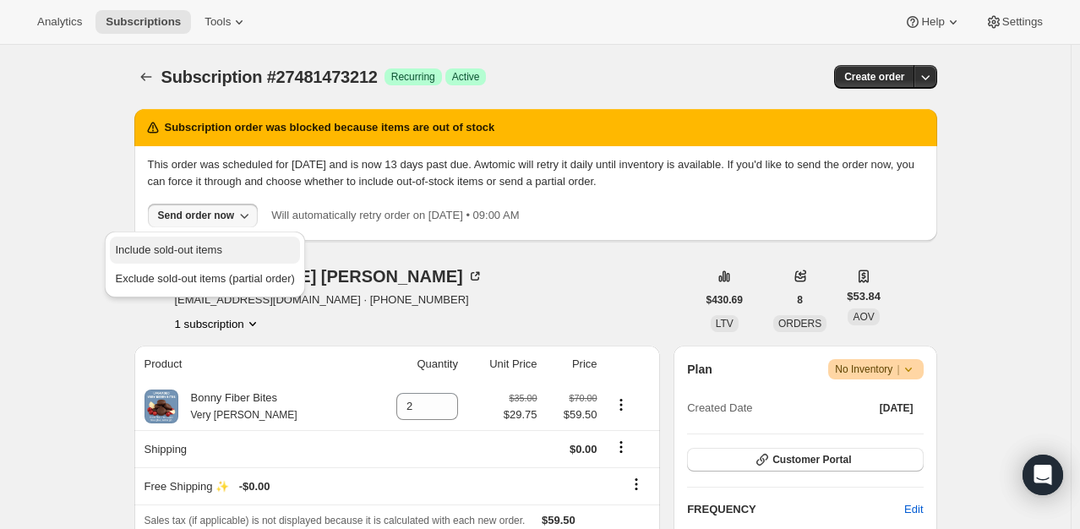
click at [189, 256] on span "Include sold-out items" at bounding box center [168, 249] width 106 height 13
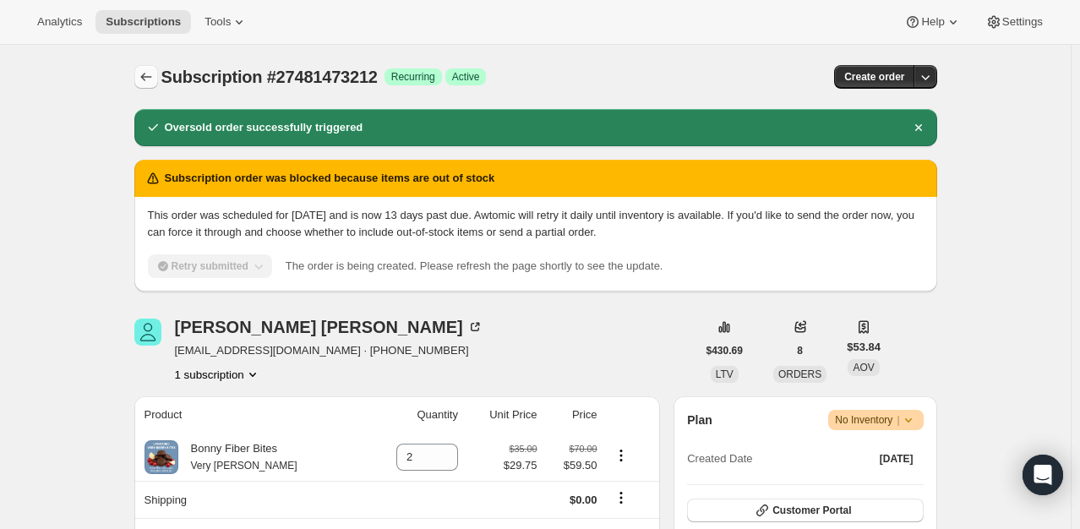
click at [151, 76] on icon "Subscriptions" at bounding box center [146, 76] width 17 height 17
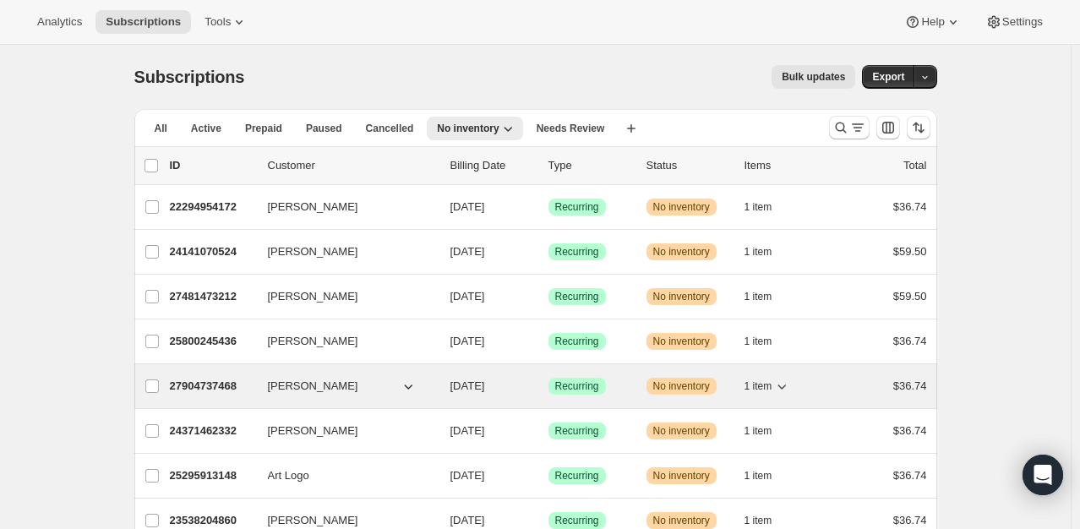
click at [203, 374] on div "27904737468 Elizabeth Clark 09/11/2025 Success Recurring Warning No inventory 1…" at bounding box center [548, 386] width 757 height 24
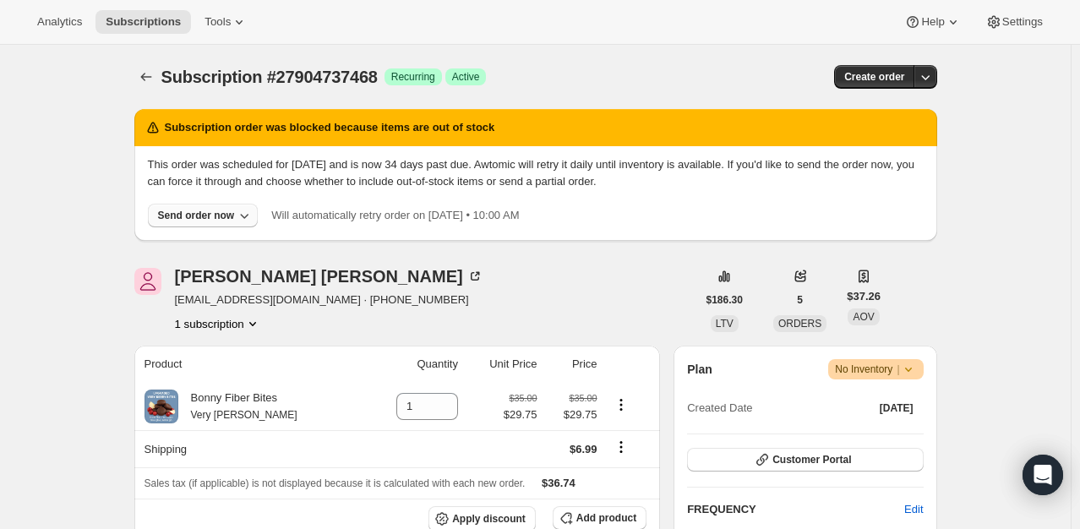
click at [202, 212] on div "Send order now" at bounding box center [196, 216] width 77 height 14
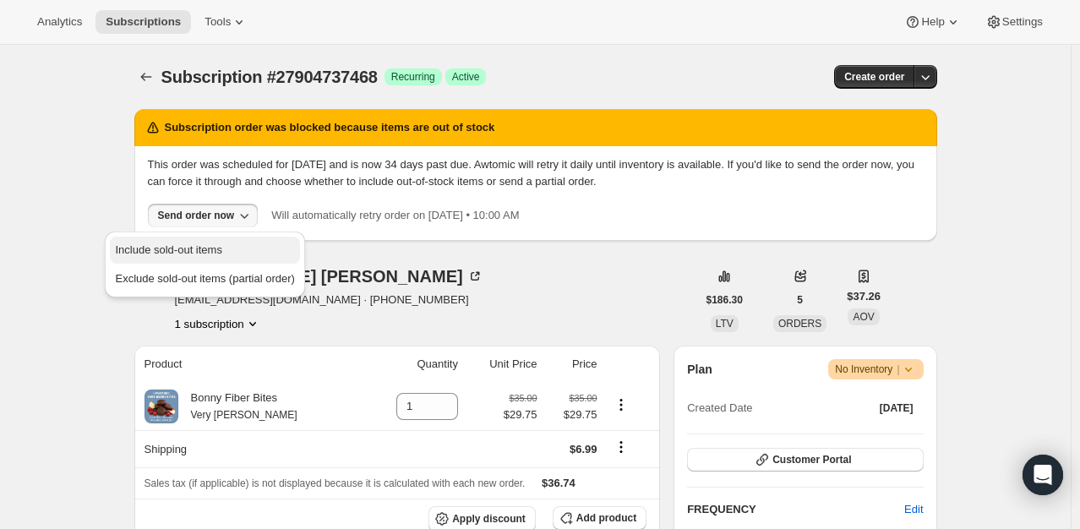
click at [195, 248] on span "Include sold-out items" at bounding box center [168, 249] width 106 height 13
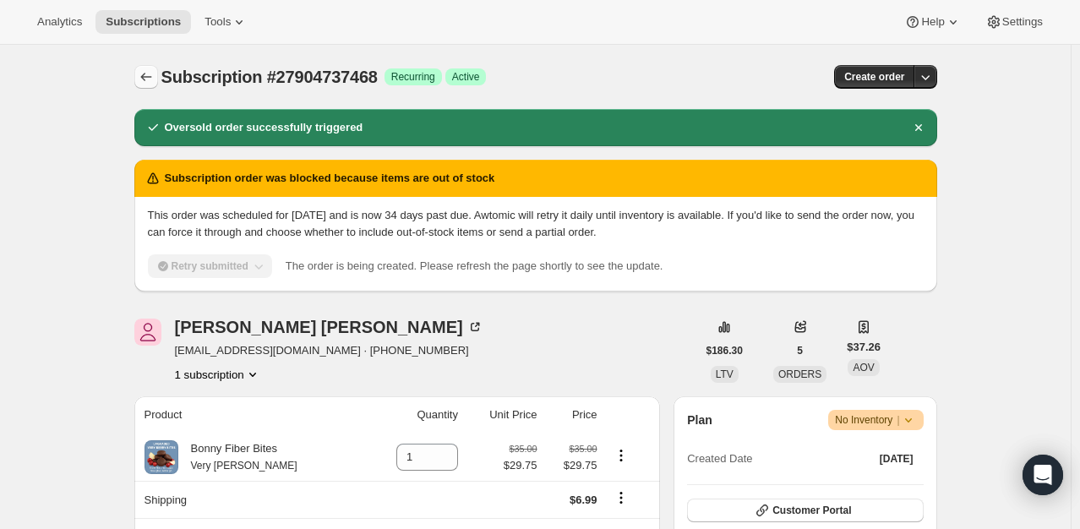
click at [155, 74] on icon "Subscriptions" at bounding box center [146, 76] width 17 height 17
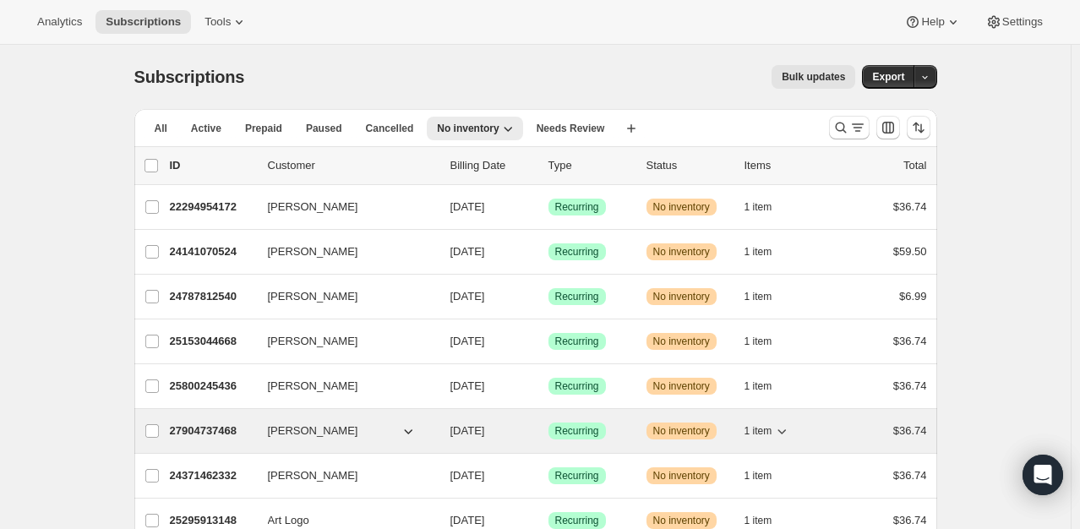
click at [199, 423] on p "27904737468" at bounding box center [212, 431] width 85 height 17
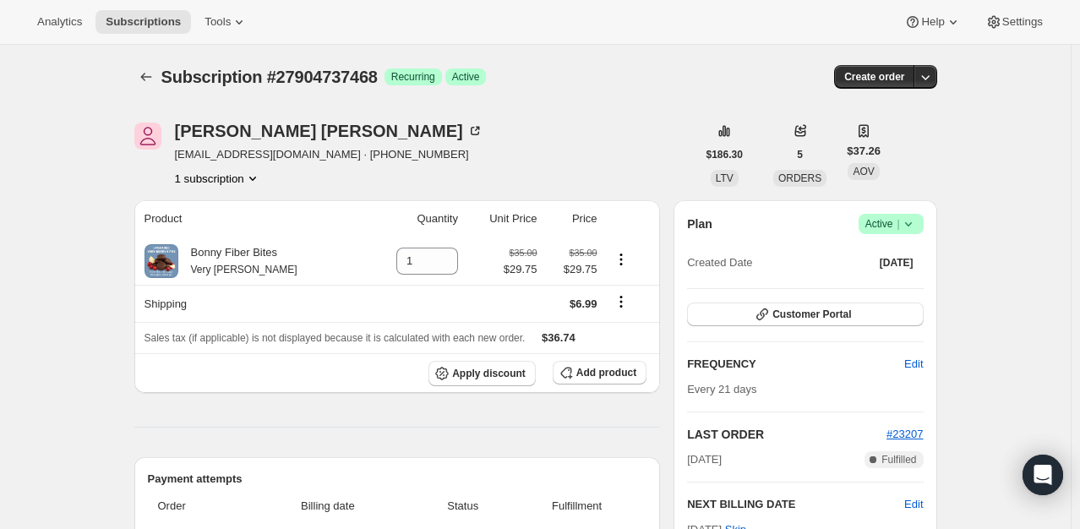
click at [147, 63] on div "Subscription #27904737468. This page is ready Subscription #27904737468 Success…" at bounding box center [535, 77] width 803 height 64
click at [151, 76] on icon "Subscriptions" at bounding box center [146, 76] width 17 height 17
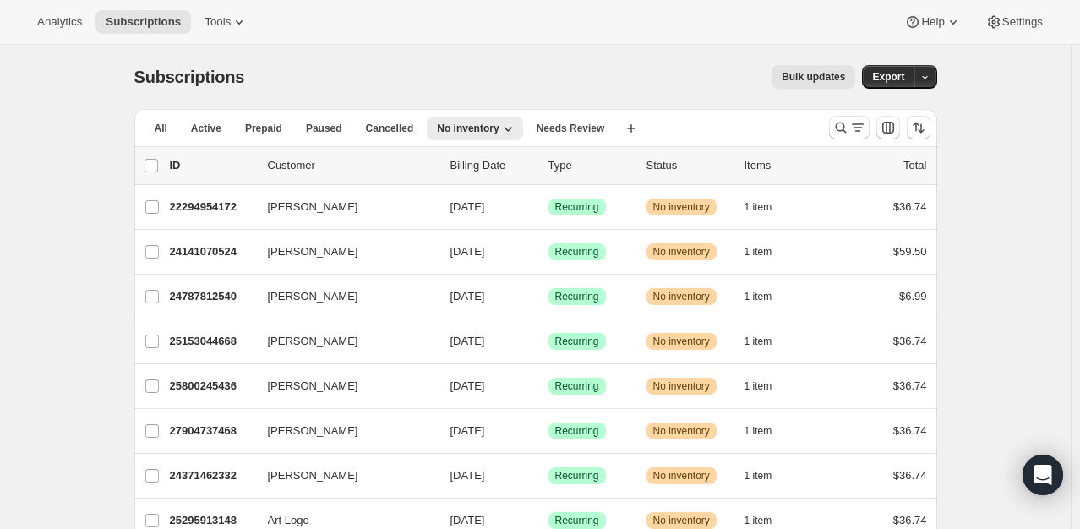
click at [234, 260] on div "24141070524 Mary Bennett 09/11/2025 Success Recurring Warning No inventory 1 it…" at bounding box center [548, 252] width 757 height 24
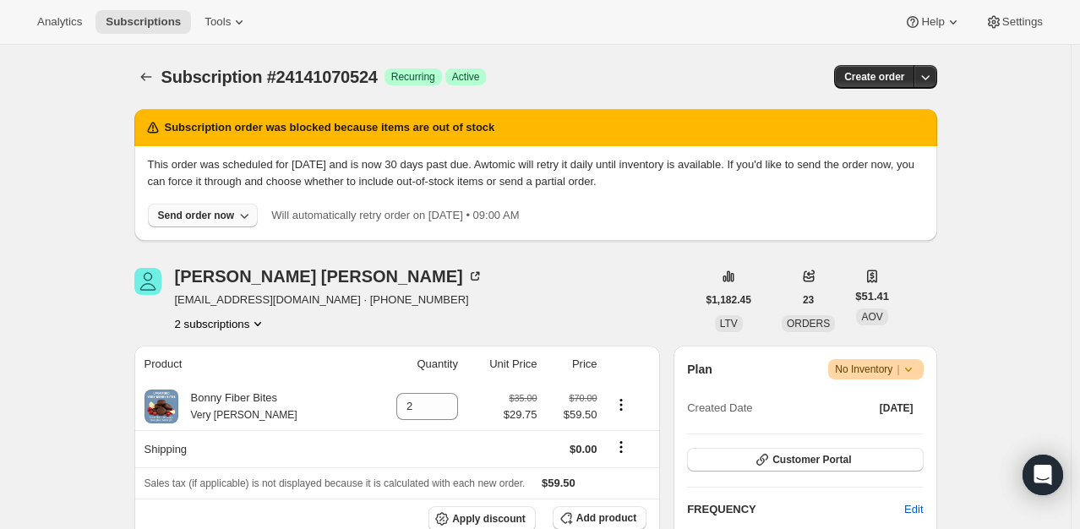
click at [227, 212] on div "Send order now" at bounding box center [196, 216] width 77 height 14
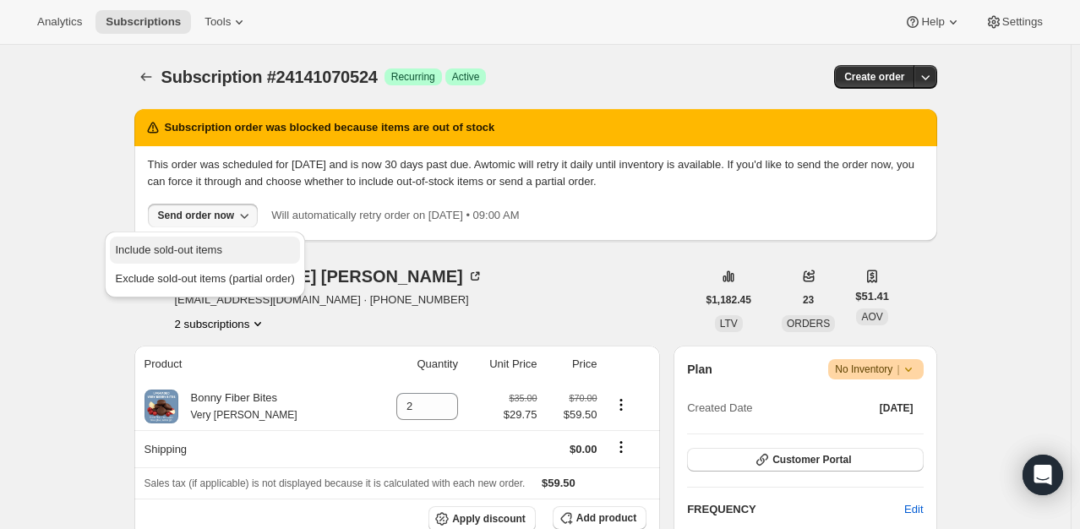
click at [216, 241] on button "Include sold-out items" at bounding box center [204, 250] width 189 height 27
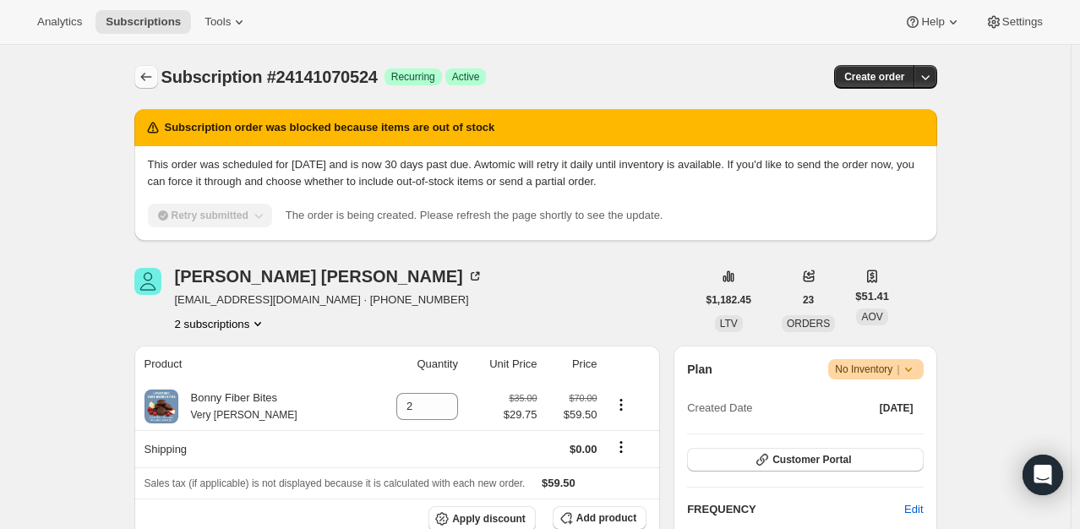
click at [155, 85] on icon "Subscriptions" at bounding box center [146, 76] width 17 height 17
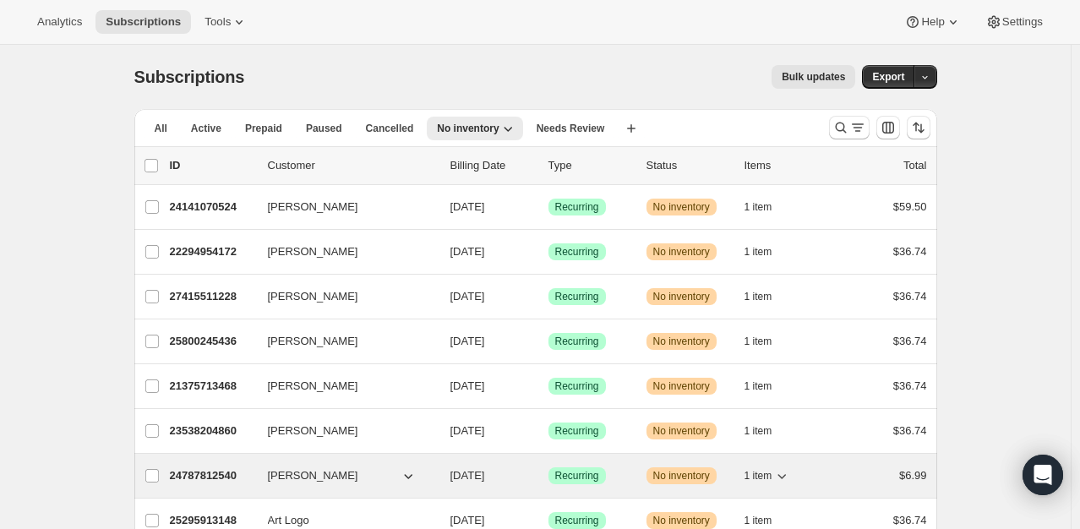
click at [185, 473] on p "24787812540" at bounding box center [212, 475] width 85 height 17
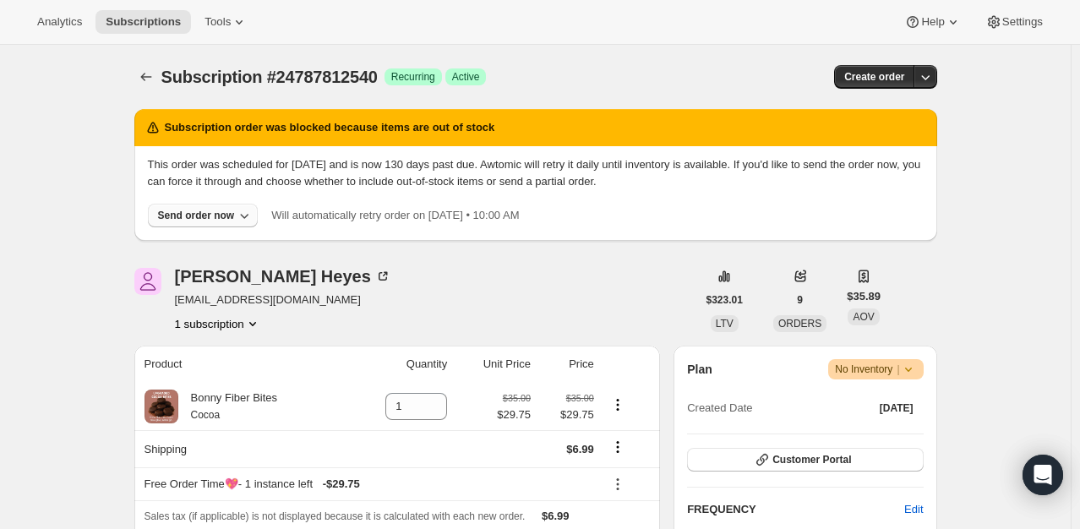
click at [203, 214] on div "Send order now" at bounding box center [196, 216] width 77 height 14
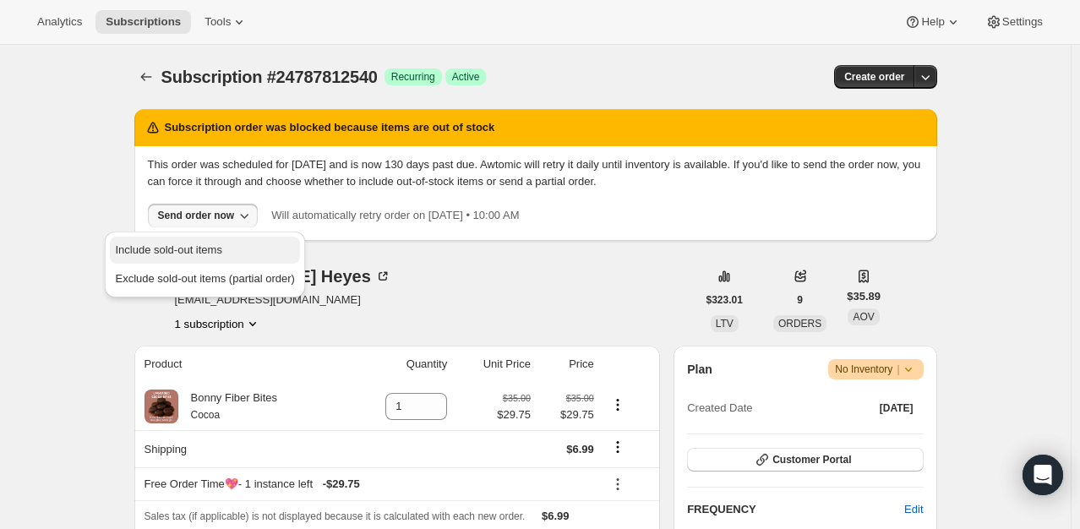
click at [191, 245] on span "Include sold-out items" at bounding box center [168, 249] width 106 height 13
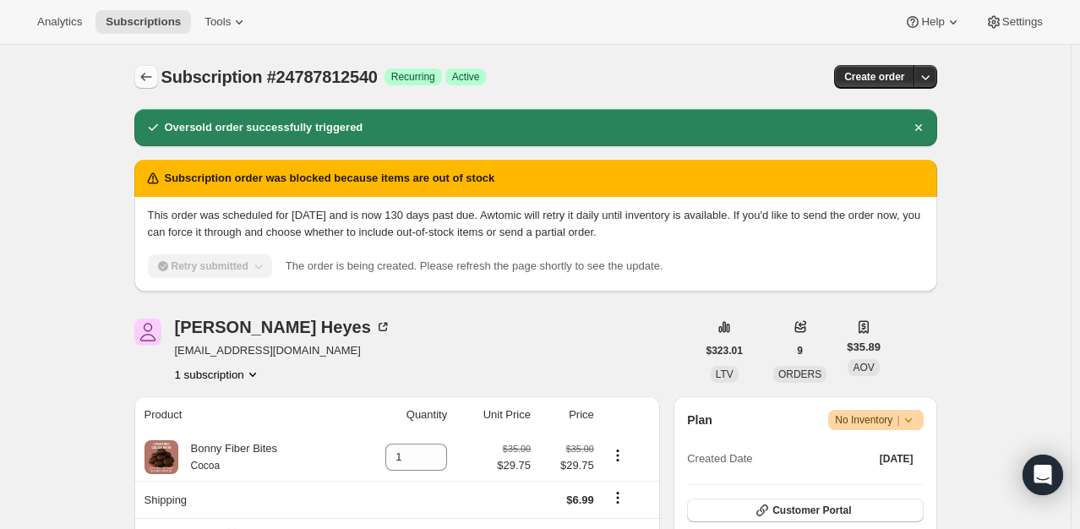
click at [152, 73] on icon "Subscriptions" at bounding box center [146, 76] width 17 height 17
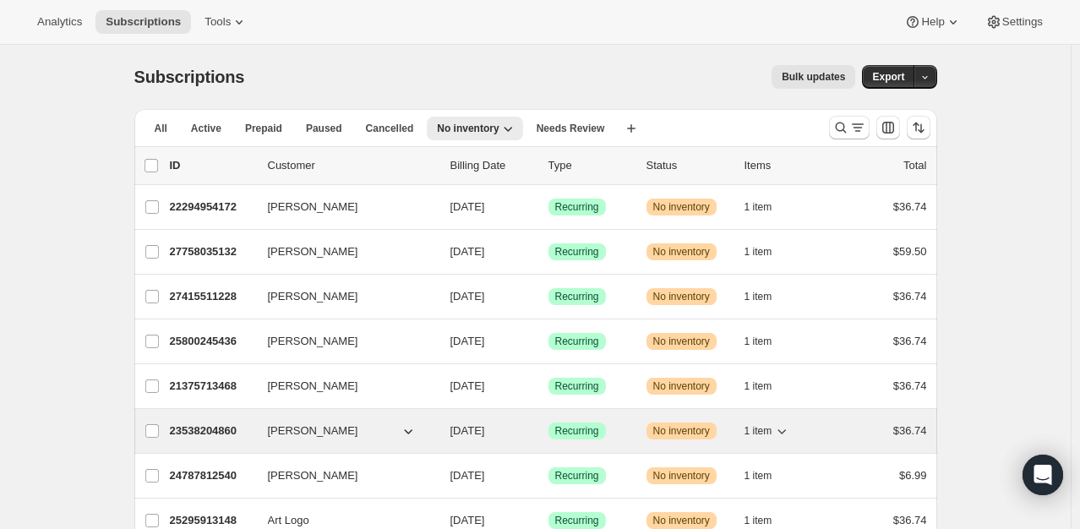
click at [195, 431] on p "23538204860" at bounding box center [212, 431] width 85 height 17
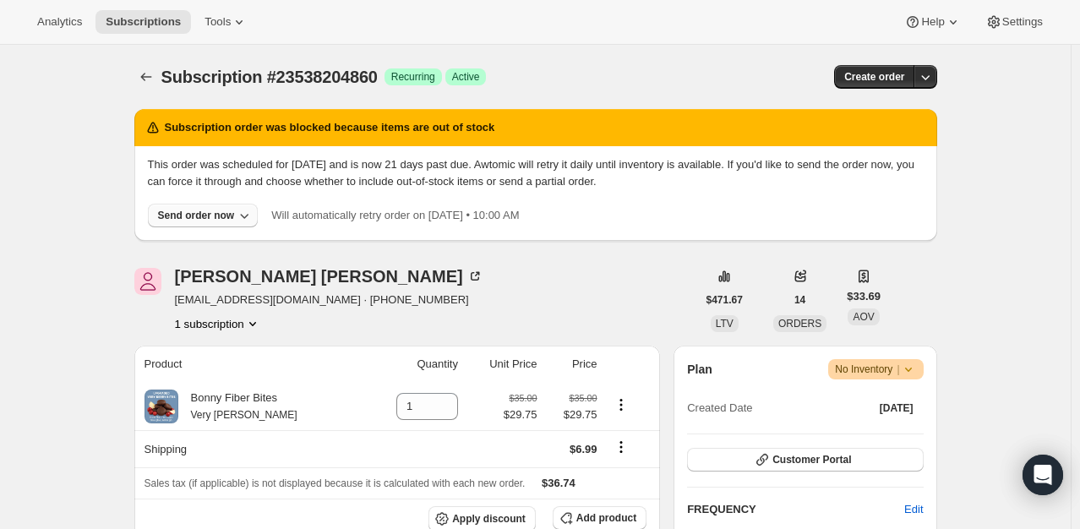
click at [190, 223] on button "Send order now" at bounding box center [203, 216] width 111 height 24
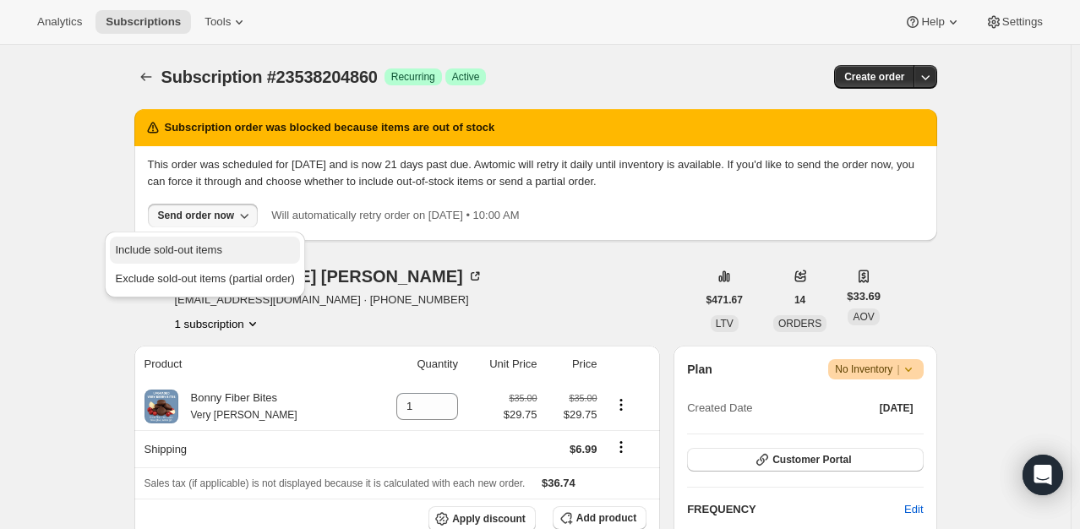
click at [189, 247] on span "Include sold-out items" at bounding box center [168, 249] width 106 height 13
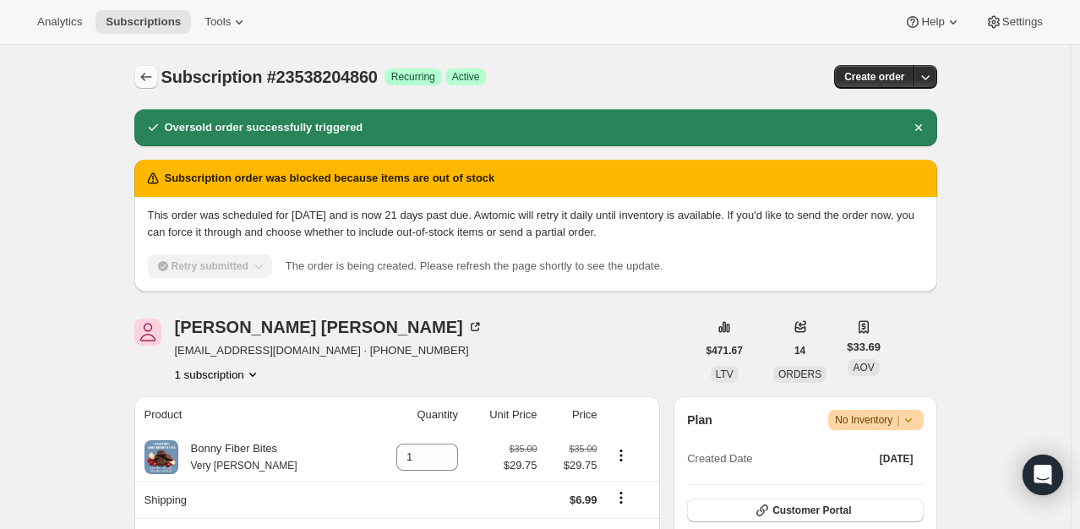
click at [149, 74] on icon "Subscriptions" at bounding box center [146, 76] width 17 height 17
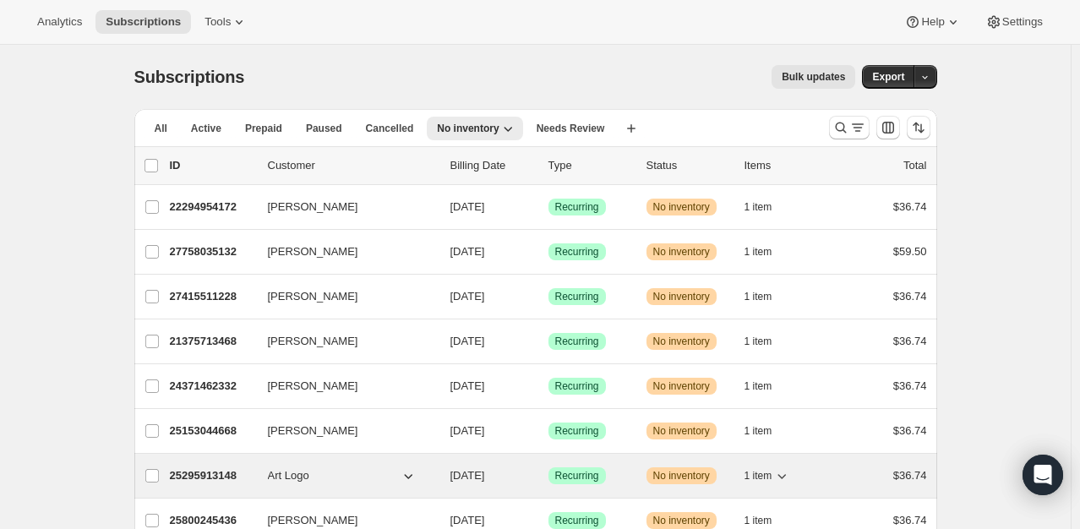
click at [213, 476] on p "25295913148" at bounding box center [212, 475] width 85 height 17
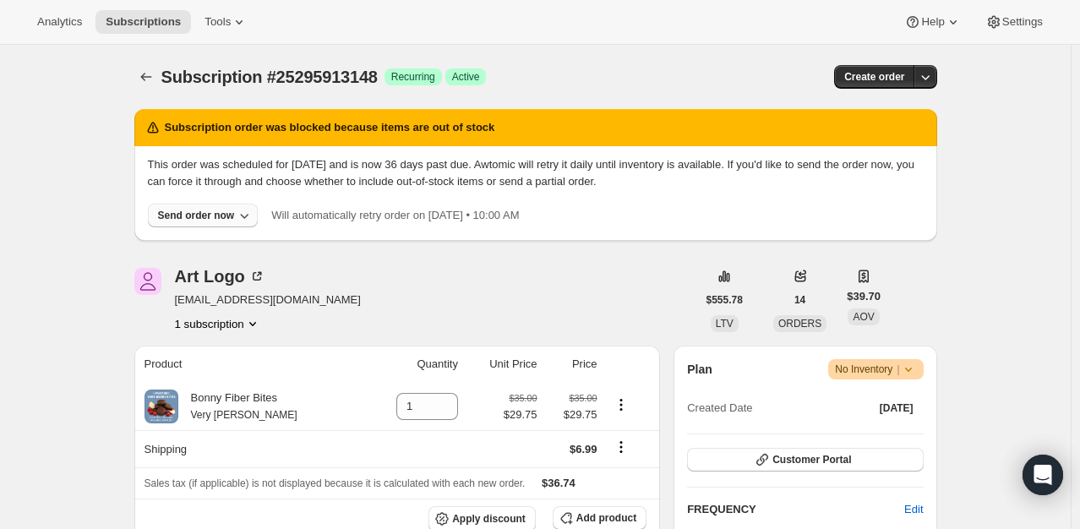
click at [216, 209] on div "Send order now" at bounding box center [196, 216] width 77 height 14
click at [200, 256] on span "Include sold-out items" at bounding box center [168, 249] width 106 height 13
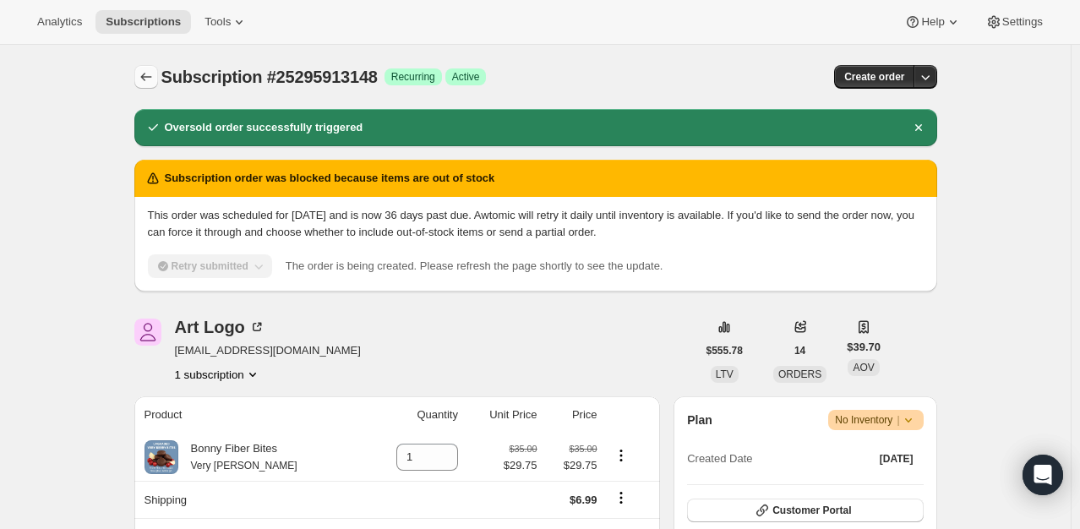
click at [155, 72] on icon "Subscriptions" at bounding box center [146, 76] width 17 height 17
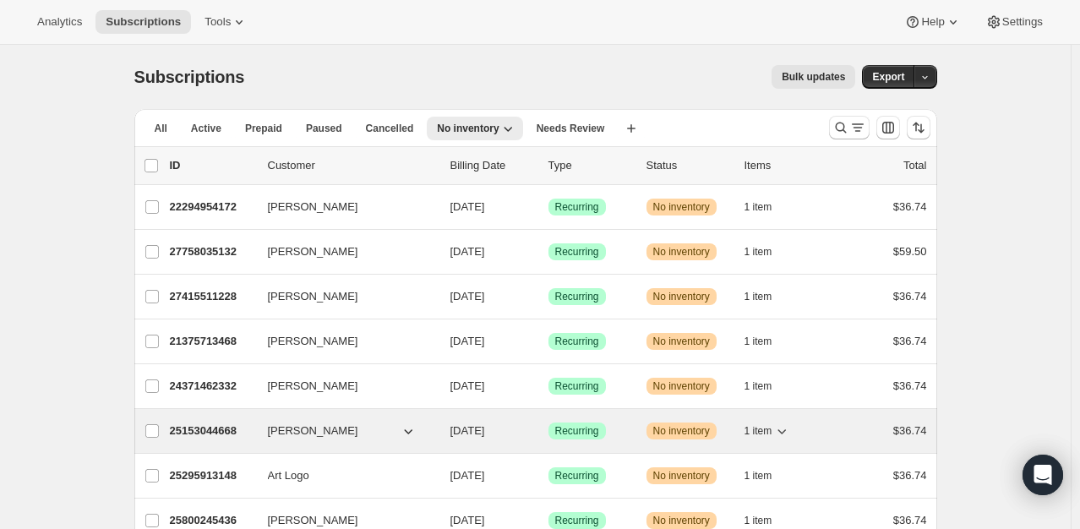
click at [186, 424] on p "25153044668" at bounding box center [212, 431] width 85 height 17
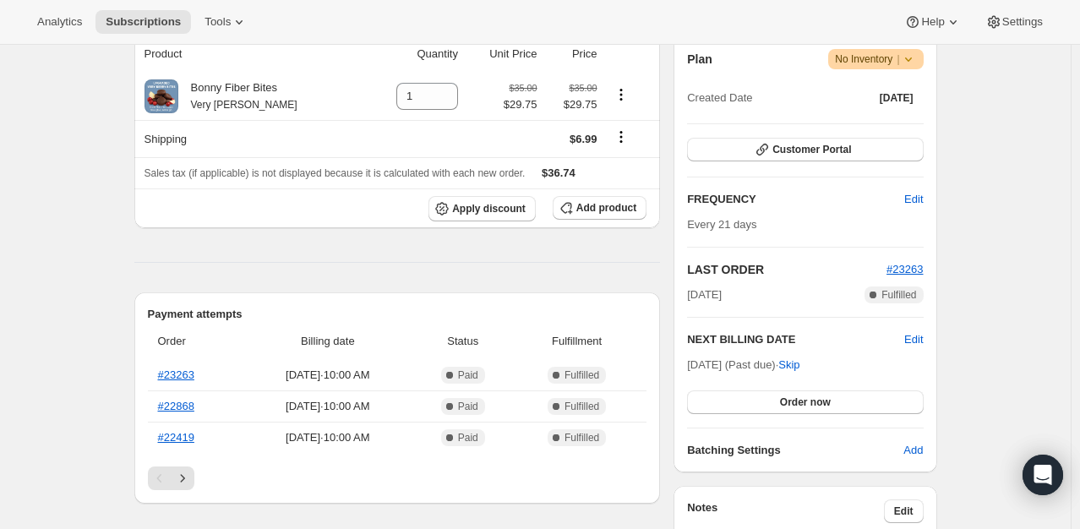
scroll to position [226, 0]
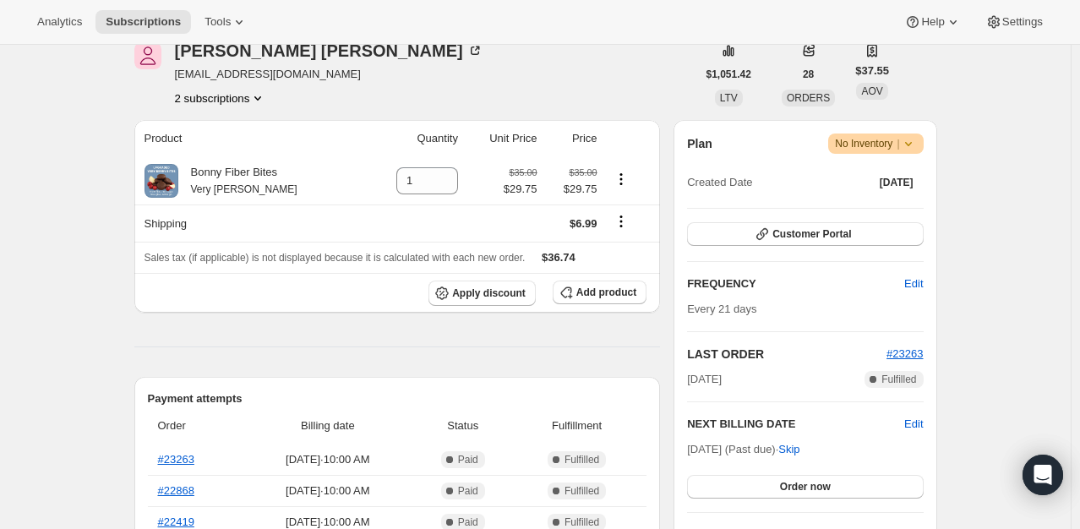
click at [238, 101] on button "2 subscriptions" at bounding box center [221, 98] width 92 height 17
click at [203, 166] on span "25942622396" at bounding box center [224, 158] width 117 height 17
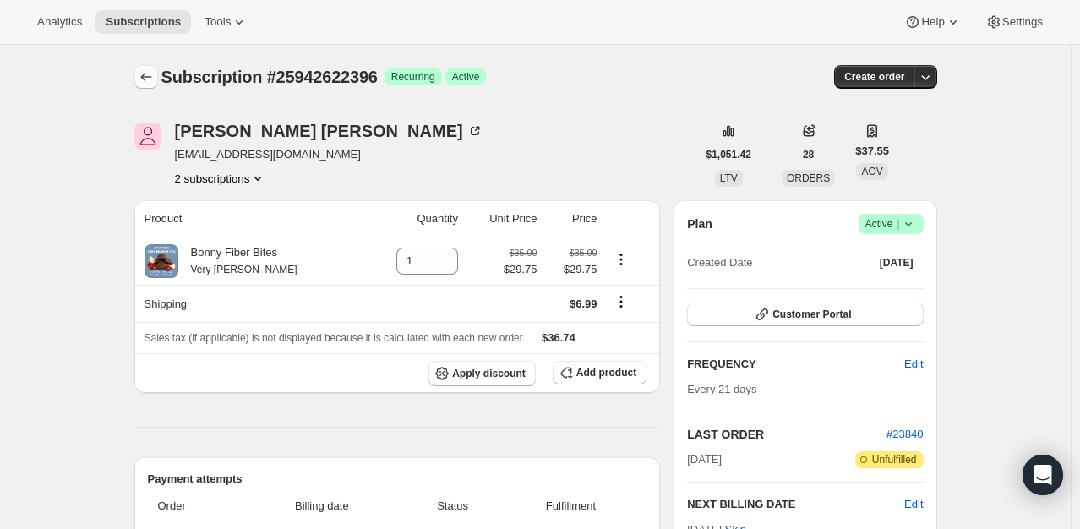
click at [151, 83] on icon "Subscriptions" at bounding box center [146, 76] width 17 height 17
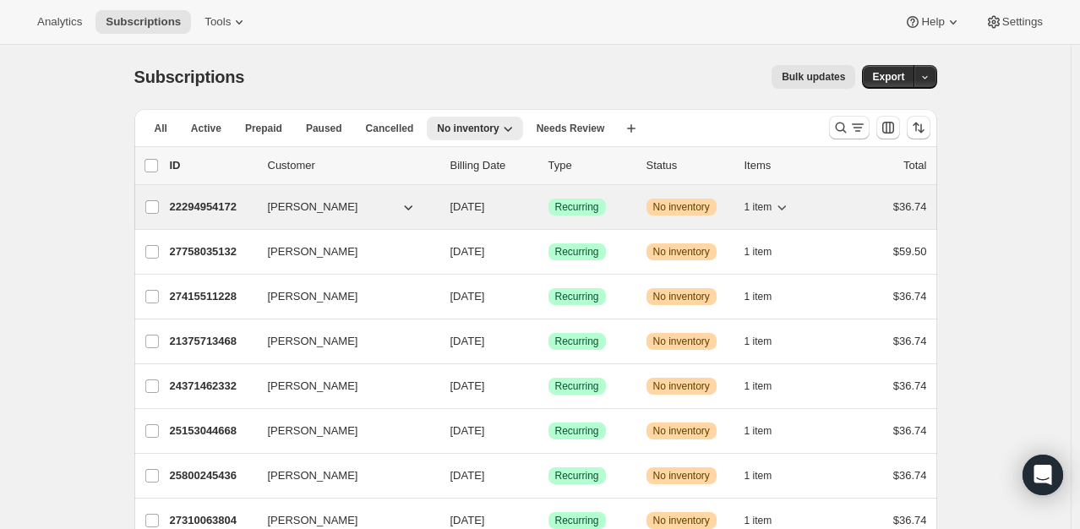
click at [201, 210] on p "22294954172" at bounding box center [212, 207] width 85 height 17
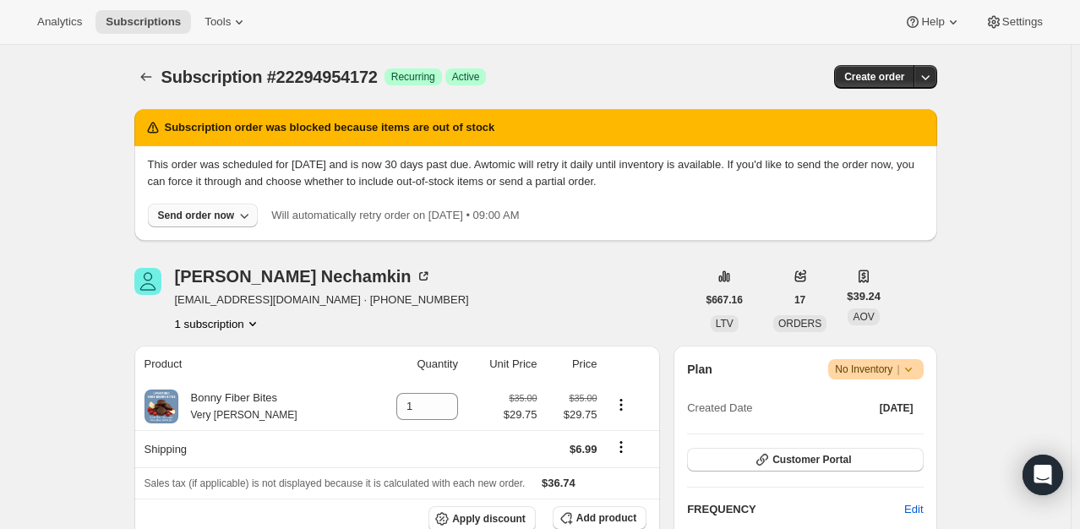
click at [203, 213] on div "Send order now" at bounding box center [196, 216] width 77 height 14
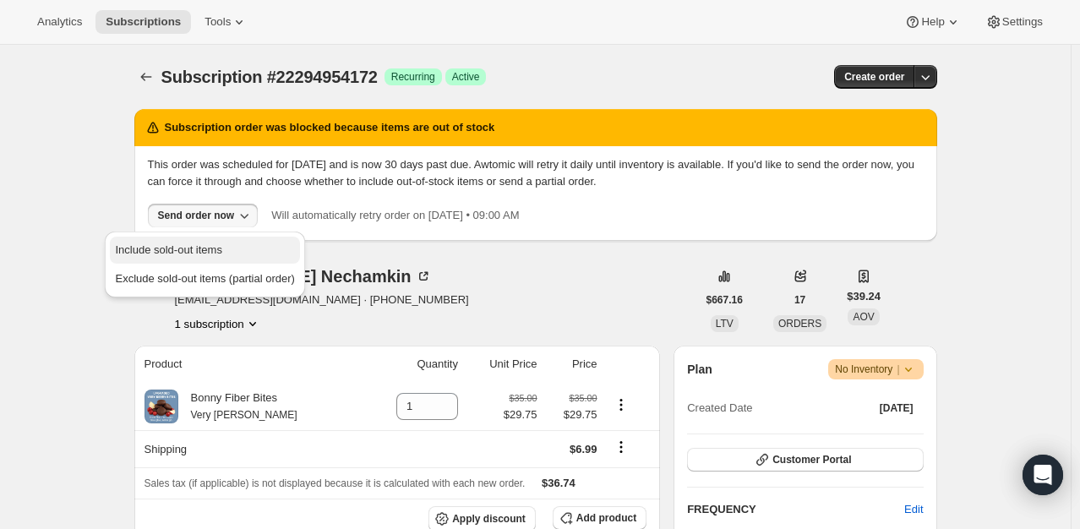
click at [198, 248] on span "Include sold-out items" at bounding box center [168, 249] width 106 height 13
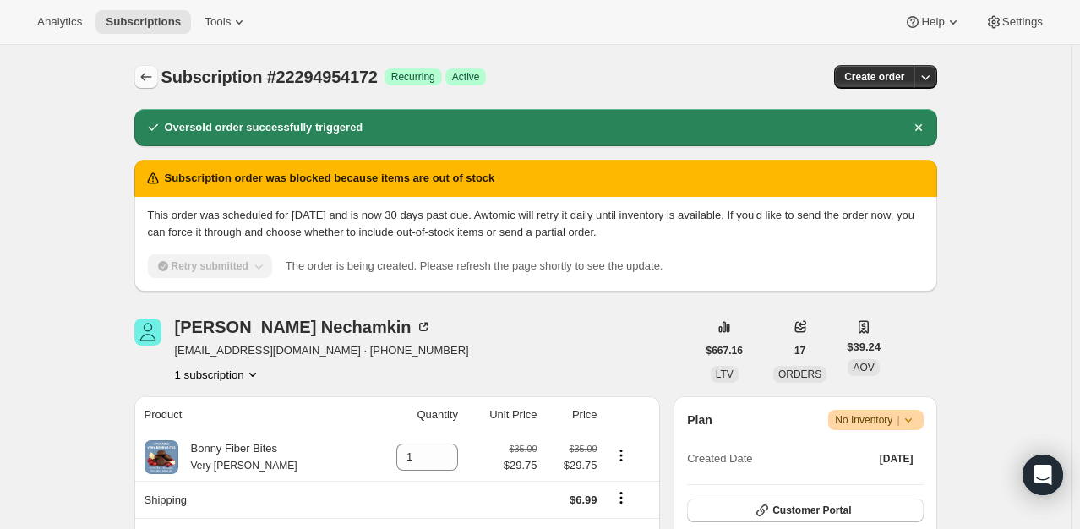
click at [145, 82] on icon "Subscriptions" at bounding box center [146, 76] width 17 height 17
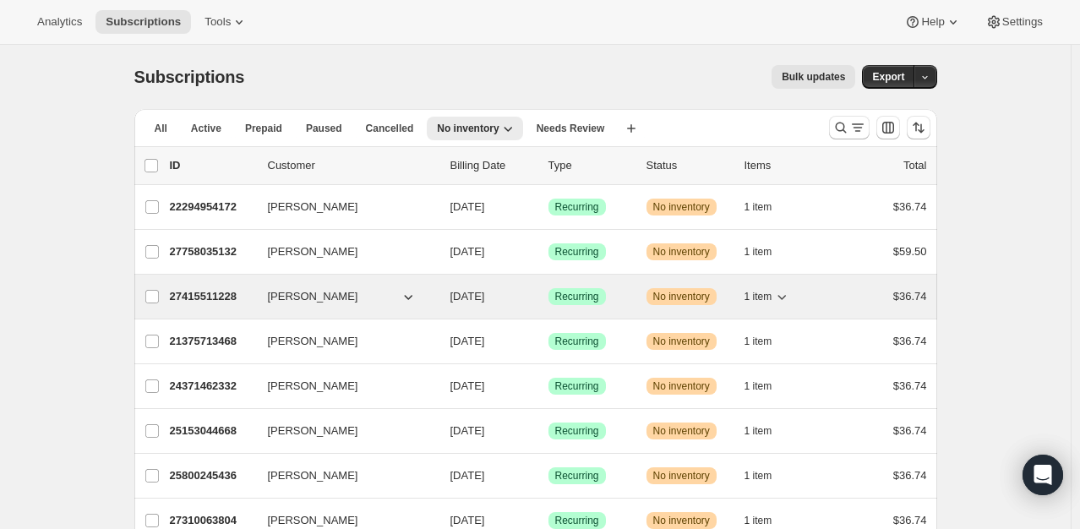
click at [194, 292] on p "27415511228" at bounding box center [212, 296] width 85 height 17
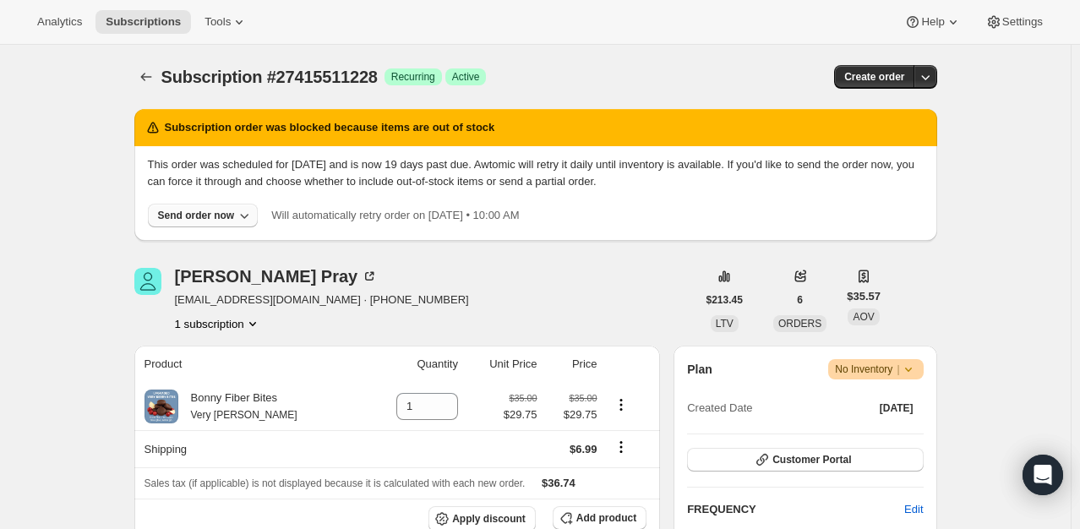
click at [187, 218] on div "Send order now" at bounding box center [196, 216] width 77 height 14
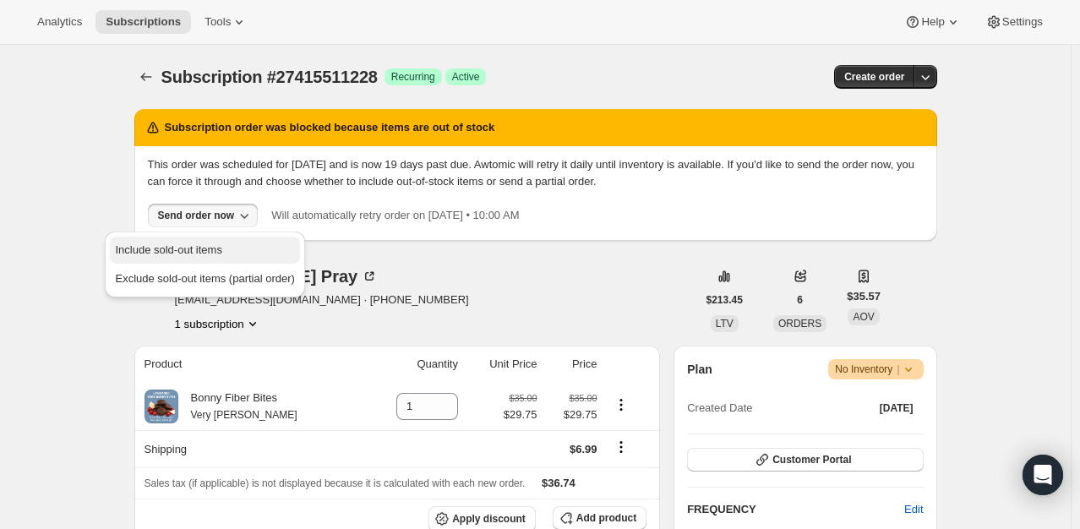
click at [183, 248] on span "Include sold-out items" at bounding box center [168, 249] width 106 height 13
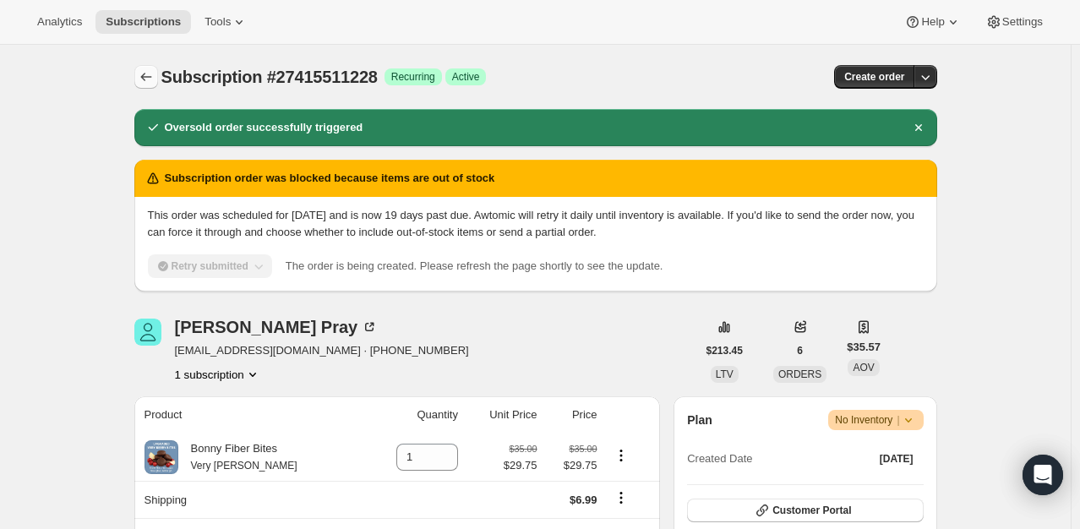
click at [155, 73] on icon "Subscriptions" at bounding box center [146, 76] width 17 height 17
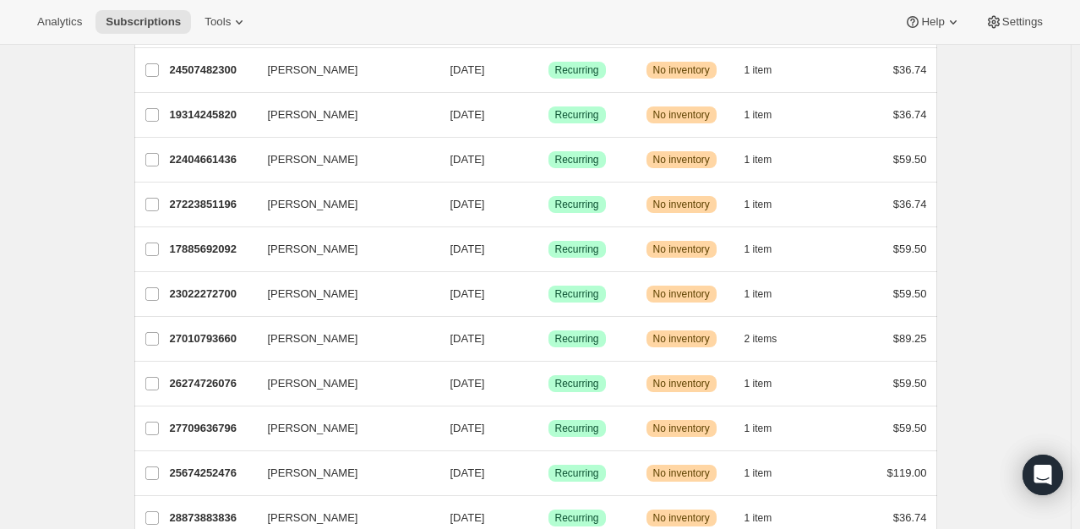
scroll to position [1993, 0]
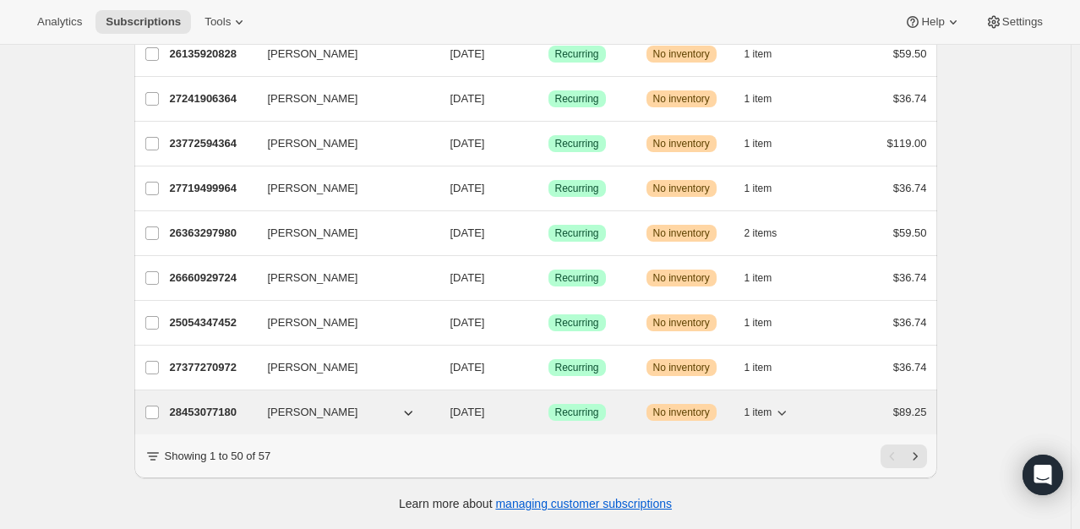
click at [221, 404] on p "28453077180" at bounding box center [212, 412] width 85 height 17
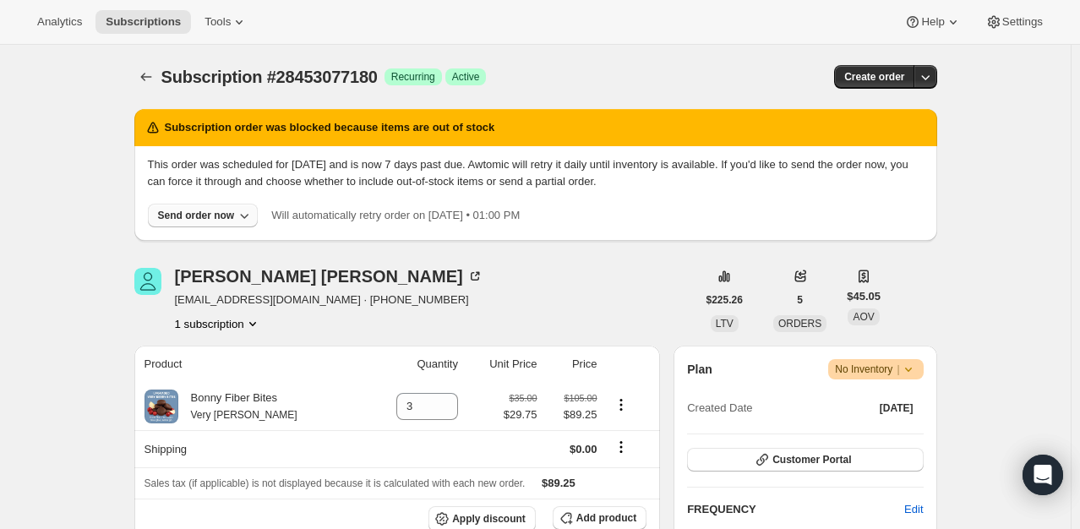
click at [226, 216] on div "Send order now" at bounding box center [196, 216] width 77 height 14
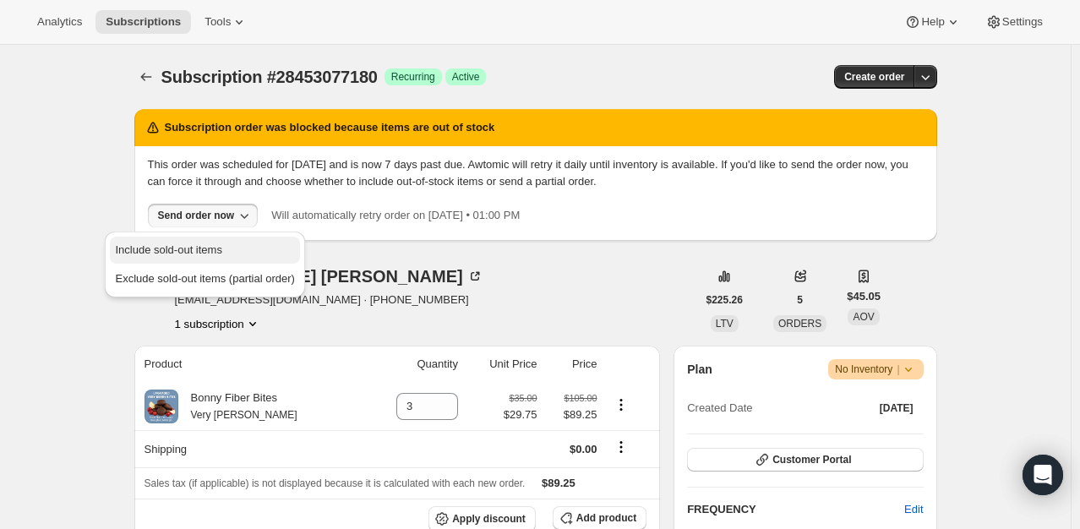
click at [196, 248] on span "Include sold-out items" at bounding box center [168, 249] width 106 height 13
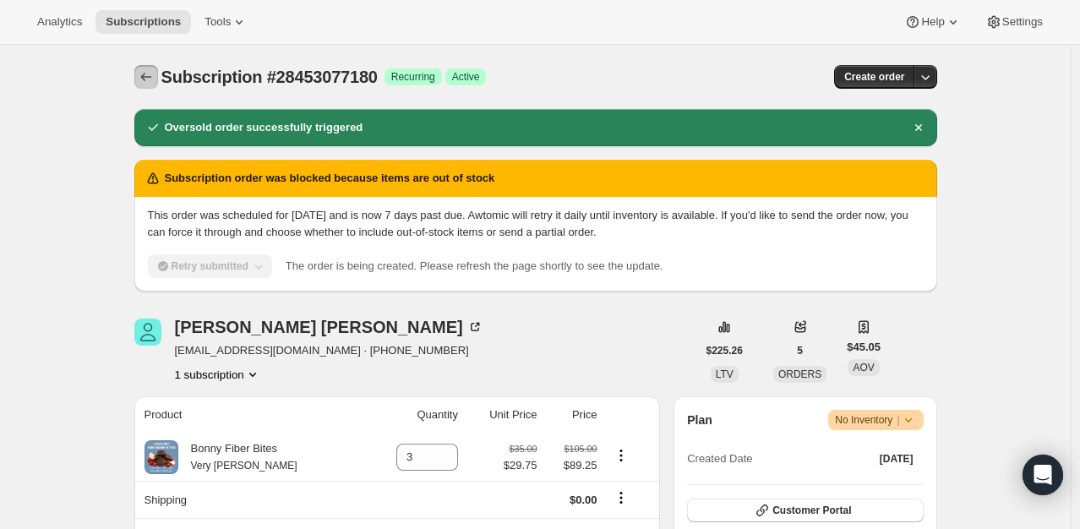
click at [158, 70] on button "Subscriptions" at bounding box center [146, 77] width 24 height 24
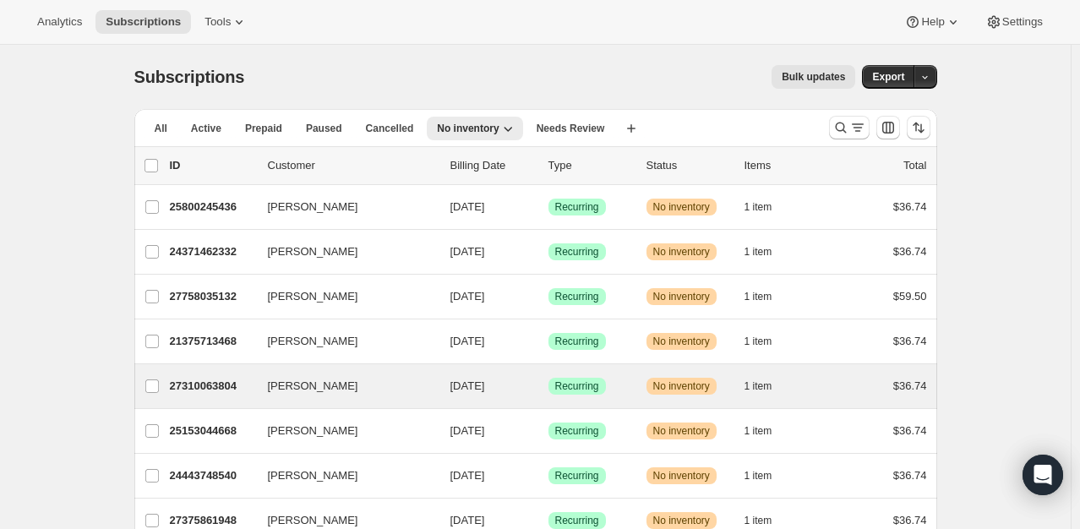
click at [198, 401] on div "[PERSON_NAME] 27310063804 [PERSON_NAME] [DATE] Success Recurring Warning No inv…" at bounding box center [535, 386] width 803 height 44
click at [195, 394] on div "27310063804 [PERSON_NAME] [DATE] Success Recurring Warning No inventory 1 item …" at bounding box center [548, 386] width 757 height 24
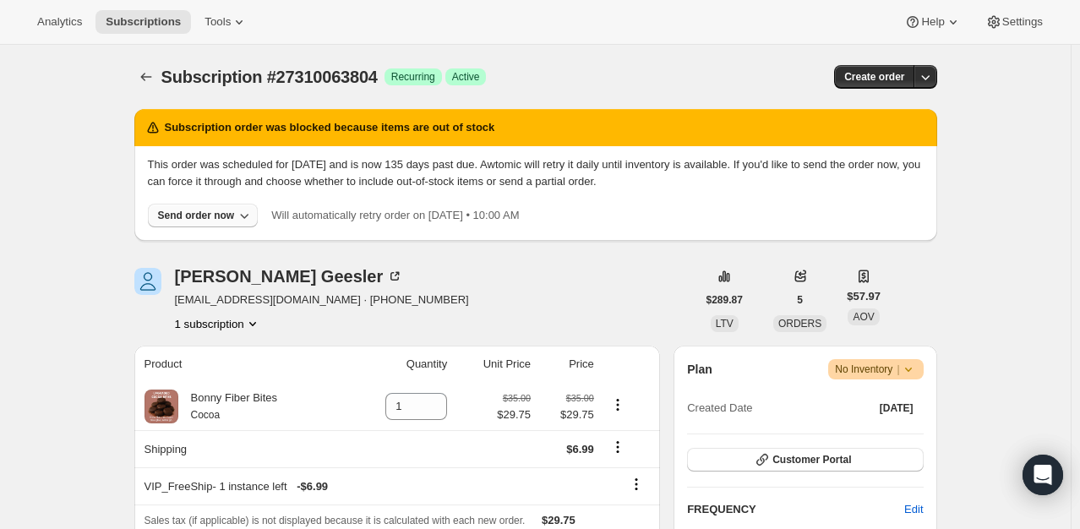
click at [185, 215] on div "Send order now" at bounding box center [196, 216] width 77 height 14
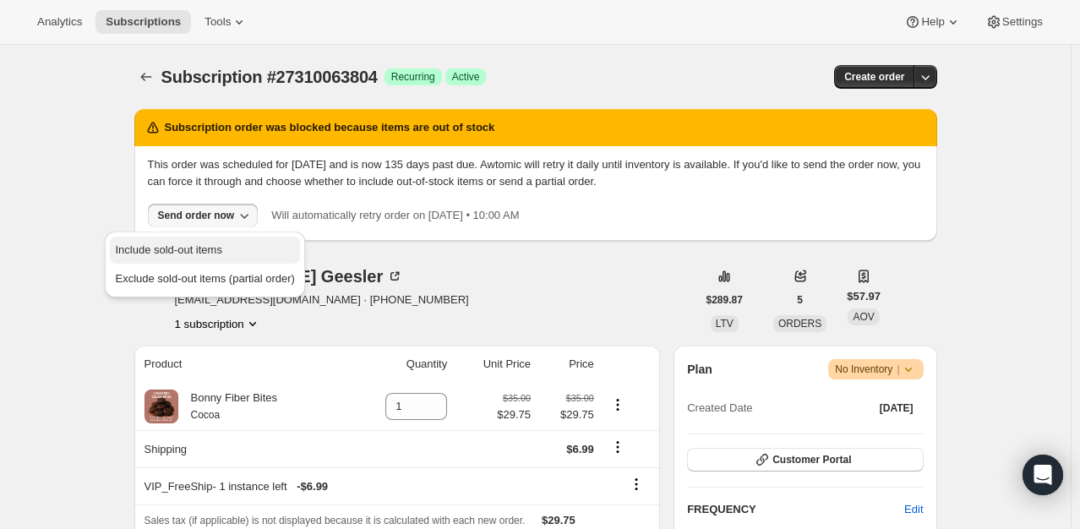
click at [187, 244] on span "Include sold-out items" at bounding box center [168, 249] width 106 height 13
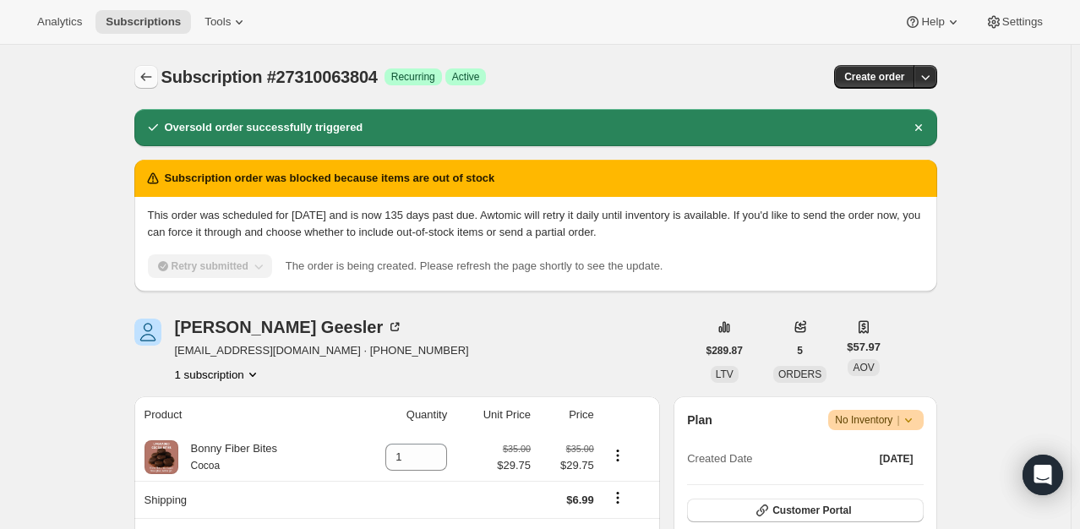
click at [138, 76] on button "Subscriptions" at bounding box center [146, 77] width 24 height 24
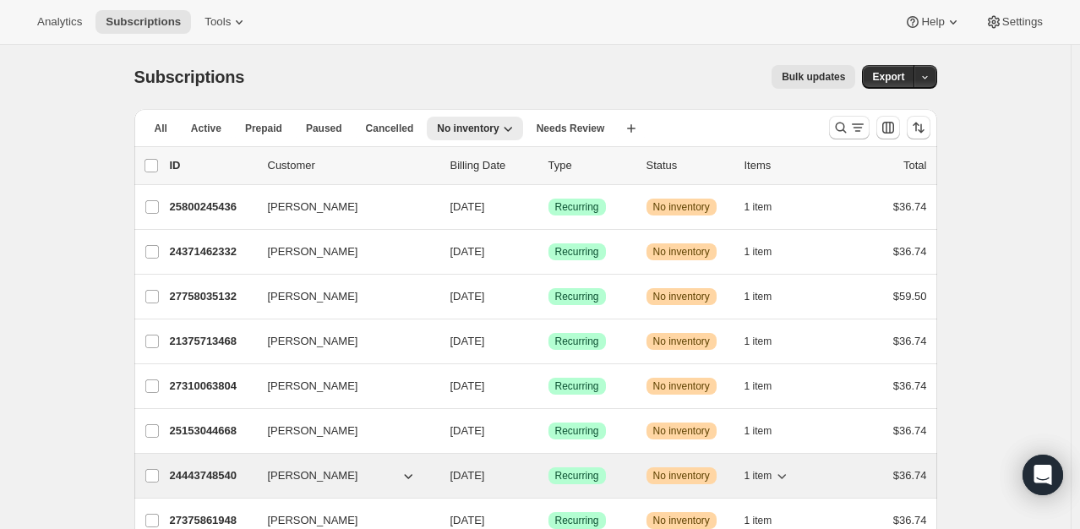
click at [204, 474] on p "24443748540" at bounding box center [212, 475] width 85 height 17
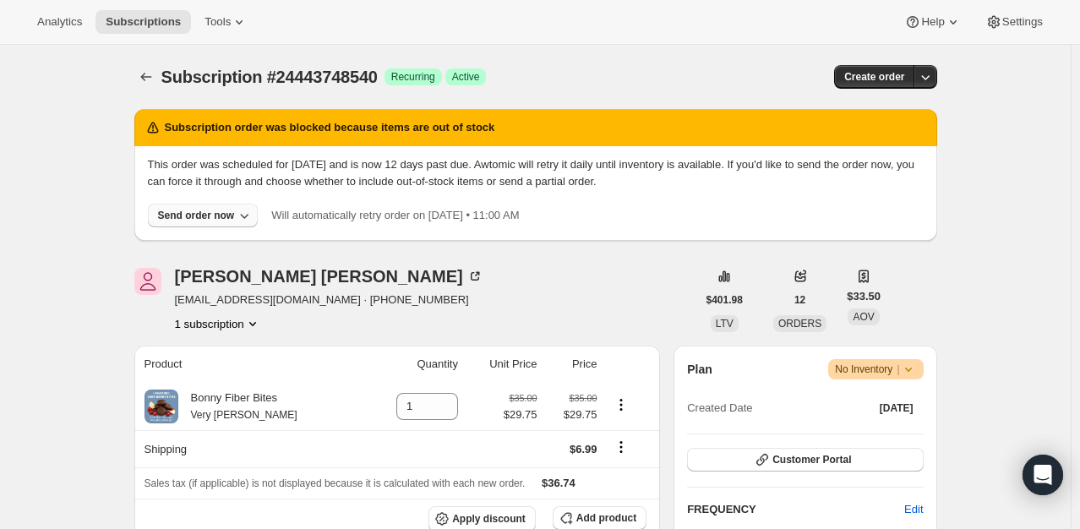
click at [210, 215] on div "Send order now" at bounding box center [196, 216] width 77 height 14
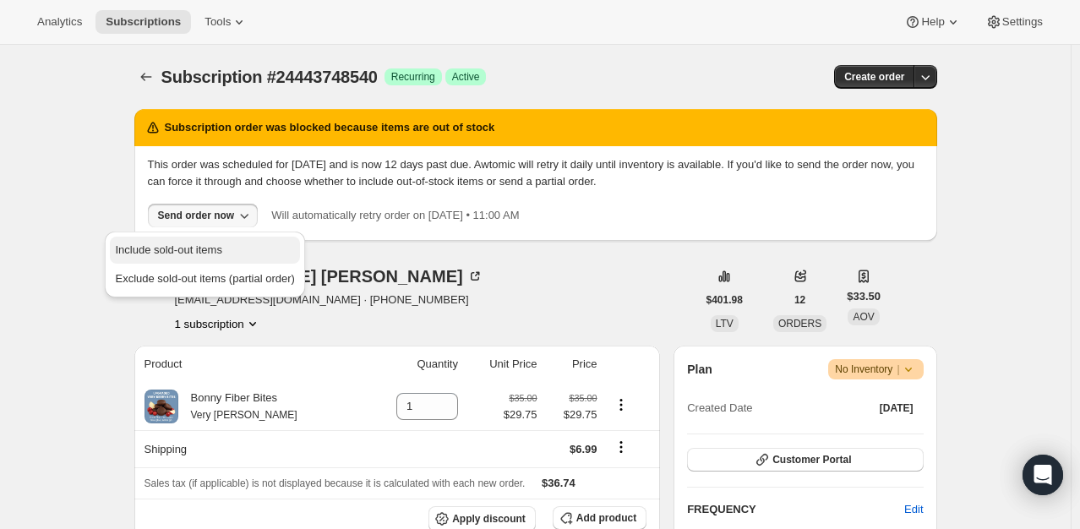
click at [188, 238] on button "Include sold-out items" at bounding box center [204, 250] width 189 height 27
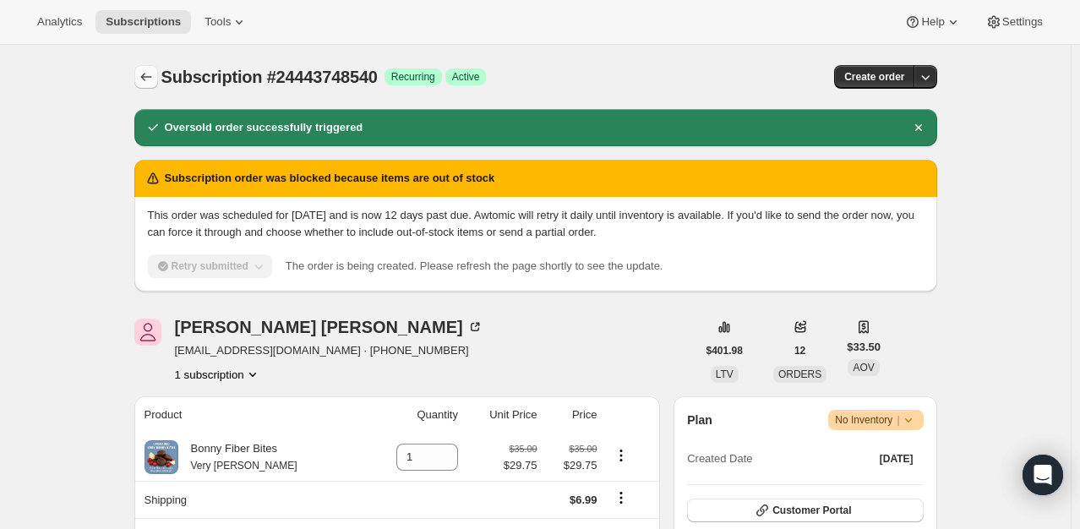
click at [148, 77] on icon "Subscriptions" at bounding box center [146, 76] width 17 height 17
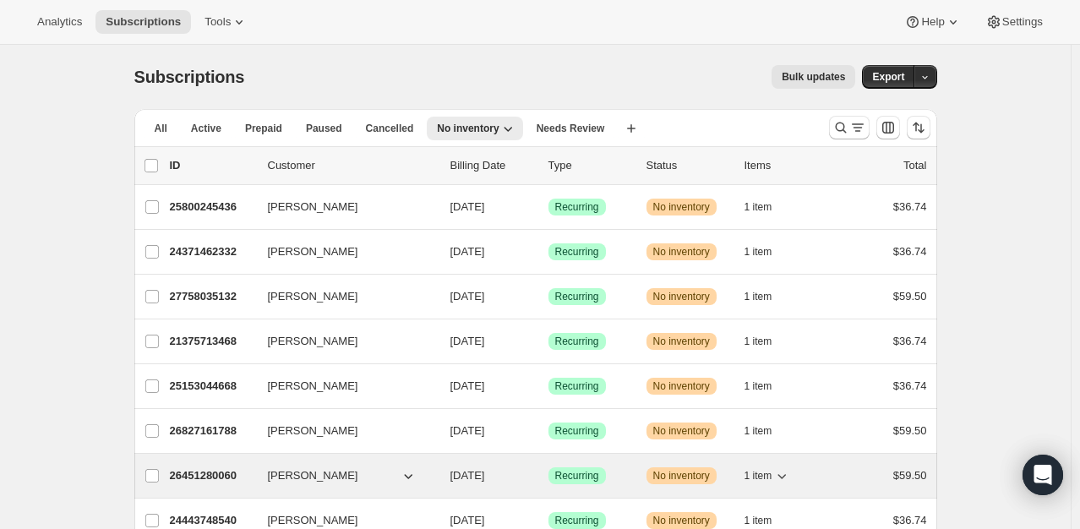
click at [206, 475] on p "26451280060" at bounding box center [212, 475] width 85 height 17
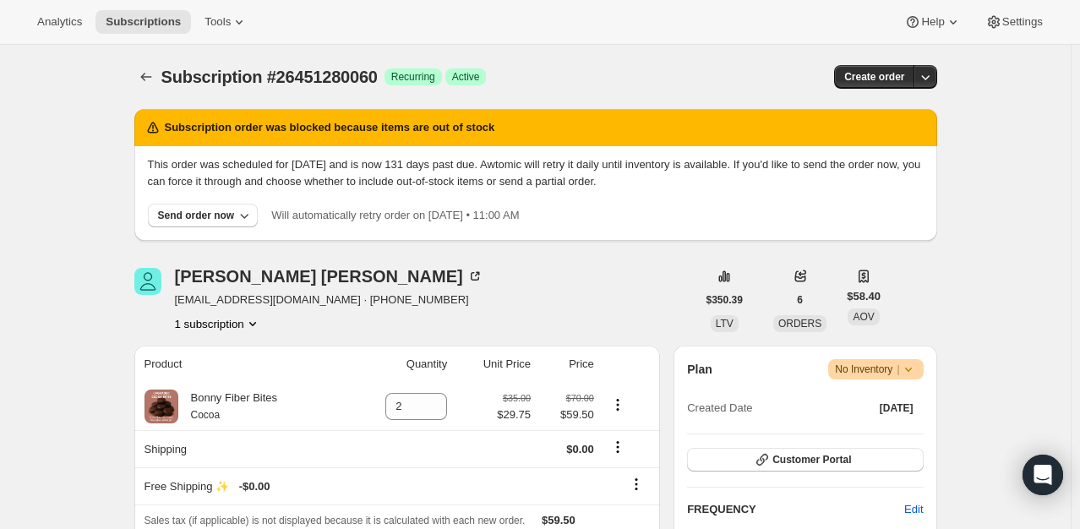
click at [215, 227] on div "This order was scheduled for [DATE] and is now 131 days past due. Awtomic will …" at bounding box center [535, 193] width 803 height 95
click at [206, 222] on button "Send order now" at bounding box center [203, 216] width 111 height 24
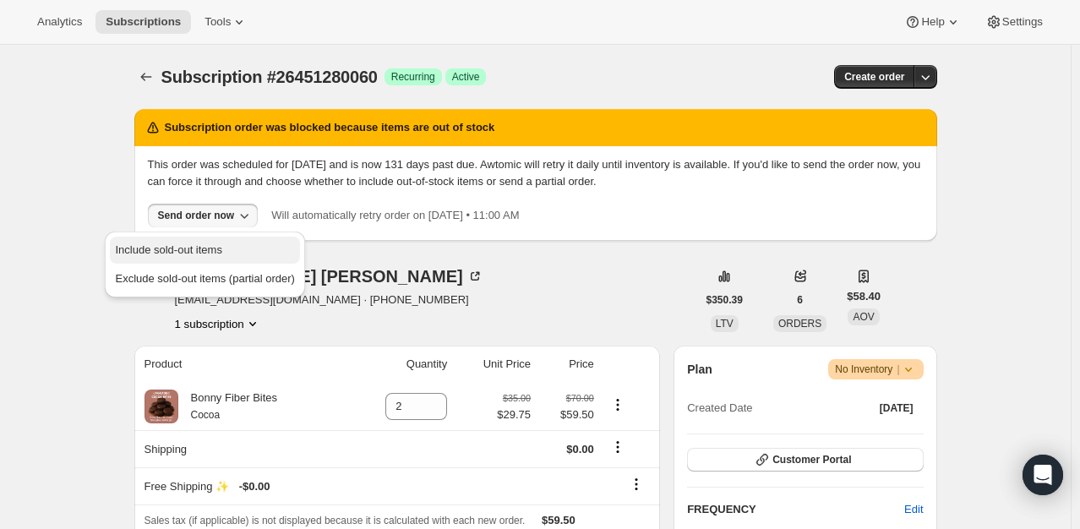
click at [205, 247] on span "Include sold-out items" at bounding box center [168, 249] width 106 height 13
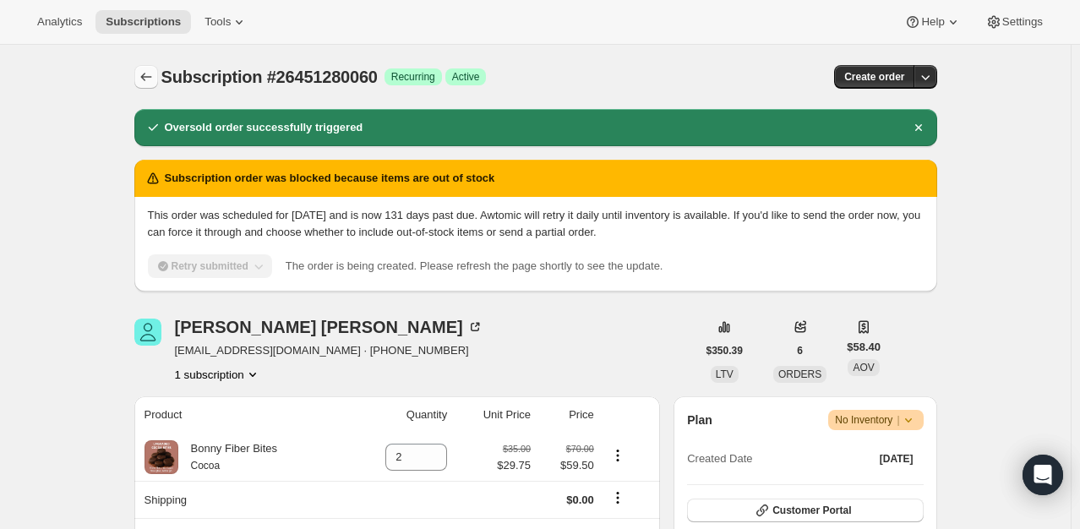
click at [150, 79] on icon "Subscriptions" at bounding box center [146, 76] width 17 height 17
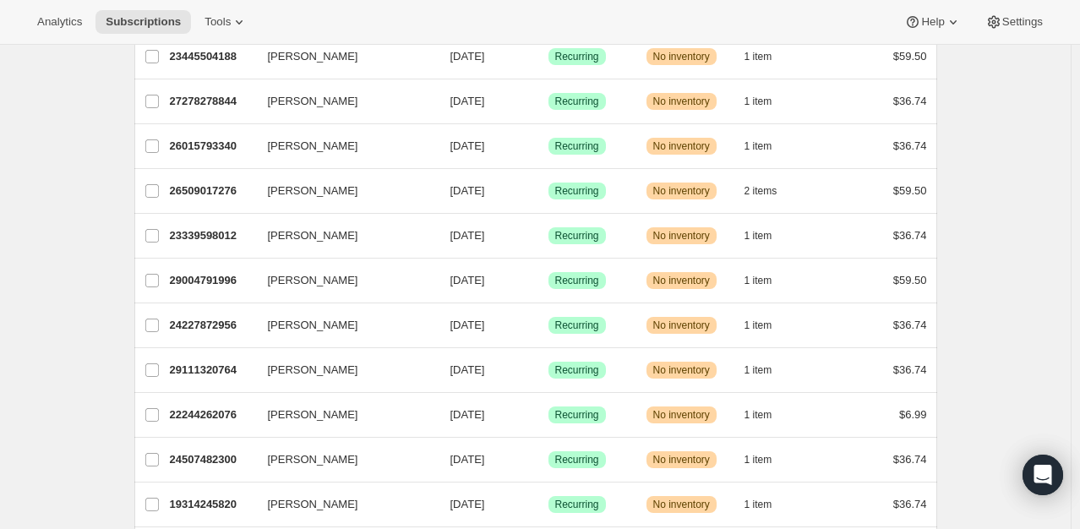
scroll to position [1369, 0]
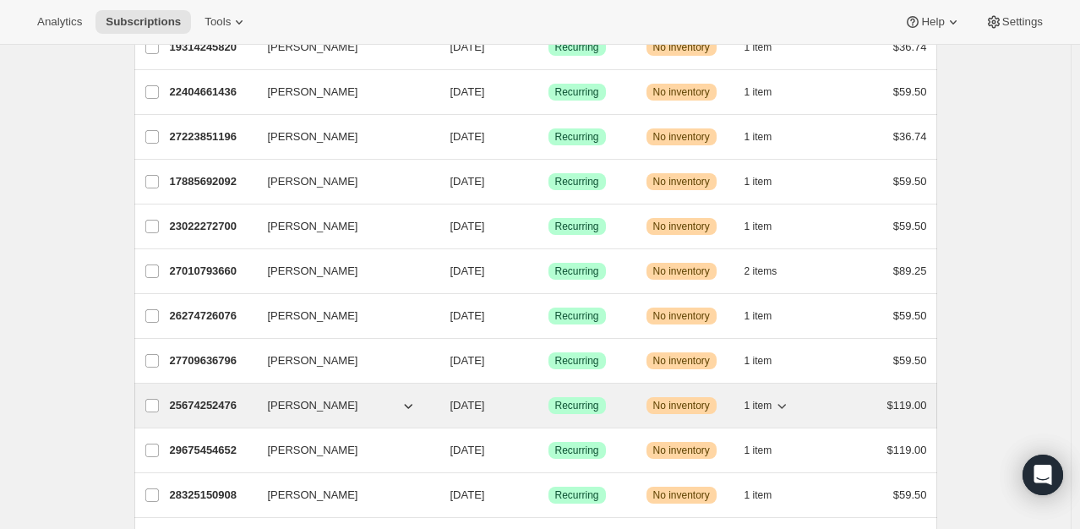
click at [208, 397] on p "25674252476" at bounding box center [212, 405] width 85 height 17
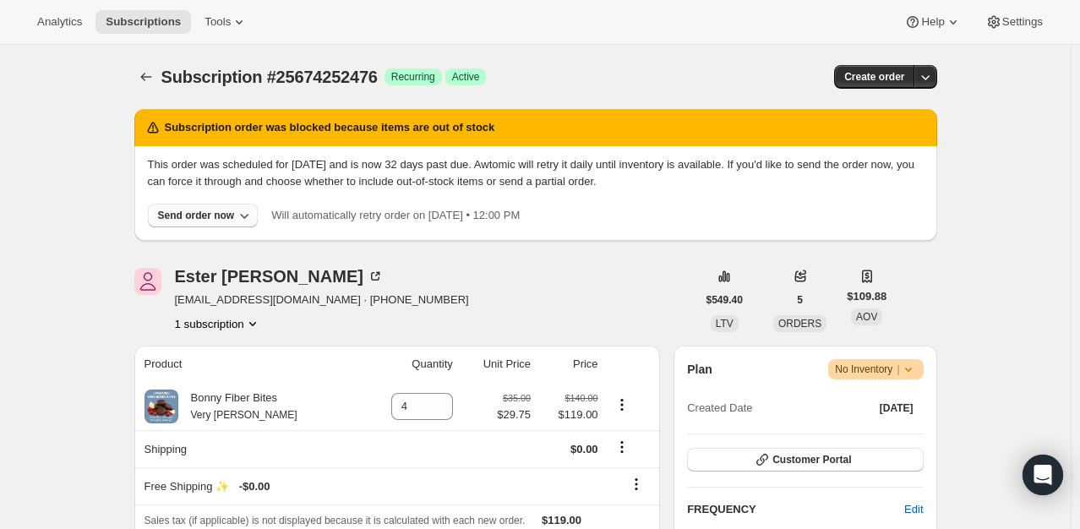
click at [197, 220] on div "Send order now" at bounding box center [196, 216] width 77 height 14
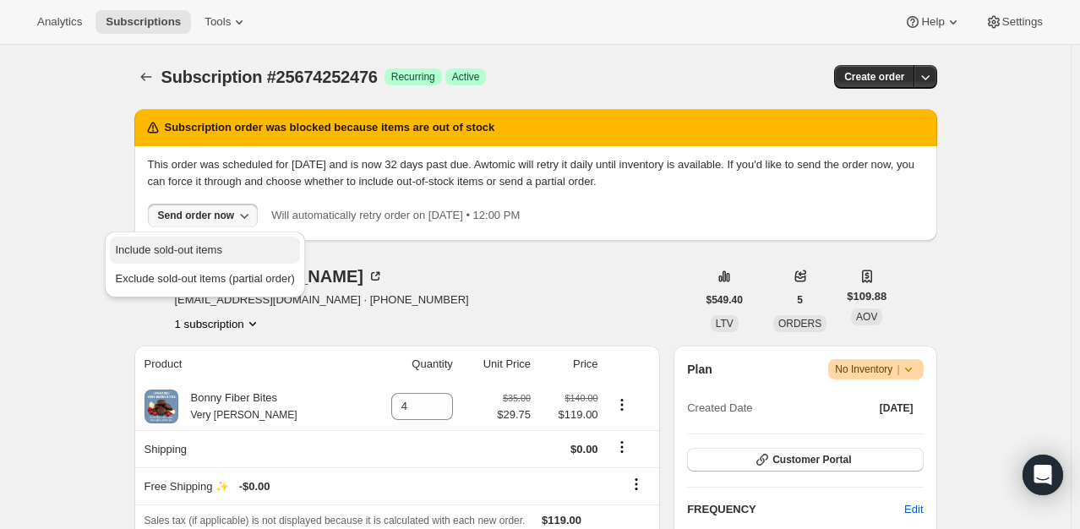
click at [196, 244] on span "Include sold-out items" at bounding box center [168, 249] width 106 height 13
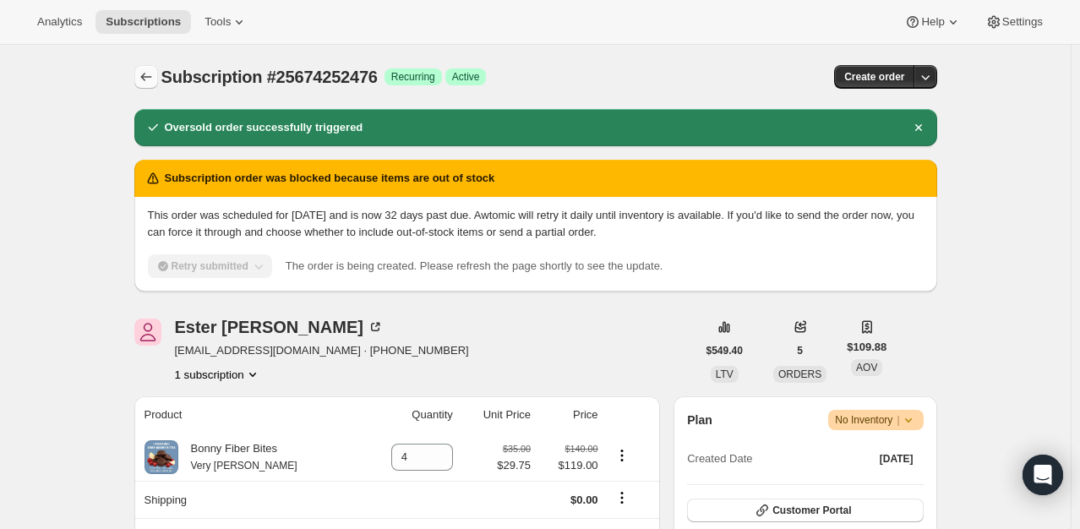
click at [145, 78] on icon "Subscriptions" at bounding box center [145, 77] width 11 height 8
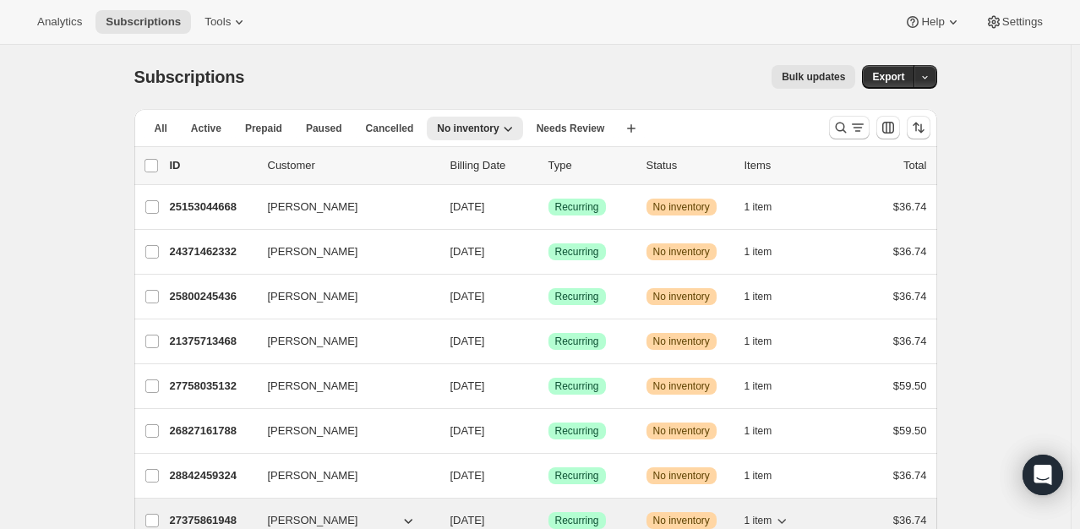
click at [216, 509] on div "27375861948 [PERSON_NAME] [DATE] Success Recurring Warning No inventory 1 item …" at bounding box center [548, 521] width 757 height 24
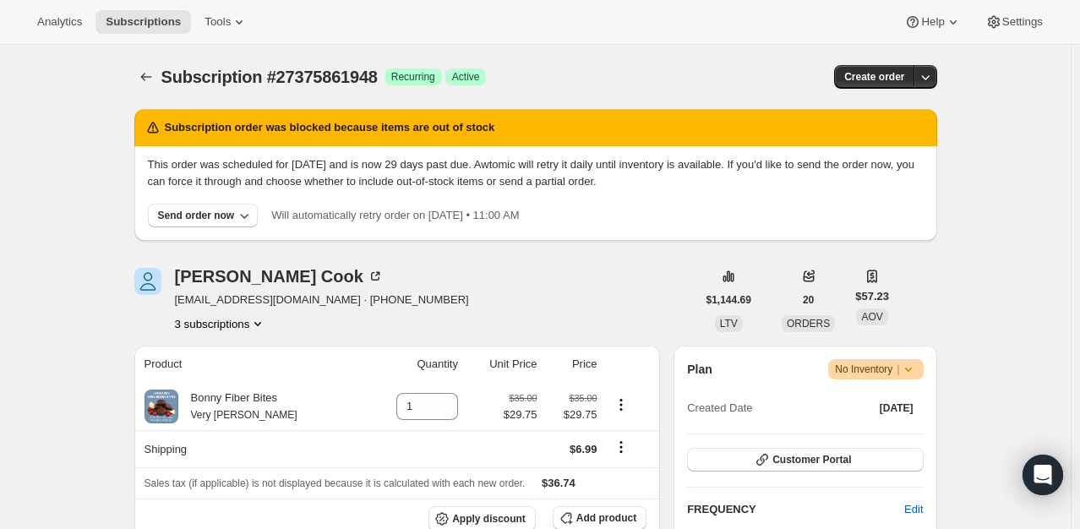
click at [264, 319] on icon "Product actions" at bounding box center [257, 323] width 17 height 17
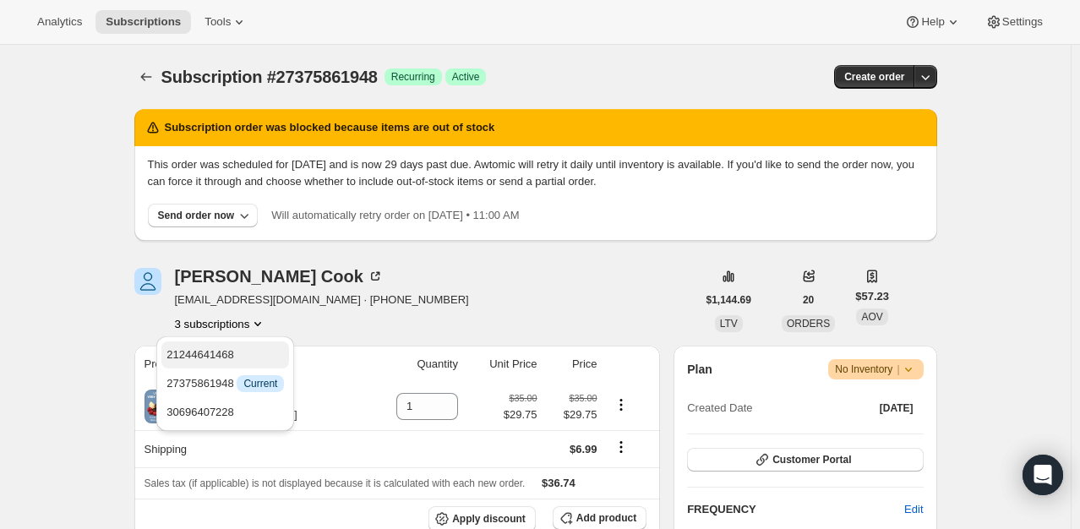
click at [221, 357] on span "21244641468" at bounding box center [200, 354] width 68 height 13
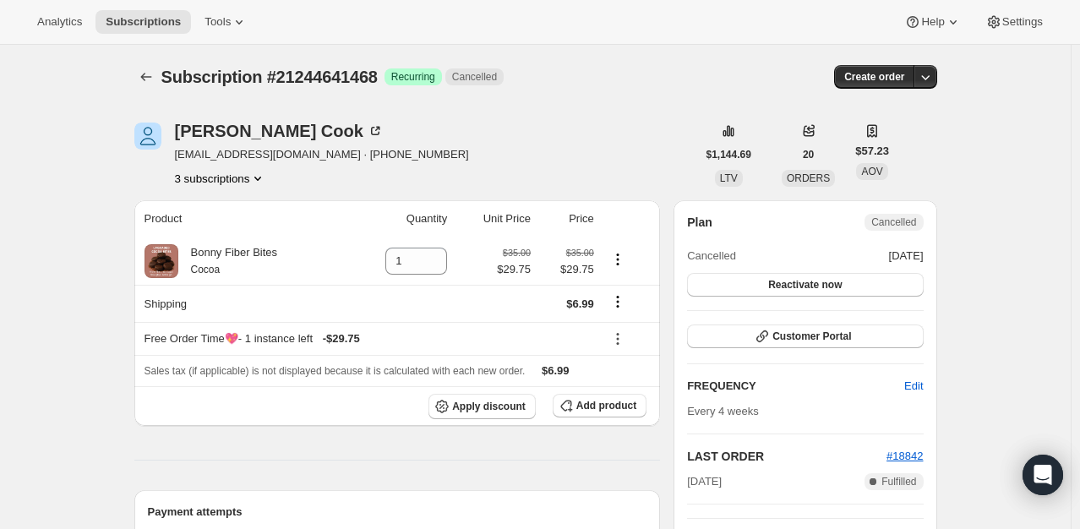
click at [240, 181] on button "3 subscriptions" at bounding box center [221, 178] width 92 height 17
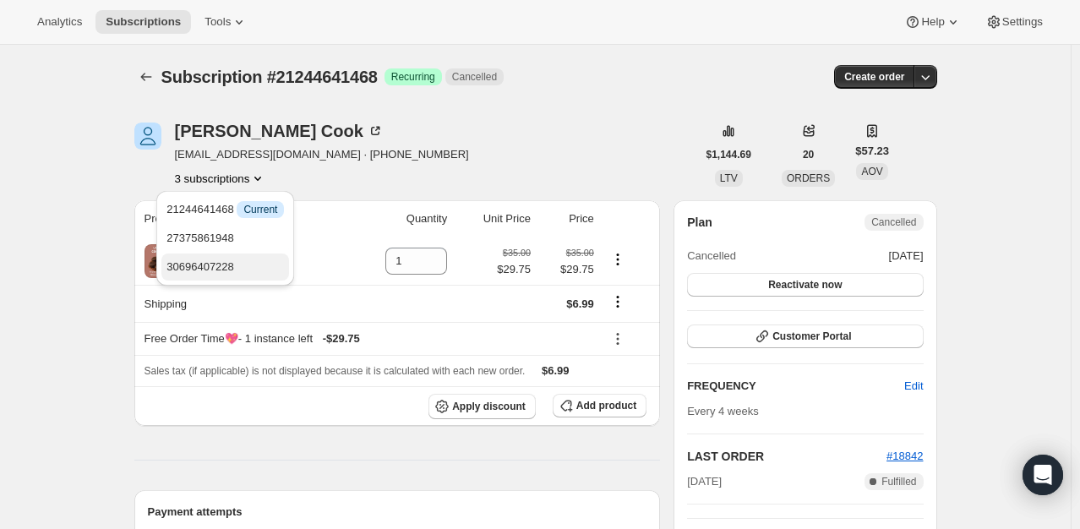
click at [232, 259] on span "30696407228" at bounding box center [224, 267] width 117 height 17
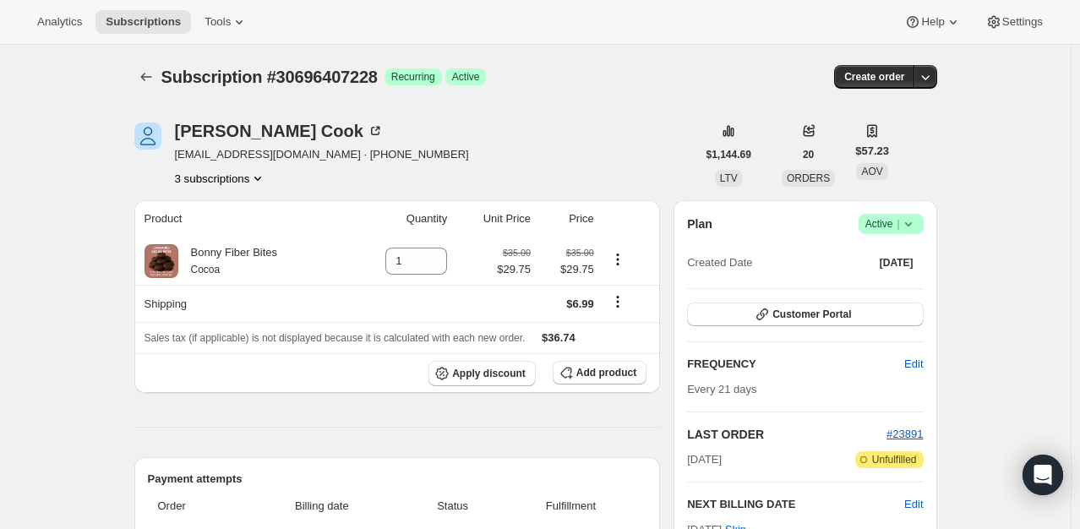
click at [246, 179] on button "3 subscriptions" at bounding box center [221, 178] width 92 height 17
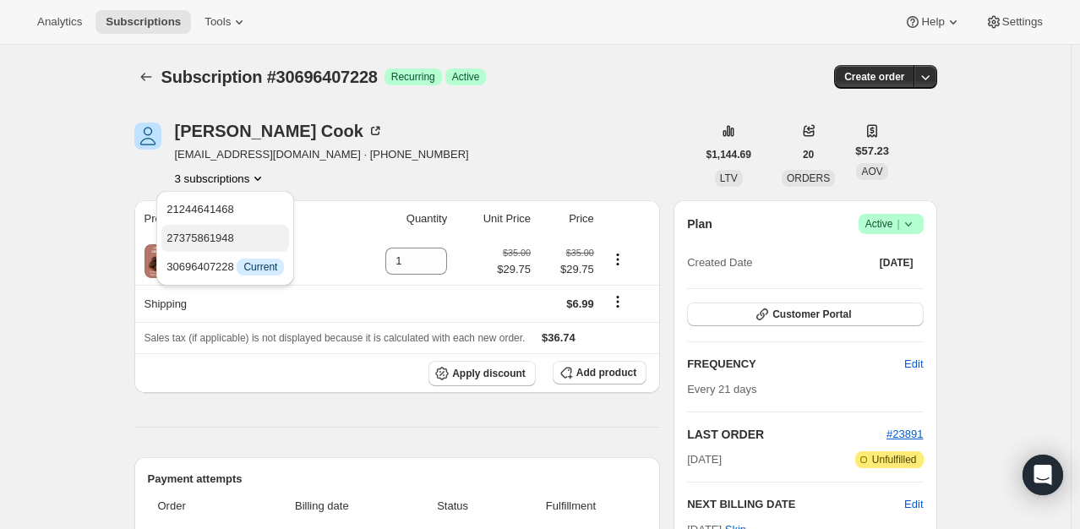
click at [226, 232] on span "27375861948" at bounding box center [200, 238] width 68 height 13
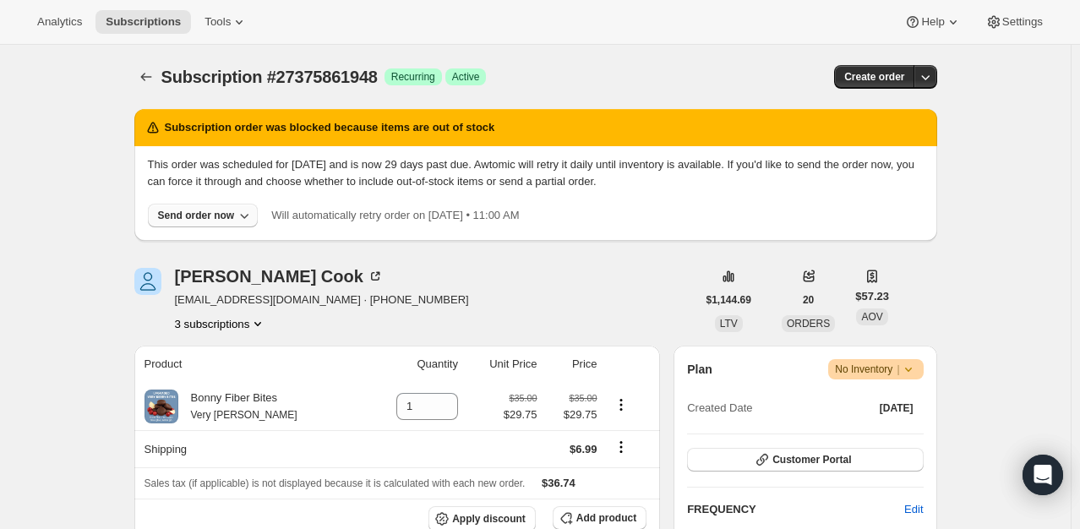
click at [220, 223] on button "Send order now" at bounding box center [203, 216] width 111 height 24
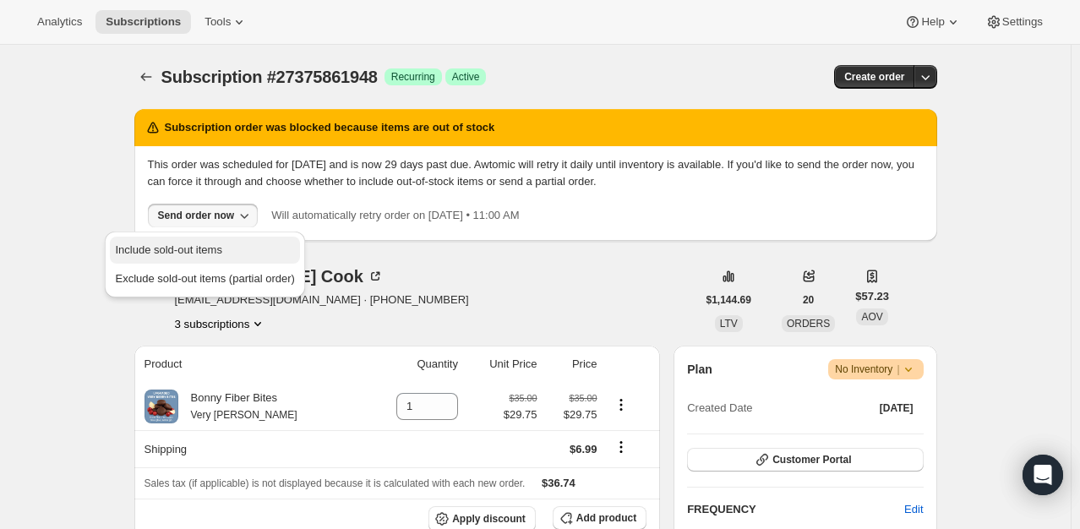
click at [213, 245] on span "Include sold-out items" at bounding box center [168, 249] width 106 height 13
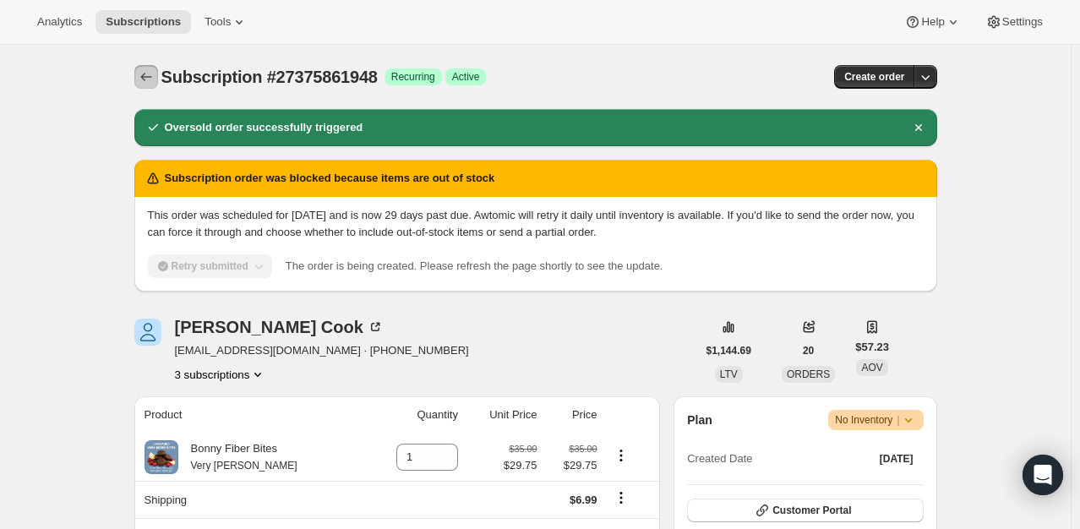
click at [152, 82] on icon "Subscriptions" at bounding box center [146, 76] width 17 height 17
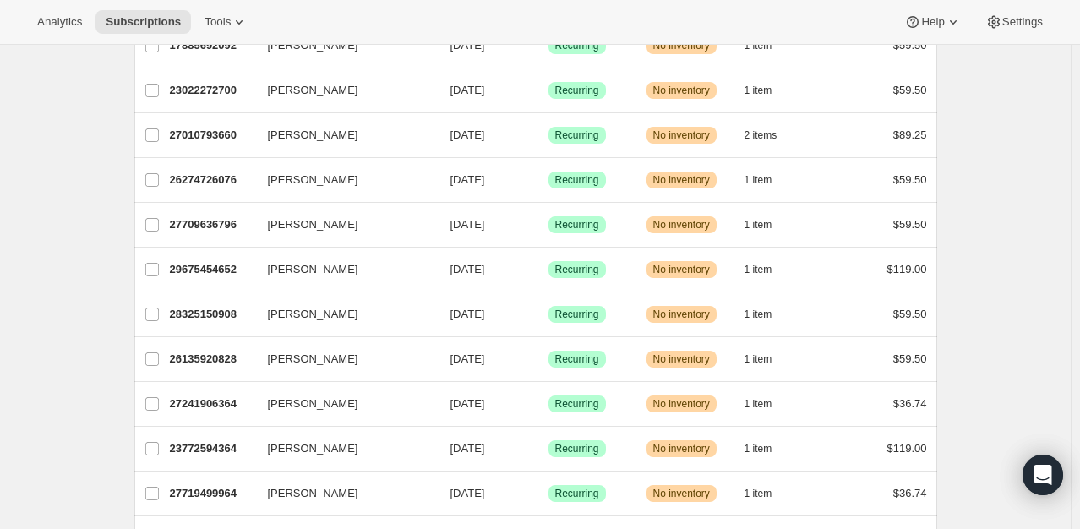
scroll to position [1993, 0]
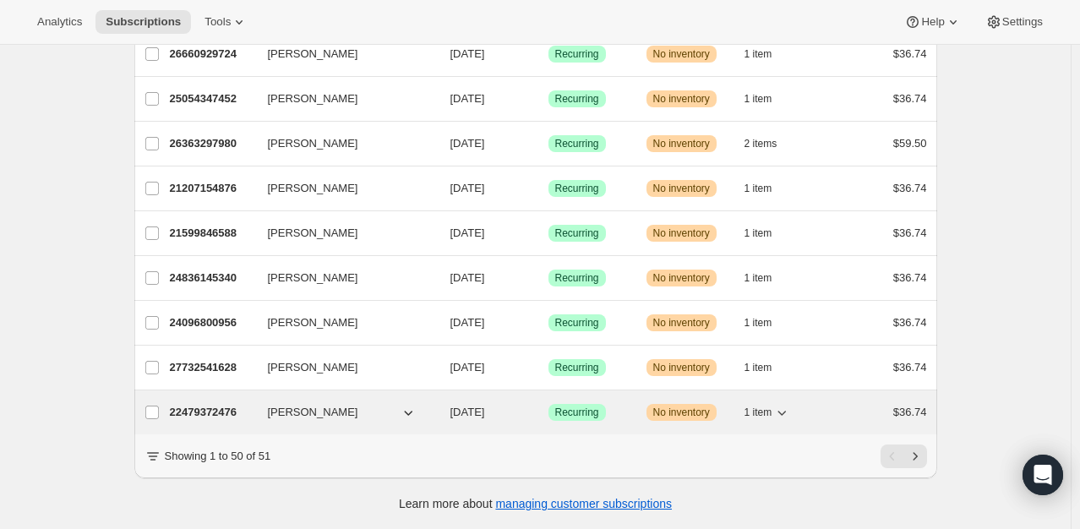
click at [204, 404] on p "22479372476" at bounding box center [212, 412] width 85 height 17
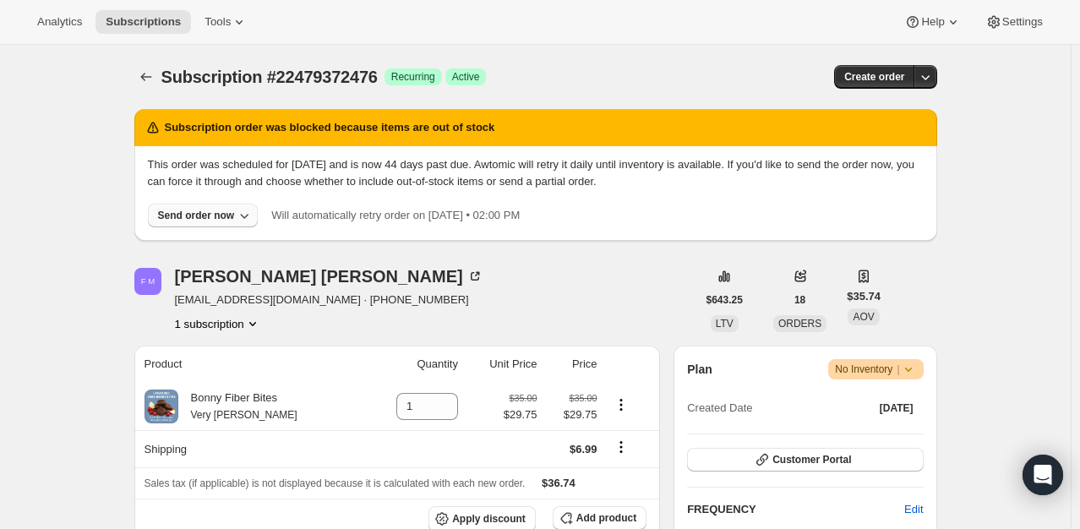
click at [210, 216] on div "Send order now" at bounding box center [196, 216] width 77 height 14
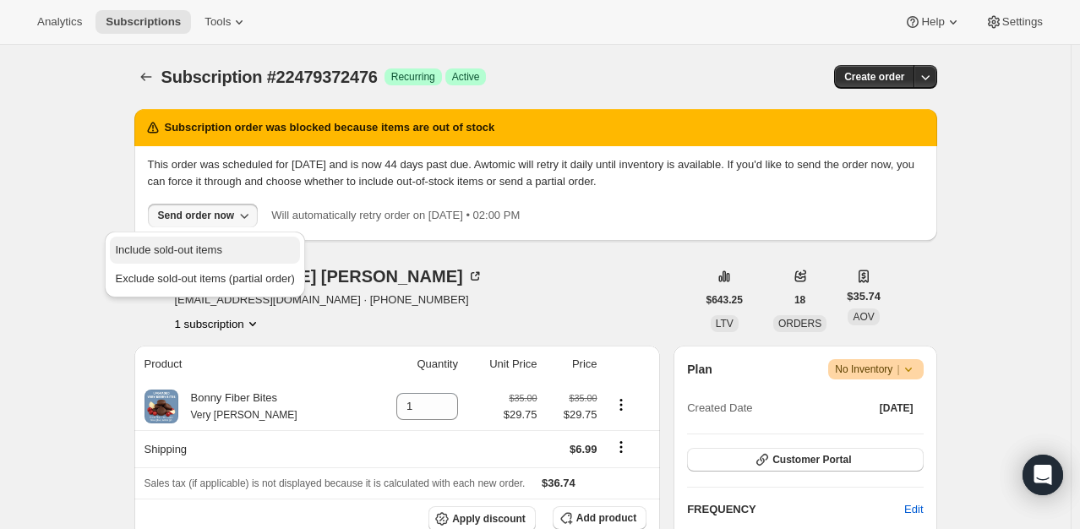
click at [204, 243] on span "Include sold-out items" at bounding box center [168, 249] width 106 height 13
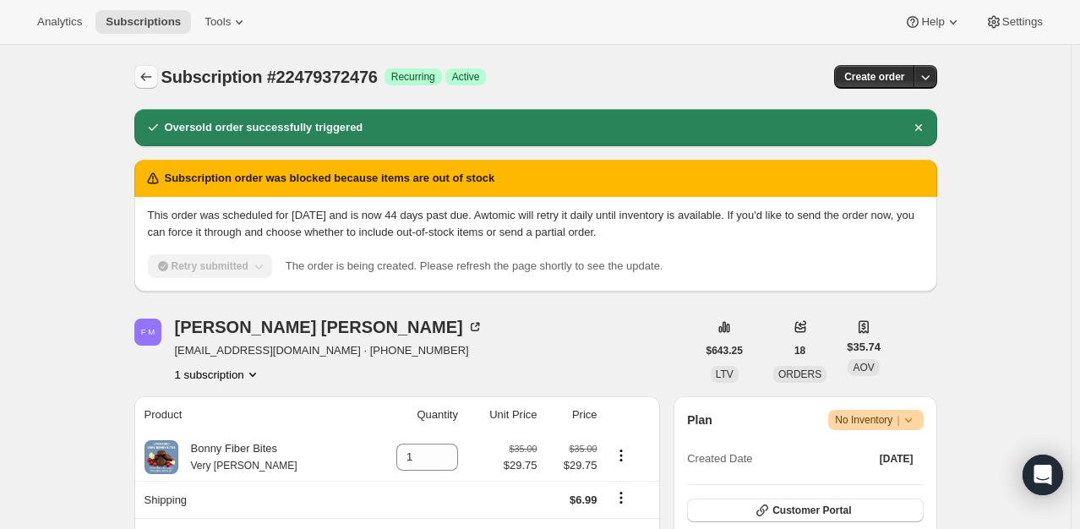
click at [152, 76] on icon "Subscriptions" at bounding box center [146, 76] width 17 height 17
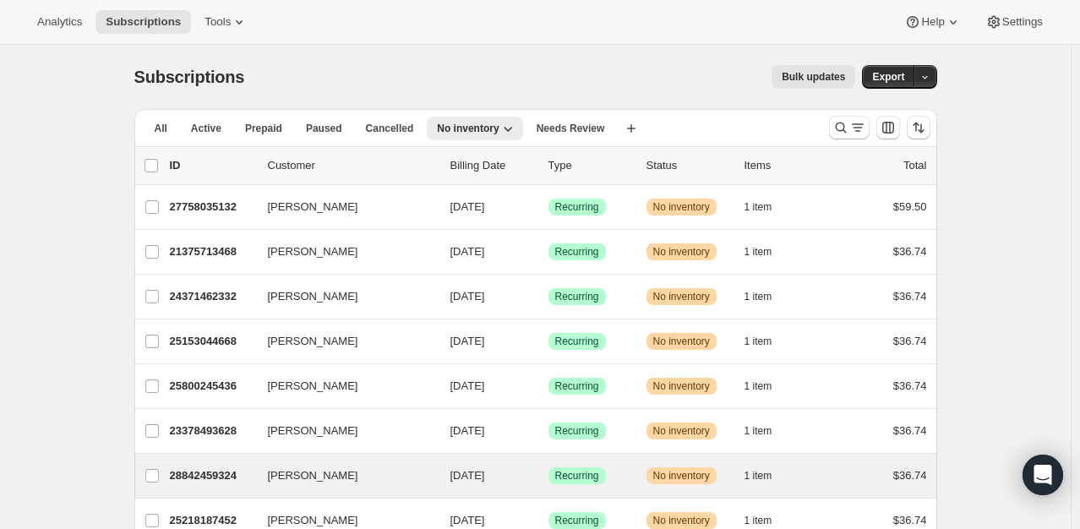
click at [235, 461] on div "[PERSON_NAME] 28842459324 [PERSON_NAME] [DATE] Success Recurring Warning No inv…" at bounding box center [535, 476] width 803 height 44
click at [221, 467] on p "28842459324" at bounding box center [212, 475] width 85 height 17
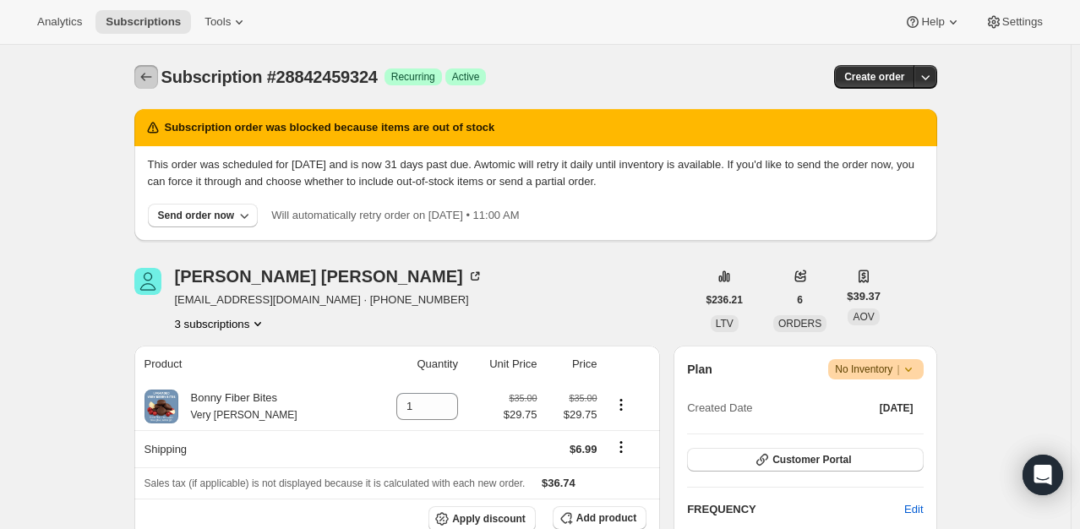
click at [151, 73] on icon "Subscriptions" at bounding box center [146, 76] width 17 height 17
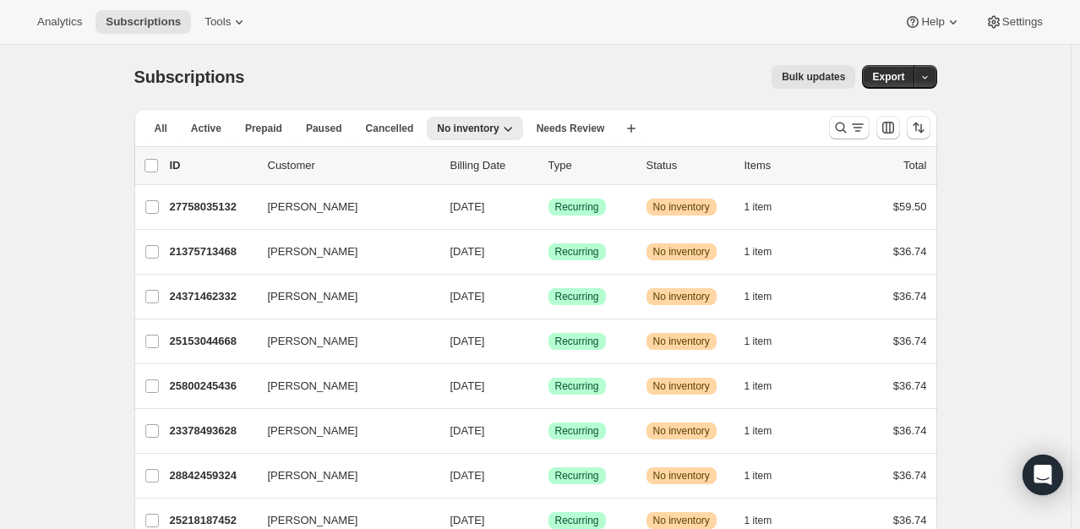
scroll to position [1948, 0]
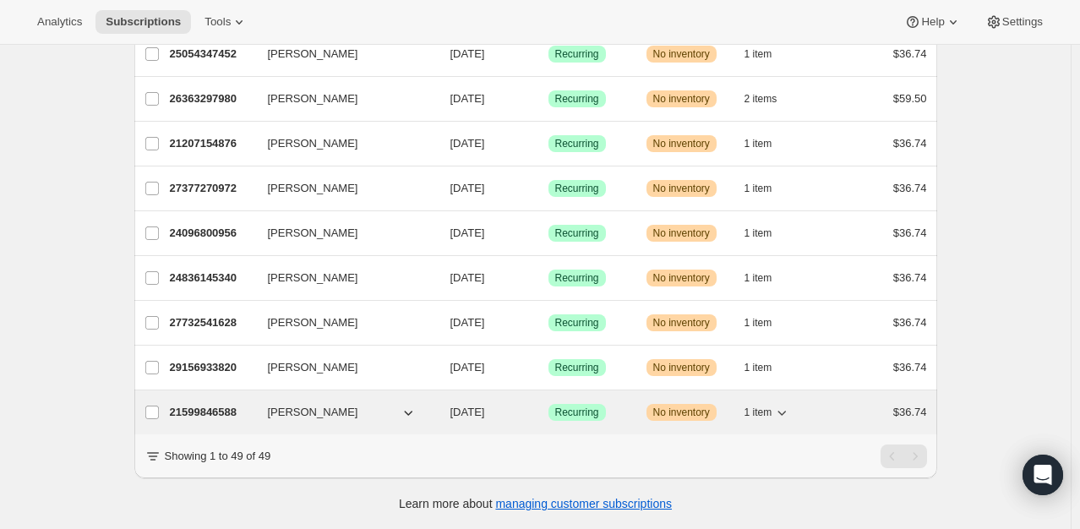
click at [201, 404] on p "21599846588" at bounding box center [212, 412] width 85 height 17
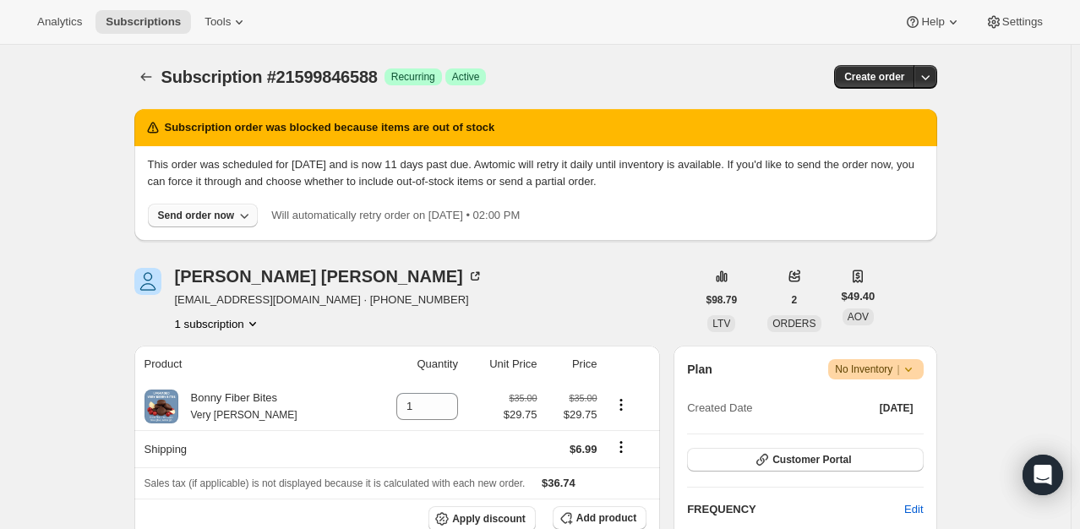
click at [197, 209] on div "Send order now" at bounding box center [196, 216] width 77 height 14
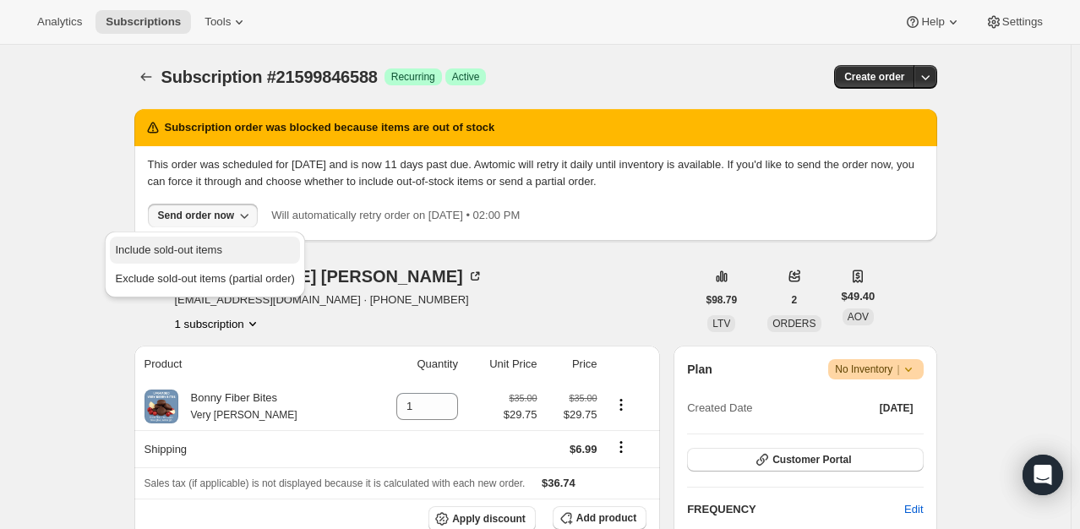
click at [193, 243] on span "Include sold-out items" at bounding box center [168, 249] width 106 height 13
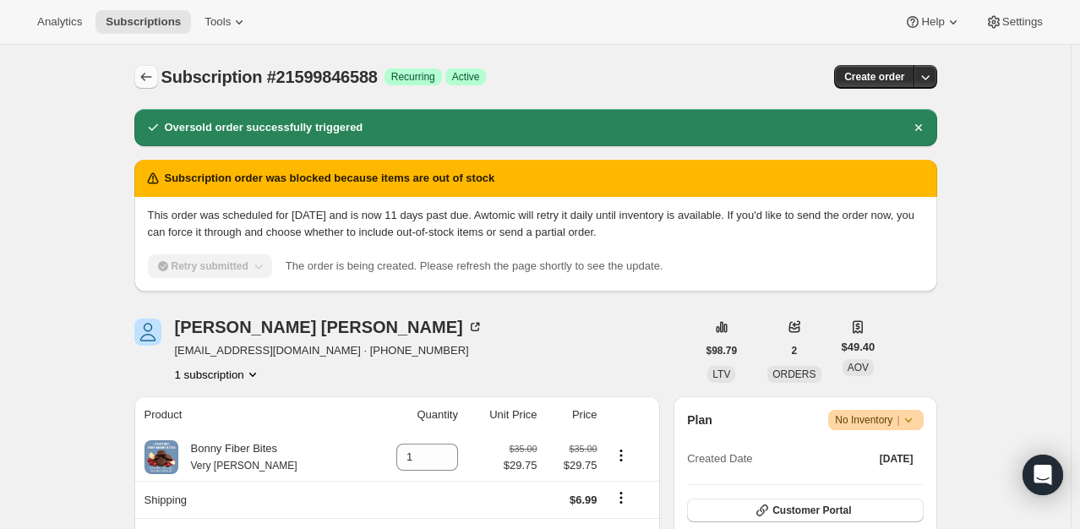
click at [149, 79] on icon "Subscriptions" at bounding box center [146, 76] width 17 height 17
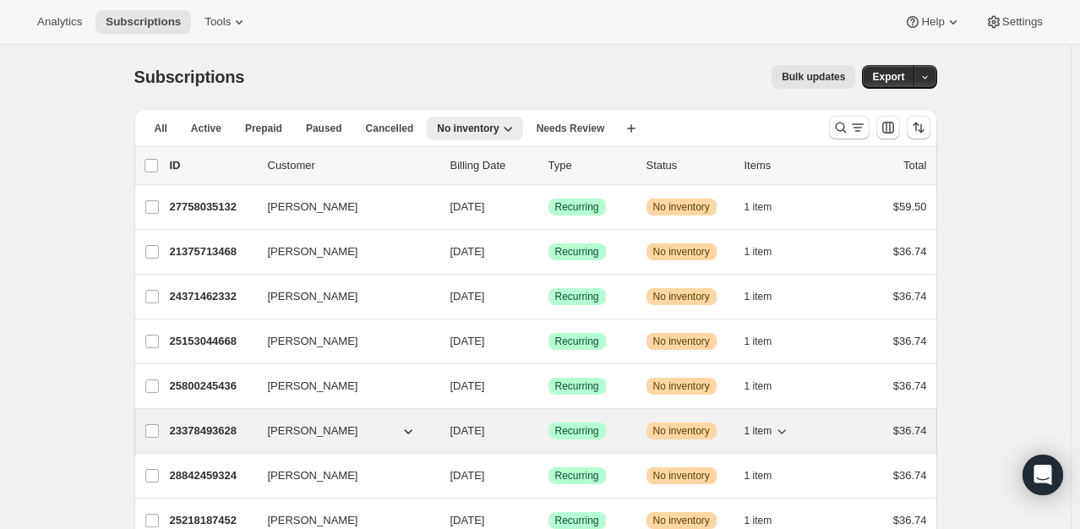
click at [223, 428] on p "23378493628" at bounding box center [212, 431] width 85 height 17
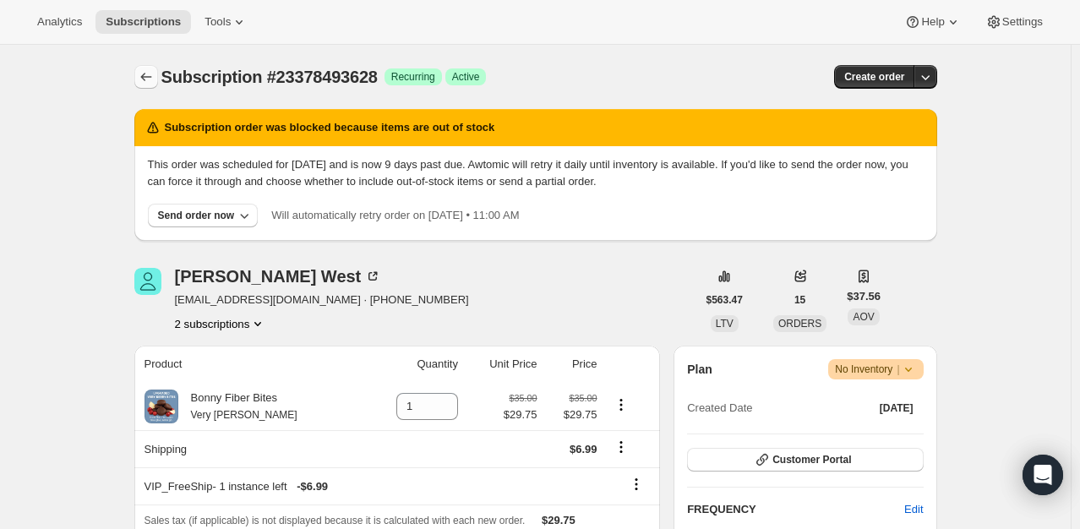
click at [154, 81] on icon "Subscriptions" at bounding box center [146, 76] width 17 height 17
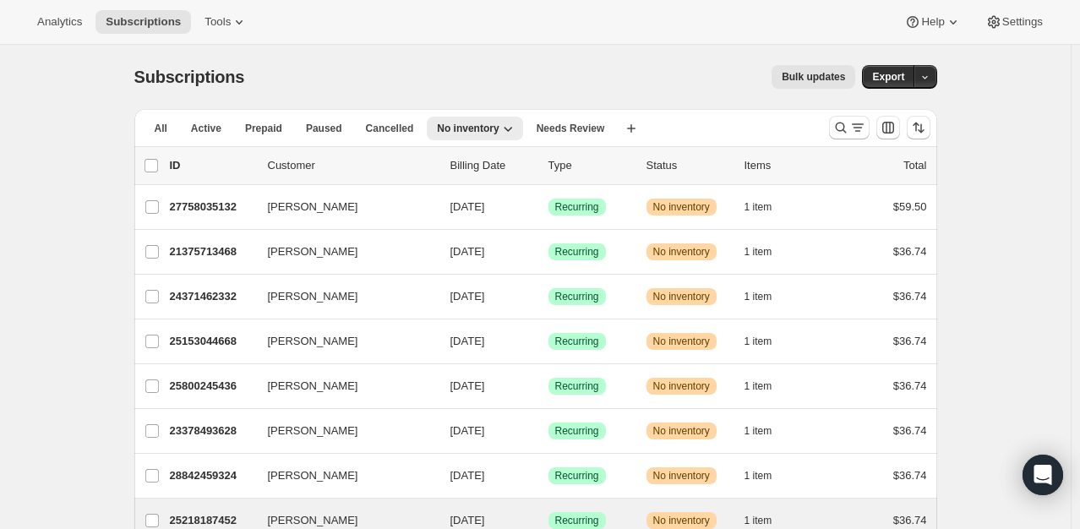
click at [212, 505] on div "[PERSON_NAME] 25218187452 [PERSON_NAME] [DATE] Success Recurring Warning No inv…" at bounding box center [535, 521] width 803 height 44
click at [196, 509] on div "25218187452 [PERSON_NAME] [DATE] Success Recurring Warning No inventory 1 item …" at bounding box center [548, 521] width 757 height 24
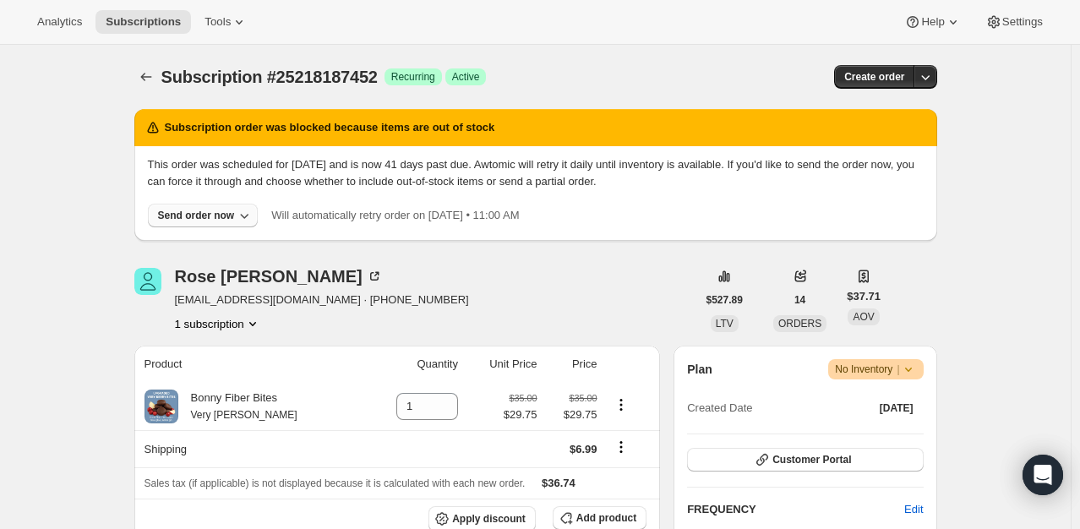
click at [193, 218] on div "Send order now" at bounding box center [196, 216] width 77 height 14
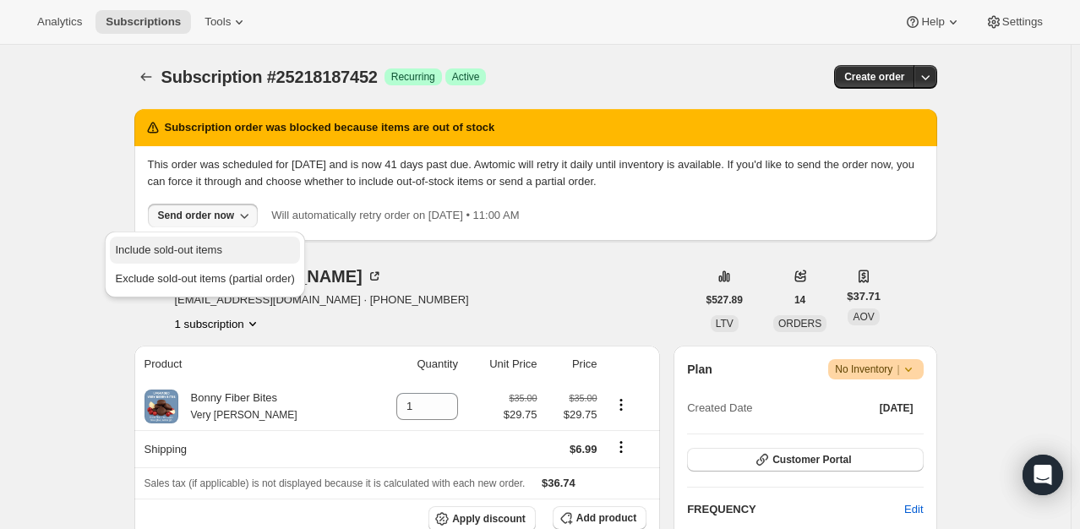
click at [186, 248] on span "Include sold-out items" at bounding box center [168, 249] width 106 height 13
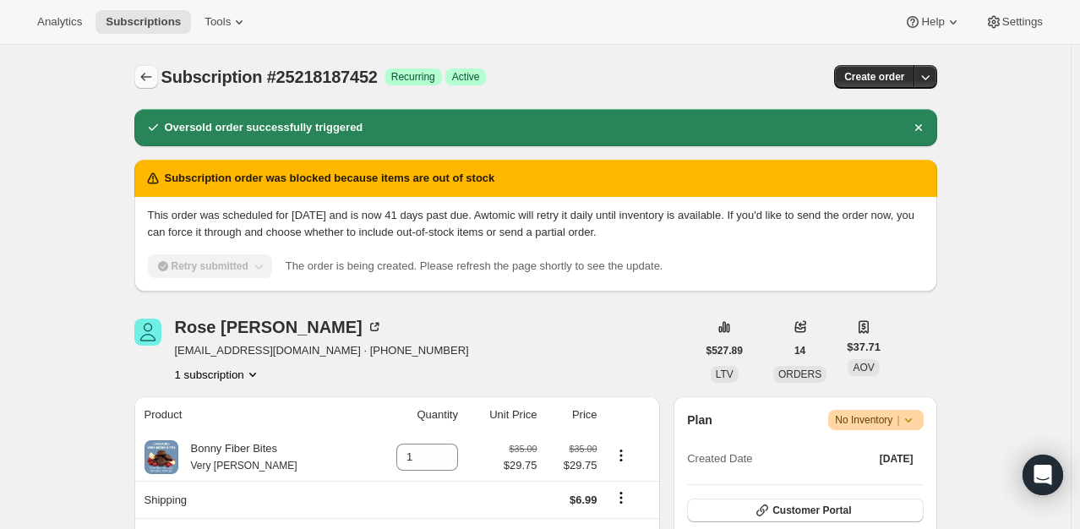
click at [146, 74] on icon "Subscriptions" at bounding box center [146, 76] width 17 height 17
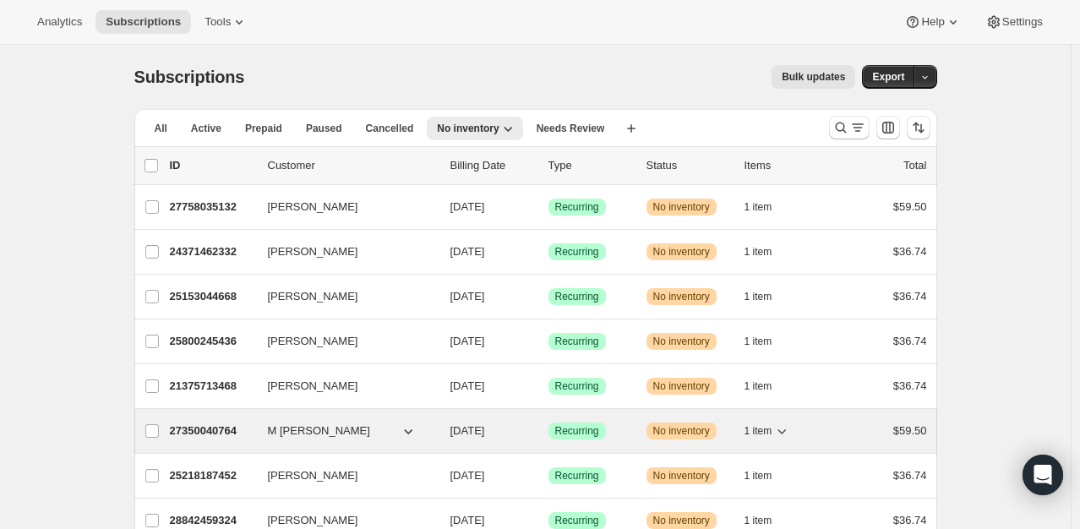
click at [195, 427] on p "27350040764" at bounding box center [212, 431] width 85 height 17
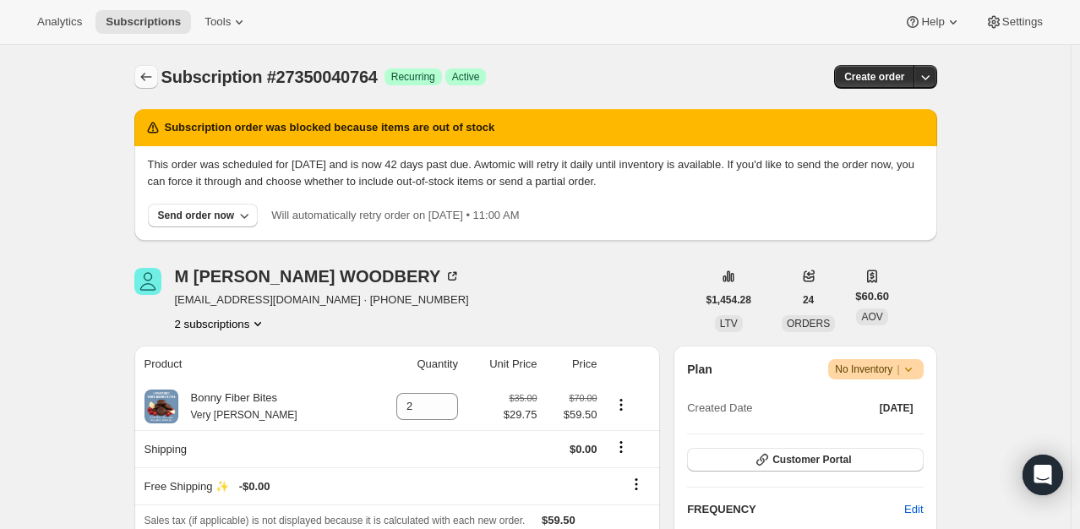
click at [138, 79] on button "Subscriptions" at bounding box center [146, 77] width 24 height 24
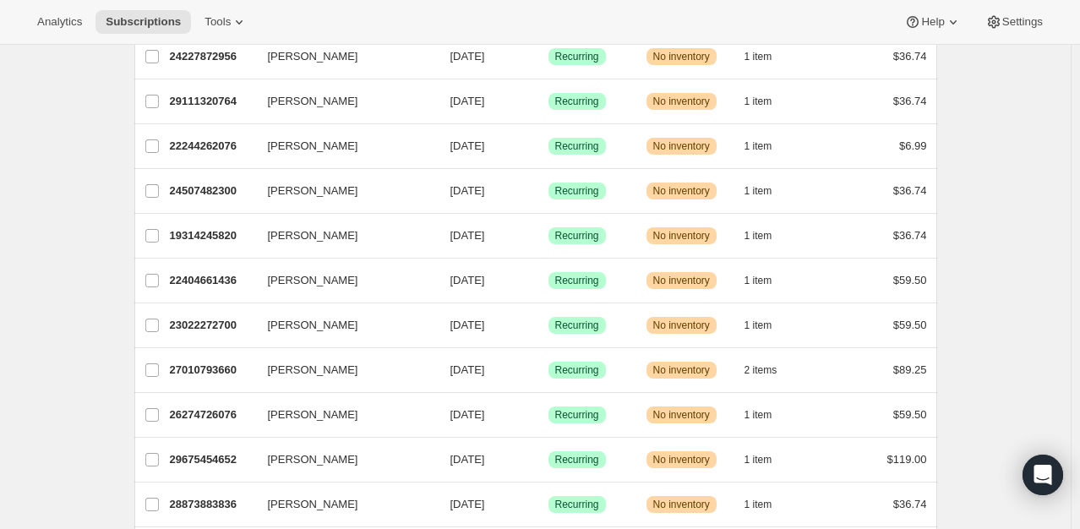
scroll to position [1859, 0]
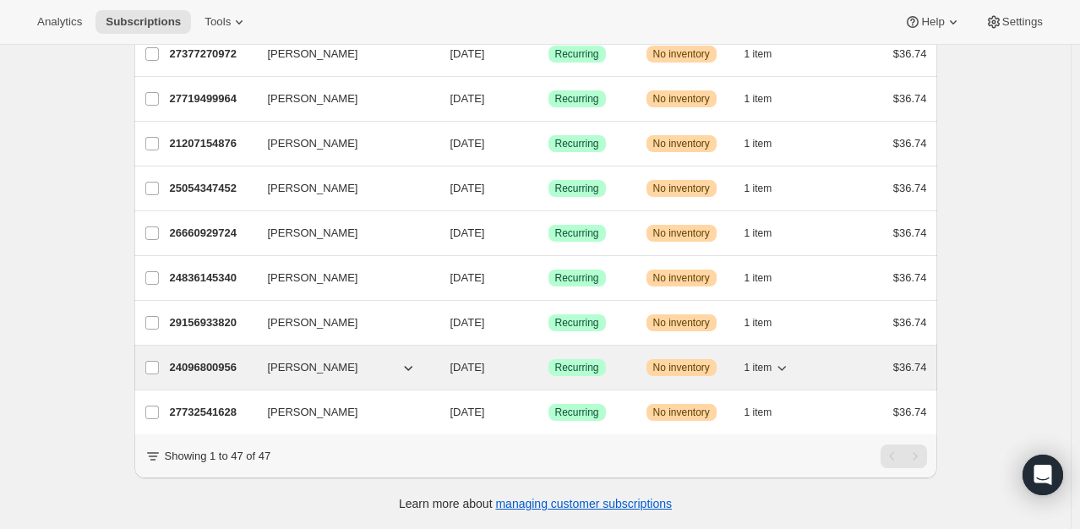
click at [214, 359] on p "24096800956" at bounding box center [212, 367] width 85 height 17
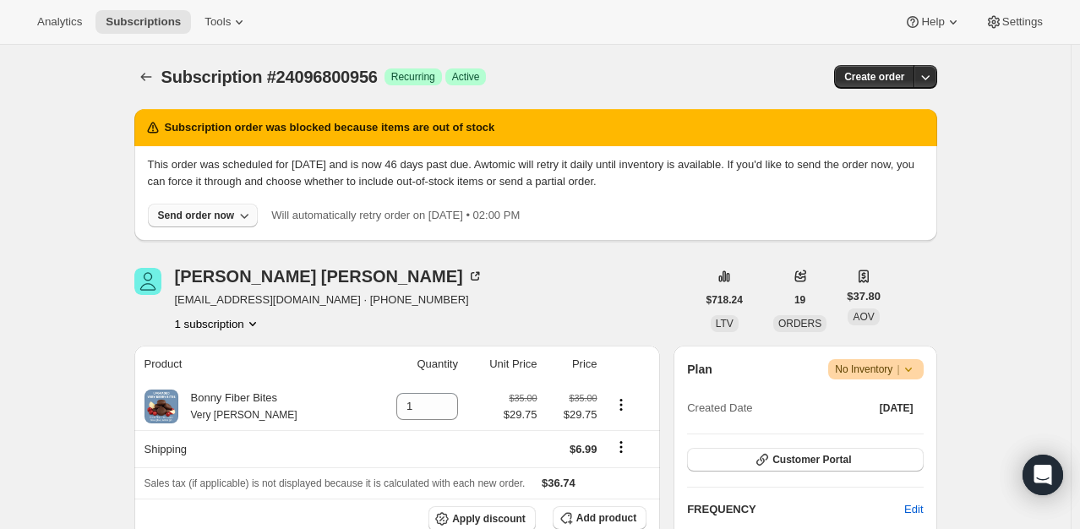
click at [203, 213] on div "Send order now" at bounding box center [196, 216] width 77 height 14
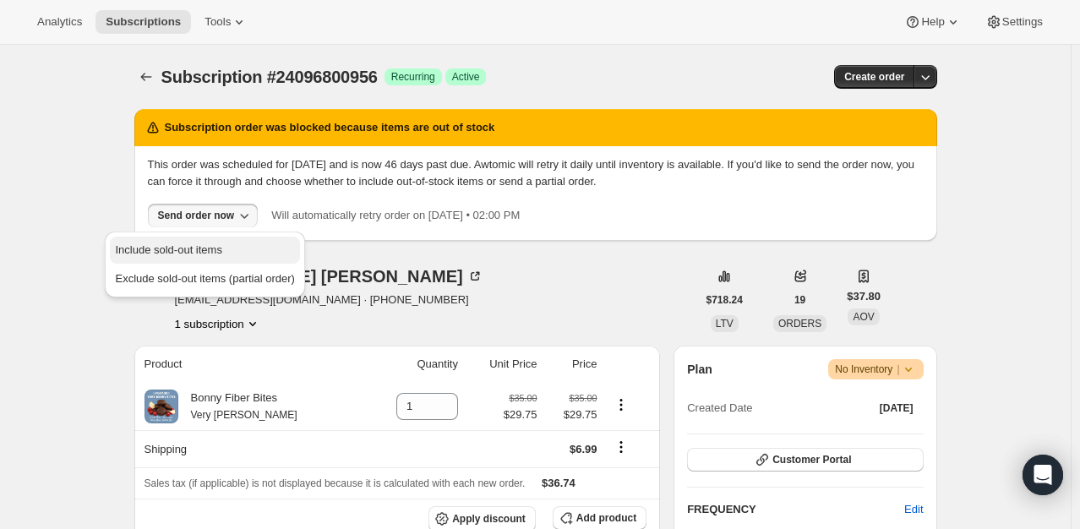
click at [199, 244] on span "Include sold-out items" at bounding box center [168, 249] width 106 height 13
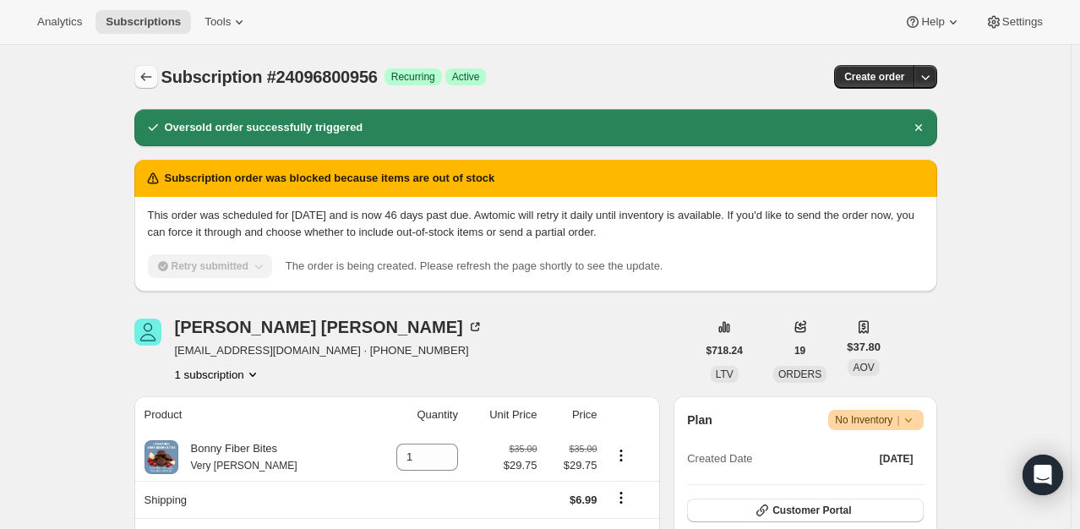
click at [150, 74] on icon "Subscriptions" at bounding box center [146, 76] width 17 height 17
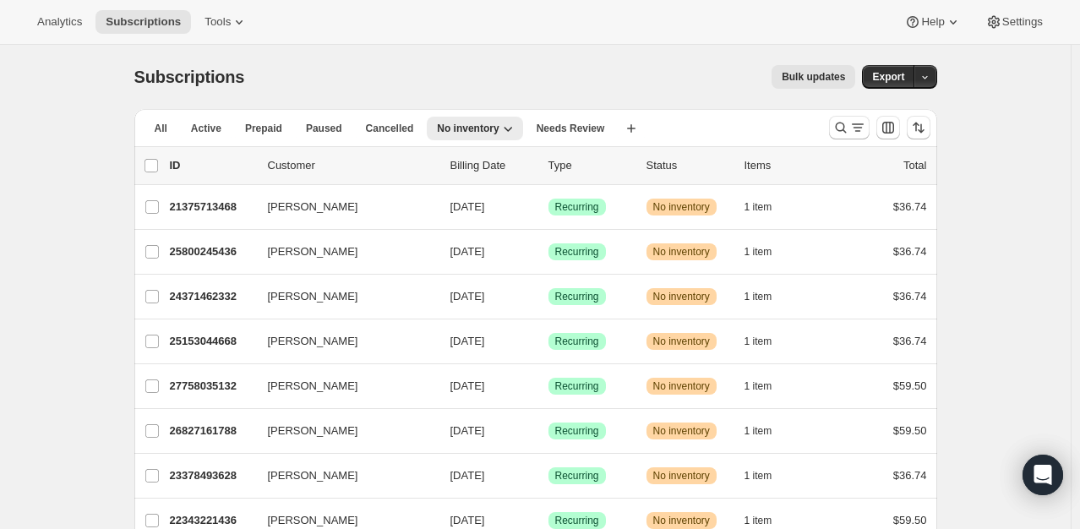
scroll to position [1859, 0]
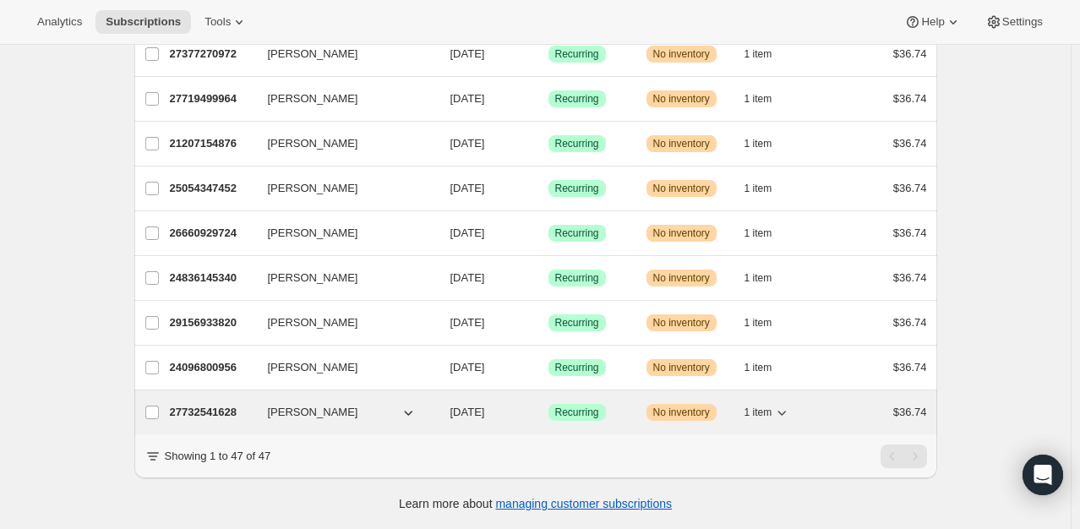
click at [206, 404] on p "27732541628" at bounding box center [212, 412] width 85 height 17
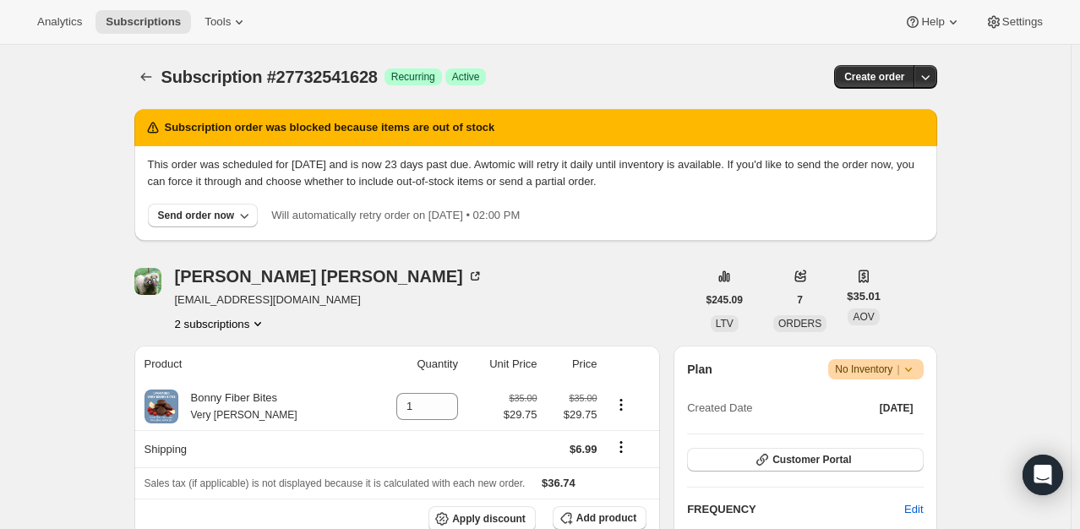
click at [230, 323] on button "2 subscriptions" at bounding box center [221, 323] width 92 height 17
click at [214, 352] on span "27732541628 Info Current" at bounding box center [224, 354] width 117 height 13
click at [239, 319] on button "2 subscriptions" at bounding box center [221, 323] width 92 height 17
click at [206, 377] on span "30696046780" at bounding box center [200, 383] width 68 height 13
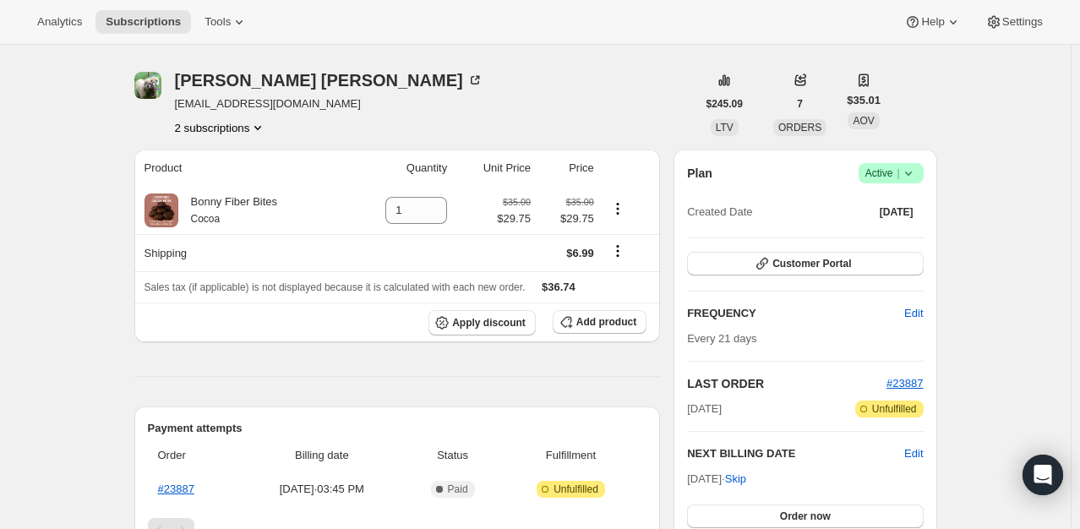
scroll to position [33, 0]
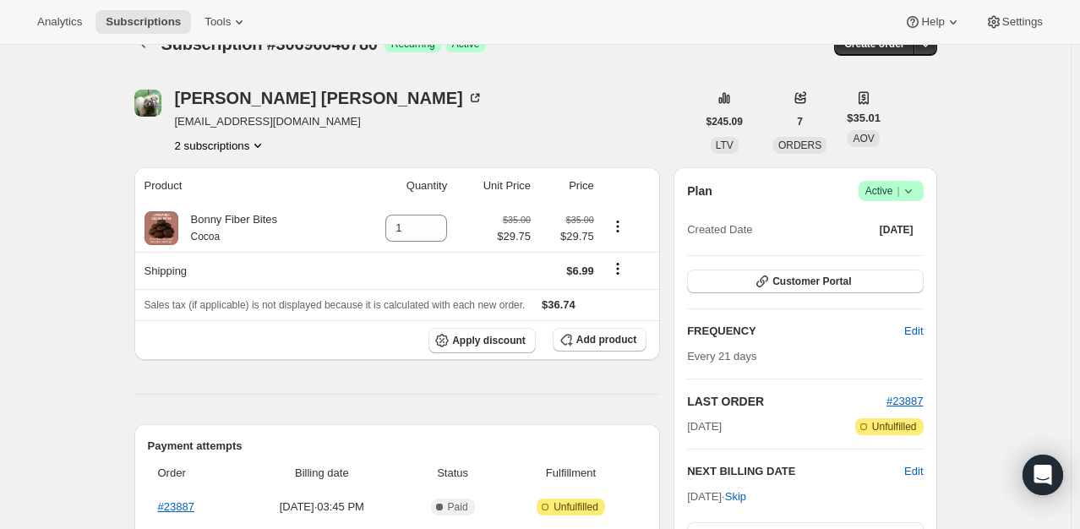
click at [260, 153] on icon "Product actions" at bounding box center [257, 145] width 17 height 17
click at [227, 172] on span "27732541628" at bounding box center [200, 176] width 68 height 13
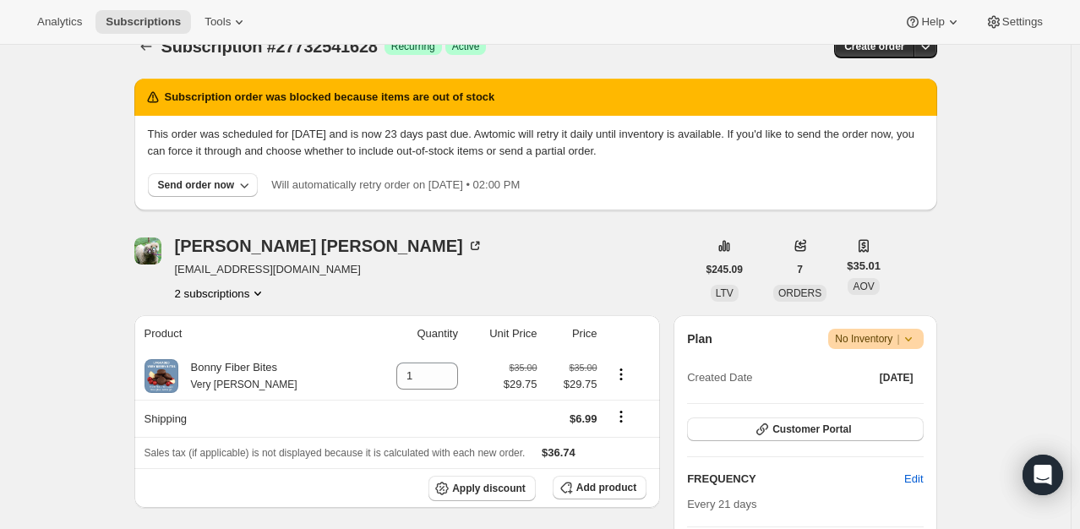
scroll to position [28, 0]
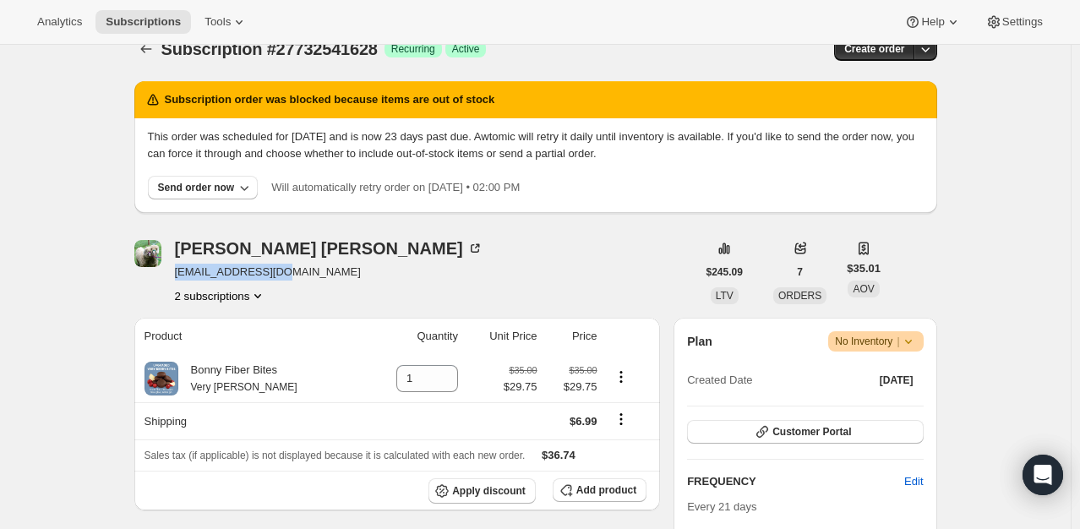
drag, startPoint x: 301, startPoint y: 276, endPoint x: 177, endPoint y: 282, distance: 124.4
click at [177, 282] on div "[PERSON_NAME] [EMAIL_ADDRESS][DOMAIN_NAME] 2 subscriptions" at bounding box center [415, 272] width 562 height 64
copy span "[EMAIL_ADDRESS][DOMAIN_NAME]"
click at [153, 42] on div "Analytics Subscriptions Tools Help Settings" at bounding box center [540, 22] width 1080 height 45
click at [149, 48] on icon "Subscriptions" at bounding box center [146, 49] width 17 height 17
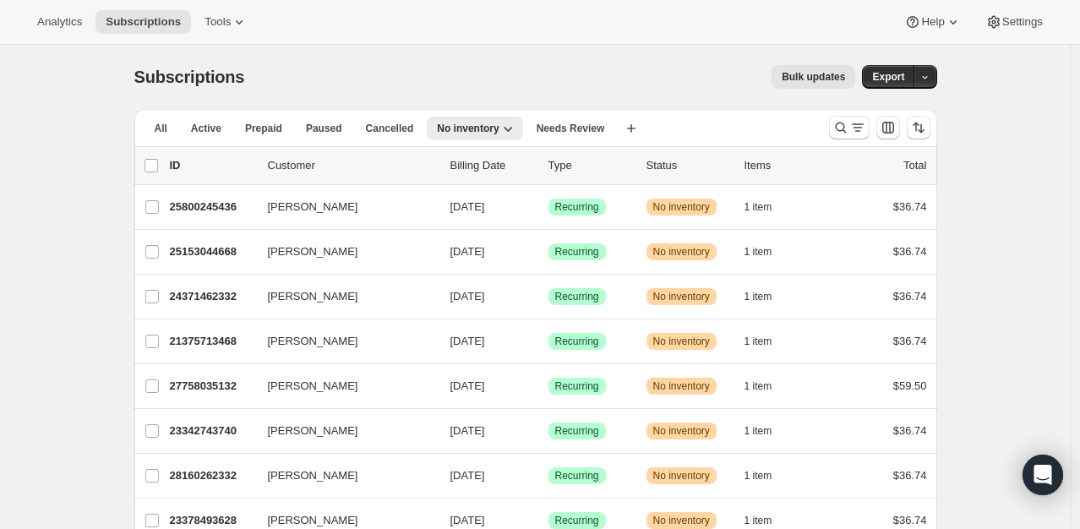
scroll to position [1814, 0]
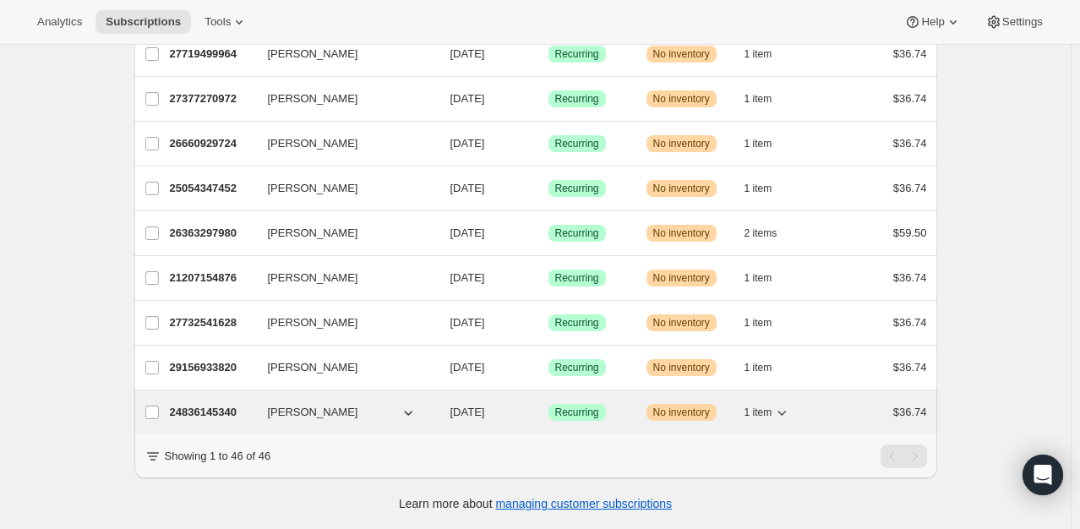
click at [210, 409] on div "24836145340 [PERSON_NAME] [DATE] Success Recurring Warning No inventory 1 item …" at bounding box center [548, 413] width 757 height 24
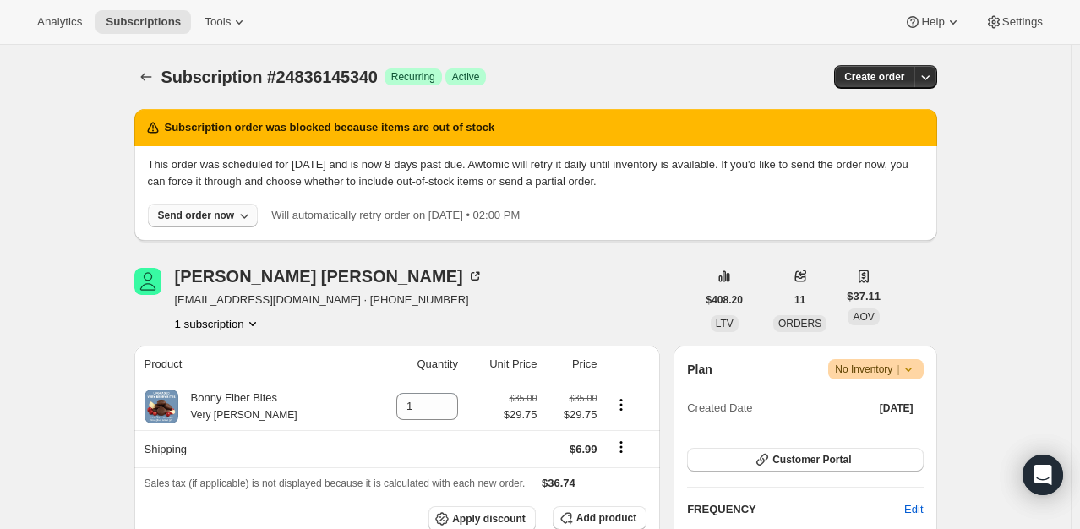
click at [202, 219] on div "Send order now" at bounding box center [196, 216] width 77 height 14
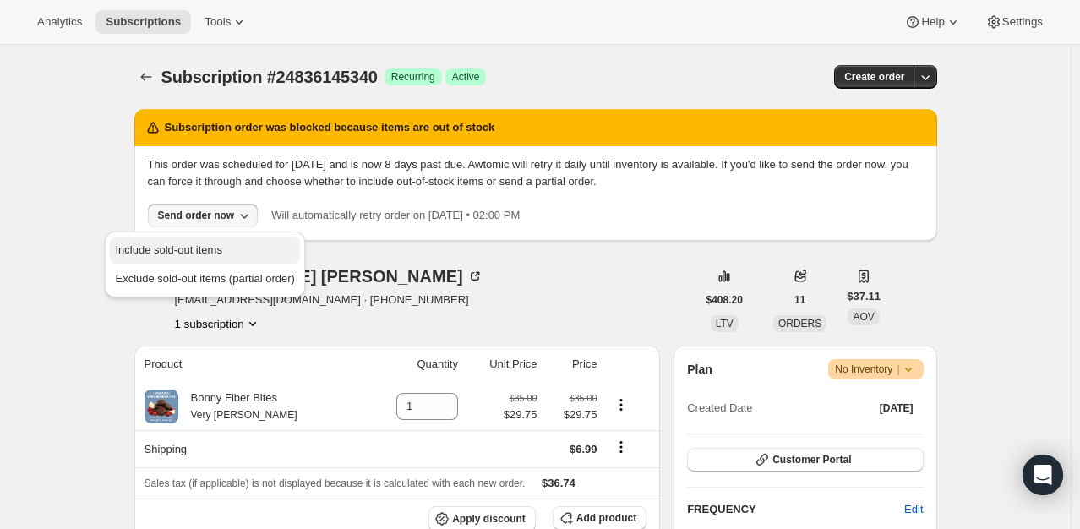
click at [193, 248] on span "Include sold-out items" at bounding box center [168, 249] width 106 height 13
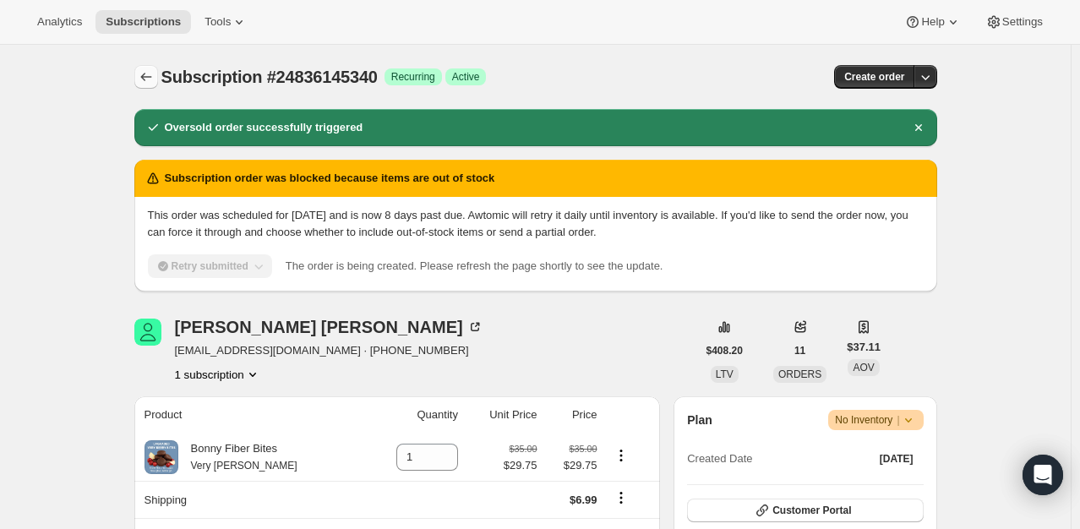
click at [152, 82] on icon "Subscriptions" at bounding box center [146, 76] width 17 height 17
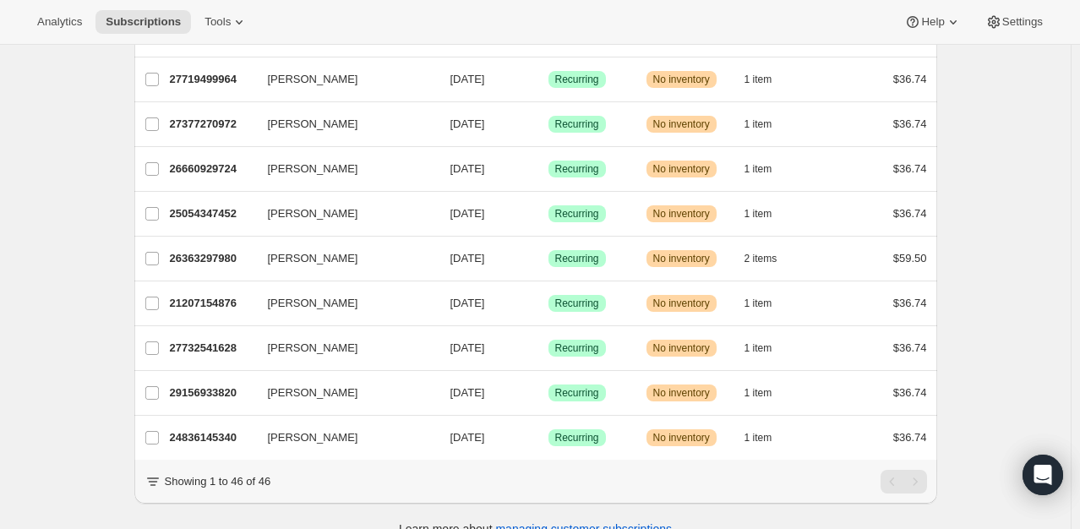
scroll to position [1814, 0]
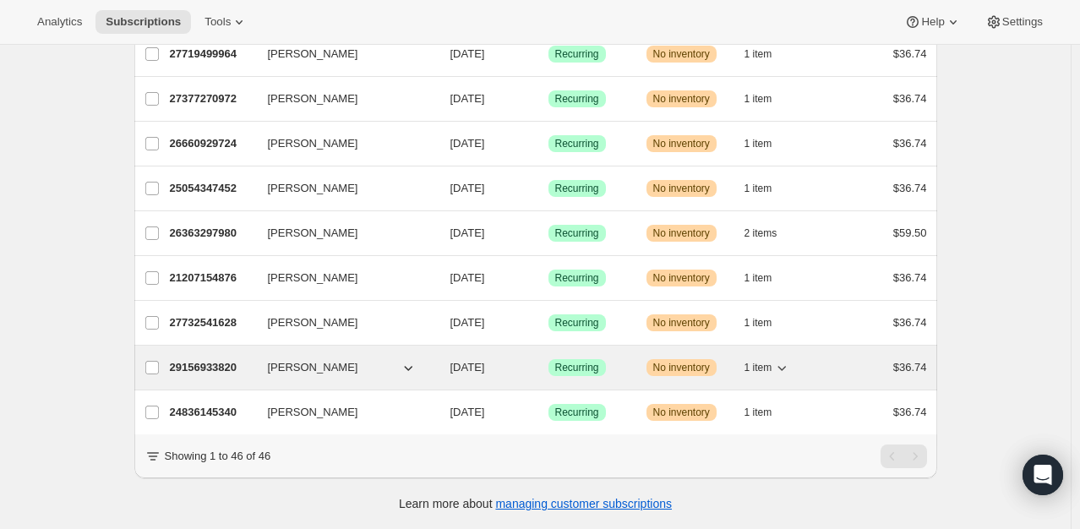
click at [231, 359] on p "29156933820" at bounding box center [212, 367] width 85 height 17
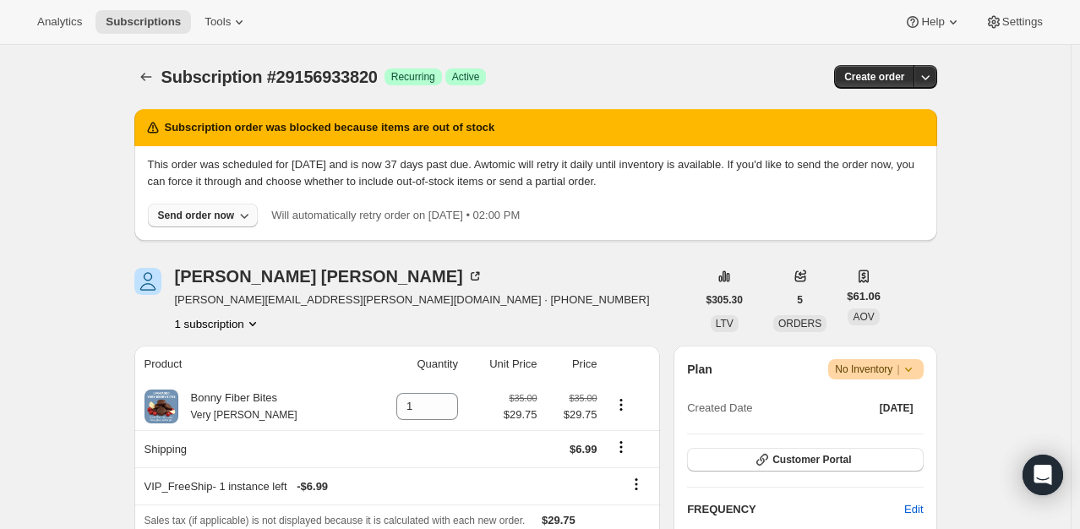
click at [203, 212] on div "Send order now" at bounding box center [196, 216] width 77 height 14
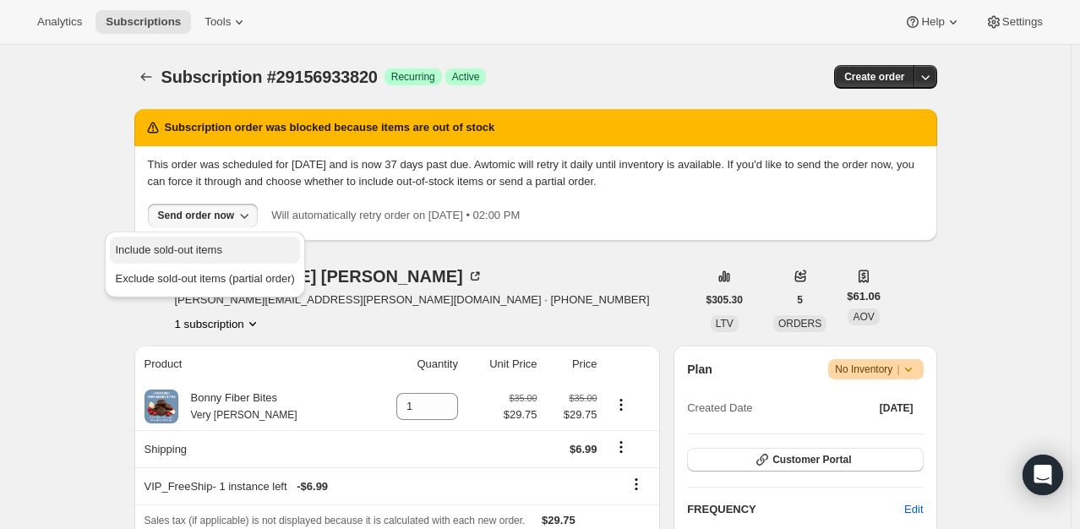
click at [203, 239] on button "Include sold-out items" at bounding box center [204, 250] width 189 height 27
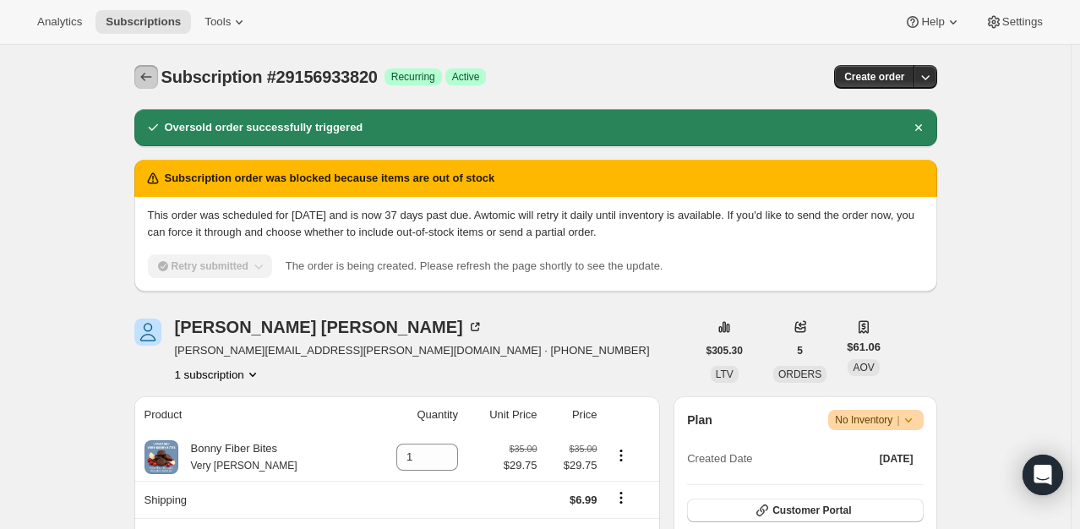
click at [145, 76] on icon "Subscriptions" at bounding box center [146, 76] width 17 height 17
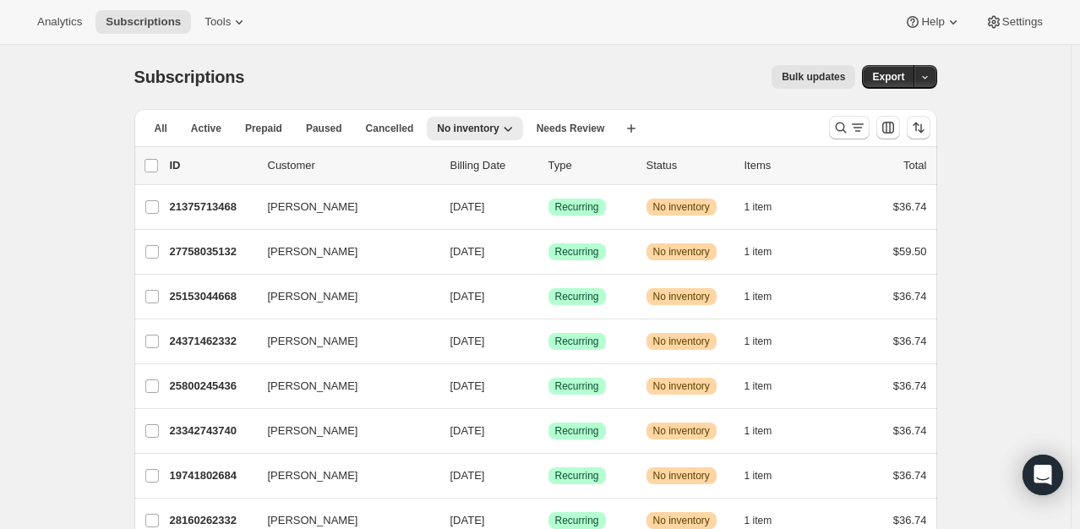
scroll to position [1770, 0]
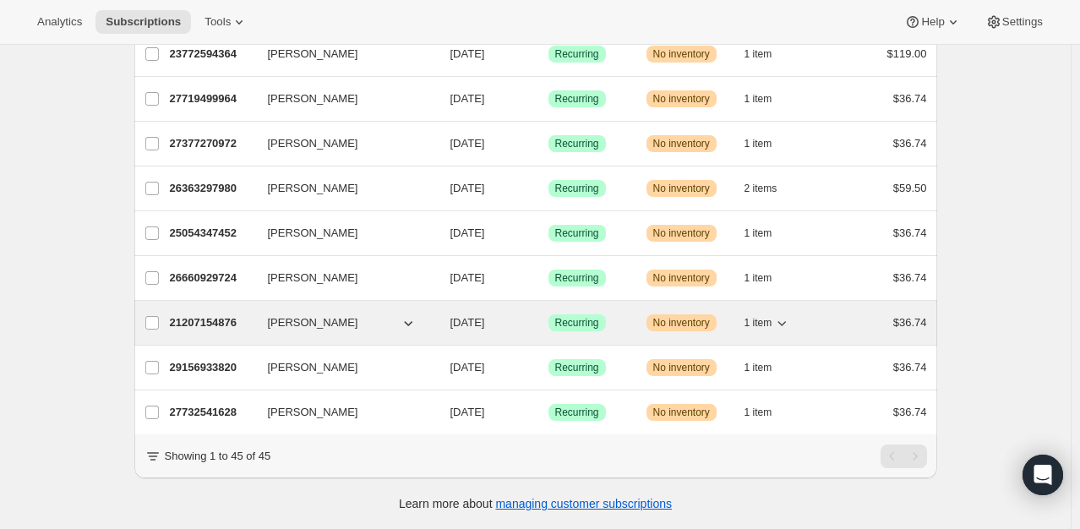
click at [203, 314] on p "21207154876" at bounding box center [212, 322] width 85 height 17
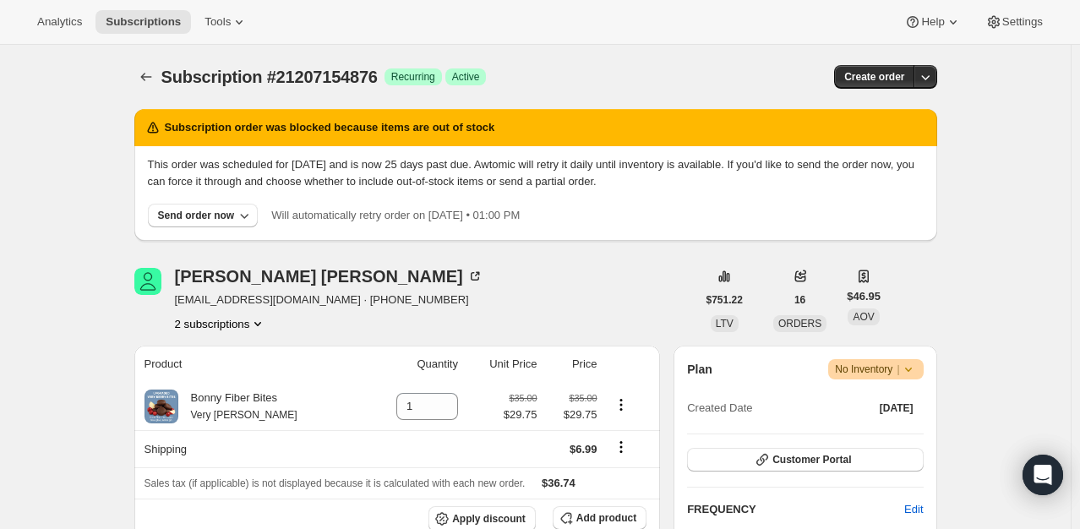
click at [238, 324] on button "2 subscriptions" at bounding box center [221, 323] width 92 height 17
click at [213, 384] on span "21756215484" at bounding box center [200, 383] width 68 height 13
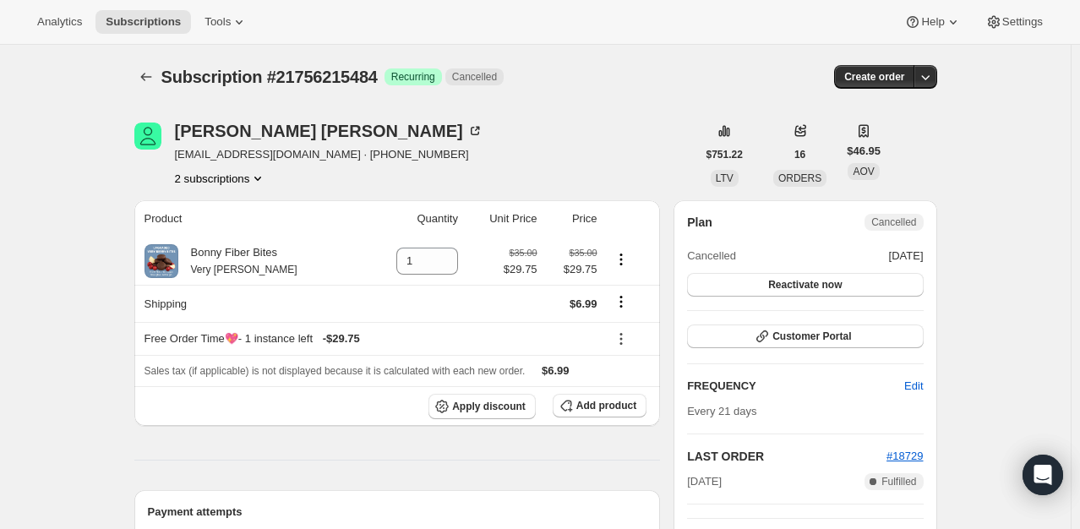
click at [237, 186] on button "2 subscriptions" at bounding box center [221, 178] width 92 height 17
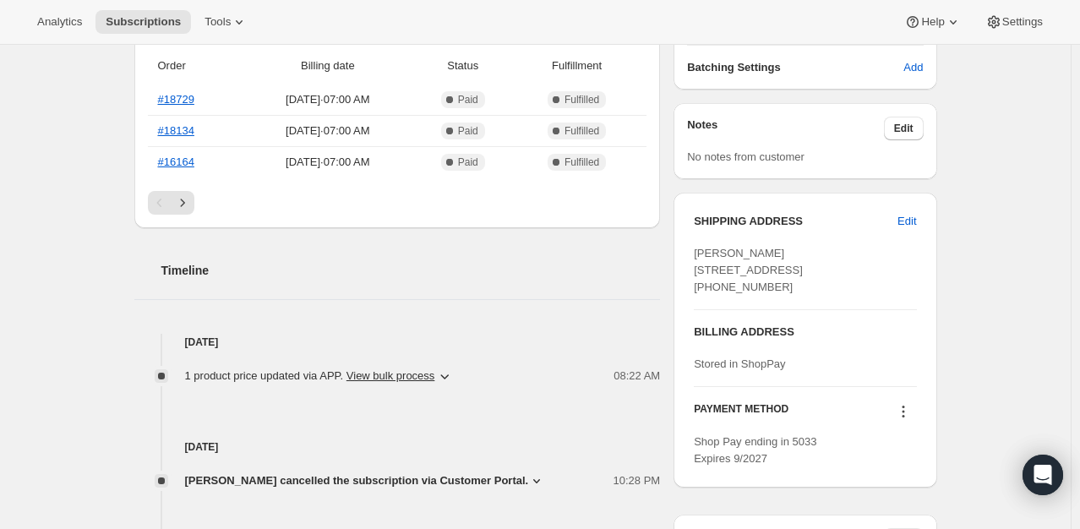
scroll to position [7, 0]
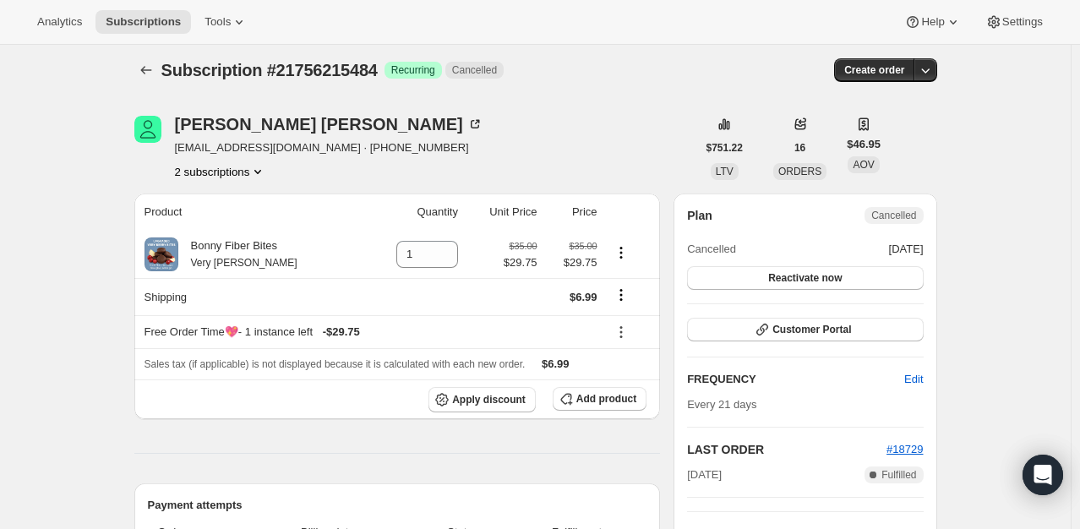
click at [228, 168] on button "2 subscriptions" at bounding box center [221, 171] width 92 height 17
click at [207, 199] on span "21207154876" at bounding box center [200, 202] width 68 height 13
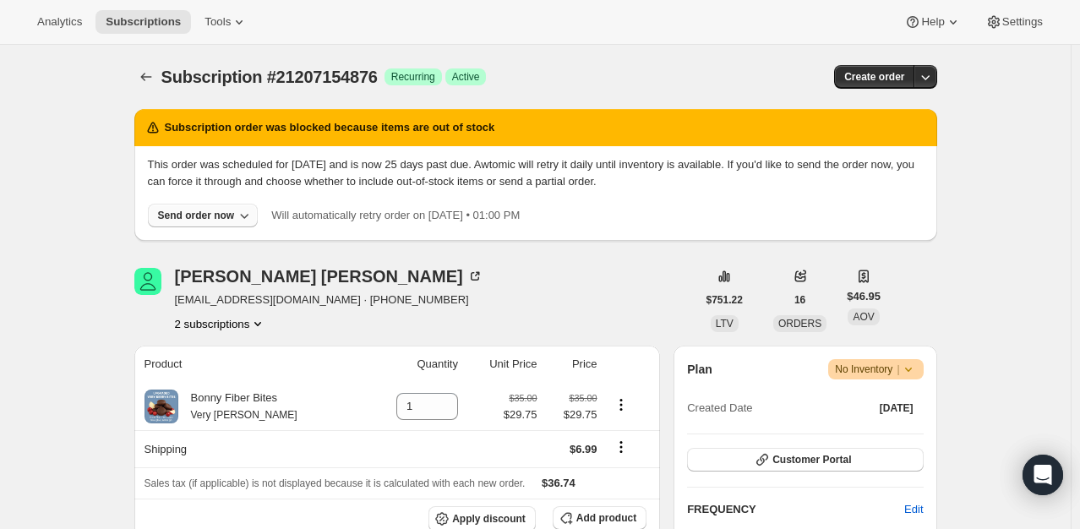
click at [227, 209] on div "Send order now" at bounding box center [196, 216] width 77 height 14
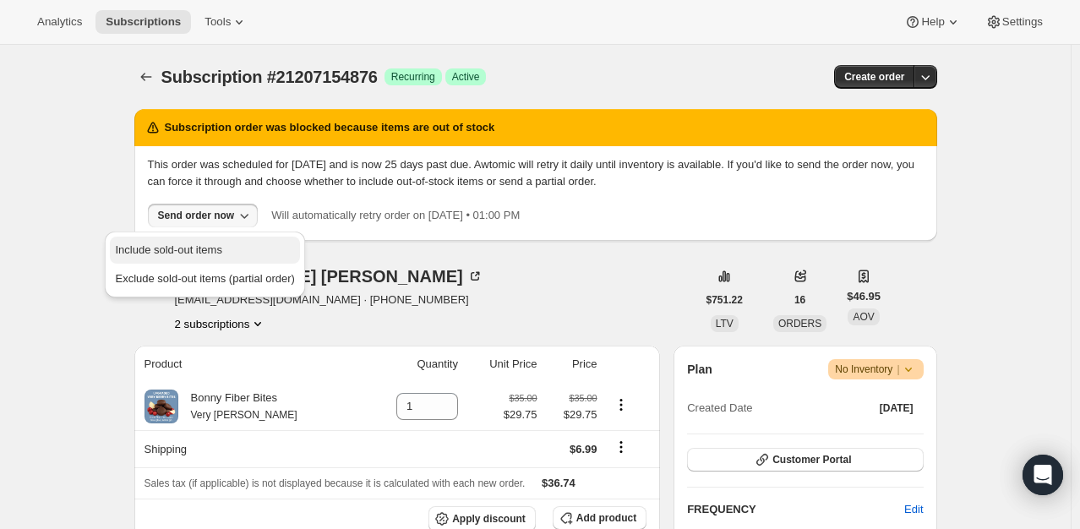
click at [207, 250] on span "Include sold-out items" at bounding box center [168, 249] width 106 height 13
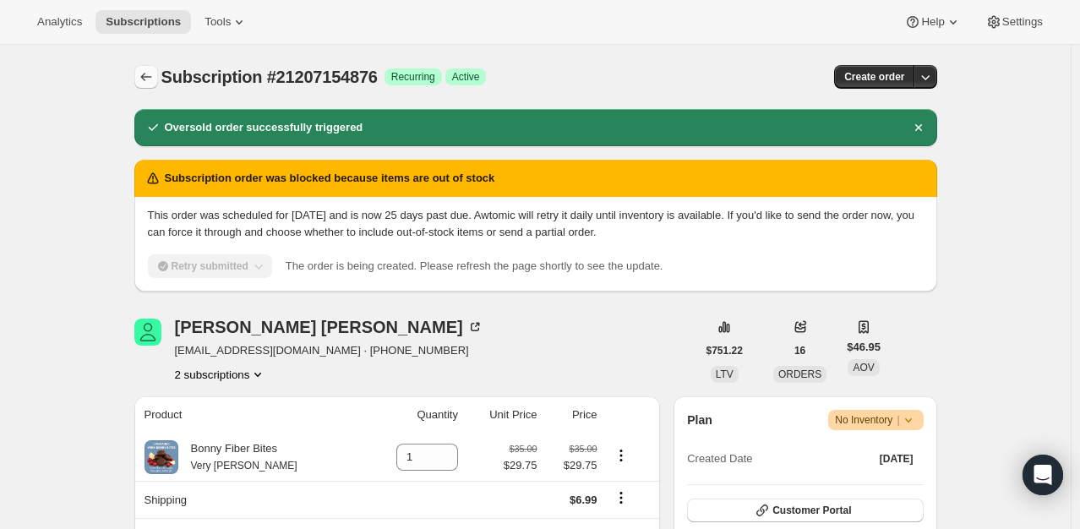
click at [147, 79] on icon "Subscriptions" at bounding box center [145, 77] width 11 height 8
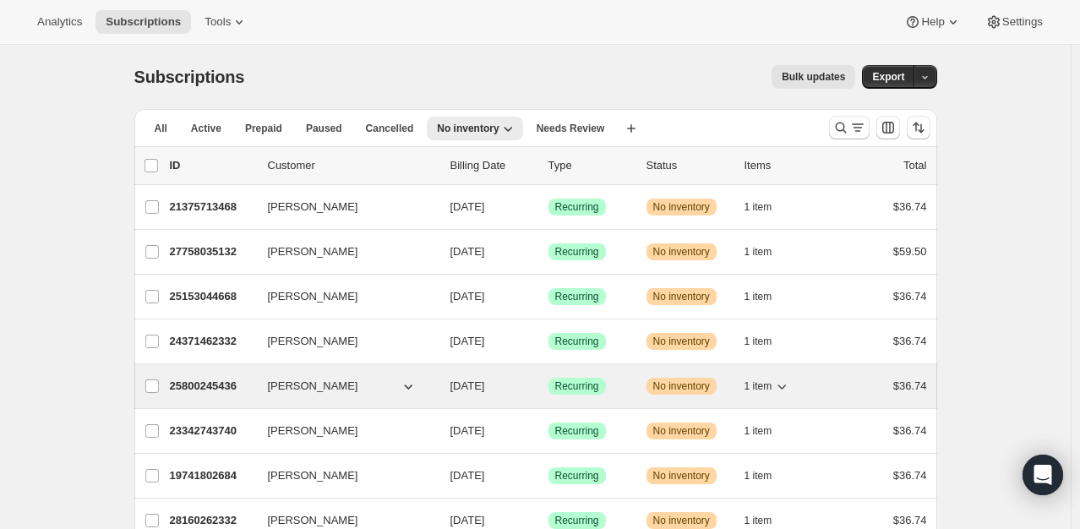
click at [183, 379] on p "25800245436" at bounding box center [212, 386] width 85 height 17
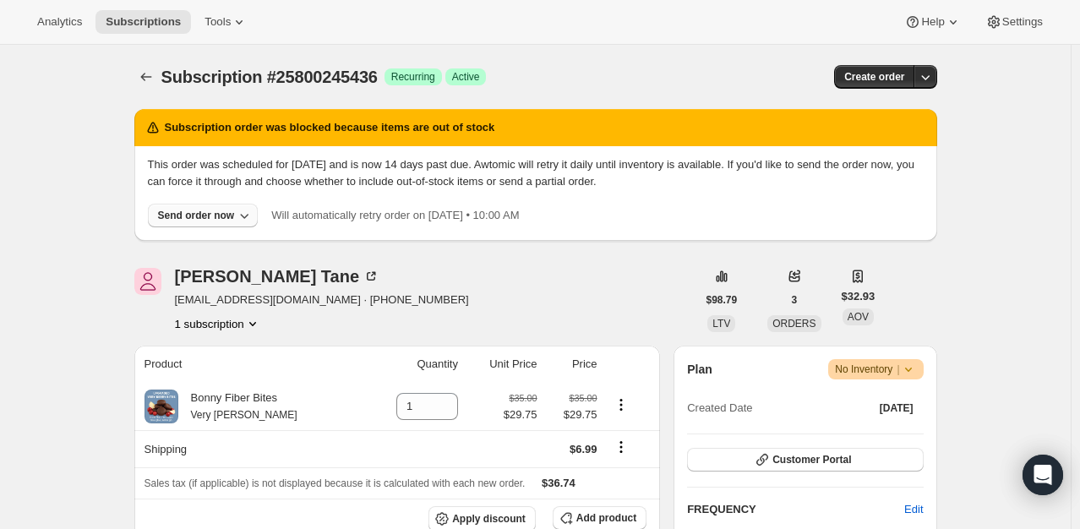
click at [197, 205] on button "Send order now" at bounding box center [203, 216] width 111 height 24
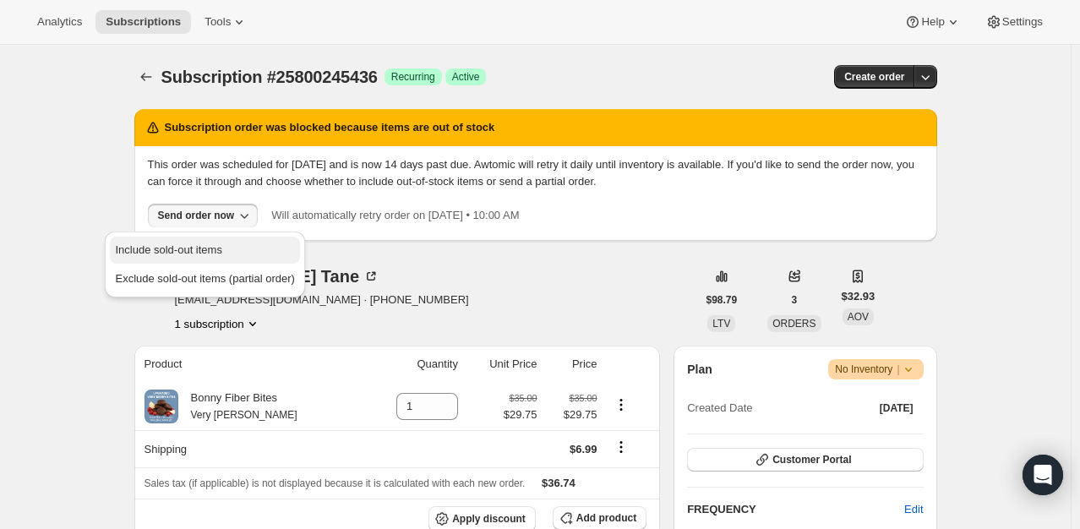
click at [193, 241] on button "Include sold-out items" at bounding box center [204, 250] width 189 height 27
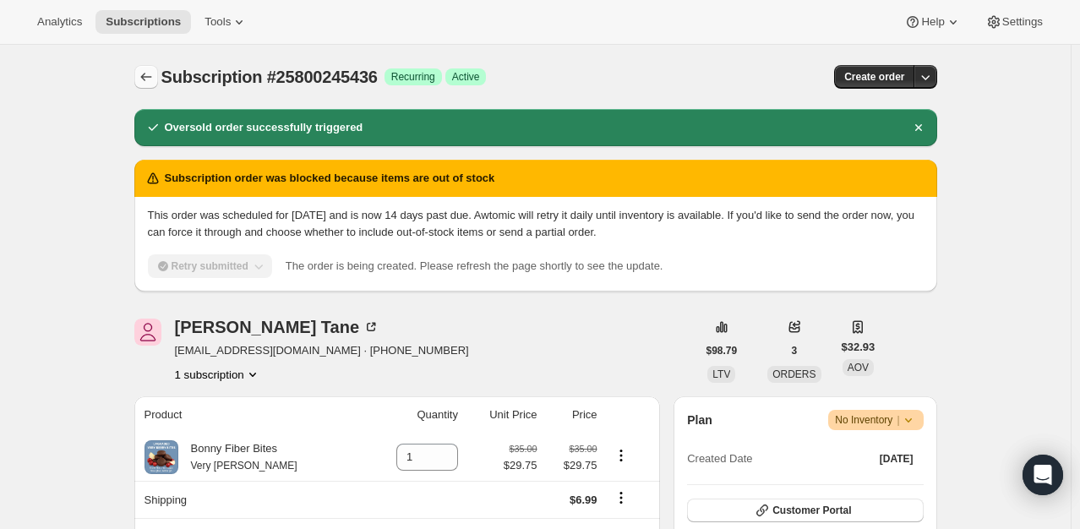
click at [151, 74] on icon "Subscriptions" at bounding box center [146, 76] width 17 height 17
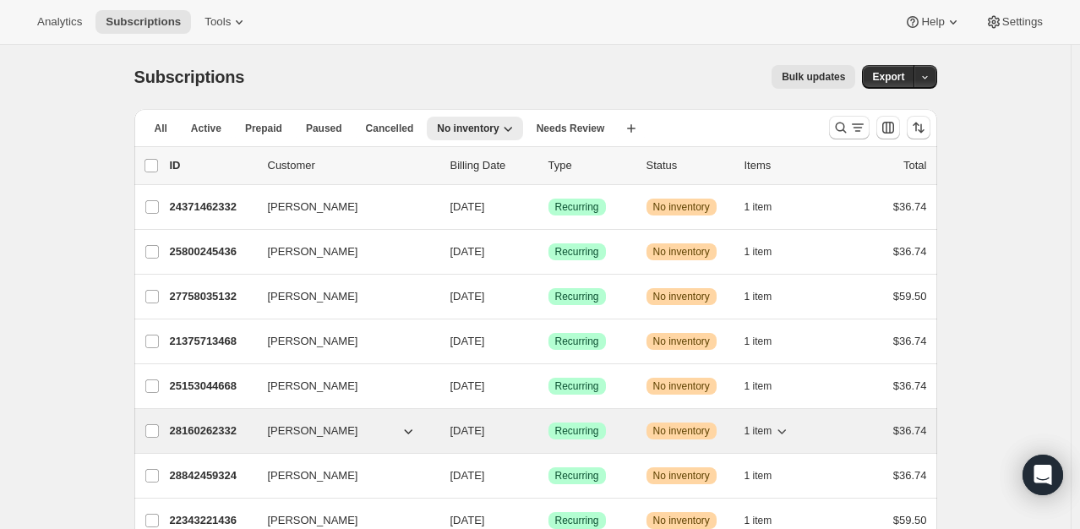
click at [202, 423] on p "28160262332" at bounding box center [212, 431] width 85 height 17
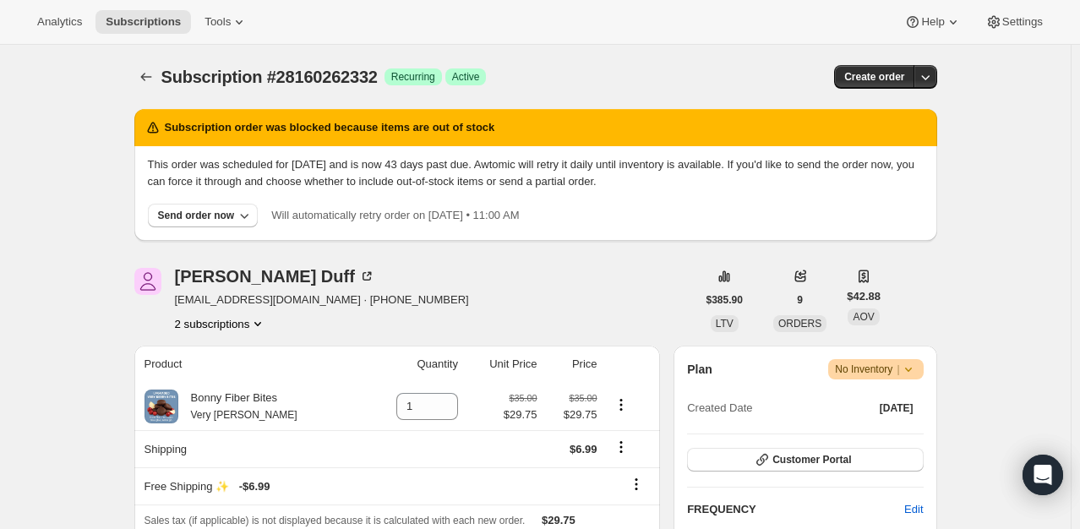
click at [246, 326] on button "2 subscriptions" at bounding box center [221, 323] width 92 height 17
click at [230, 382] on span "28160295100" at bounding box center [200, 383] width 68 height 13
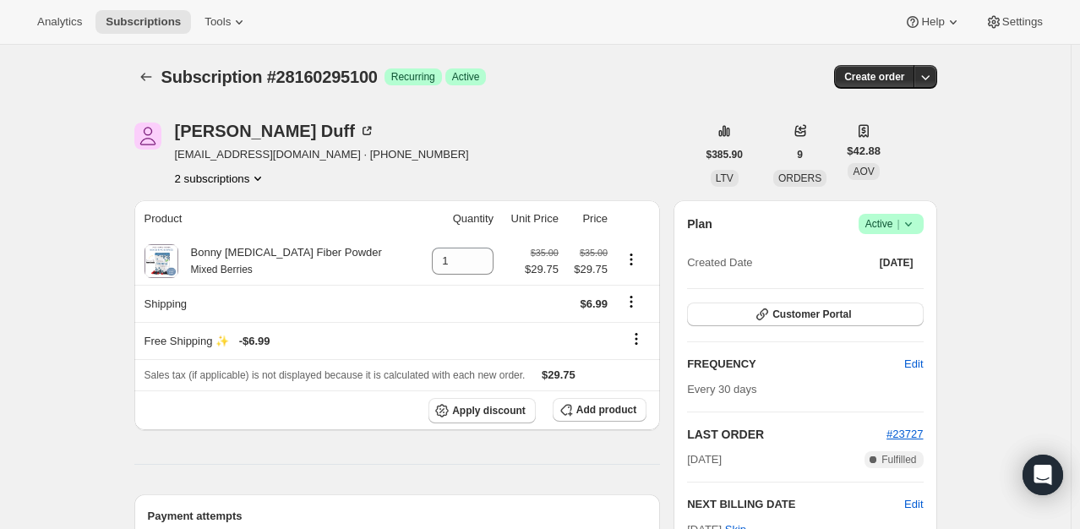
click at [210, 180] on button "2 subscriptions" at bounding box center [221, 178] width 92 height 17
click at [210, 199] on button "28160262332" at bounding box center [225, 209] width 128 height 27
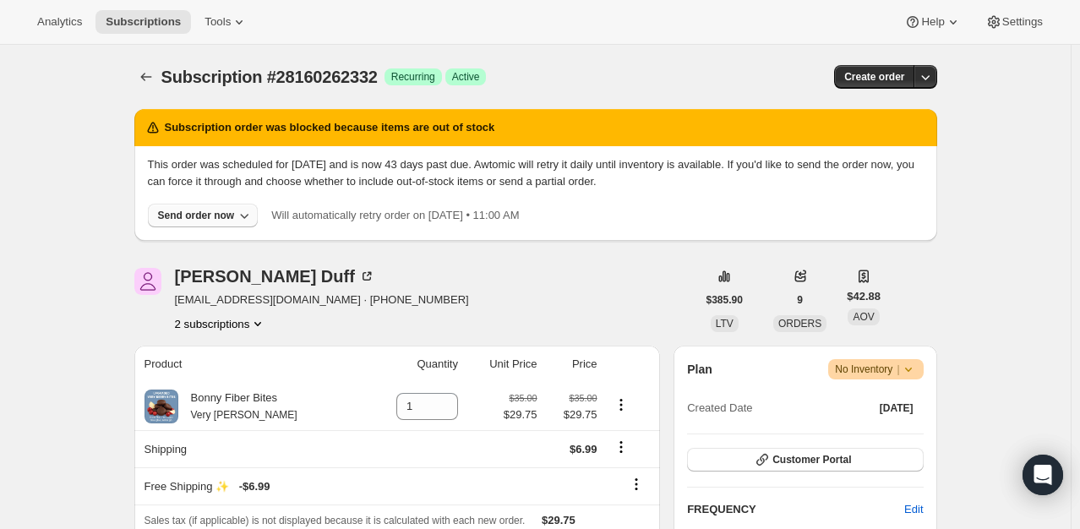
click at [206, 208] on button "Send order now" at bounding box center [203, 216] width 111 height 24
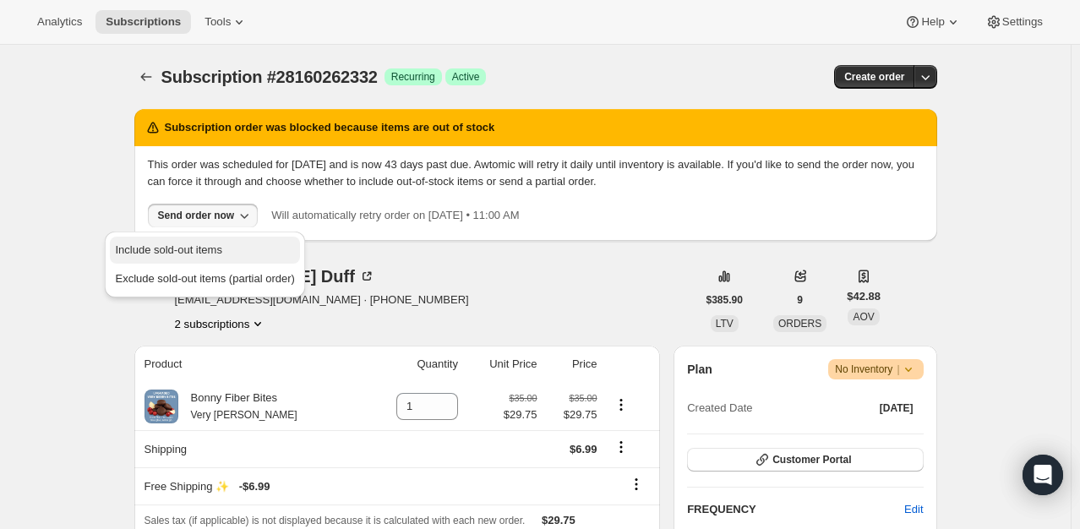
click at [201, 240] on button "Include sold-out items" at bounding box center [204, 250] width 189 height 27
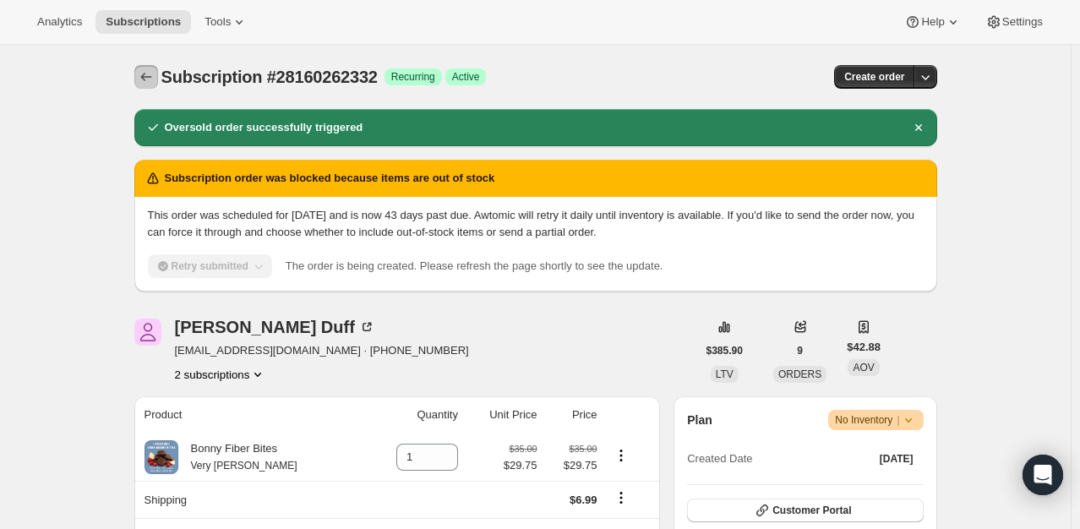
click at [155, 83] on icon "Subscriptions" at bounding box center [146, 76] width 17 height 17
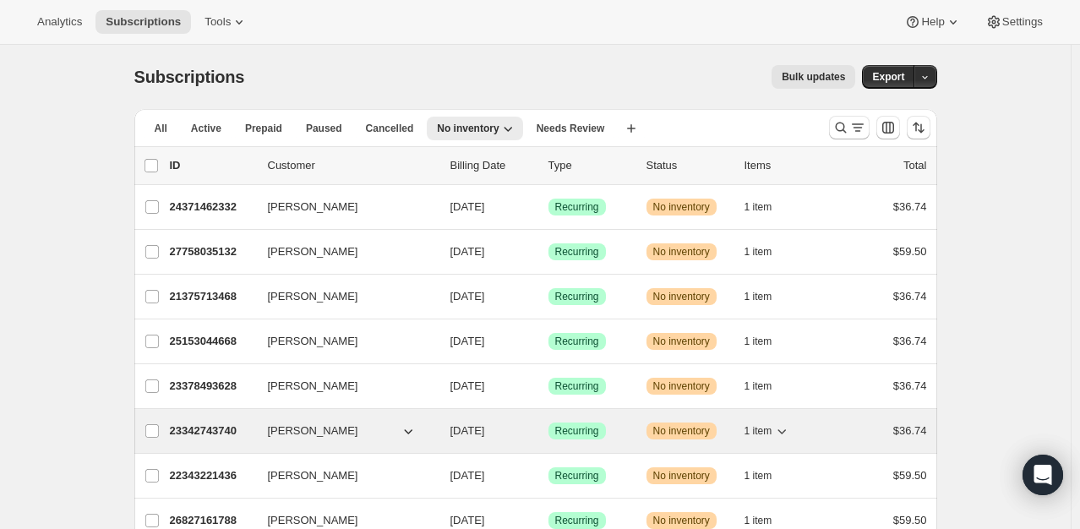
click at [193, 434] on p "23342743740" at bounding box center [212, 431] width 85 height 17
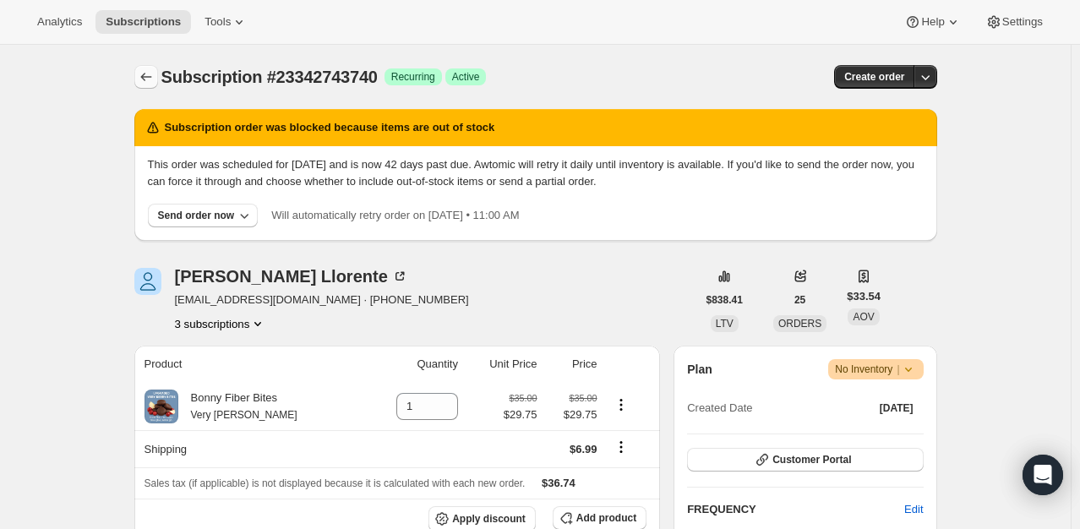
click at [155, 76] on icon "Subscriptions" at bounding box center [146, 76] width 17 height 17
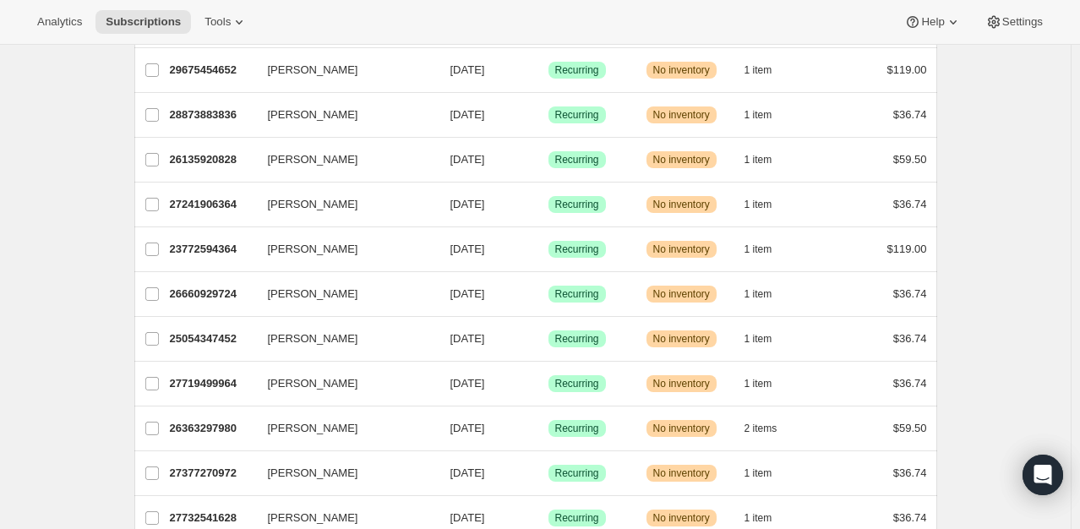
scroll to position [1591, 0]
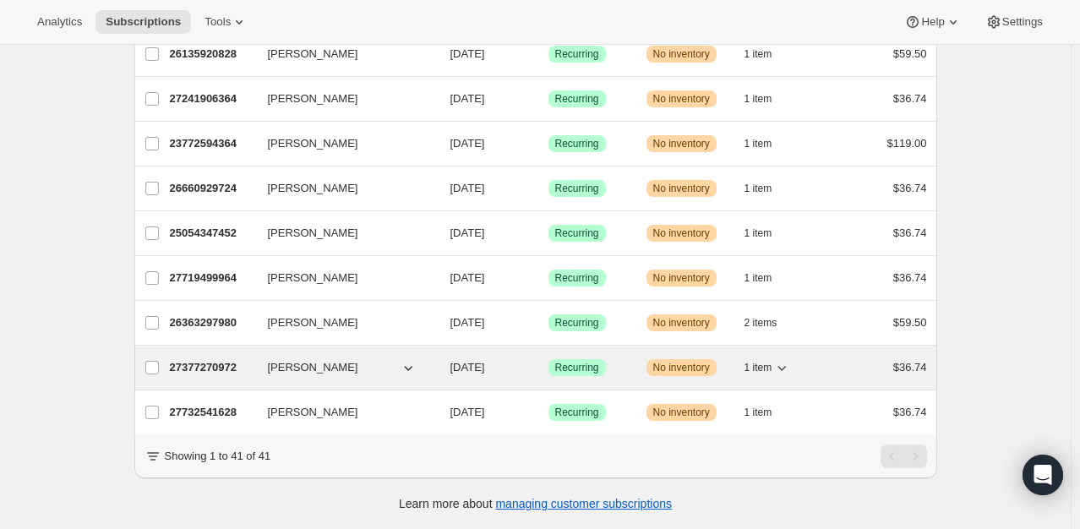
click at [209, 359] on p "27377270972" at bounding box center [212, 367] width 85 height 17
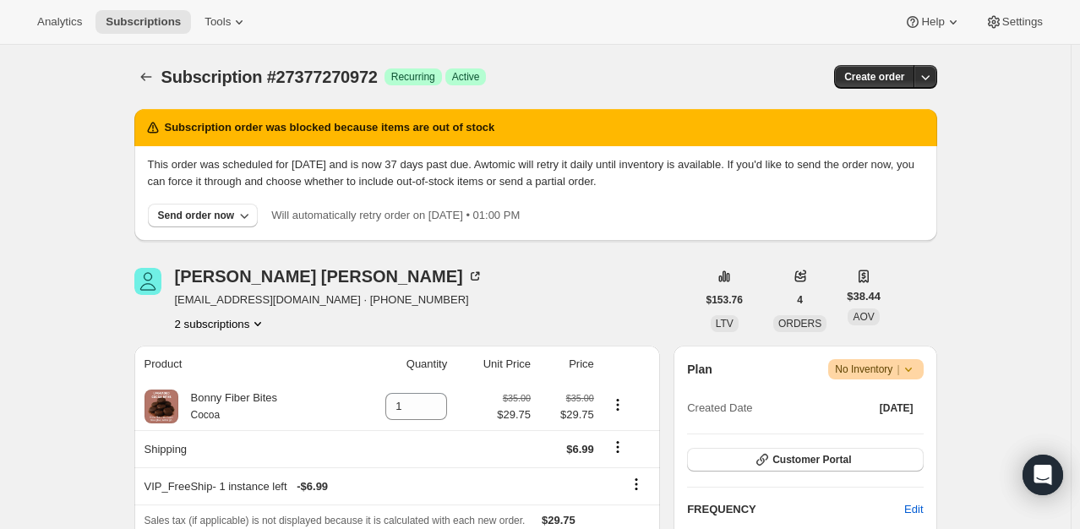
click at [212, 326] on button "2 subscriptions" at bounding box center [221, 323] width 92 height 17
click at [213, 348] on span "26672726204" at bounding box center [200, 354] width 68 height 13
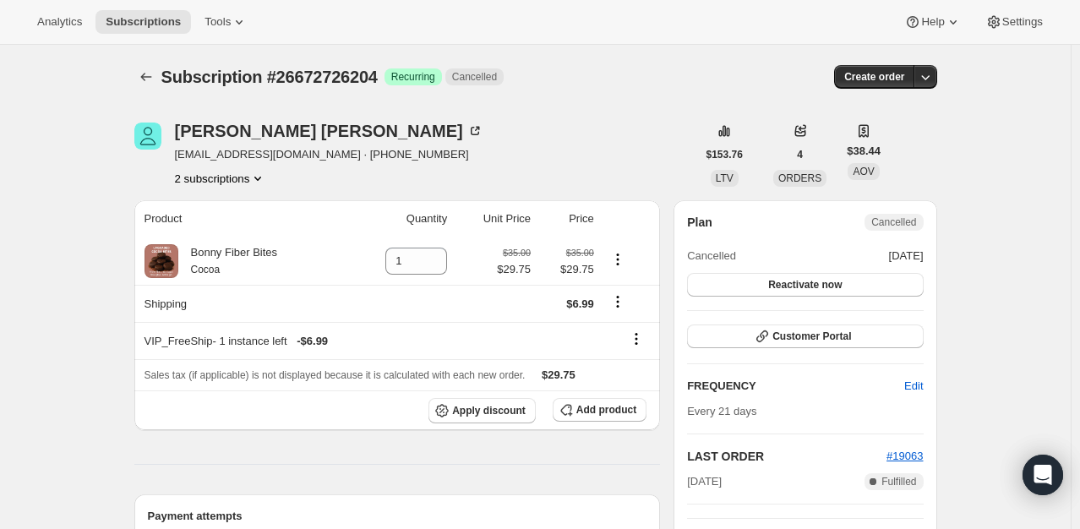
click at [228, 184] on button "2 subscriptions" at bounding box center [221, 178] width 92 height 17
click at [221, 235] on span "27377270972" at bounding box center [200, 238] width 68 height 13
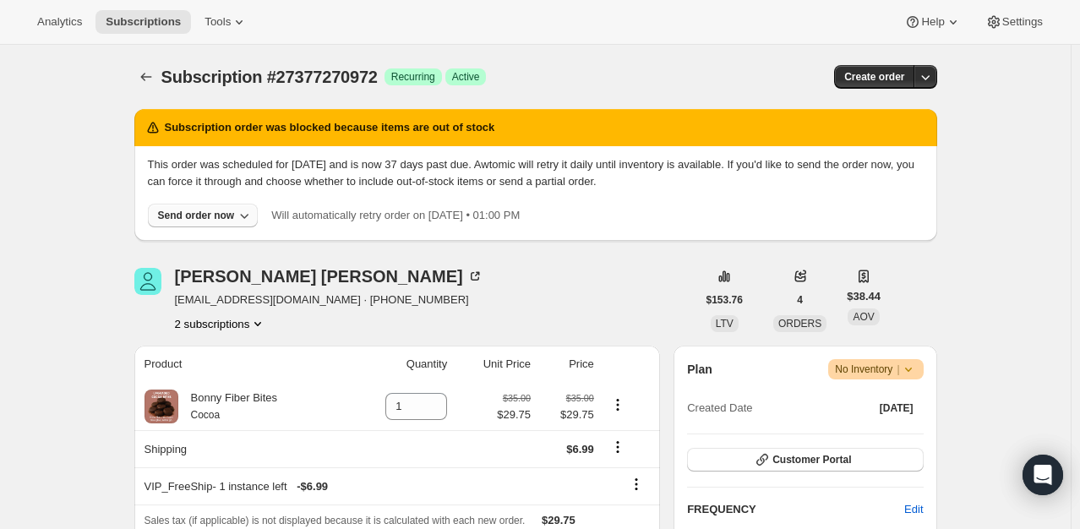
click at [199, 209] on div "Send order now" at bounding box center [196, 216] width 77 height 14
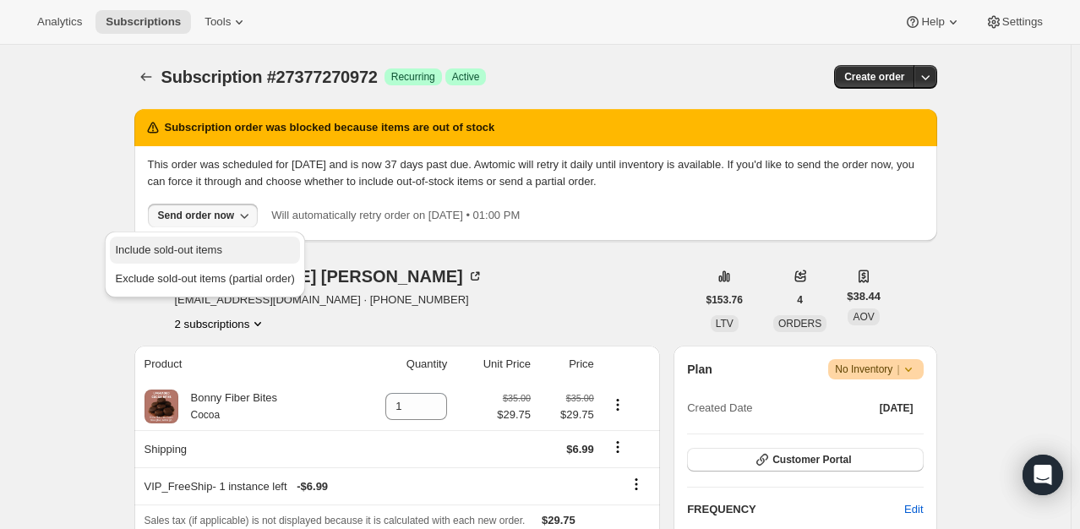
click at [196, 243] on span "Include sold-out items" at bounding box center [168, 249] width 106 height 13
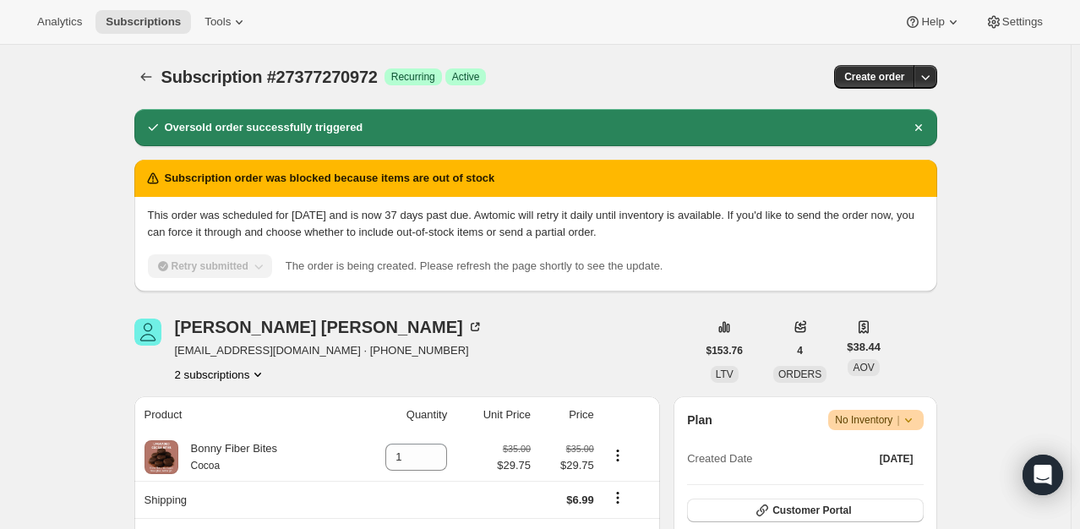
click at [144, 89] on div "Subscription #27377270972. This page is ready Subscription #27377270972 Success…" at bounding box center [535, 77] width 803 height 64
click at [144, 70] on icon "Subscriptions" at bounding box center [146, 76] width 17 height 17
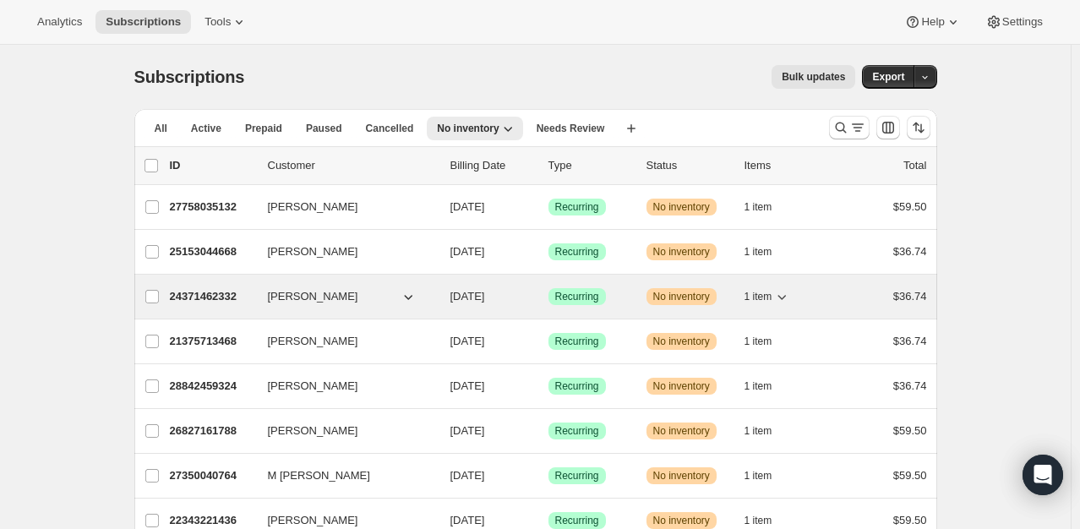
click at [215, 292] on p "24371462332" at bounding box center [212, 296] width 85 height 17
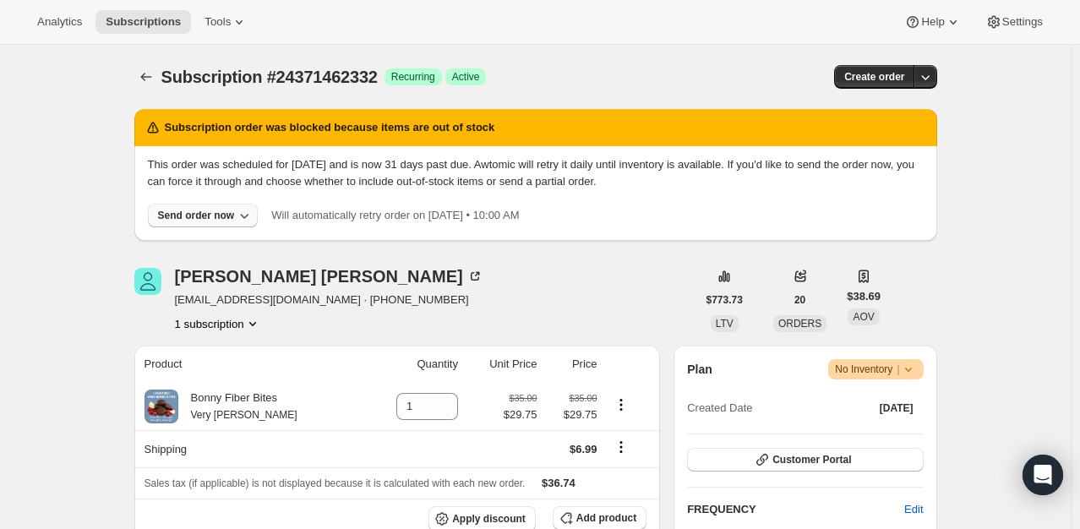
click at [200, 214] on div "Send order now" at bounding box center [196, 216] width 77 height 14
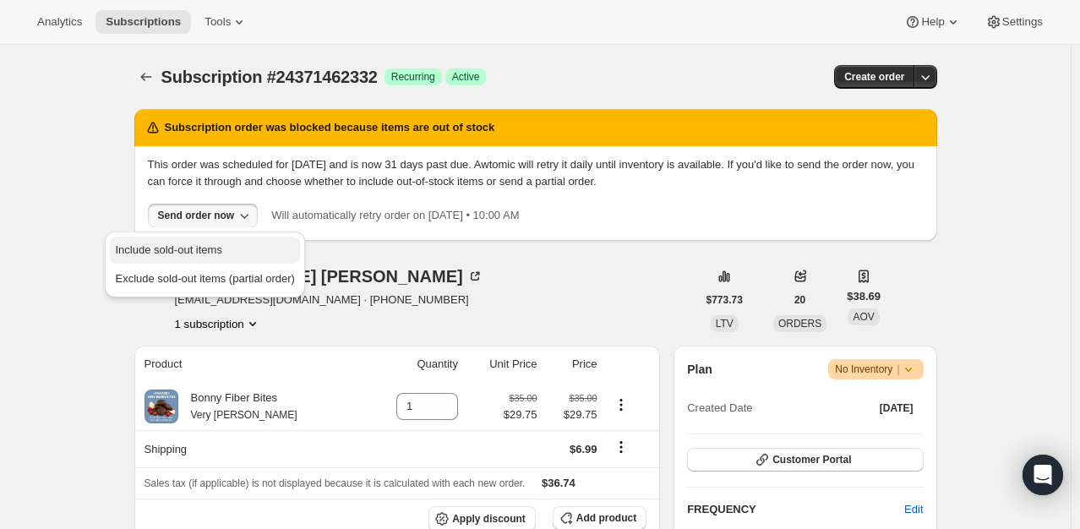
click at [196, 245] on span "Include sold-out items" at bounding box center [168, 249] width 106 height 13
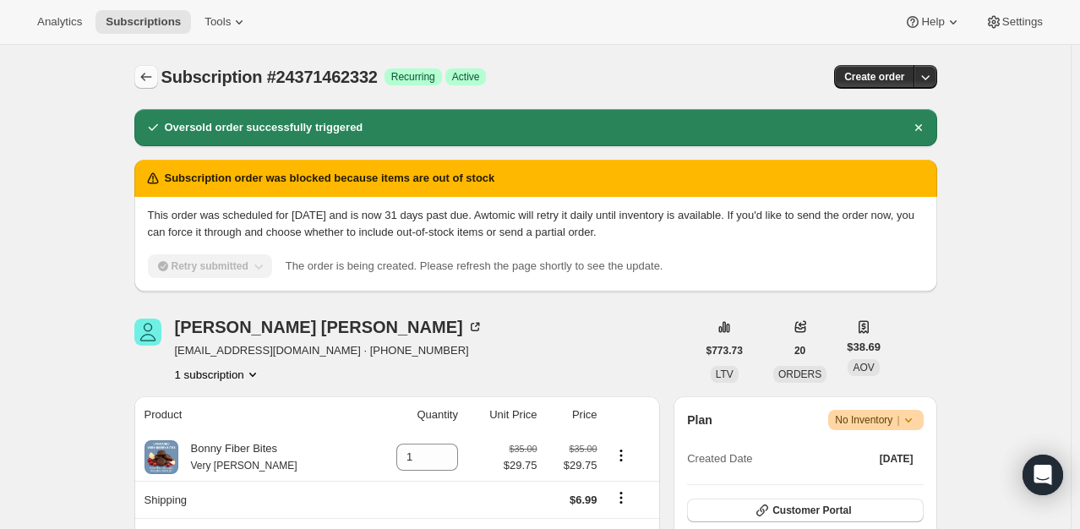
click at [155, 80] on icon "Subscriptions" at bounding box center [146, 76] width 17 height 17
